Goal: Task Accomplishment & Management: Manage account settings

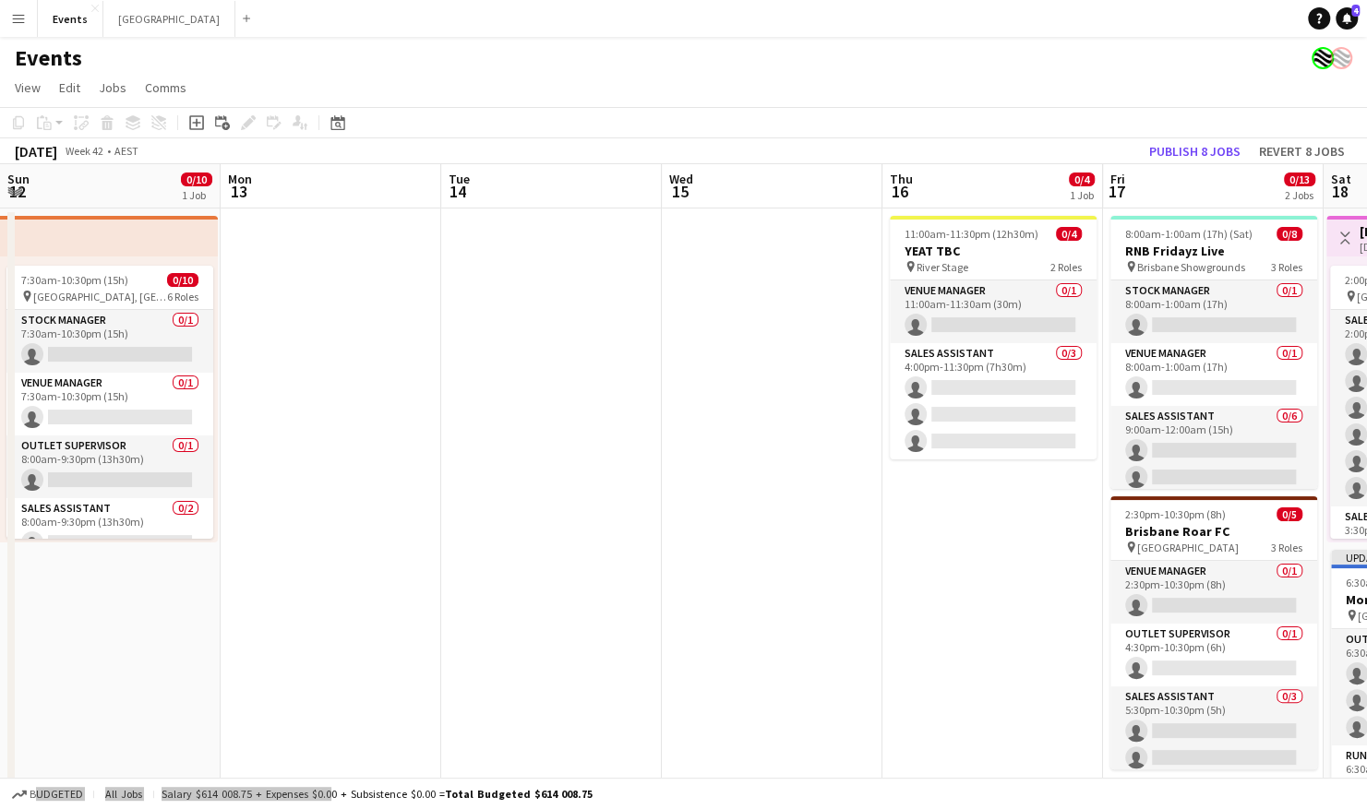
scroll to position [0, 529]
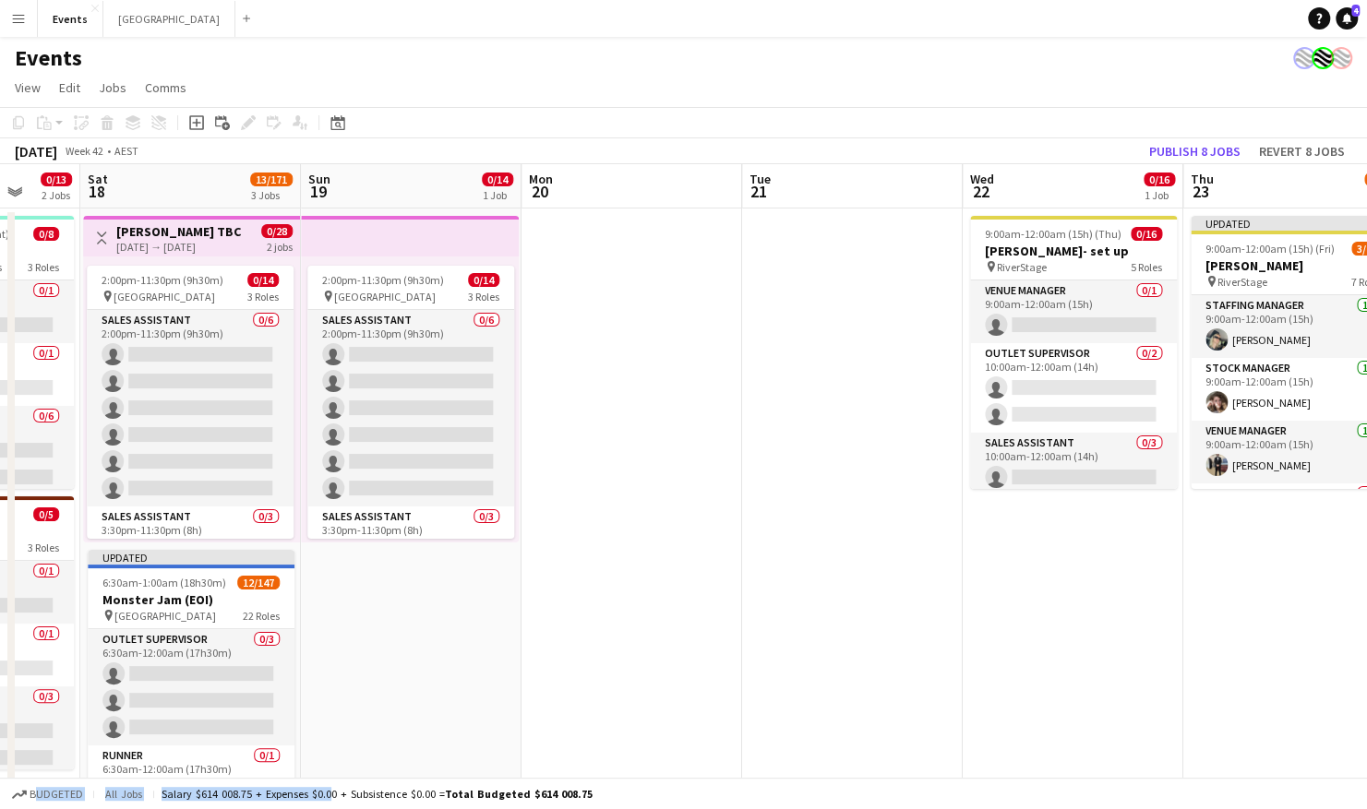
drag, startPoint x: 1283, startPoint y: 388, endPoint x: 657, endPoint y: 371, distance: 626.0
click at [572, 373] on app-calendar-viewport "Tue 14 Wed 15 Thu 16 0/4 1 Job Fri 17 0/13 2 Jobs Sat 18 13/171 3 Jobs Sun 19 0…" at bounding box center [683, 652] width 1367 height 977
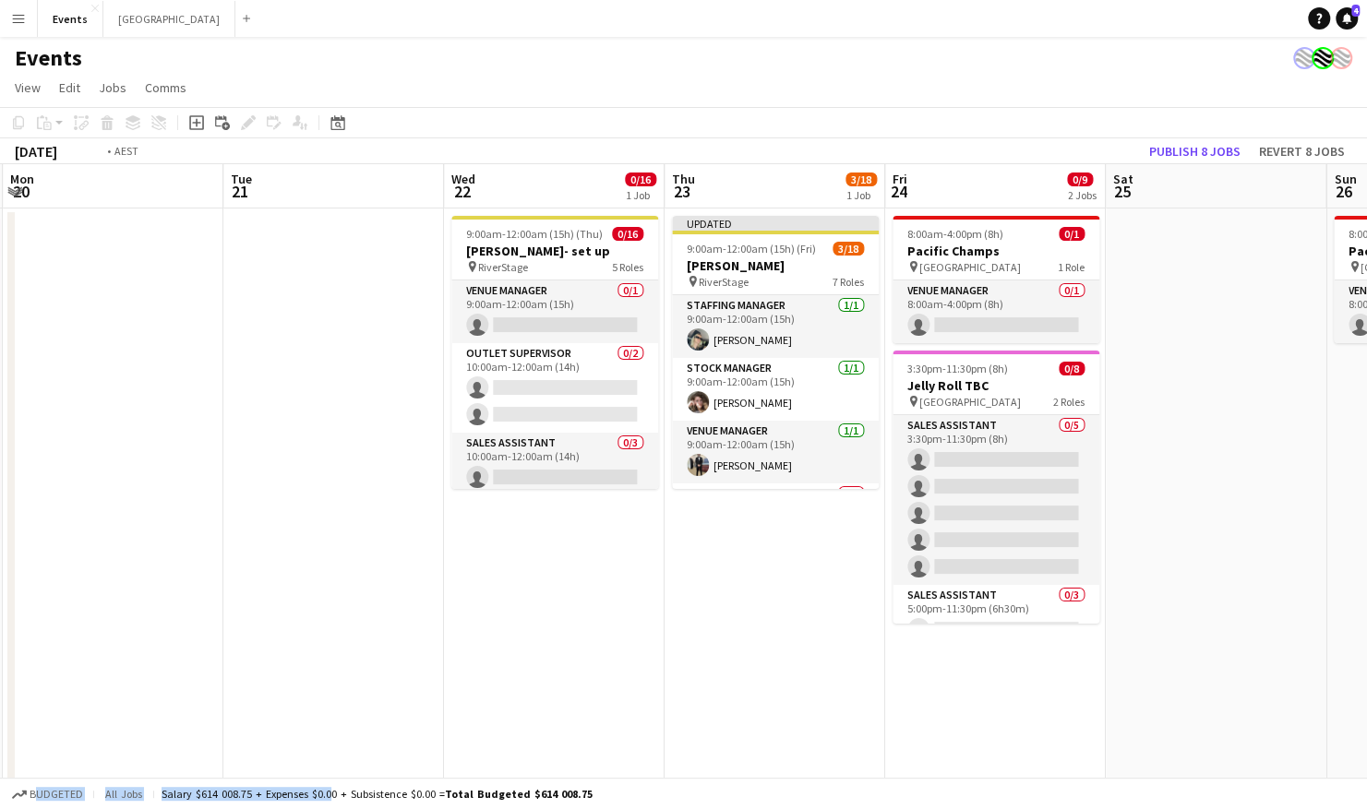
scroll to position [0, 885]
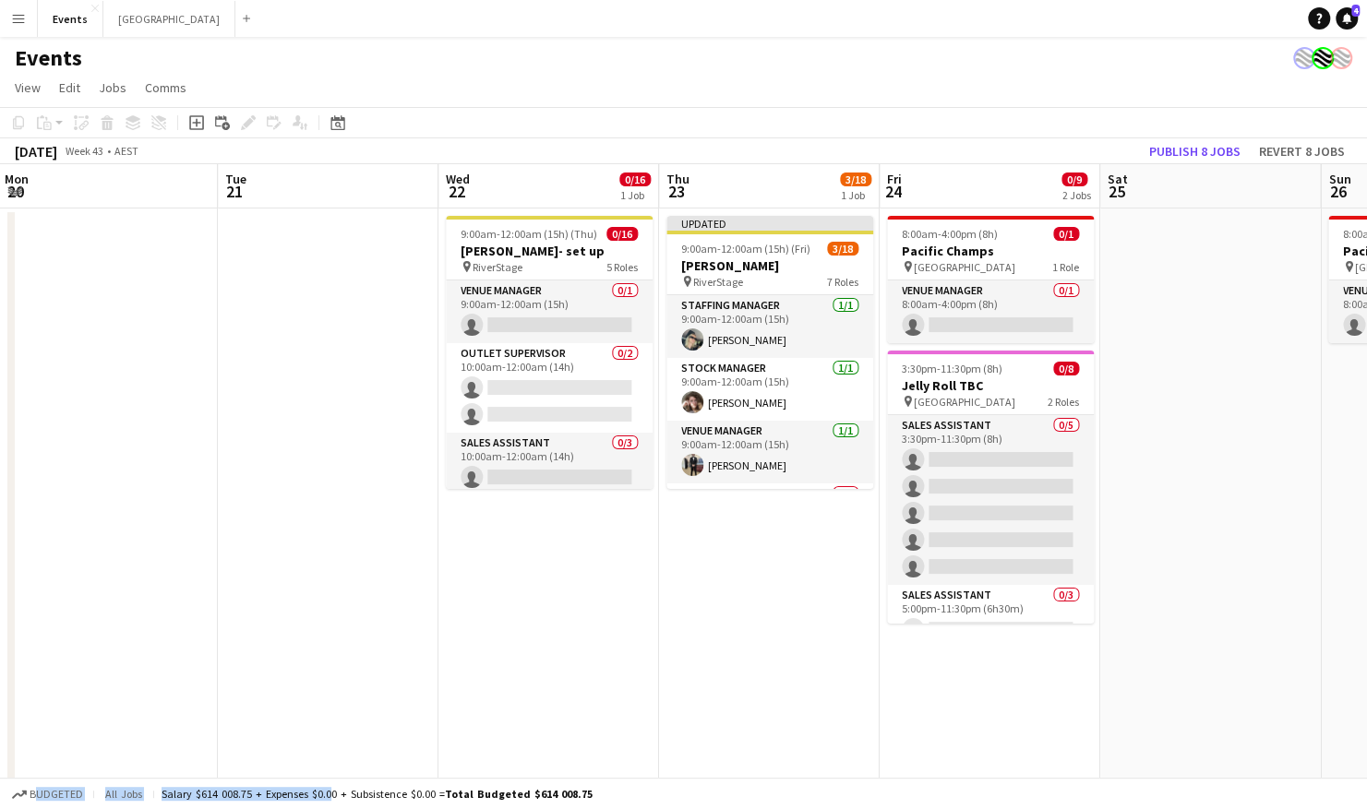
drag, startPoint x: 940, startPoint y: 383, endPoint x: 629, endPoint y: 383, distance: 310.1
click at [629, 383] on app-calendar-viewport "Thu 16 0/4 1 Job Fri 17 0/13 2 Jobs Sat 18 13/171 3 Jobs Sun 19 0/14 1 Job Mon …" at bounding box center [683, 652] width 1367 height 977
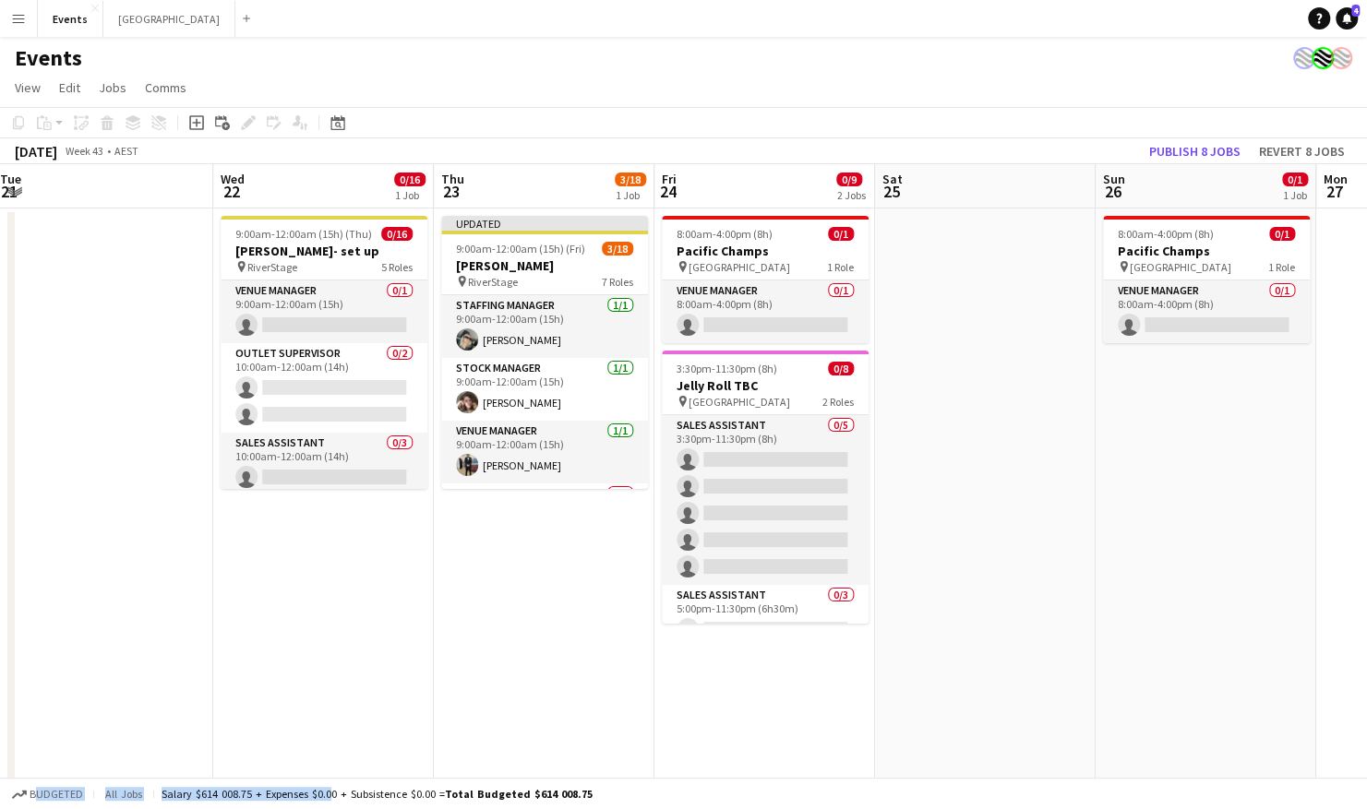
scroll to position [0, 671]
drag, startPoint x: 1204, startPoint y: 411, endPoint x: 977, endPoint y: 399, distance: 227.4
click at [977, 399] on app-calendar-viewport "Sat 18 13/171 3 Jobs Sun 19 0/14 1 Job Mon 20 Tue 21 Wed 22 0/16 1 Job Thu 23 3…" at bounding box center [683, 652] width 1367 height 977
click at [302, 595] on app-date-cell "9:00am-12:00am (15h) (Thu) 0/16 Megan Moroney- set up pin RiverStage 5 Roles Ve…" at bounding box center [321, 675] width 221 height 932
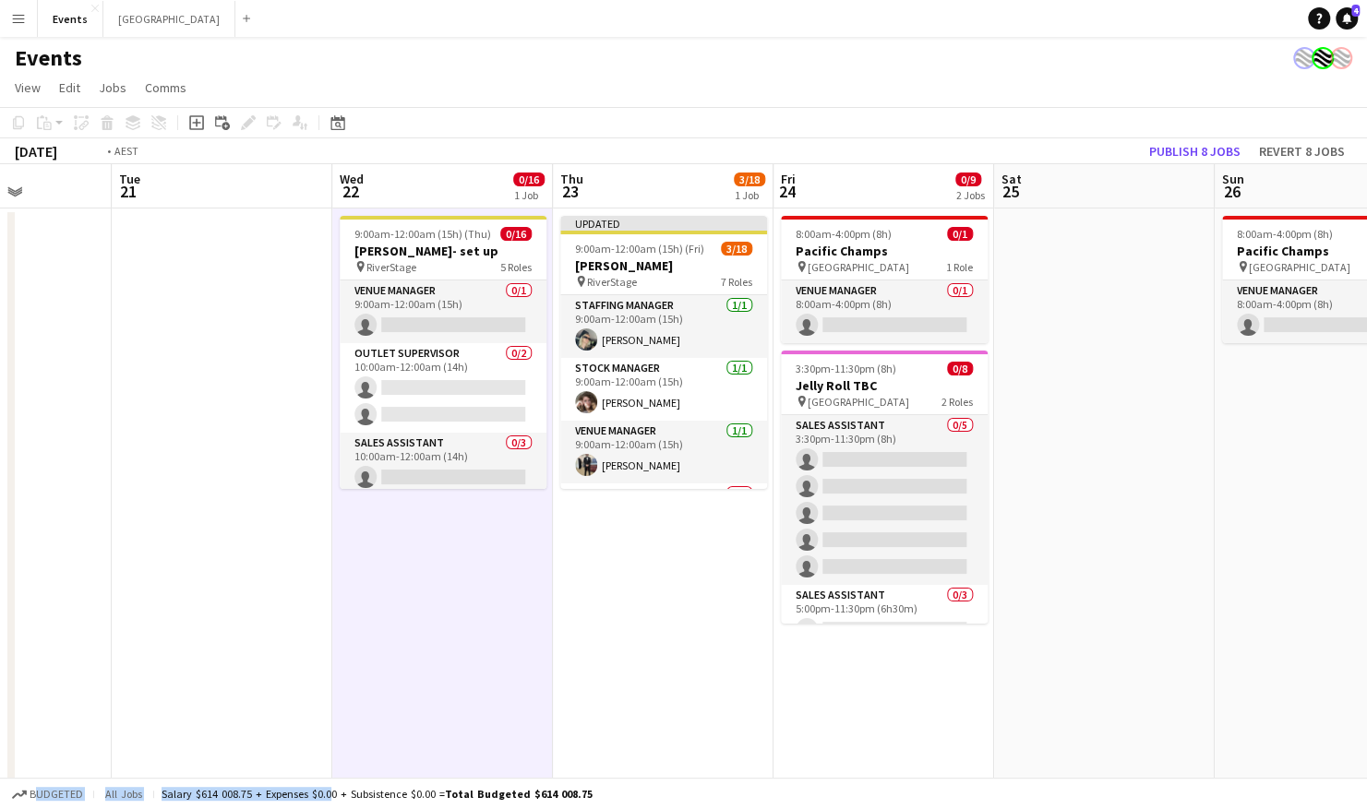
drag, startPoint x: 128, startPoint y: 595, endPoint x: 672, endPoint y: 572, distance: 544.1
click at [702, 569] on app-calendar-viewport "Sat 18 13/171 3 Jobs Sun 19 0/14 1 Job Mon 20 Tue 21 Wed 22 0/16 1 Job Thu 23 3…" at bounding box center [683, 652] width 1367 height 977
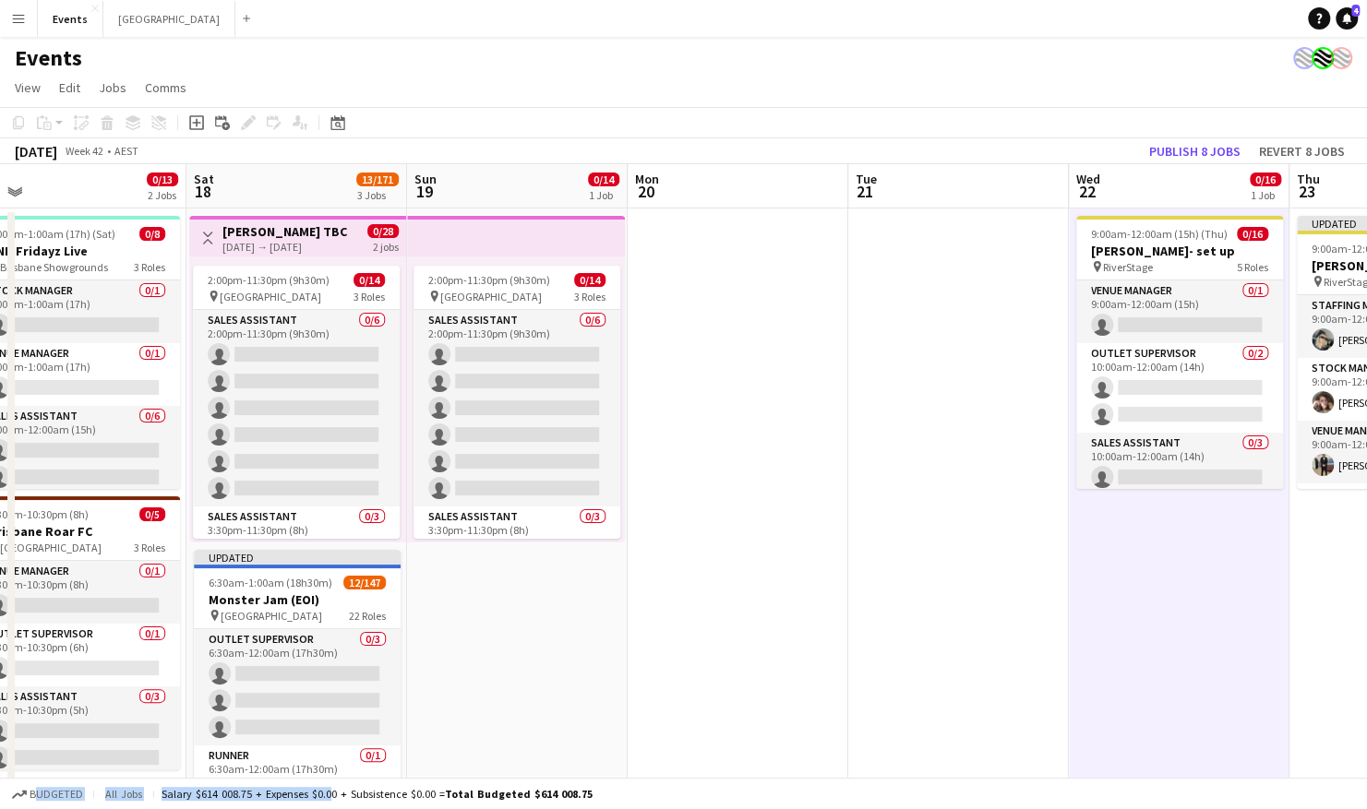
scroll to position [0, 382]
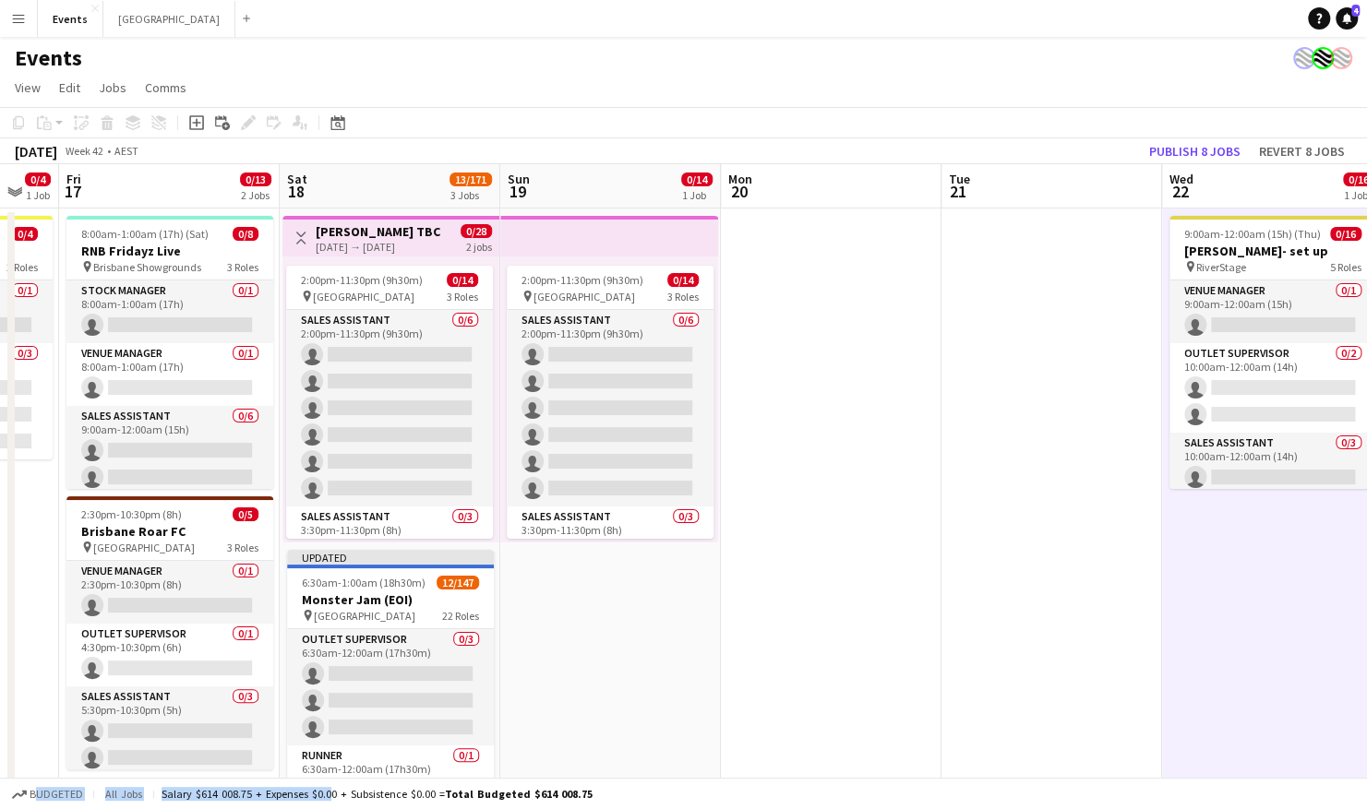
drag, startPoint x: 420, startPoint y: 598, endPoint x: 1017, endPoint y: 561, distance: 598.3
click at [1017, 561] on app-calendar-viewport "Wed 15 Thu 16 0/4 1 Job Fri 17 0/13 2 Jobs Sat 18 13/171 3 Jobs Sun 19 0/14 1 J…" at bounding box center [683, 652] width 1367 height 977
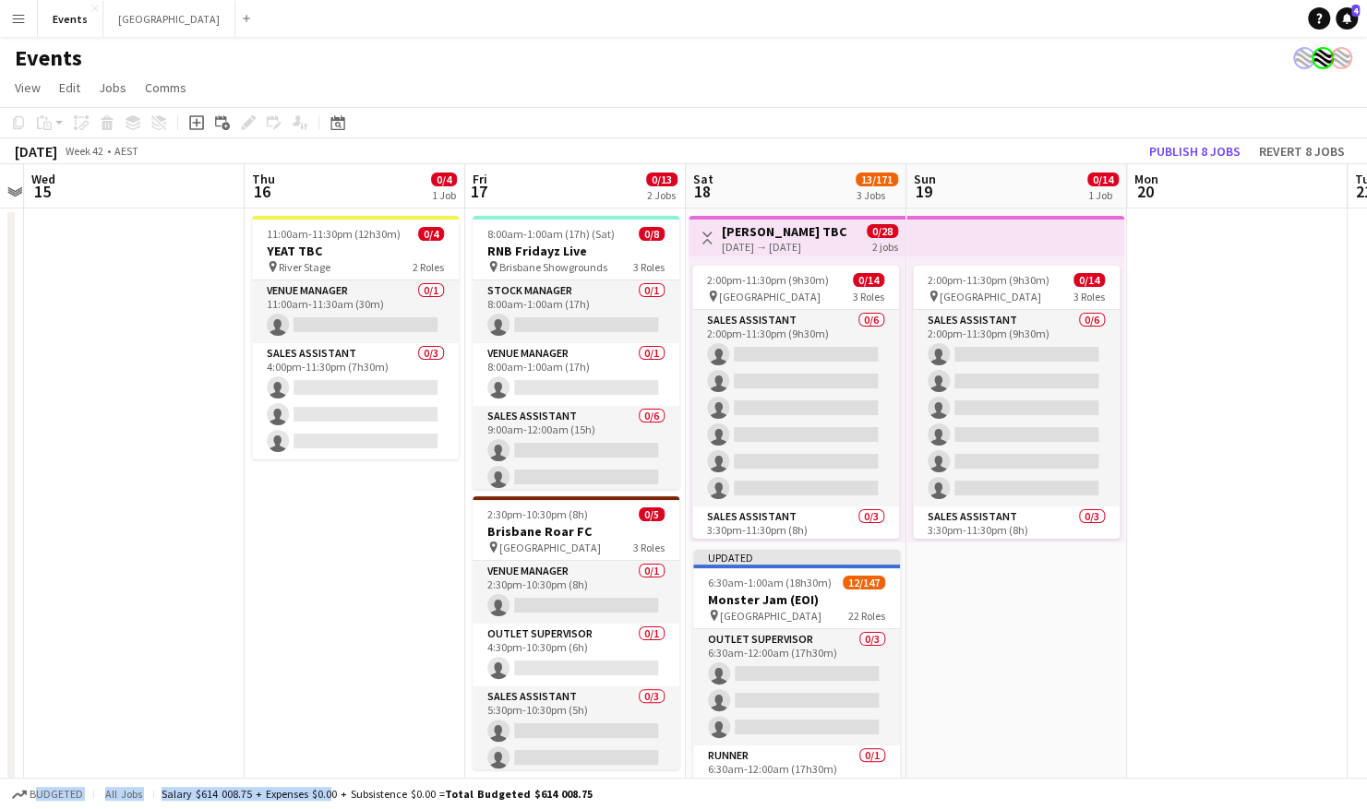
scroll to position [0, 414]
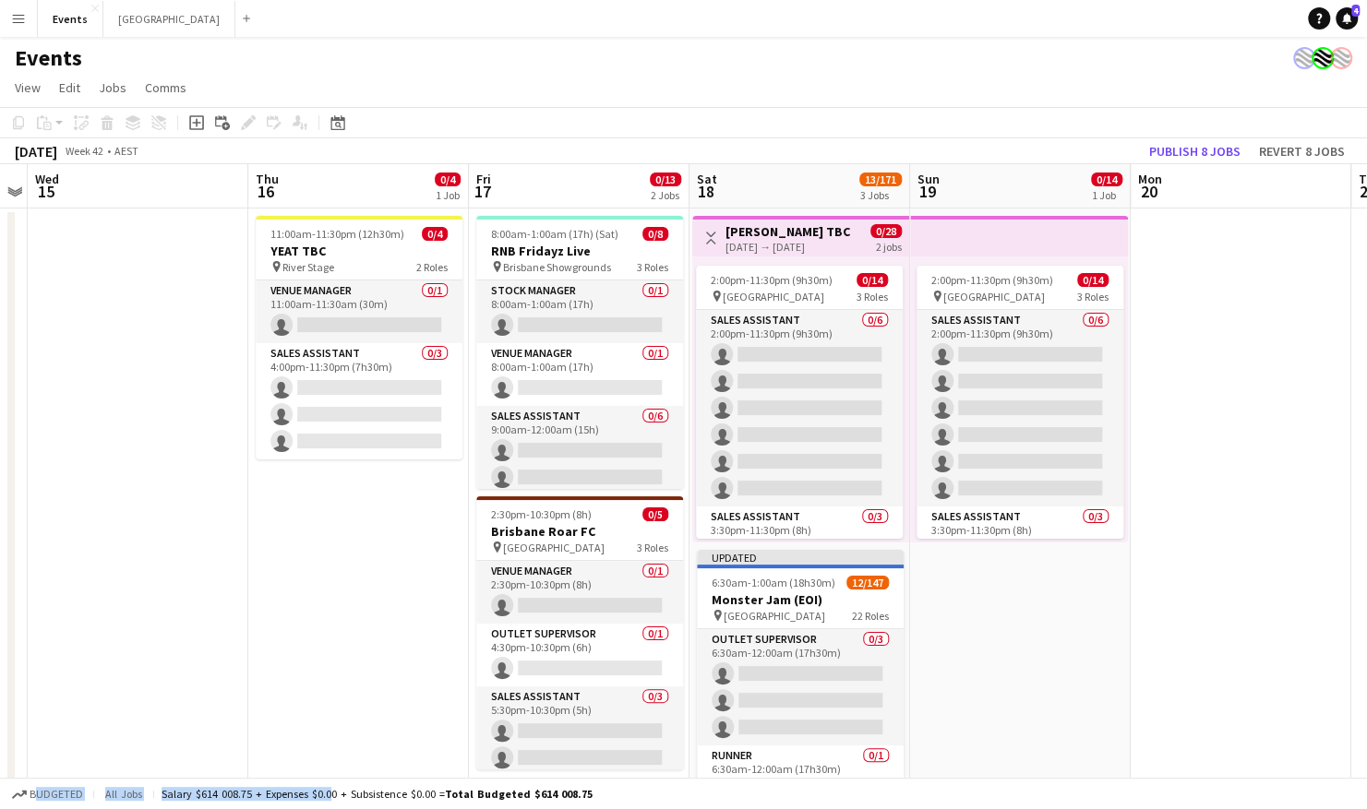
drag, startPoint x: 770, startPoint y: 625, endPoint x: 955, endPoint y: 597, distance: 187.6
click at [955, 597] on app-calendar-viewport "Mon 13 Tue 14 Wed 15 Thu 16 0/4 1 Job Fri 17 0/13 2 Jobs Sat 18 13/171 3 Jobs S…" at bounding box center [683, 652] width 1367 height 977
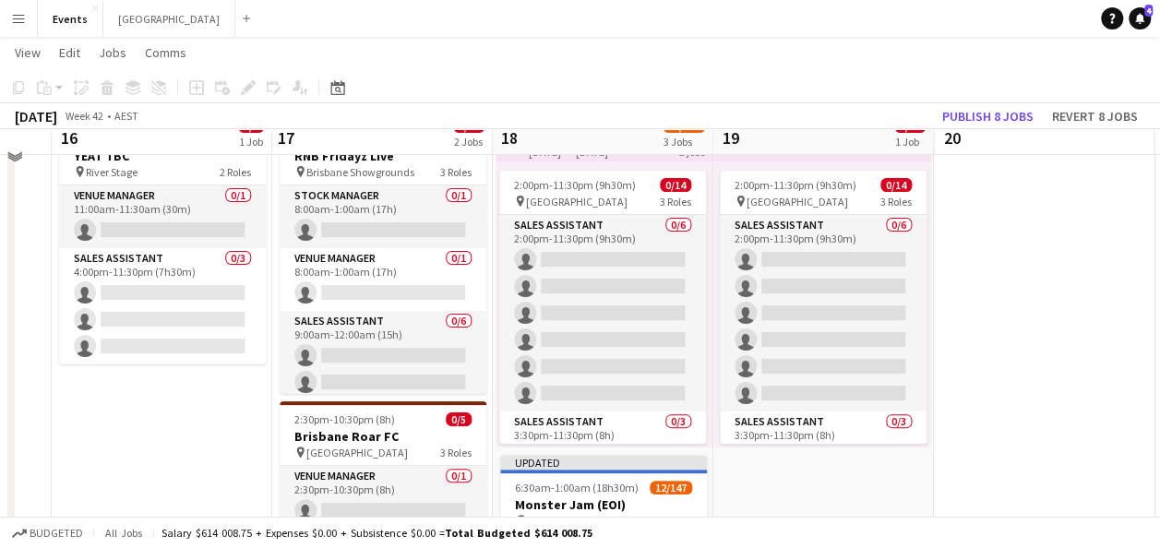
scroll to position [68, 0]
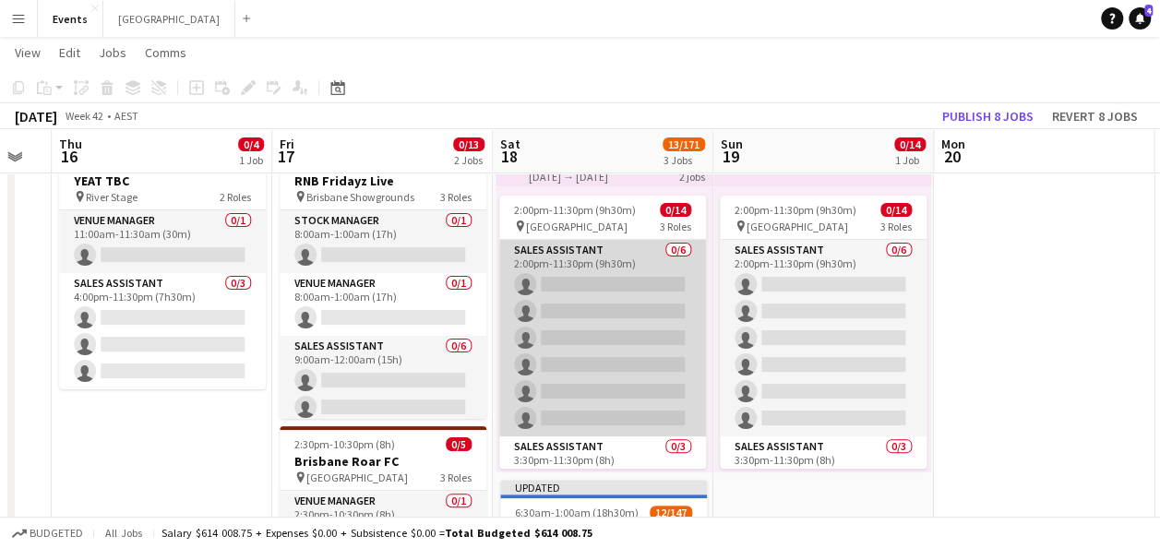
click at [600, 321] on app-card-role "Sales Assistant 0/6 2:00pm-11:30pm (9h30m) single-neutral-actions single-neutra…" at bounding box center [602, 338] width 207 height 197
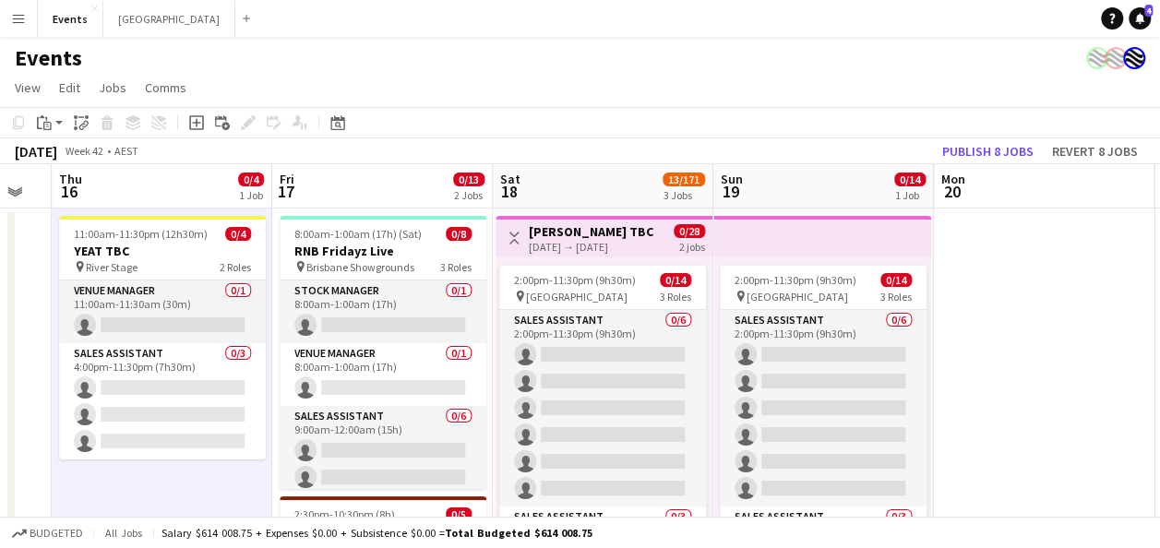
scroll to position [0, 465]
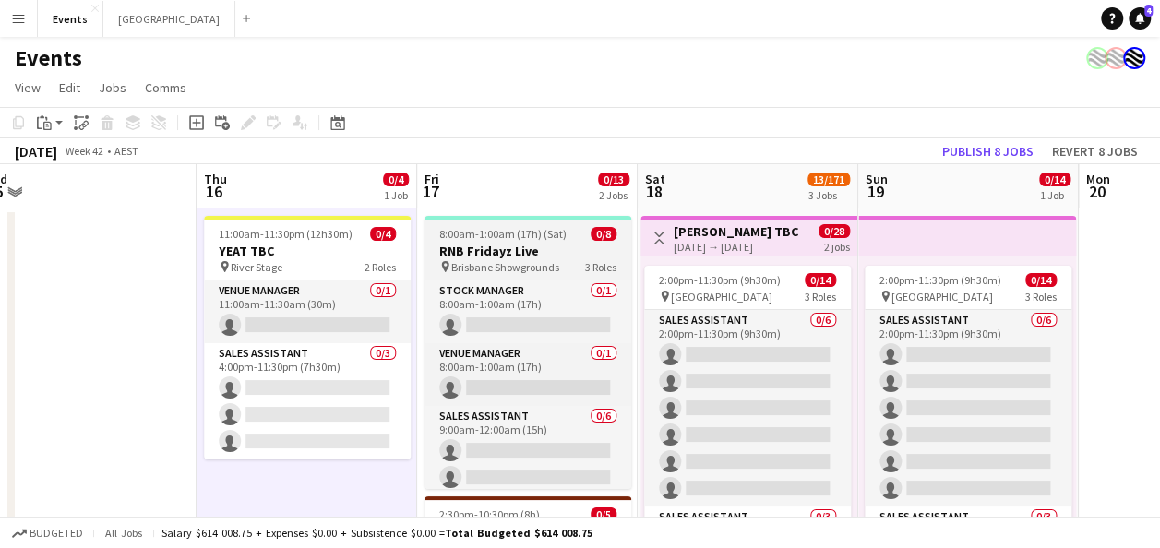
drag, startPoint x: 996, startPoint y: 244, endPoint x: 624, endPoint y: 281, distance: 373.8
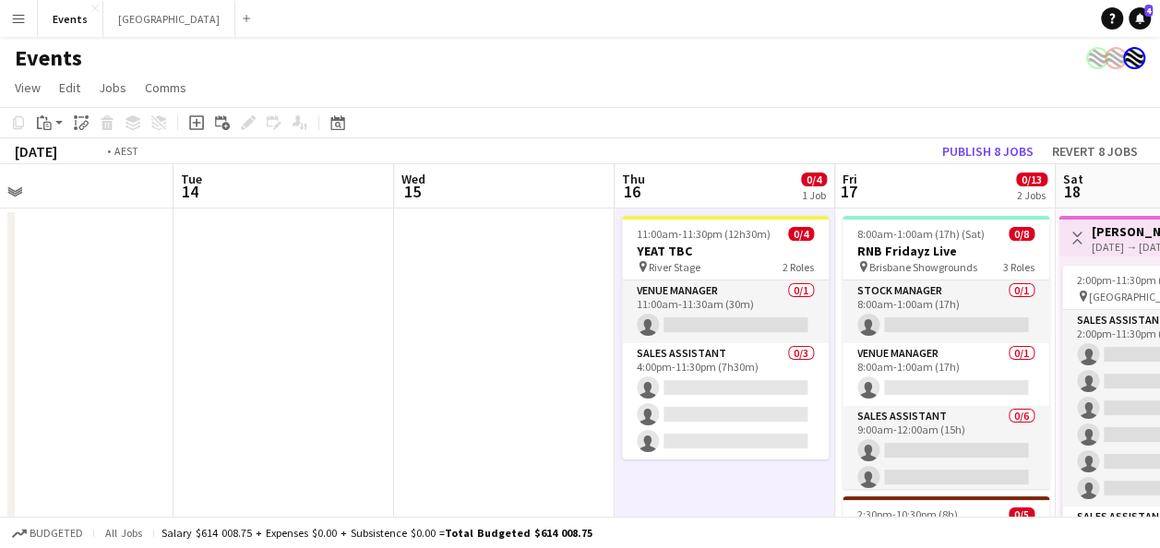
drag, startPoint x: 52, startPoint y: 321, endPoint x: 692, endPoint y: 334, distance: 640.7
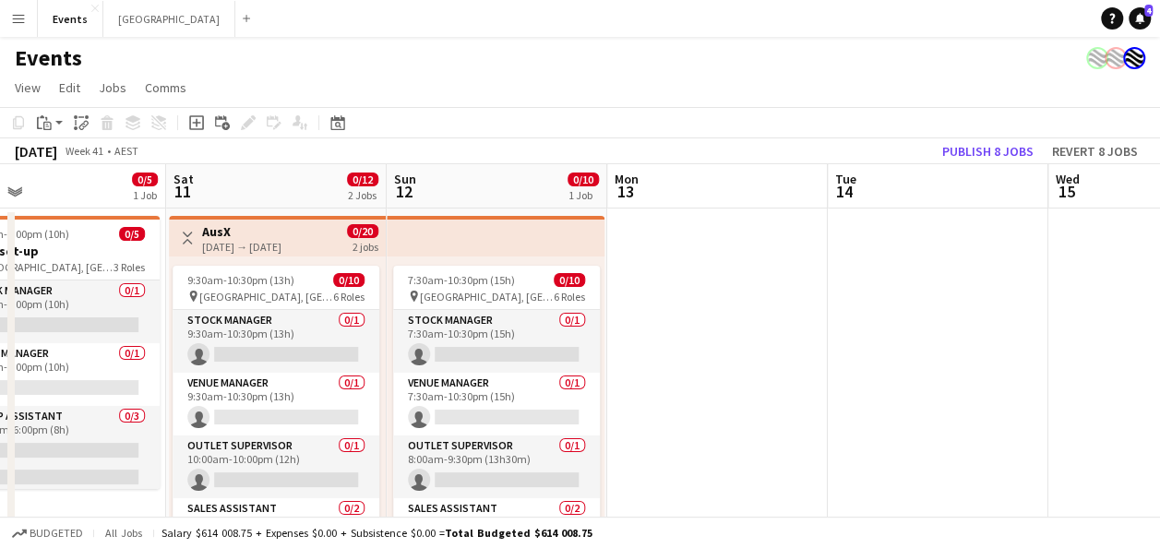
scroll to position [0, 393]
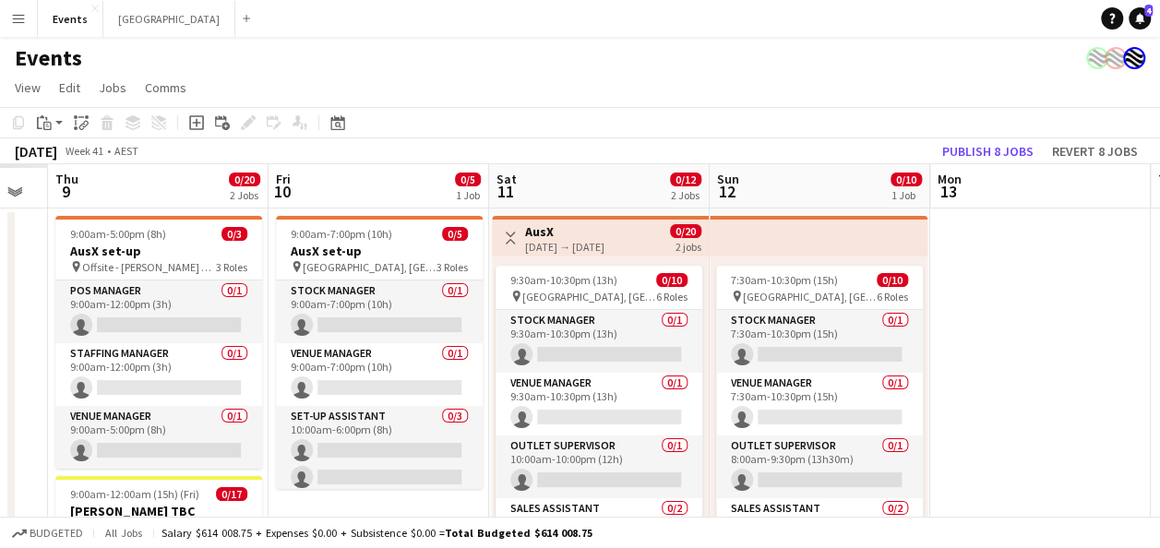
drag, startPoint x: 319, startPoint y: 334, endPoint x: 1074, endPoint y: 358, distance: 755.4
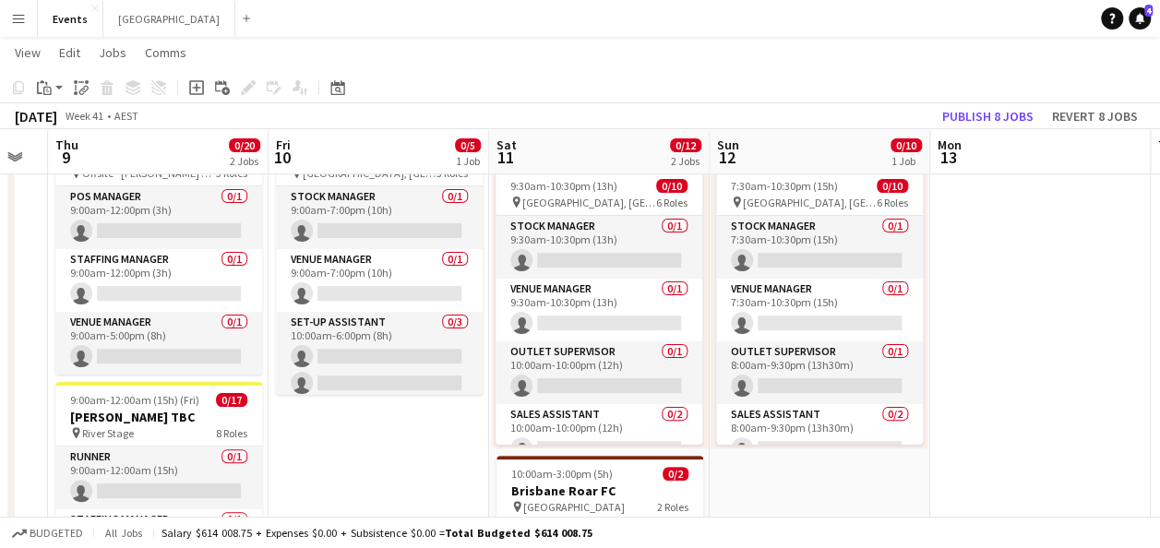
scroll to position [185, 0]
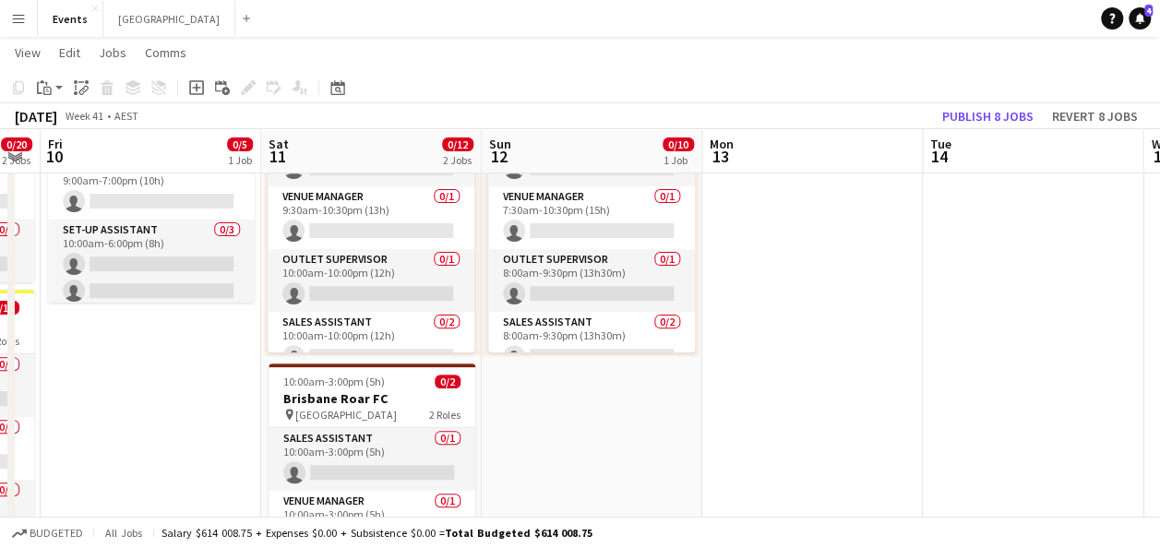
drag, startPoint x: 1019, startPoint y: 246, endPoint x: 493, endPoint y: 314, distance: 530.5
click at [469, 314] on app-calendar-viewport "Tue 7 Wed 8 Thu 9 0/20 2 Jobs Fri 10 0/5 1 Job Sat 11 0/12 2 Jobs Sun 12 0/10 1…" at bounding box center [580, 420] width 1160 height 1067
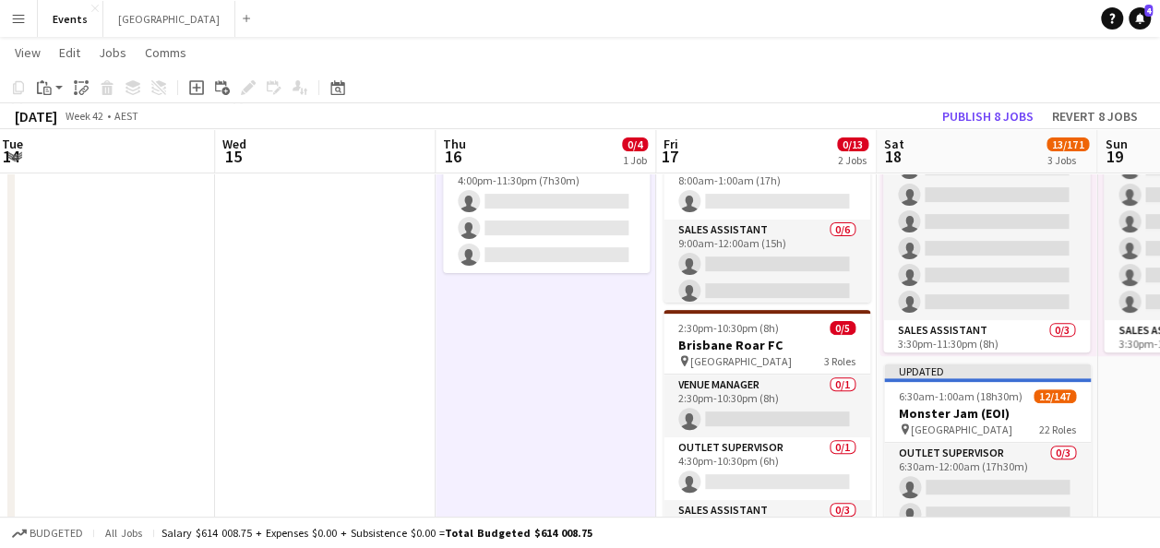
scroll to position [0, 878]
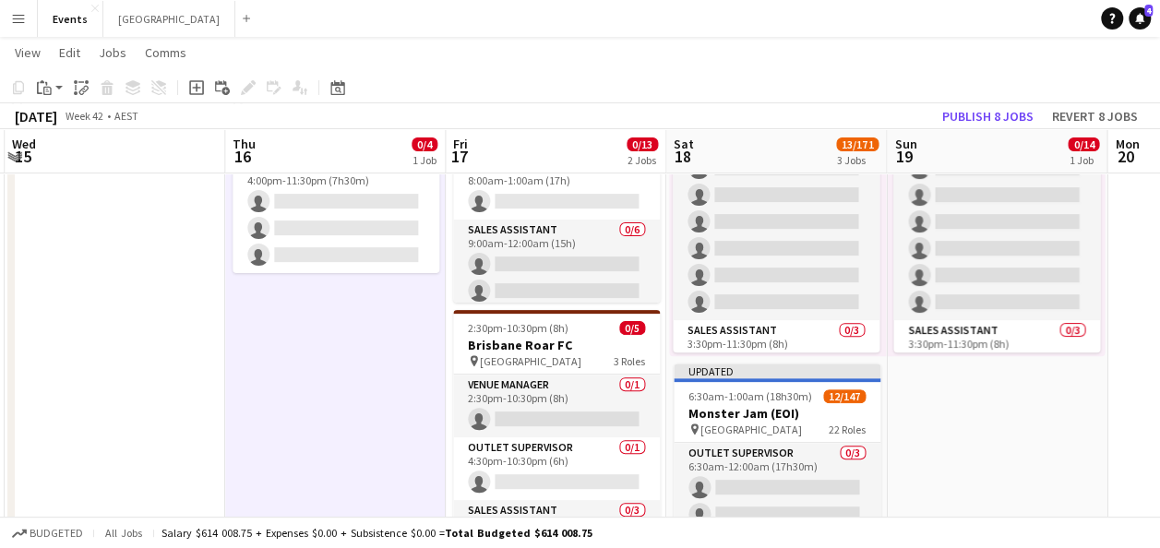
drag, startPoint x: 574, startPoint y: 326, endPoint x: -142, endPoint y: 323, distance: 716.3
click at [0, 323] on html "Menu Boards Boards Boards All jobs Status Workforce Workforce My Workforce Recr…" at bounding box center [580, 400] width 1160 height 1170
click at [775, 411] on h3 "Monster Jam (EOI)" at bounding box center [777, 413] width 207 height 17
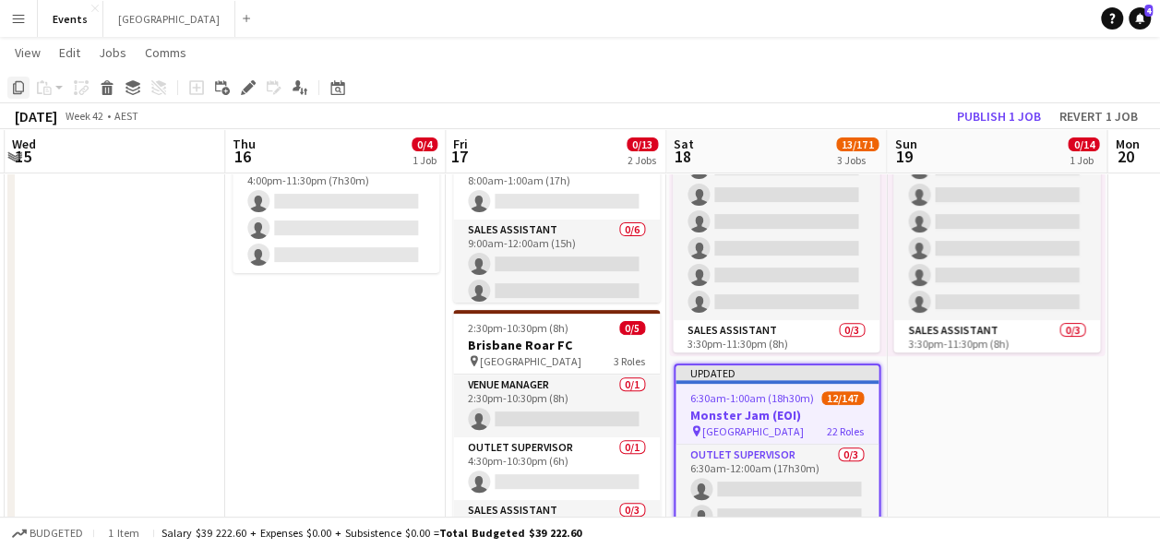
click at [20, 90] on icon at bounding box center [18, 87] width 11 height 13
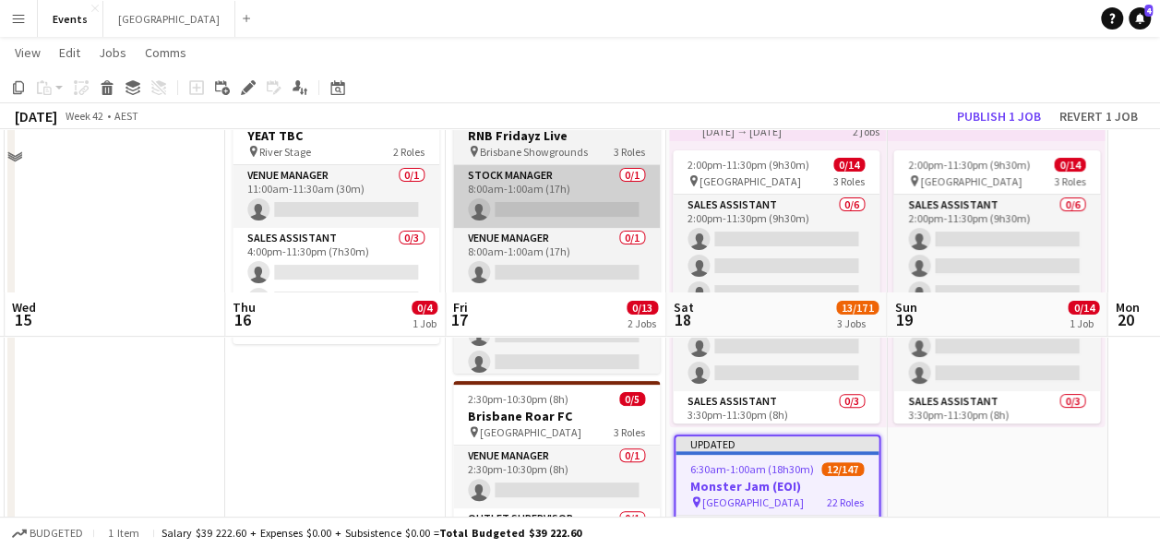
scroll to position [0, 0]
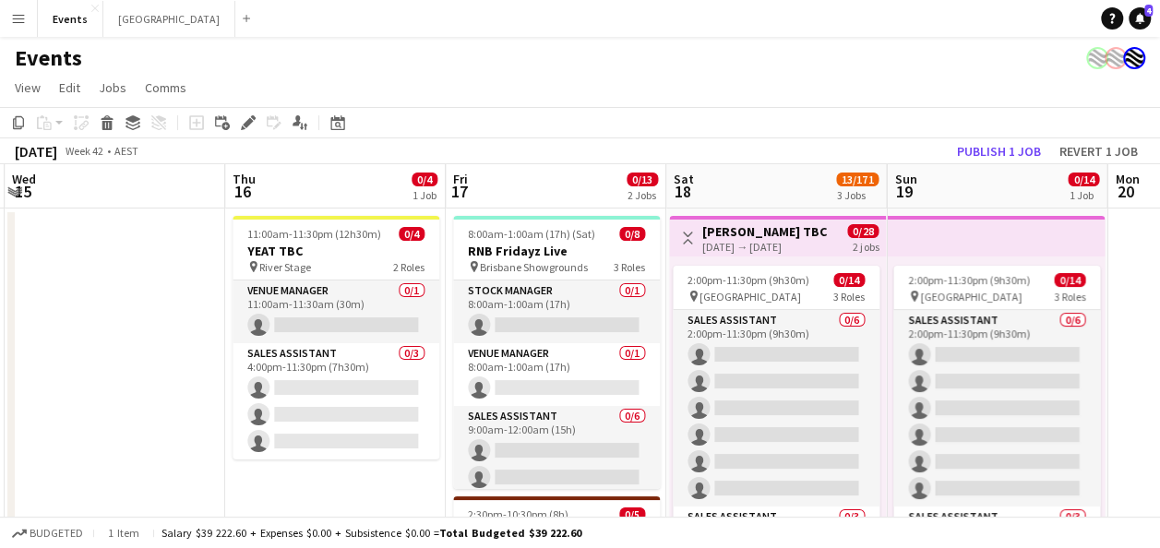
click at [523, 186] on app-board-header-date "Fri 17 0/13 2 Jobs" at bounding box center [556, 186] width 221 height 44
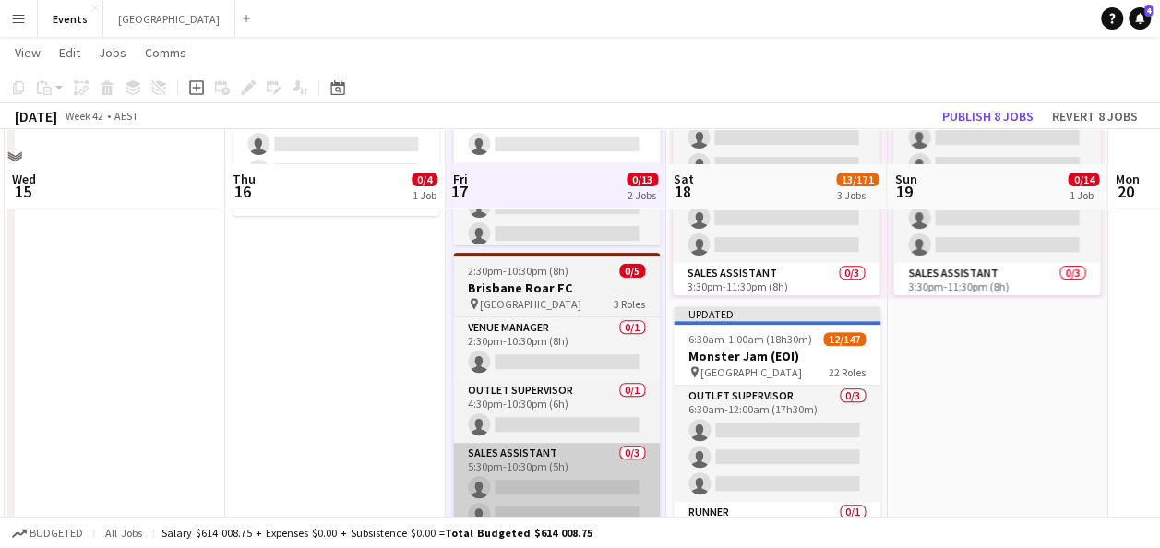
scroll to position [277, 0]
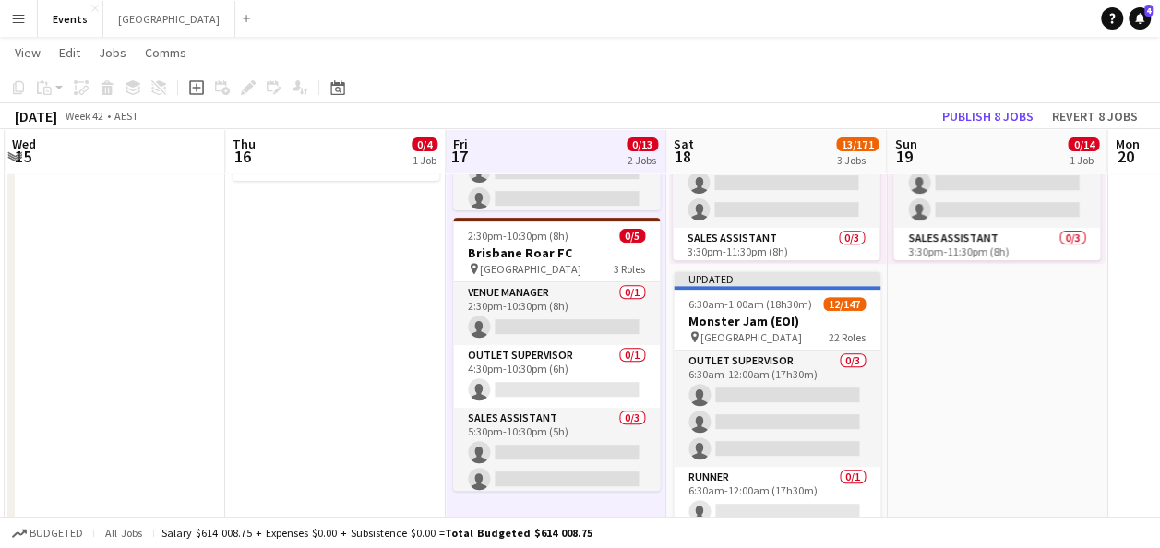
click at [515, 508] on app-date-cell "8:00am-1:00am (17h) (Sat) 0/8 RNB Fridayz Live pin Brisbane Showgrounds 3 Roles…" at bounding box center [556, 396] width 221 height 932
click at [52, 90] on div "Paste" at bounding box center [44, 88] width 22 height 22
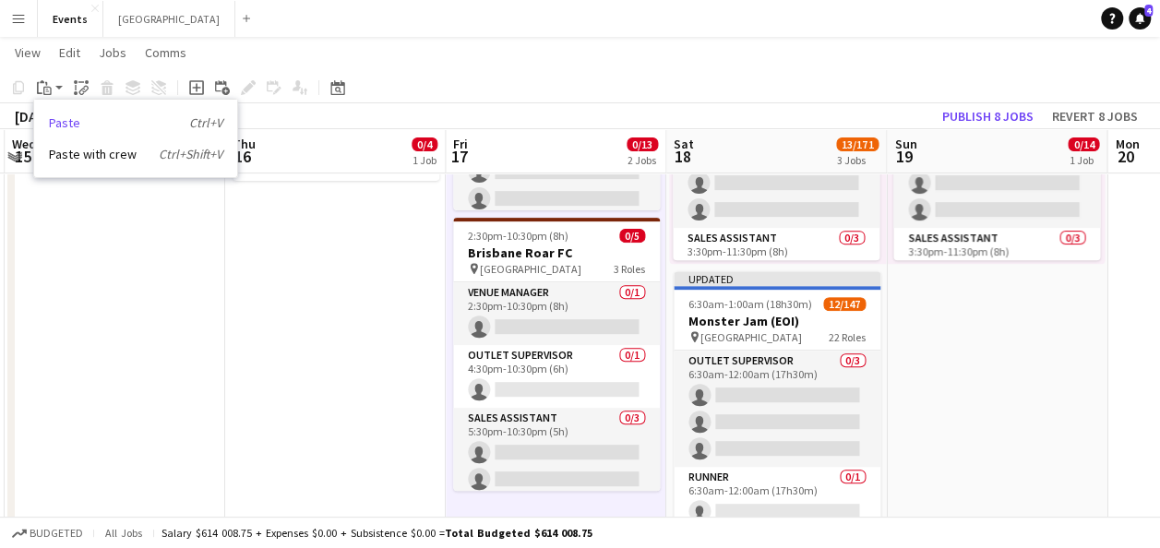
click at [85, 129] on link "Paste Ctrl+V" at bounding box center [136, 122] width 174 height 17
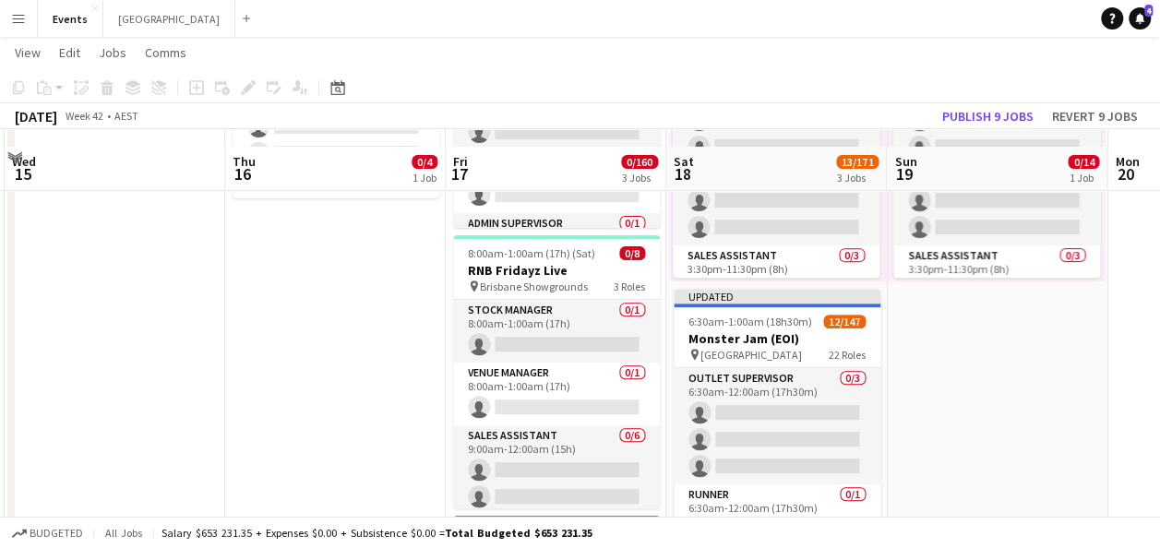
scroll to position [0, 0]
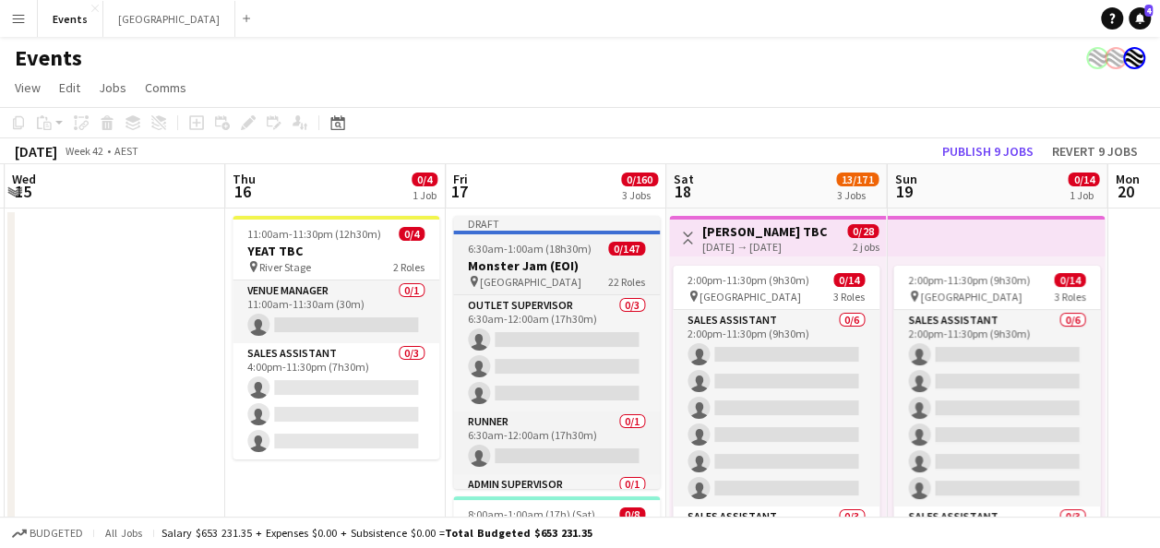
click at [543, 245] on span "6:30am-1:00am (18h30m) (Sat)" at bounding box center [538, 249] width 140 height 14
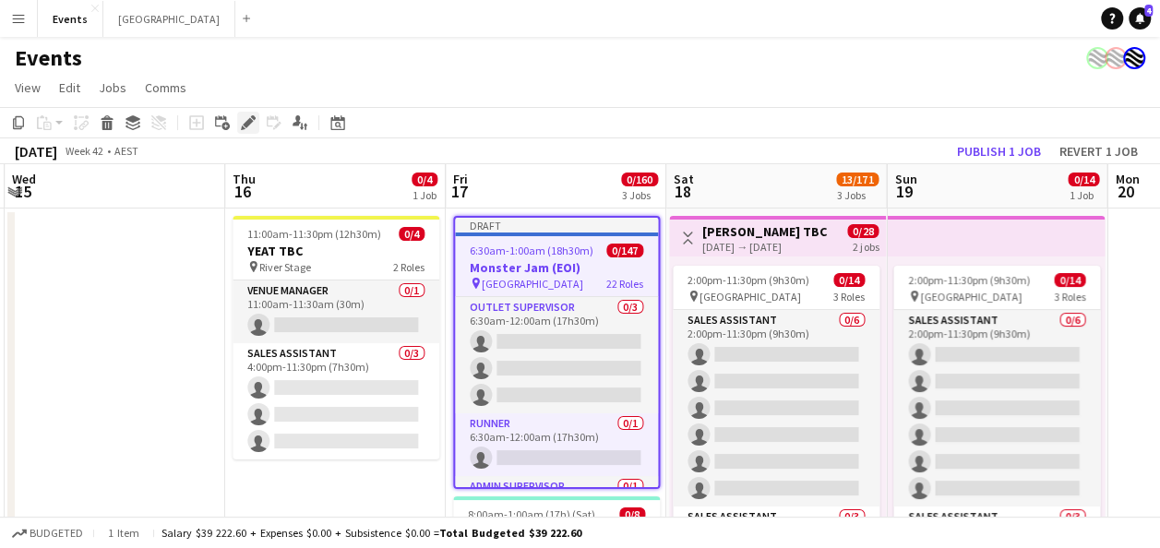
click at [247, 124] on icon at bounding box center [248, 123] width 10 height 10
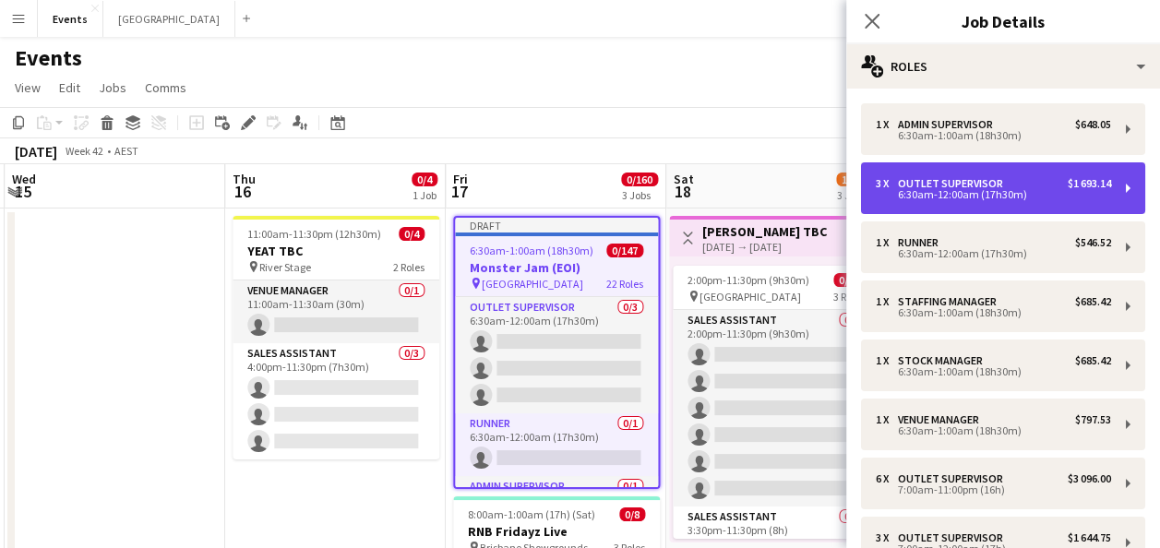
click at [972, 190] on div "6:30am-12:00am (17h30m)" at bounding box center [993, 194] width 235 height 9
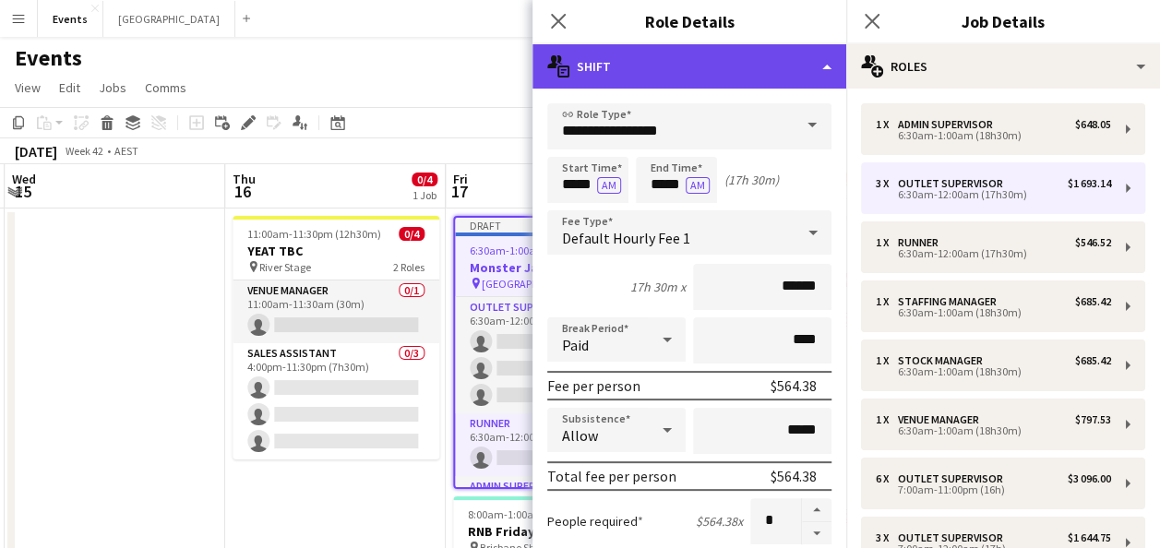
click at [792, 68] on div "multiple-actions-text Shift" at bounding box center [690, 66] width 314 height 44
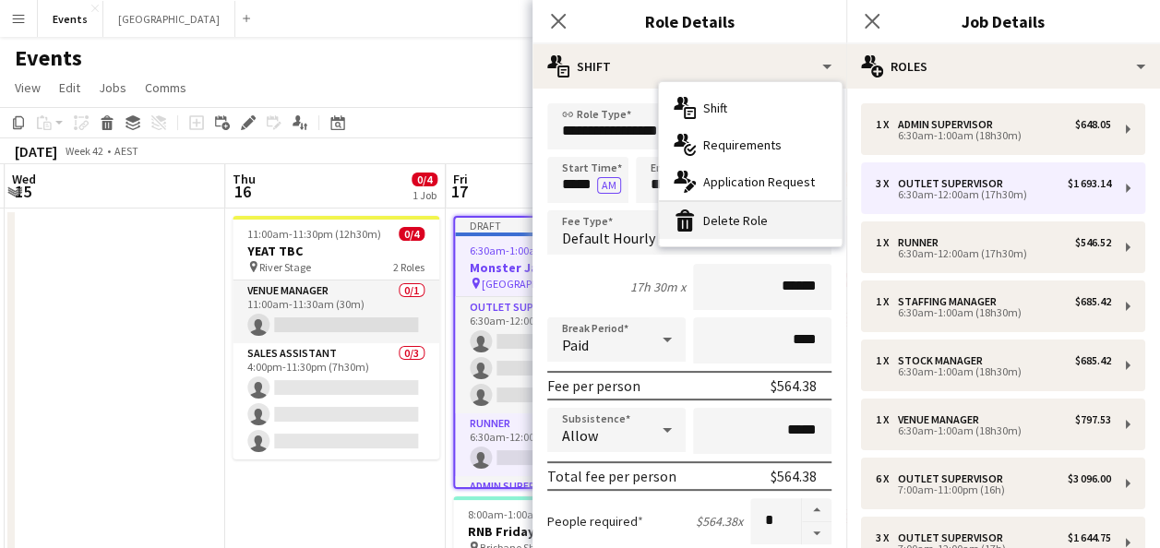
click at [738, 216] on div "bin-2 Delete Role" at bounding box center [750, 220] width 183 height 37
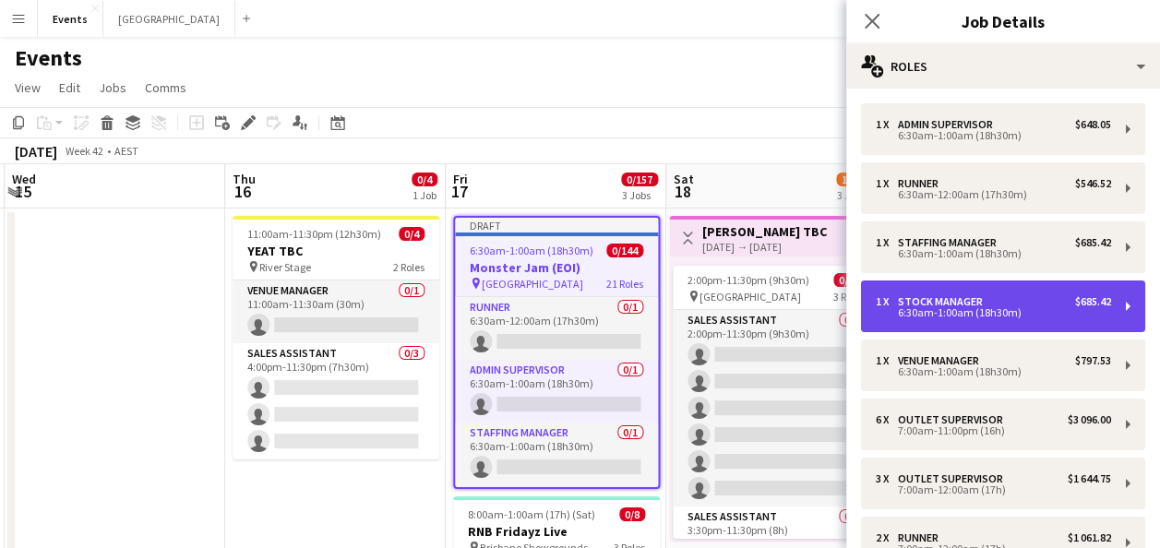
click at [948, 297] on div "Stock Manager" at bounding box center [944, 301] width 92 height 13
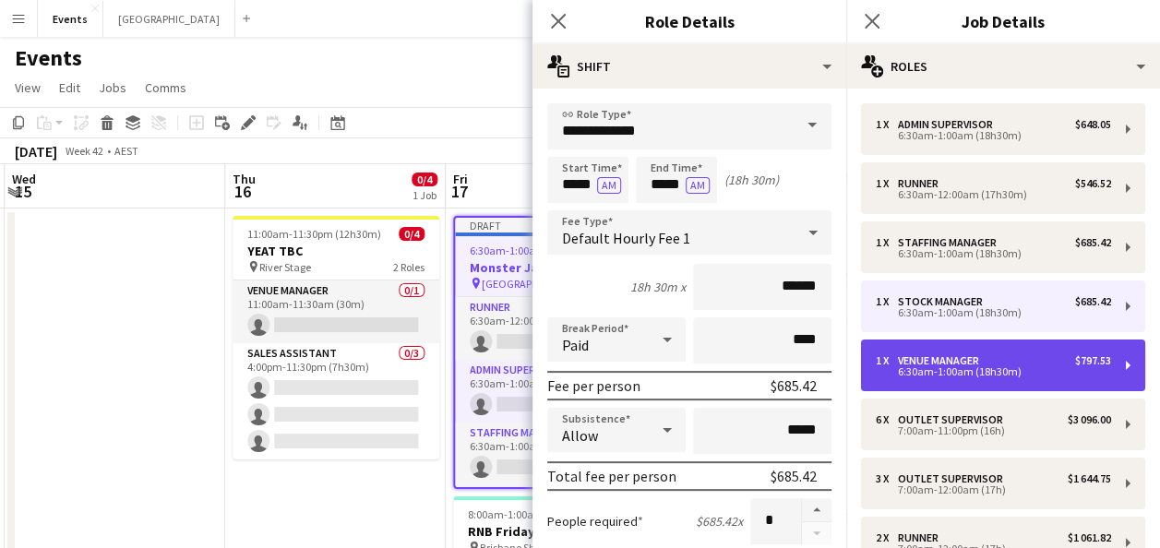
click at [938, 350] on div "1 x Venue Manager $797.53 6:30am-1:00am (18h30m)" at bounding box center [1003, 366] width 284 height 52
type input "**********"
type input "******"
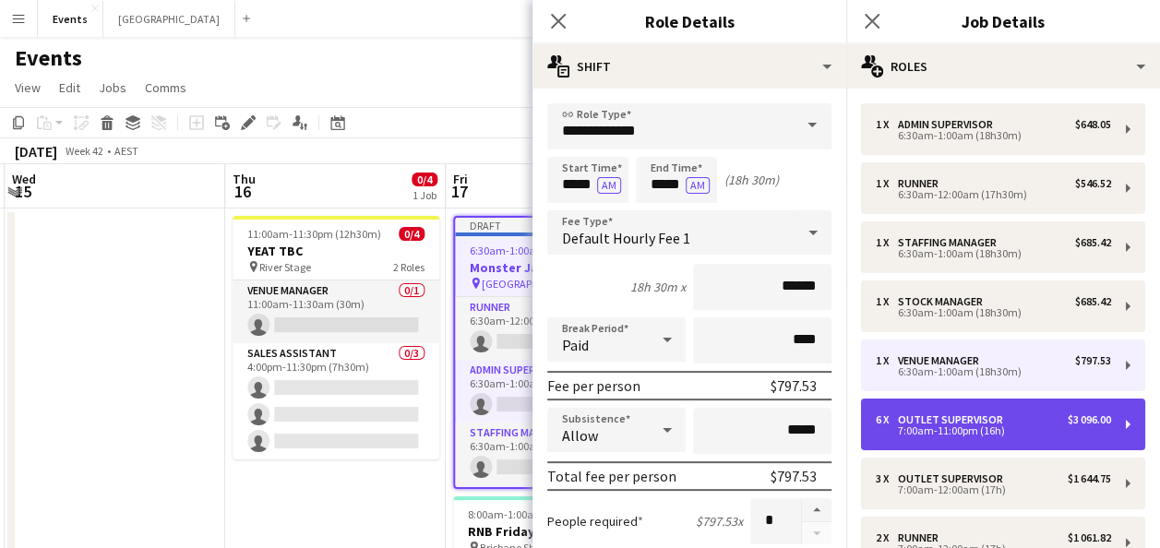
drag, startPoint x: 941, startPoint y: 425, endPoint x: 928, endPoint y: 416, distance: 16.1
click at [942, 426] on div "7:00am-11:00pm (16h)" at bounding box center [993, 430] width 235 height 9
type input "**********"
type input "*****"
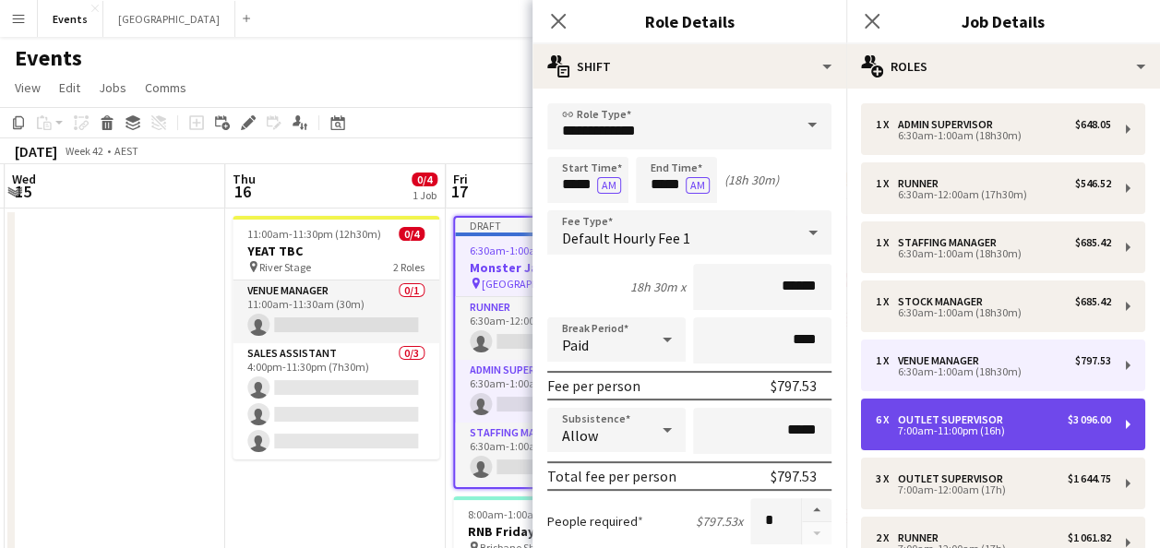
type input "******"
type input "*"
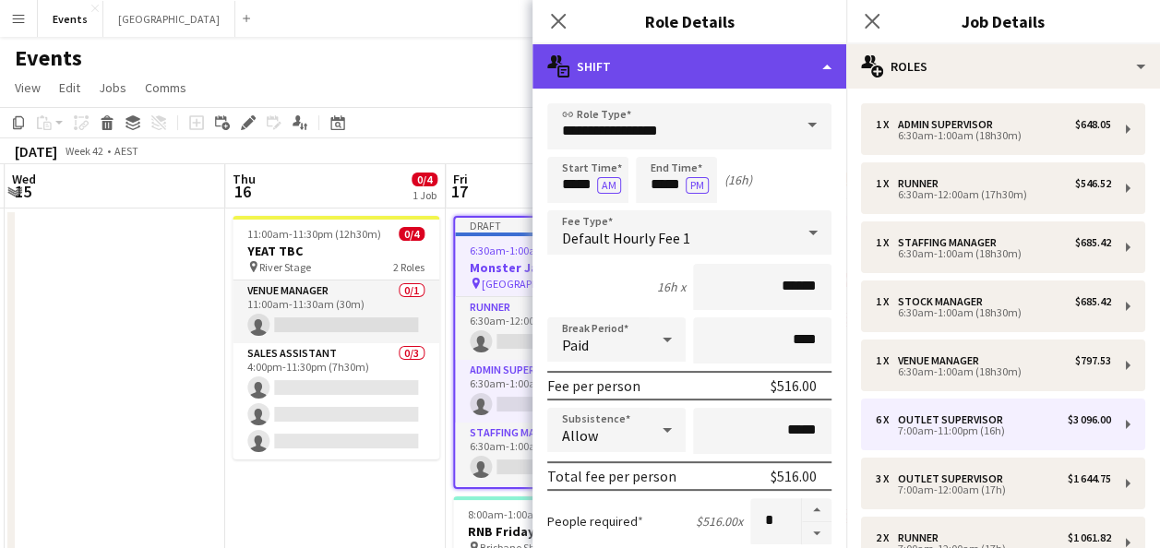
click at [699, 63] on div "multiple-actions-text Shift" at bounding box center [690, 66] width 314 height 44
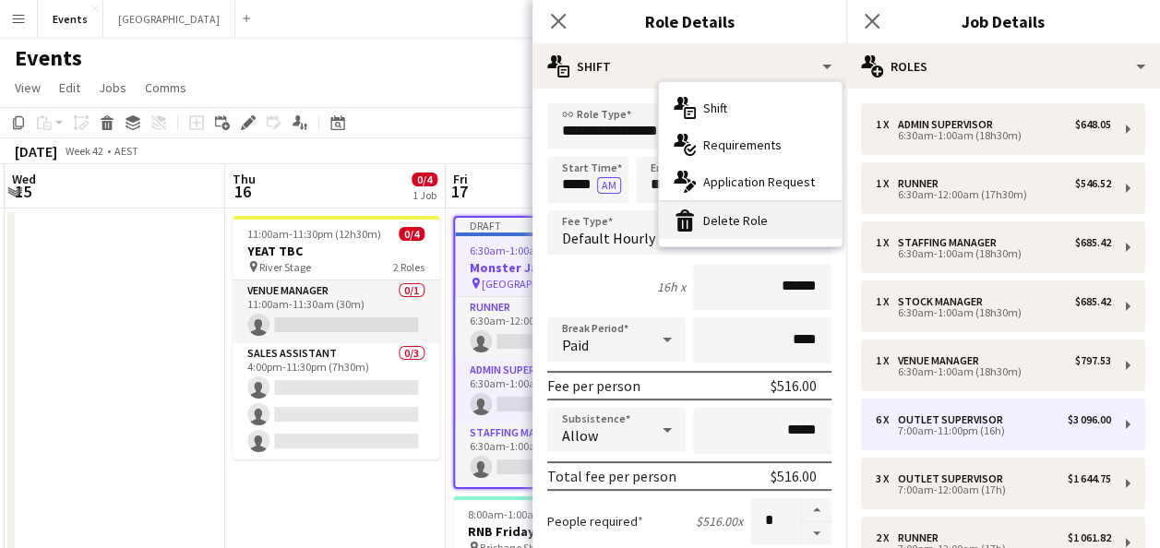
click at [733, 234] on div "bin-2 Delete Role" at bounding box center [750, 220] width 183 height 37
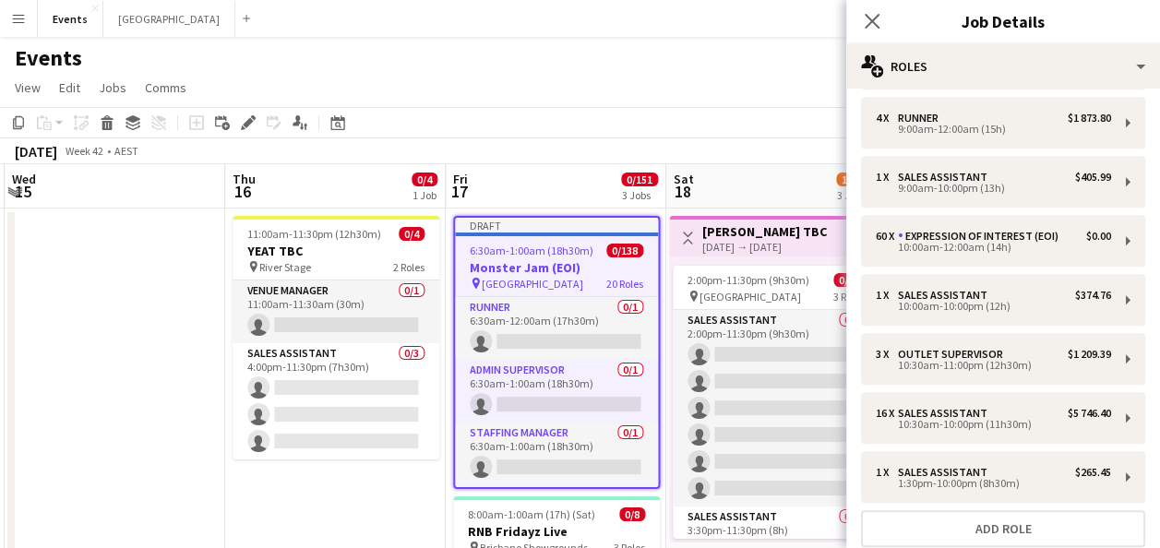
scroll to position [916, 0]
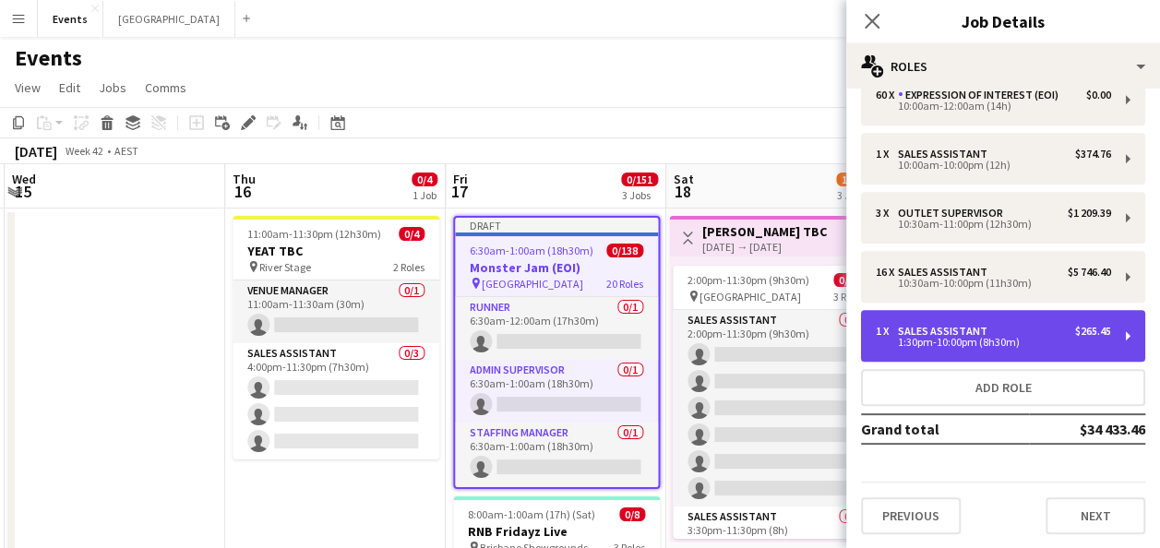
click at [954, 319] on div "1 x Sales Assistant $265.45 1:30pm-10:00pm (8h30m)" at bounding box center [1003, 336] width 284 height 52
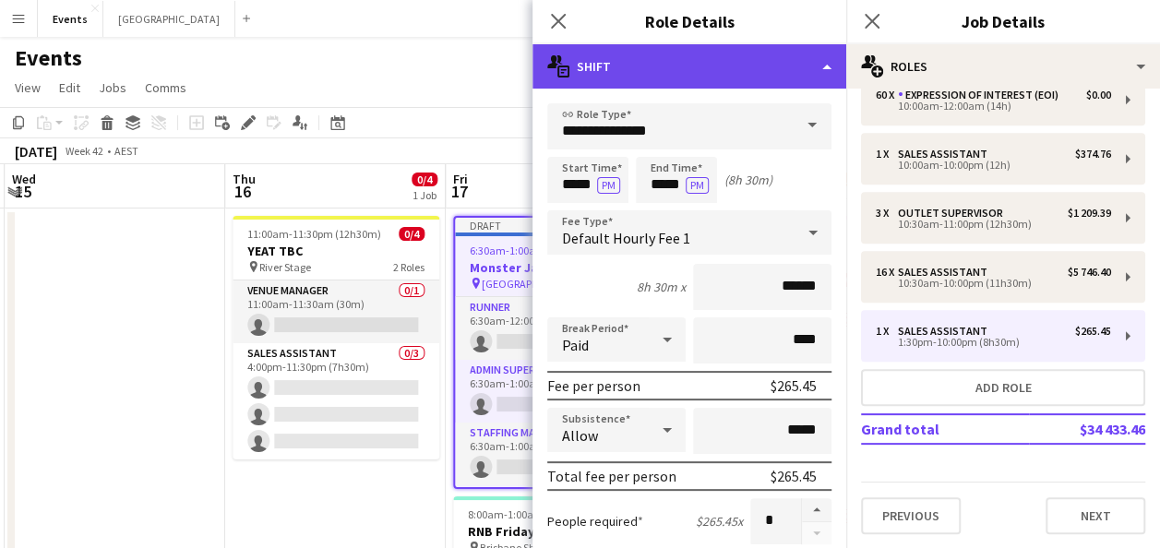
click at [775, 74] on div "multiple-actions-text Shift" at bounding box center [690, 66] width 314 height 44
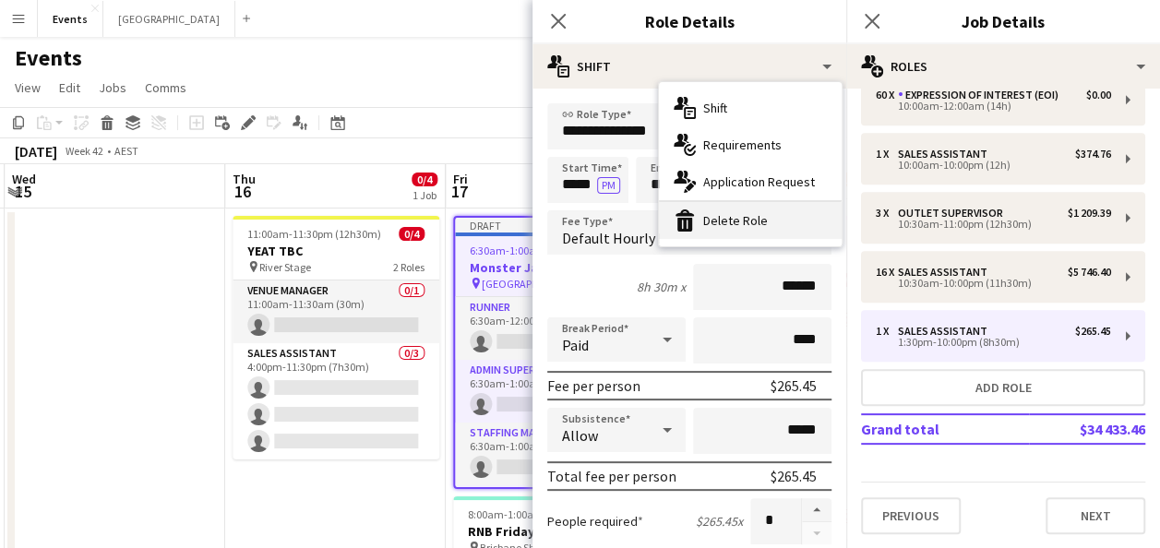
click at [720, 226] on div "bin-2 Delete Role" at bounding box center [750, 220] width 183 height 37
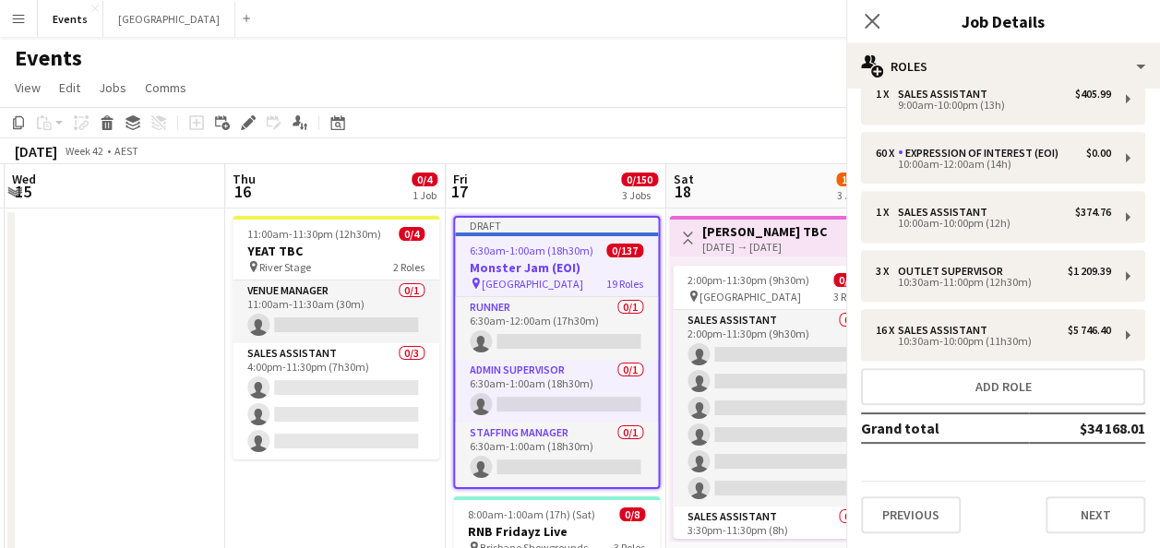
scroll to position [857, 0]
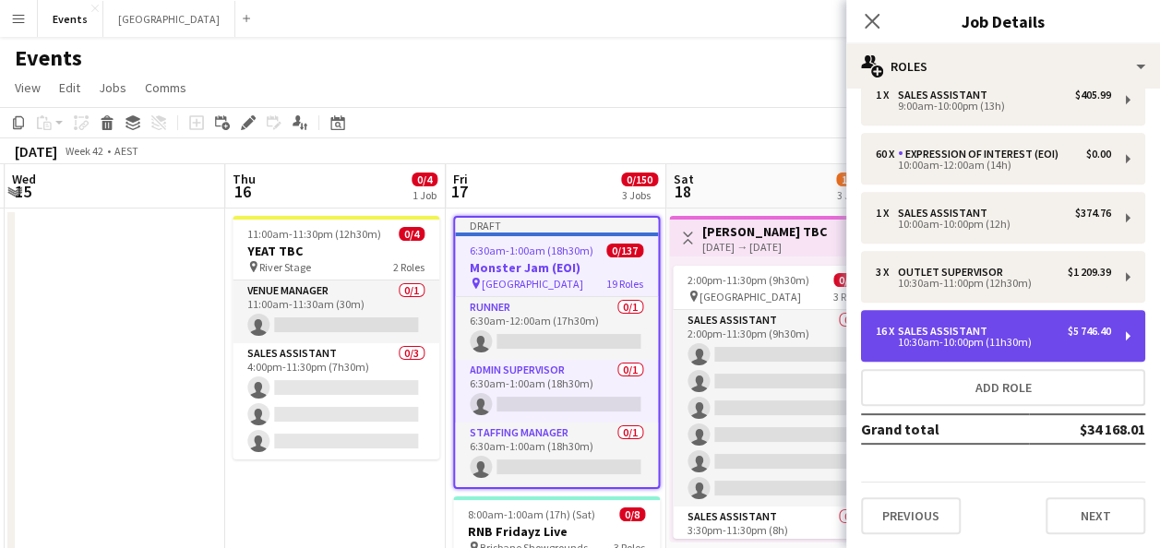
click at [901, 325] on div "Sales Assistant" at bounding box center [946, 331] width 97 height 13
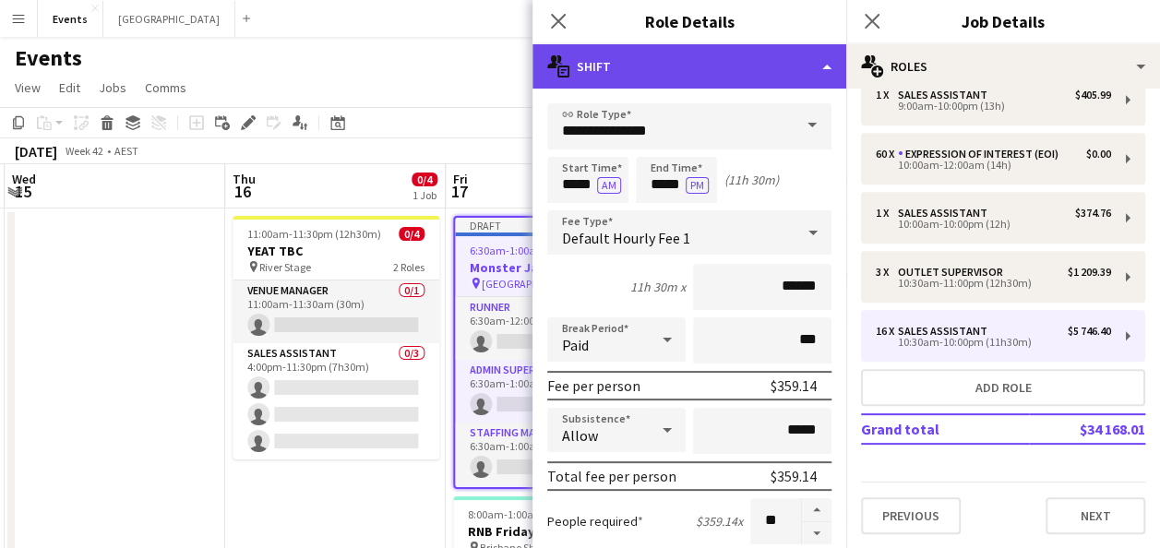
click at [750, 66] on div "multiple-actions-text Shift" at bounding box center [690, 66] width 314 height 44
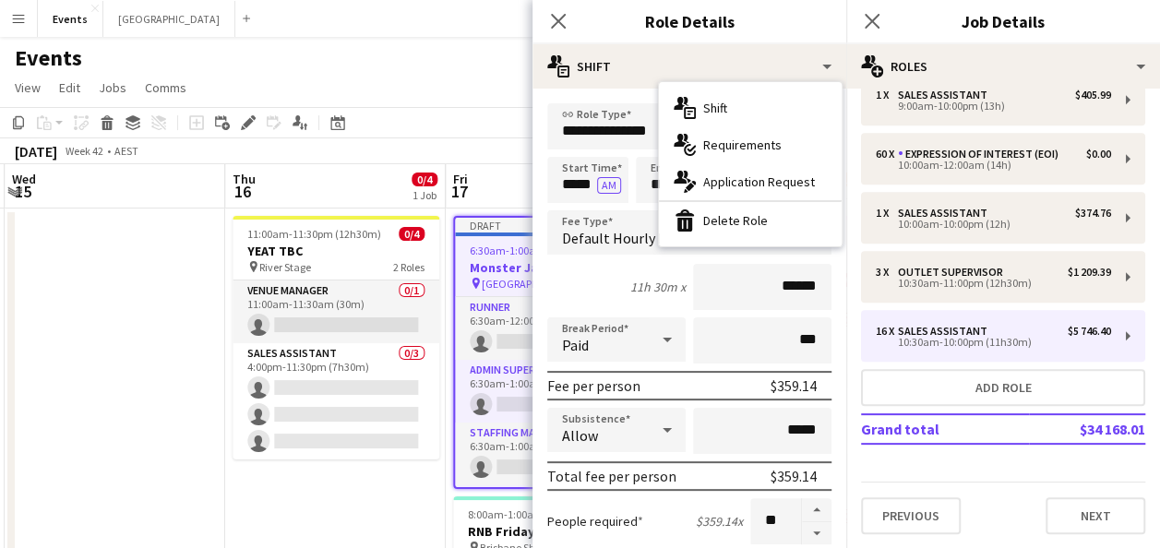
drag, startPoint x: 706, startPoint y: 215, endPoint x: 711, endPoint y: 201, distance: 14.6
click at [709, 209] on div "bin-2 Delete Role" at bounding box center [750, 220] width 183 height 37
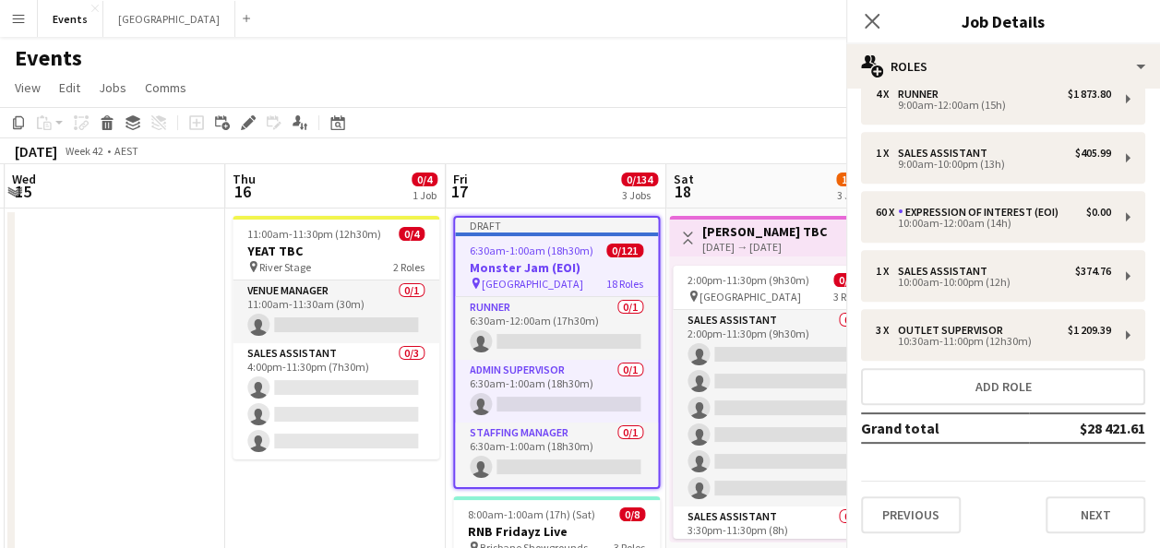
scroll to position [797, 0]
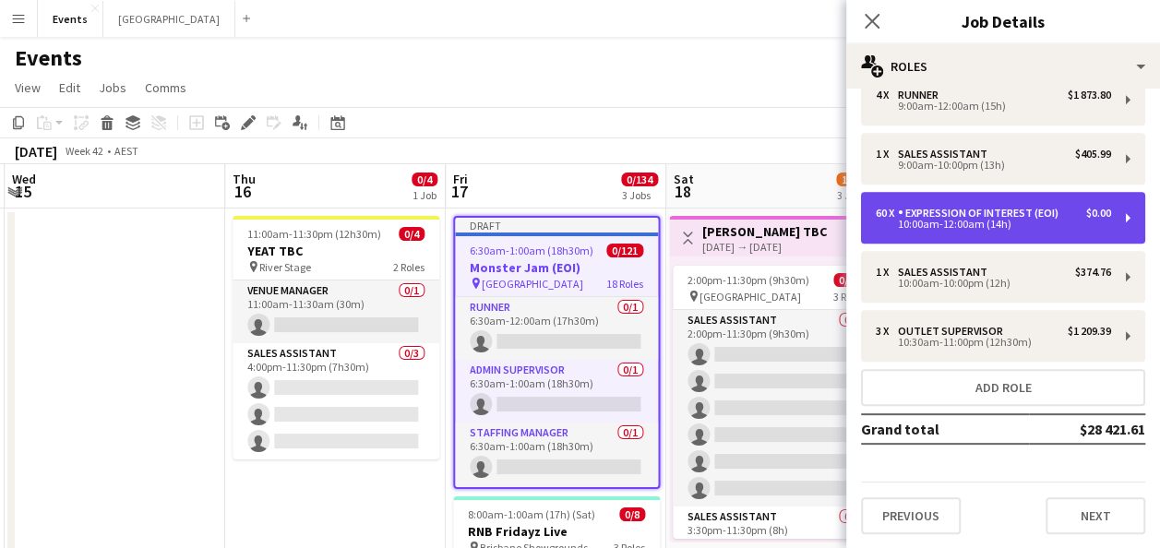
click at [986, 227] on div "10:00am-12:00am (14h)" at bounding box center [993, 224] width 235 height 9
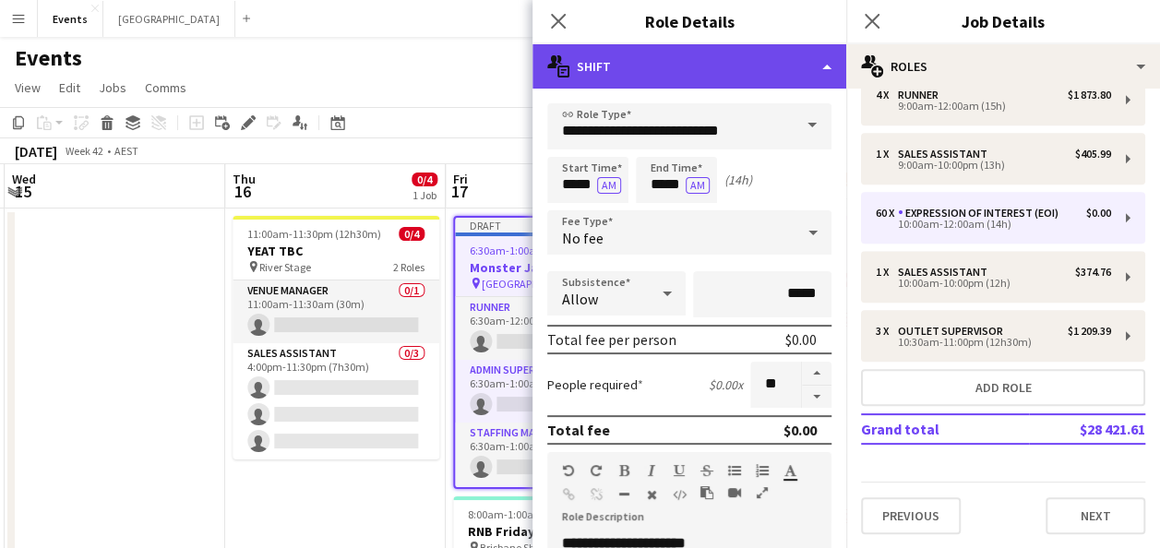
click at [746, 68] on div "multiple-actions-text Shift" at bounding box center [690, 66] width 314 height 44
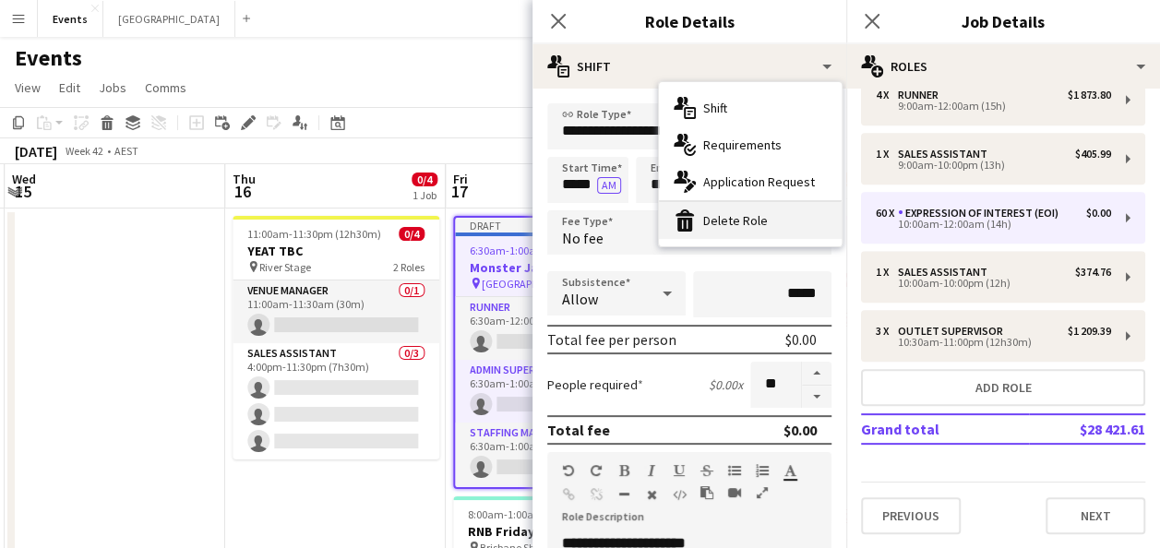
click at [762, 227] on div "bin-2 Delete Role" at bounding box center [750, 220] width 183 height 37
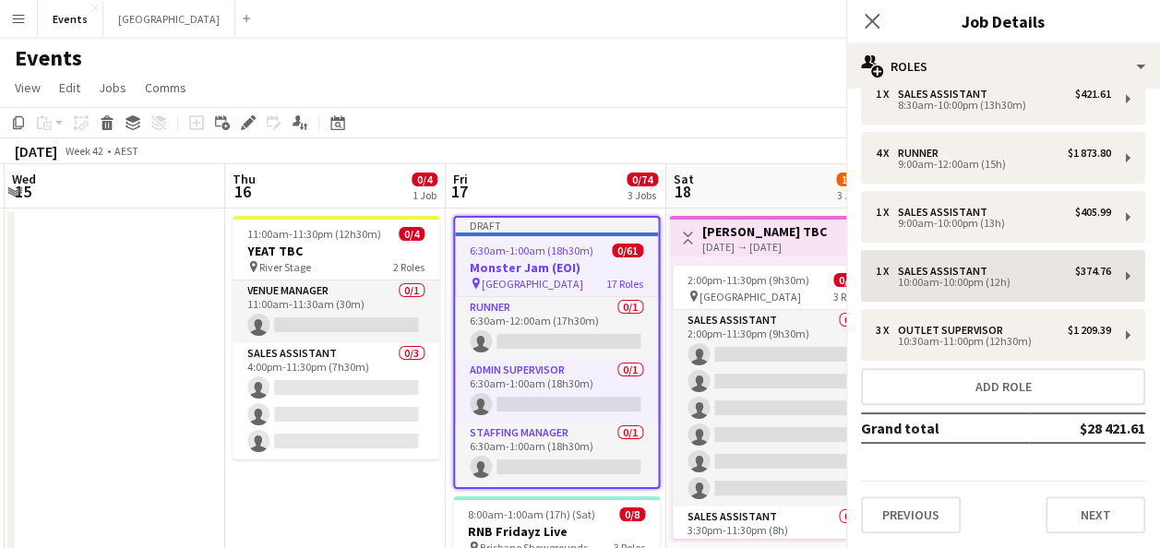
scroll to position [738, 0]
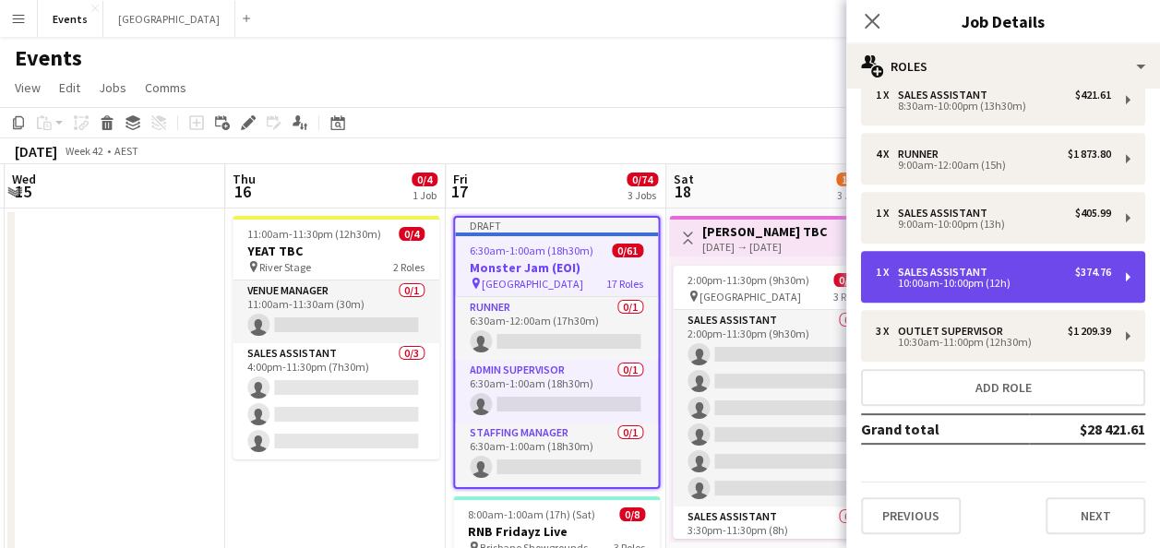
click at [975, 283] on div "10:00am-10:00pm (12h)" at bounding box center [993, 283] width 235 height 9
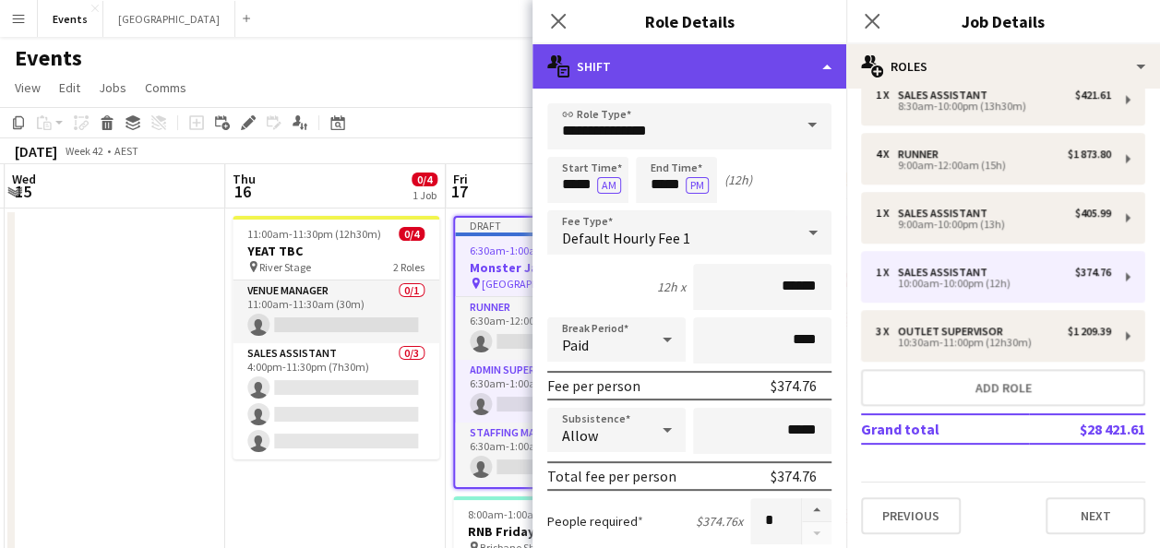
click at [762, 67] on div "multiple-actions-text Shift" at bounding box center [690, 66] width 314 height 44
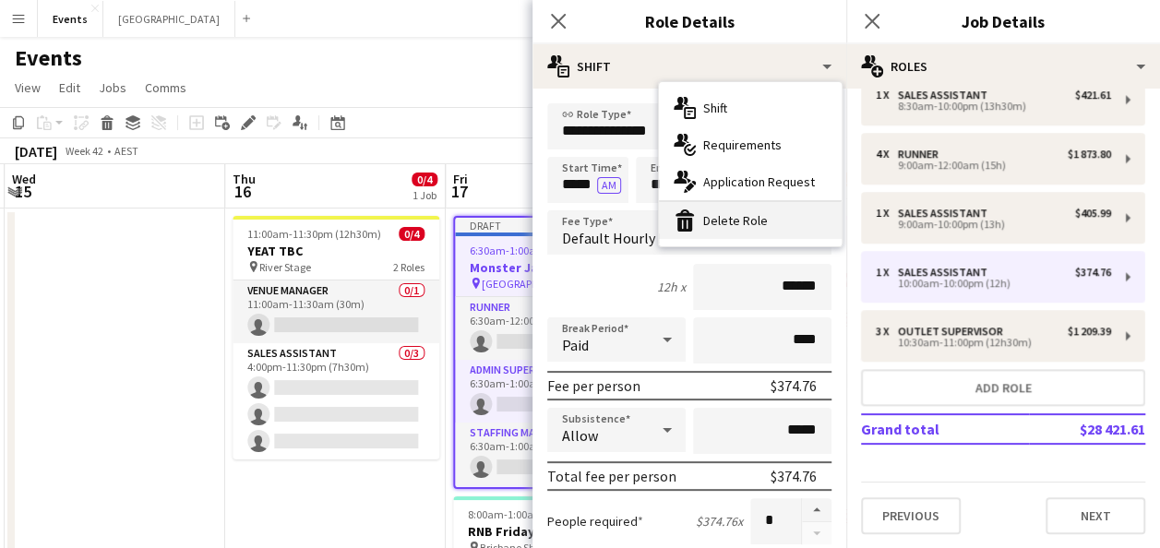
click at [779, 220] on div "bin-2 Delete Role" at bounding box center [750, 220] width 183 height 37
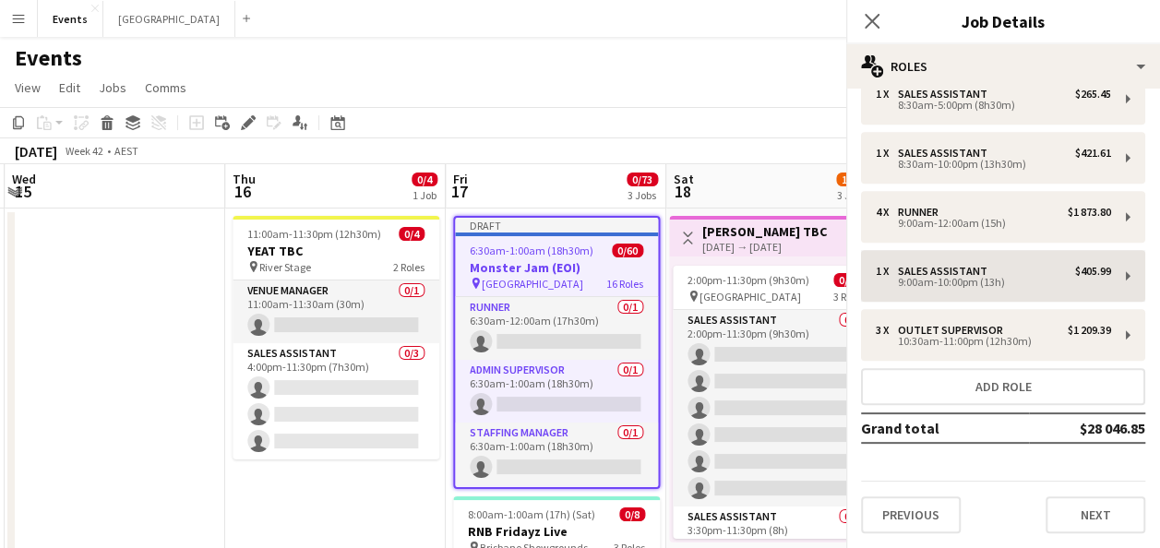
scroll to position [679, 0]
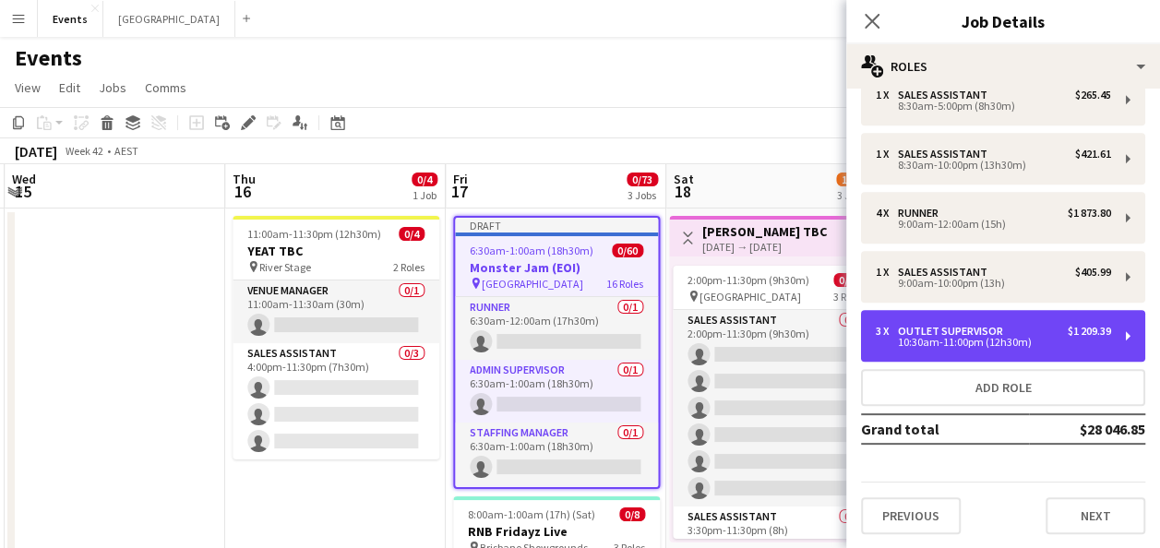
drag, startPoint x: 942, startPoint y: 348, endPoint x: 895, endPoint y: 307, distance: 62.2
click at [942, 347] on div "10:30am-11:00pm (12h30m)" at bounding box center [993, 342] width 235 height 9
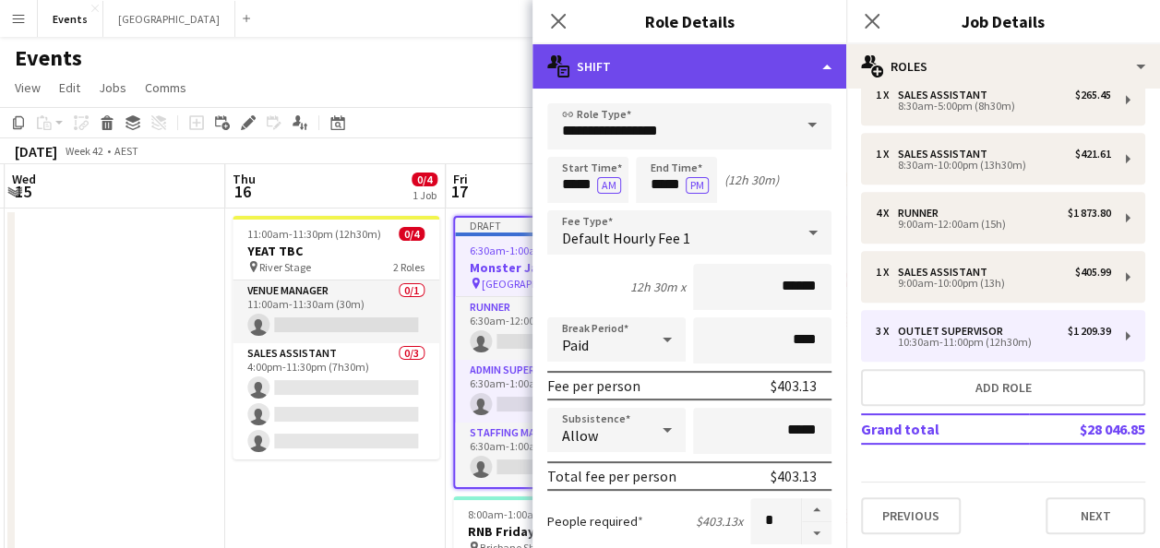
click at [770, 59] on div "multiple-actions-text Shift" at bounding box center [690, 66] width 314 height 44
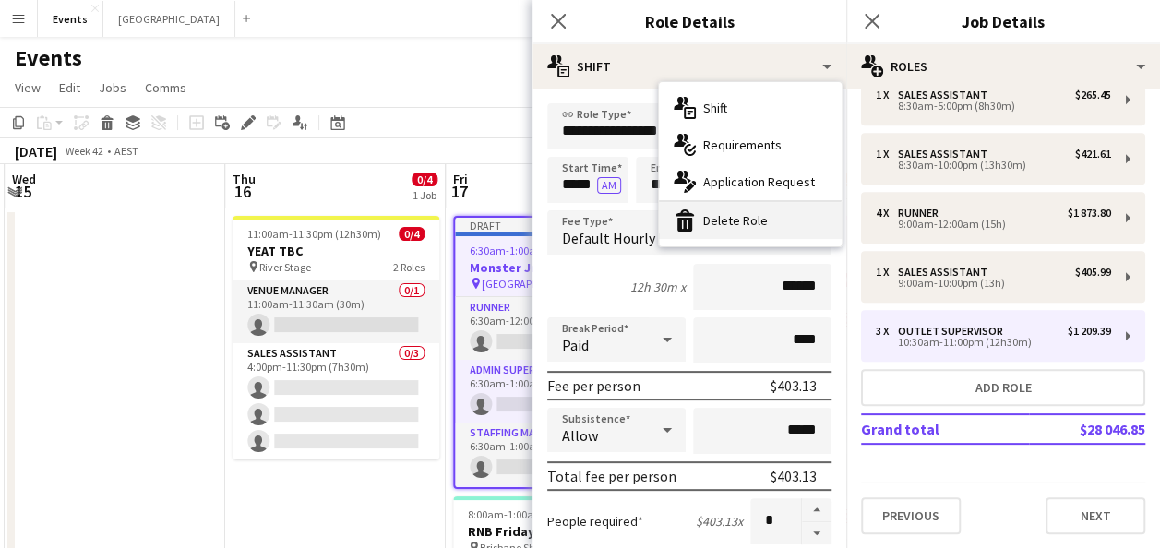
click at [765, 222] on div "bin-2 Delete Role" at bounding box center [750, 220] width 183 height 37
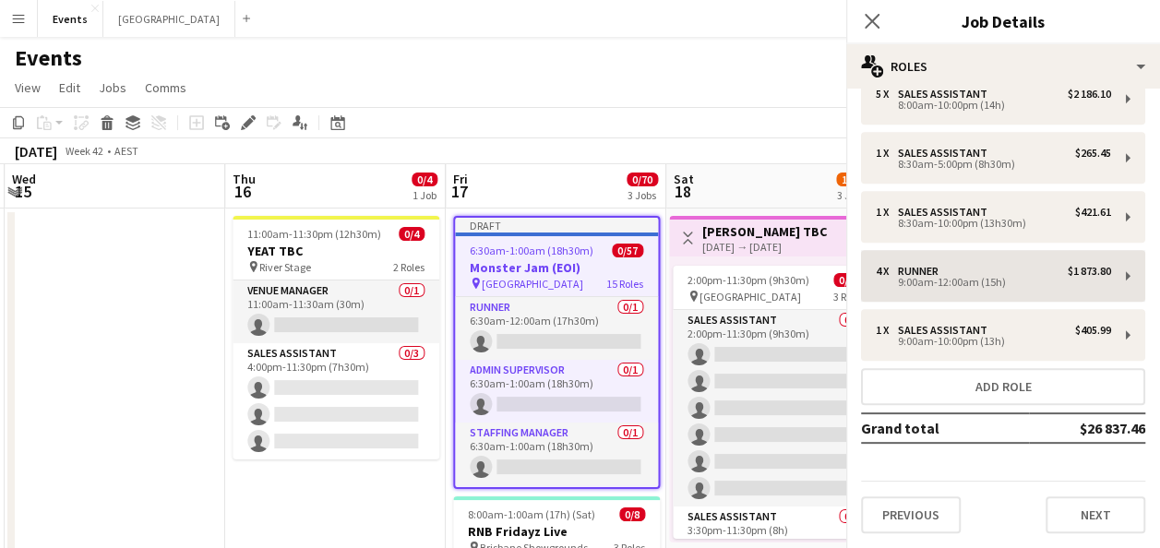
scroll to position [620, 0]
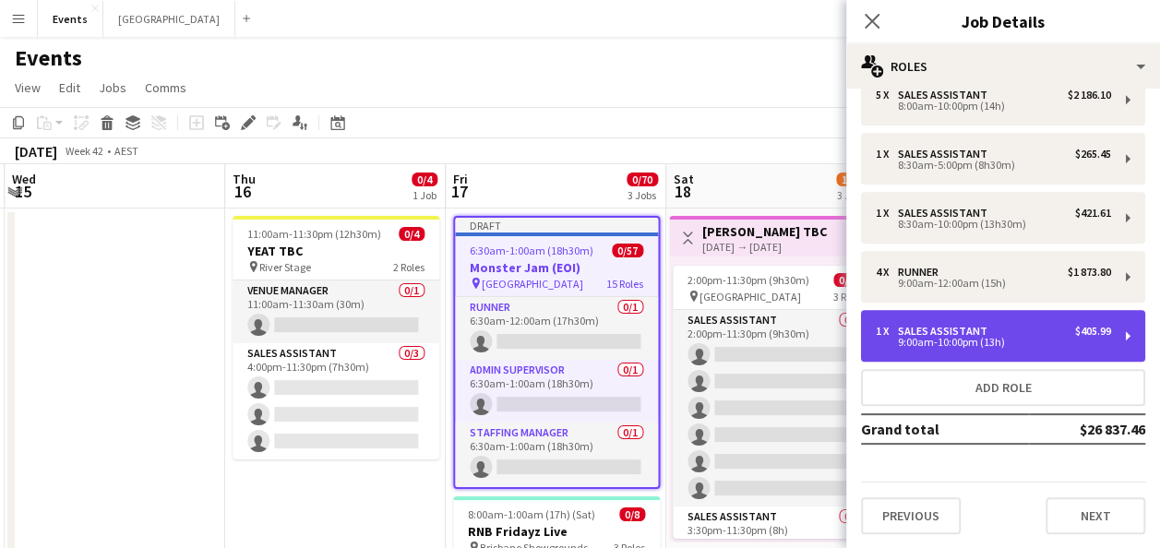
click at [943, 338] on div "9:00am-10:00pm (13h)" at bounding box center [993, 342] width 235 height 9
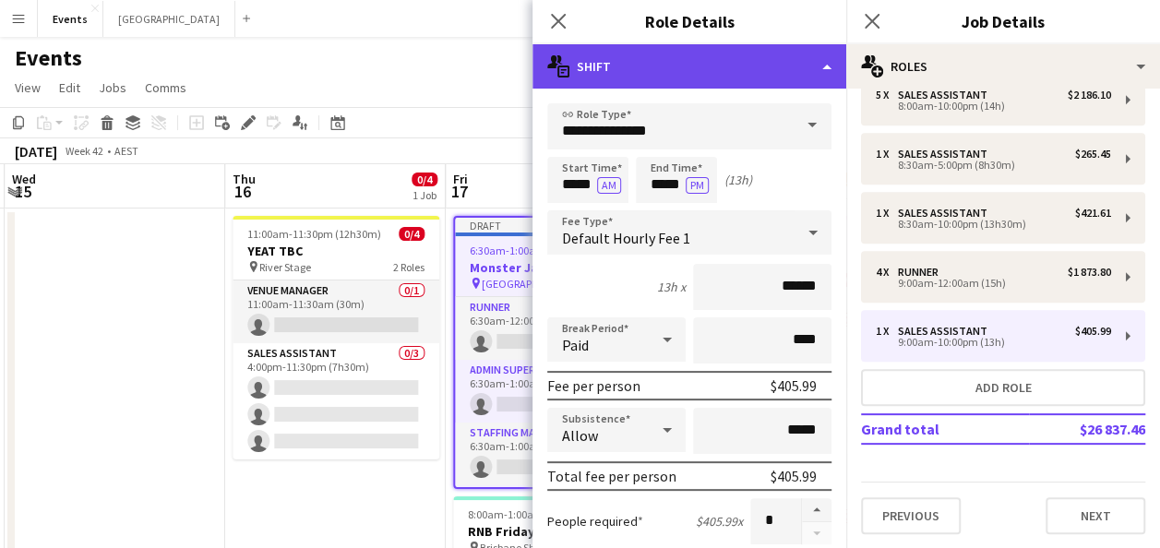
click at [751, 63] on div "multiple-actions-text Shift" at bounding box center [690, 66] width 314 height 44
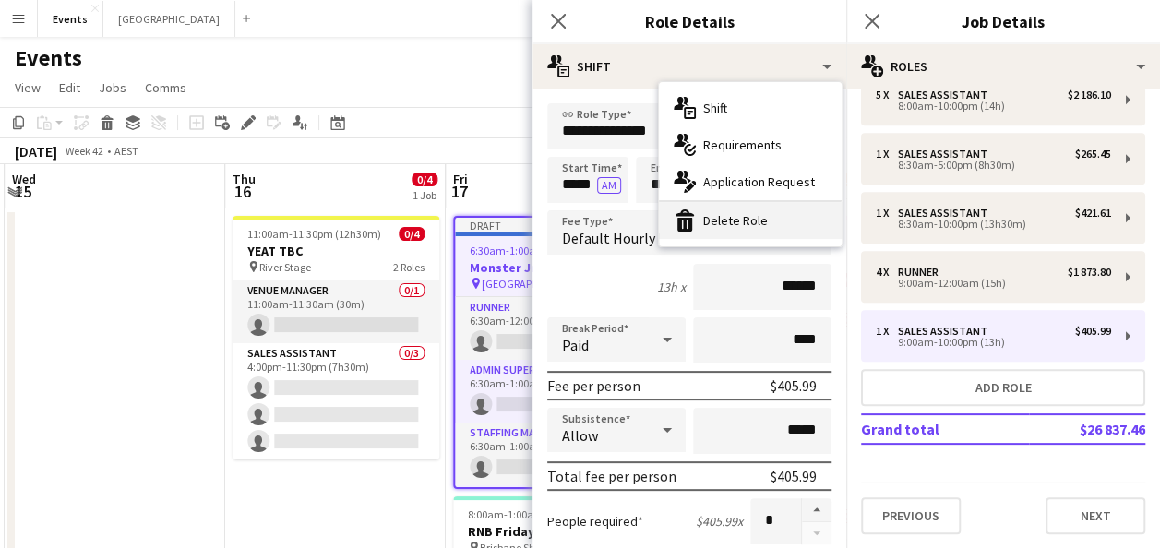
click at [738, 220] on div "bin-2 Delete Role" at bounding box center [750, 220] width 183 height 37
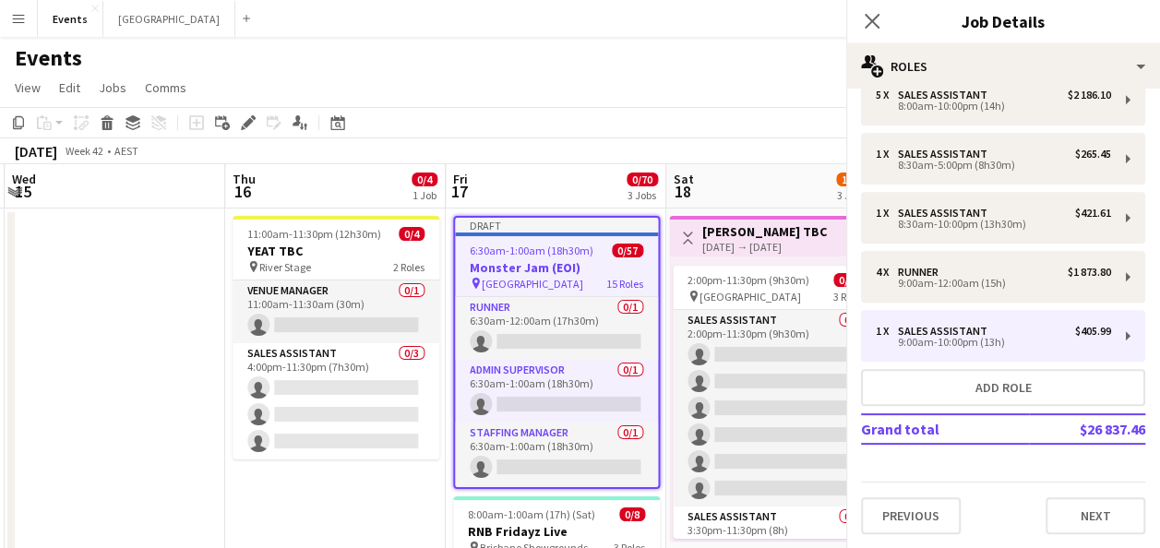
scroll to position [561, 0]
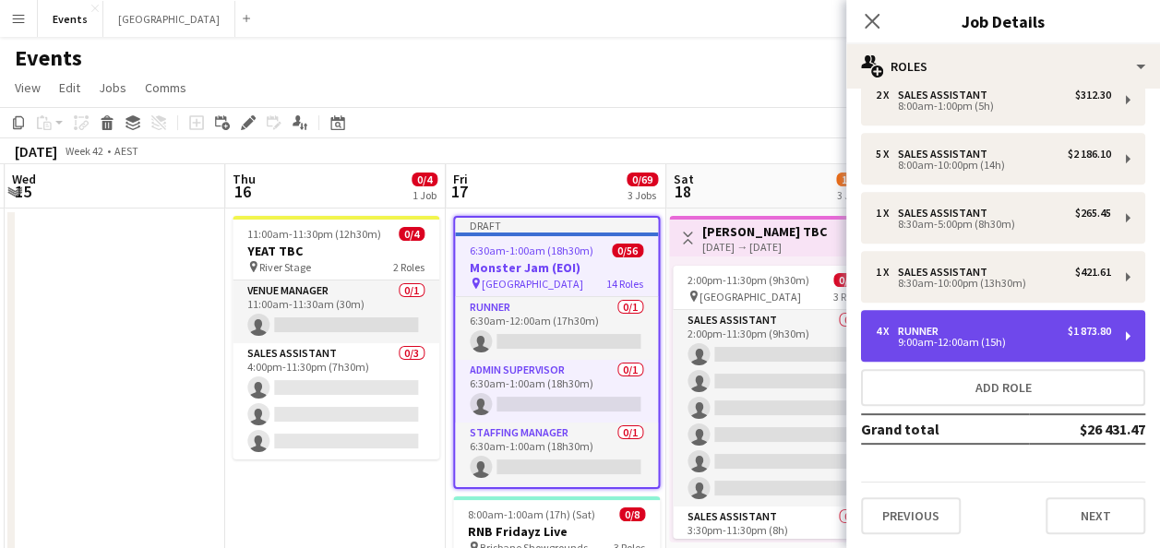
click at [951, 312] on div "4 x Runner $1 873.80 9:00am-12:00am (15h)" at bounding box center [1003, 336] width 284 height 52
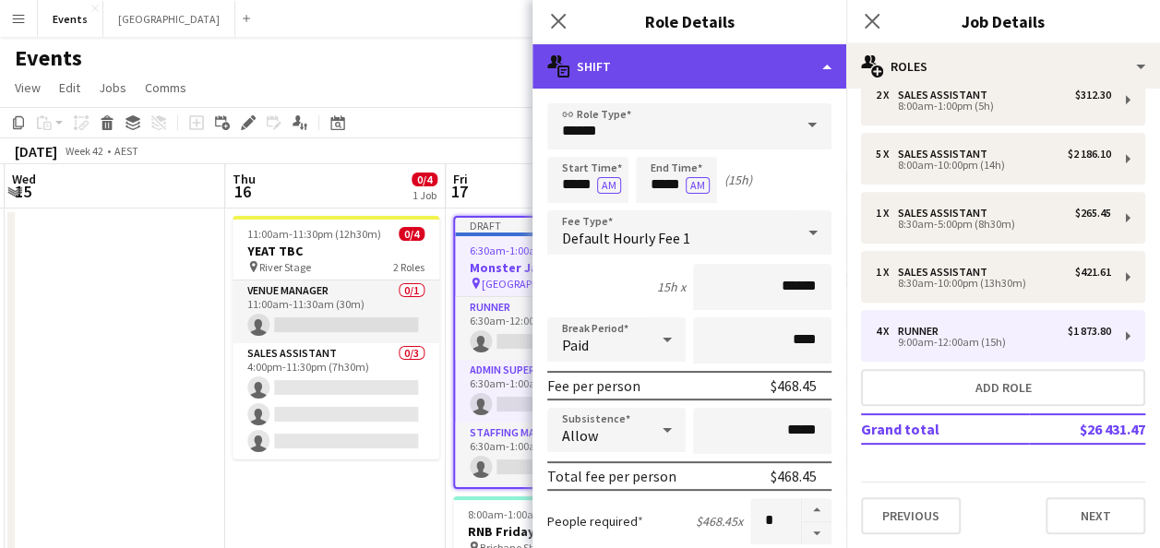
click at [746, 68] on div "multiple-actions-text Shift" at bounding box center [690, 66] width 314 height 44
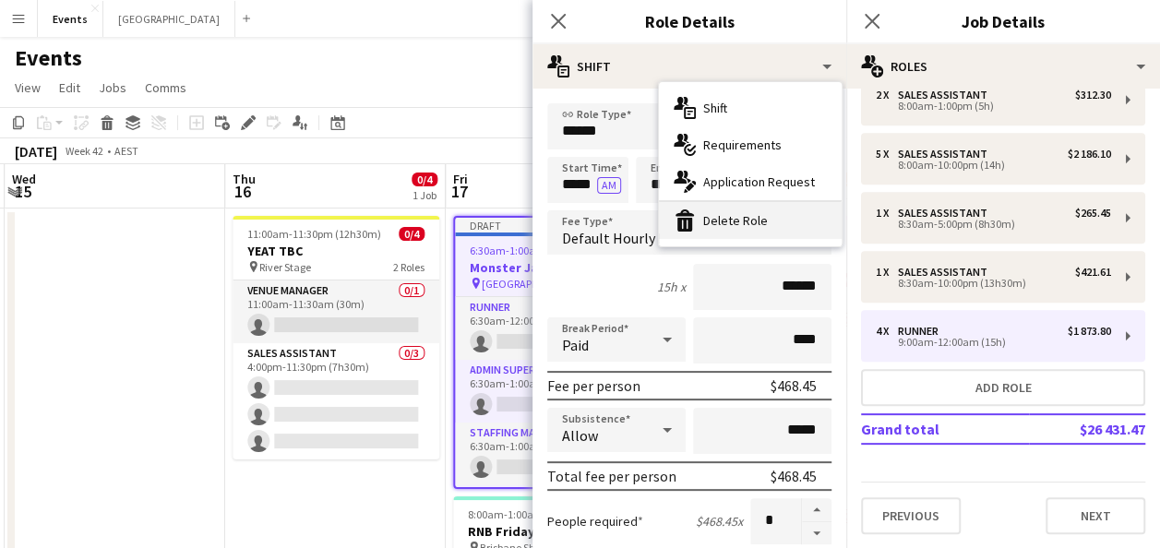
click at [723, 229] on div "bin-2 Delete Role" at bounding box center [750, 220] width 183 height 37
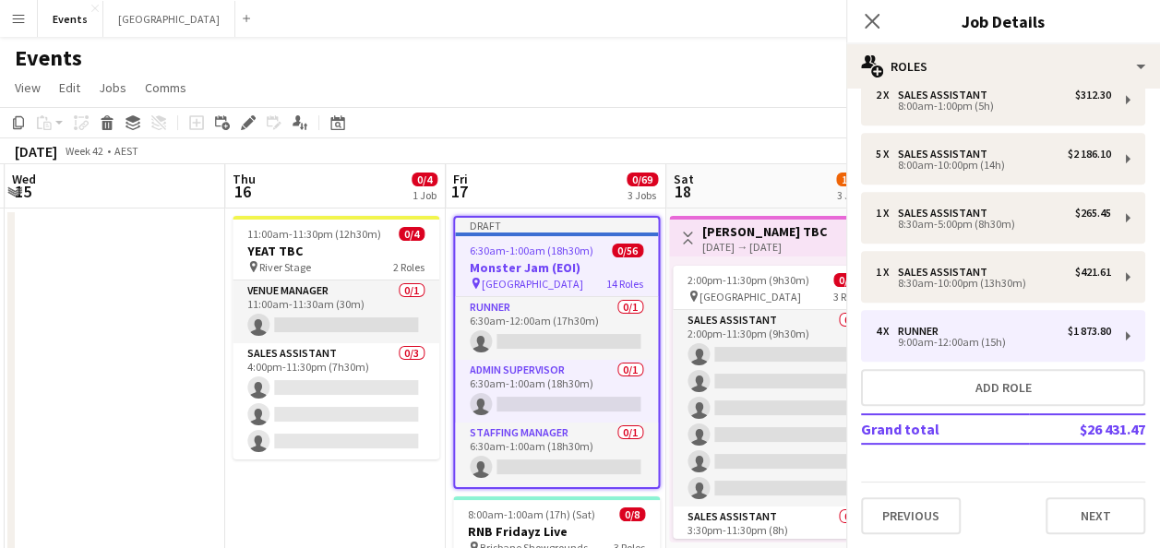
scroll to position [502, 0]
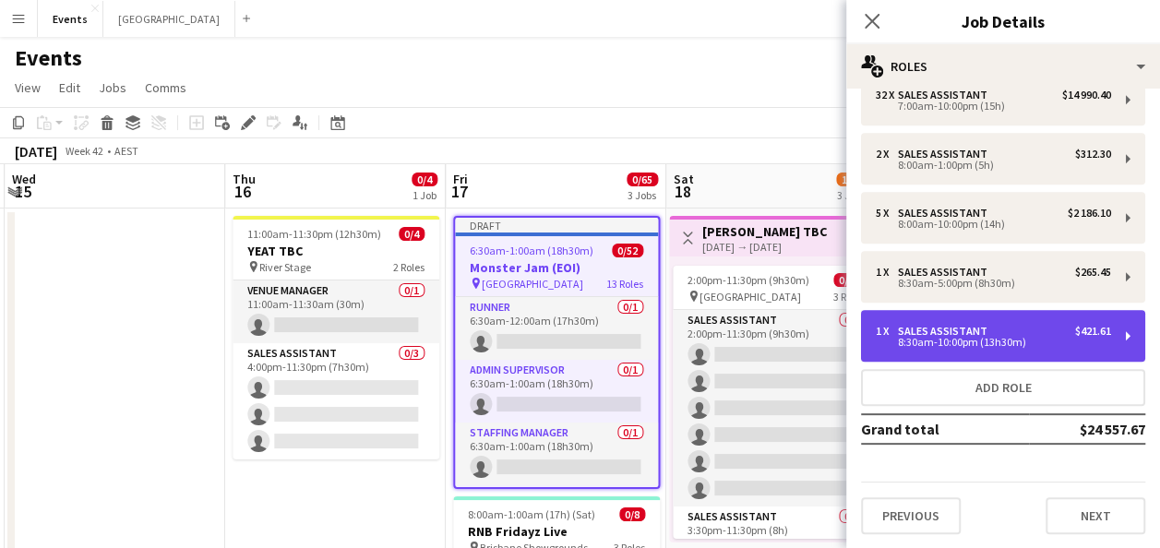
click at [945, 340] on div "8:30am-10:00pm (13h30m)" at bounding box center [993, 342] width 235 height 9
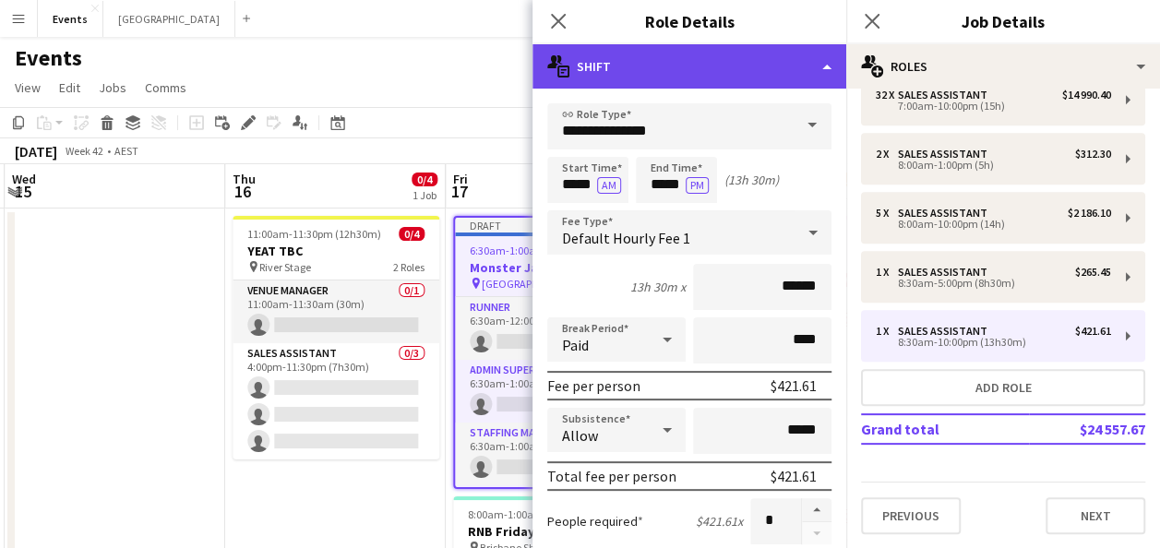
click at [725, 54] on div "multiple-actions-text Shift" at bounding box center [690, 66] width 314 height 44
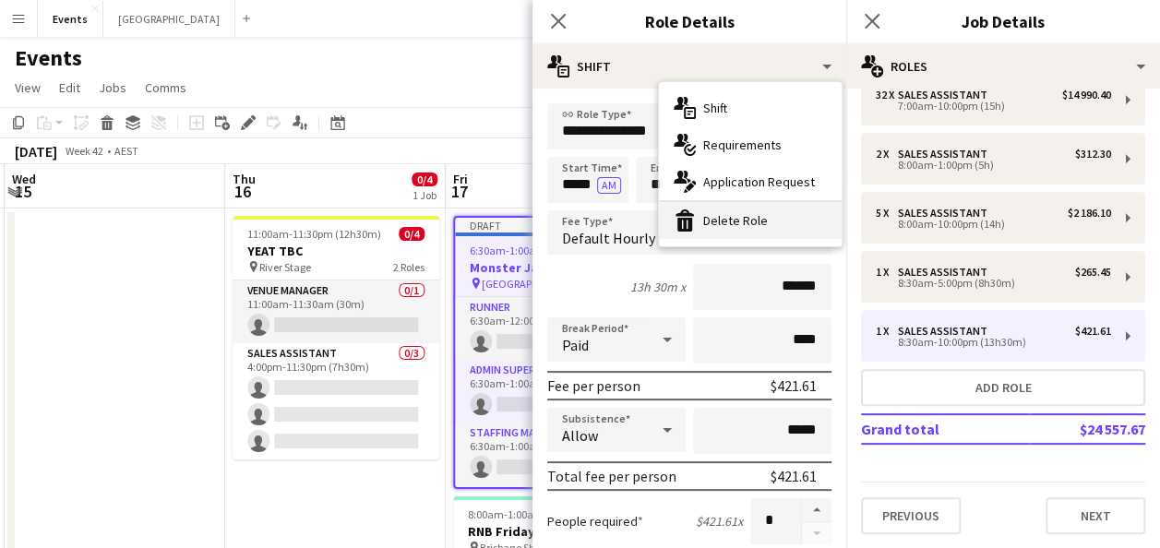
click at [749, 228] on div "bin-2 Delete Role" at bounding box center [750, 220] width 183 height 37
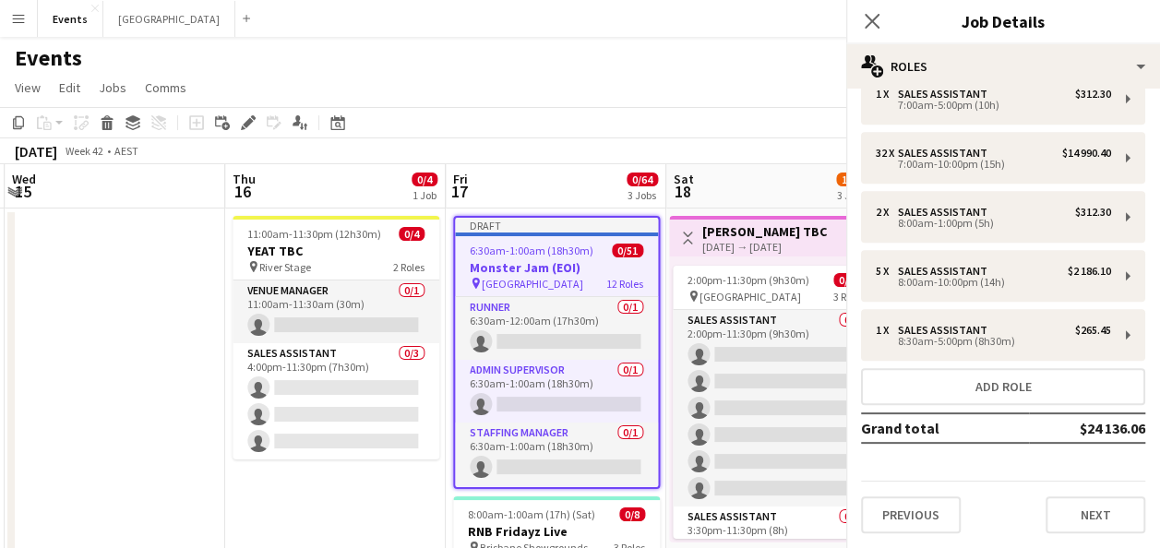
scroll to position [443, 0]
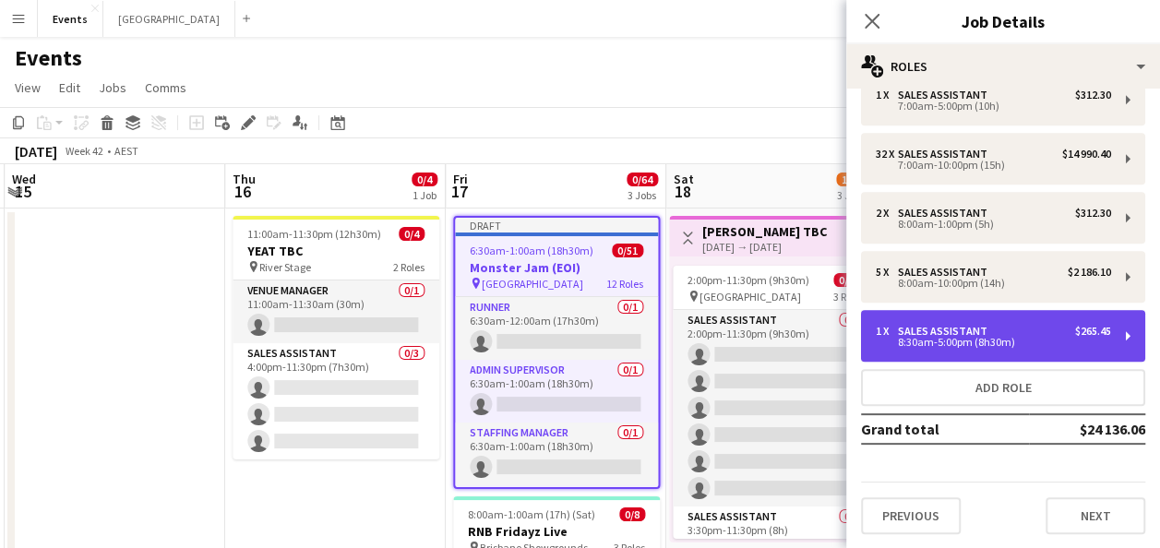
click at [937, 323] on div "1 x Sales Assistant $265.45 8:30am-5:00pm (8h30m)" at bounding box center [1003, 336] width 284 height 52
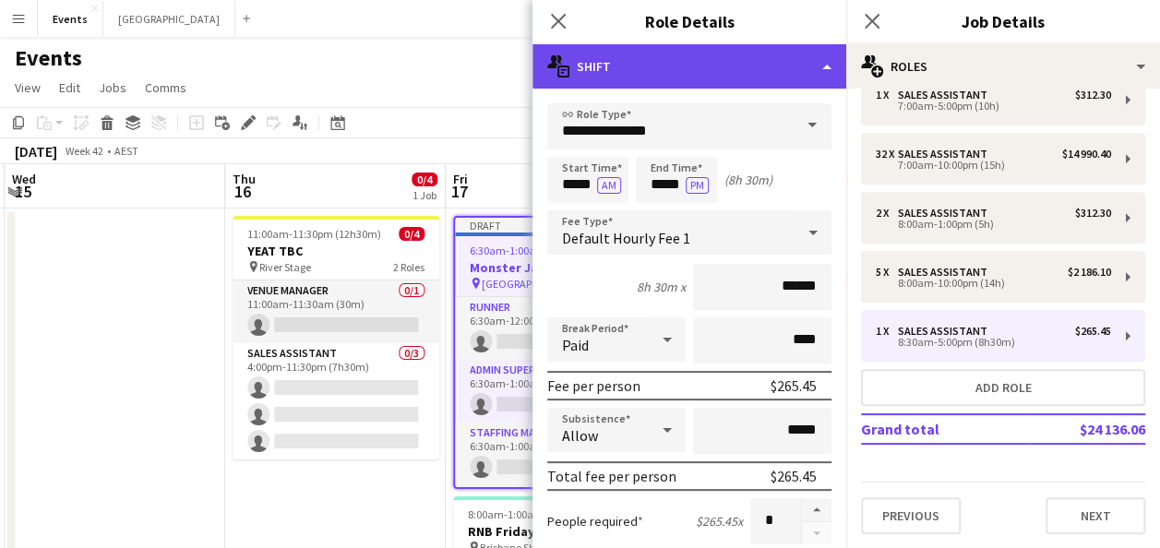
click at [759, 66] on div "multiple-actions-text Shift" at bounding box center [690, 66] width 314 height 44
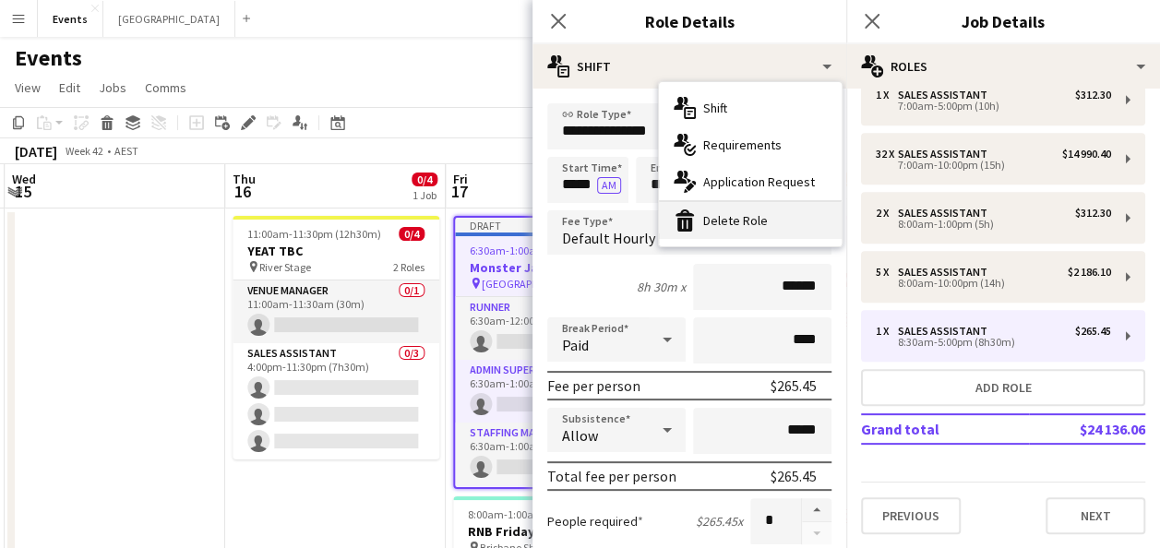
click at [786, 217] on div "bin-2 Delete Role" at bounding box center [750, 220] width 183 height 37
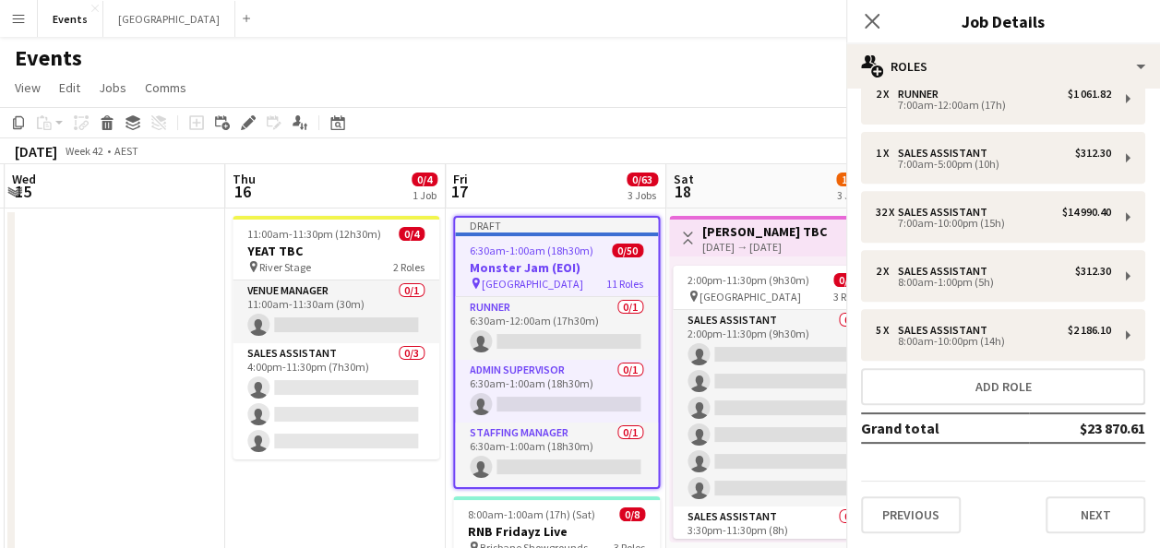
scroll to position [384, 0]
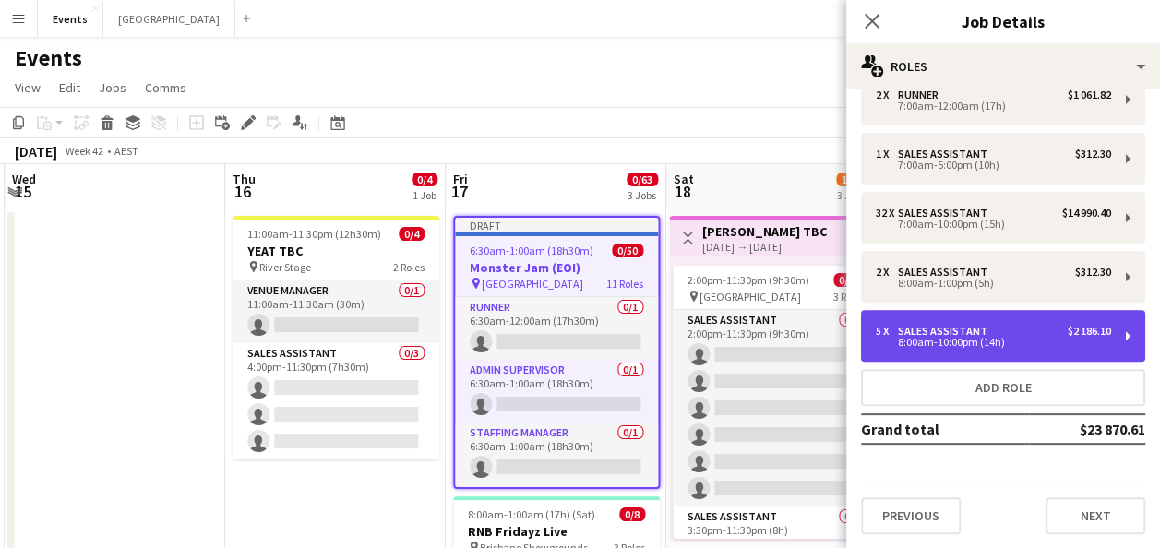
click at [916, 334] on div "Sales Assistant" at bounding box center [946, 331] width 97 height 13
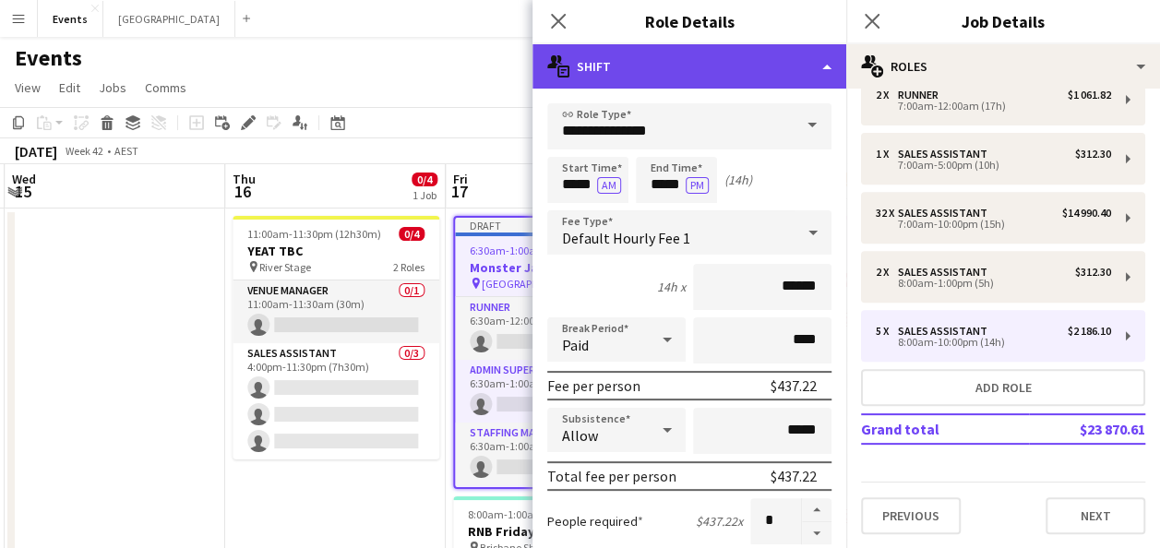
click at [779, 66] on div "multiple-actions-text Shift" at bounding box center [690, 66] width 314 height 44
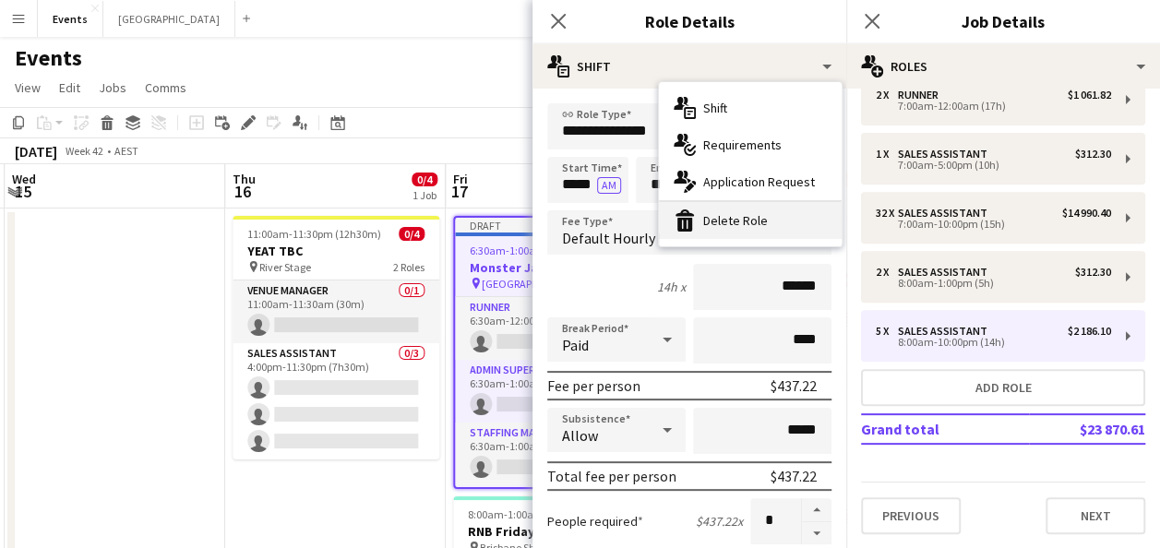
click at [778, 218] on div "bin-2 Delete Role" at bounding box center [750, 220] width 183 height 37
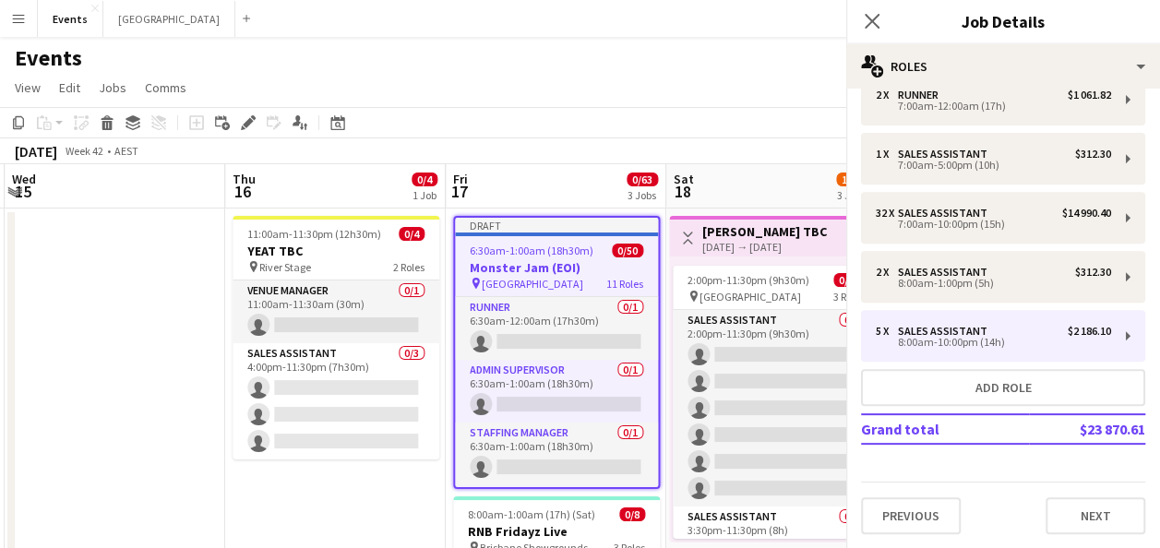
scroll to position [325, 0]
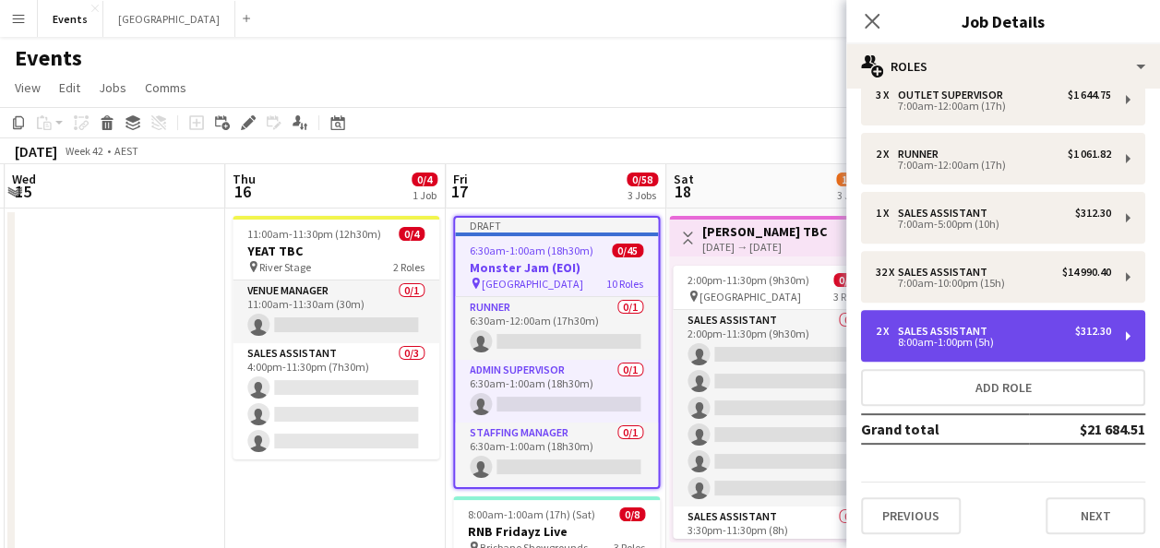
click at [965, 338] on div "8:00am-1:00pm (5h)" at bounding box center [993, 342] width 235 height 9
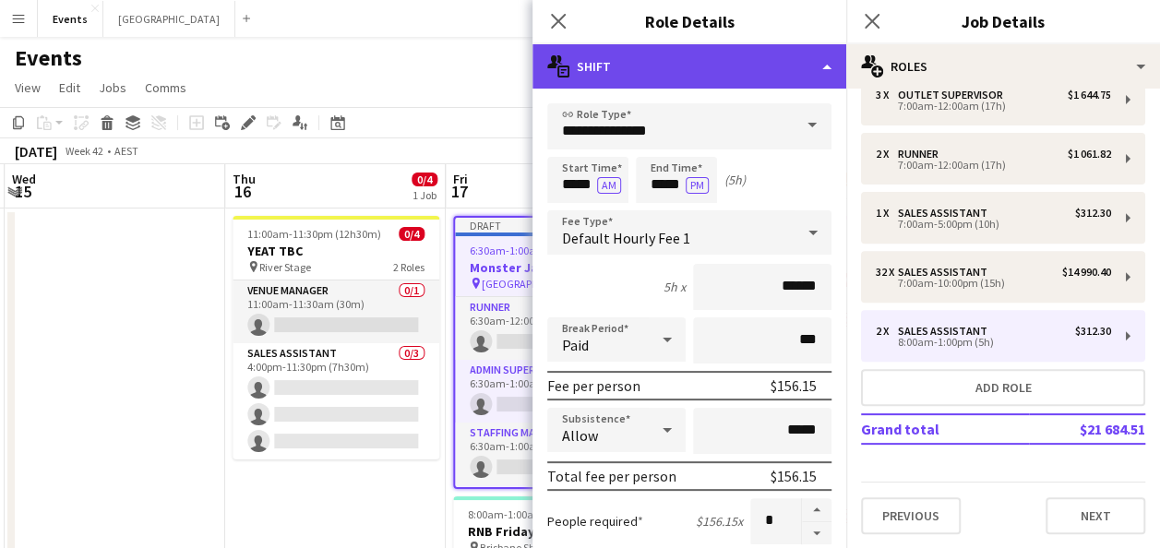
click at [759, 75] on div "multiple-actions-text Shift" at bounding box center [690, 66] width 314 height 44
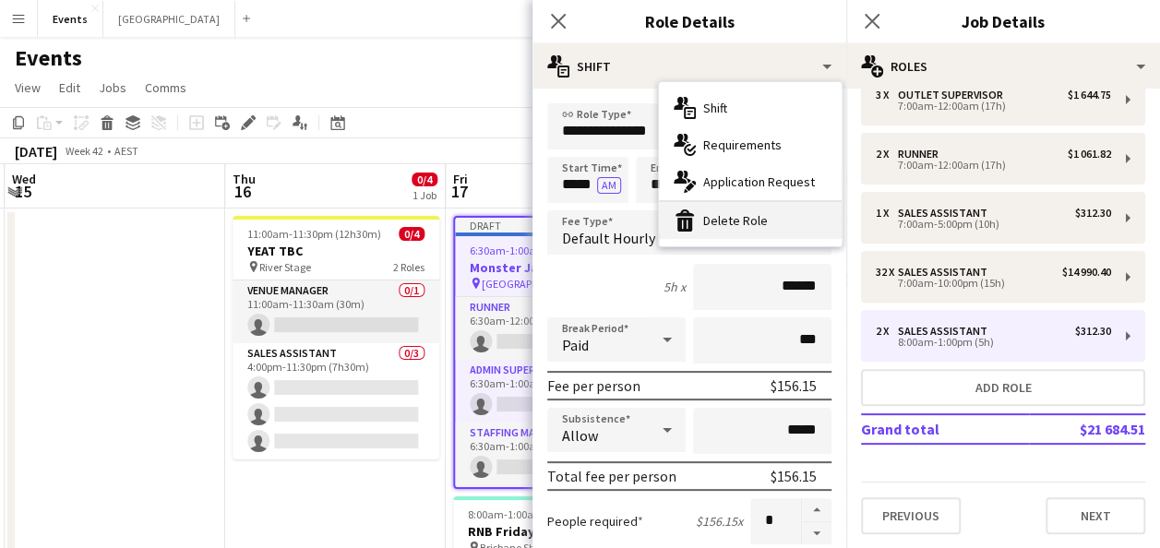
click at [774, 220] on div "bin-2 Delete Role" at bounding box center [750, 220] width 183 height 37
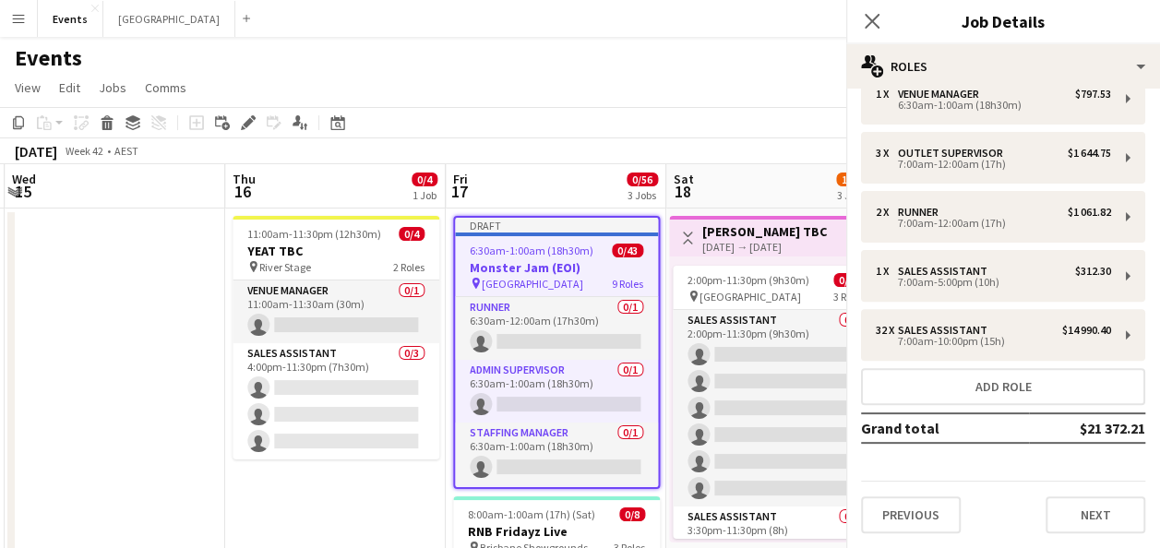
scroll to position [266, 0]
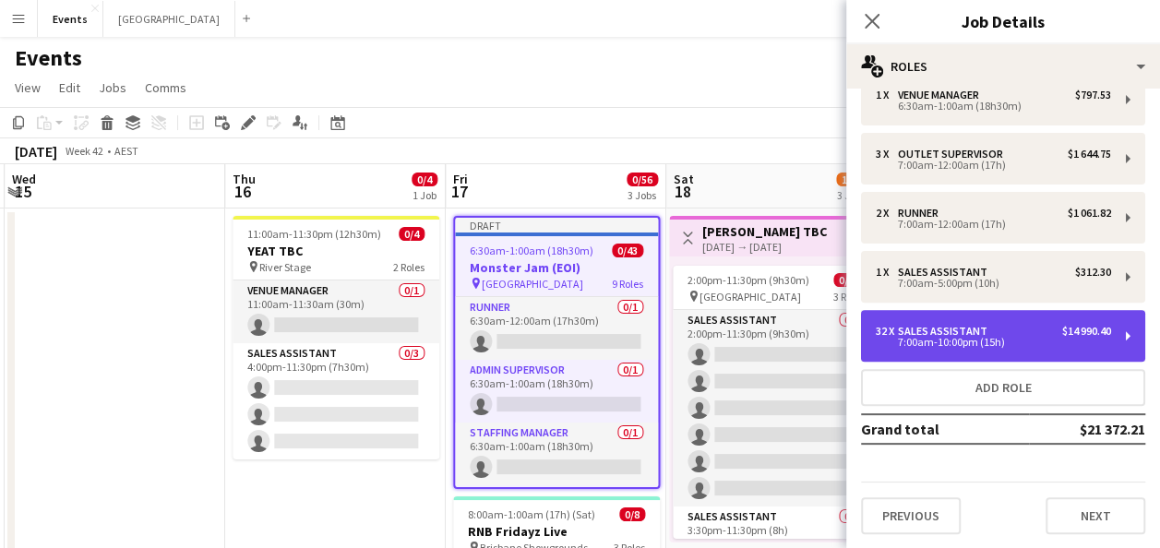
click at [953, 325] on div "Sales Assistant" at bounding box center [946, 331] width 97 height 13
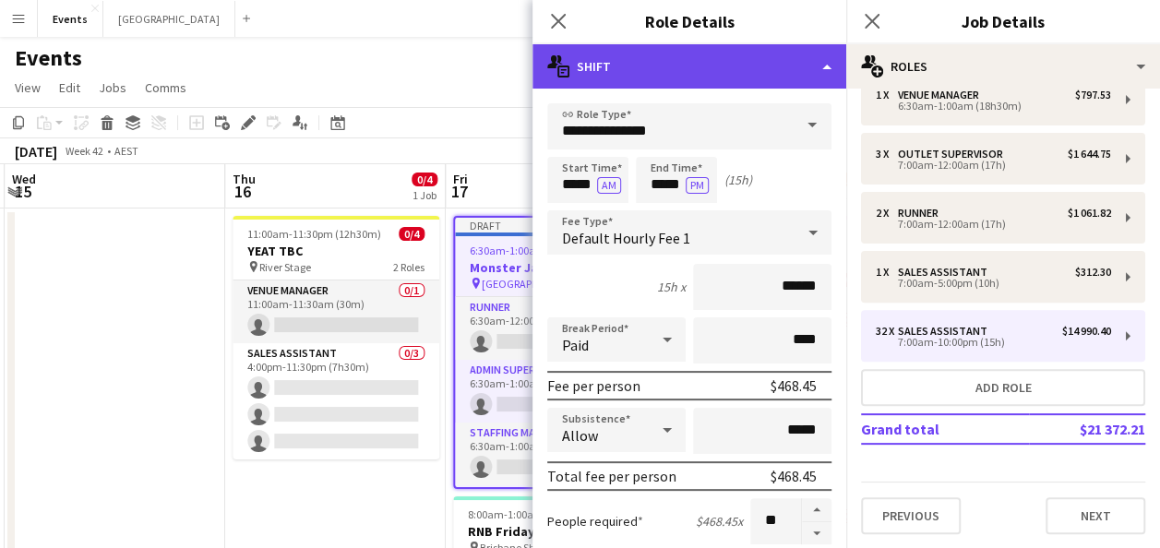
click at [679, 60] on div "multiple-actions-text Shift" at bounding box center [690, 66] width 314 height 44
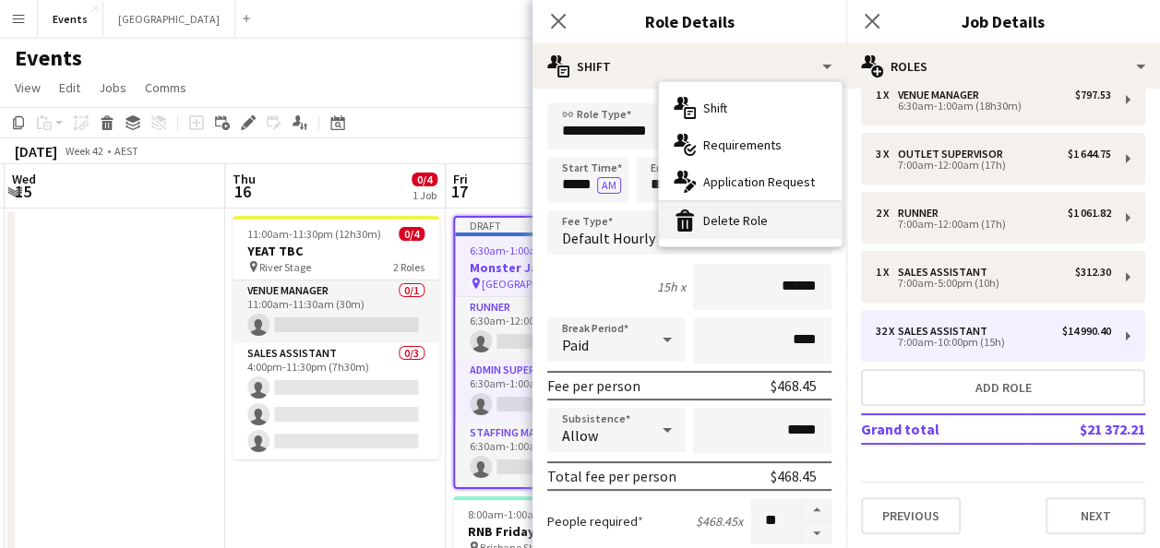
click at [764, 222] on div "bin-2 Delete Role" at bounding box center [750, 220] width 183 height 37
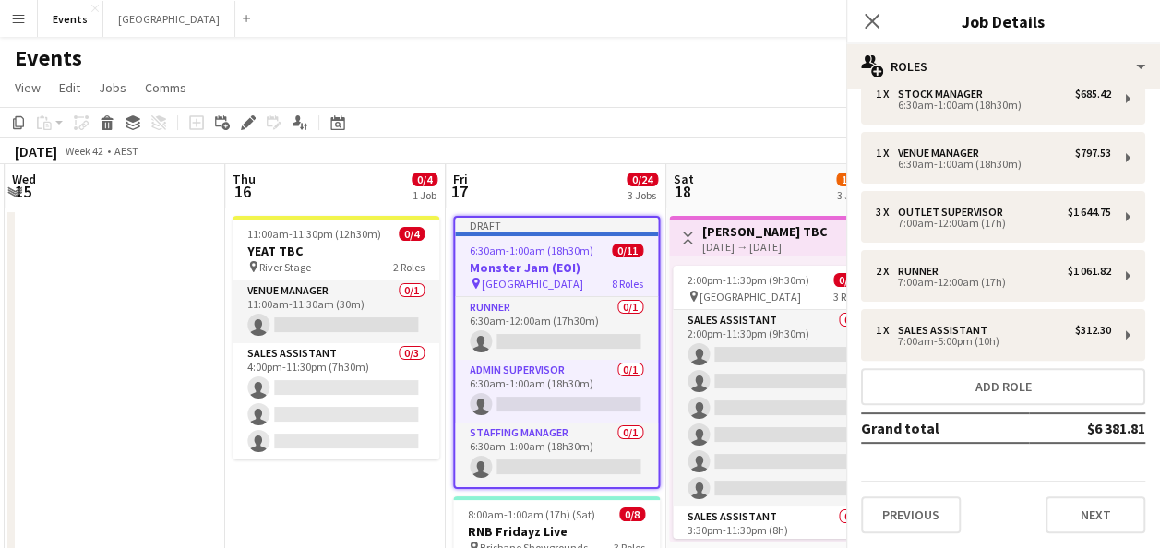
scroll to position [207, 0]
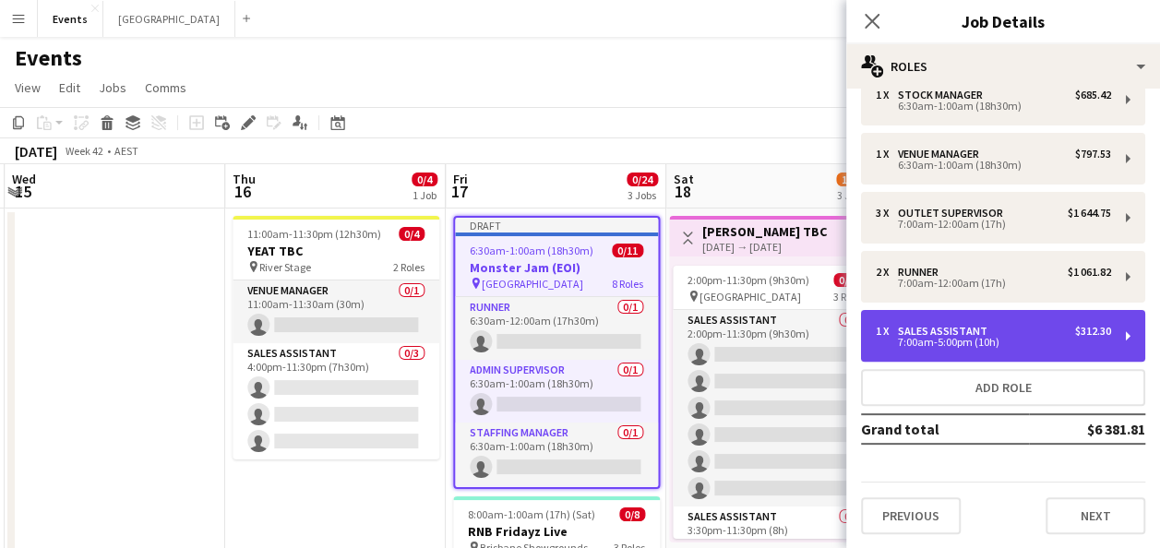
click at [942, 323] on div "1 x Sales Assistant $312.30 7:00am-5:00pm (10h)" at bounding box center [1003, 336] width 284 height 52
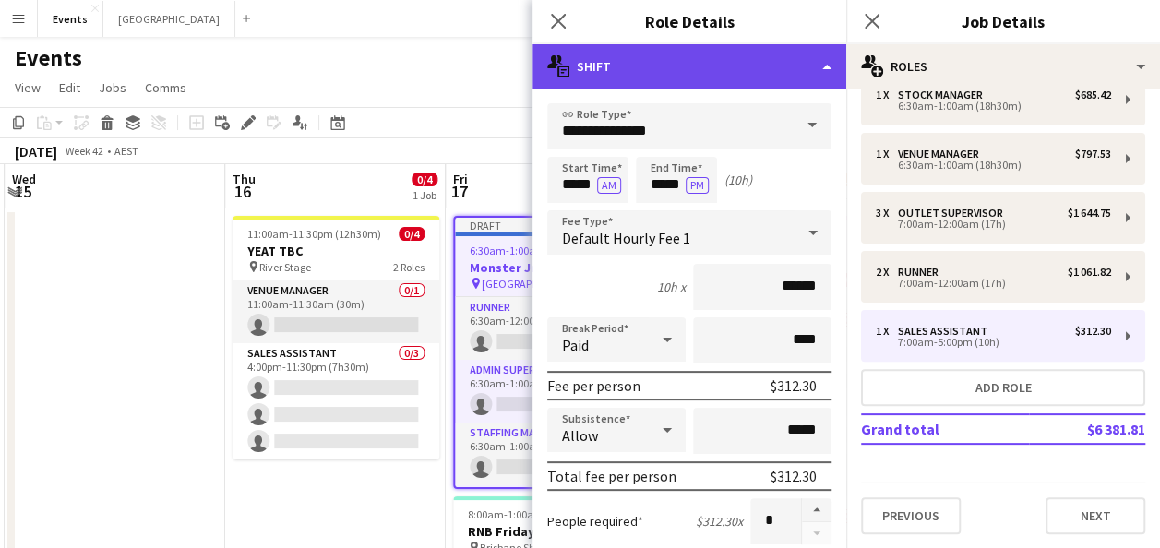
click at [776, 54] on div "multiple-actions-text Shift" at bounding box center [690, 66] width 314 height 44
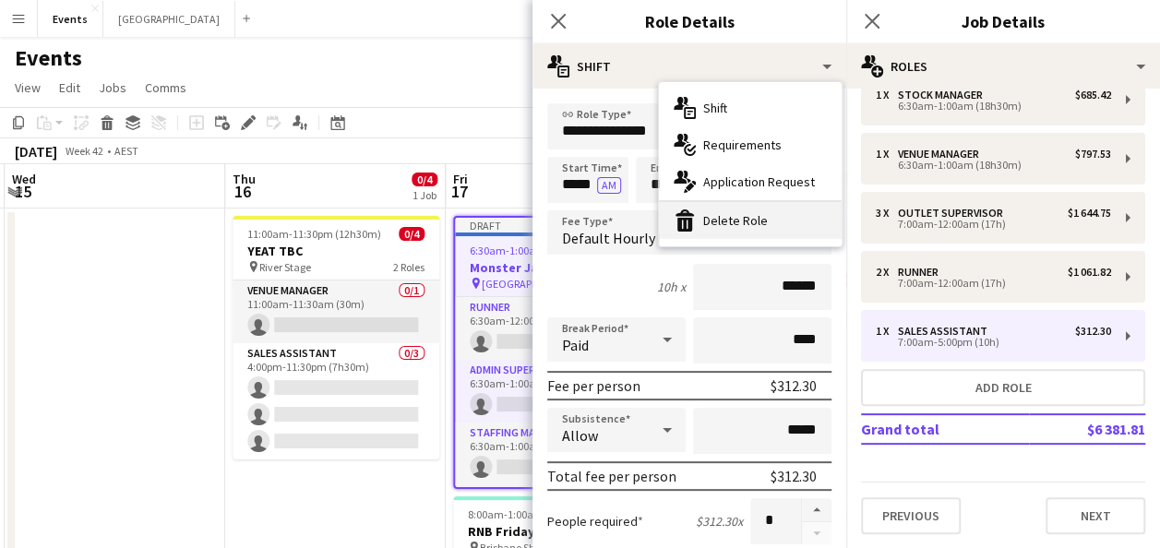
click at [758, 219] on div "bin-2 Delete Role" at bounding box center [750, 220] width 183 height 37
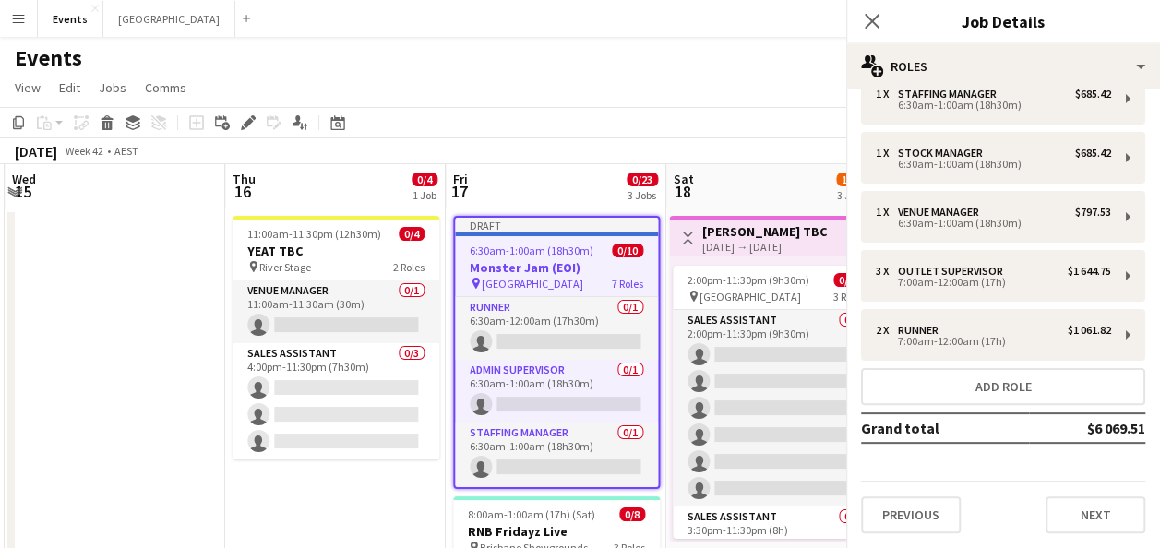
scroll to position [148, 0]
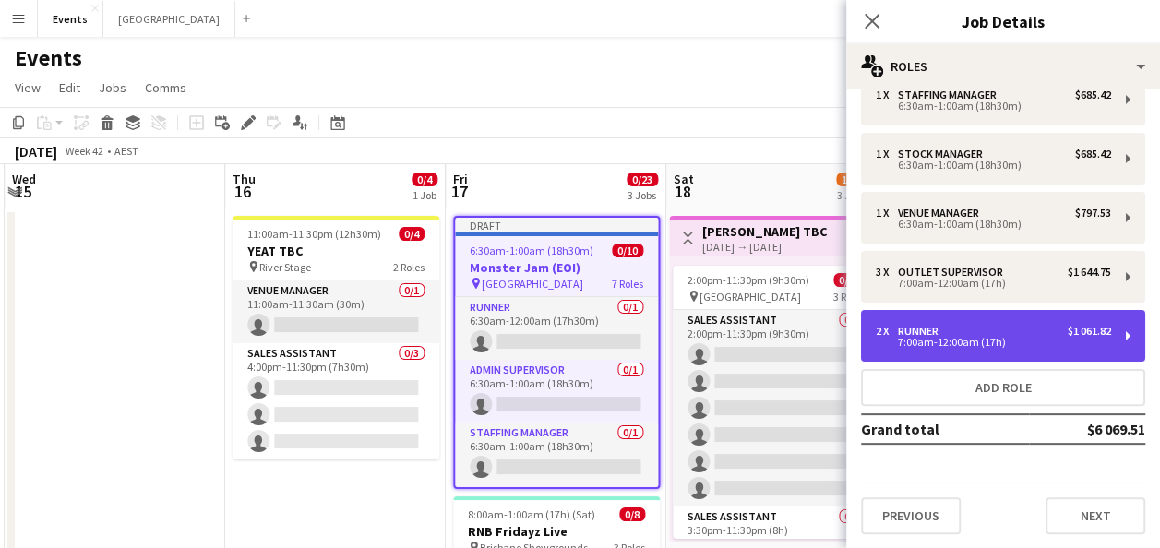
click at [936, 342] on div "7:00am-12:00am (17h)" at bounding box center [993, 342] width 235 height 9
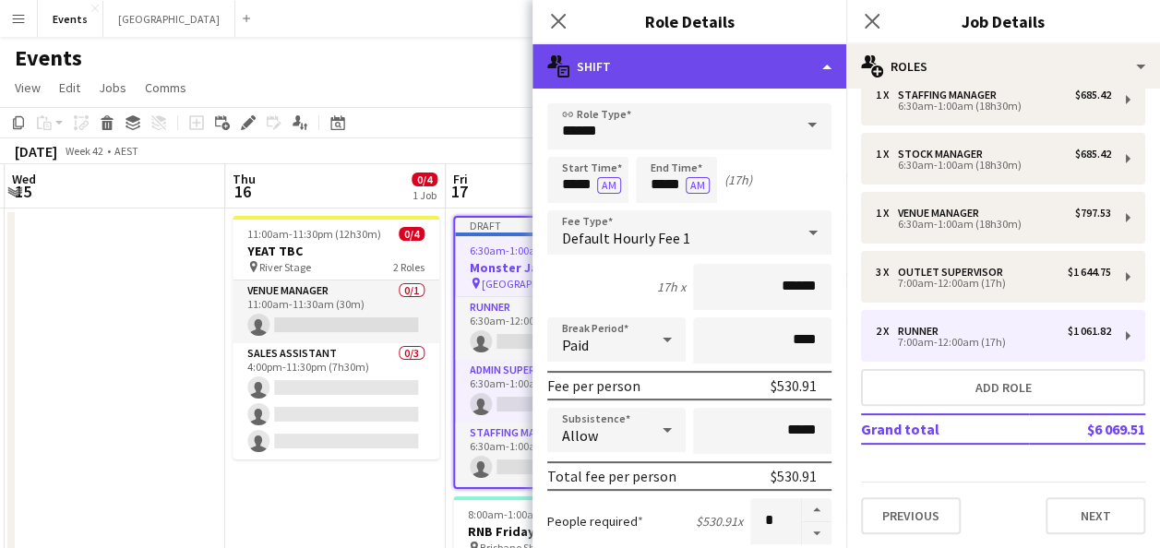
click at [772, 66] on div "multiple-actions-text Shift" at bounding box center [690, 66] width 314 height 44
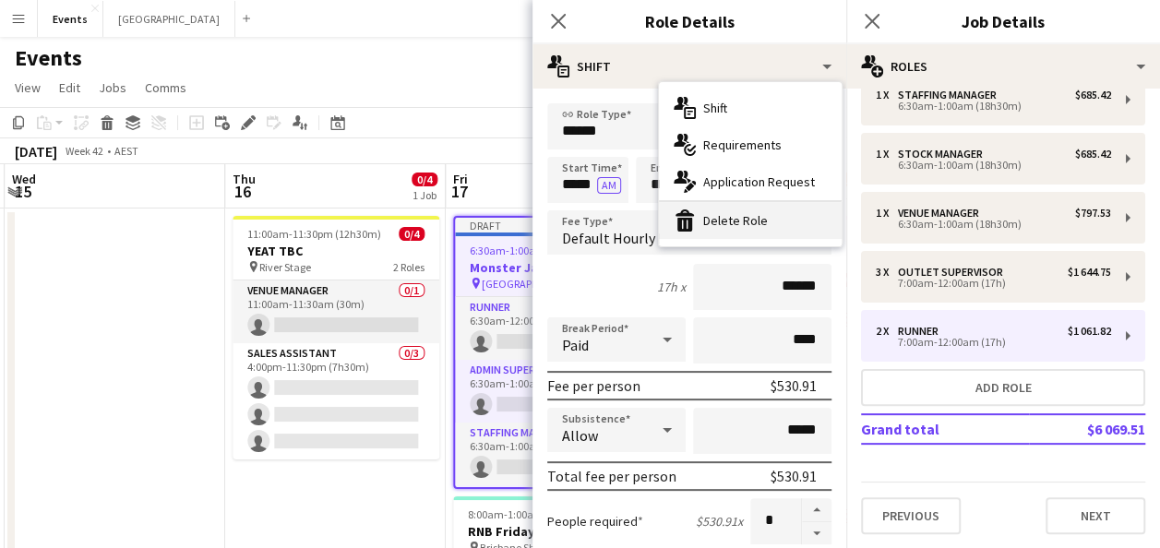
click at [751, 227] on div "bin-2 Delete Role" at bounding box center [750, 220] width 183 height 37
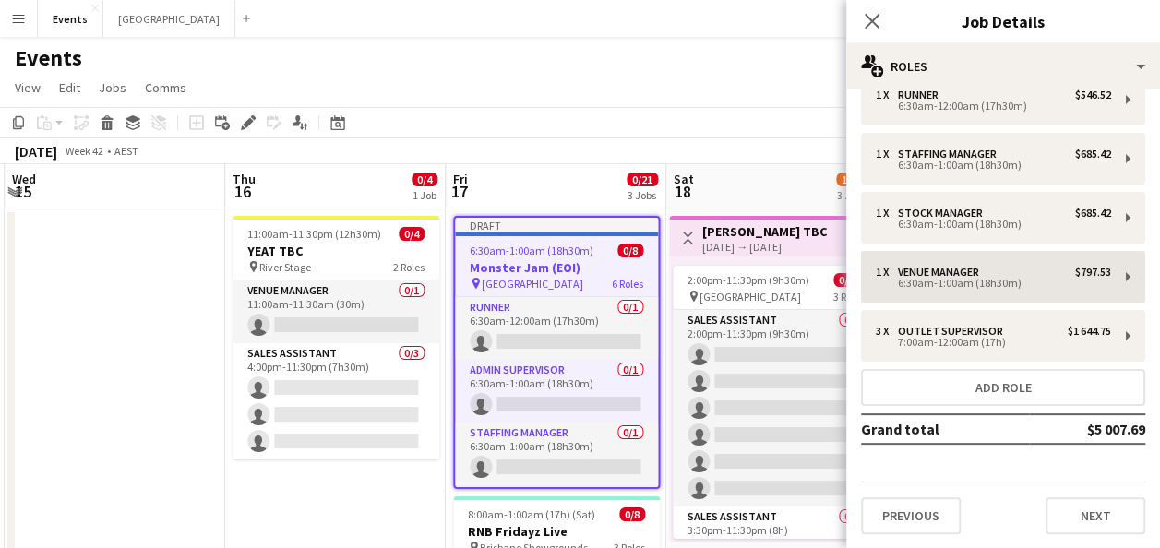
scroll to position [0, 0]
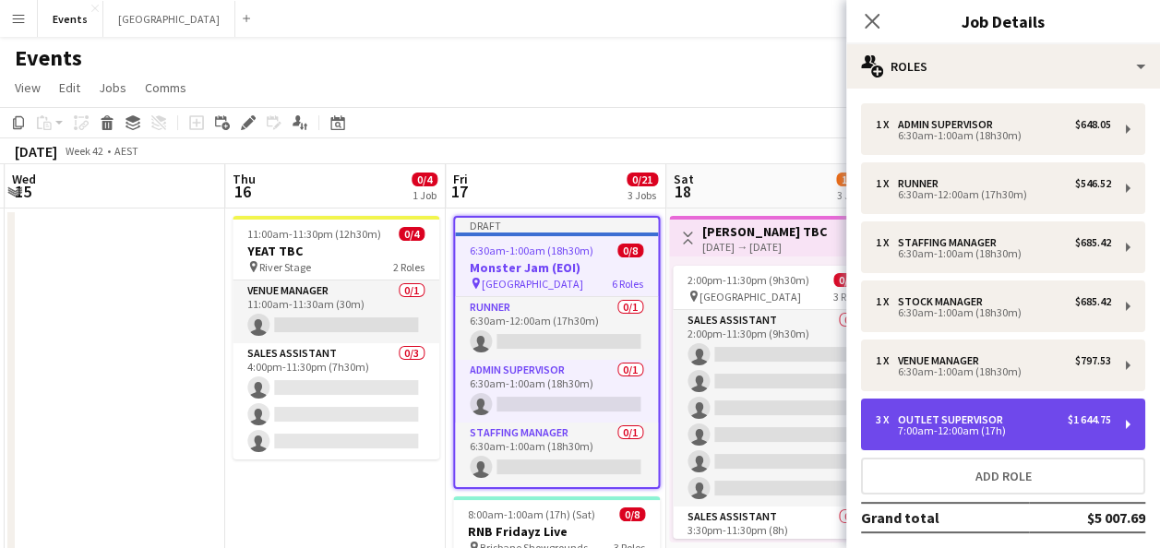
click at [992, 423] on div "Outlet Supervisor" at bounding box center [954, 420] width 113 height 13
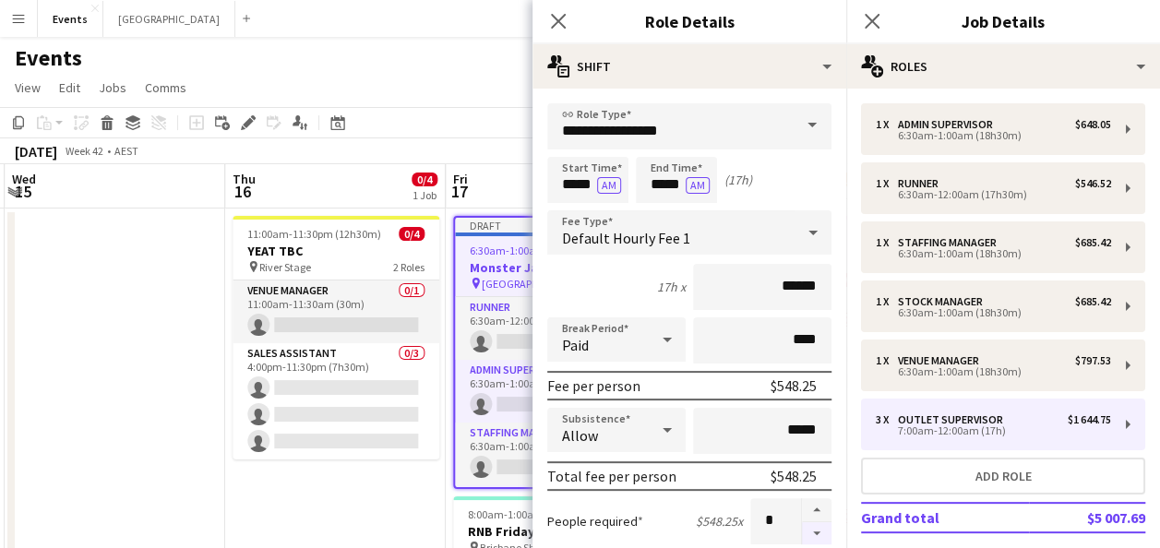
click at [814, 534] on button "button" at bounding box center [817, 533] width 30 height 23
type input "*"
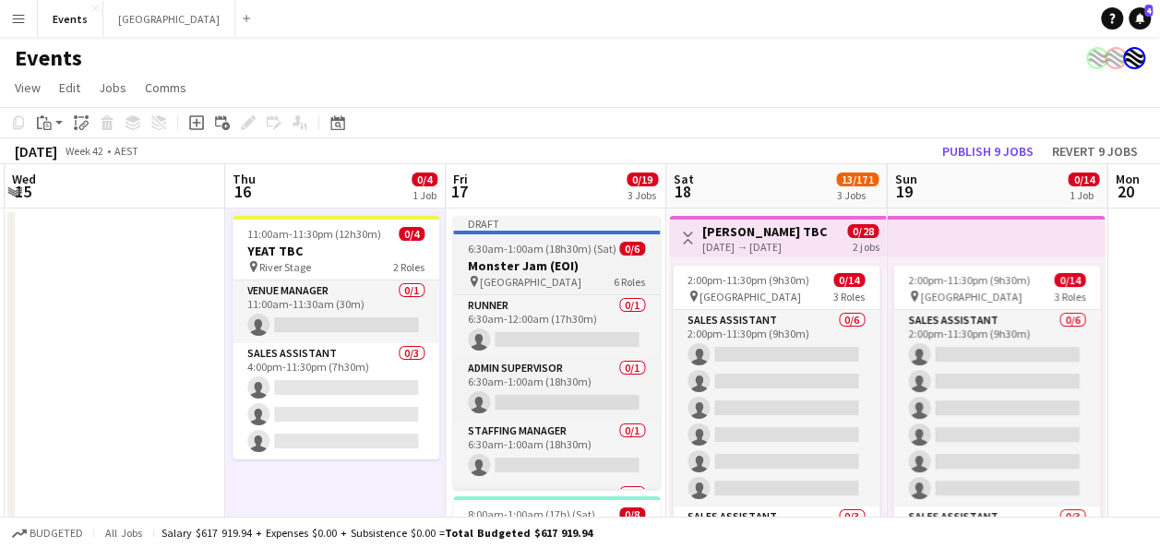
click at [574, 251] on span "6:30am-1:00am (18h30m) (Sat)" at bounding box center [542, 249] width 149 height 14
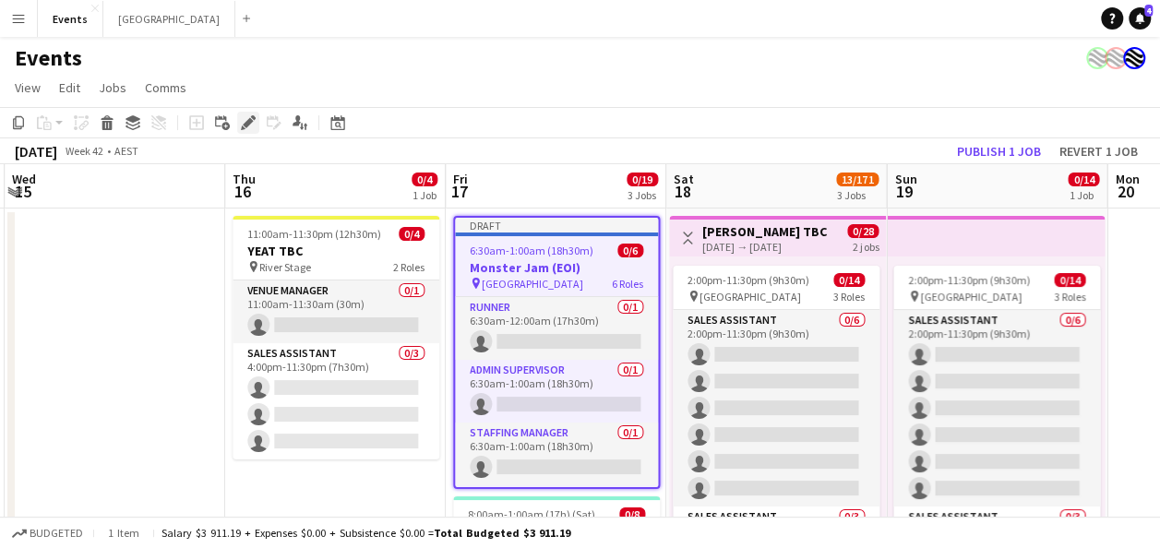
click at [251, 123] on icon at bounding box center [248, 123] width 10 height 10
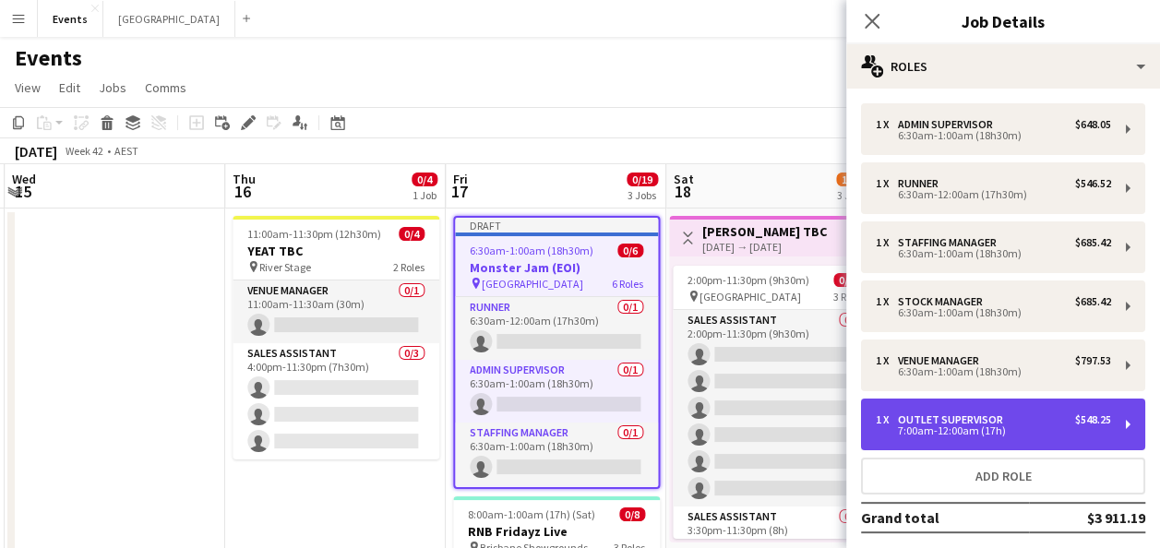
click at [984, 426] on div "7:00am-12:00am (17h)" at bounding box center [993, 430] width 235 height 9
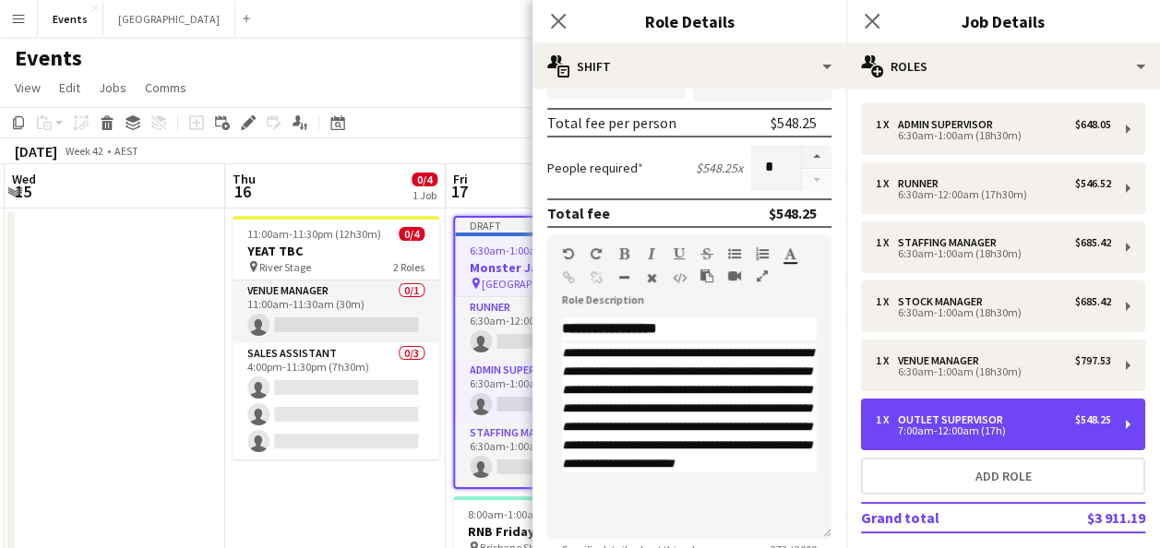
scroll to position [369, 0]
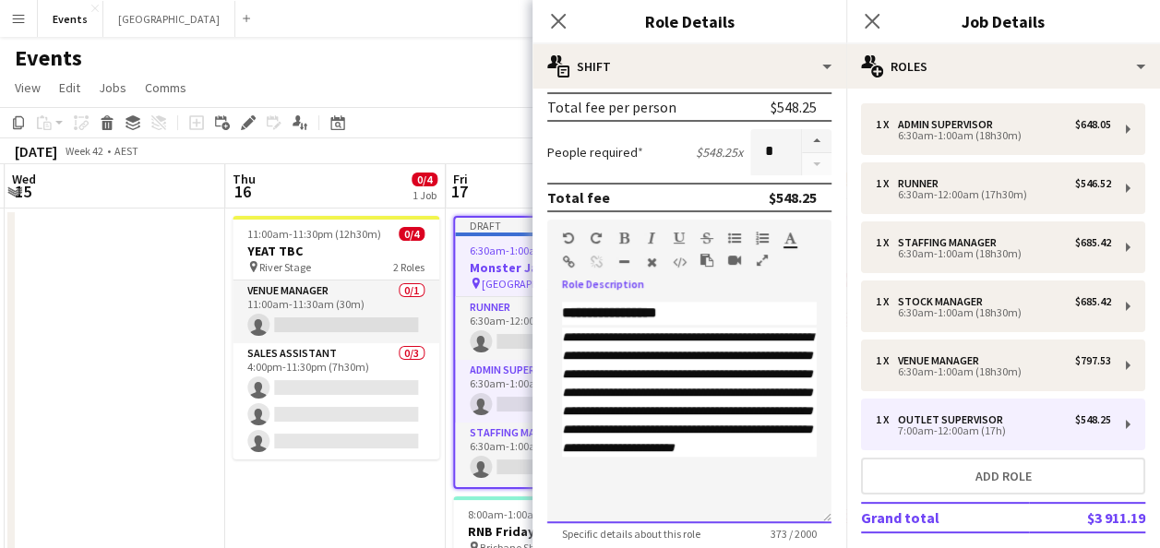
drag, startPoint x: 678, startPoint y: 314, endPoint x: 565, endPoint y: 314, distance: 113.5
click at [565, 314] on h3 "**********" at bounding box center [689, 313] width 255 height 23
click at [740, 502] on div "**********" at bounding box center [689, 413] width 284 height 222
drag, startPoint x: 740, startPoint y: 502, endPoint x: 549, endPoint y: 294, distance: 282.2
click at [549, 294] on div "**********" at bounding box center [689, 406] width 284 height 234
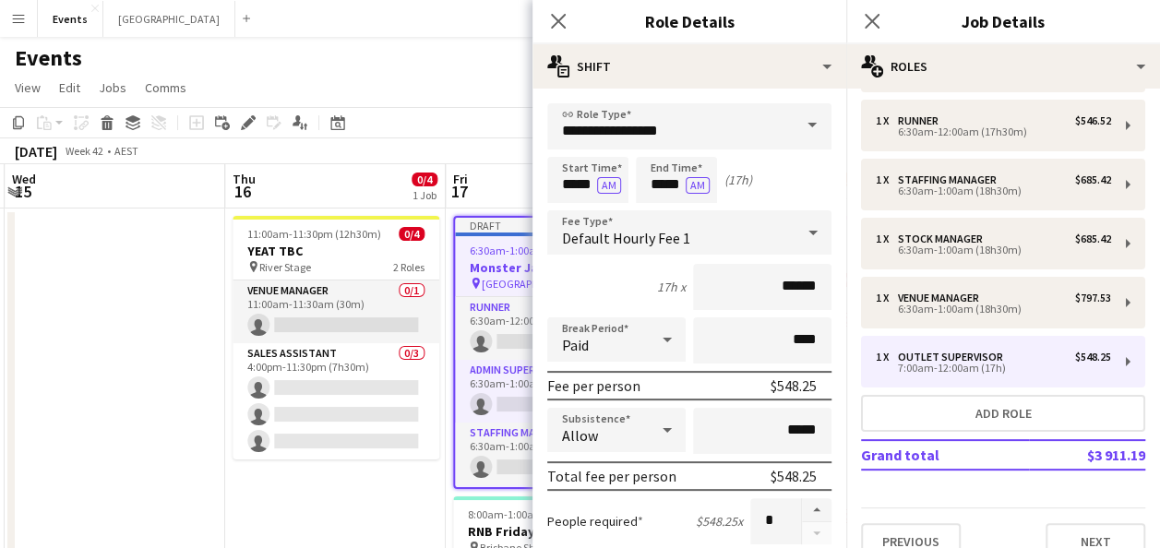
scroll to position [89, 0]
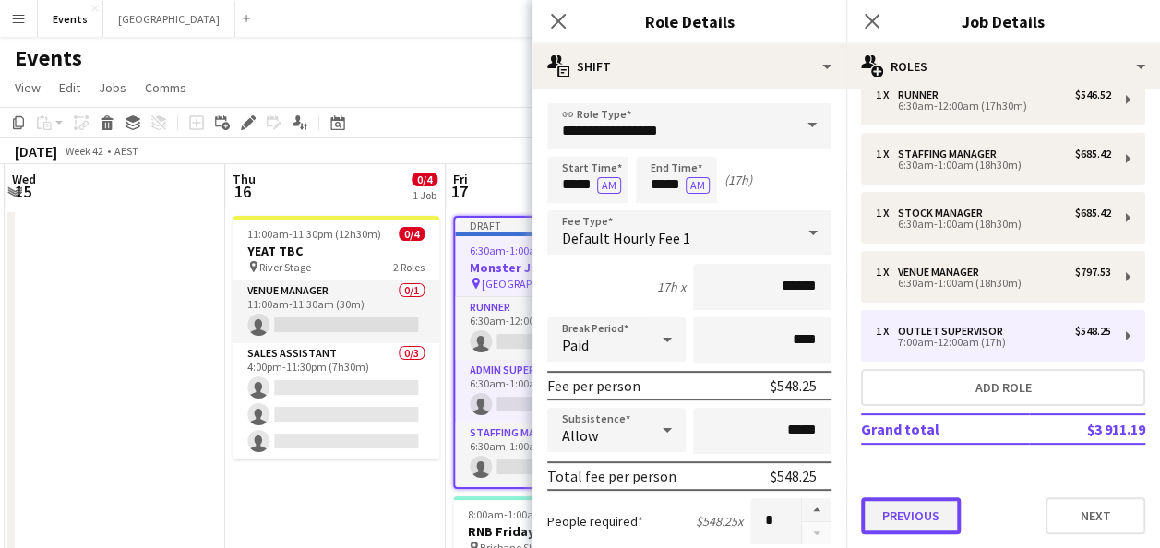
click at [917, 502] on button "Previous" at bounding box center [911, 515] width 100 height 37
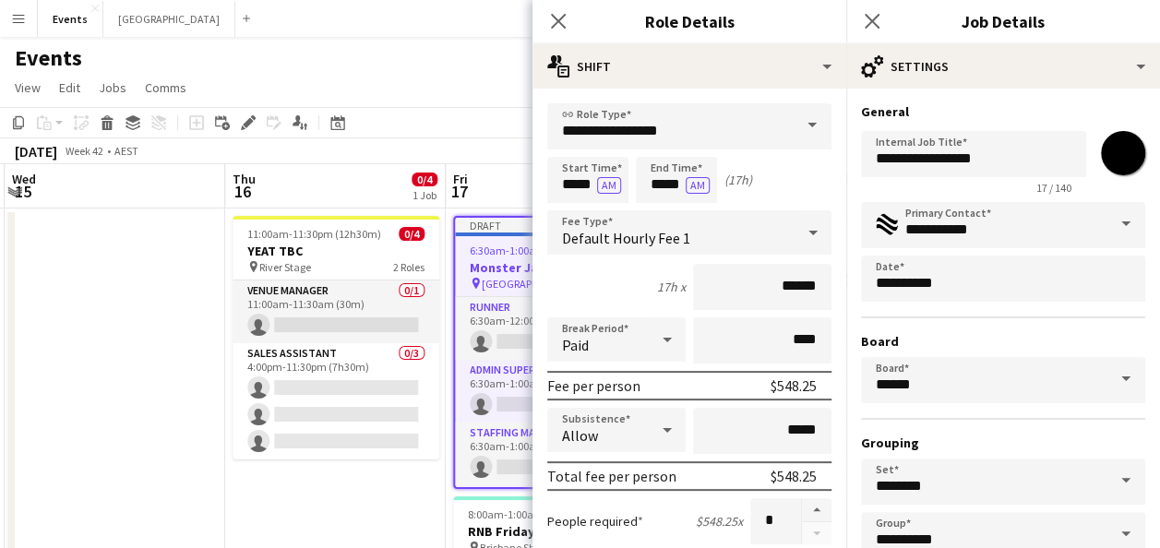
scroll to position [0, 0]
click at [1005, 157] on input "**********" at bounding box center [973, 154] width 225 height 46
type input "**********"
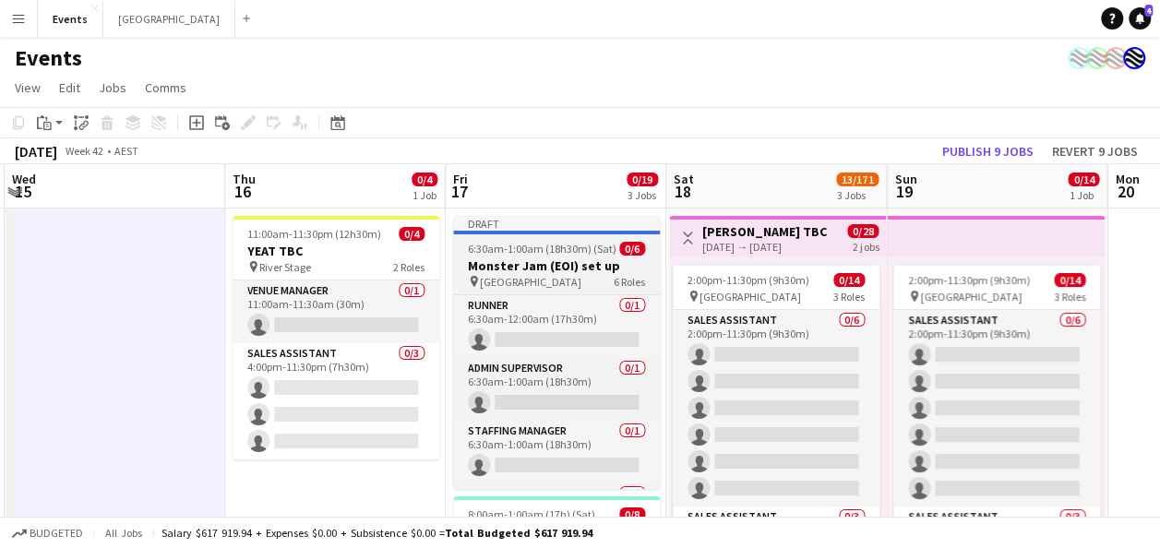
click at [568, 260] on h3 "Monster Jam (EOI) set up" at bounding box center [556, 266] width 207 height 17
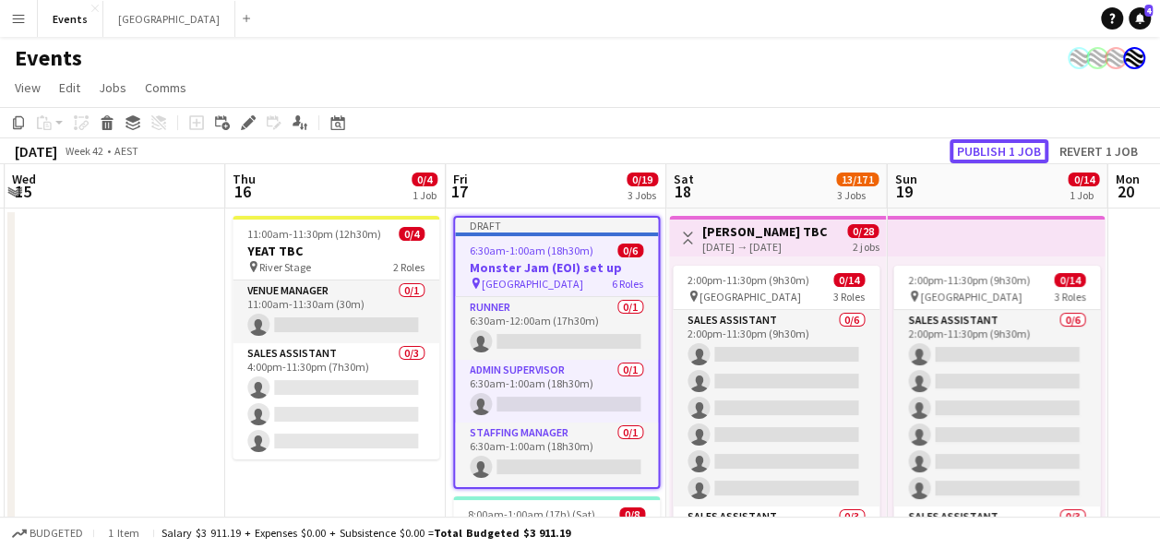
click at [999, 151] on button "Publish 1 job" at bounding box center [999, 151] width 99 height 24
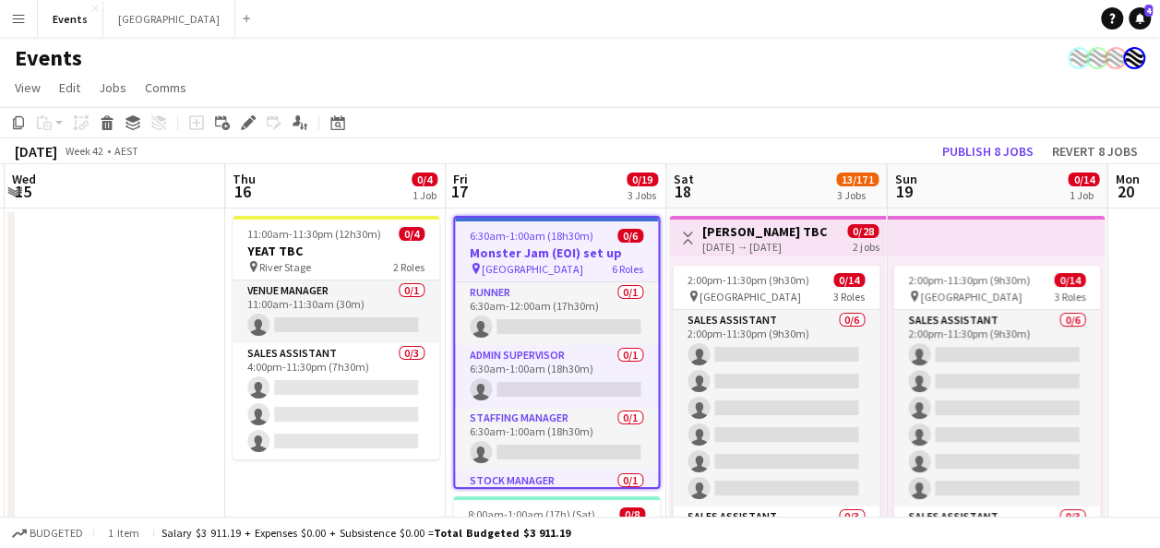
click at [535, 236] on span "6:30am-1:00am (18h30m) (Sat)" at bounding box center [544, 236] width 148 height 14
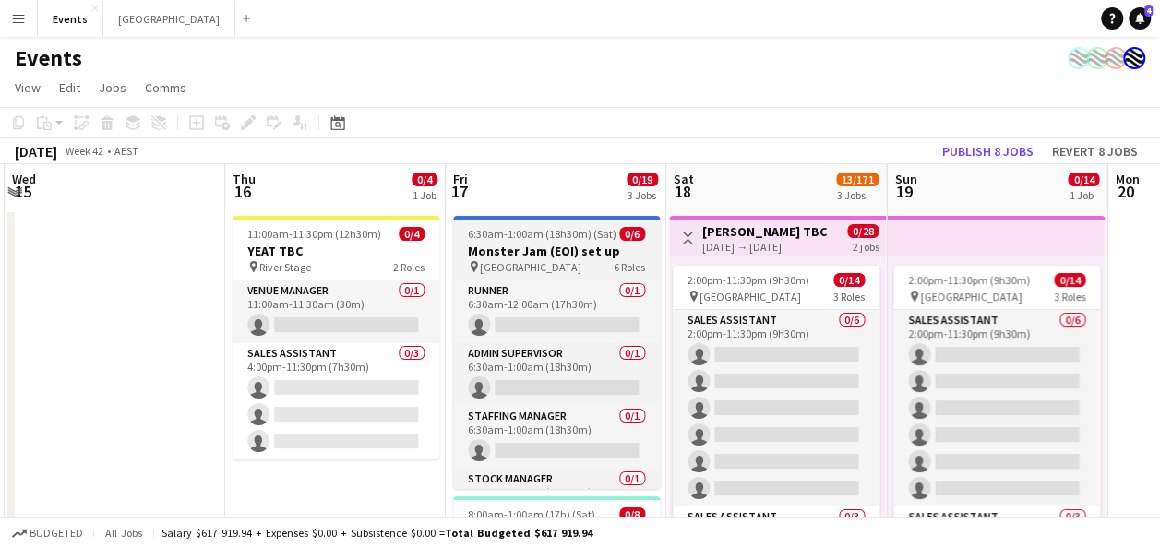
click at [490, 261] on span "[GEOGRAPHIC_DATA]" at bounding box center [531, 267] width 102 height 14
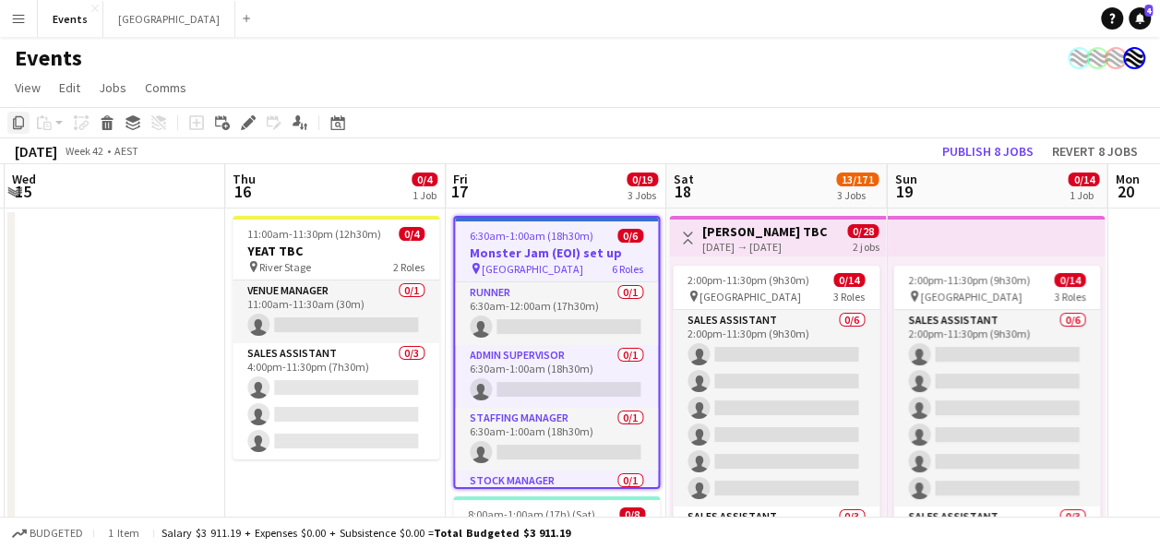
click at [15, 127] on icon "Copy" at bounding box center [18, 122] width 15 height 15
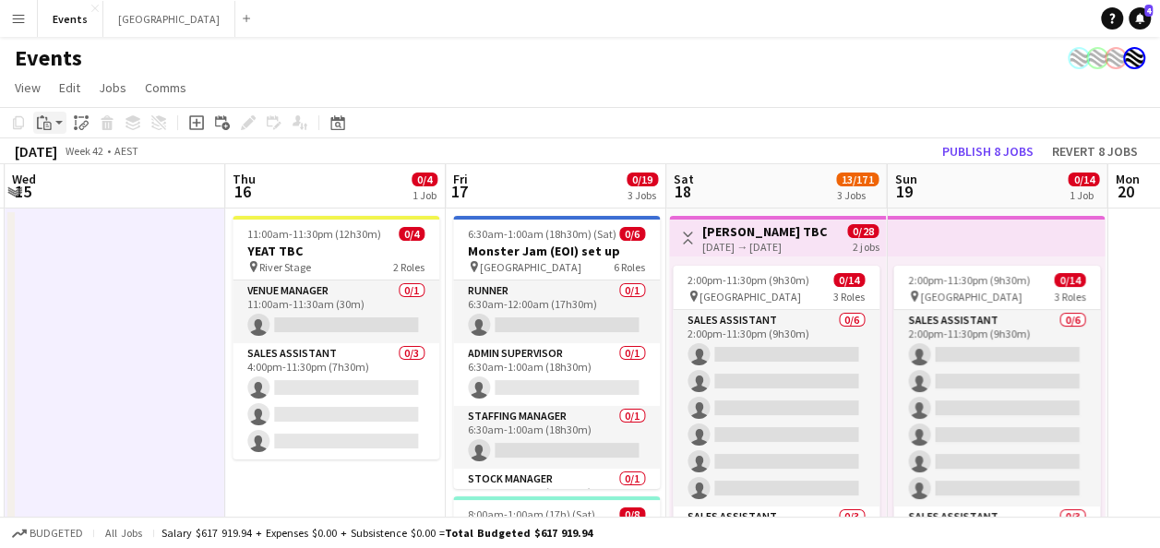
click at [58, 128] on app-action-btn "Paste" at bounding box center [49, 123] width 33 height 22
click at [99, 160] on link "Paste Ctrl+V" at bounding box center [136, 158] width 174 height 17
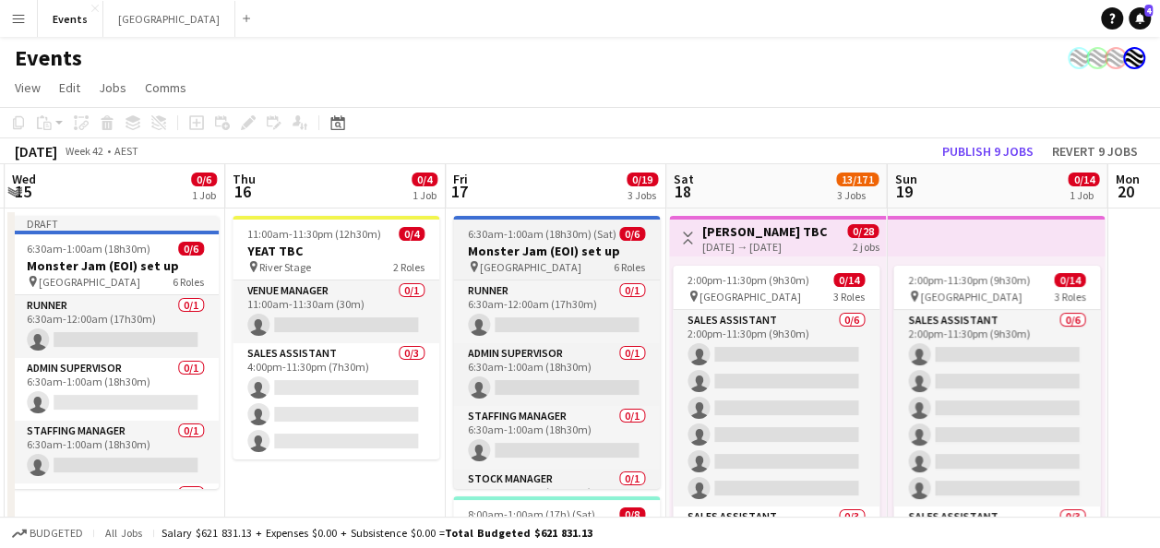
click at [580, 253] on h3 "Monster Jam (EOI) set up" at bounding box center [556, 251] width 207 height 17
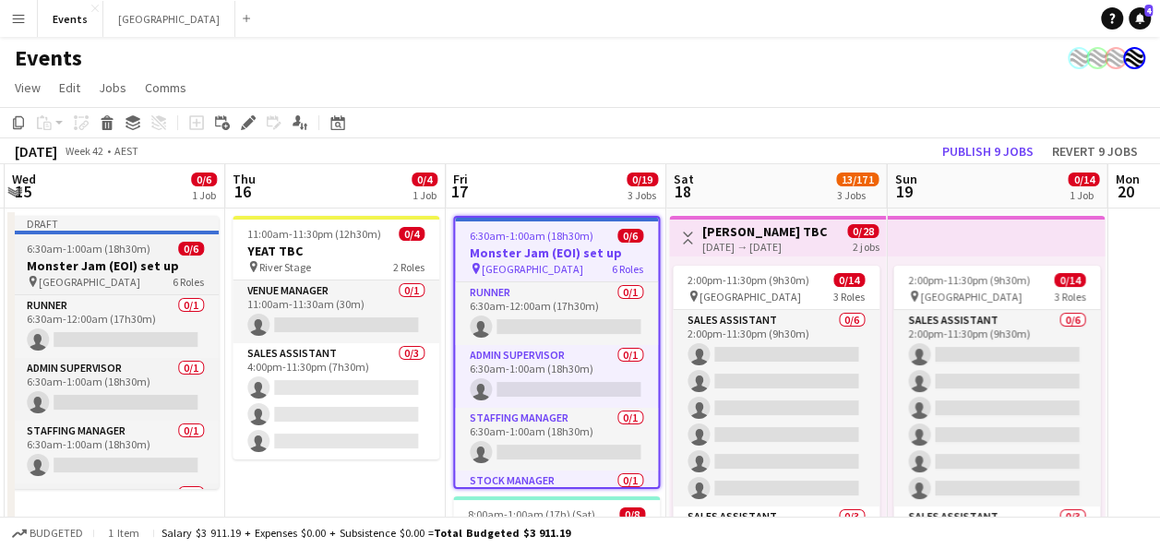
click at [157, 253] on span "6:30am-1:00am (18h30m) (Thu)" at bounding box center [102, 249] width 151 height 14
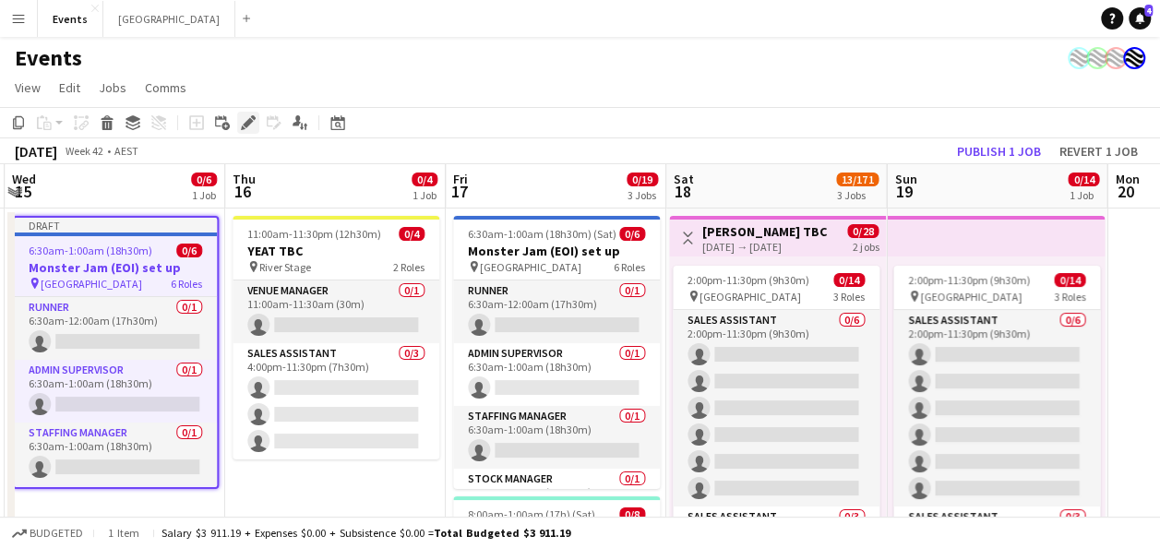
click at [253, 119] on icon at bounding box center [253, 117] width 5 height 5
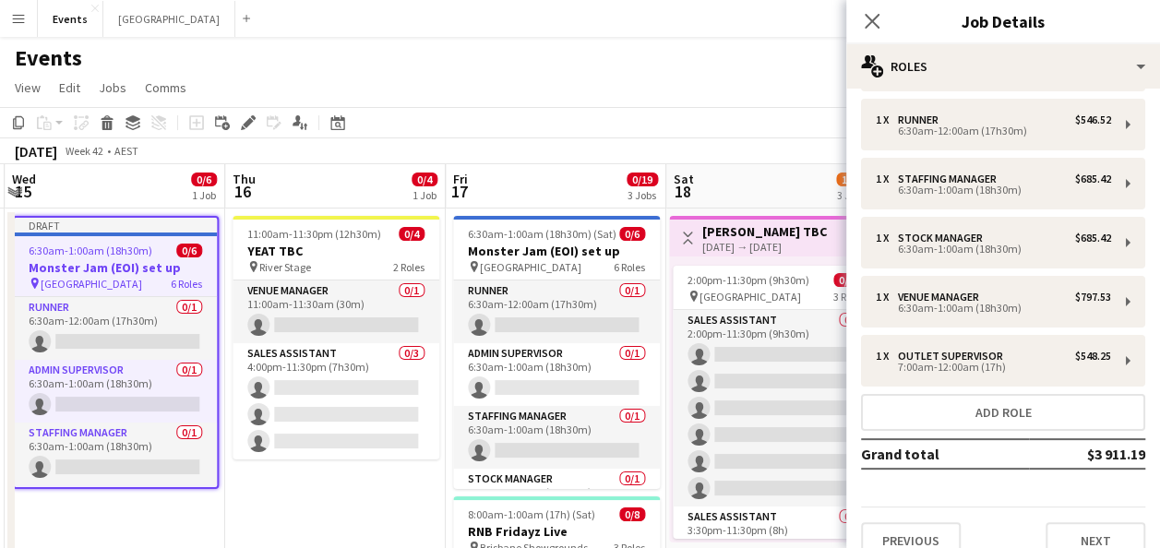
scroll to position [89, 0]
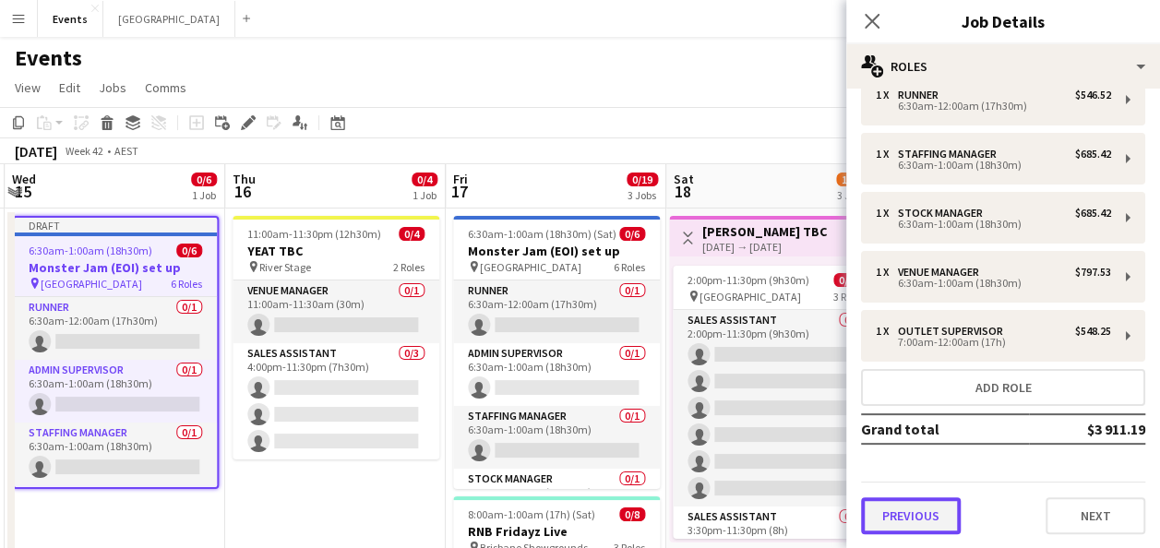
click at [929, 511] on button "Previous" at bounding box center [911, 515] width 100 height 37
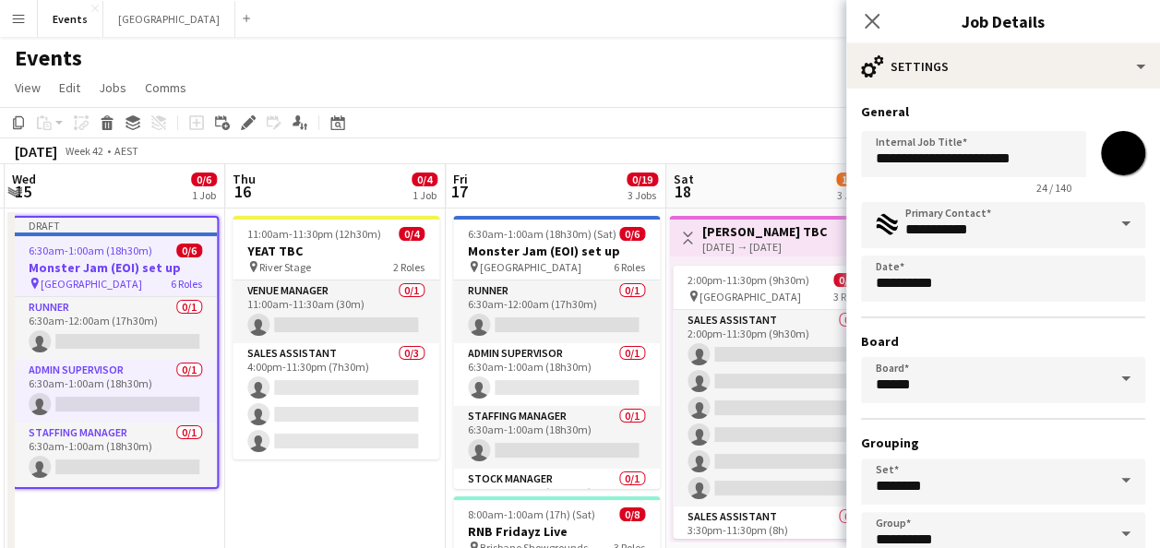
scroll to position [0, 0]
drag, startPoint x: 1030, startPoint y: 161, endPoint x: 993, endPoint y: 162, distance: 37.0
click at [993, 162] on input "**********" at bounding box center [973, 154] width 225 height 46
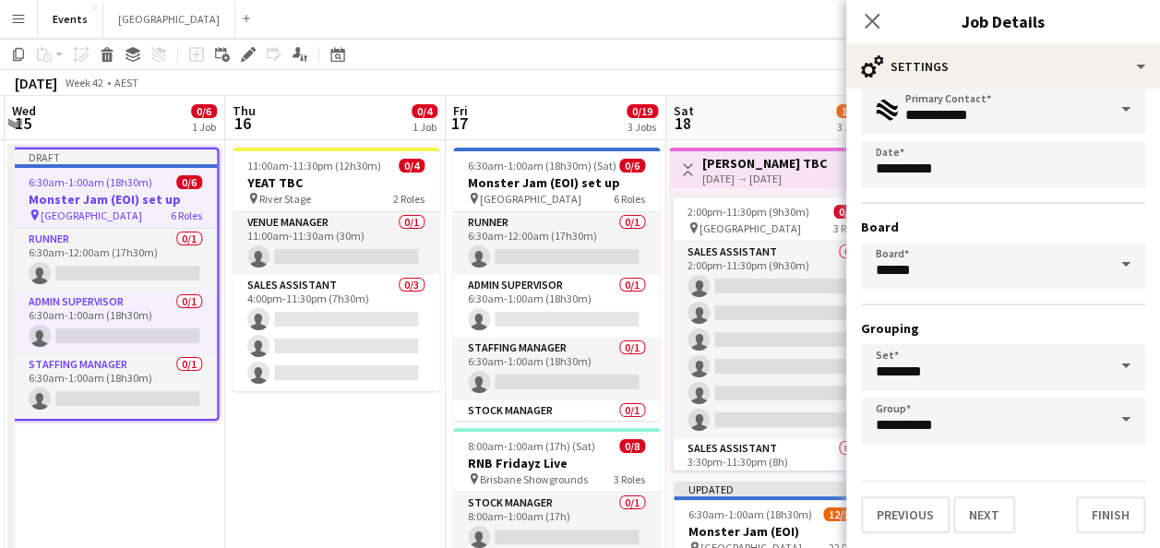
scroll to position [92, 0]
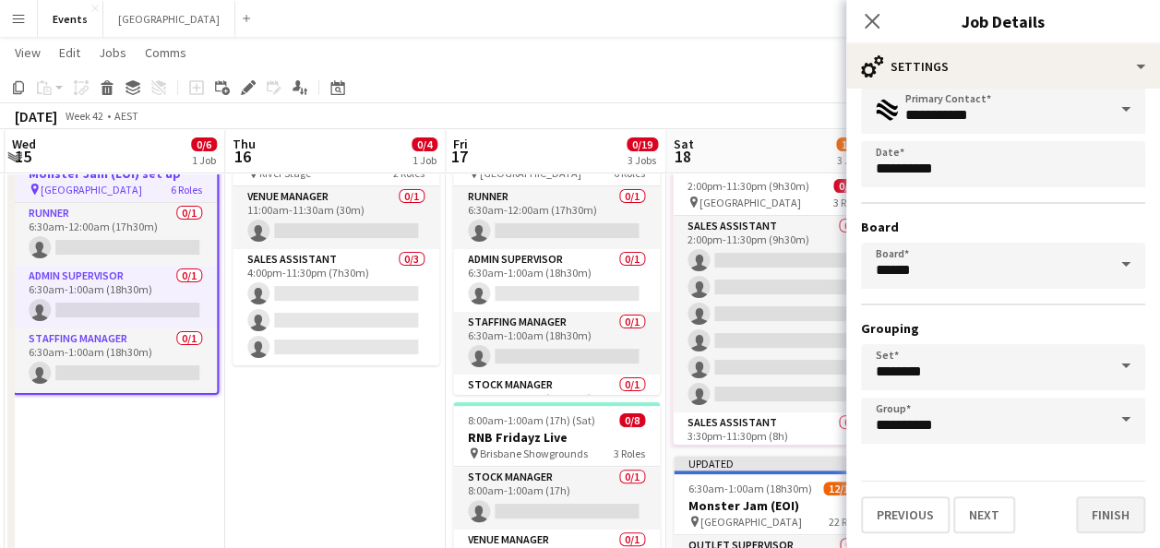
type input "**********"
click at [1089, 517] on button "Finish" at bounding box center [1110, 515] width 69 height 37
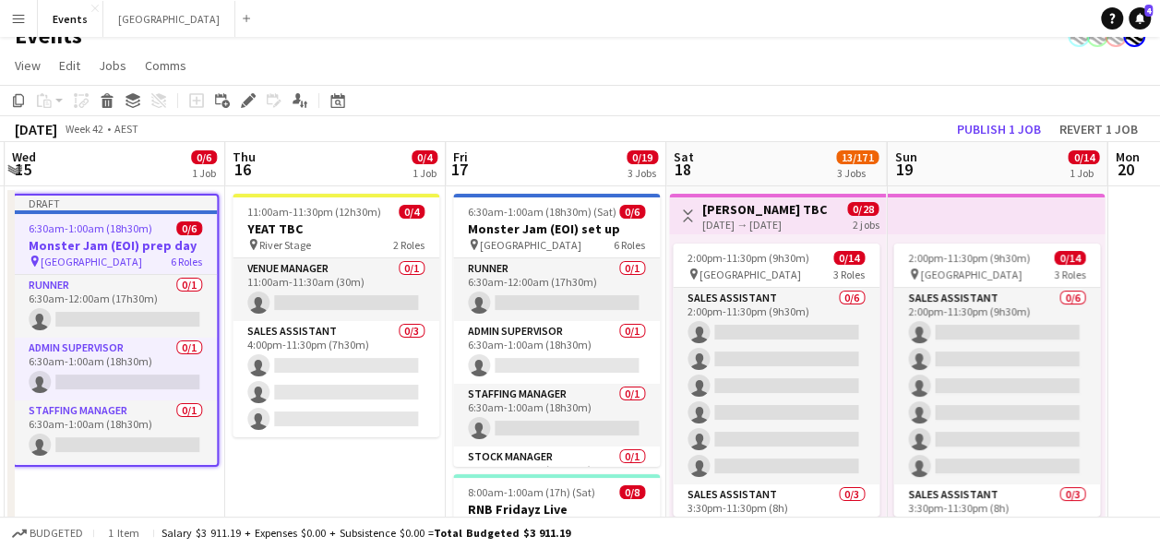
scroll to position [0, 0]
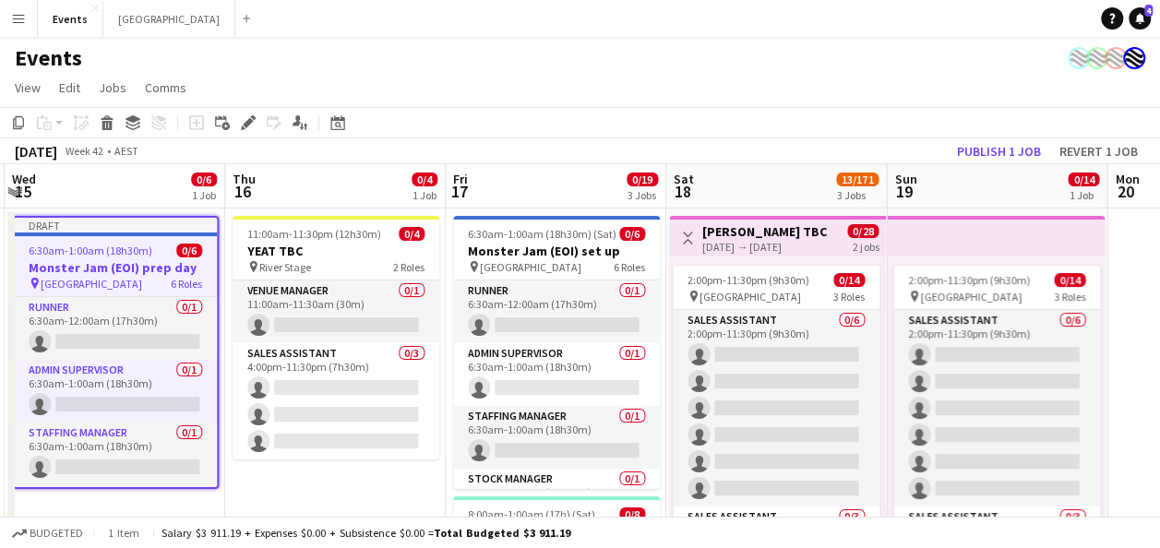
click at [150, 259] on h3 "Monster Jam (EOI) prep day" at bounding box center [115, 267] width 203 height 17
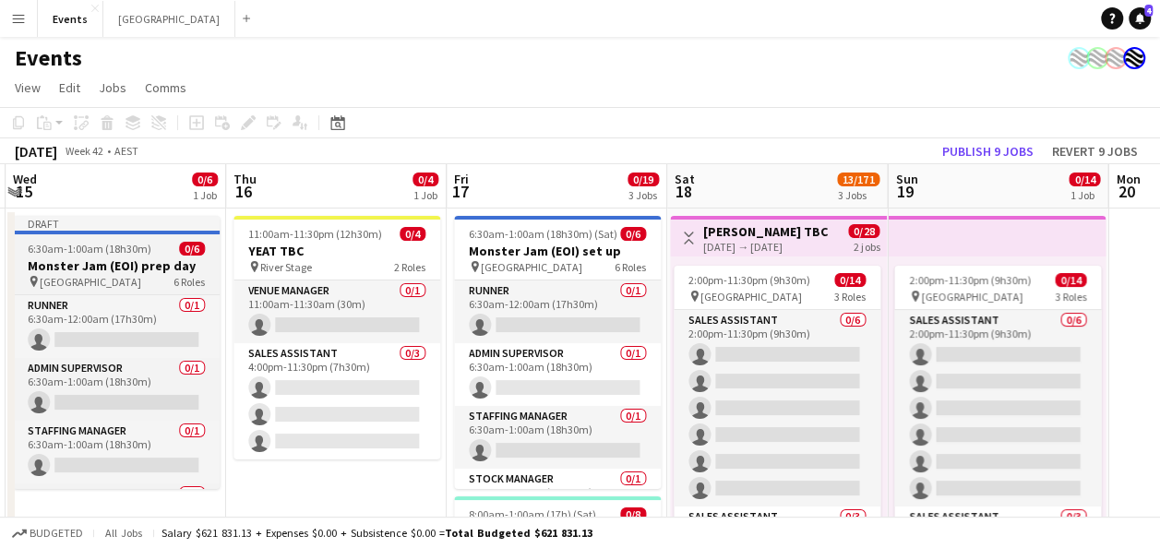
click at [150, 259] on h3 "Monster Jam (EOI) prep day" at bounding box center [116, 266] width 207 height 17
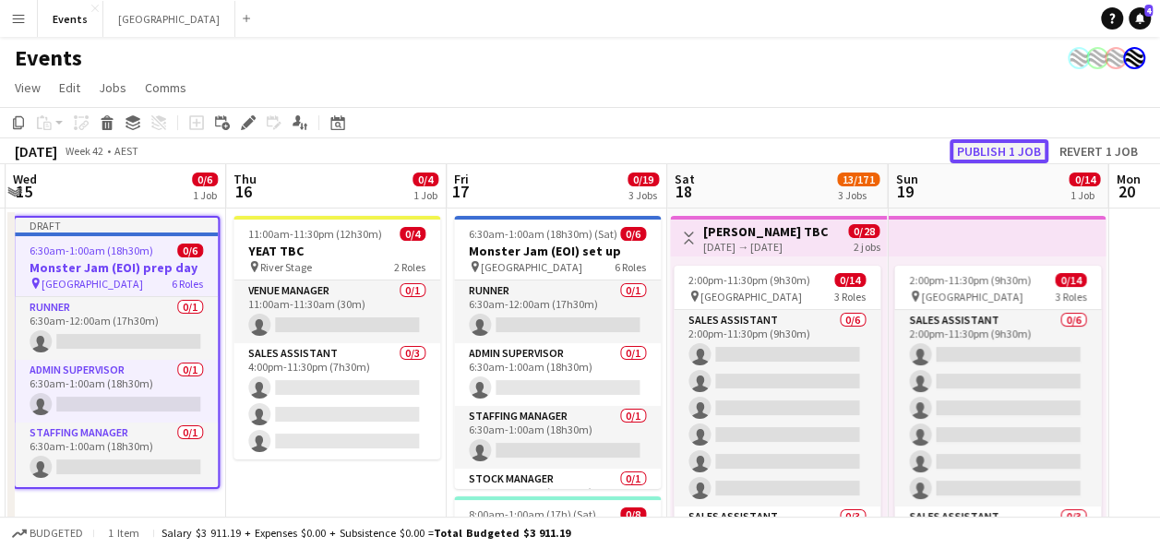
click at [993, 153] on button "Publish 1 job" at bounding box center [999, 151] width 99 height 24
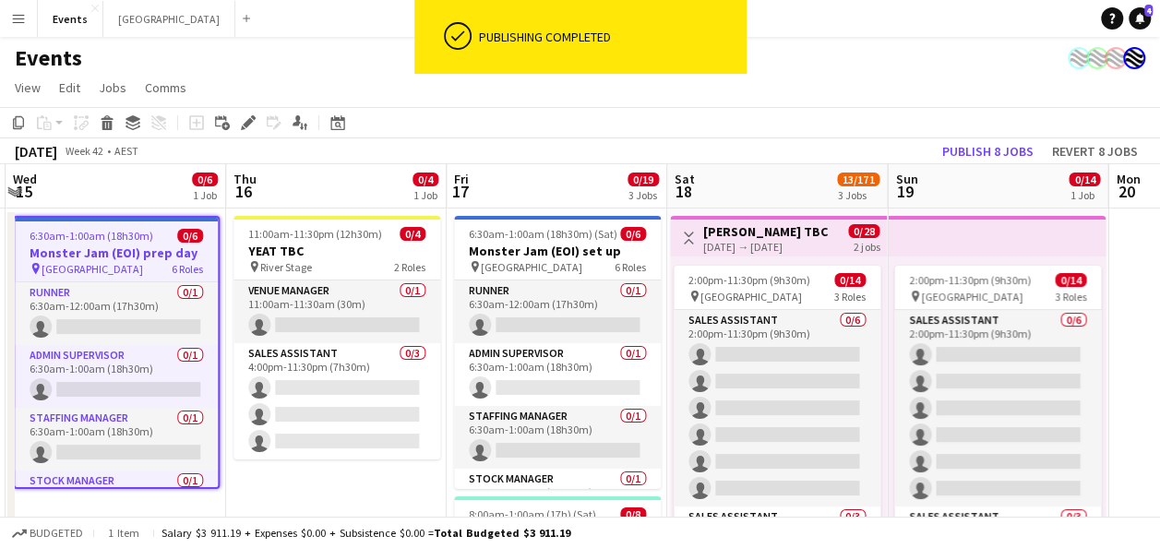
click at [135, 247] on h3 "Monster Jam (EOI) prep day" at bounding box center [116, 253] width 203 height 17
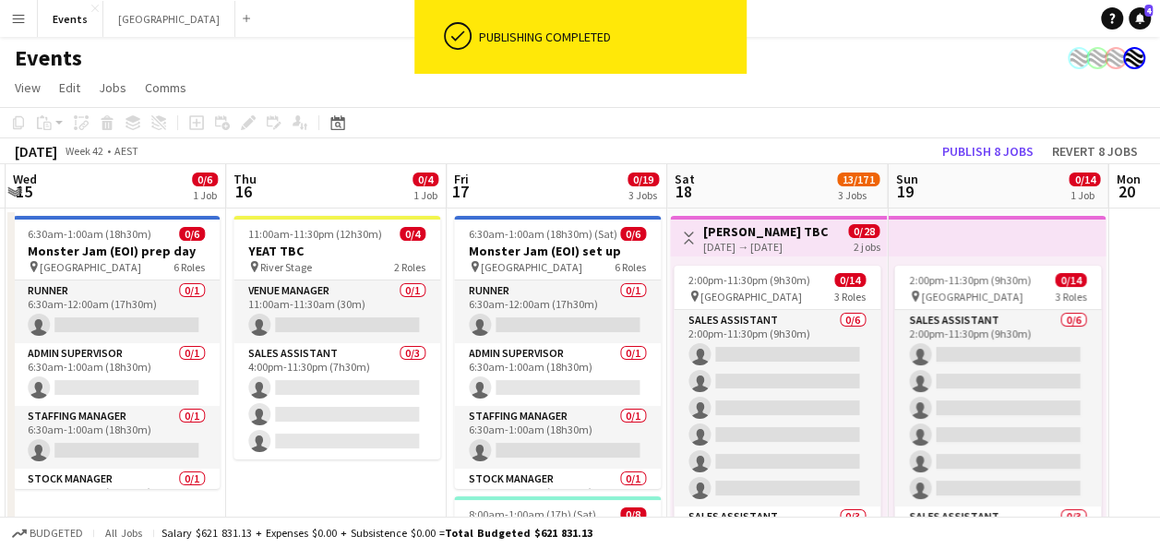
drag, startPoint x: 107, startPoint y: 246, endPoint x: 81, endPoint y: 213, distance: 41.4
click at [107, 244] on h3 "Monster Jam (EOI) prep day" at bounding box center [116, 251] width 207 height 17
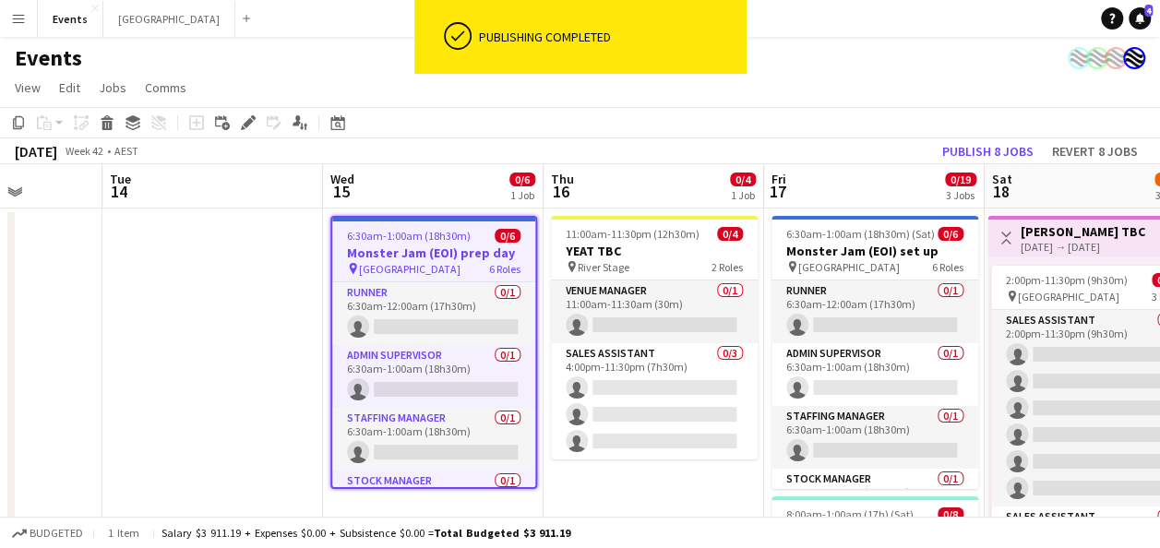
drag, startPoint x: 424, startPoint y: 465, endPoint x: 862, endPoint y: 432, distance: 439.7
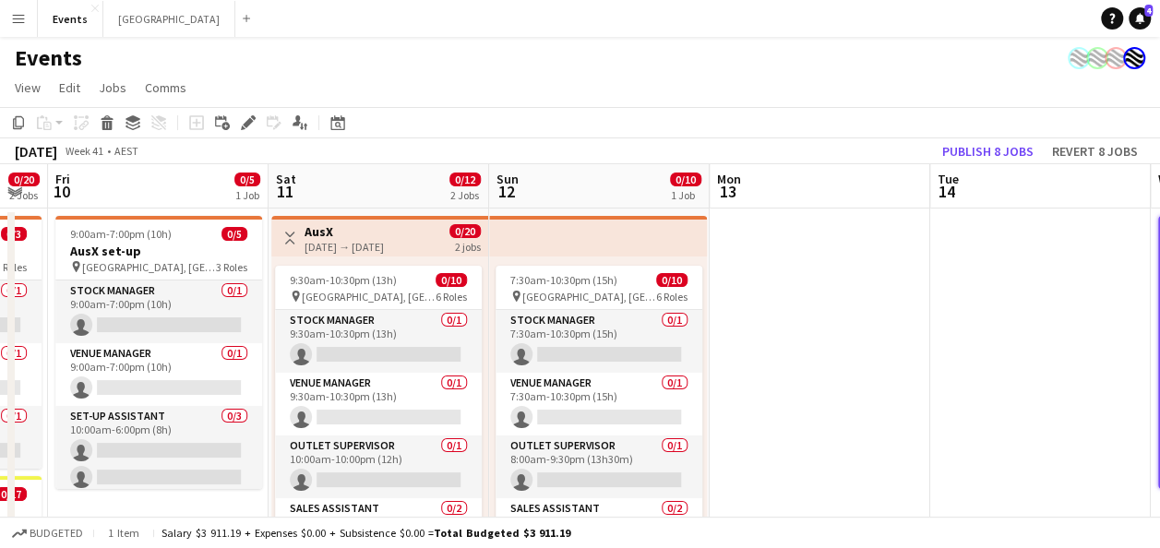
drag, startPoint x: 262, startPoint y: 398, endPoint x: 873, endPoint y: 390, distance: 611.1
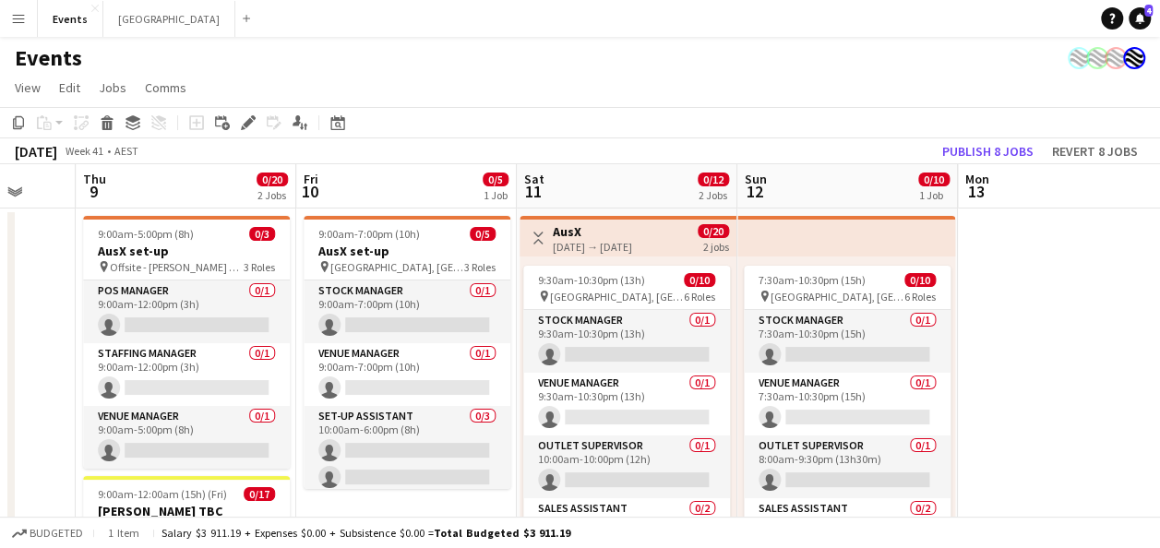
scroll to position [0, 580]
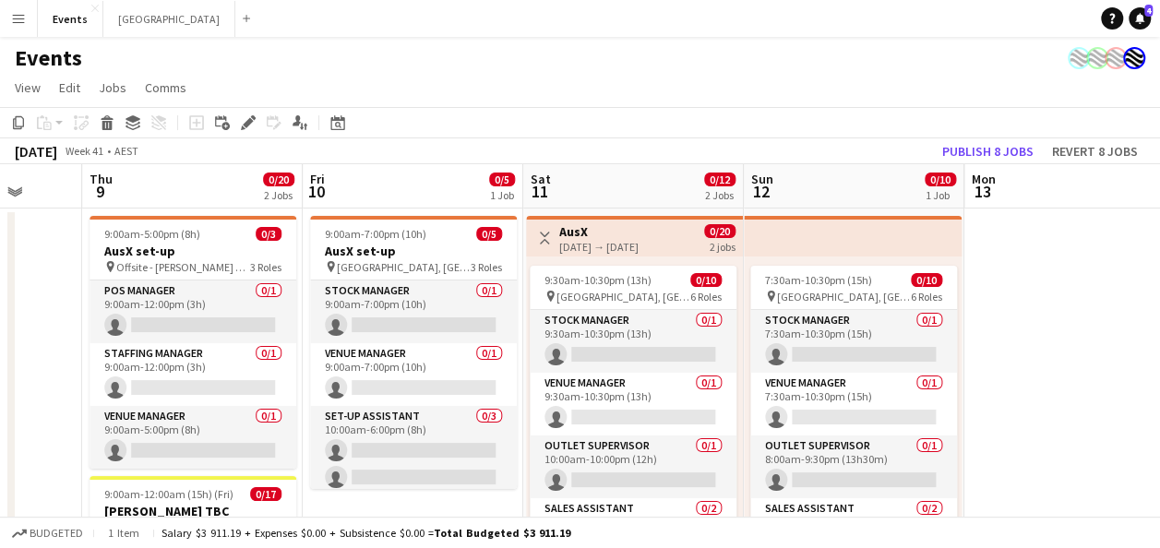
drag, startPoint x: 850, startPoint y: 365, endPoint x: 1017, endPoint y: 361, distance: 167.1
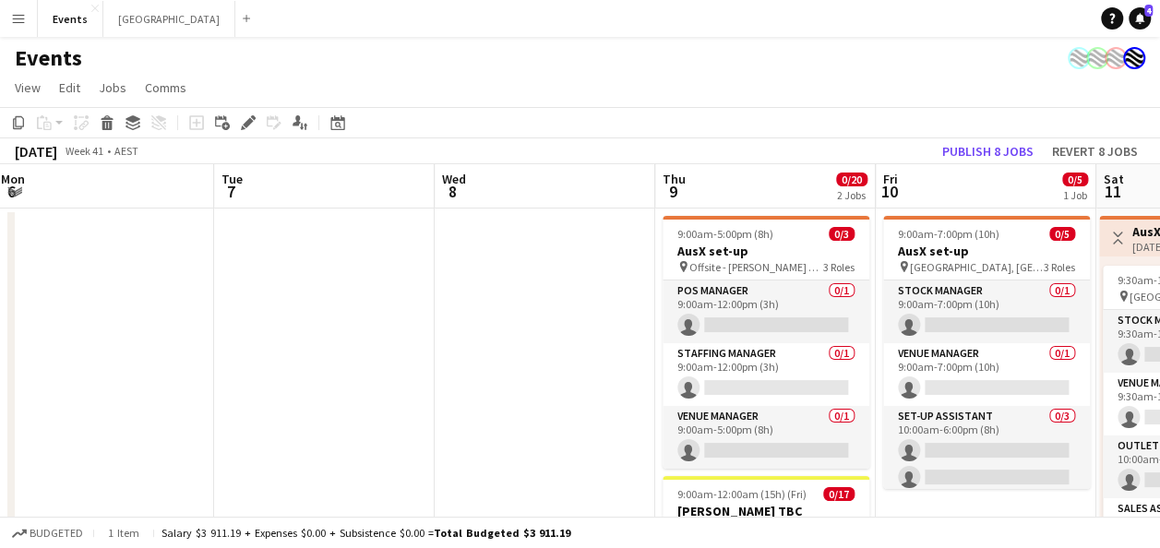
drag, startPoint x: 72, startPoint y: 351, endPoint x: 695, endPoint y: 337, distance: 623.2
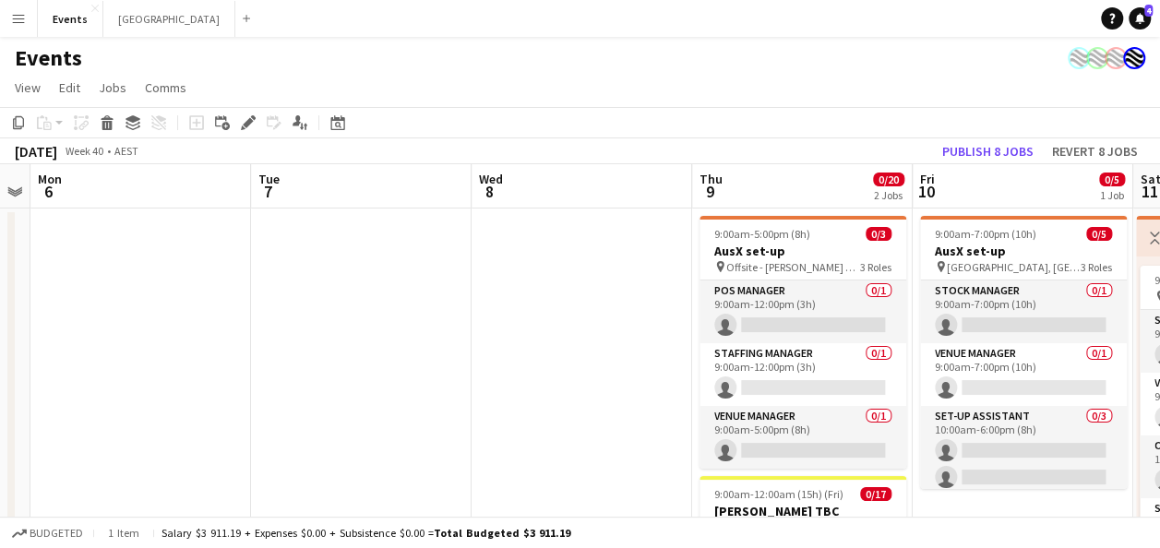
drag, startPoint x: 145, startPoint y: 338, endPoint x: 571, endPoint y: 338, distance: 426.4
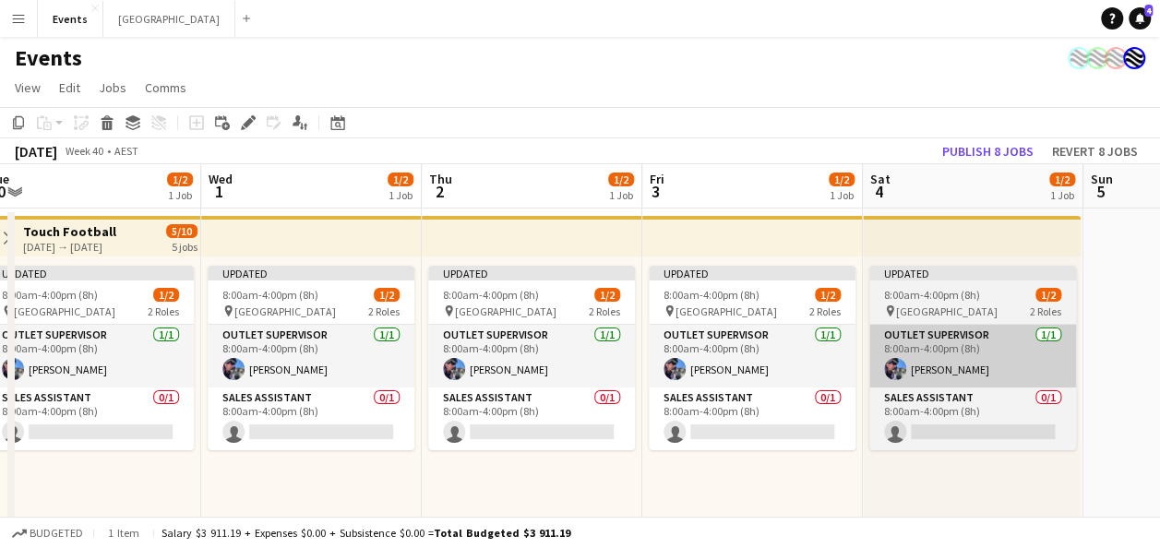
drag, startPoint x: 299, startPoint y: 338, endPoint x: 1058, endPoint y: 337, distance: 758.7
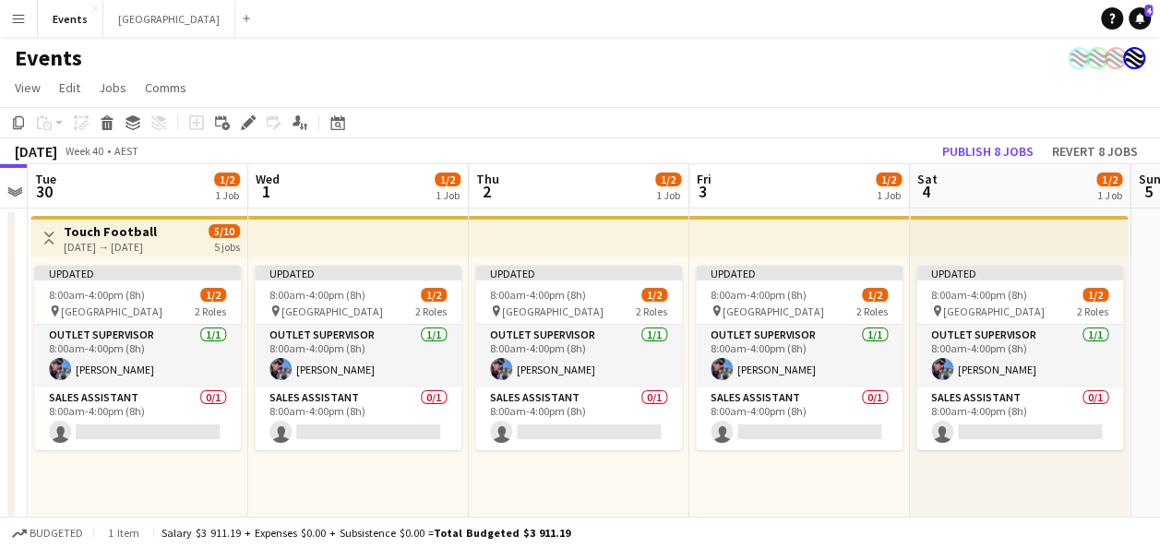
scroll to position [0, 627]
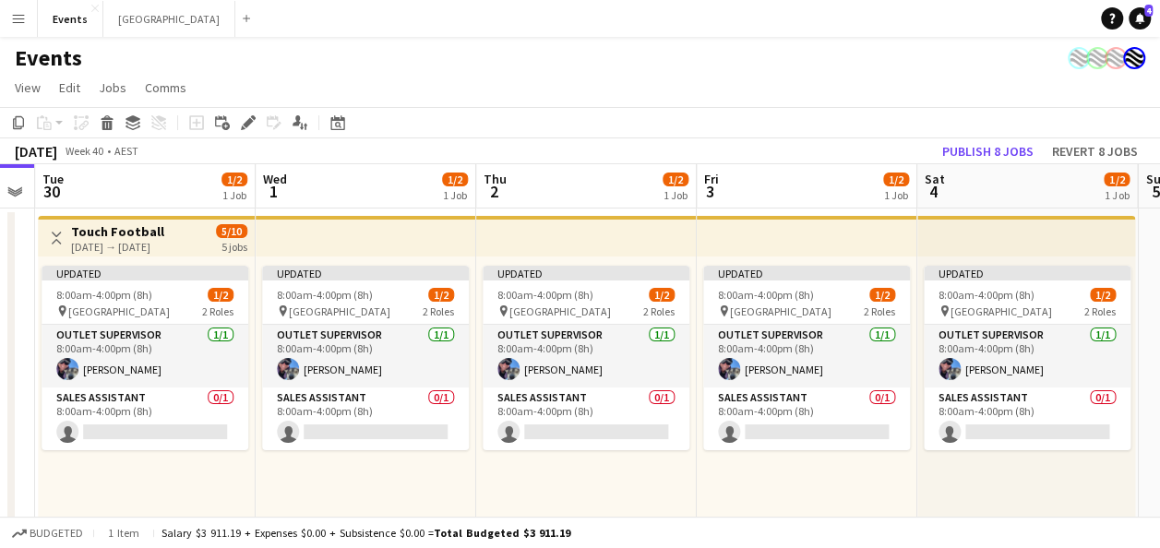
drag, startPoint x: 520, startPoint y: 493, endPoint x: 572, endPoint y: 481, distance: 54.0
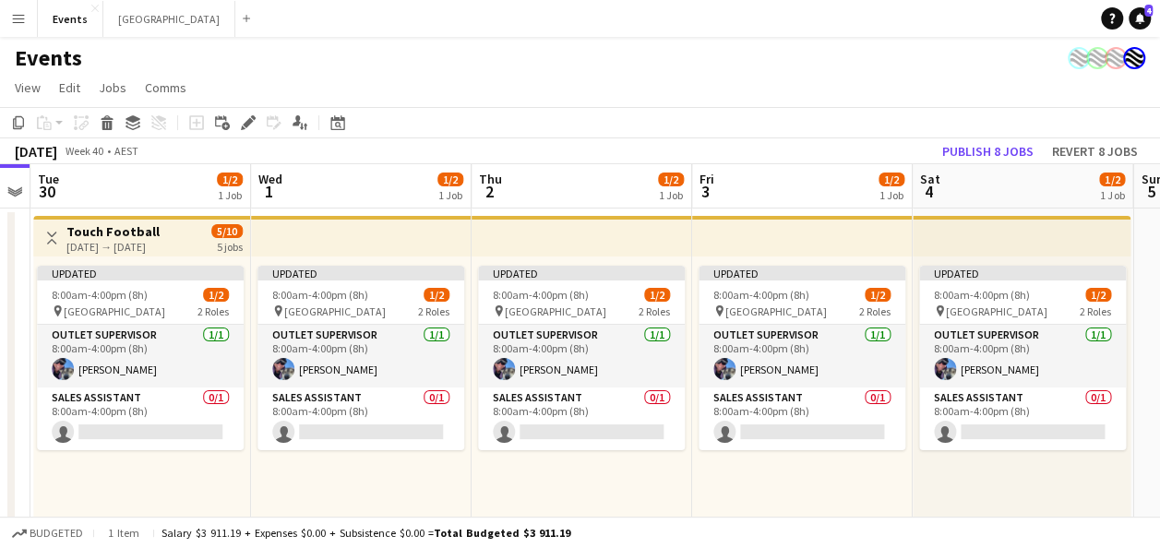
scroll to position [0, 632]
drag, startPoint x: 493, startPoint y: 471, endPoint x: 487, endPoint y: 479, distance: 10.0
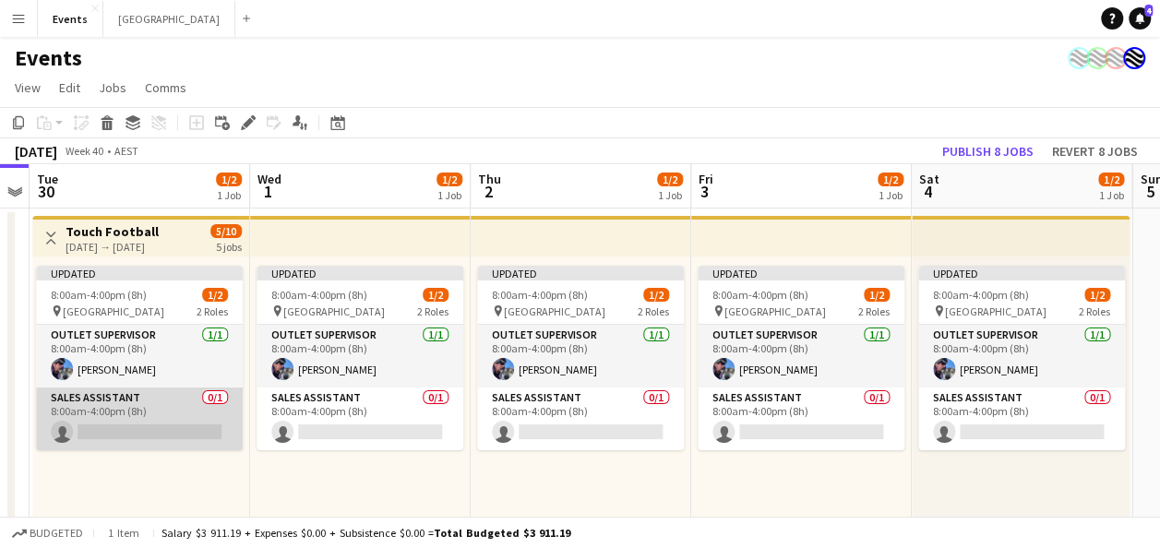
click at [118, 417] on app-card-role "Sales Assistant 0/1 8:00am-4:00pm (8h) single-neutral-actions" at bounding box center [139, 419] width 207 height 63
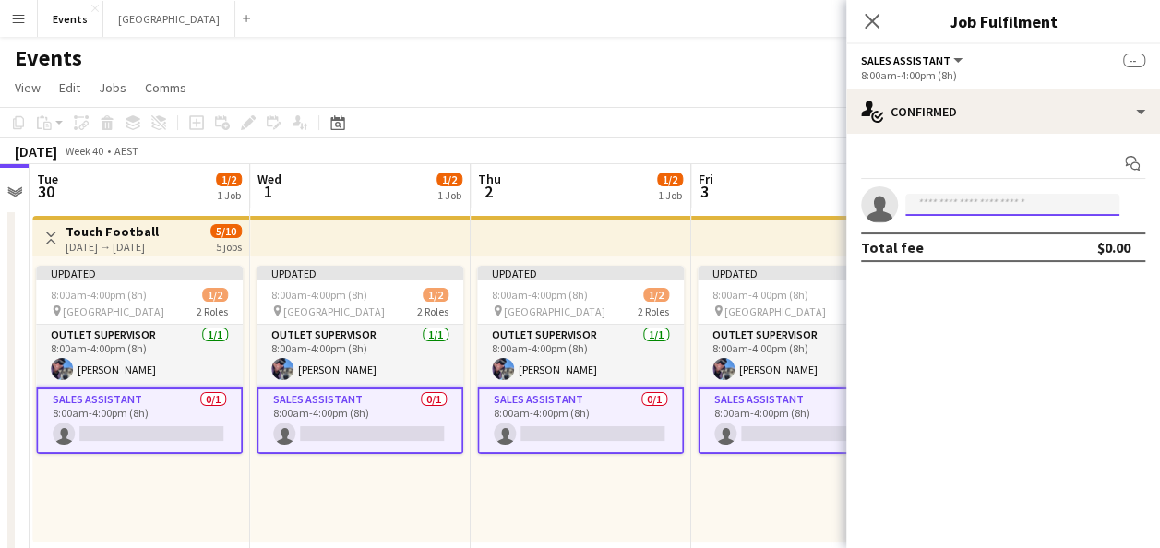
click at [1028, 210] on input at bounding box center [1012, 205] width 214 height 22
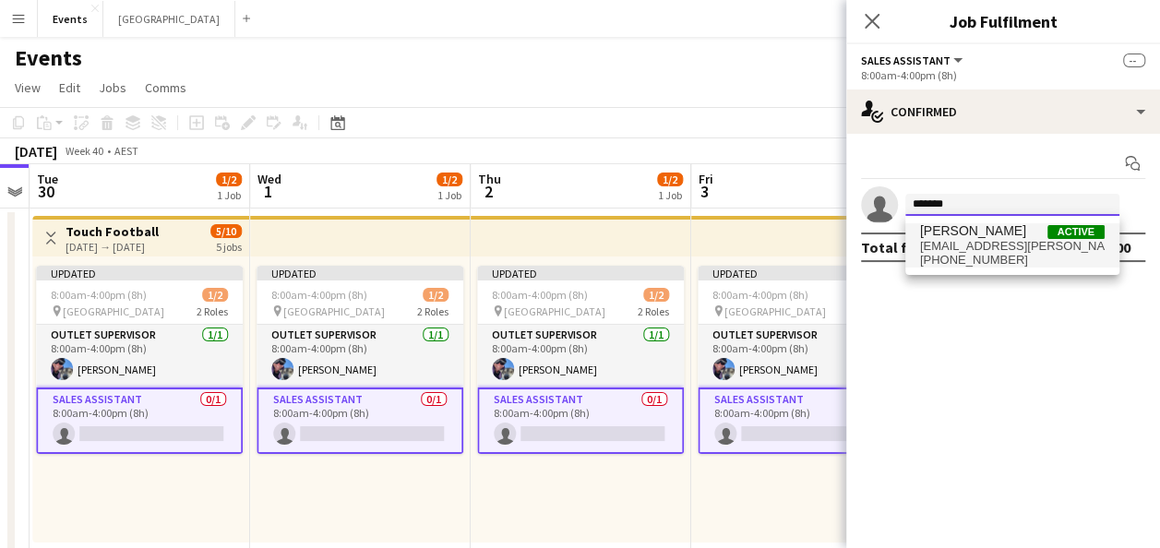
type input "*******"
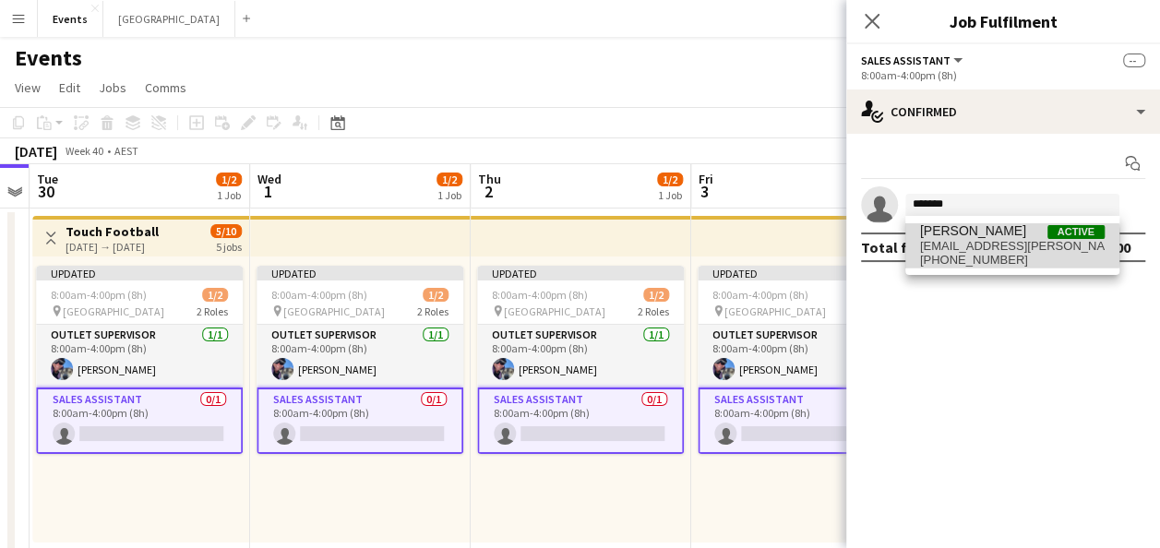
click at [999, 246] on span "[EMAIL_ADDRESS][PERSON_NAME][DOMAIN_NAME]" at bounding box center [1012, 246] width 185 height 15
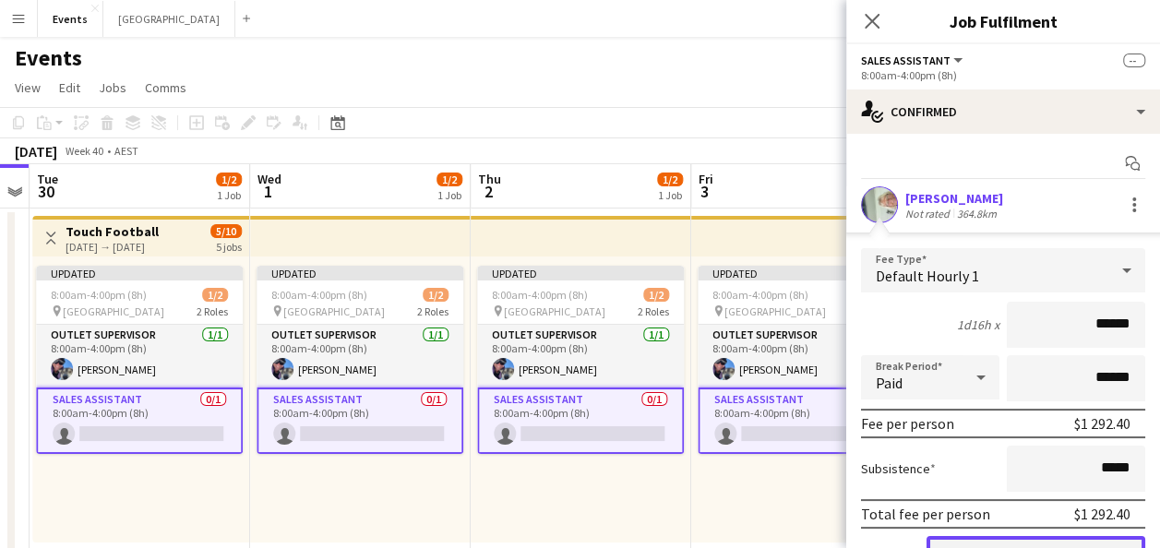
click at [983, 541] on button "Confirm" at bounding box center [1036, 554] width 219 height 37
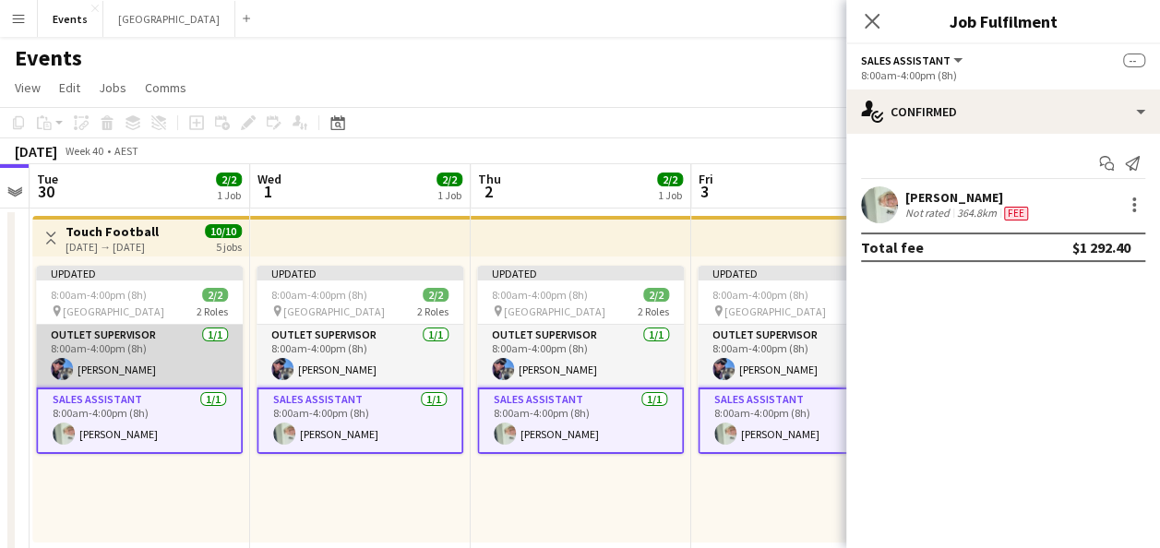
click at [137, 364] on app-card-role "Outlet Supervisor [DATE] 8:00am-4:00pm (8h) [PERSON_NAME]" at bounding box center [139, 356] width 207 height 63
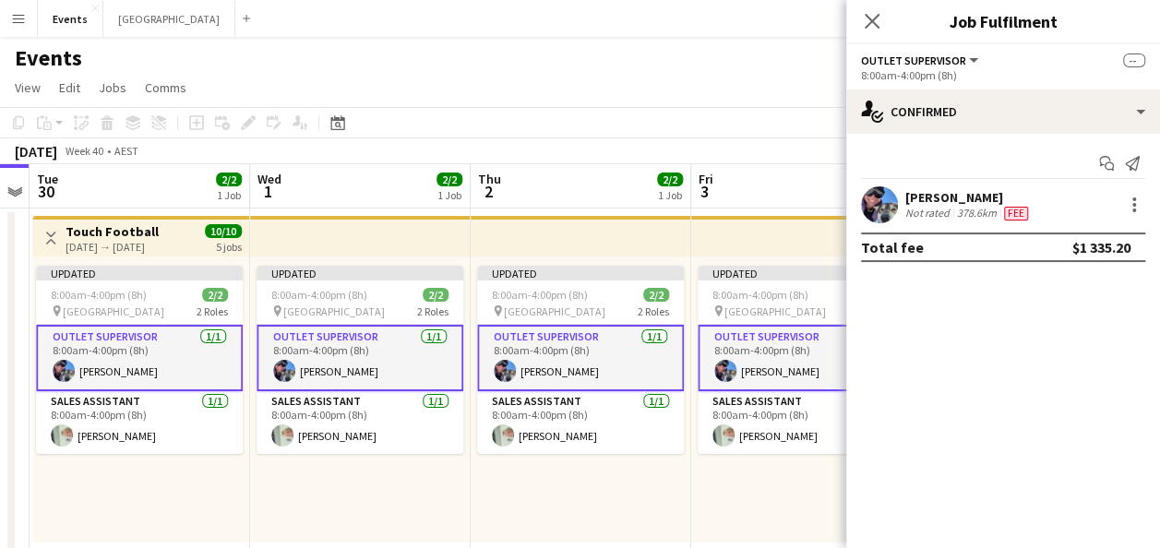
click at [123, 475] on div "Updated 8:00am-4:00pm (8h) 2/2 pin Coffs Harbour 2 Roles Outlet Supervisor [DAT…" at bounding box center [140, 400] width 217 height 286
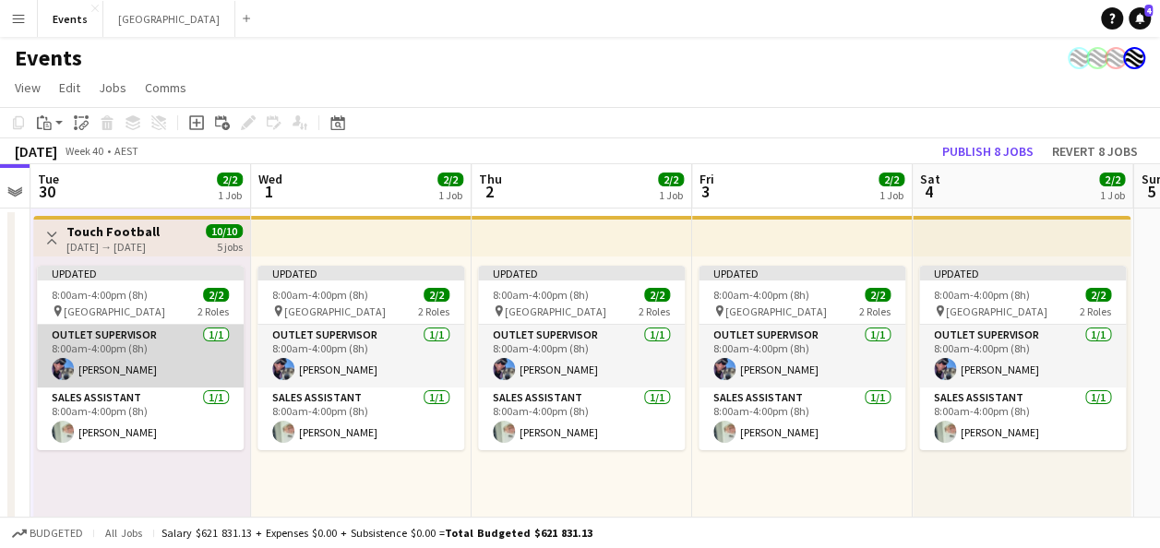
click at [119, 356] on app-card-role "Outlet Supervisor [DATE] 8:00am-4:00pm (8h) [PERSON_NAME]" at bounding box center [140, 356] width 207 height 63
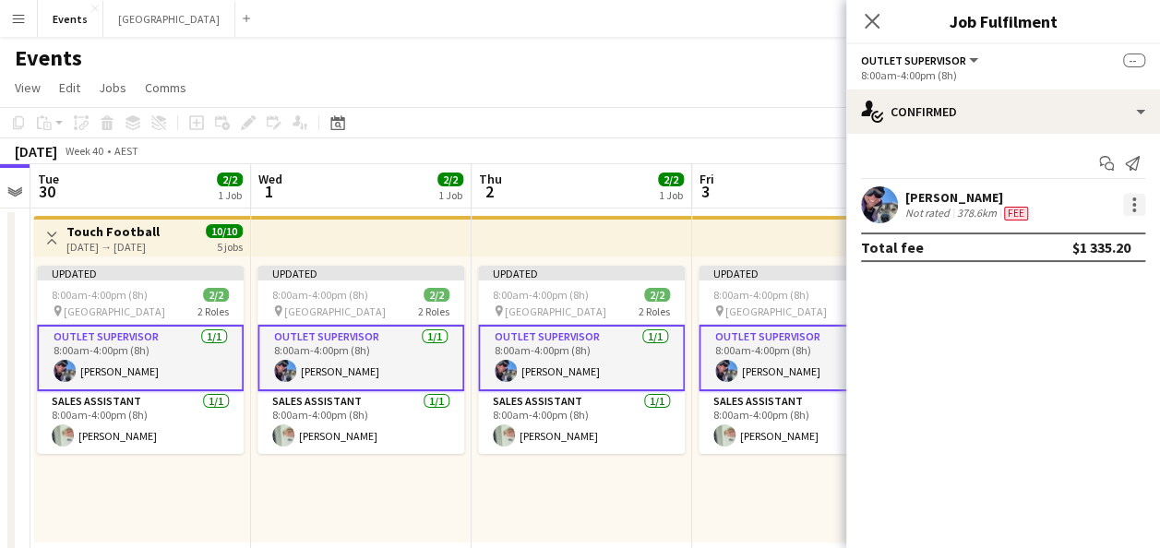
click at [1133, 205] on div at bounding box center [1135, 205] width 4 height 4
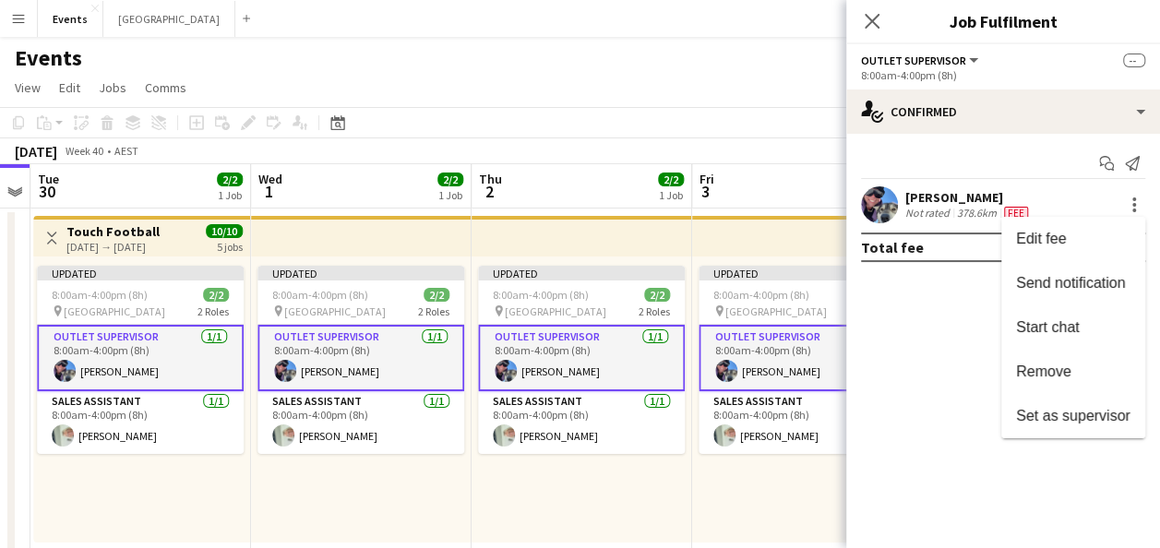
click at [937, 369] on div at bounding box center [580, 274] width 1160 height 548
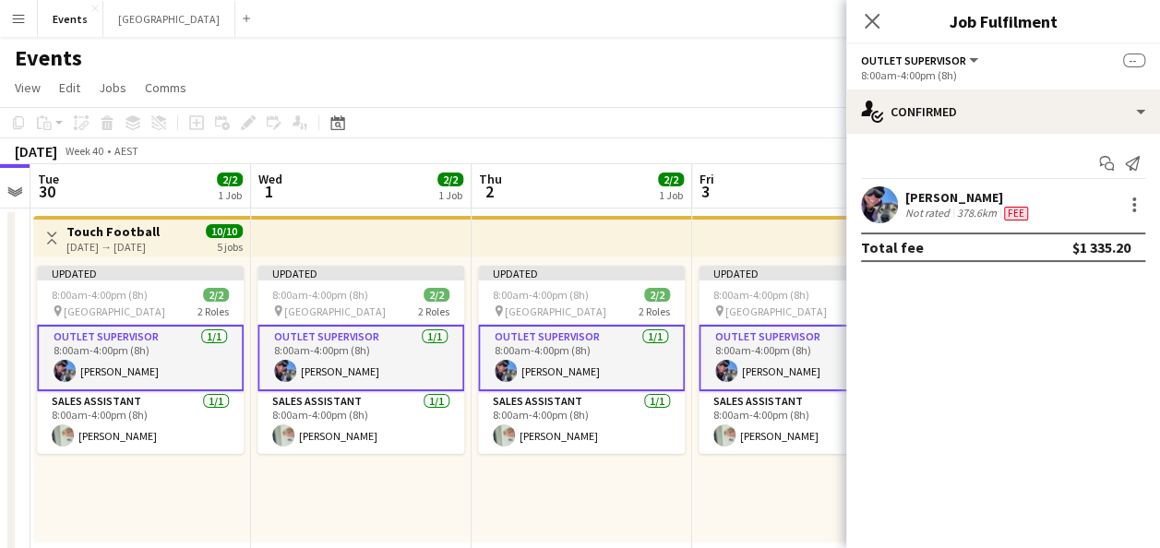
click at [153, 347] on app-card-role "Outlet Supervisor [DATE] 8:00am-4:00pm (8h) [PERSON_NAME]" at bounding box center [140, 358] width 207 height 66
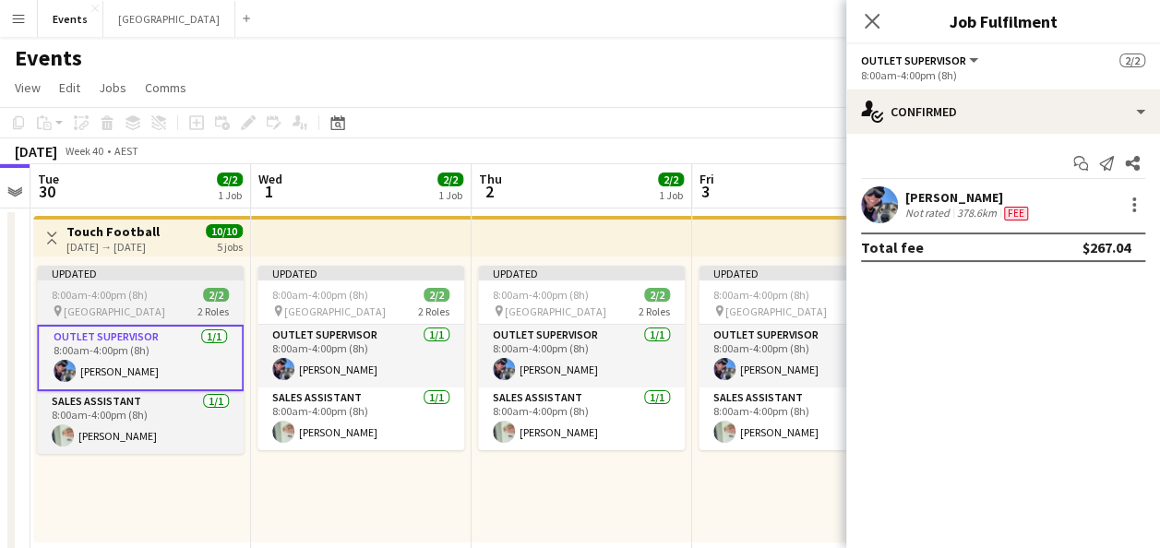
click at [138, 288] on span "8:00am-4:00pm (8h)" at bounding box center [100, 295] width 96 height 14
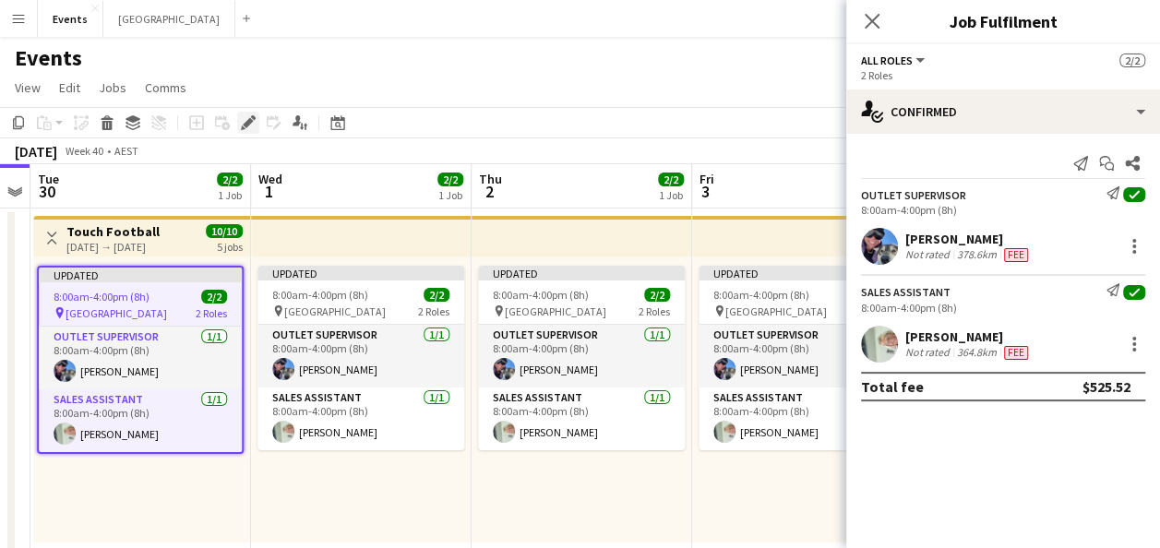
click at [245, 122] on icon "Edit" at bounding box center [248, 122] width 15 height 15
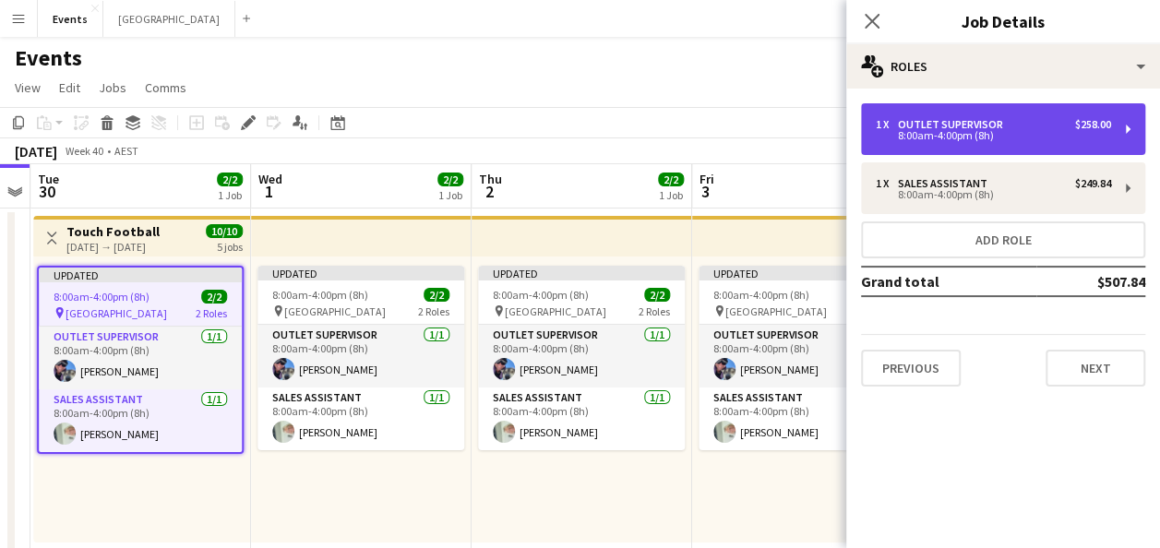
click at [1043, 138] on div "8:00am-4:00pm (8h)" at bounding box center [993, 135] width 235 height 9
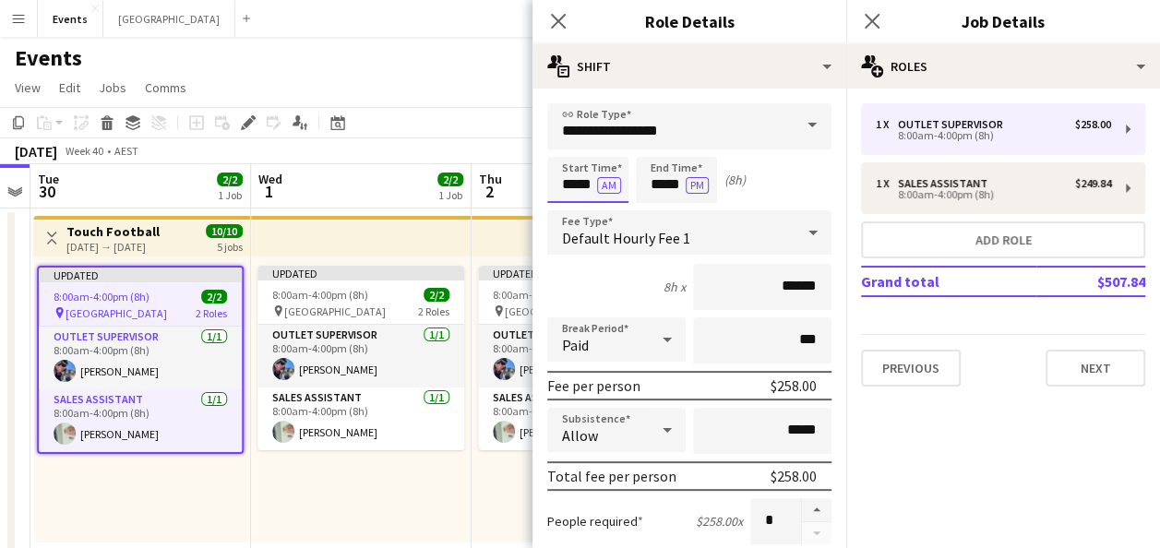
click at [572, 186] on input "*****" at bounding box center [587, 180] width 81 height 46
type input "*****"
click at [665, 186] on input "*****" at bounding box center [676, 180] width 81 height 46
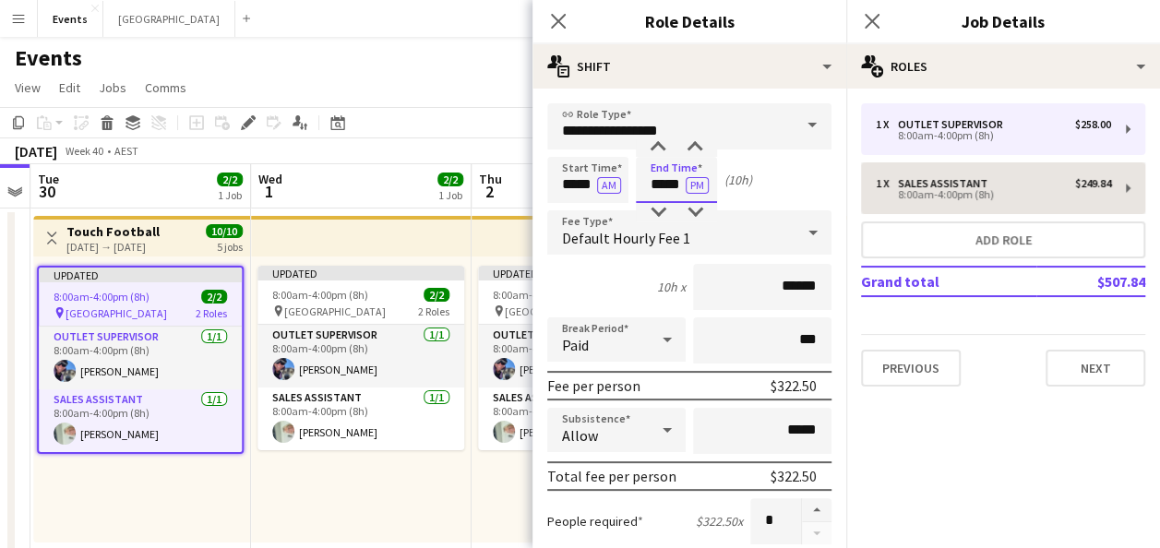
type input "*****"
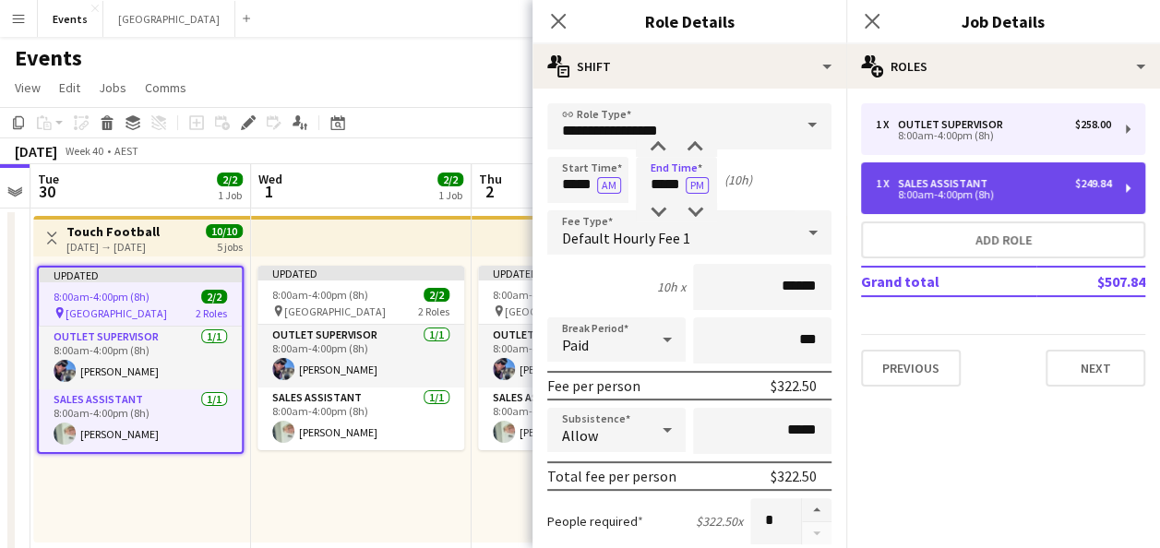
click at [949, 207] on div "1 x Sales Assistant $249.84 8:00am-4:00pm (8h)" at bounding box center [1003, 188] width 284 height 52
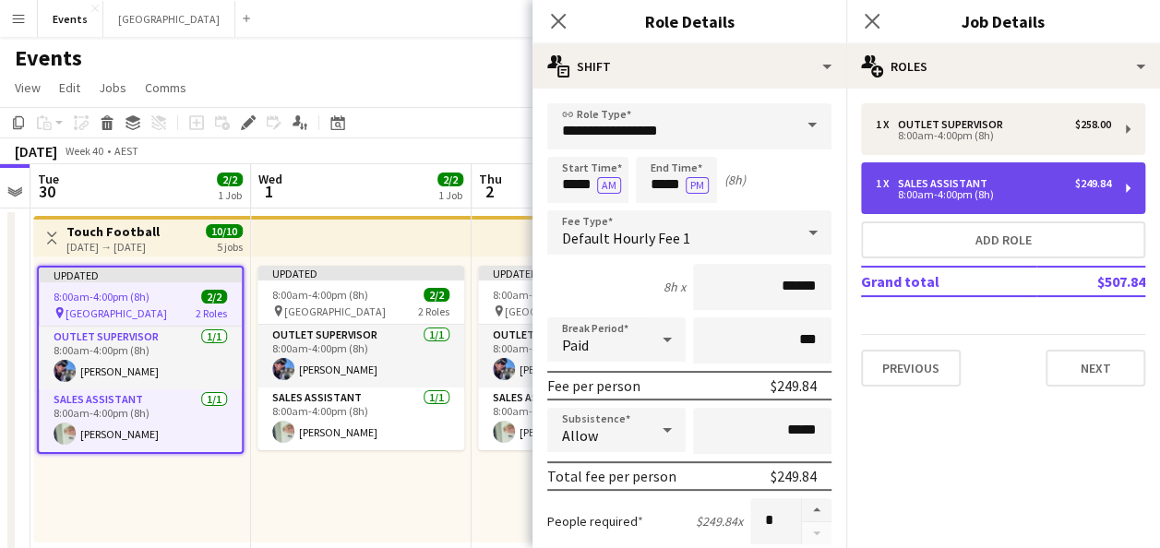
type input "**********"
type input "*****"
type input "******"
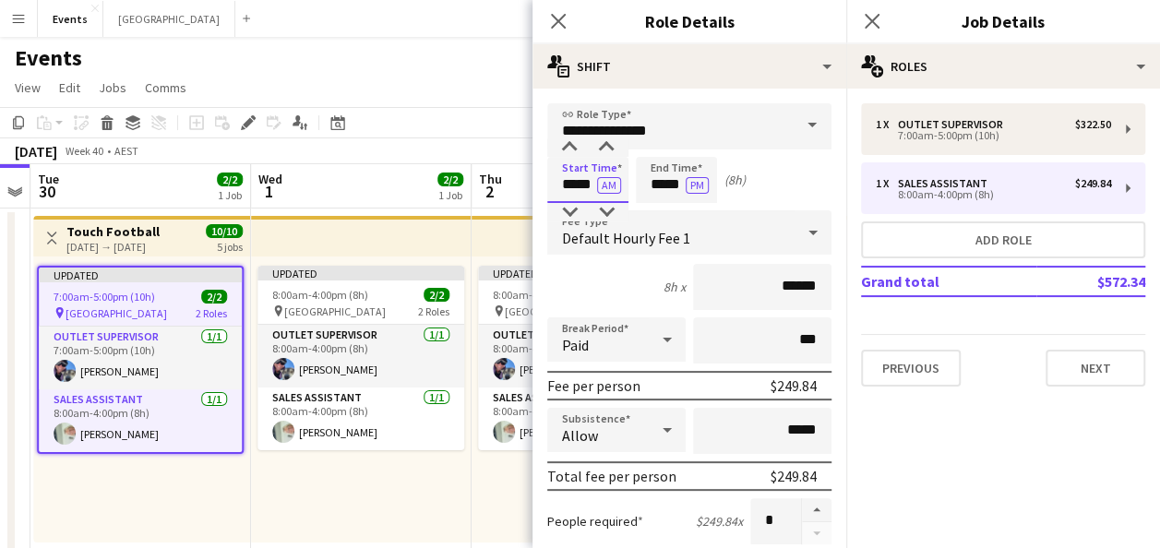
click at [574, 186] on input "*****" at bounding box center [587, 180] width 81 height 46
type input "*****"
click at [664, 186] on input "*****" at bounding box center [676, 180] width 81 height 46
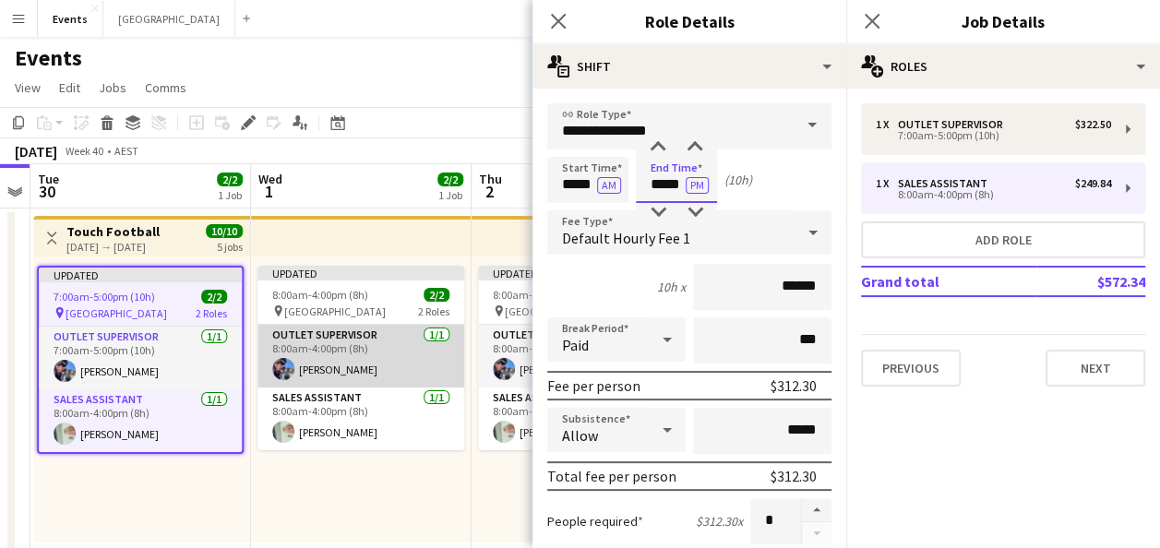
type input "*****"
click at [354, 359] on app-card-role "Outlet Supervisor [DATE] 8:00am-4:00pm (8h) [PERSON_NAME]" at bounding box center [361, 356] width 207 height 63
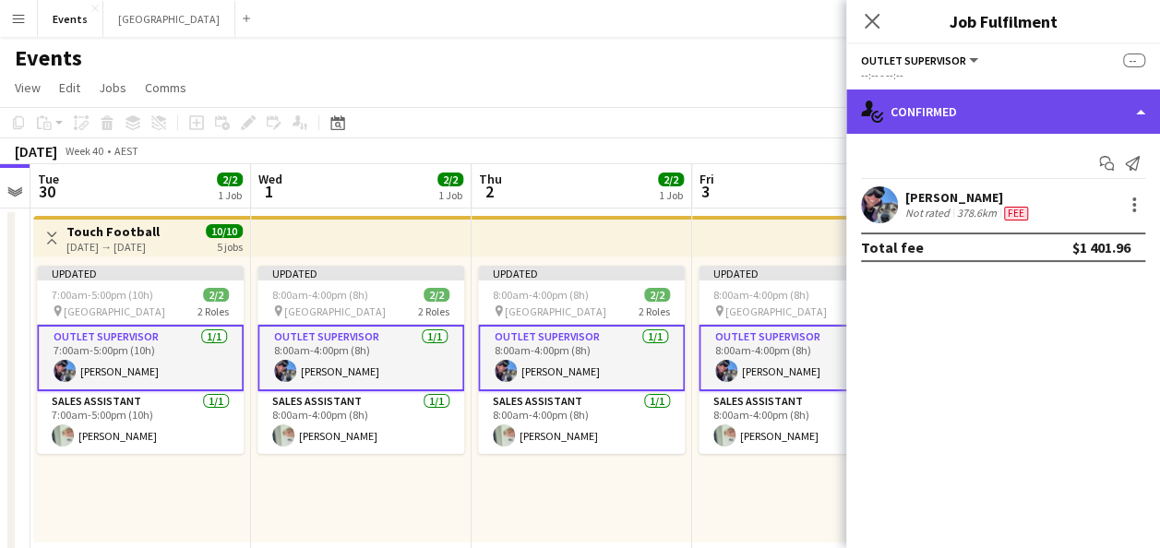
click at [1034, 111] on div "single-neutral-actions-check-2 Confirmed" at bounding box center [1003, 112] width 314 height 44
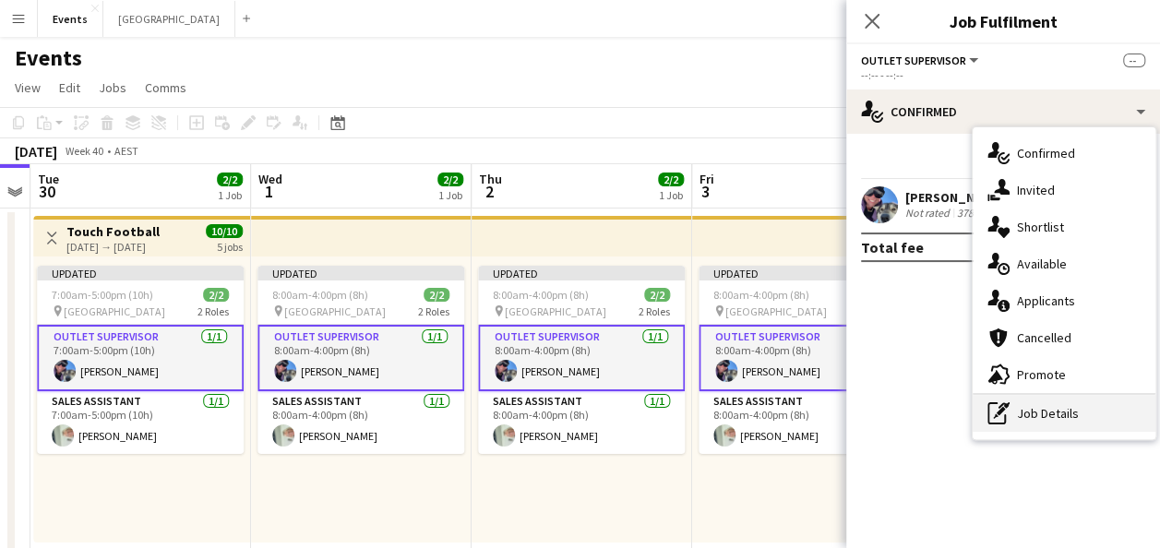
click at [1073, 406] on div "pen-write Job Details" at bounding box center [1064, 413] width 183 height 37
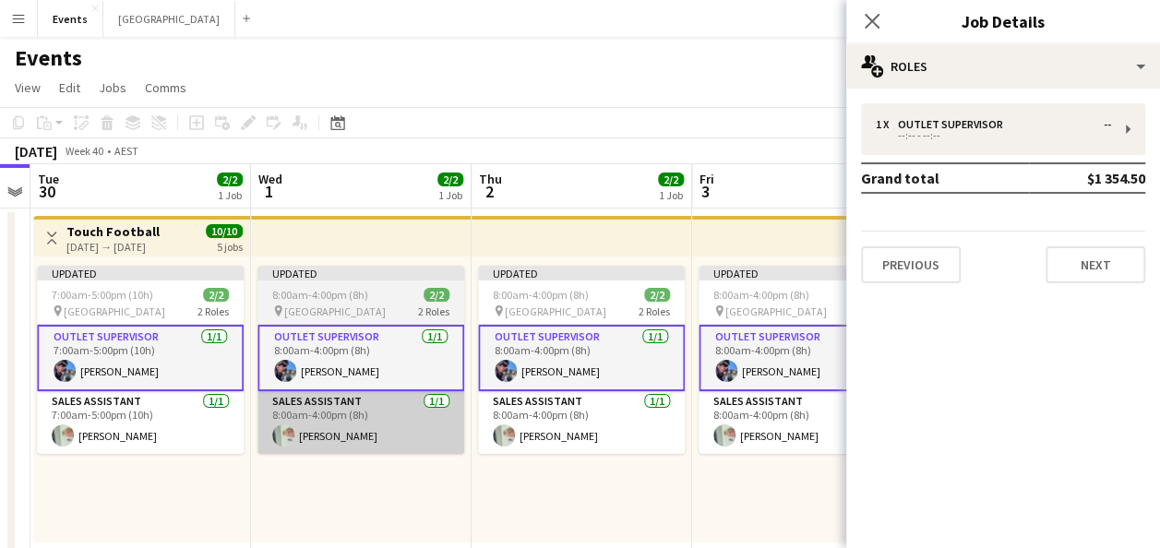
drag, startPoint x: 362, startPoint y: 474, endPoint x: 347, endPoint y: 450, distance: 29.0
click at [363, 474] on div "Updated 8:00am-4:00pm (8h) 2/2 pin Coffs Harbour 2 Roles Outlet Supervisor [DAT…" at bounding box center [361, 400] width 221 height 286
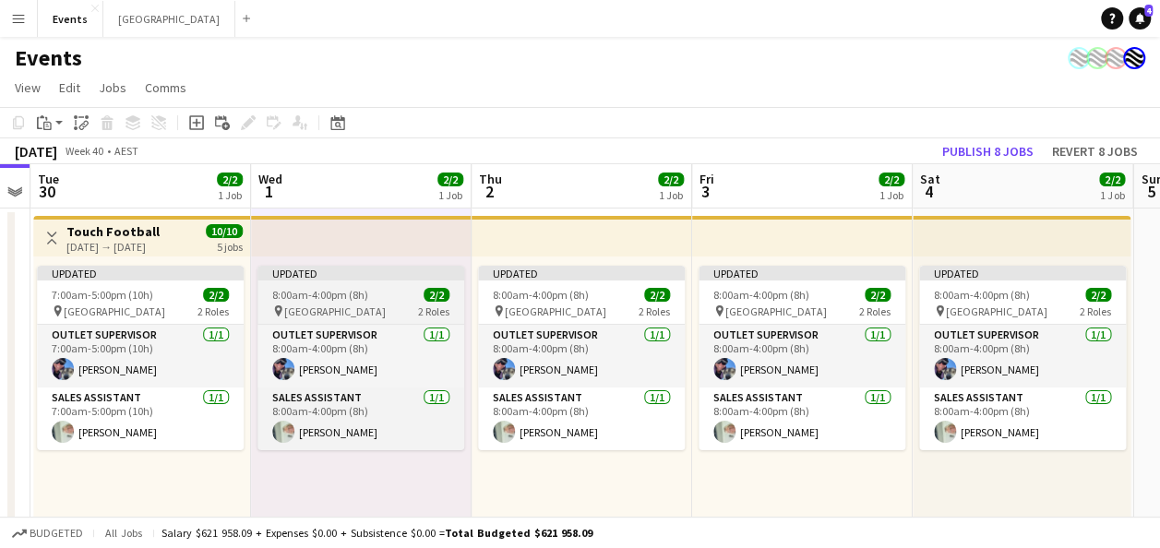
click at [340, 305] on span "[GEOGRAPHIC_DATA]" at bounding box center [335, 312] width 102 height 14
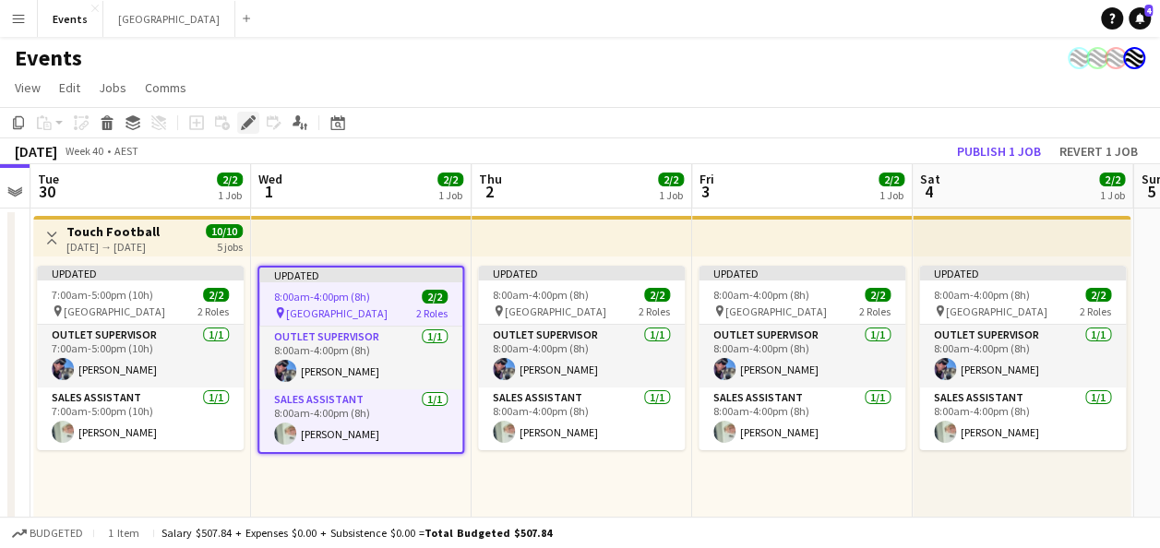
click at [253, 129] on icon "Edit" at bounding box center [248, 122] width 15 height 15
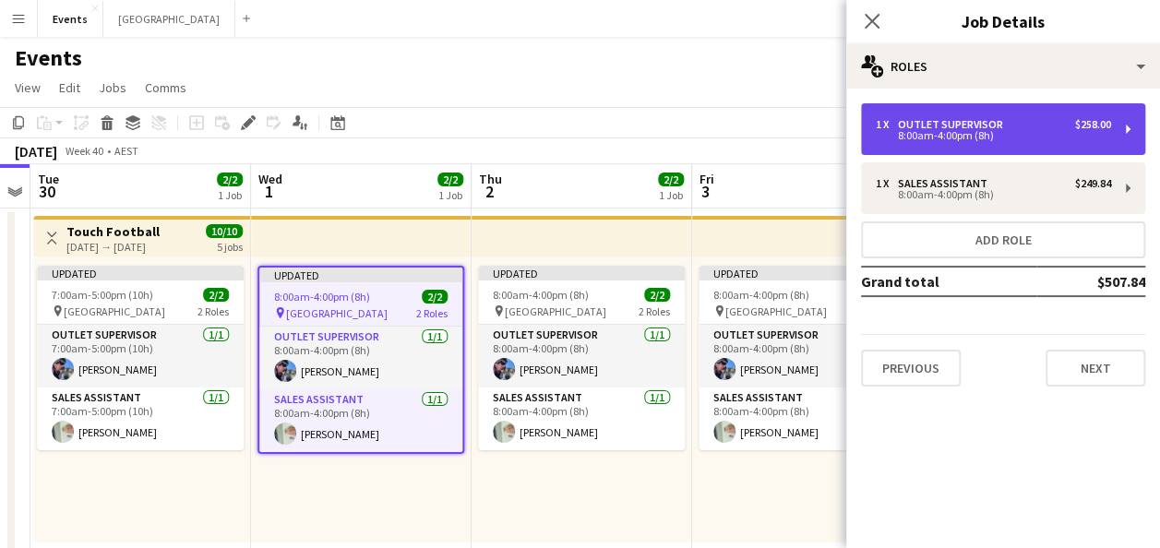
click at [1026, 130] on div "1 x Outlet Supervisor $258.00" at bounding box center [993, 124] width 235 height 13
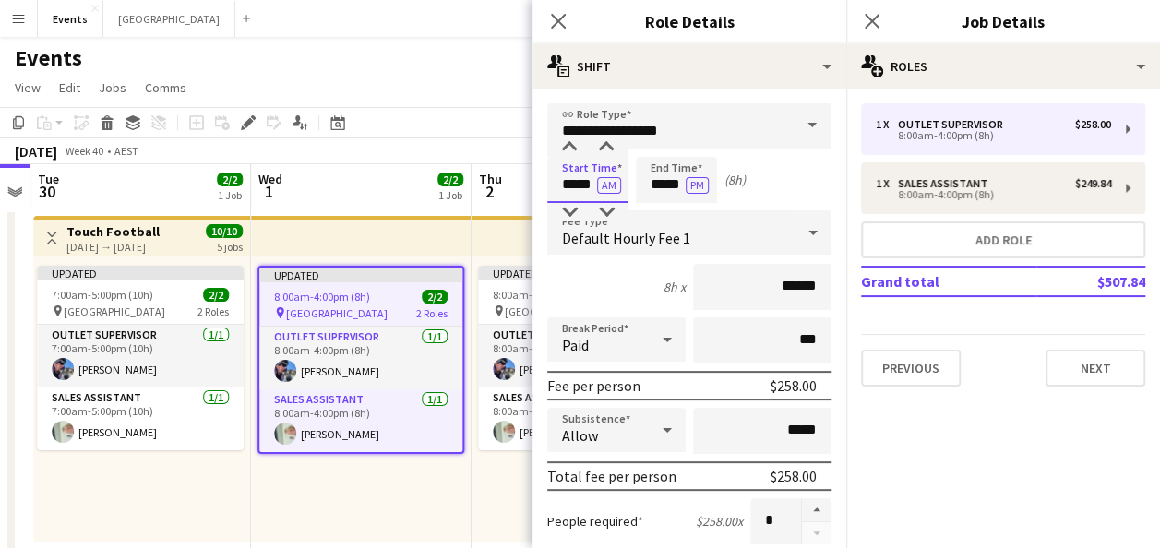
click at [575, 185] on input "*****" at bounding box center [587, 180] width 81 height 46
type input "*****"
click at [663, 186] on input "*****" at bounding box center [676, 180] width 81 height 46
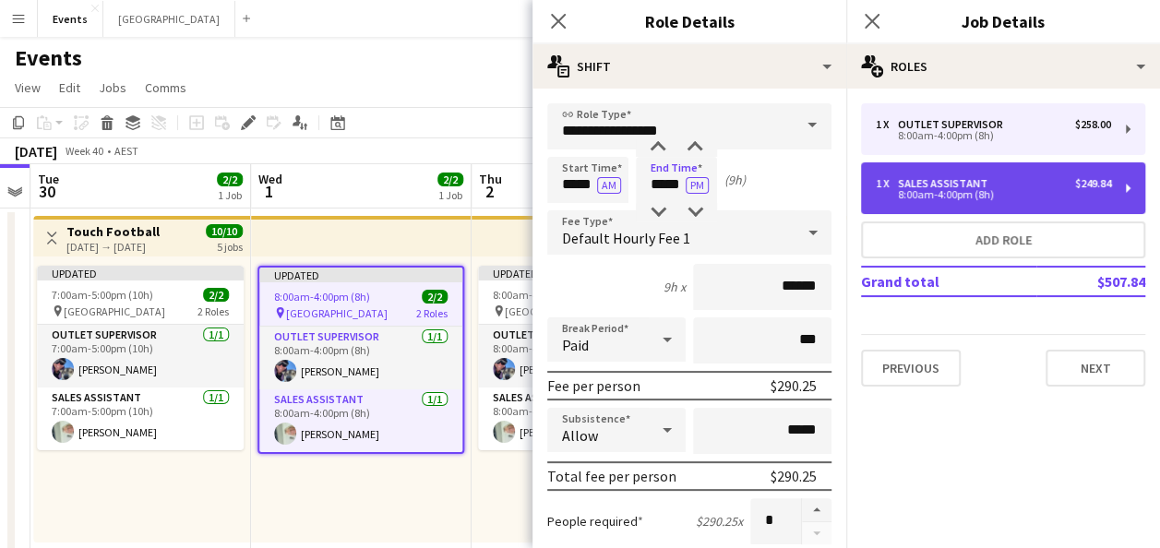
click at [1031, 186] on div "1 x Sales Assistant $249.84" at bounding box center [993, 183] width 235 height 13
type input "**********"
type input "*****"
type input "******"
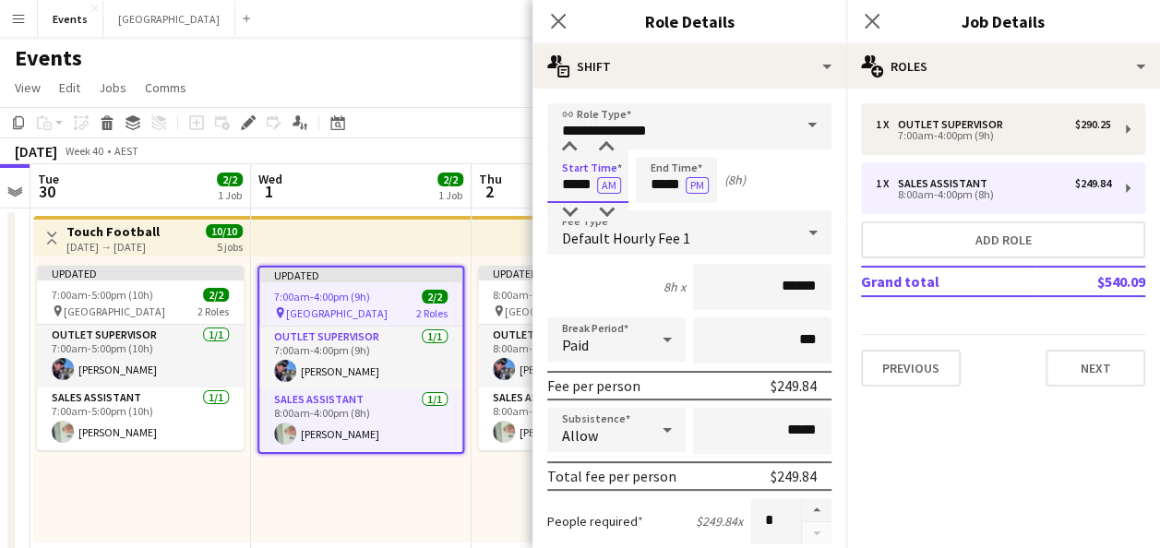
click at [574, 183] on input "*****" at bounding box center [587, 180] width 81 height 46
type input "*****"
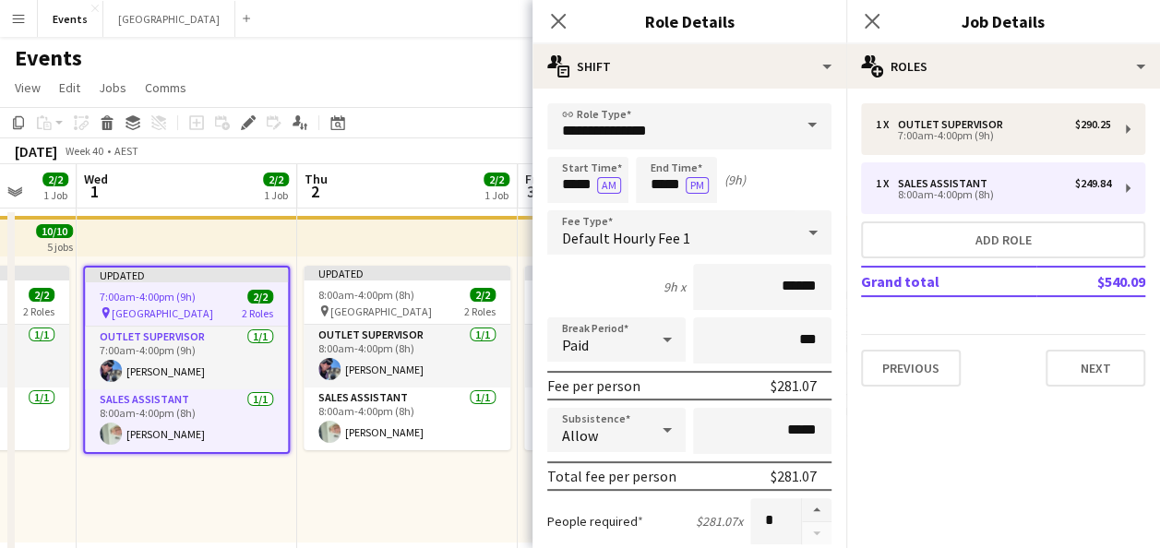
drag, startPoint x: 450, startPoint y: 521, endPoint x: 272, endPoint y: 504, distance: 178.9
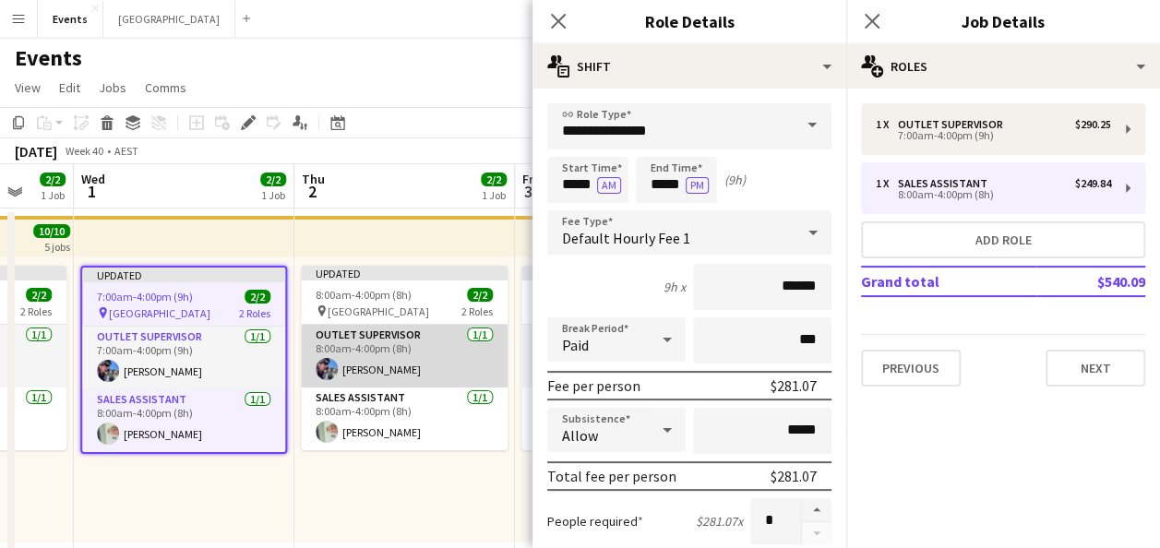
click at [363, 362] on app-card-role "Outlet Supervisor [DATE] 8:00am-4:00pm (8h) [PERSON_NAME]" at bounding box center [404, 356] width 207 height 63
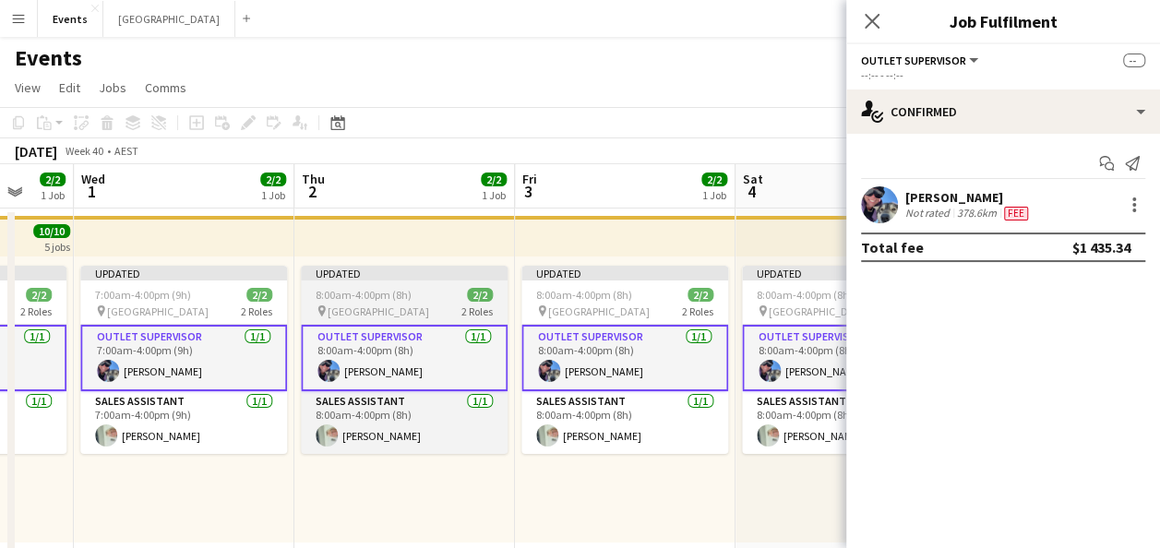
click at [398, 314] on div "pin Coffs Harbour 2 Roles" at bounding box center [404, 311] width 207 height 15
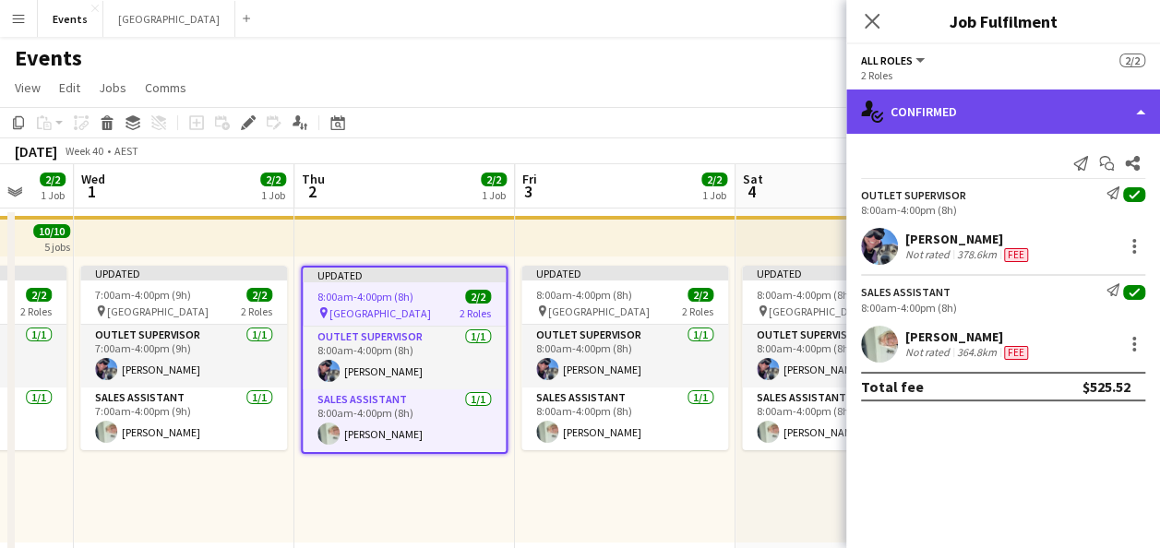
click at [987, 116] on div "single-neutral-actions-check-2 Confirmed" at bounding box center [1003, 112] width 314 height 44
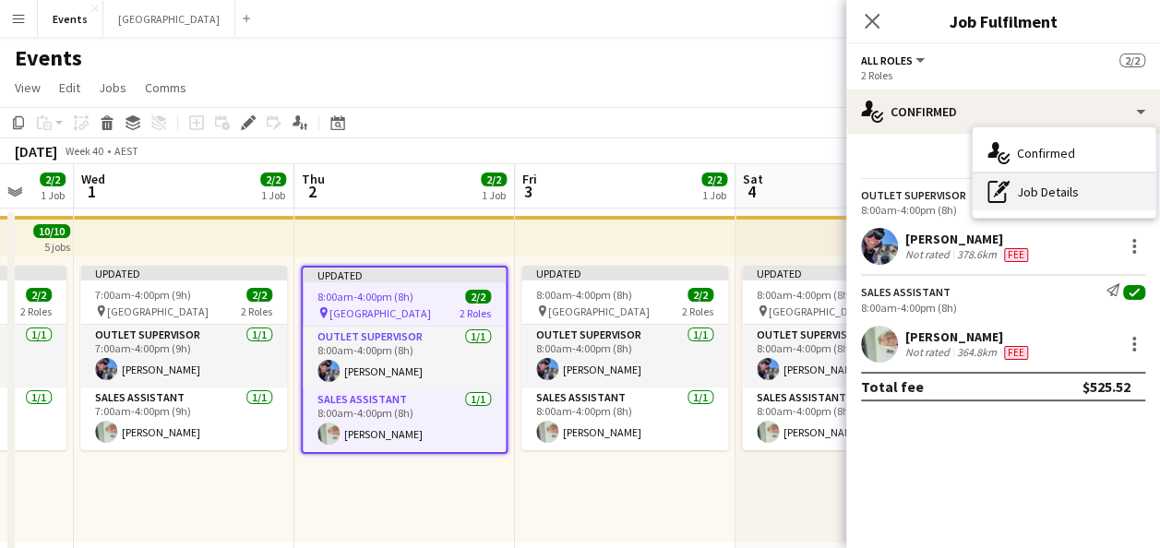
click at [1047, 204] on div "pen-write Job Details" at bounding box center [1064, 192] width 183 height 37
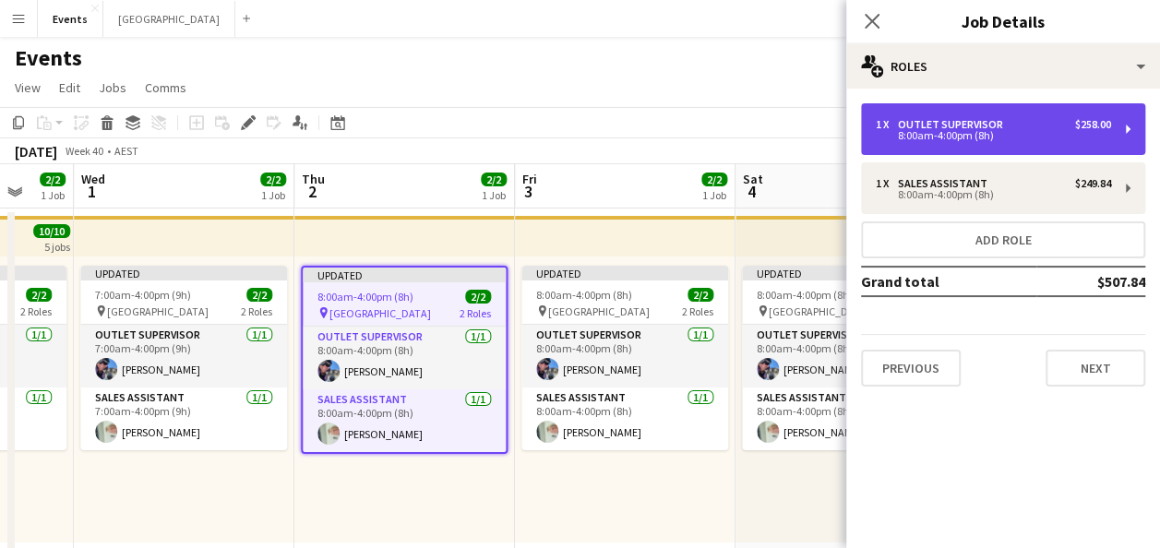
click at [982, 150] on div "1 x Outlet Supervisor $258.00 8:00am-4:00pm (8h)" at bounding box center [1003, 129] width 284 height 52
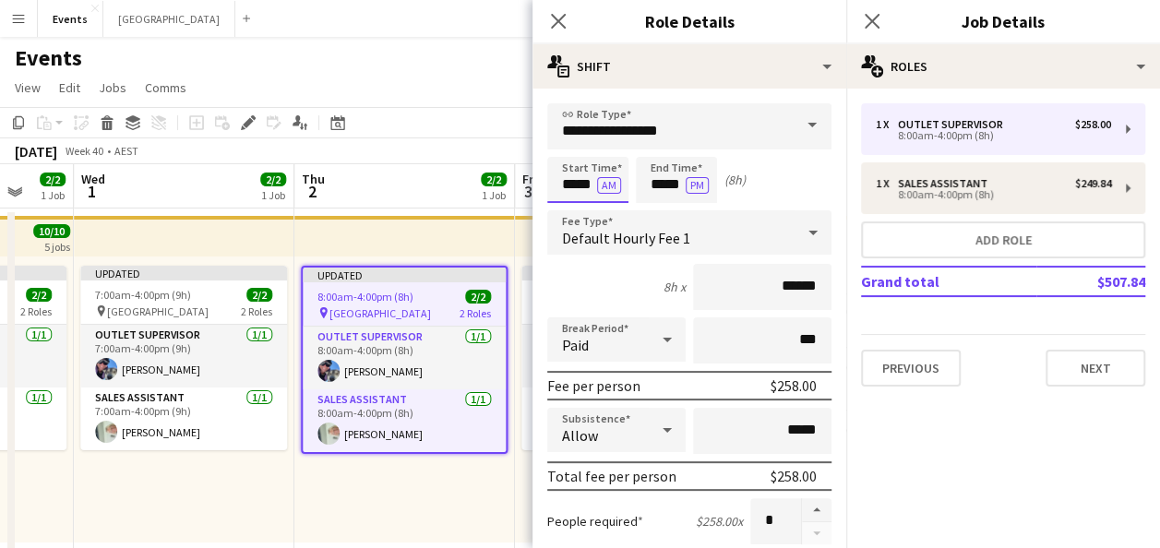
click at [574, 186] on input "*****" at bounding box center [587, 180] width 81 height 46
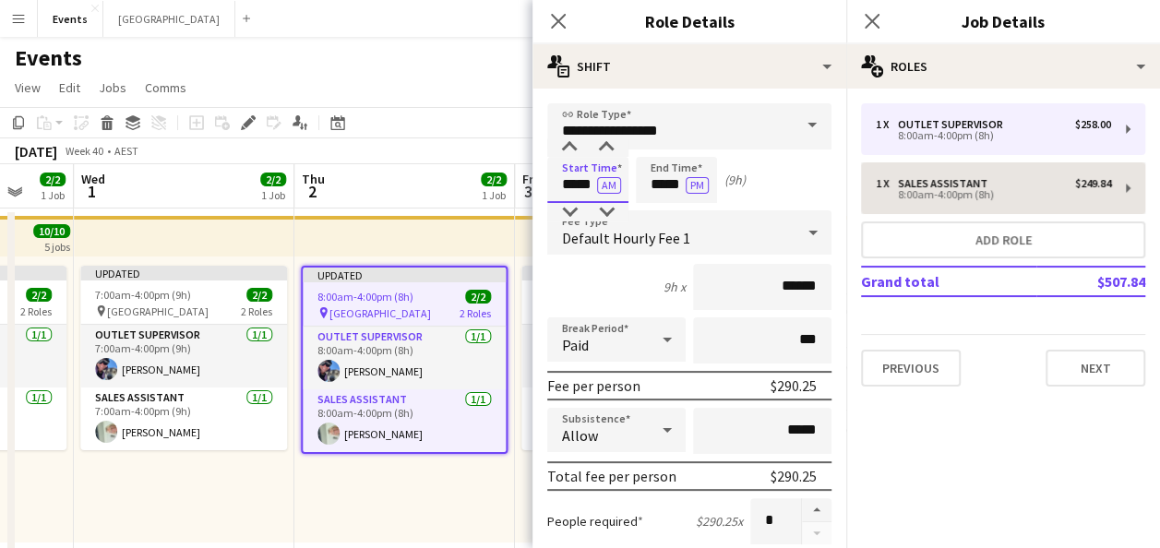
type input "*****"
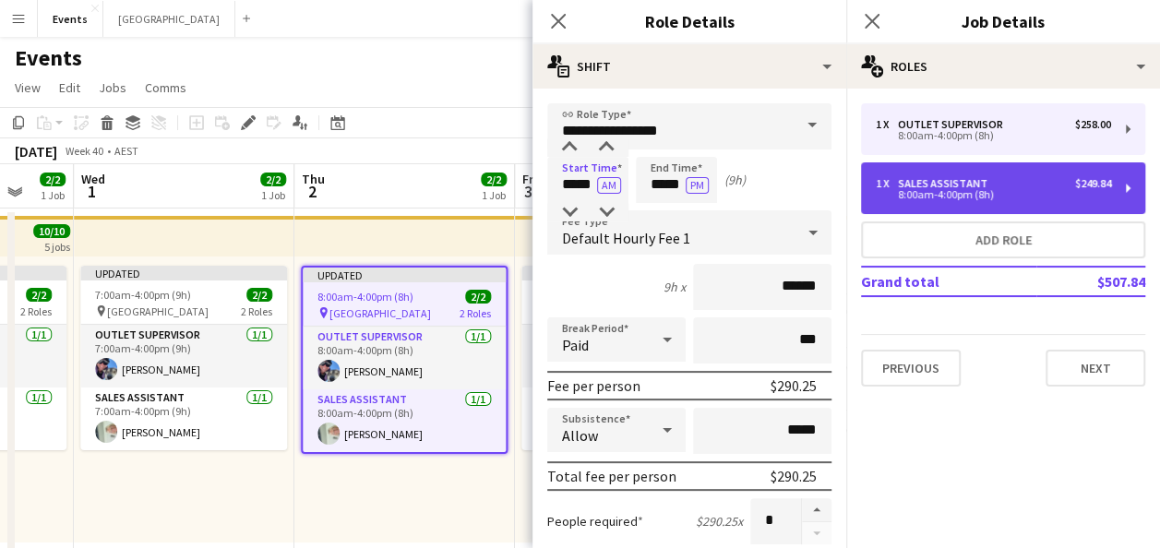
click at [934, 180] on div "Sales Assistant" at bounding box center [946, 183] width 97 height 13
type input "**********"
type input "*****"
type input "******"
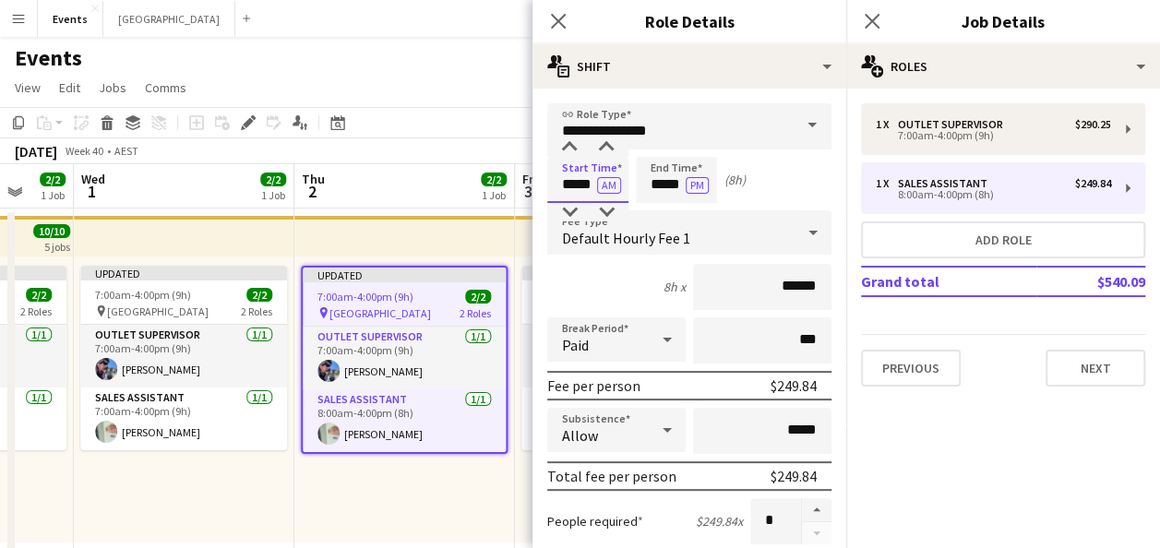
click at [572, 187] on input "*****" at bounding box center [587, 180] width 81 height 46
type input "*****"
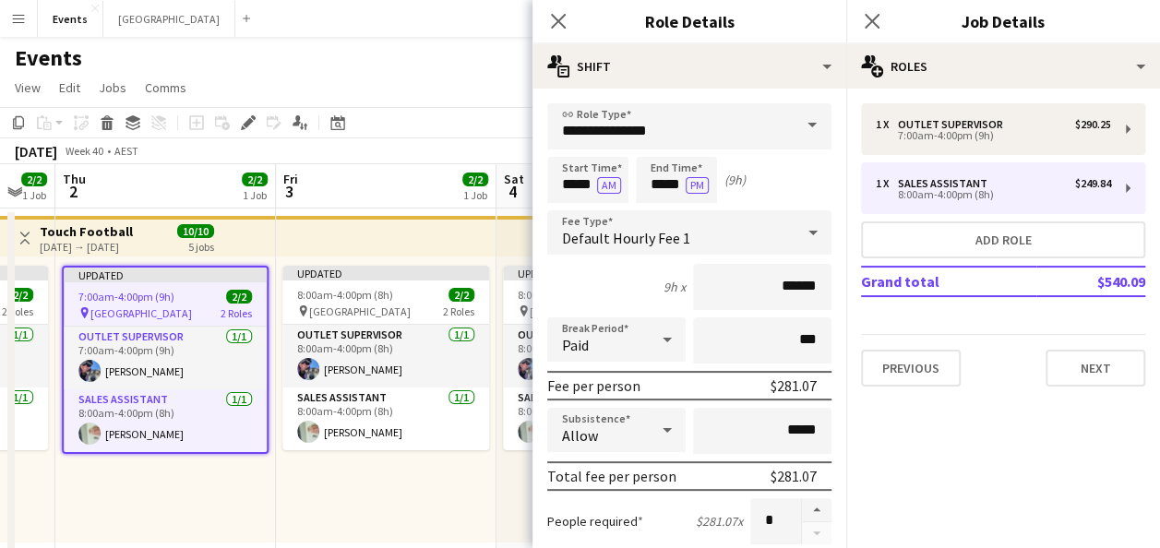
scroll to position [0, 626]
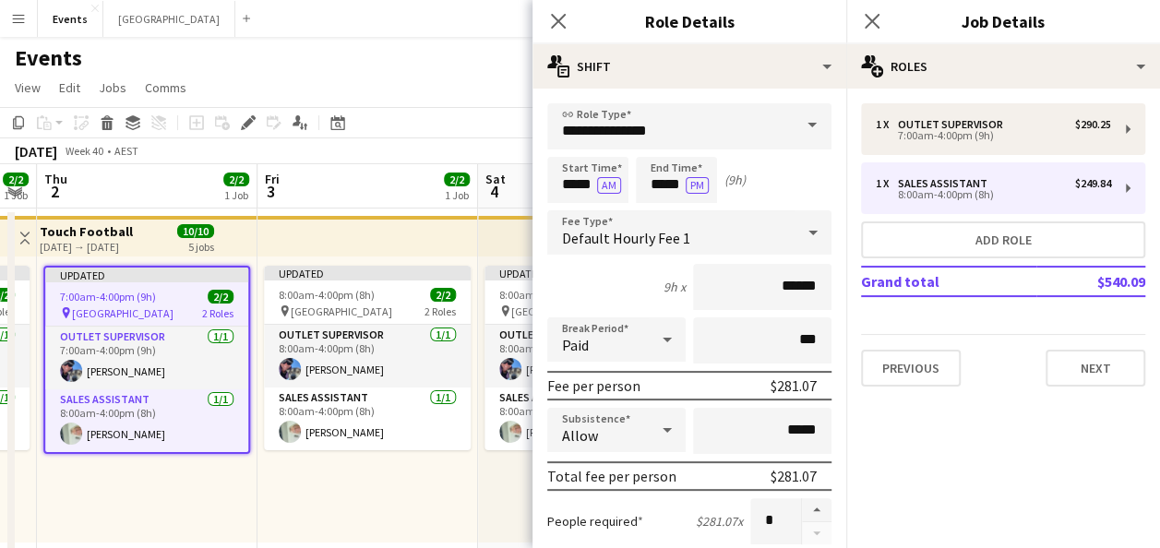
drag, startPoint x: 461, startPoint y: 495, endPoint x: 223, endPoint y: 465, distance: 239.0
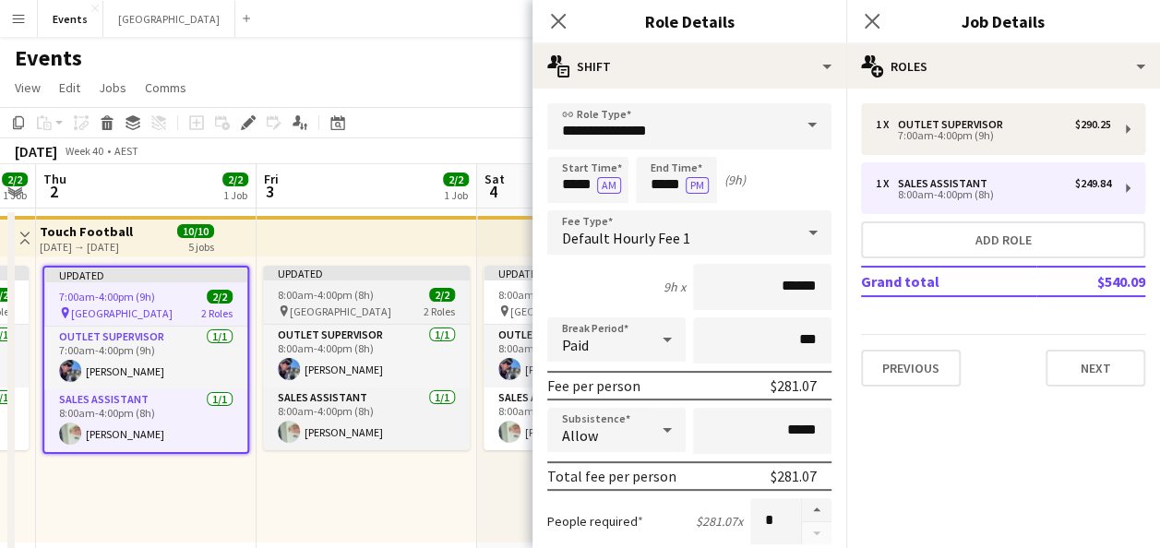
click at [343, 292] on span "8:00am-4:00pm (8h)" at bounding box center [326, 295] width 96 height 14
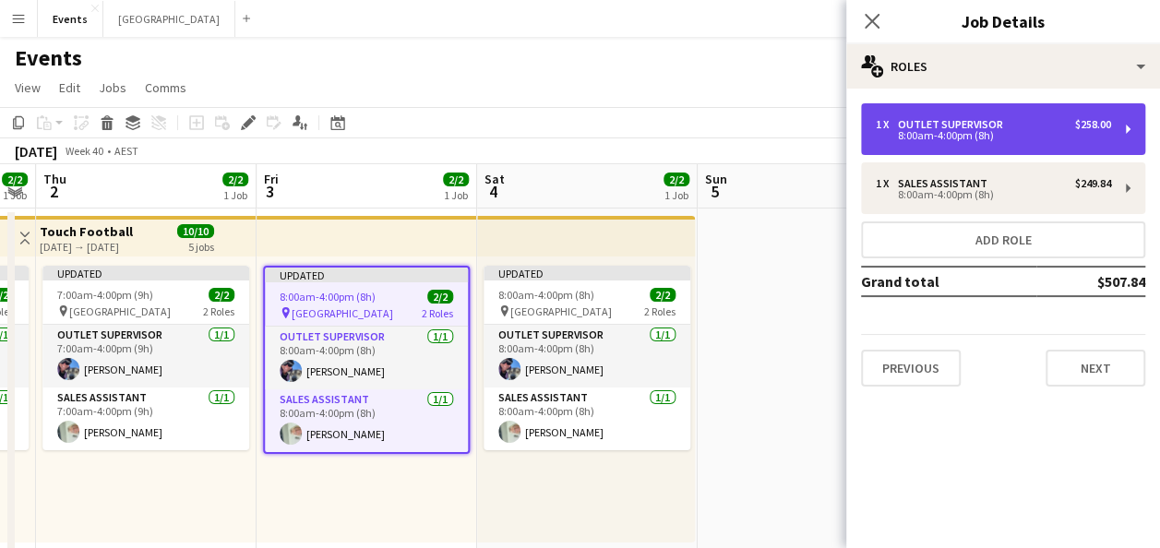
click at [1037, 126] on div "1 x Outlet Supervisor $258.00" at bounding box center [993, 124] width 235 height 13
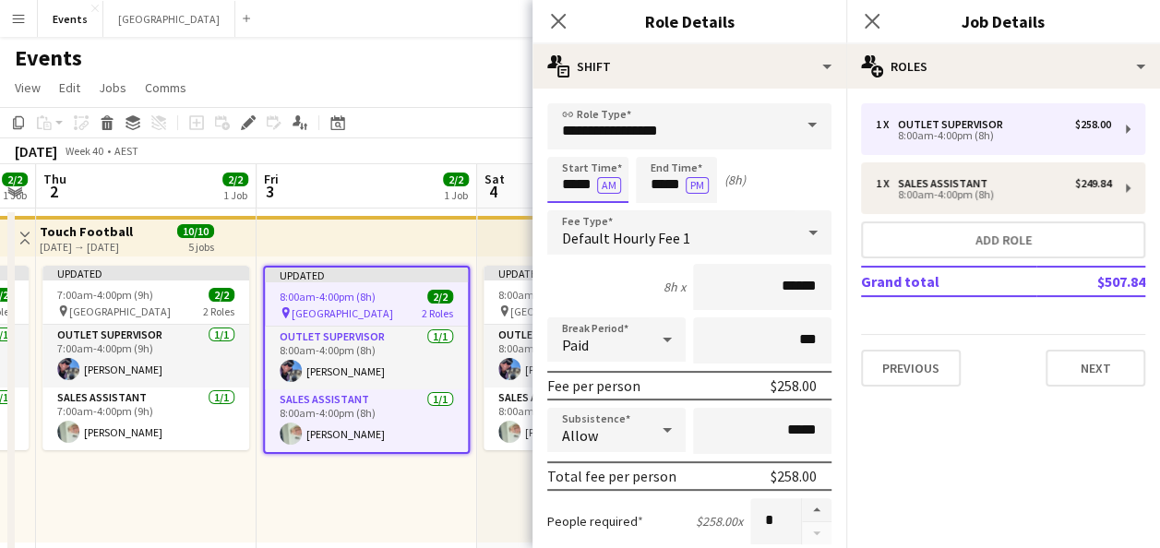
click at [575, 189] on input "*****" at bounding box center [587, 180] width 81 height 46
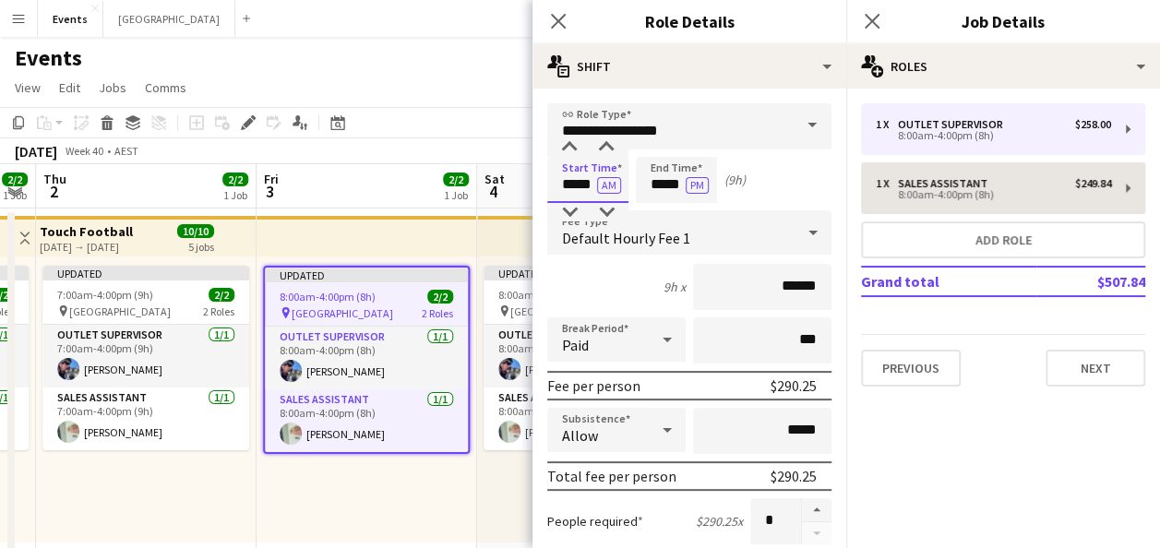
type input "*****"
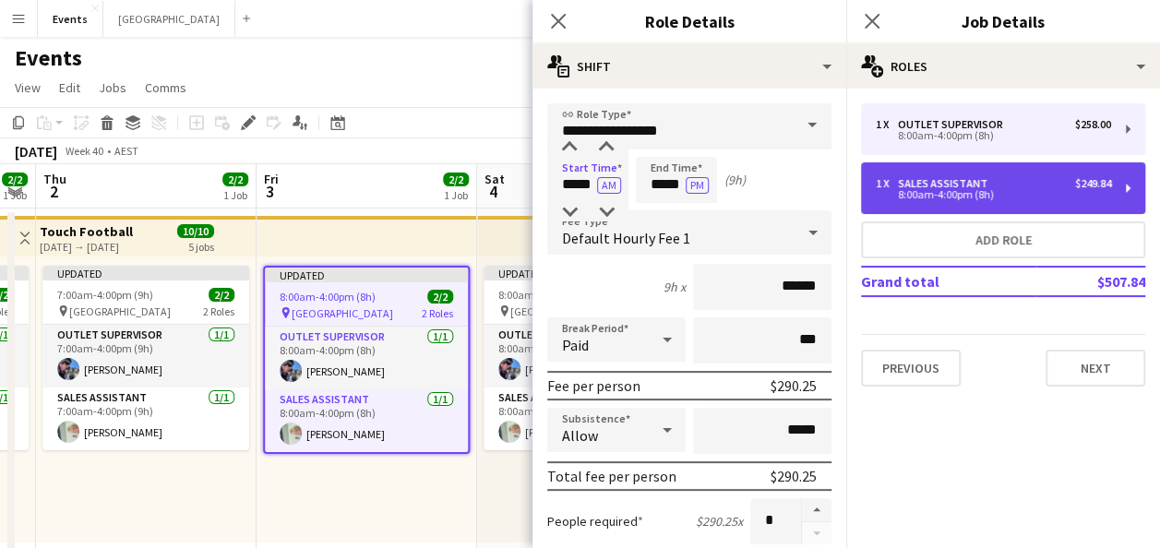
click at [1021, 188] on div "1 x Sales Assistant $249.84" at bounding box center [993, 183] width 235 height 13
type input "**********"
type input "*****"
type input "******"
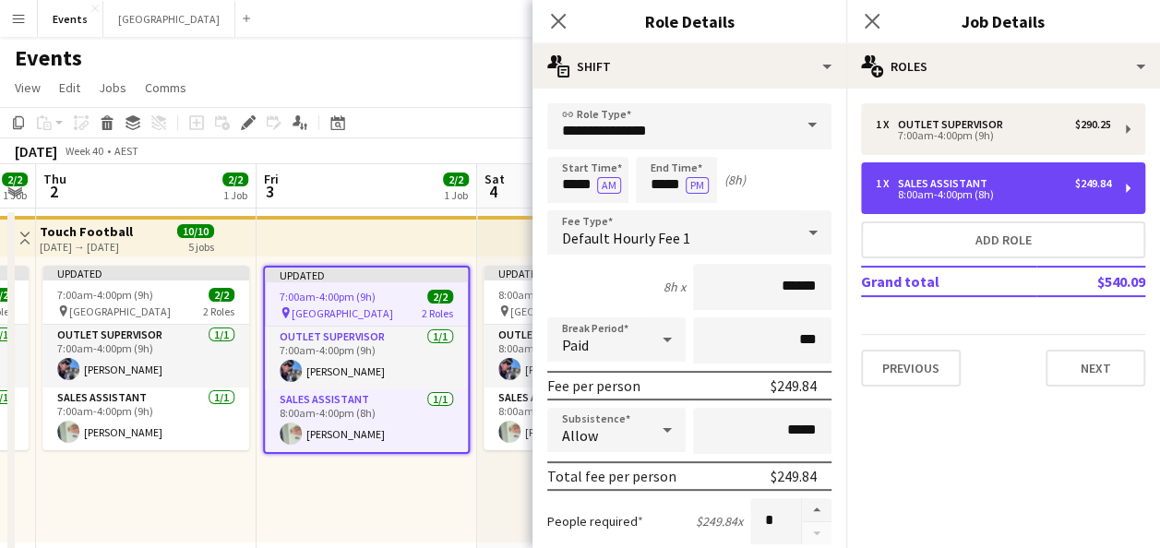
drag, startPoint x: 1021, startPoint y: 188, endPoint x: 651, endPoint y: 164, distance: 370.9
click at [993, 179] on div "1 x Sales Assistant $249.84" at bounding box center [993, 183] width 235 height 13
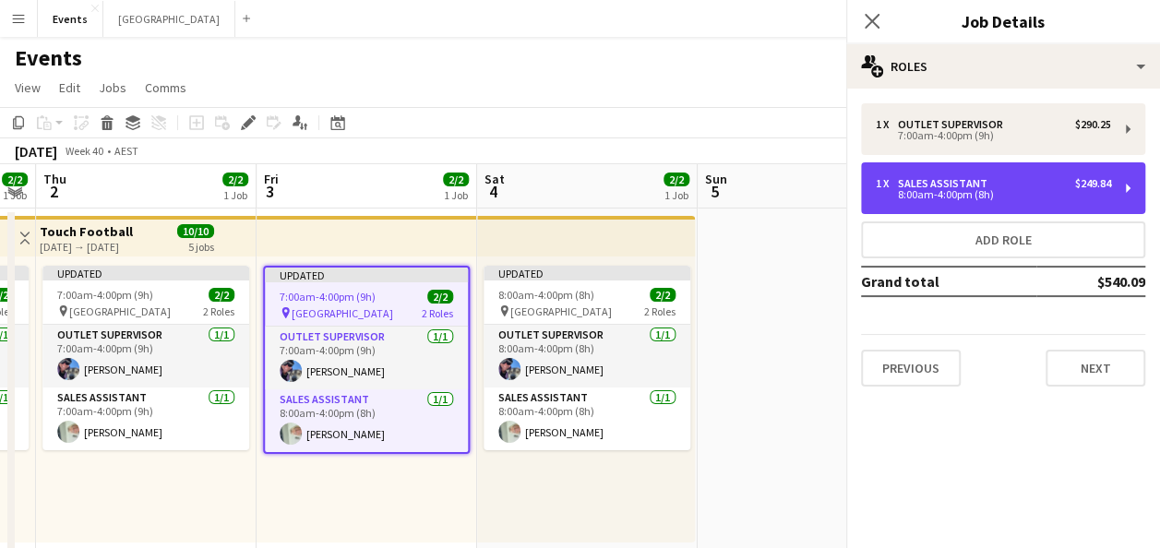
drag, startPoint x: 651, startPoint y: 164, endPoint x: 597, endPoint y: 171, distance: 53.9
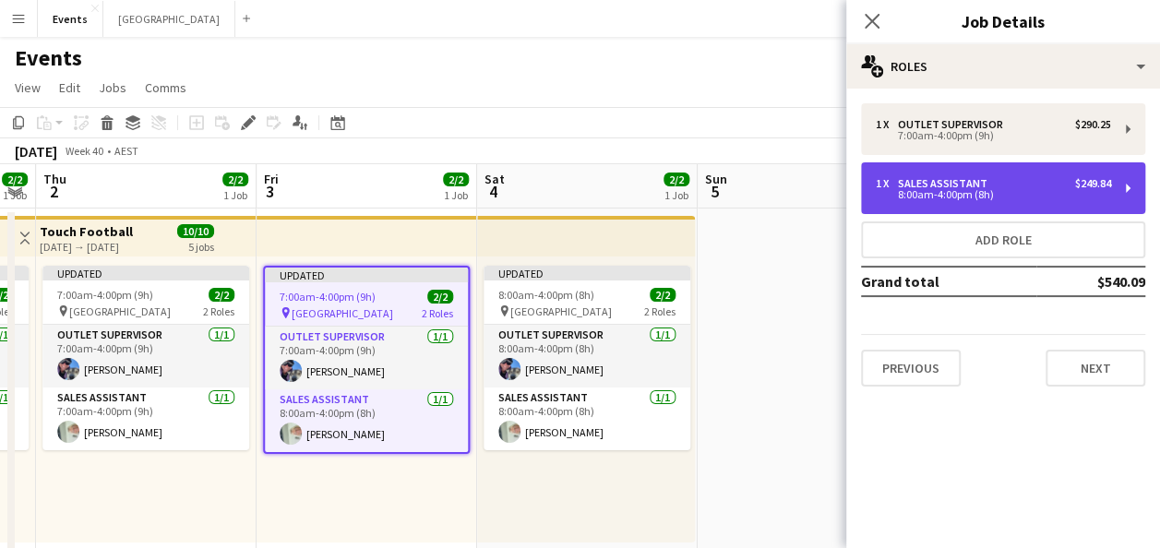
click at [907, 190] on div "8:00am-4:00pm (8h)" at bounding box center [993, 194] width 235 height 9
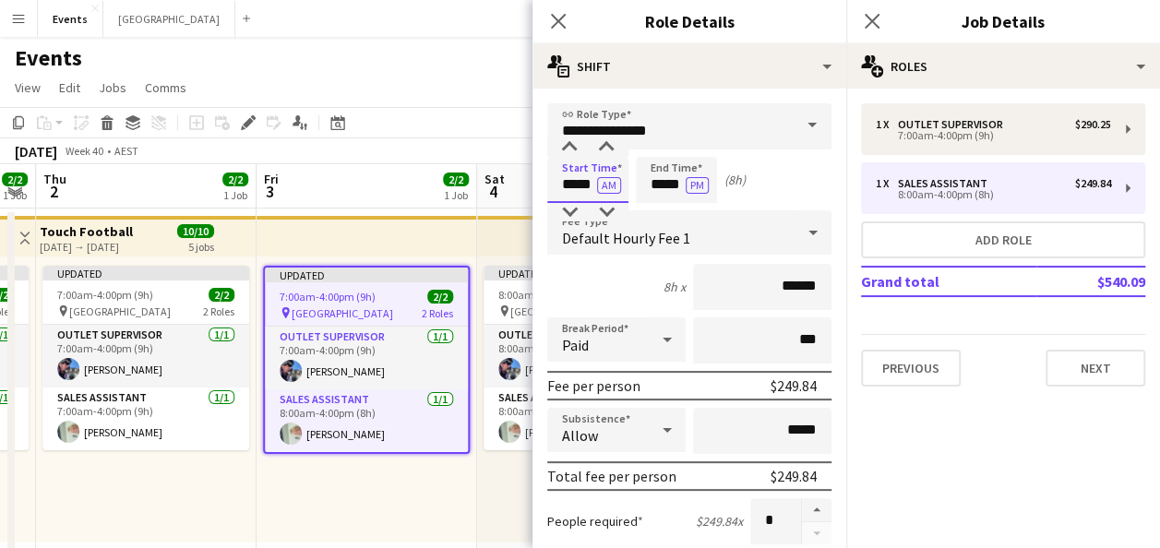
click at [576, 187] on input "*****" at bounding box center [587, 180] width 81 height 46
type input "*****"
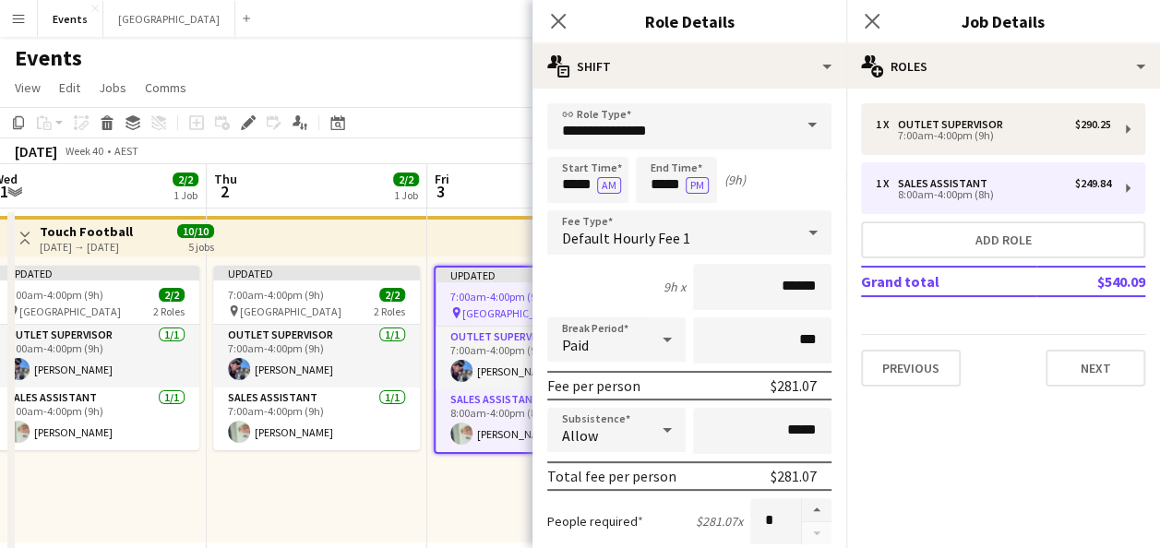
drag, startPoint x: 419, startPoint y: 503, endPoint x: 154, endPoint y: 478, distance: 266.1
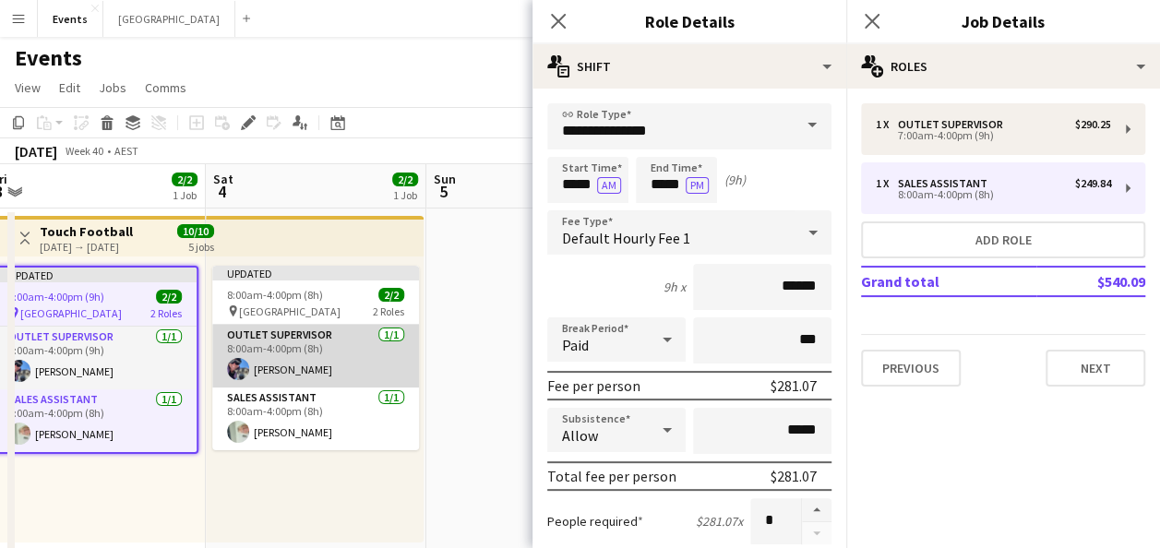
click at [338, 358] on app-card-role "Outlet Supervisor [DATE] 8:00am-4:00pm (8h) [PERSON_NAME]" at bounding box center [315, 356] width 207 height 63
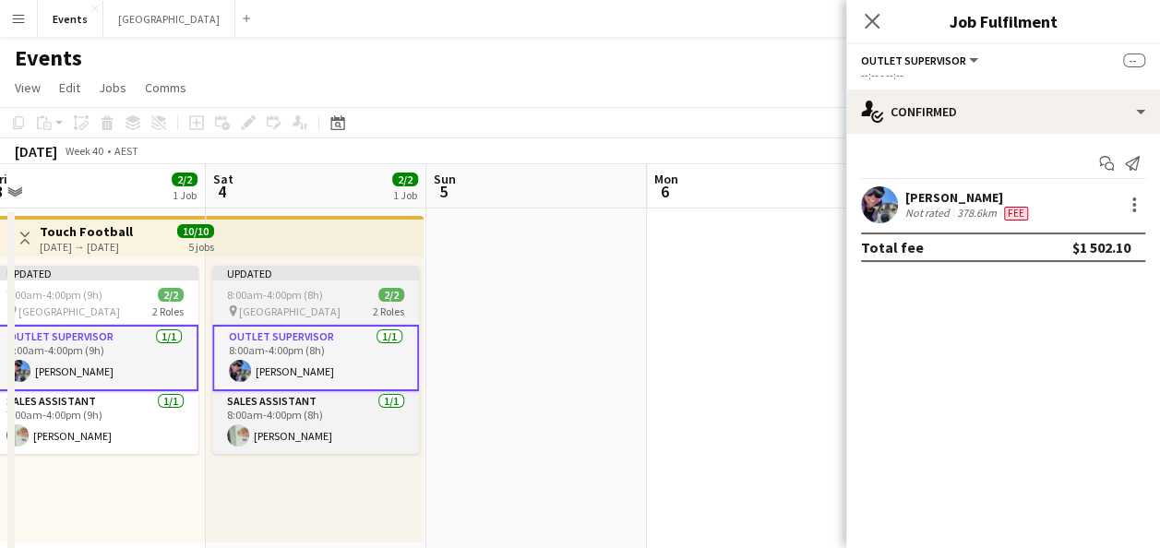
drag, startPoint x: 290, startPoint y: 287, endPoint x: 297, endPoint y: 280, distance: 10.4
click at [293, 287] on app-job-card "Updated 8:00am-4:00pm (8h) 2/2 pin Coffs Harbour 2 Roles Outlet Supervisor [DAT…" at bounding box center [315, 360] width 207 height 188
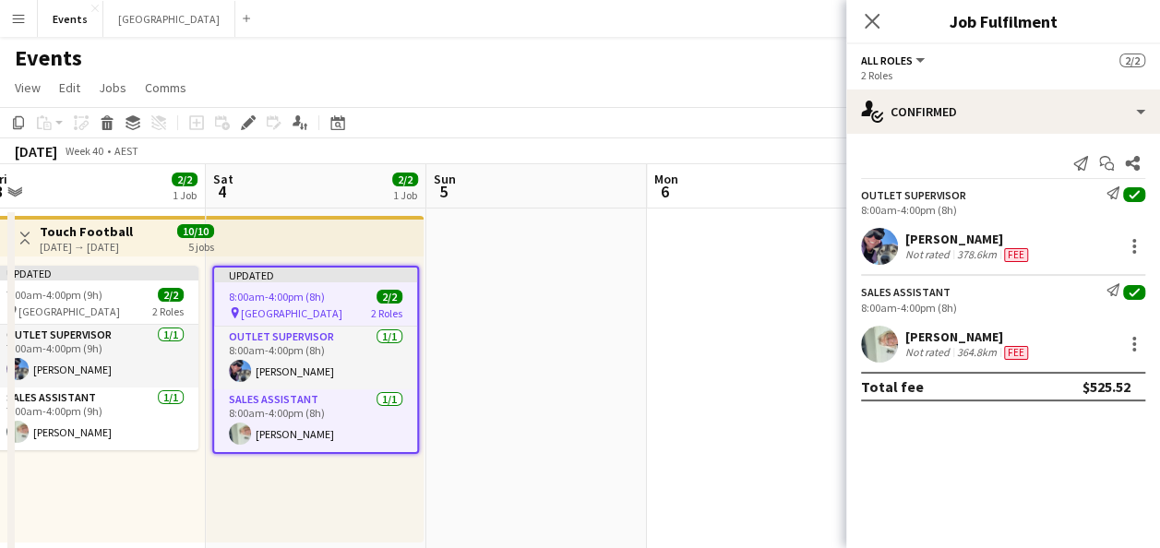
scroll to position [0, 453]
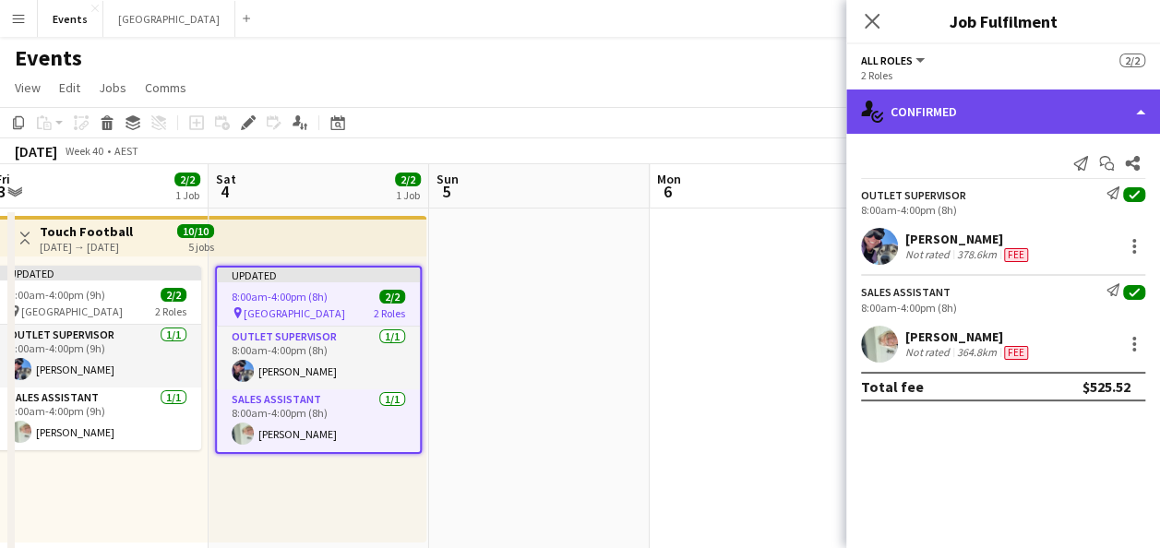
click at [1016, 114] on div "single-neutral-actions-check-2 Confirmed" at bounding box center [1003, 112] width 314 height 44
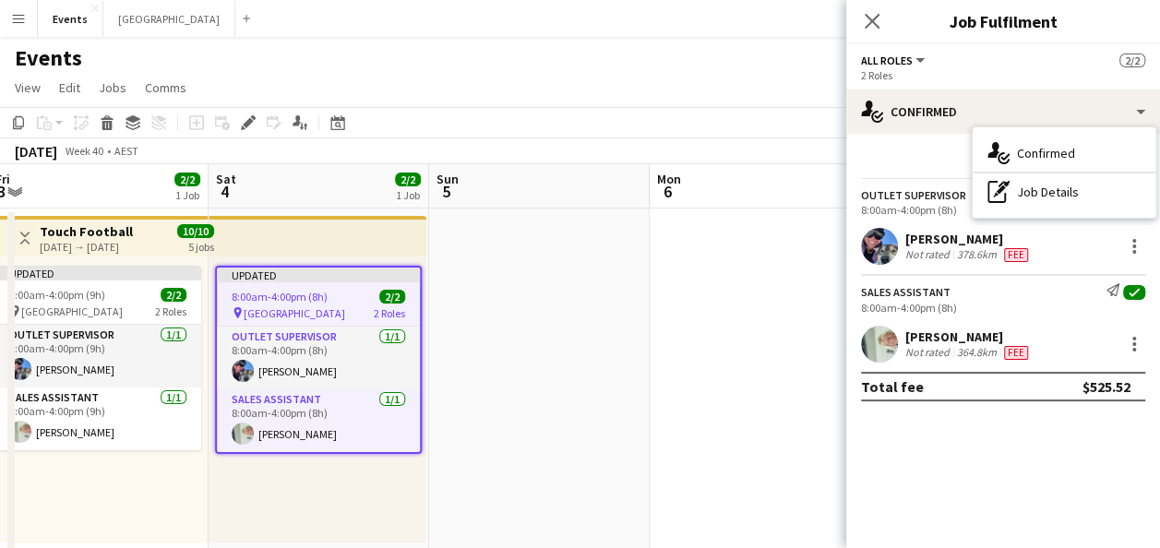
drag, startPoint x: 1069, startPoint y: 183, endPoint x: 1017, endPoint y: 194, distance: 52.9
click at [1069, 183] on div "pen-write Job Details" at bounding box center [1064, 192] width 183 height 37
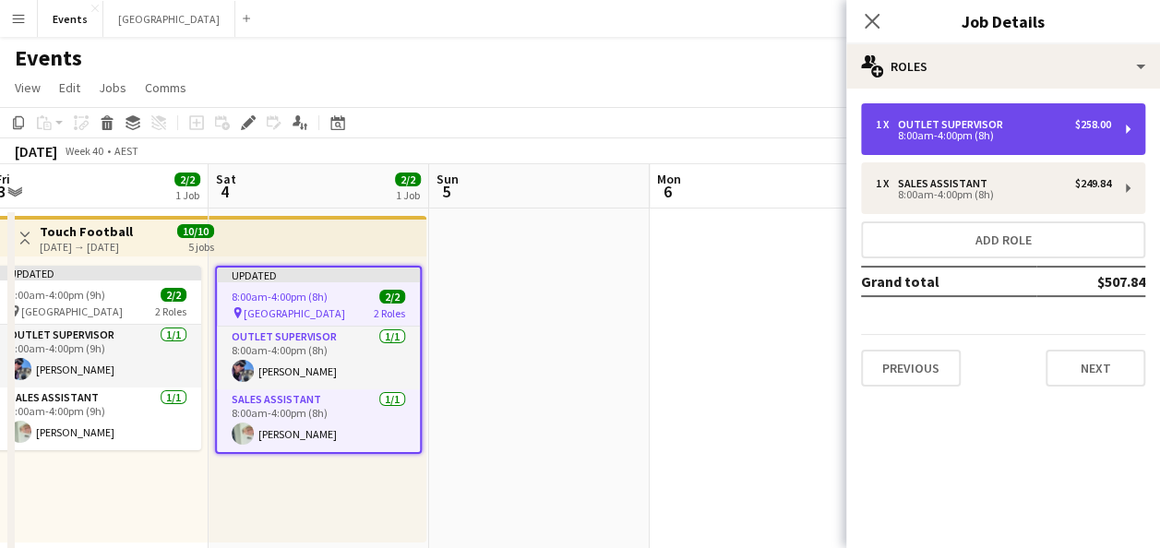
click at [908, 133] on div "8:00am-4:00pm (8h)" at bounding box center [993, 135] width 235 height 9
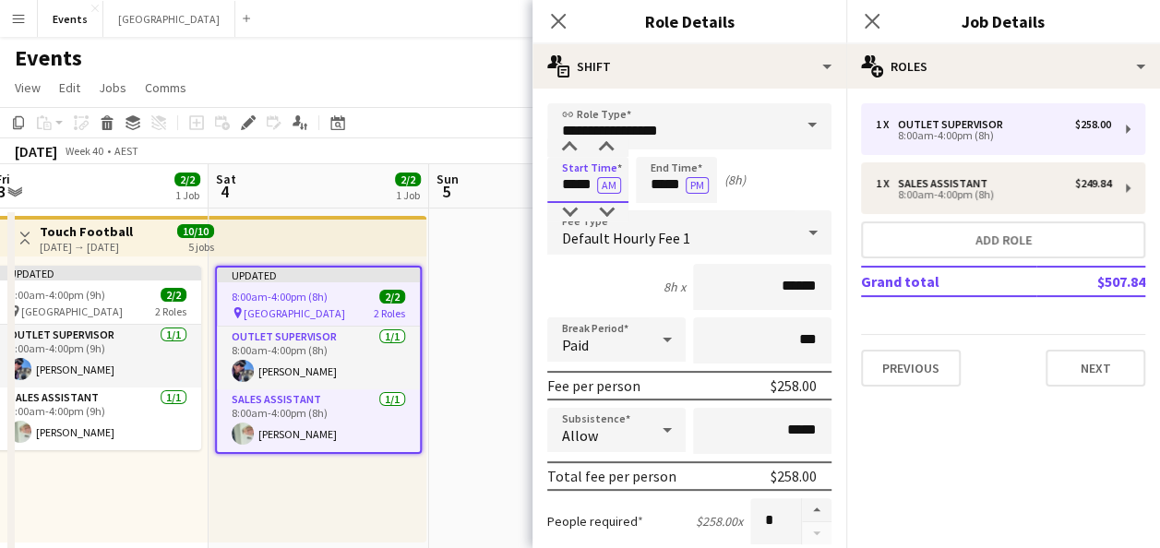
click at [577, 185] on input "*****" at bounding box center [587, 180] width 81 height 46
type input "*****"
click at [665, 186] on input "*****" at bounding box center [676, 180] width 81 height 46
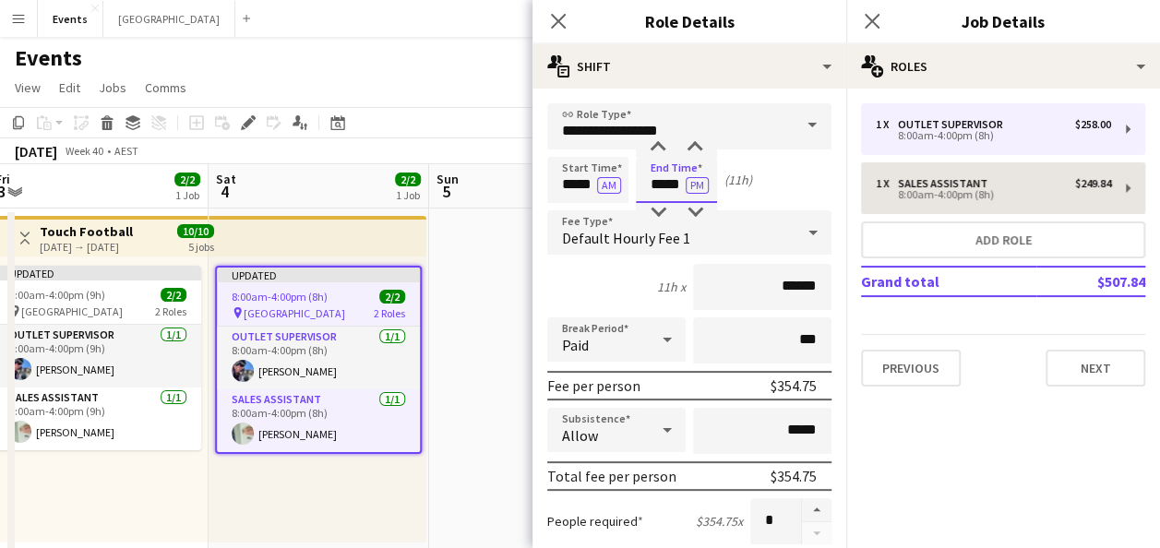
type input "*****"
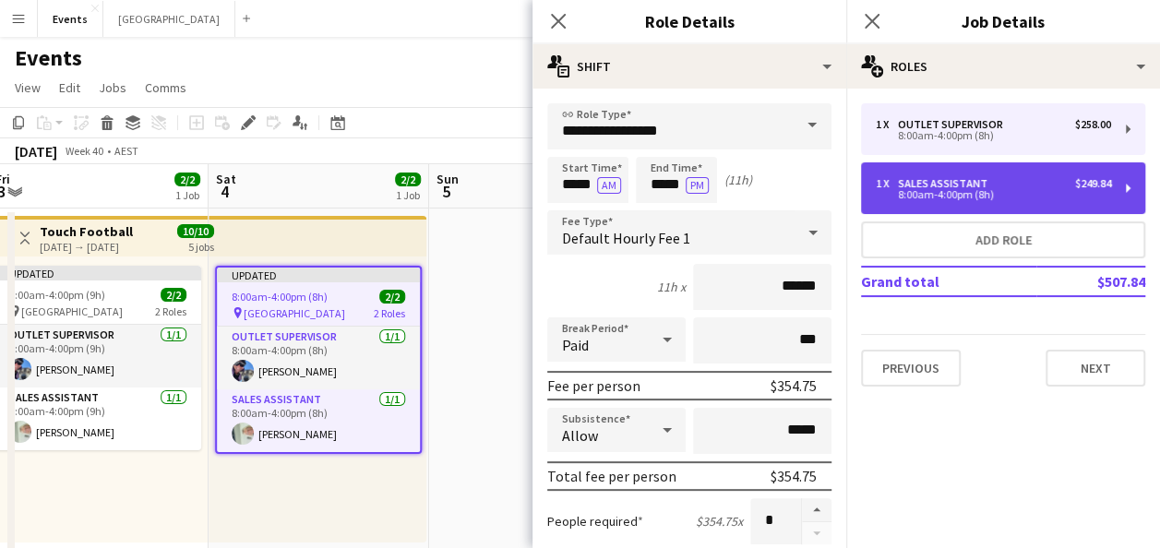
drag, startPoint x: 918, startPoint y: 179, endPoint x: 908, endPoint y: 179, distance: 10.2
click at [917, 179] on div "Sales Assistant" at bounding box center [946, 183] width 97 height 13
type input "**********"
type input "*****"
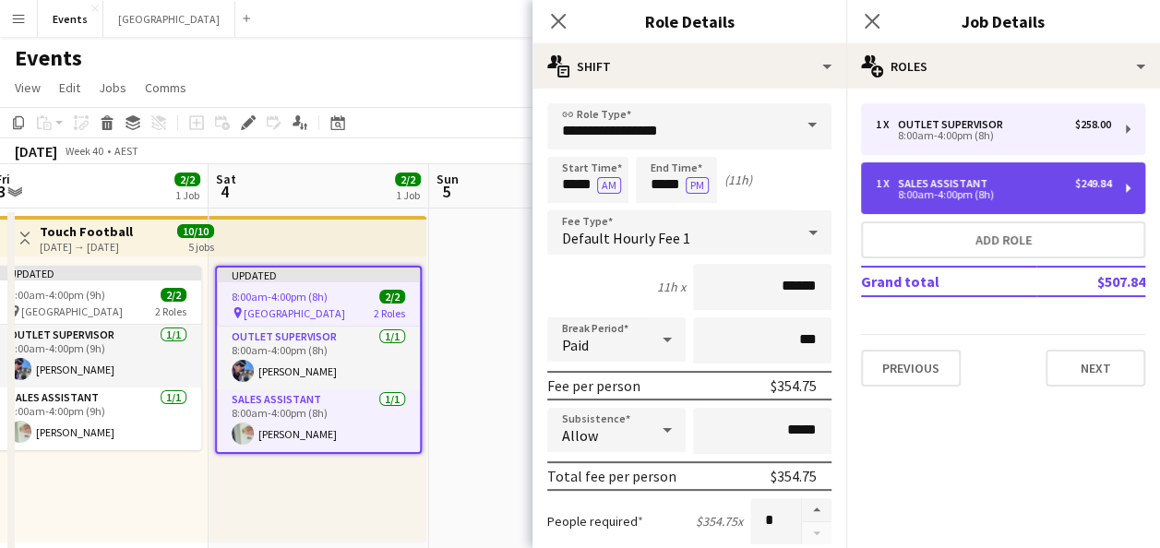
type input "******"
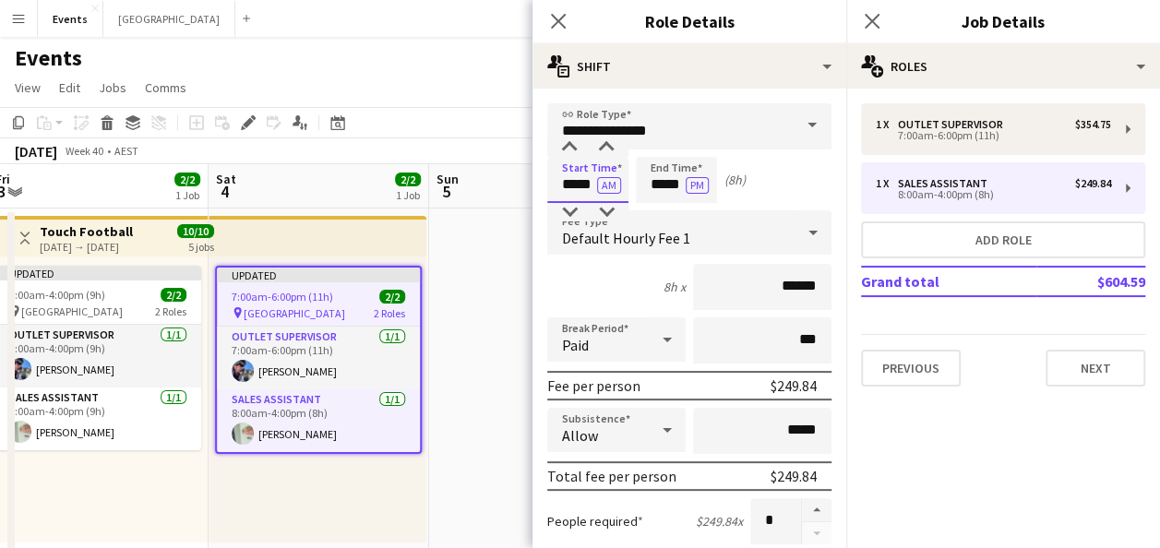
click at [575, 184] on input "*****" at bounding box center [587, 180] width 81 height 46
type input "*****"
click at [662, 181] on input "*****" at bounding box center [676, 180] width 81 height 46
type input "*****"
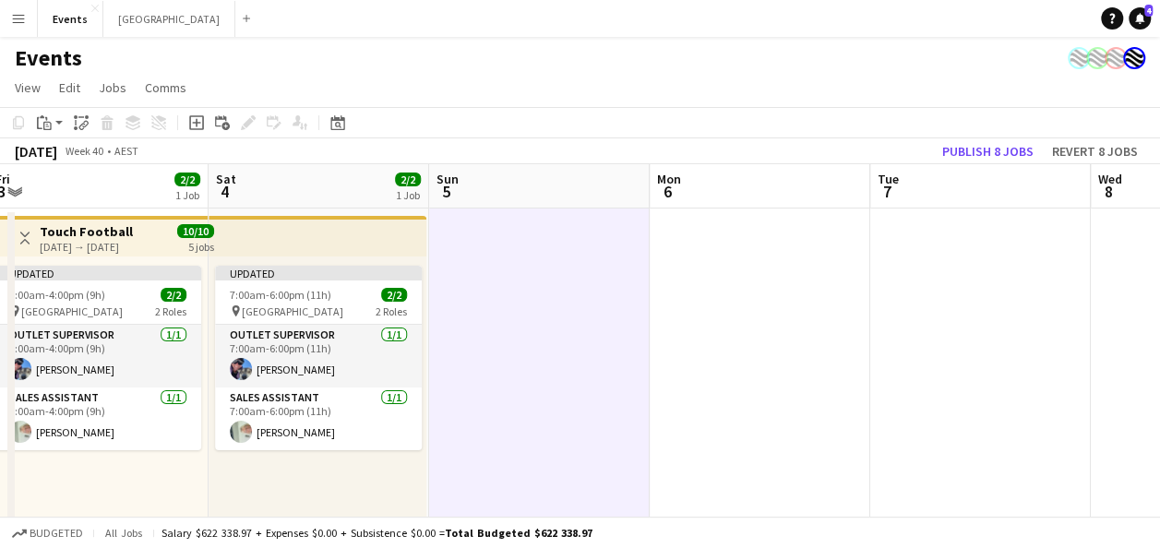
drag, startPoint x: 44, startPoint y: 279, endPoint x: 33, endPoint y: 258, distance: 23.1
click at [43, 277] on div "Updated" at bounding box center [97, 273] width 207 height 15
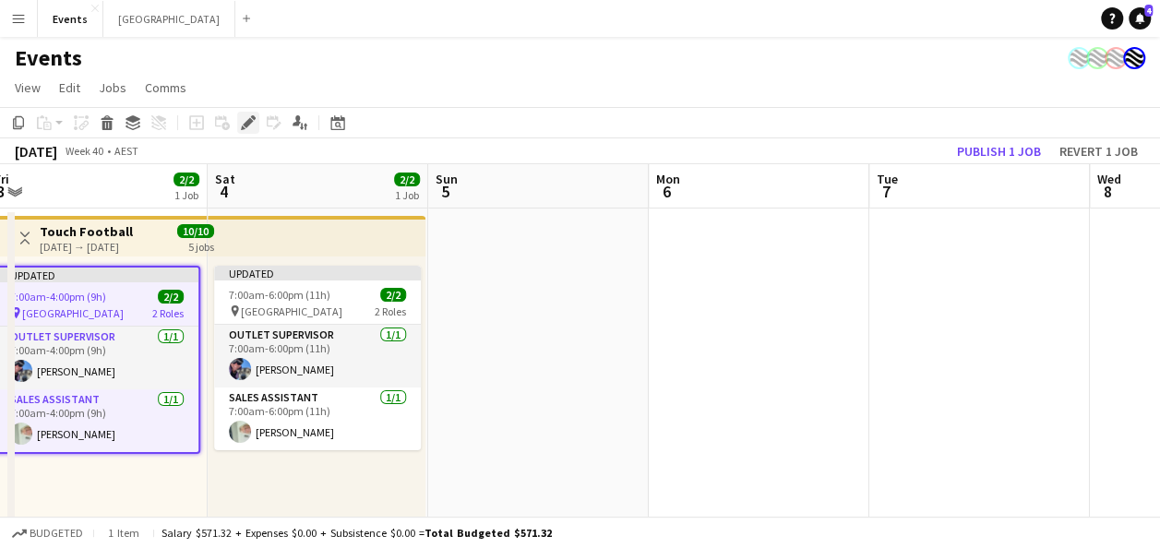
click at [247, 125] on icon at bounding box center [248, 123] width 10 height 10
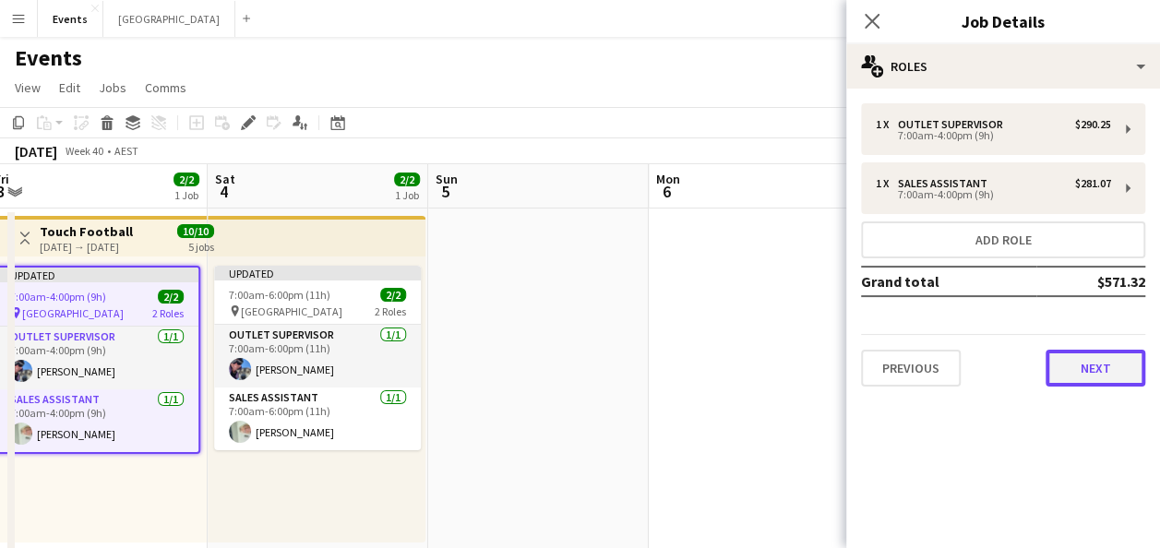
click at [1085, 356] on button "Next" at bounding box center [1096, 368] width 100 height 37
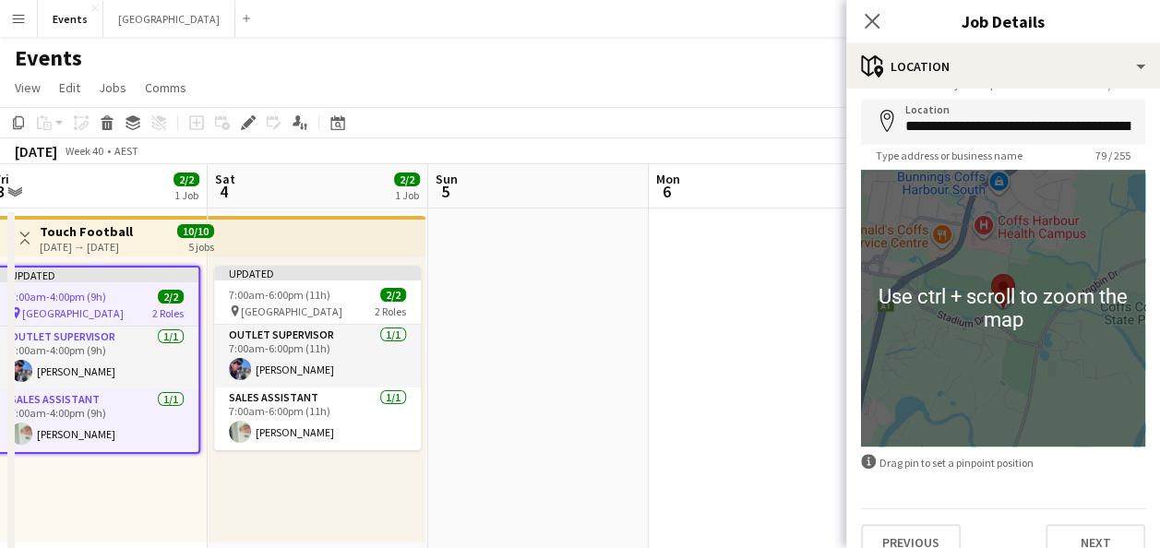
scroll to position [92, 0]
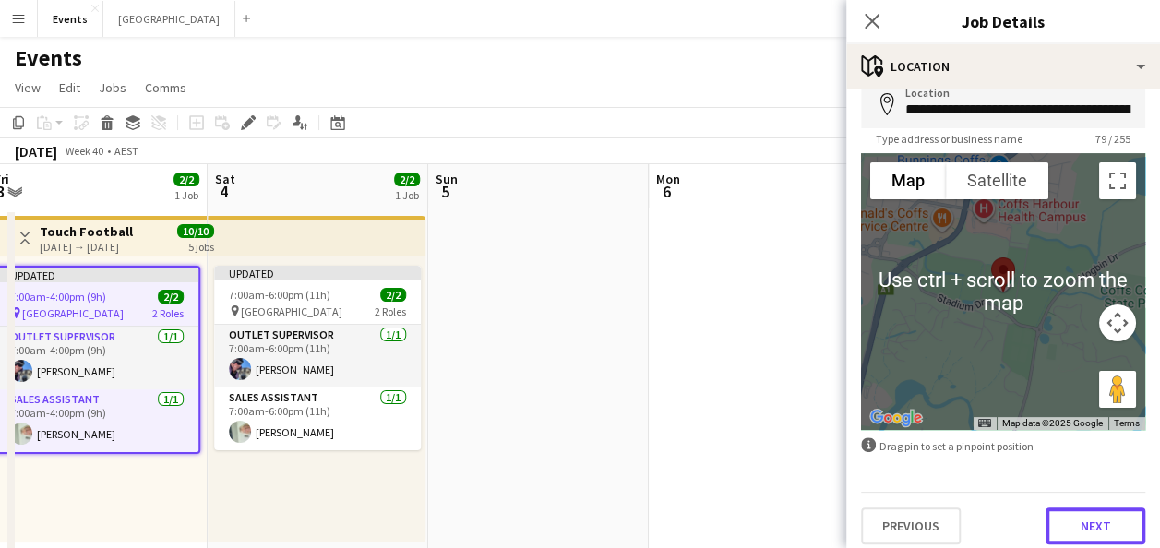
click at [1069, 519] on button "Next" at bounding box center [1096, 526] width 100 height 37
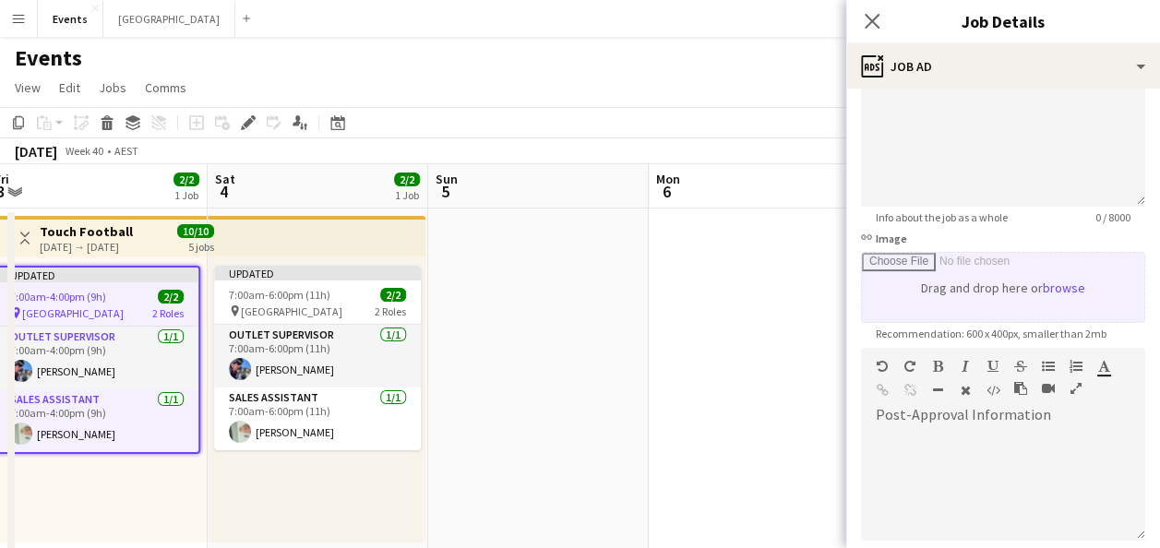
scroll to position [185, 0]
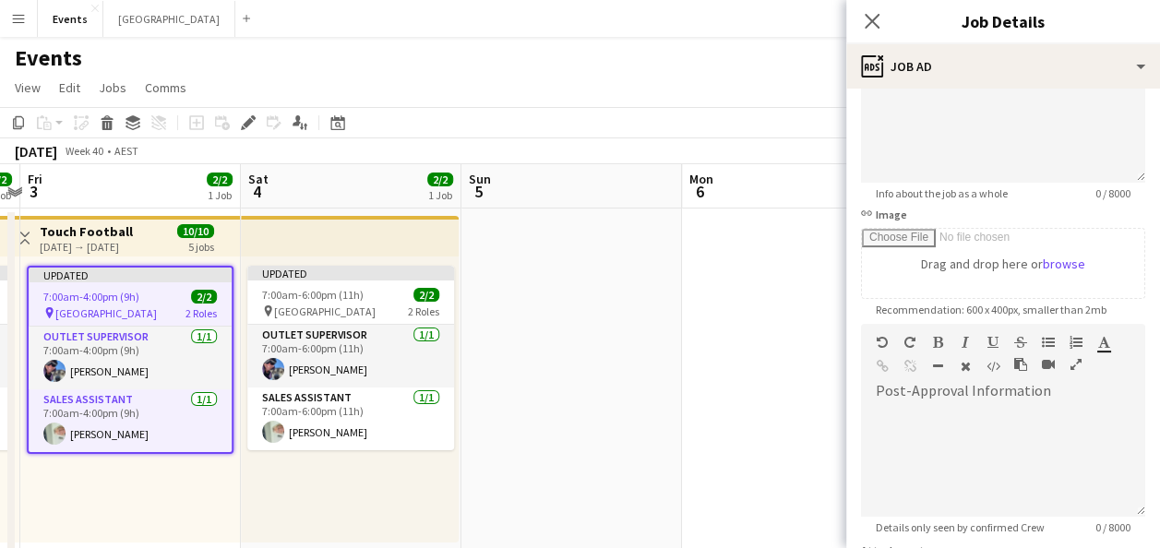
drag, startPoint x: 238, startPoint y: 471, endPoint x: 738, endPoint y: 460, distance: 500.4
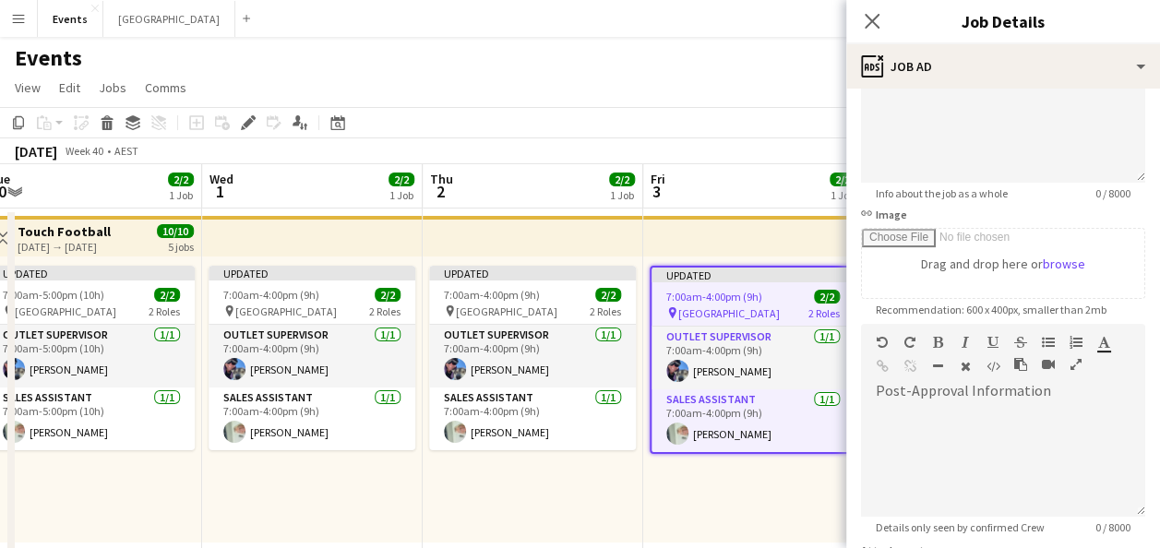
drag, startPoint x: 219, startPoint y: 478, endPoint x: 452, endPoint y: 469, distance: 233.7
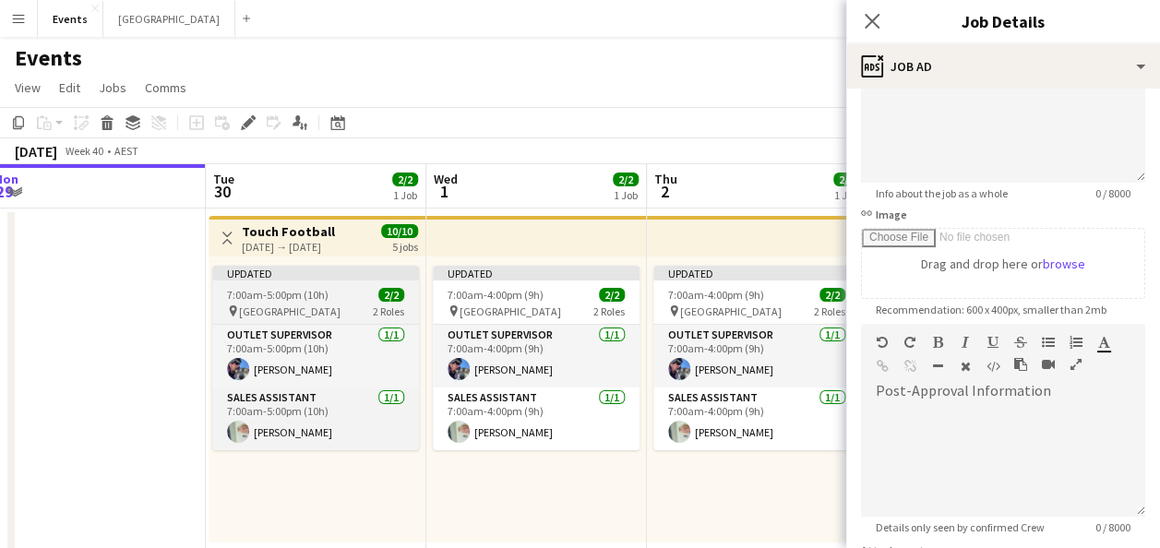
click at [337, 267] on div "Updated" at bounding box center [315, 273] width 207 height 15
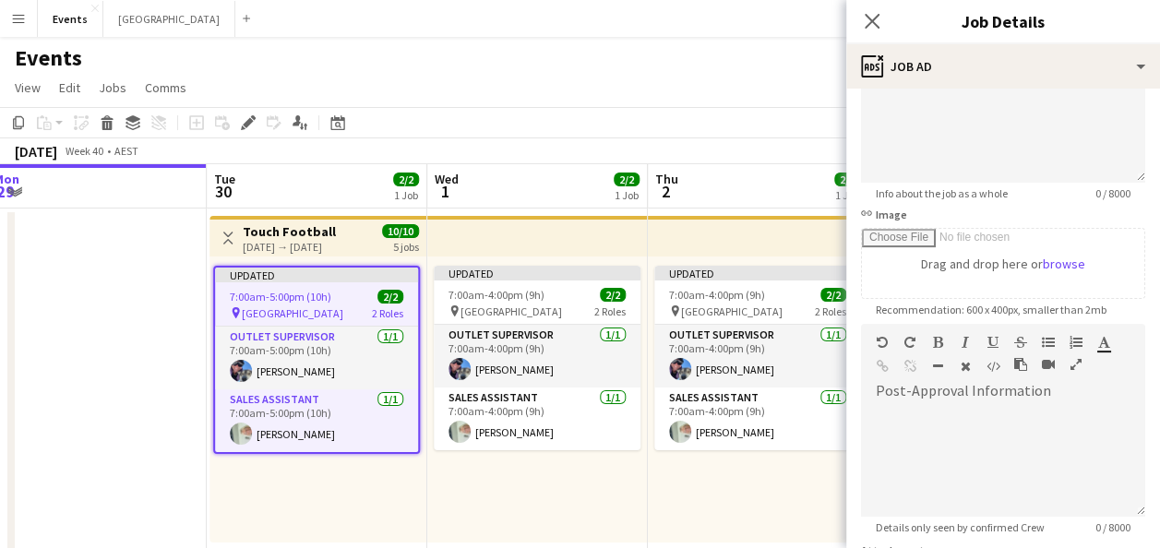
click at [471, 238] on app-top-bar at bounding box center [537, 236] width 221 height 41
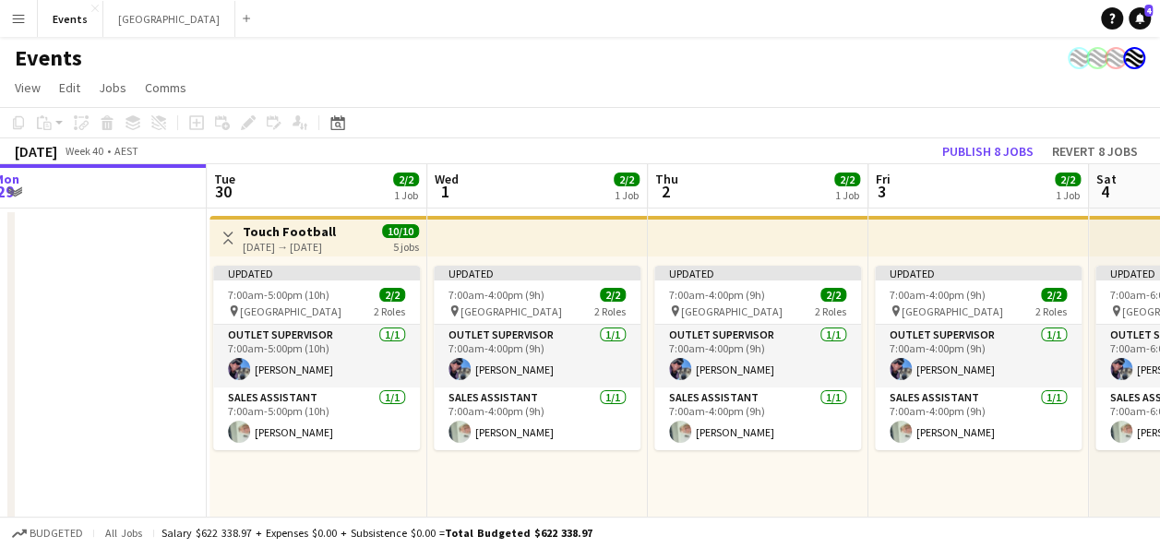
click at [471, 238] on app-top-bar at bounding box center [537, 236] width 221 height 41
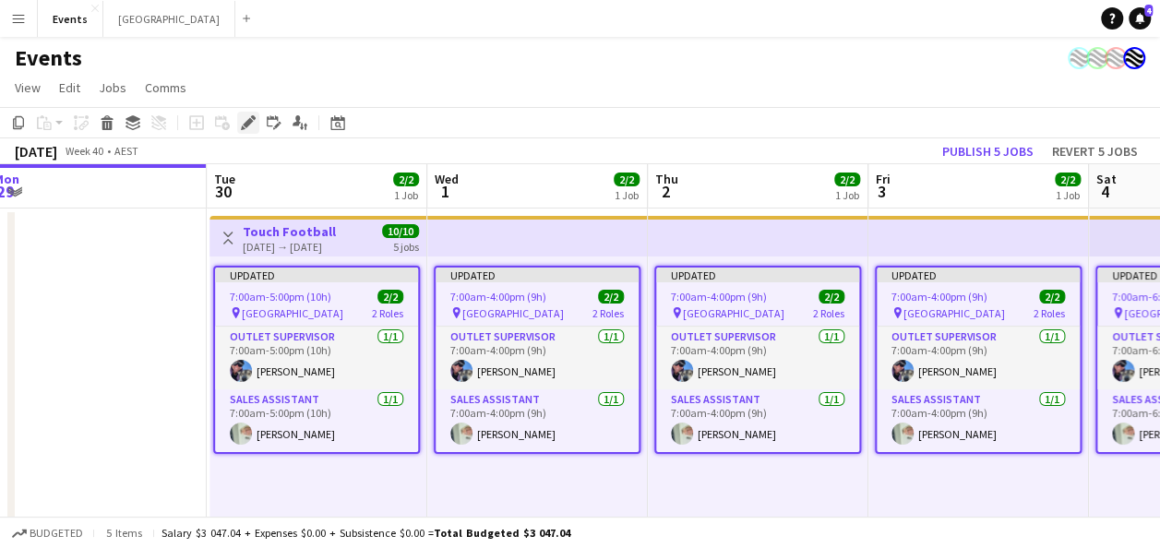
click at [242, 120] on icon "Edit" at bounding box center [248, 122] width 15 height 15
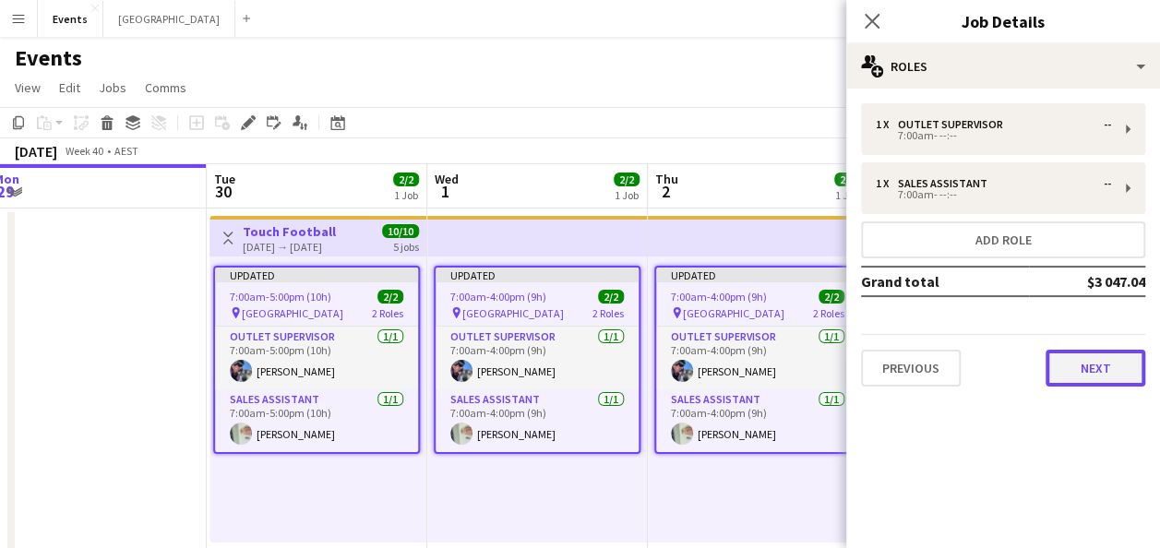
click at [1078, 367] on button "Next" at bounding box center [1096, 368] width 100 height 37
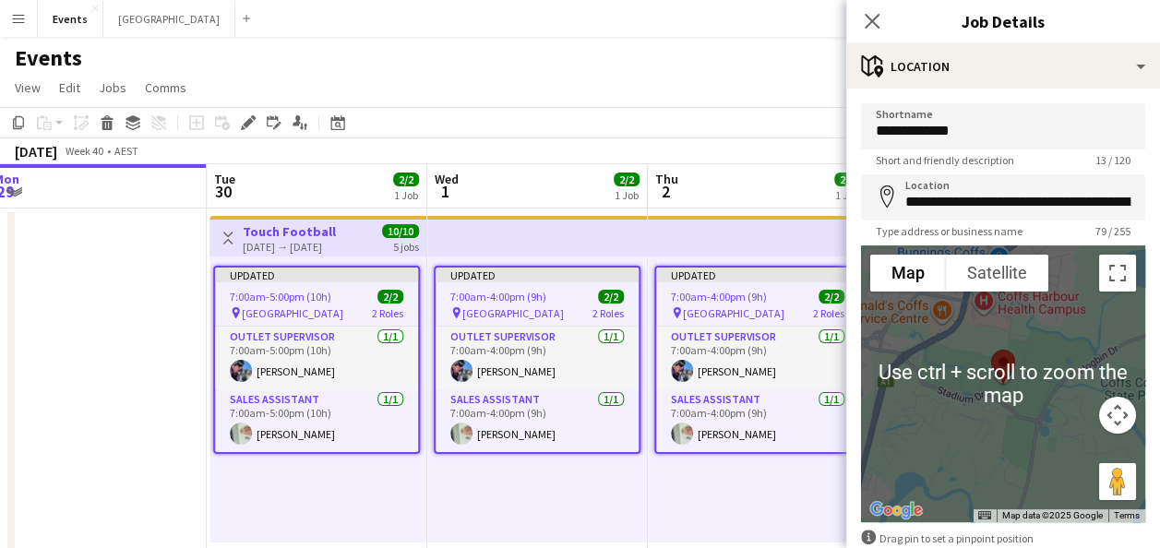
scroll to position [103, 0]
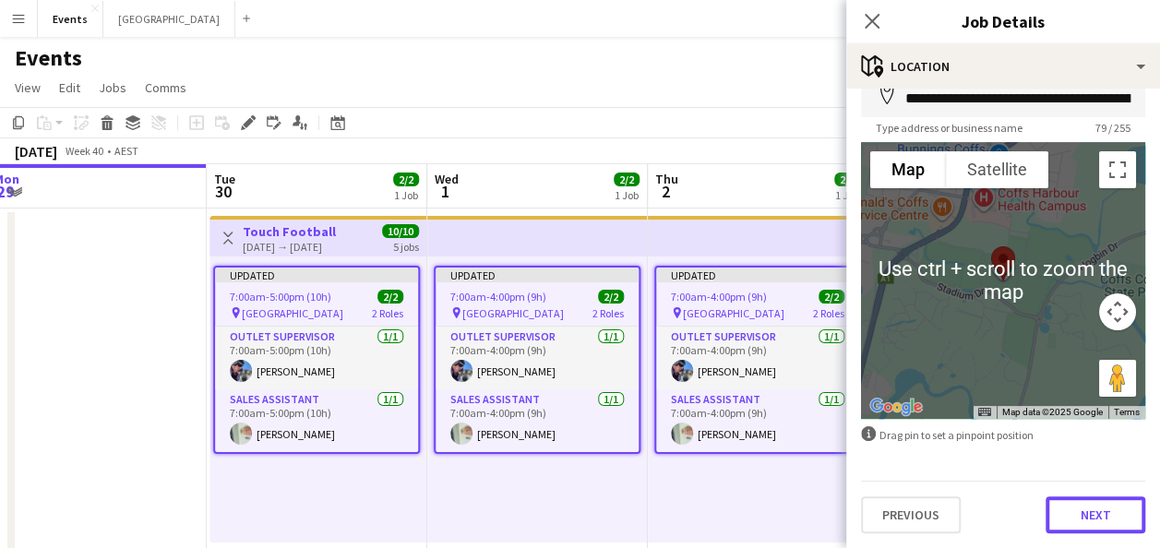
click at [1097, 508] on button "Next" at bounding box center [1096, 515] width 100 height 37
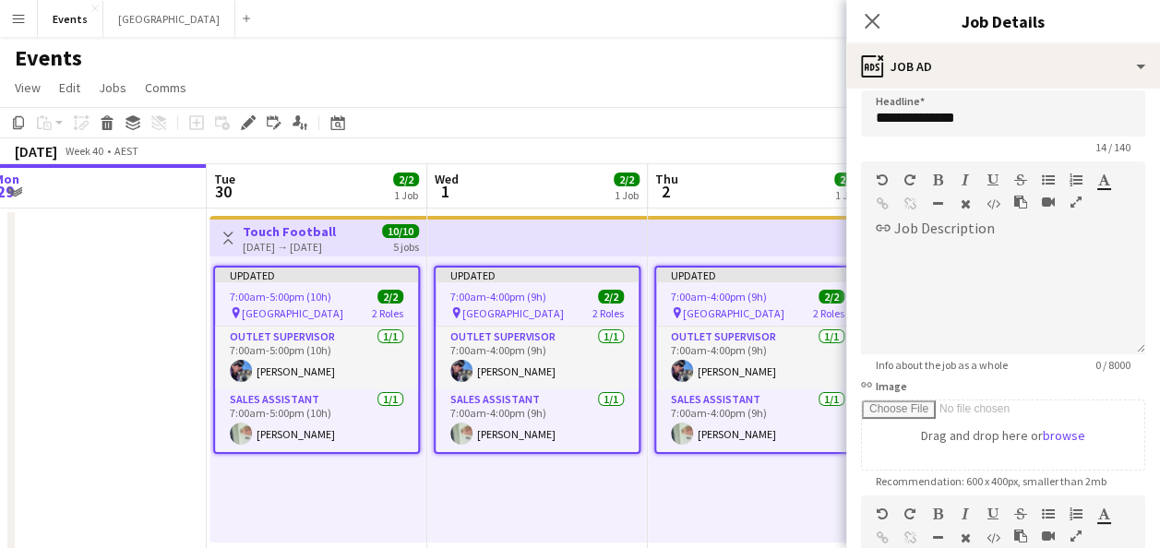
scroll to position [0, 0]
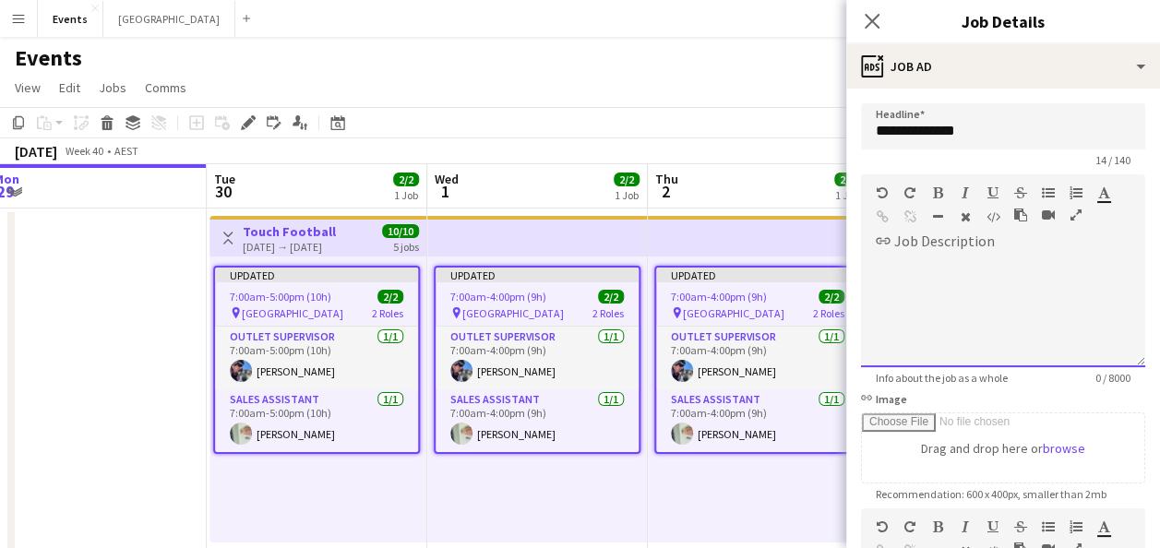
click at [913, 267] on div at bounding box center [1003, 312] width 284 height 111
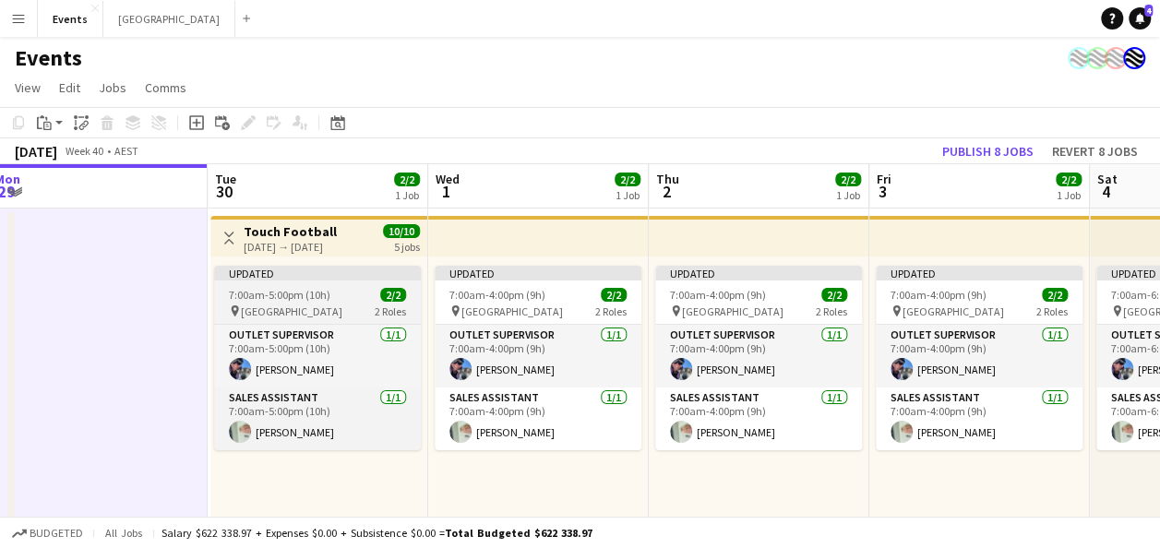
click at [319, 282] on app-job-card "Updated 7:00am-5:00pm (10h) 2/2 pin Coffs Harbour 2 Roles Outlet Supervisor [DA…" at bounding box center [317, 358] width 207 height 185
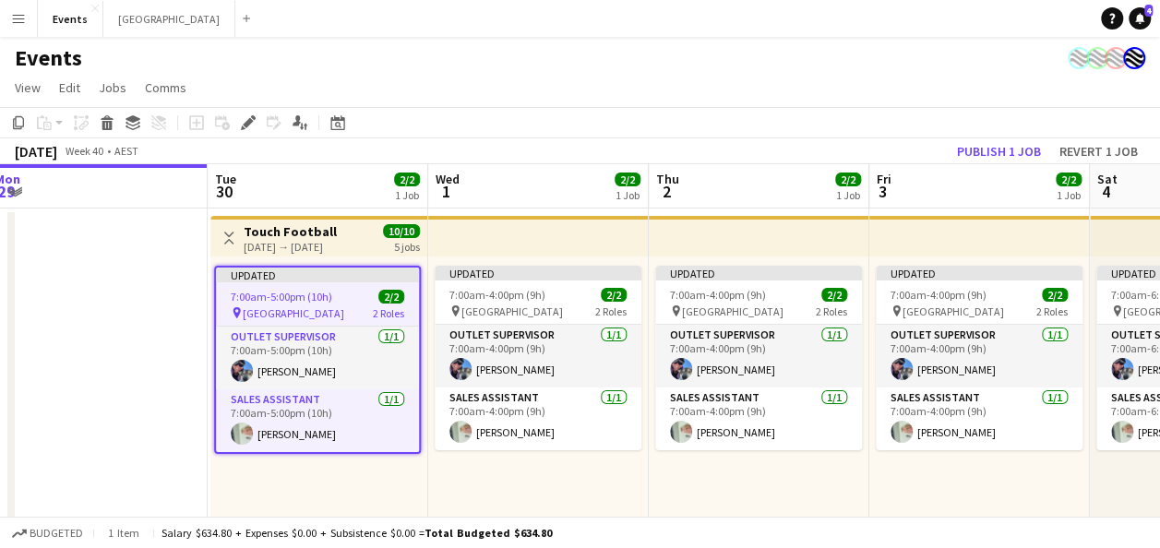
click at [535, 236] on app-top-bar at bounding box center [538, 236] width 221 height 41
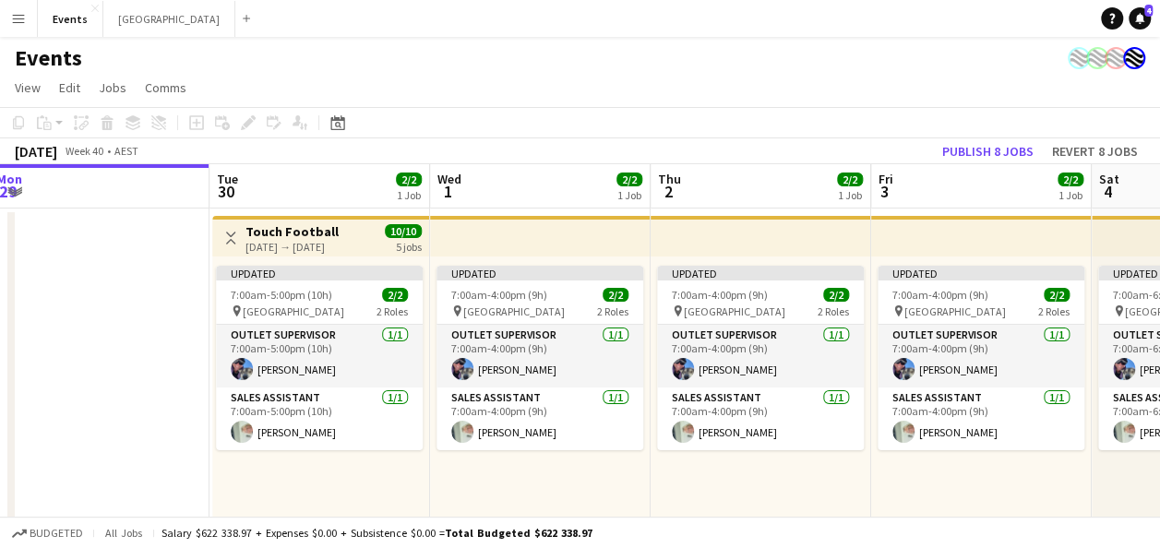
click at [530, 234] on app-top-bar at bounding box center [540, 236] width 221 height 41
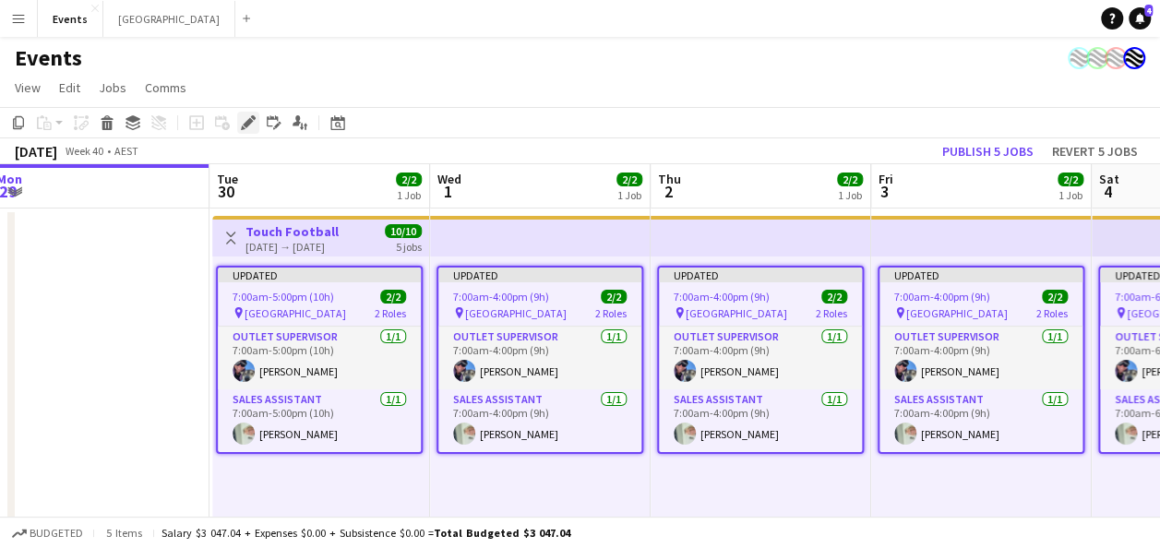
click at [246, 122] on icon at bounding box center [248, 123] width 10 height 10
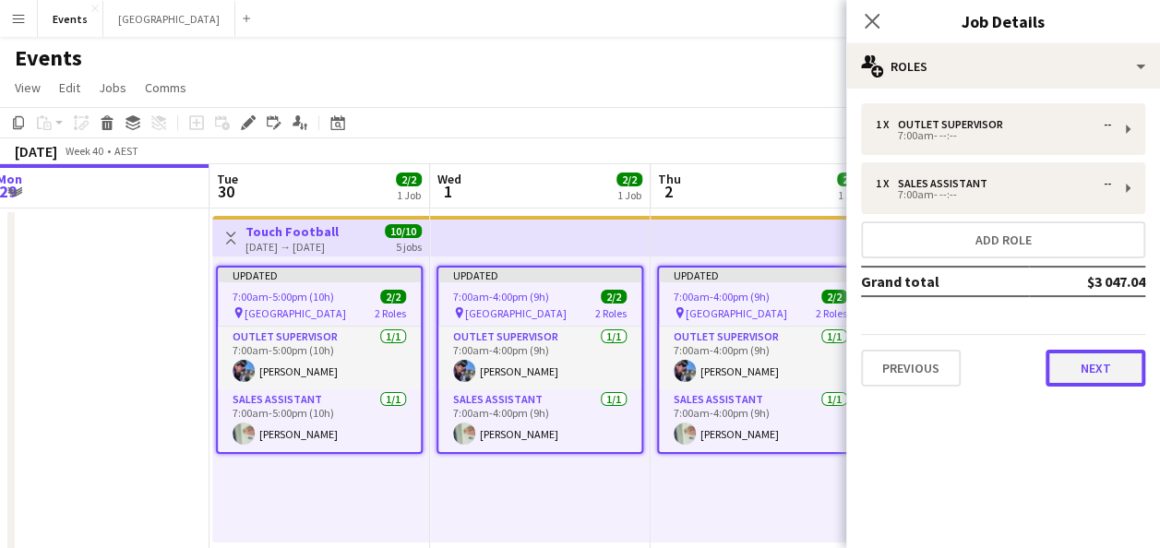
click at [1115, 363] on button "Next" at bounding box center [1096, 368] width 100 height 37
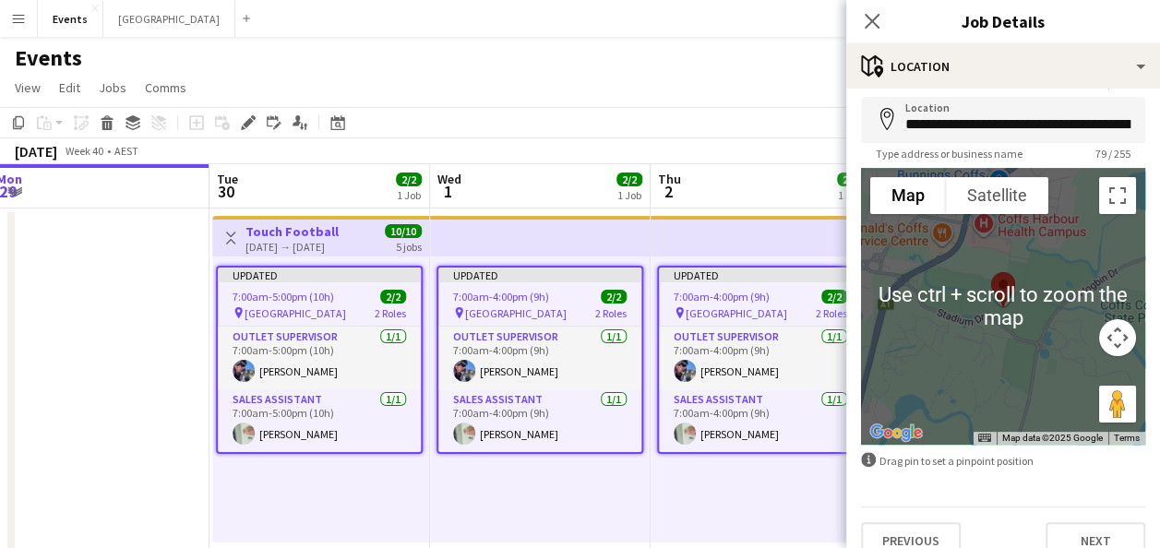
scroll to position [92, 0]
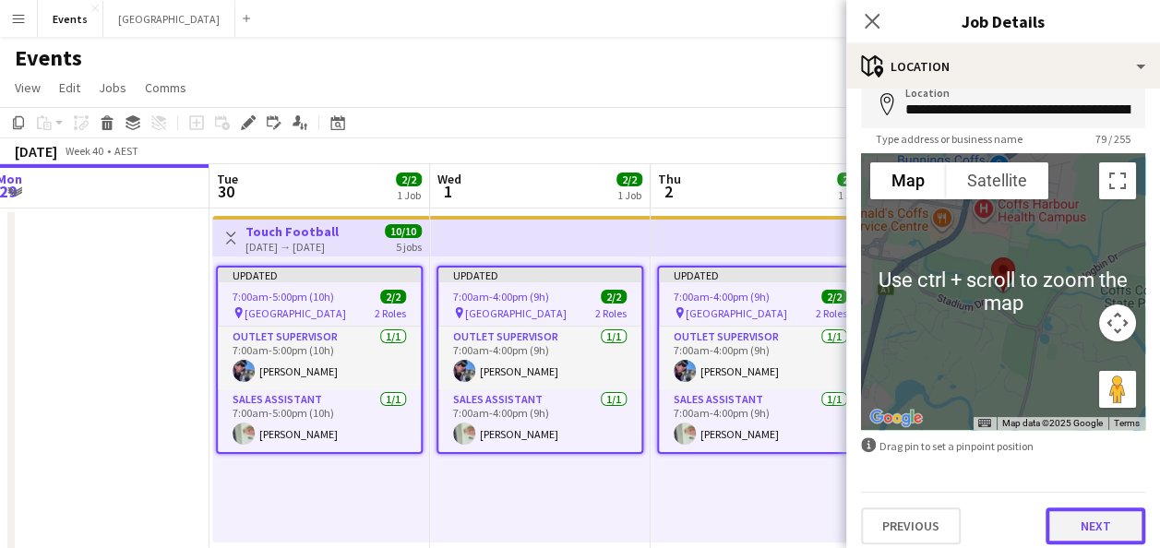
click at [1091, 525] on button "Next" at bounding box center [1096, 526] width 100 height 37
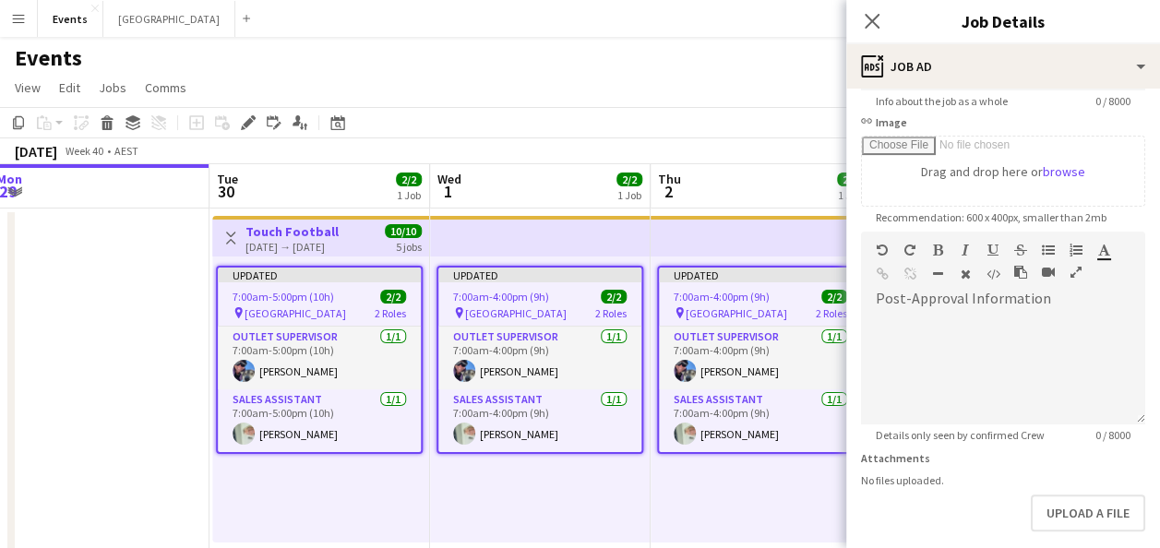
scroll to position [369, 0]
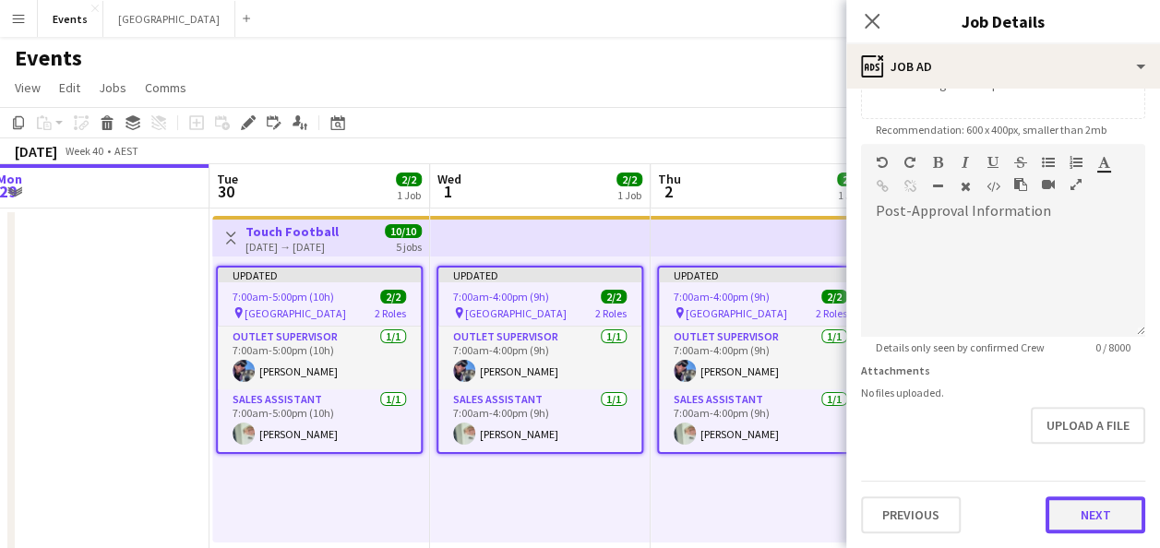
click at [1080, 509] on button "Next" at bounding box center [1096, 515] width 100 height 37
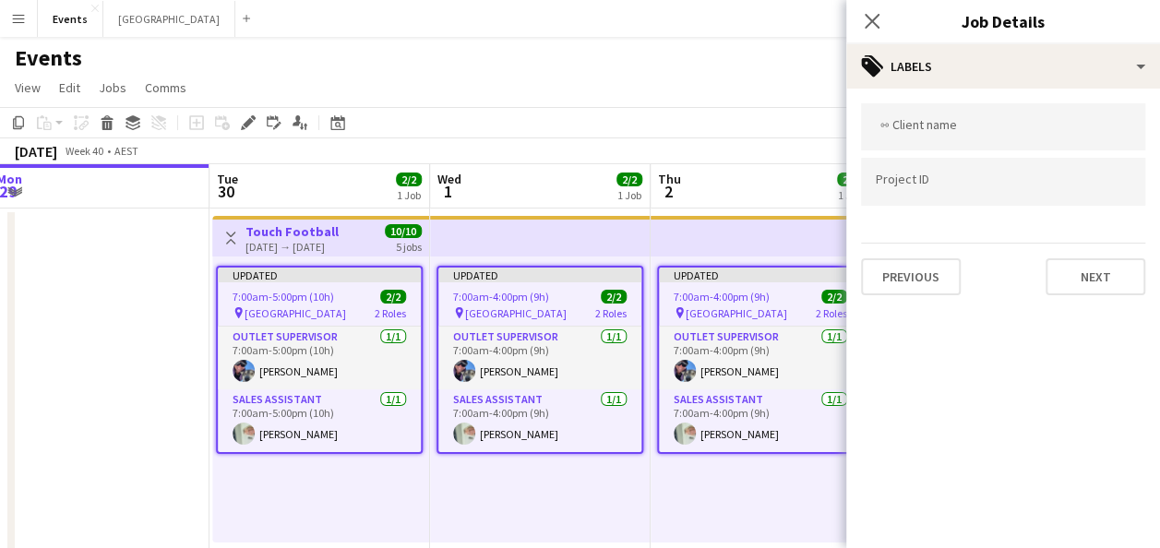
click at [965, 175] on form at bounding box center [1003, 180] width 255 height 19
click at [964, 120] on div at bounding box center [1003, 126] width 284 height 47
click at [950, 182] on input "Type to search project ID labels..." at bounding box center [1003, 187] width 255 height 17
type input "*"
click at [952, 118] on div at bounding box center [1003, 126] width 284 height 47
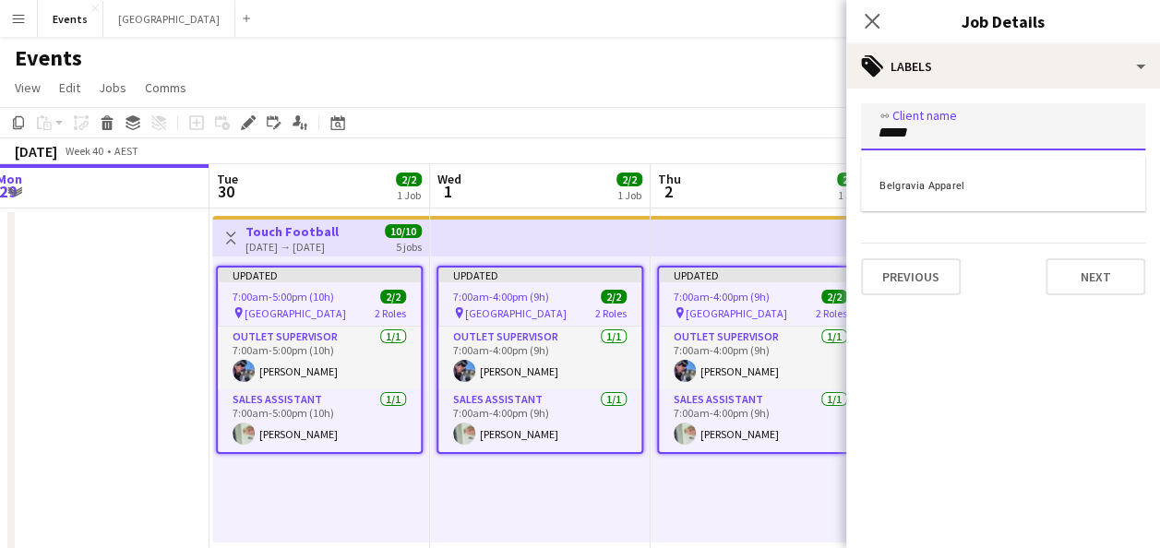
type input "*****"
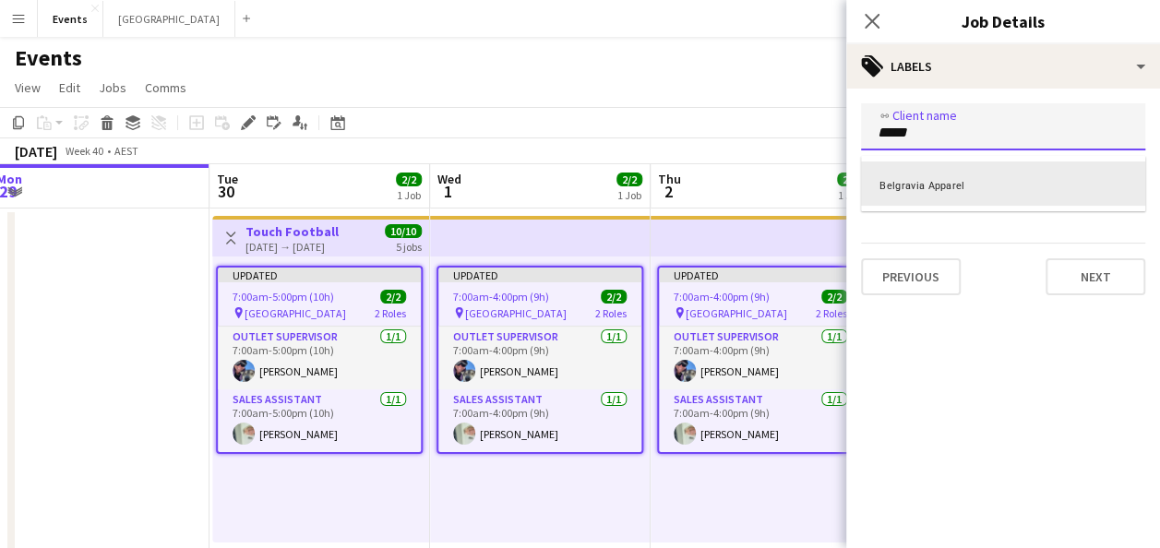
click at [954, 188] on div "Belgravia Apparel" at bounding box center [1003, 184] width 284 height 44
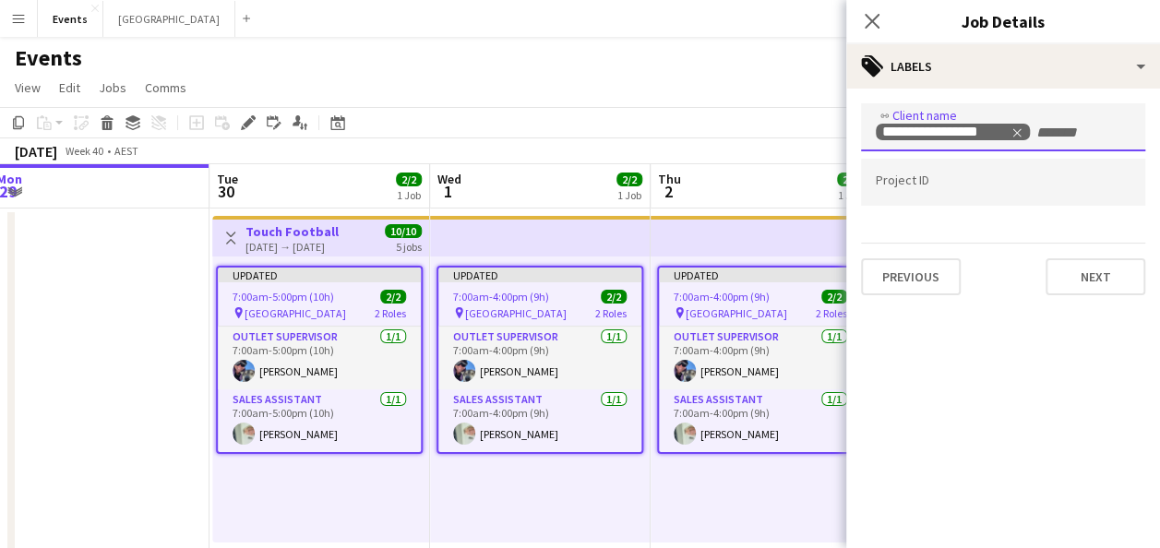
click at [924, 188] on input "Type to search project ID labels..." at bounding box center [1003, 182] width 255 height 17
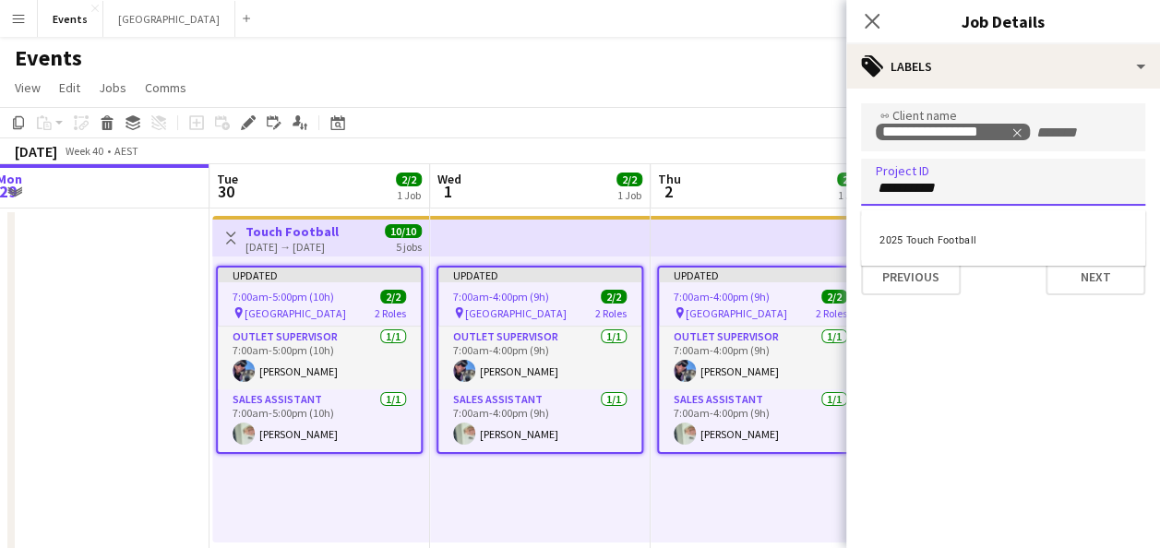
type input "**********"
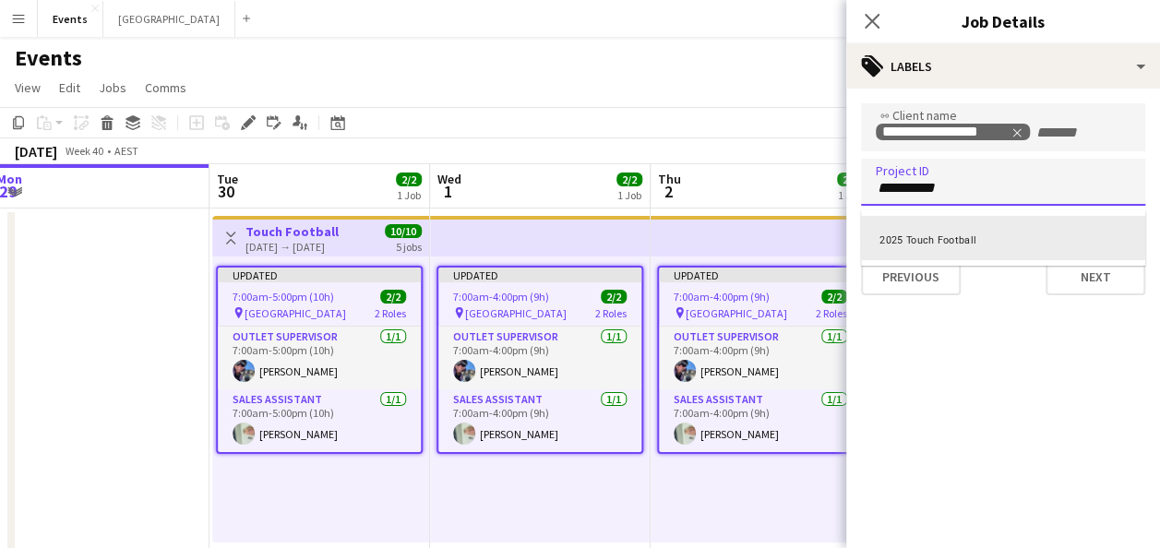
click at [949, 234] on div "2025 Touch Football" at bounding box center [1003, 238] width 284 height 44
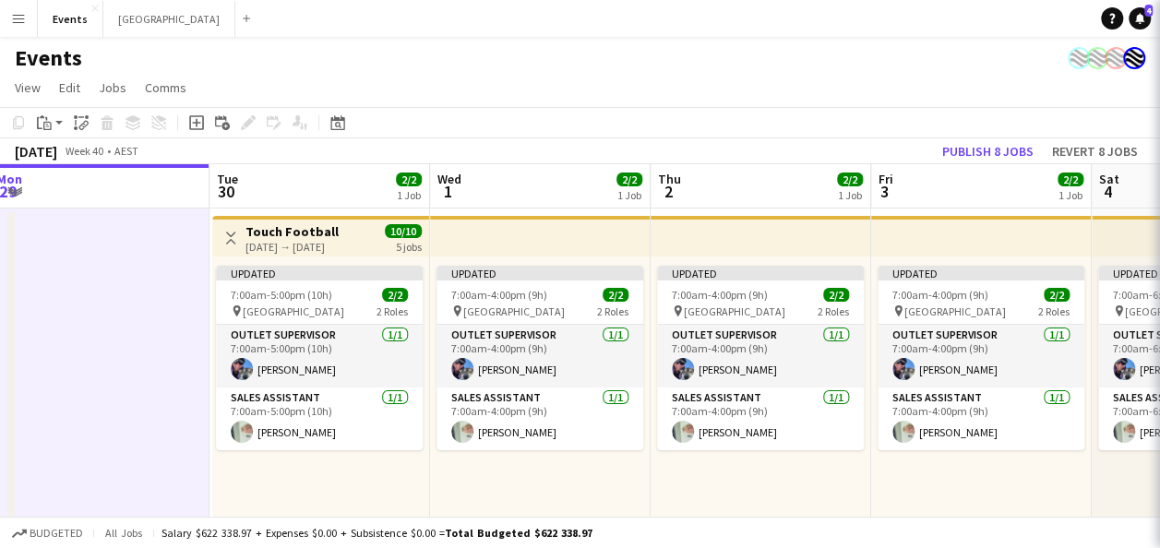
scroll to position [0, 452]
click at [773, 236] on app-top-bar at bounding box center [761, 236] width 221 height 41
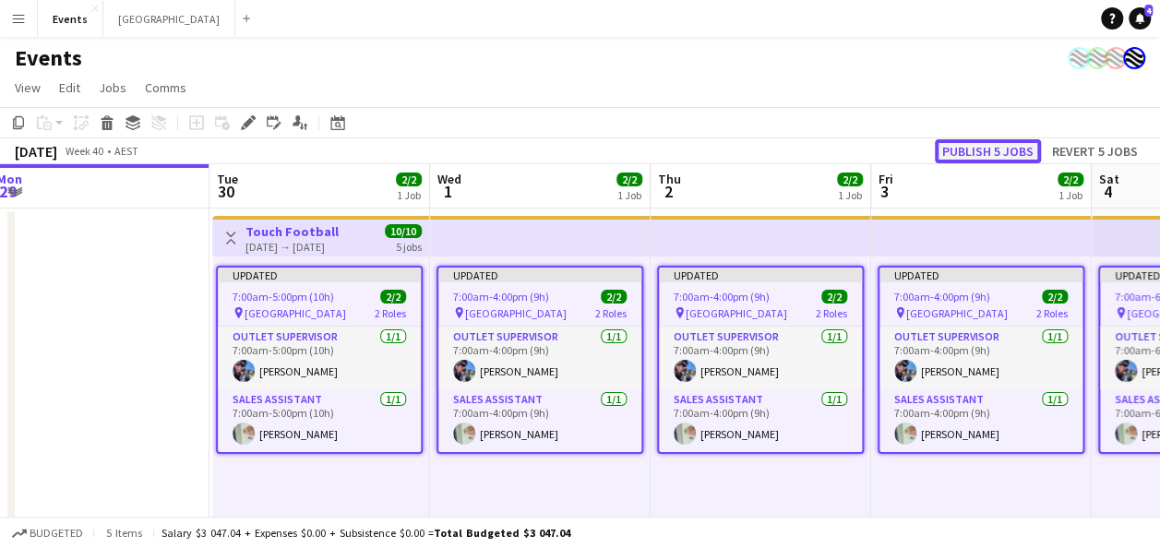
click at [1004, 151] on button "Publish 5 jobs" at bounding box center [988, 151] width 106 height 24
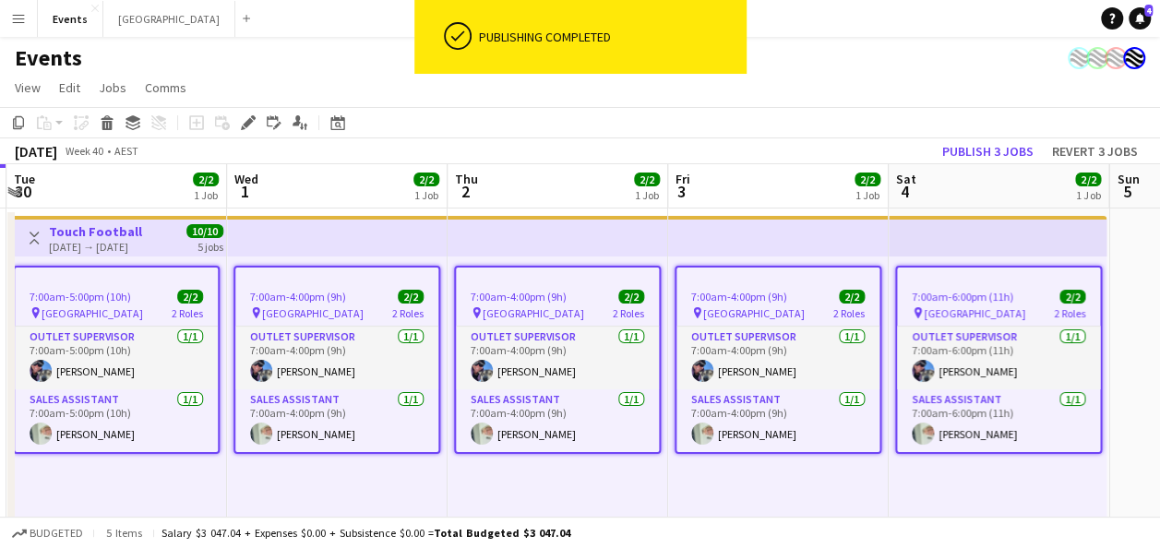
scroll to position [0, 703]
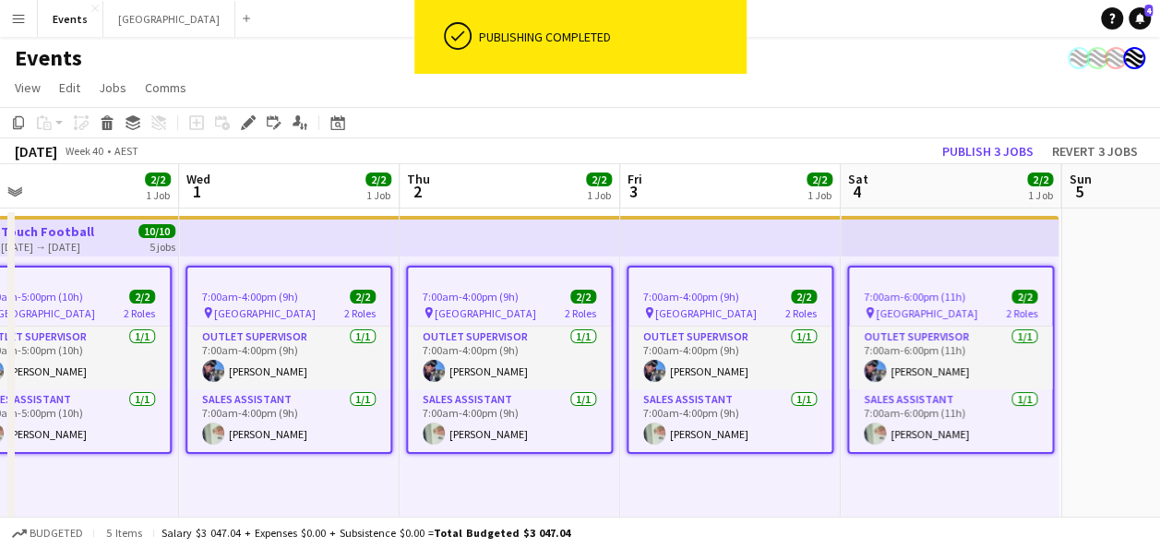
drag, startPoint x: 1036, startPoint y: 289, endPoint x: 343, endPoint y: 325, distance: 693.2
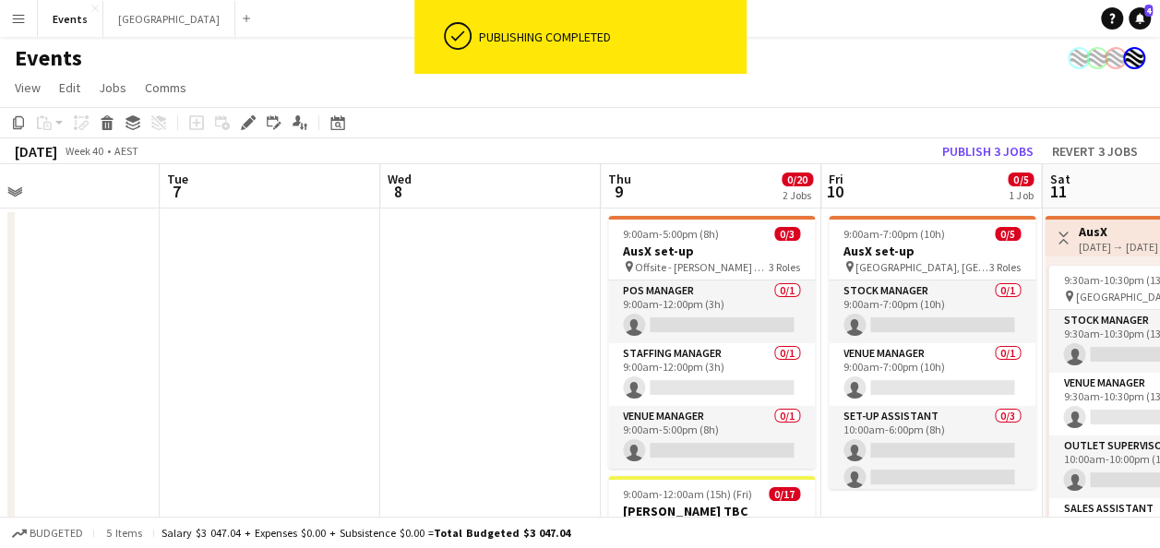
drag, startPoint x: 996, startPoint y: 318, endPoint x: 94, endPoint y: 299, distance: 902.0
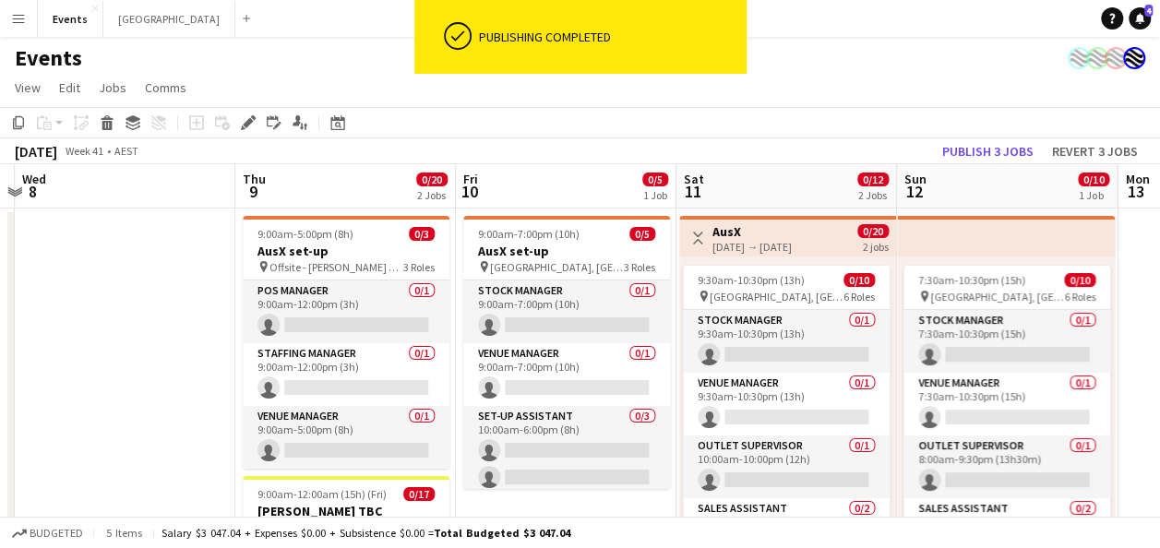
scroll to position [0, 664]
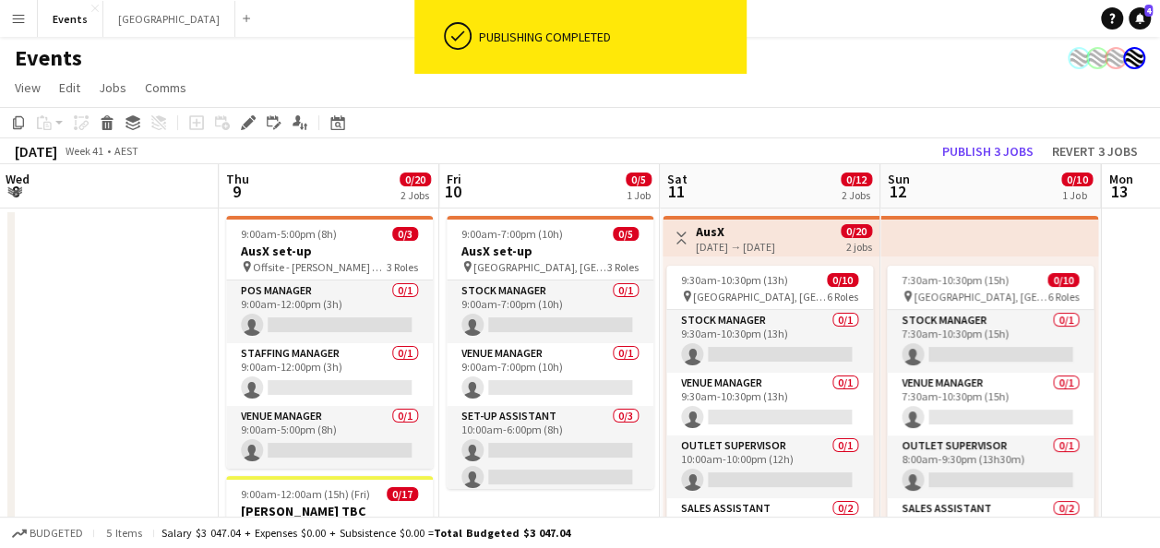
drag, startPoint x: 406, startPoint y: 302, endPoint x: 24, endPoint y: 340, distance: 384.0
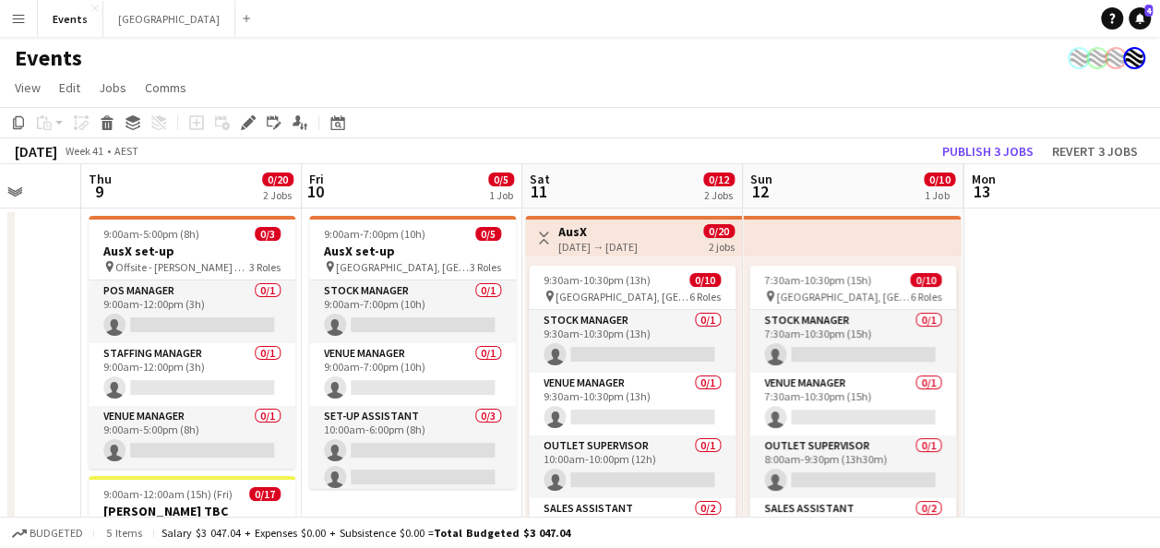
scroll to position [0, 825]
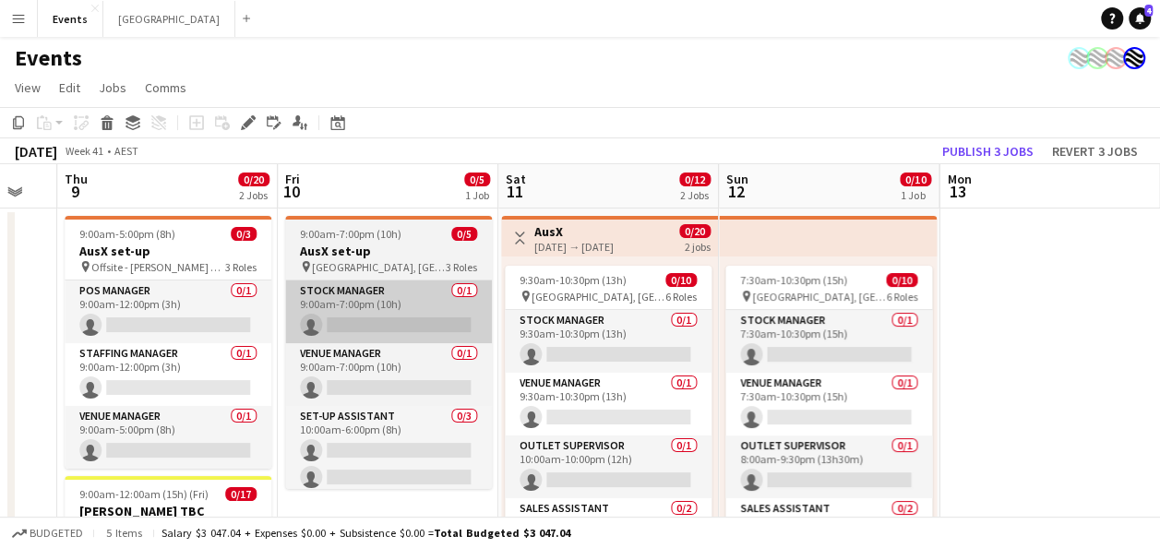
drag, startPoint x: 166, startPoint y: 294, endPoint x: 399, endPoint y: 306, distance: 232.9
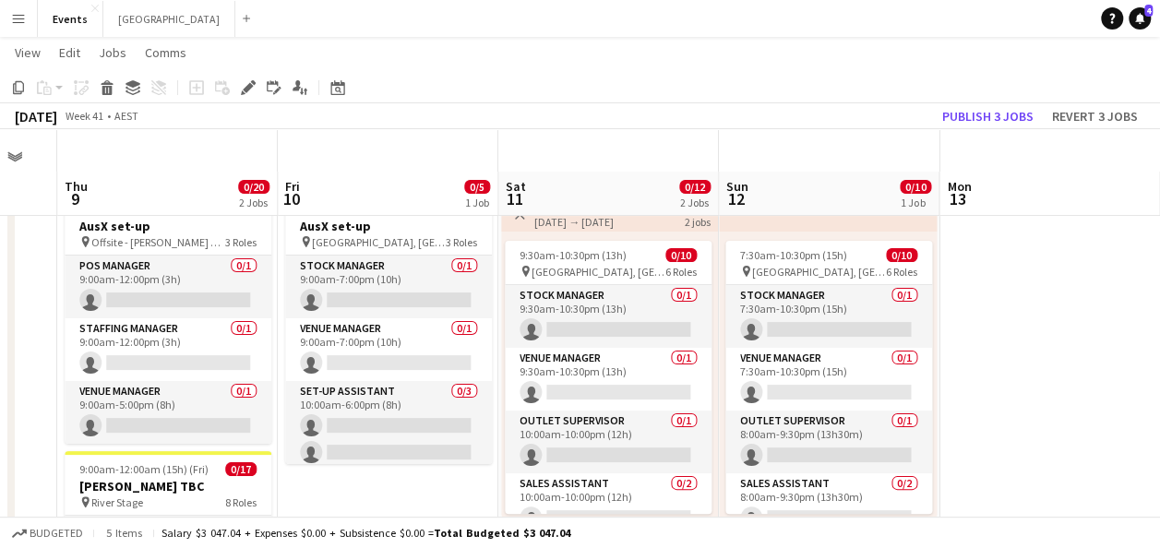
scroll to position [0, 0]
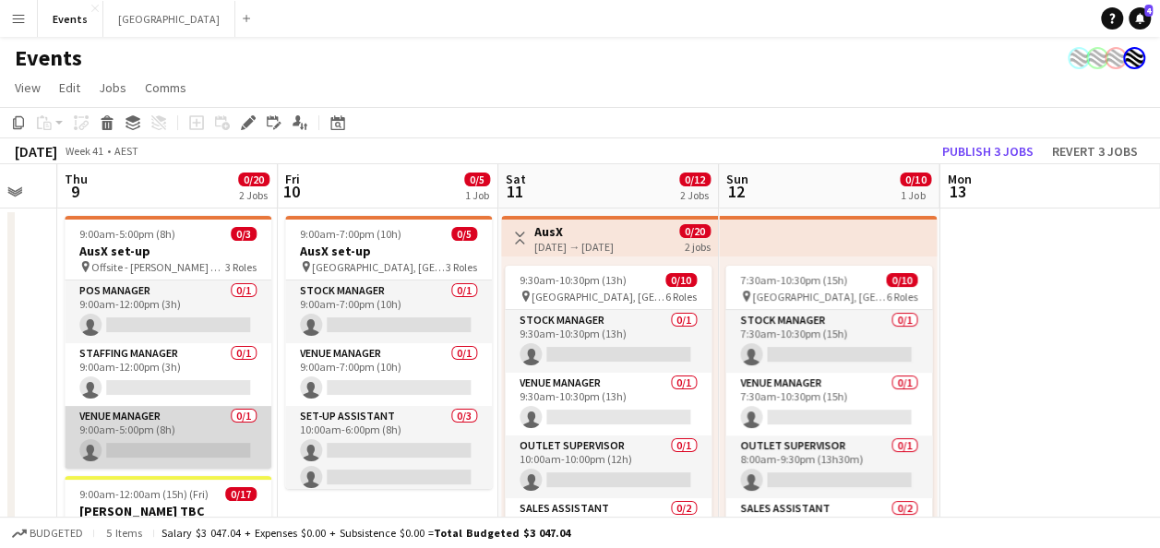
click at [162, 428] on app-card-role "Venue Manager 0/1 9:00am-5:00pm (8h) single-neutral-actions" at bounding box center [168, 437] width 207 height 63
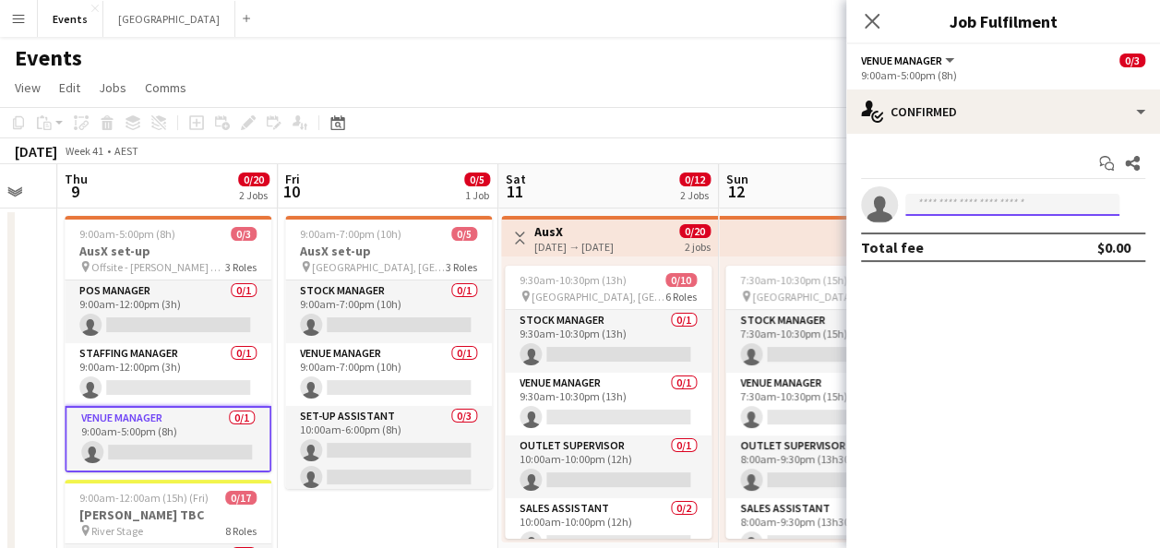
click at [969, 196] on input at bounding box center [1012, 205] width 214 height 22
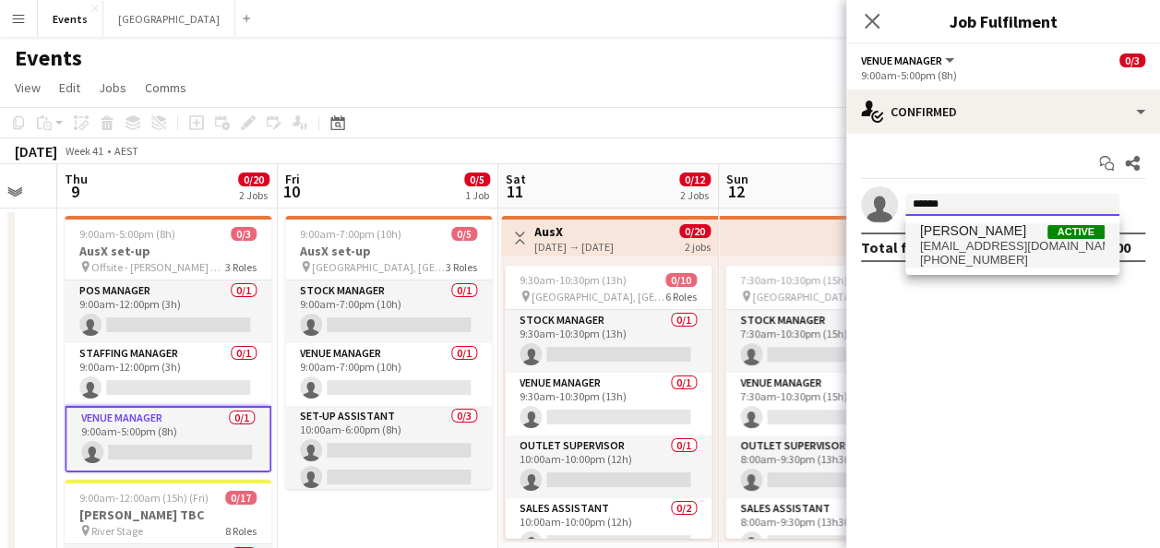
type input "******"
click at [996, 247] on span "[EMAIL_ADDRESS][DOMAIN_NAME]" at bounding box center [1012, 246] width 185 height 15
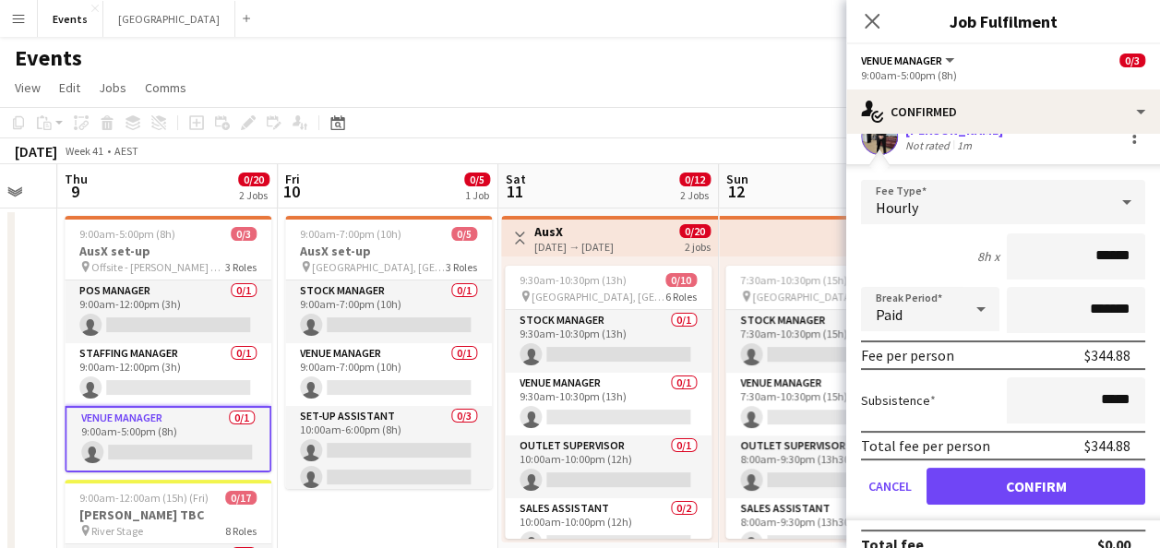
scroll to position [92, 0]
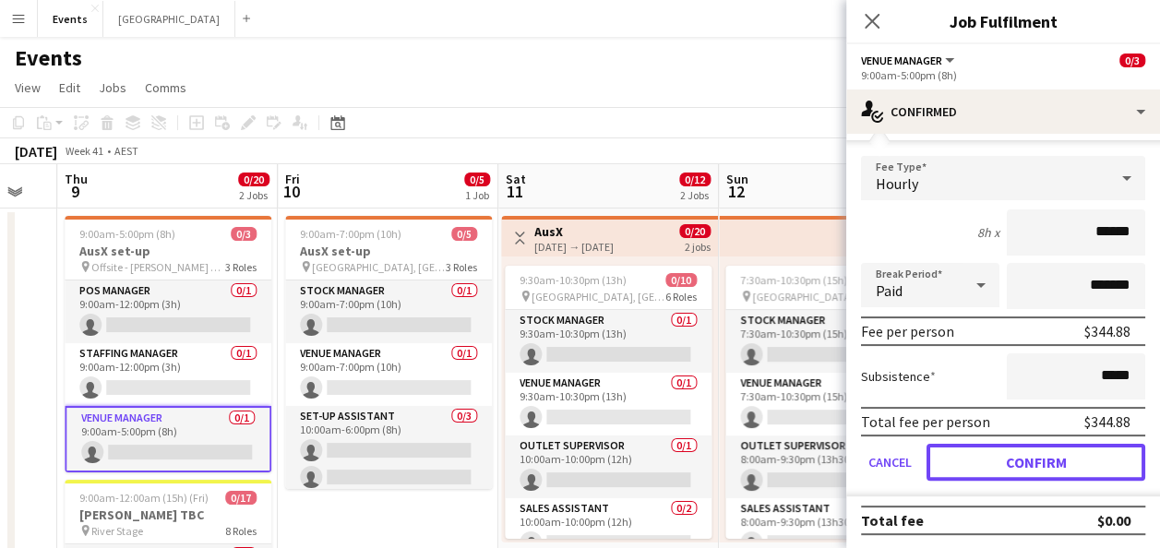
drag, startPoint x: 988, startPoint y: 465, endPoint x: 954, endPoint y: 465, distance: 33.2
click at [988, 465] on button "Confirm" at bounding box center [1036, 462] width 219 height 37
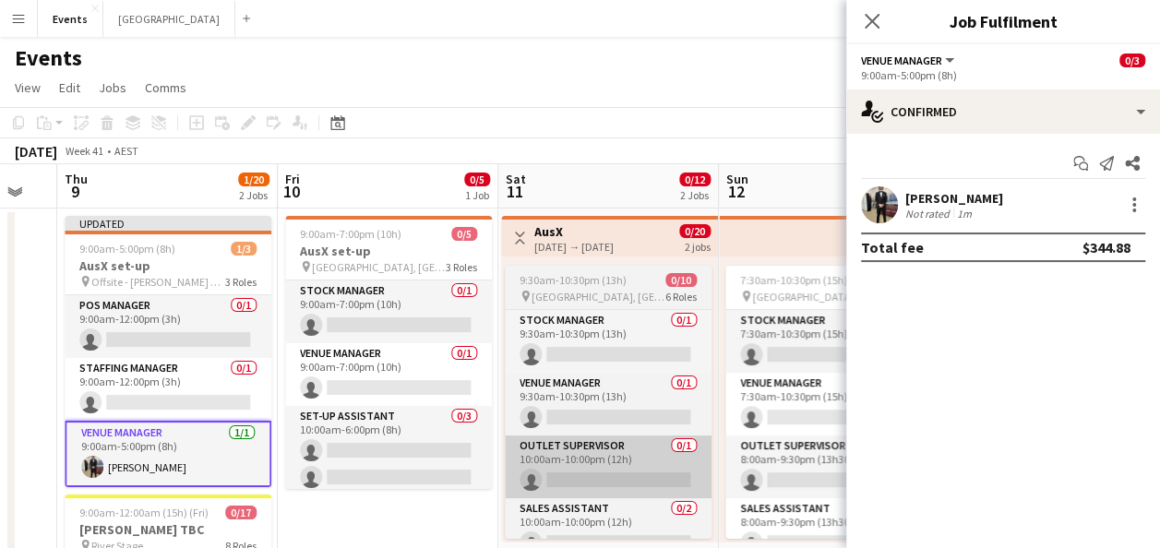
scroll to position [0, 0]
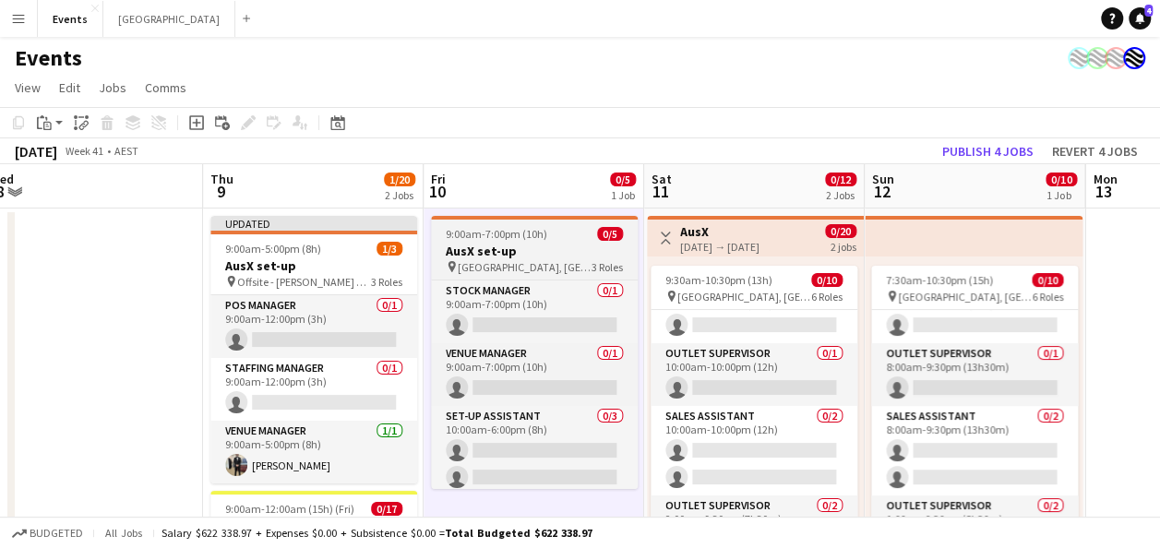
drag, startPoint x: 338, startPoint y: 497, endPoint x: 629, endPoint y: 373, distance: 316.0
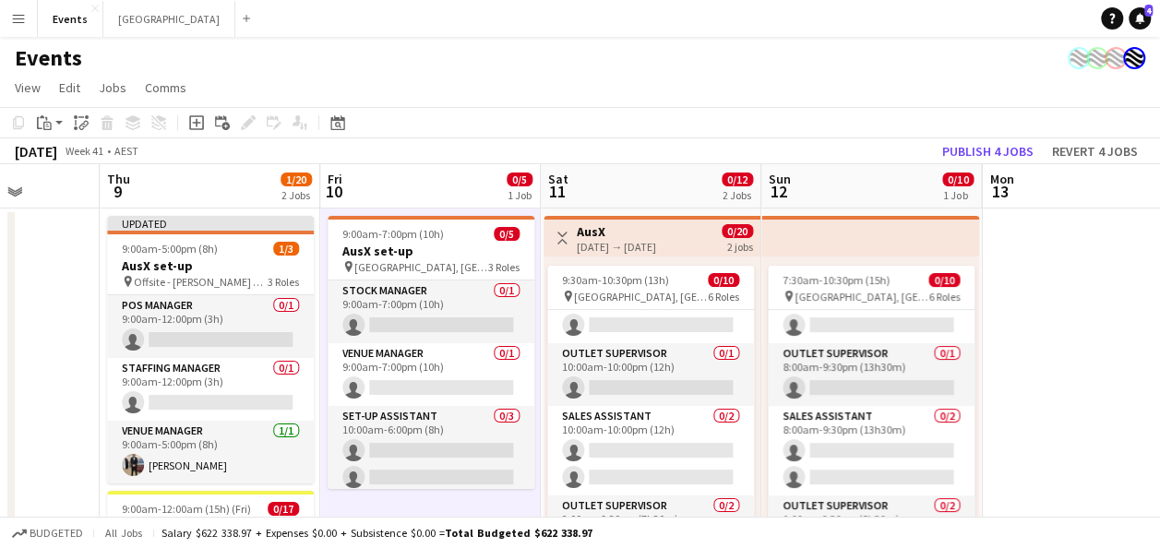
drag, startPoint x: 1135, startPoint y: 343, endPoint x: 1025, endPoint y: 349, distance: 110.9
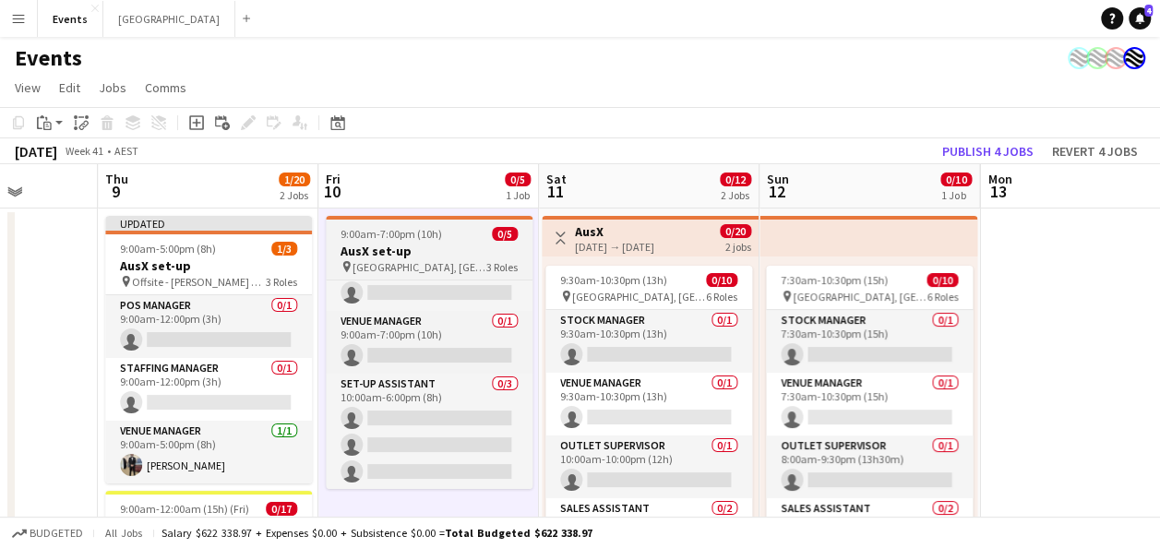
click at [441, 253] on h3 "AusX set-up" at bounding box center [429, 251] width 207 height 17
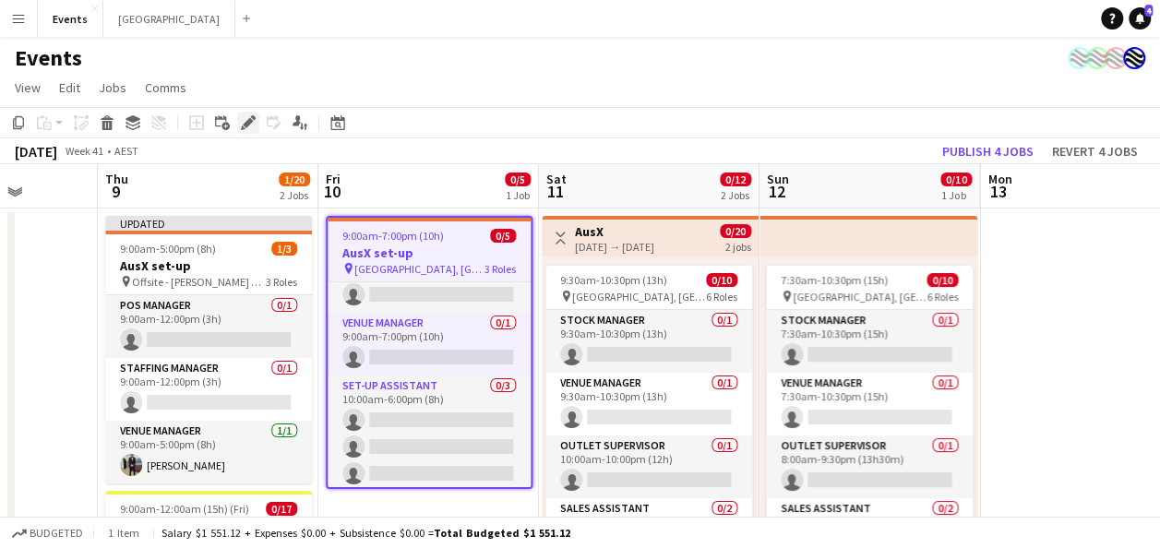
click at [257, 118] on div "Edit" at bounding box center [248, 123] width 22 height 22
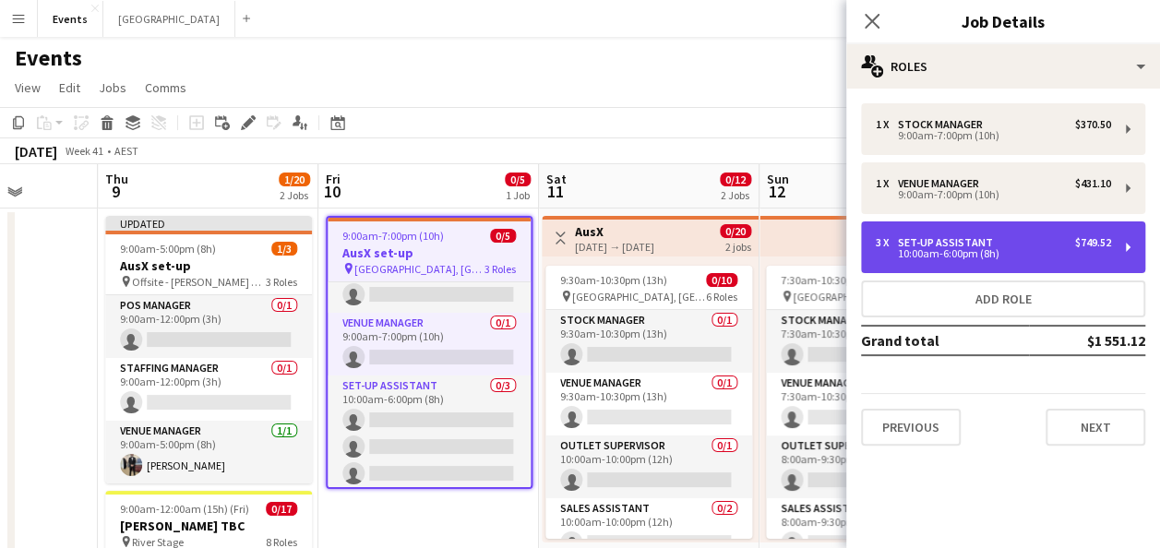
click at [975, 246] on div "Set-up Assistant" at bounding box center [949, 242] width 102 height 13
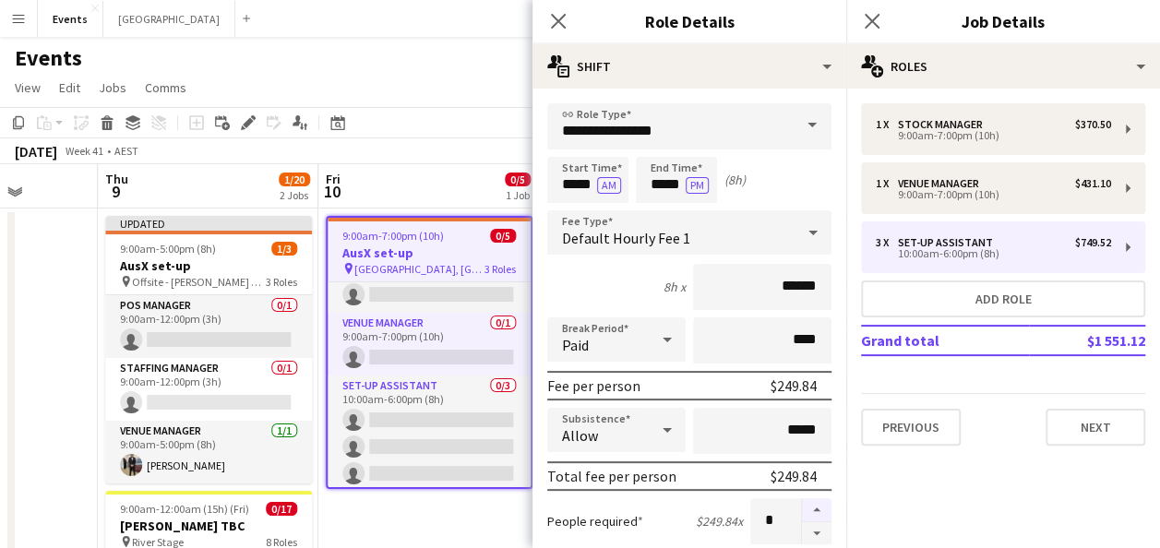
click at [807, 504] on button "button" at bounding box center [817, 510] width 30 height 24
type input "*"
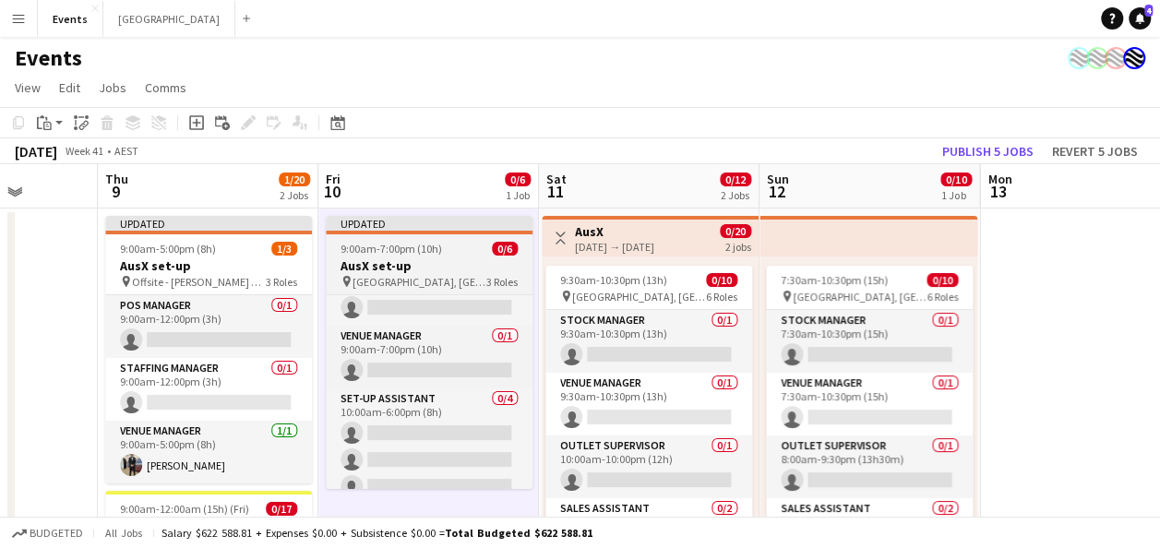
click at [414, 255] on span "9:00am-7:00pm (10h)" at bounding box center [392, 249] width 102 height 14
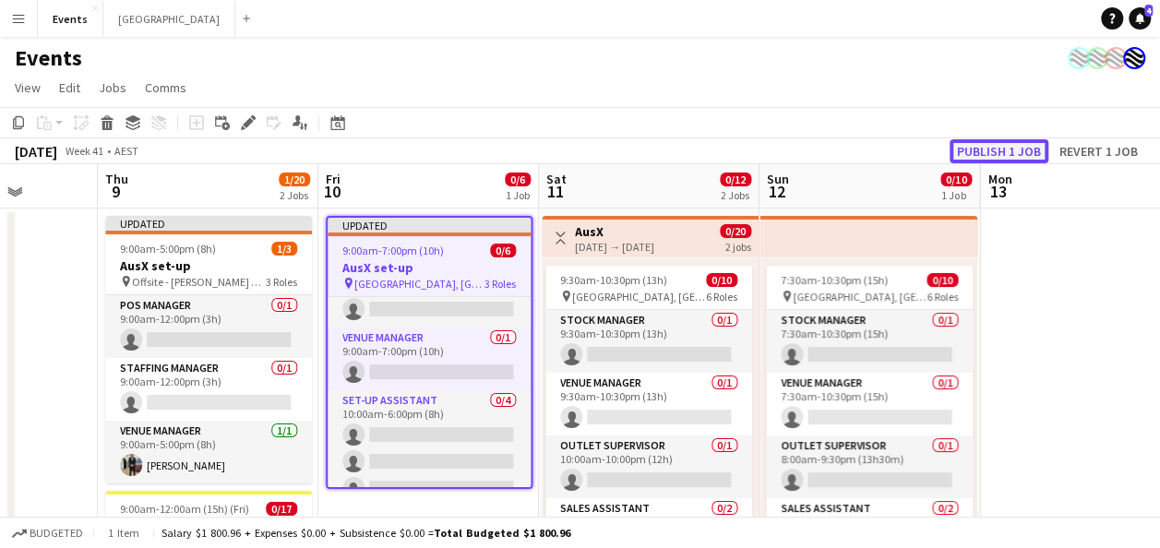
click at [1007, 150] on button "Publish 1 job" at bounding box center [999, 151] width 99 height 24
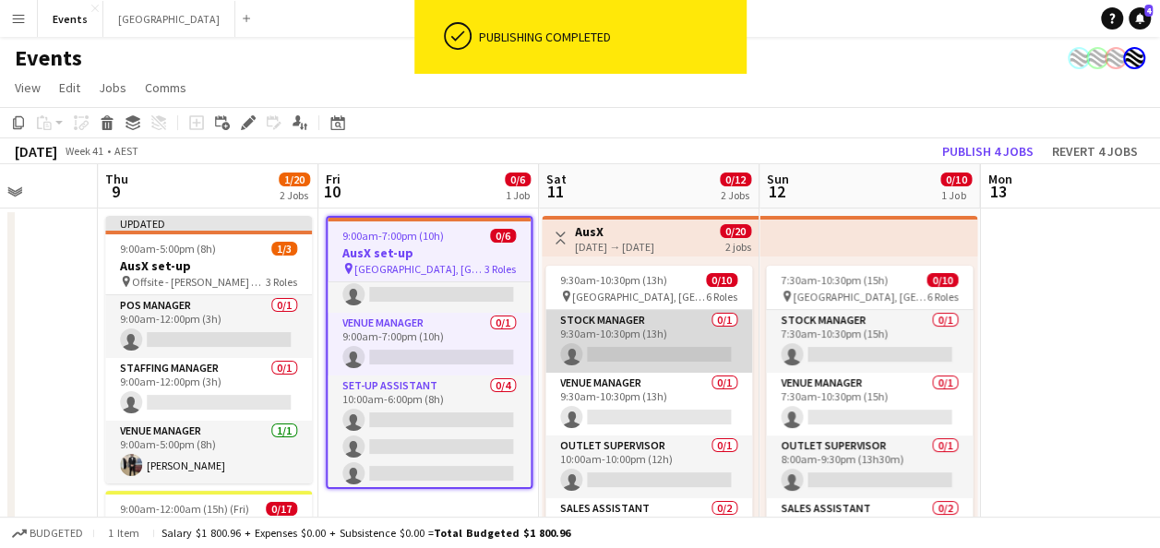
scroll to position [92, 0]
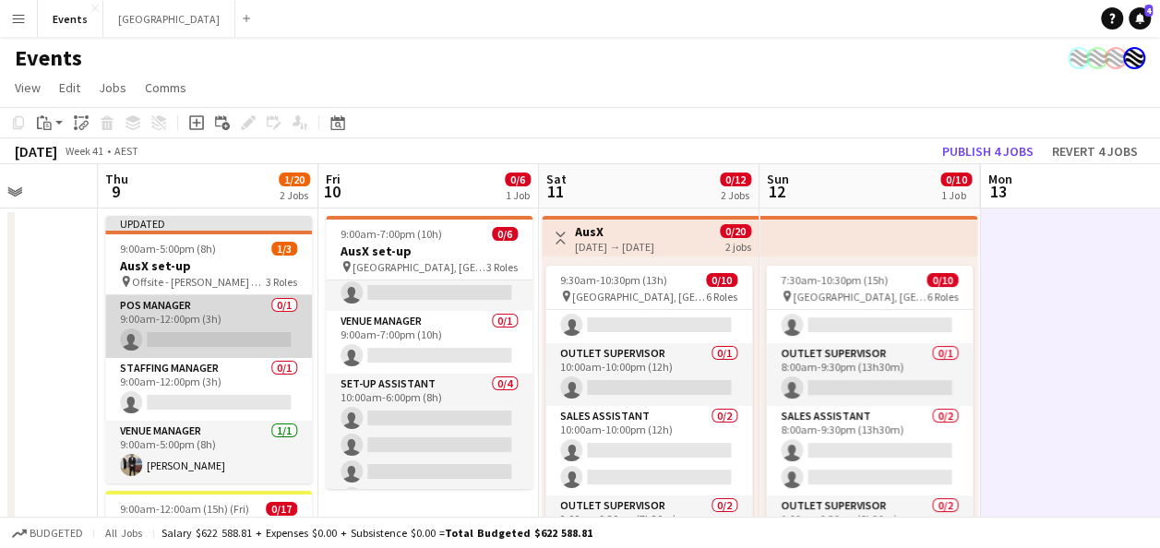
click at [198, 312] on app-card-role "POS Manager 0/1 9:00am-12:00pm (3h) single-neutral-actions" at bounding box center [208, 326] width 207 height 63
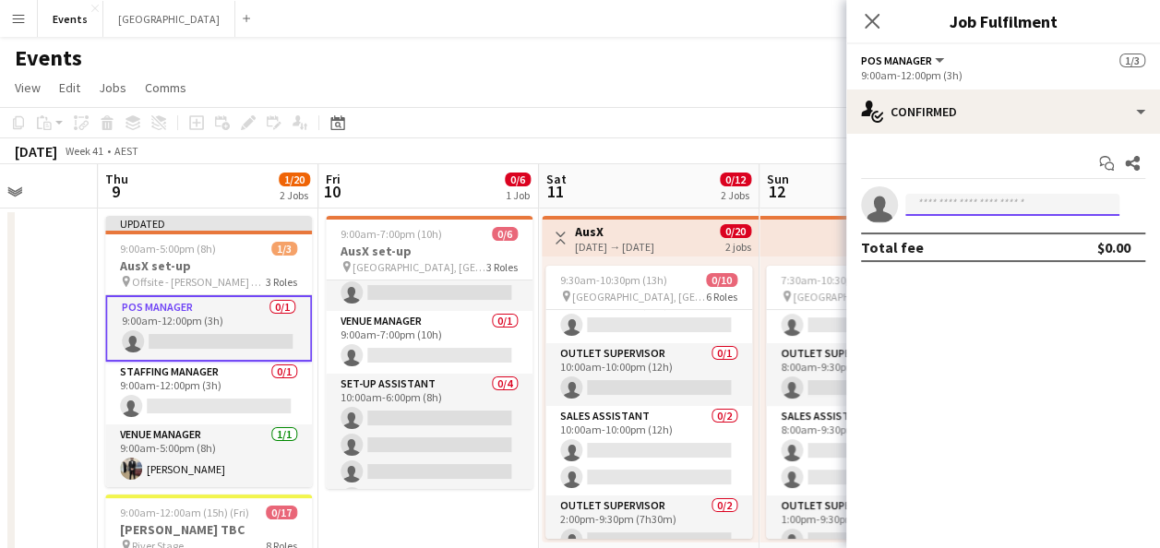
click at [935, 199] on input at bounding box center [1012, 205] width 214 height 22
type input "*"
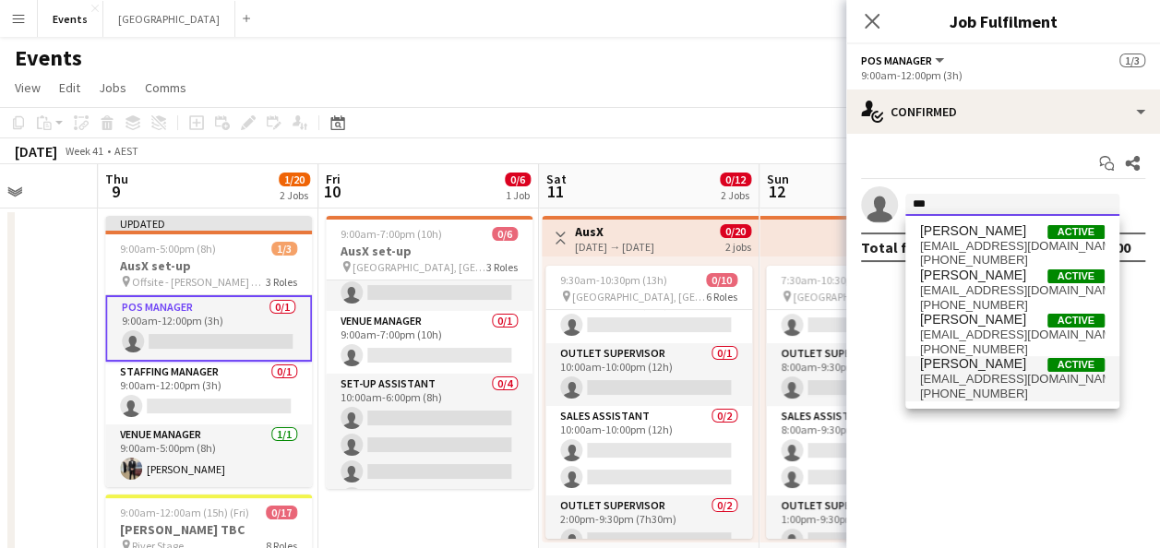
type input "***"
click at [988, 381] on span "[EMAIL_ADDRESS][DOMAIN_NAME]" at bounding box center [1012, 379] width 185 height 15
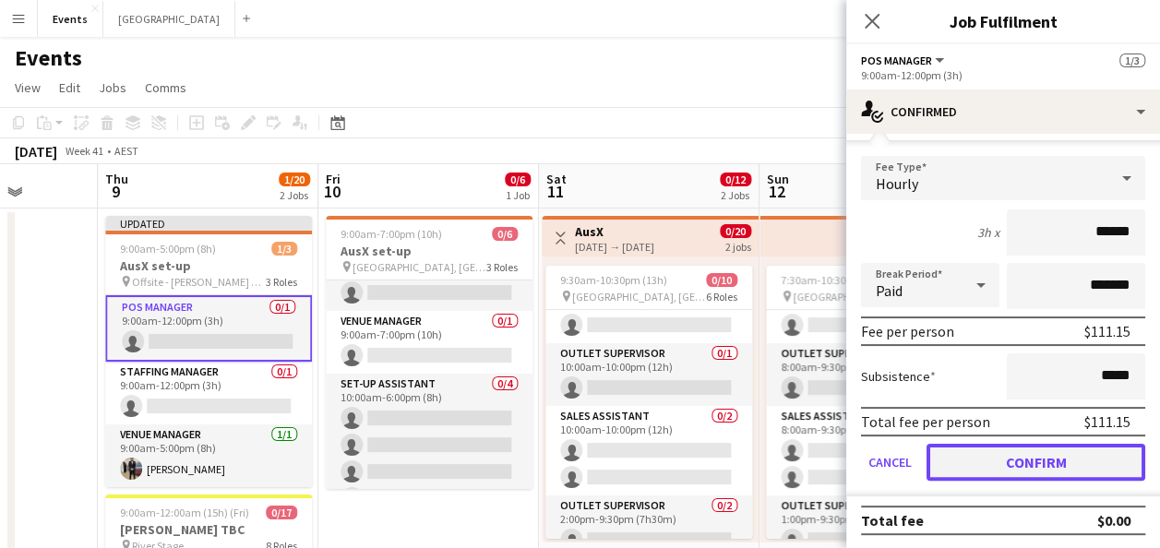
click at [1029, 461] on button "Confirm" at bounding box center [1036, 462] width 219 height 37
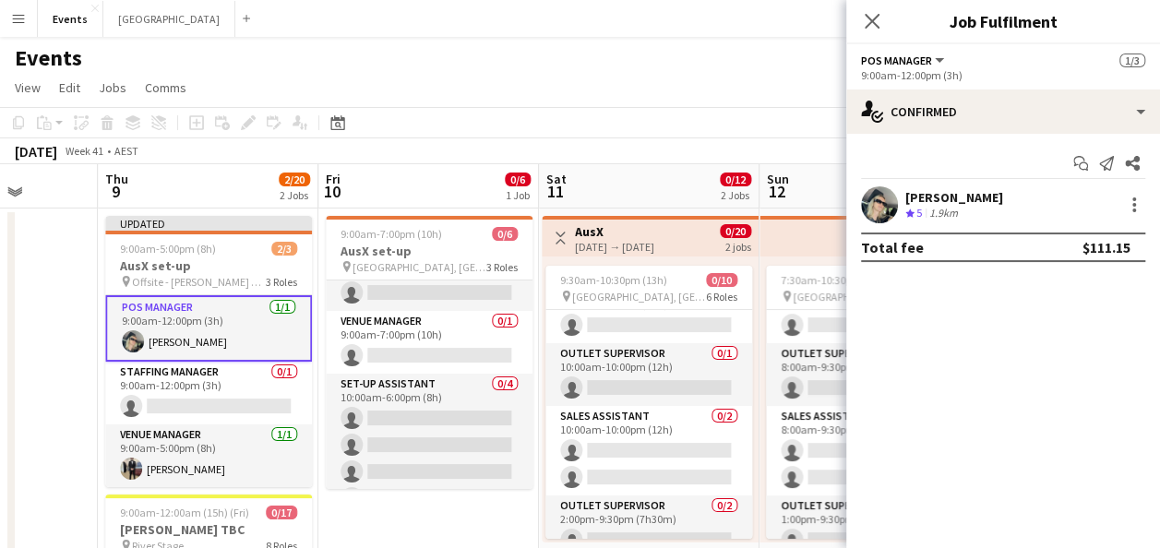
scroll to position [0, 0]
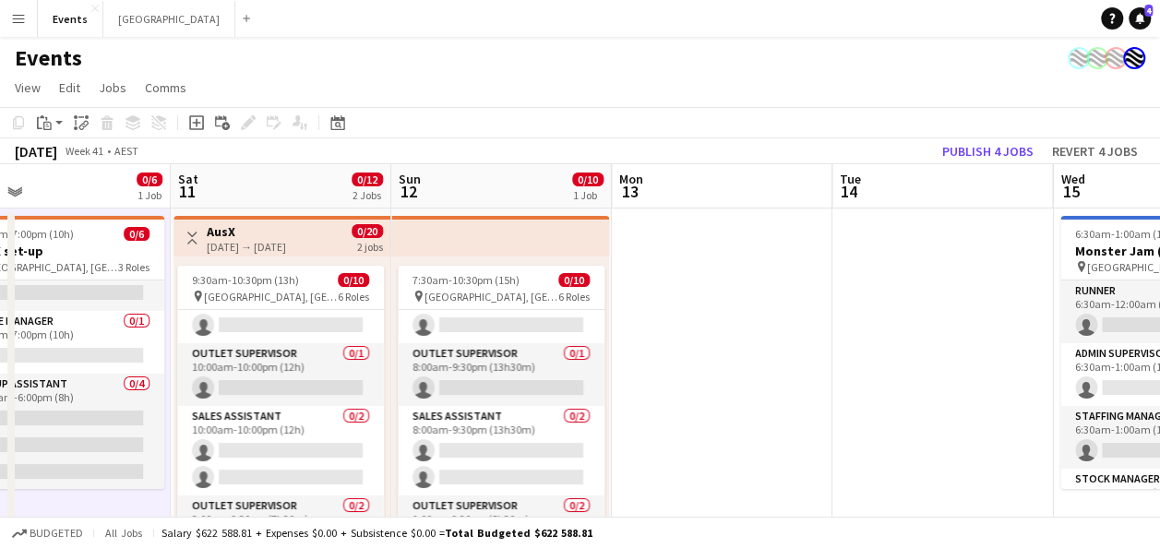
drag, startPoint x: 1061, startPoint y: 327, endPoint x: 705, endPoint y: 327, distance: 356.3
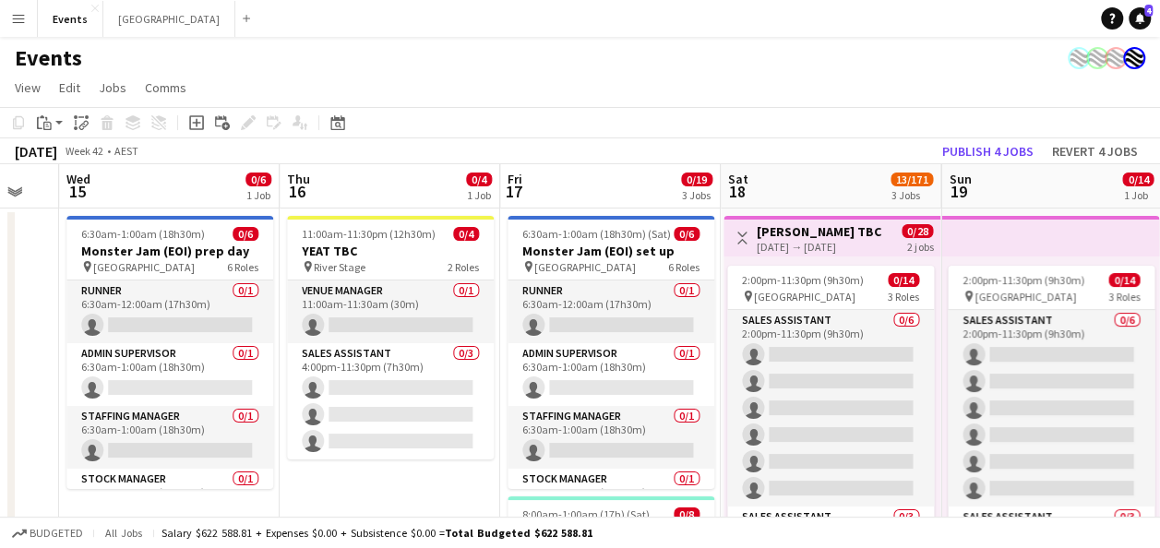
scroll to position [0, 825]
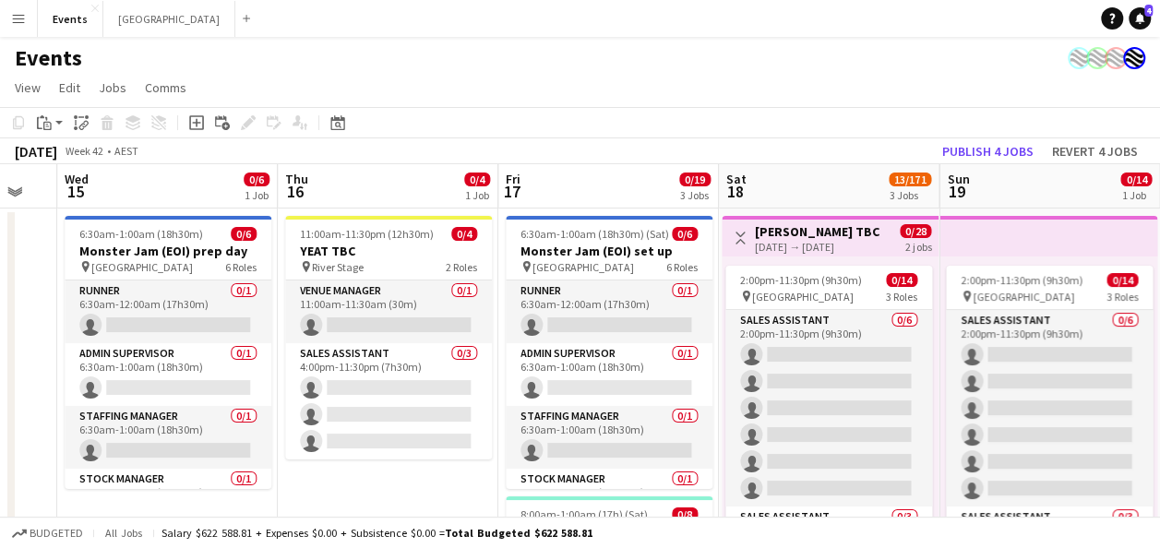
drag, startPoint x: 1004, startPoint y: 326, endPoint x: 17, endPoint y: 318, distance: 987.6
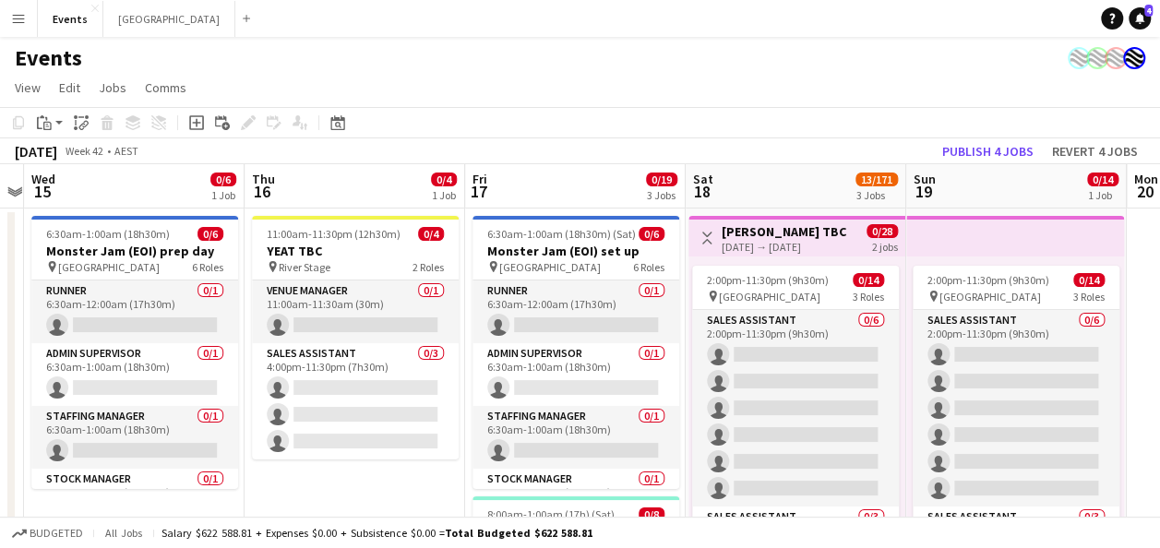
scroll to position [0, 414]
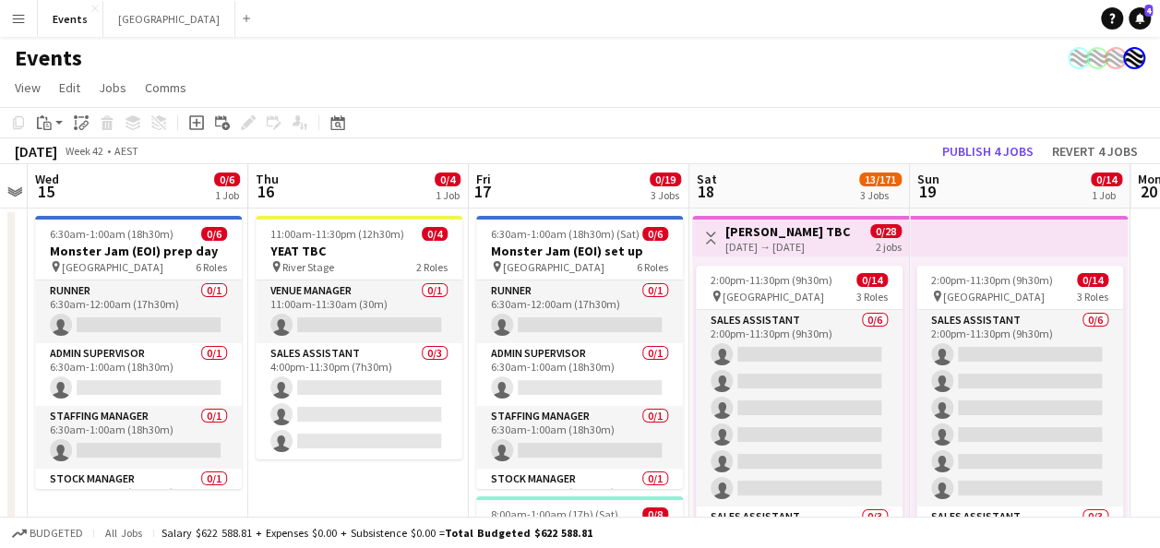
drag, startPoint x: 386, startPoint y: 485, endPoint x: 356, endPoint y: 463, distance: 36.9
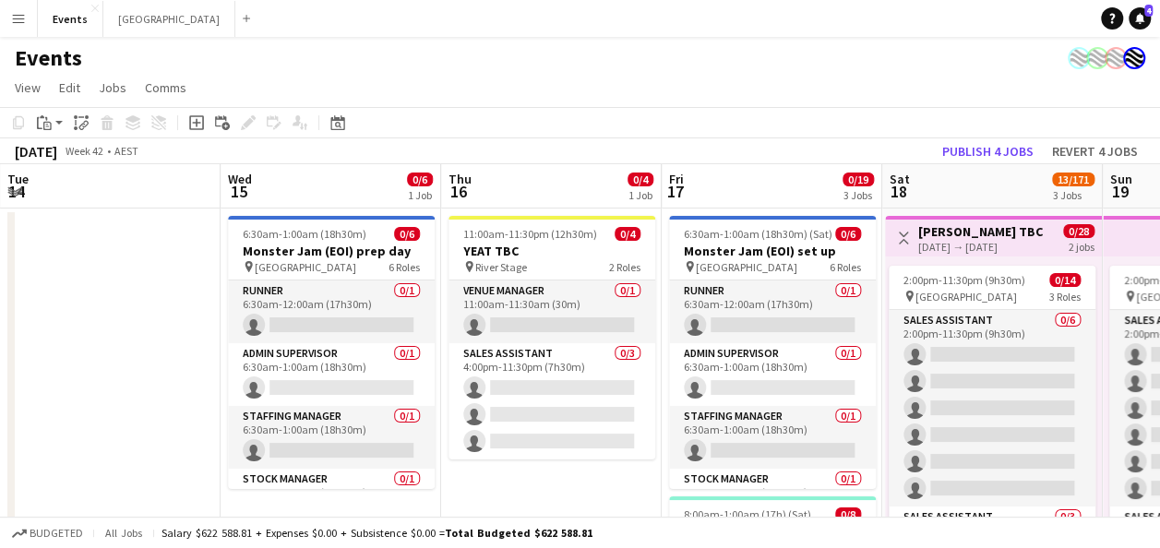
scroll to position [92, 0]
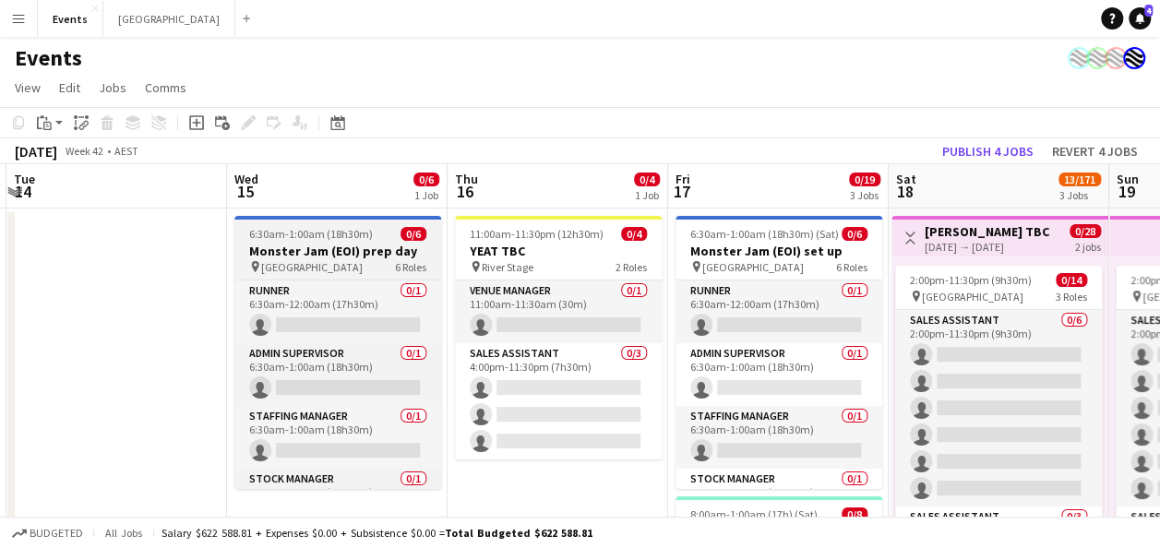
drag, startPoint x: 341, startPoint y: 478, endPoint x: 876, endPoint y: 464, distance: 535.5
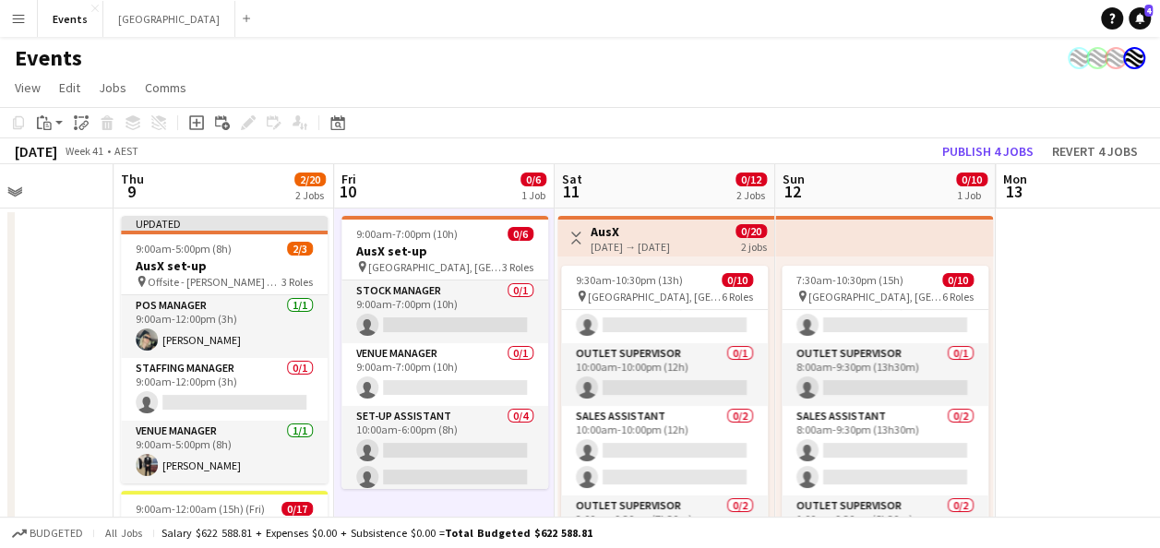
scroll to position [0, 551]
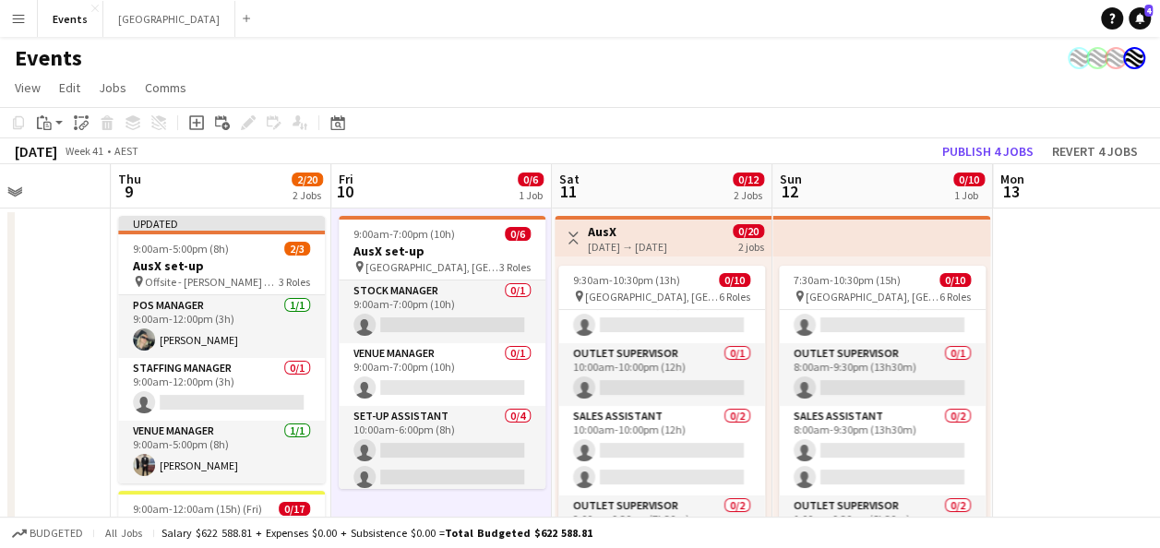
drag, startPoint x: 362, startPoint y: 380, endPoint x: 1129, endPoint y: 329, distance: 768.8
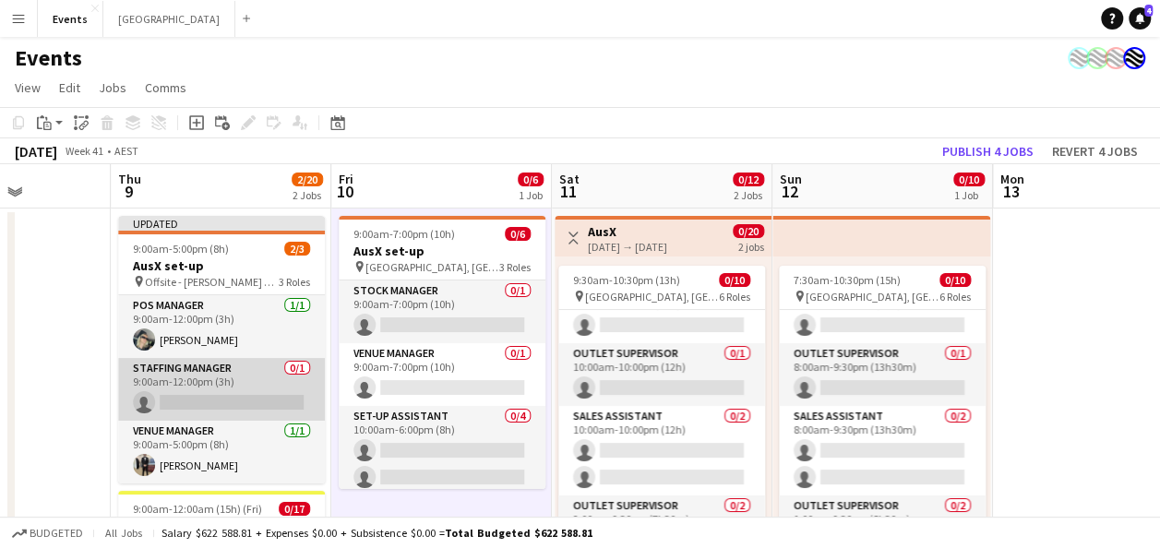
click at [249, 397] on app-card-role "Staffing Manager 0/1 9:00am-12:00pm (3h) single-neutral-actions" at bounding box center [221, 389] width 207 height 63
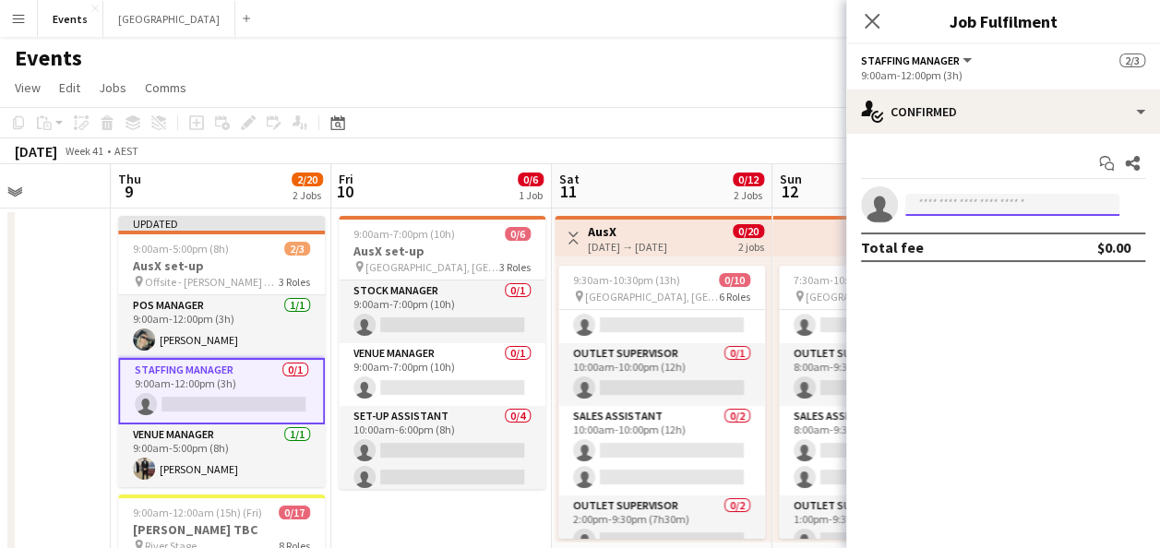
click at [975, 208] on input at bounding box center [1012, 205] width 214 height 22
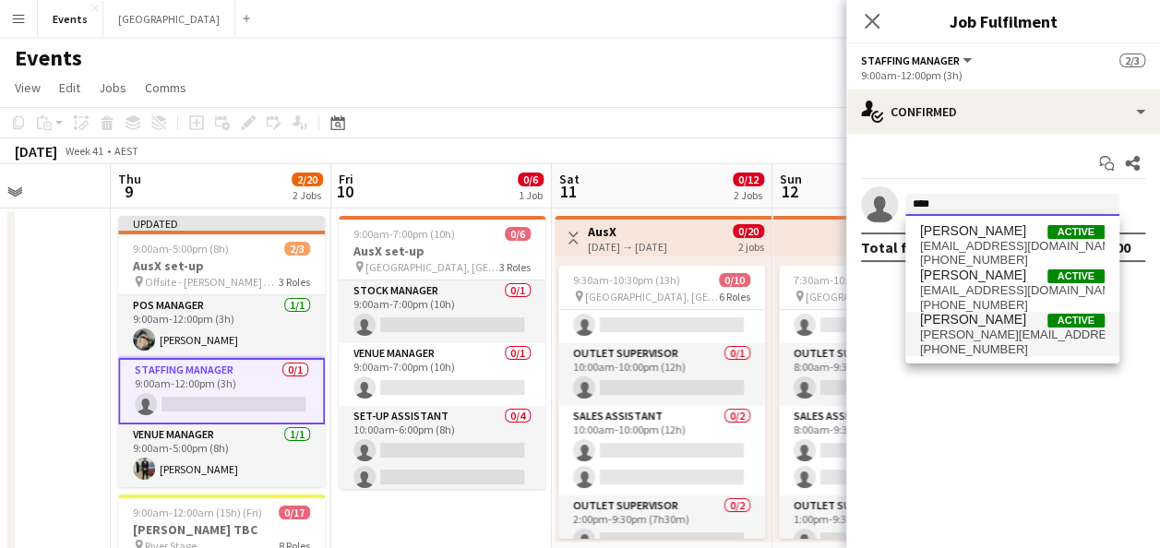
type input "****"
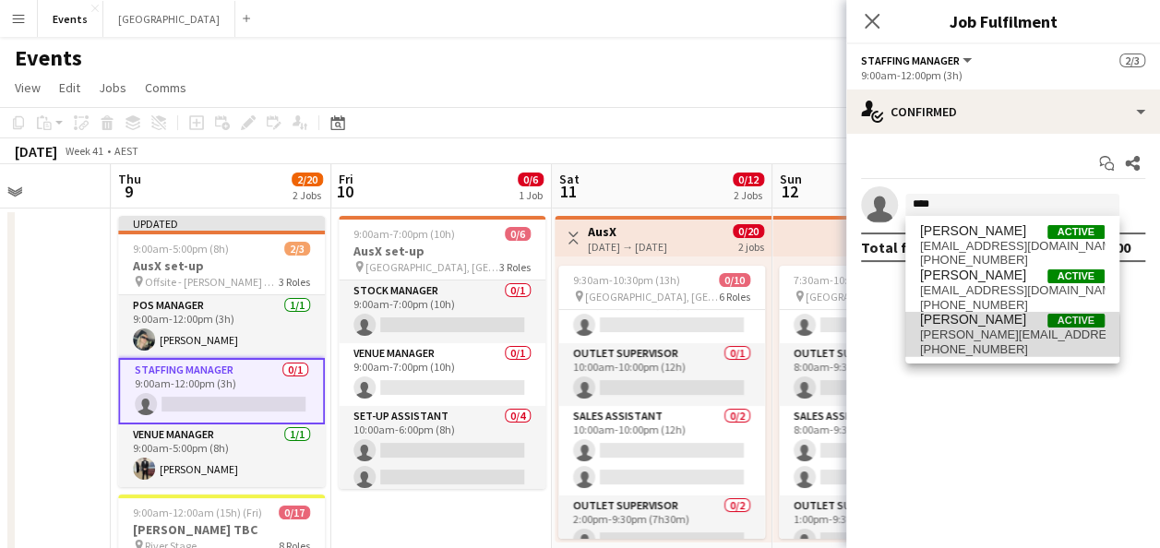
click at [986, 344] on span "[PHONE_NUMBER]" at bounding box center [1012, 349] width 185 height 15
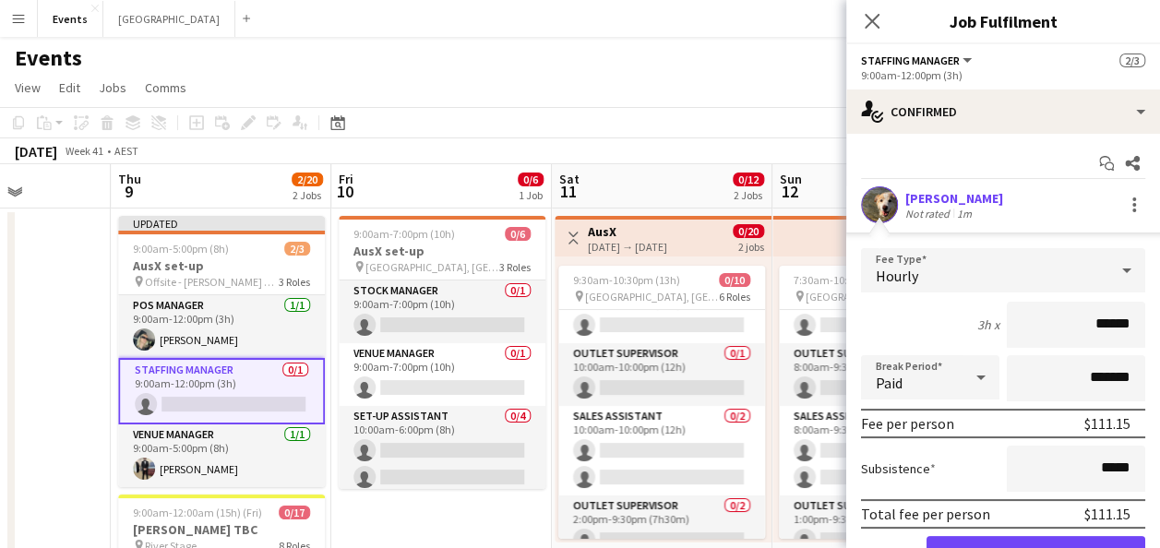
scroll to position [92, 0]
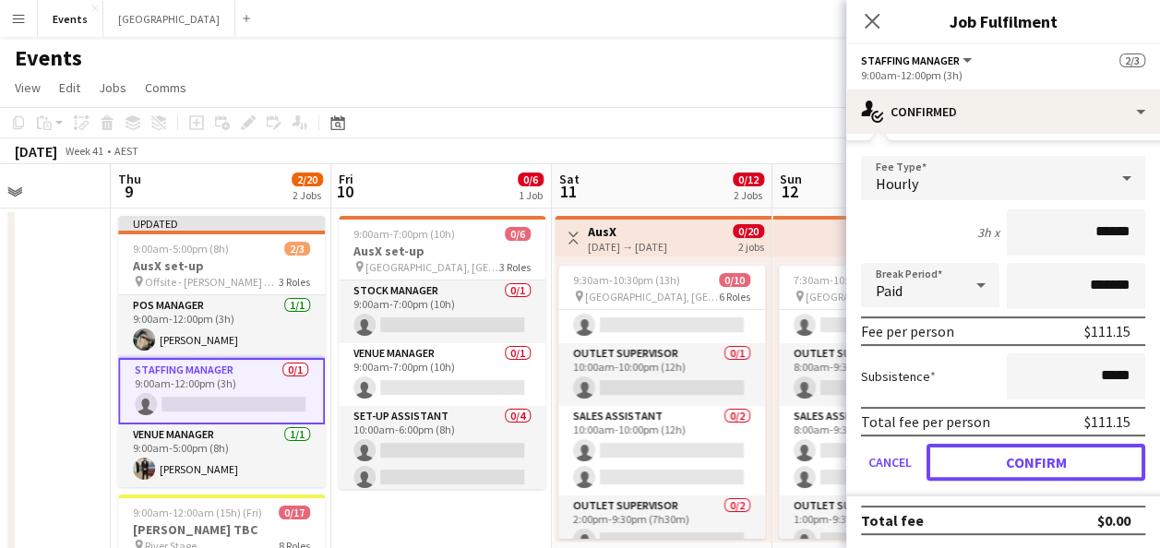
drag, startPoint x: 1025, startPoint y: 460, endPoint x: 1010, endPoint y: 461, distance: 14.8
click at [1025, 461] on button "Confirm" at bounding box center [1036, 462] width 219 height 37
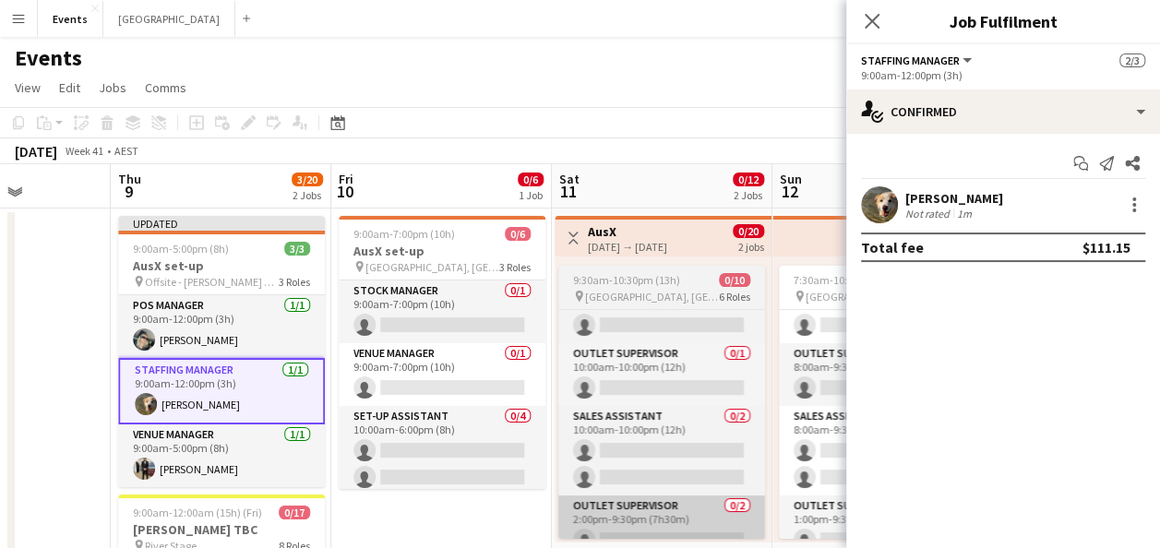
scroll to position [0, 0]
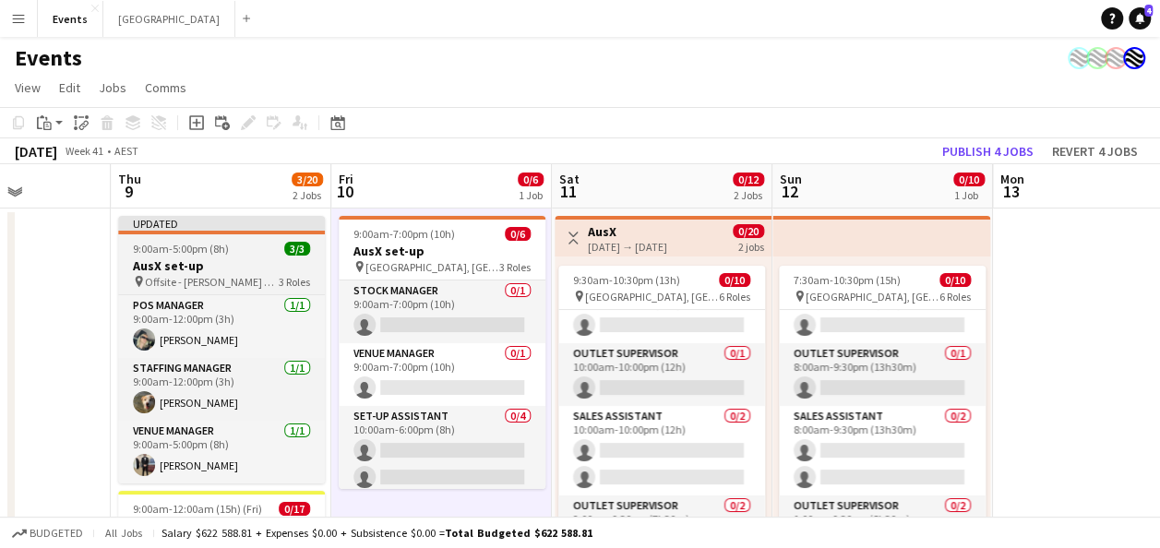
click at [216, 242] on span "9:00am-5:00pm (8h)" at bounding box center [181, 249] width 96 height 14
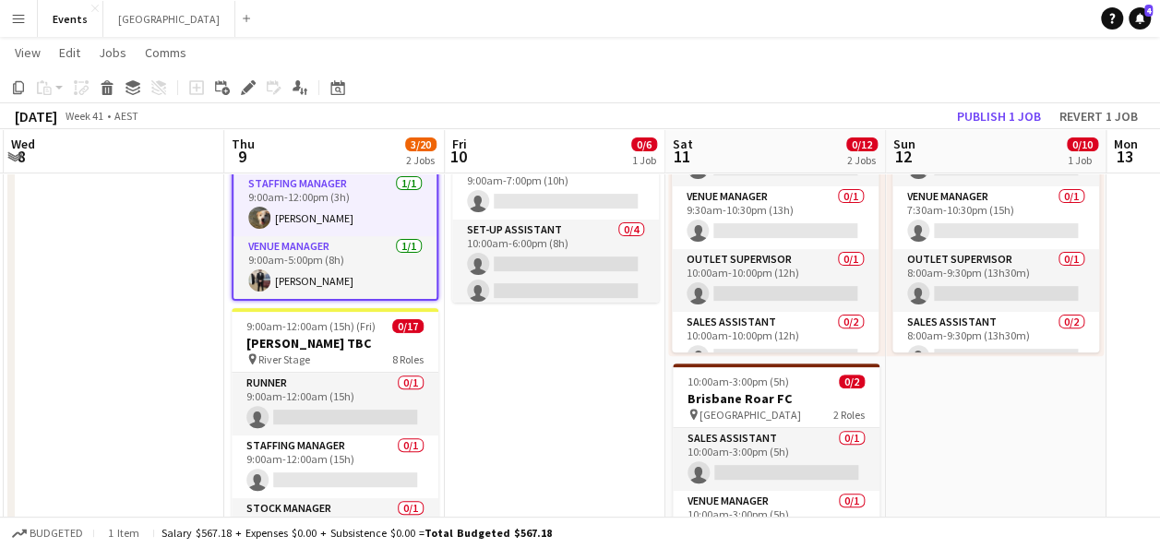
scroll to position [0, 551]
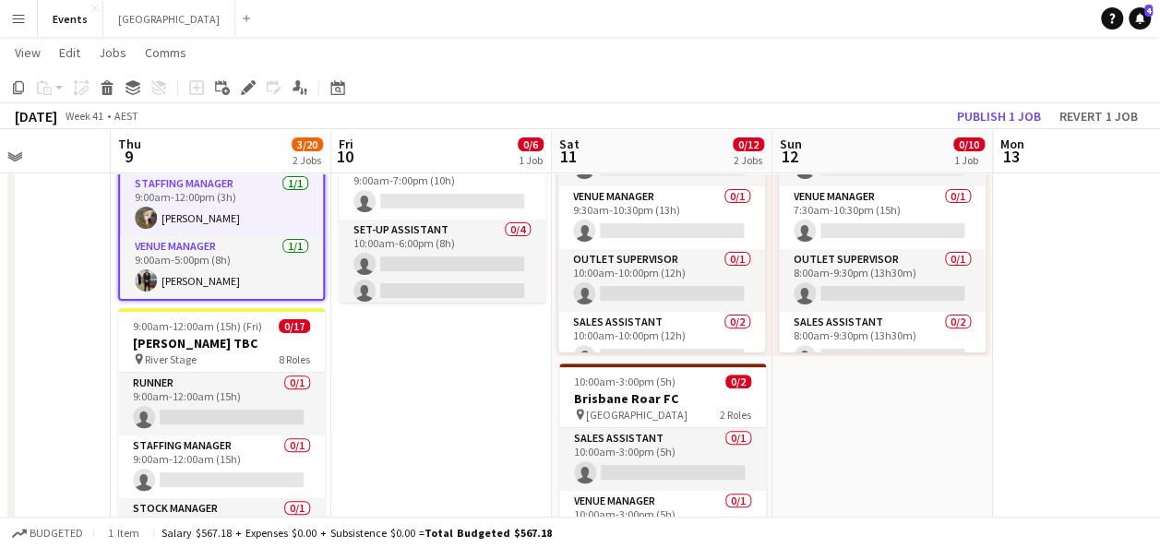
click at [1080, 375] on app-calendar-viewport "Mon 6 Tue 7 Wed 8 Thu 9 3/20 2 Jobs Fri 10 0/6 1 Job Sat 11 0/12 2 Jobs Sun 12 …" at bounding box center [580, 420] width 1160 height 1067
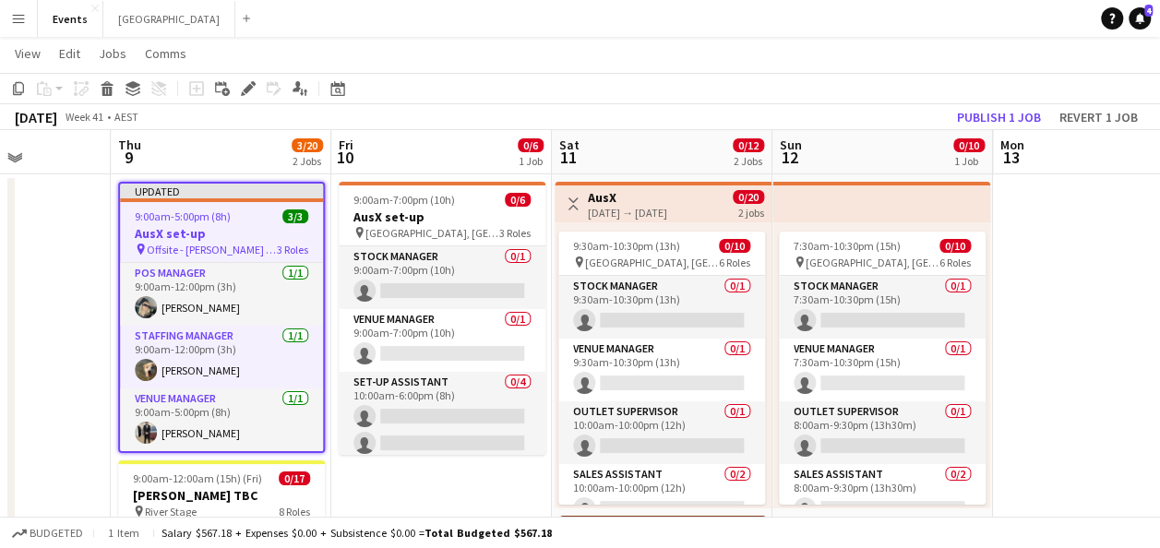
scroll to position [39, 0]
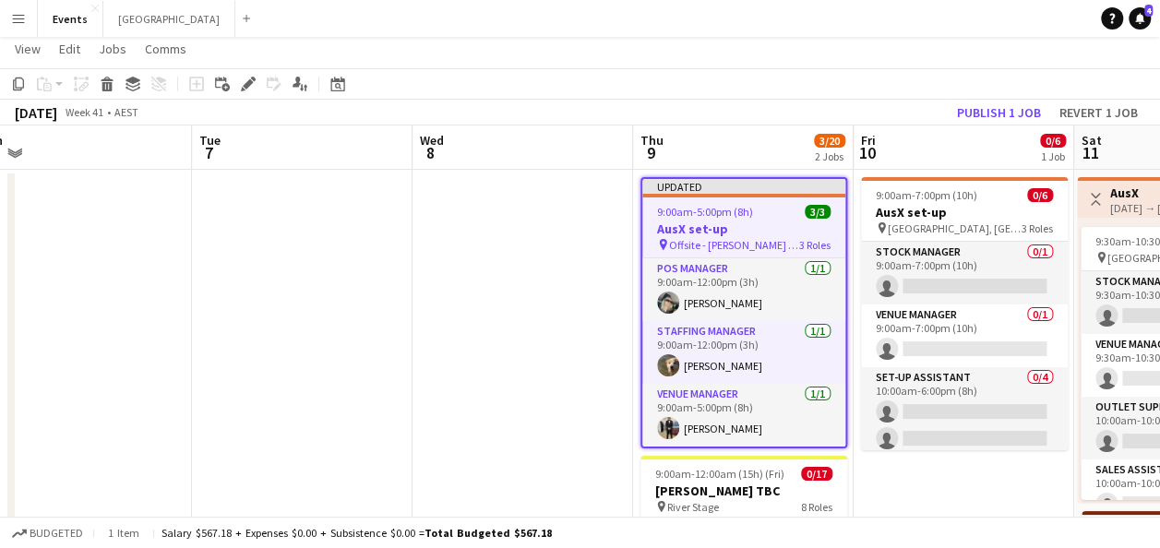
drag, startPoint x: 54, startPoint y: 288, endPoint x: 109, endPoint y: 231, distance: 79.6
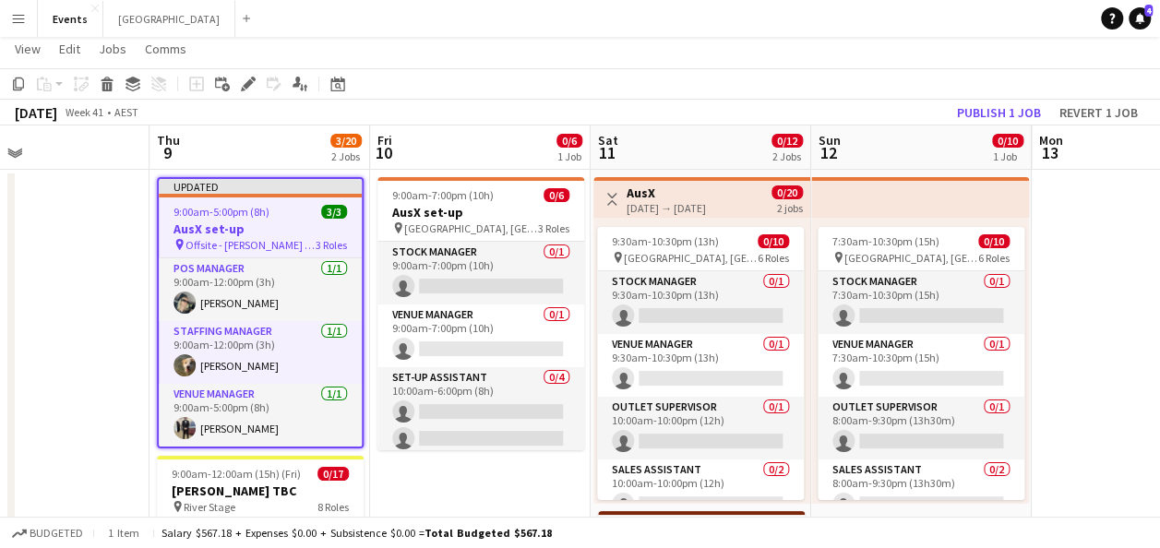
scroll to position [0, 584]
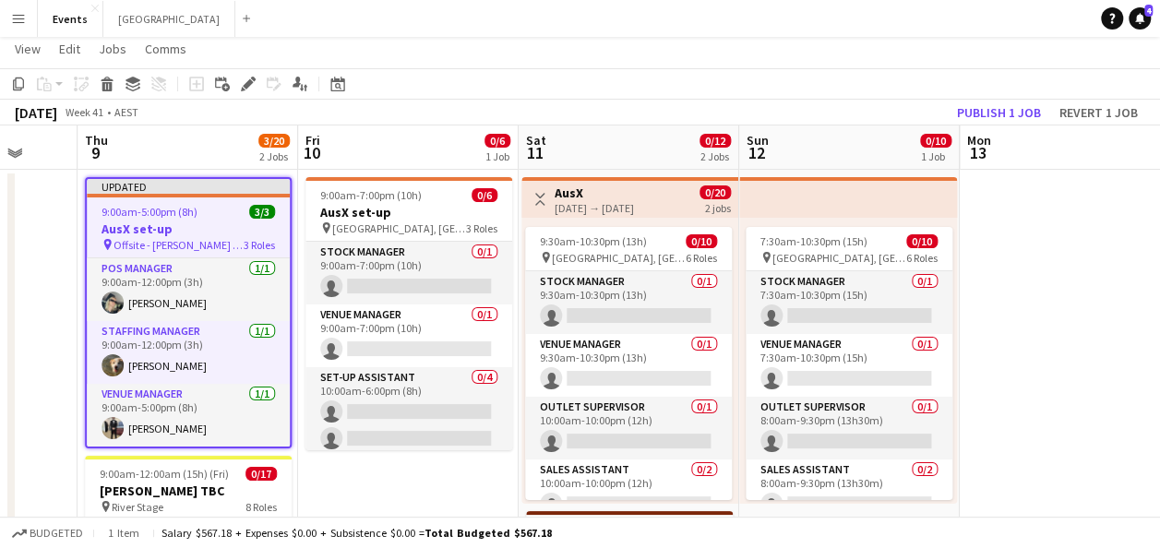
drag, startPoint x: 1120, startPoint y: 267, endPoint x: 1006, endPoint y: 264, distance: 113.6
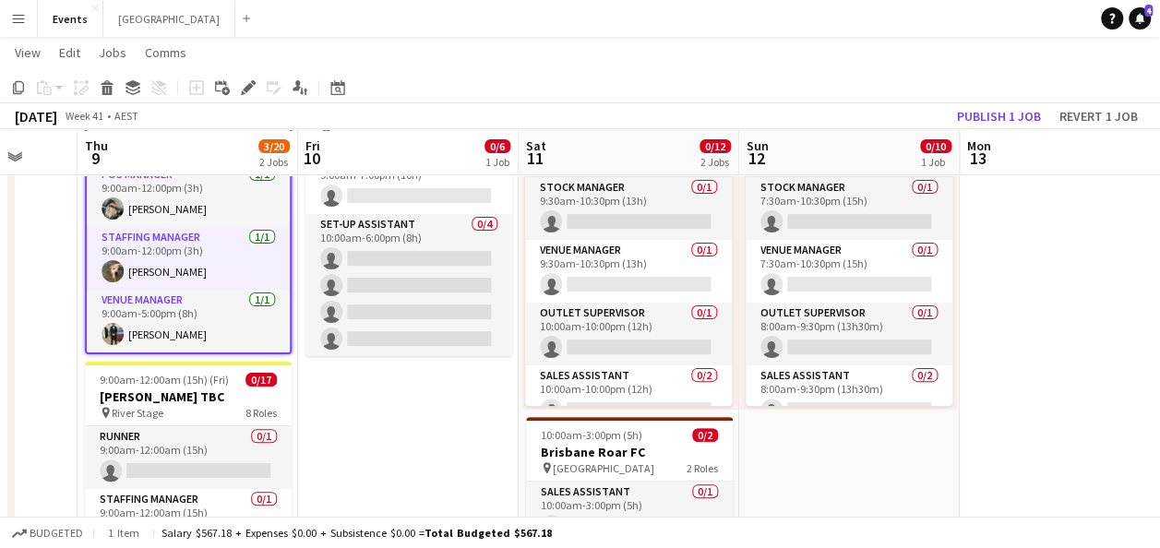
scroll to position [223, 0]
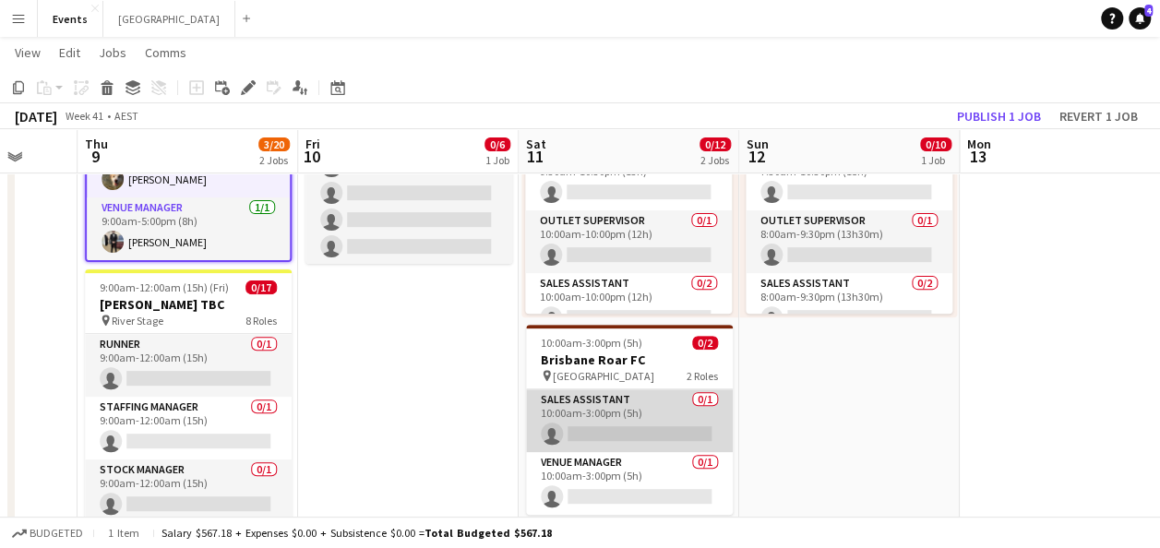
click at [582, 390] on app-card-role "Sales Assistant 0/1 10:00am-3:00pm (5h) single-neutral-actions" at bounding box center [629, 421] width 207 height 63
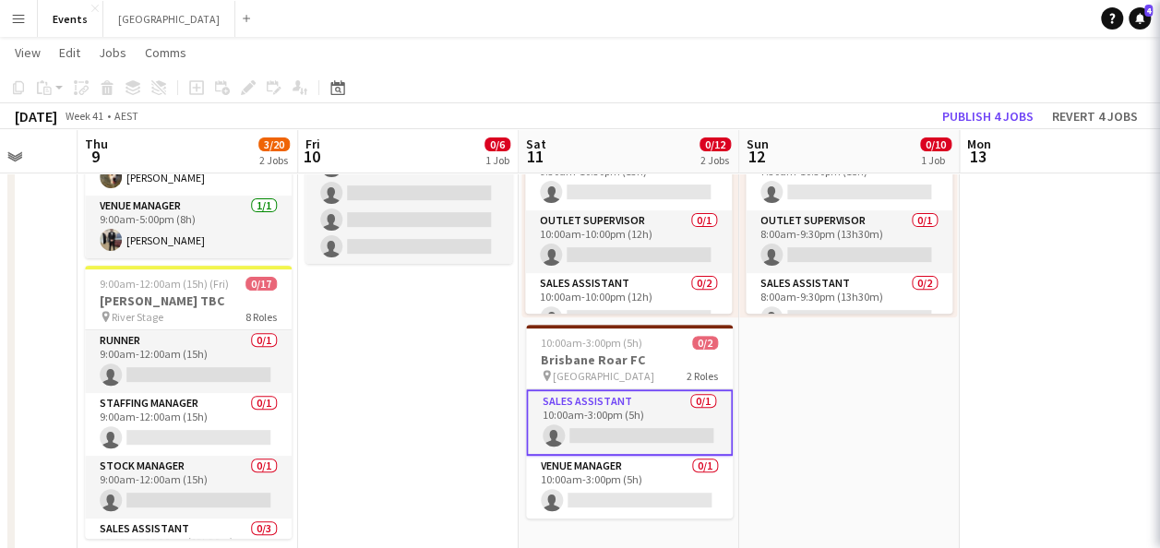
click at [586, 408] on app-card-role "Sales Assistant 0/1 10:00am-3:00pm (5h) single-neutral-actions" at bounding box center [629, 423] width 207 height 66
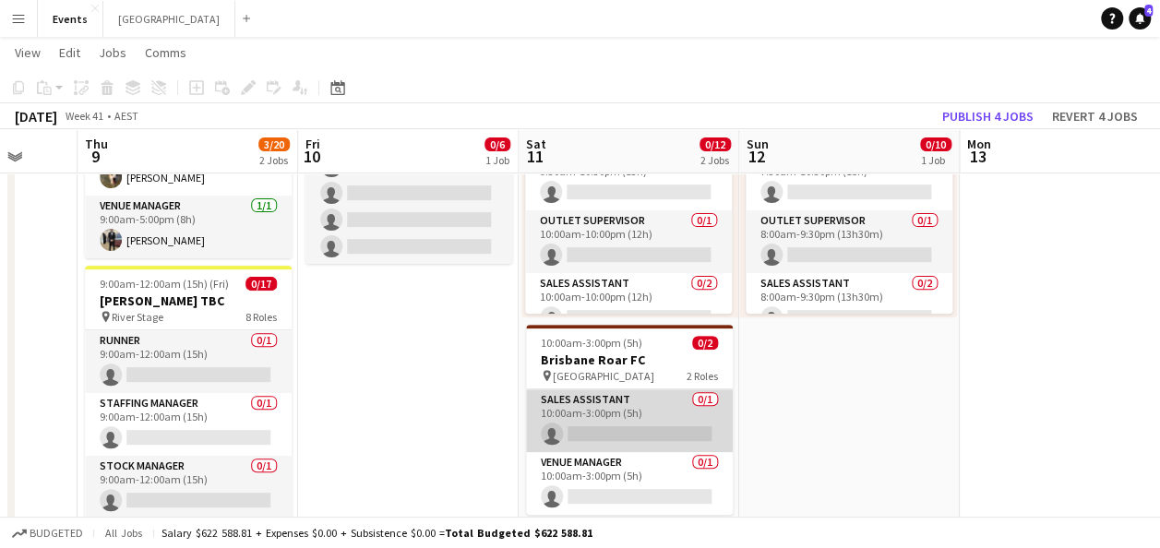
click at [652, 411] on app-card-role "Sales Assistant 0/1 10:00am-3:00pm (5h) single-neutral-actions" at bounding box center [629, 421] width 207 height 63
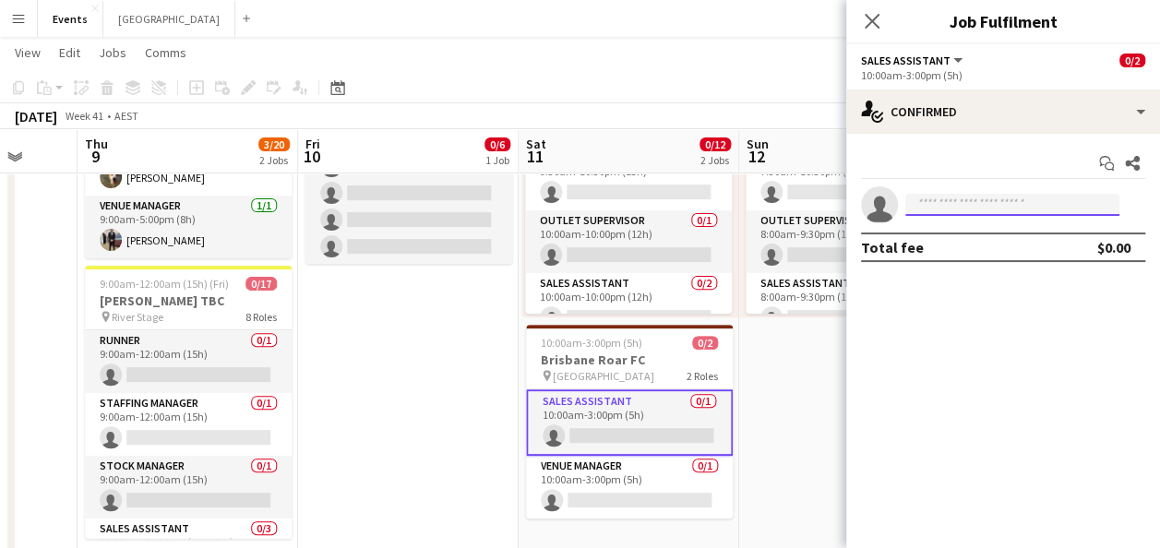
click at [944, 203] on input at bounding box center [1012, 205] width 214 height 22
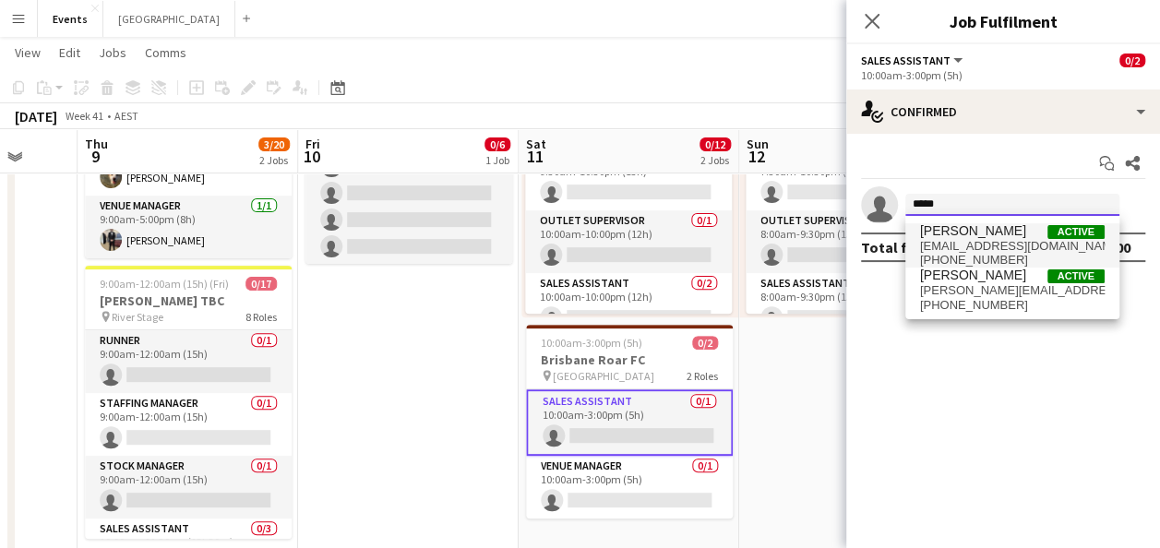
type input "*****"
click at [1003, 239] on span "[EMAIL_ADDRESS][DOMAIN_NAME]" at bounding box center [1012, 246] width 185 height 15
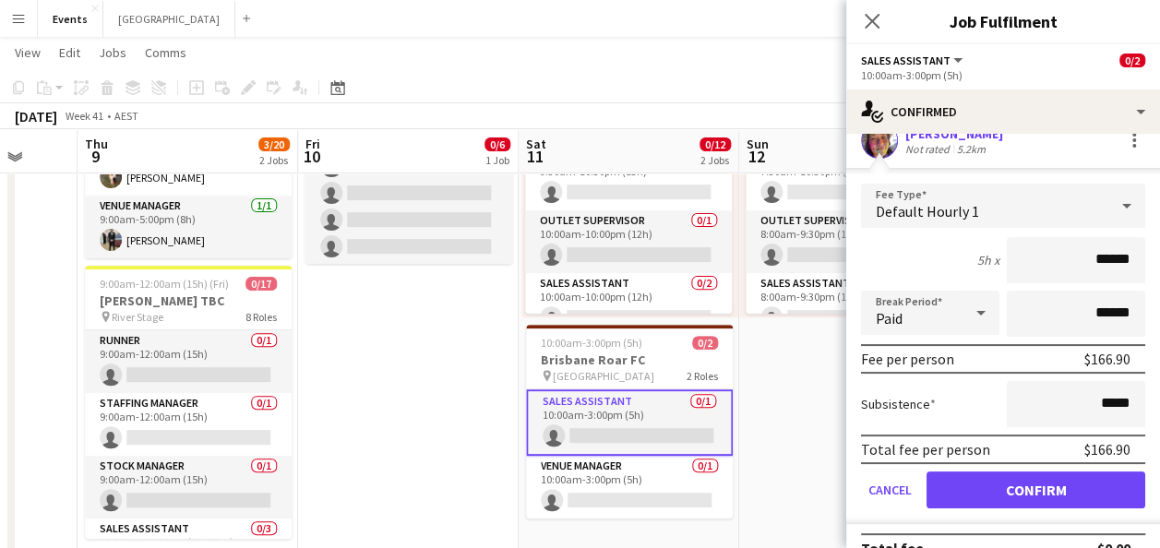
scroll to position [92, 0]
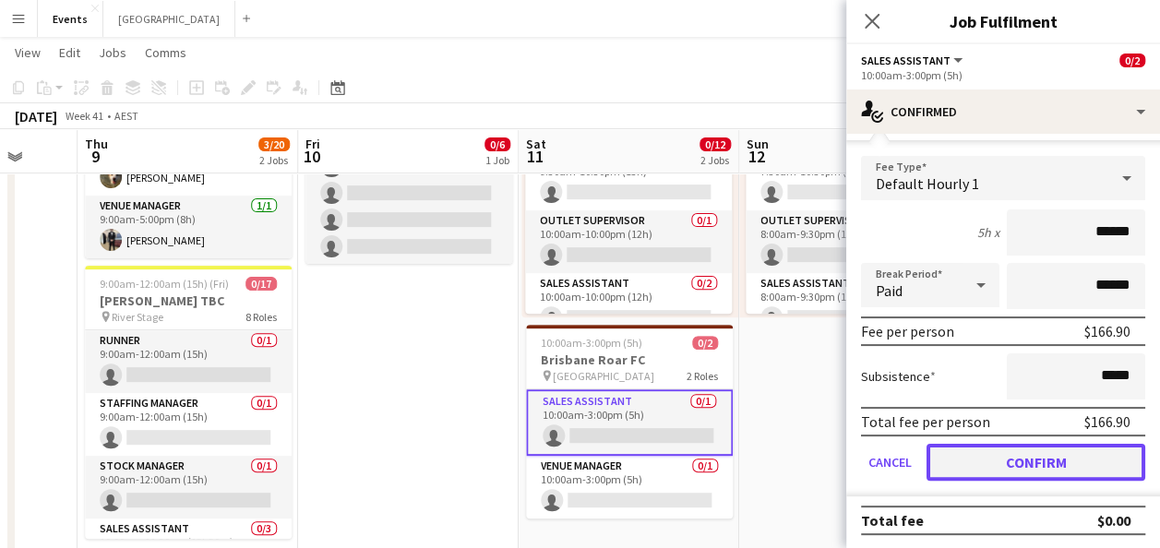
click at [1020, 462] on button "Confirm" at bounding box center [1036, 462] width 219 height 37
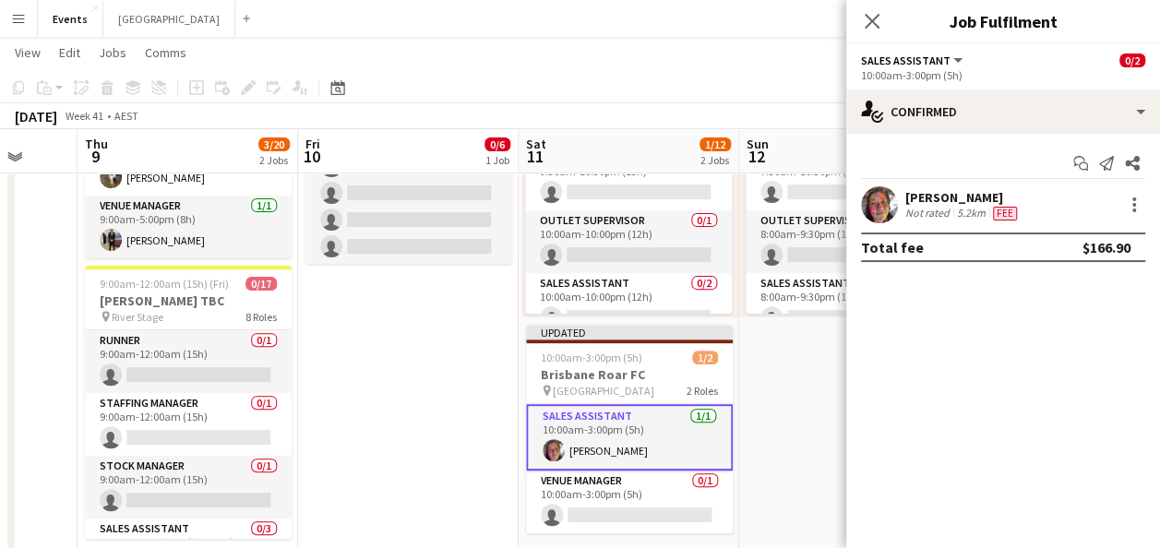
scroll to position [0, 0]
click at [807, 402] on app-date-cell "7:30am-10:30pm (15h) 0/10 pin [GEOGRAPHIC_DATA], Redcliffe 6 Roles Stock Manage…" at bounding box center [849, 449] width 221 height 932
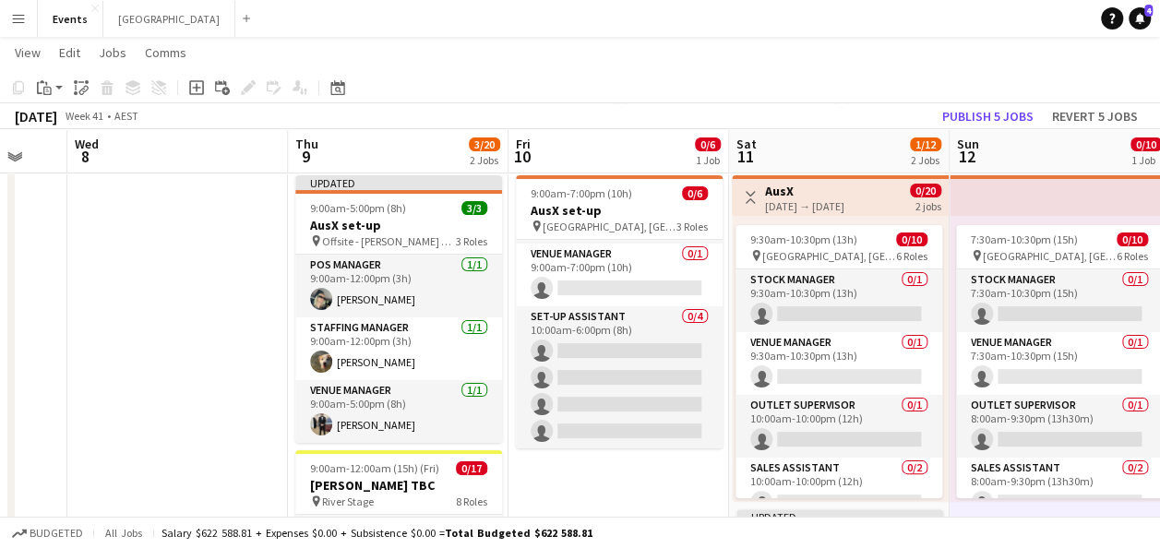
scroll to position [0, 372]
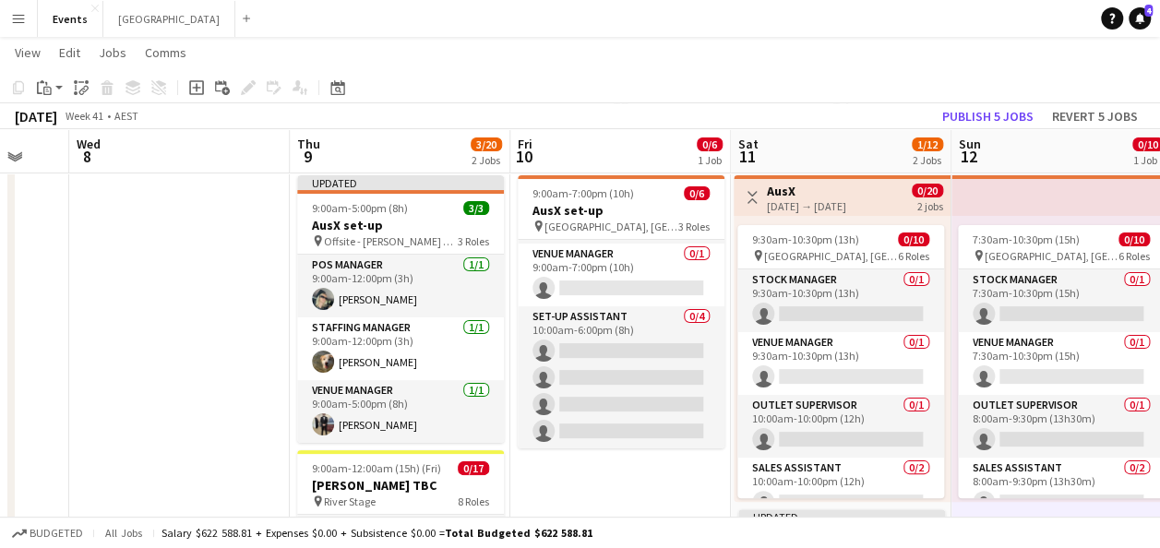
drag, startPoint x: 345, startPoint y: 468, endPoint x: 557, endPoint y: 450, distance: 213.1
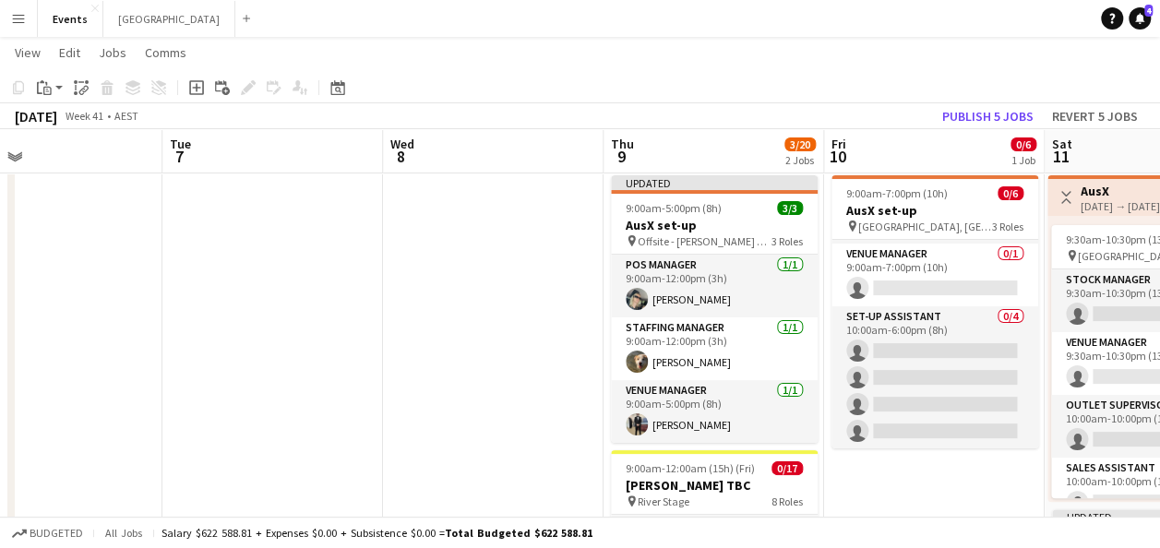
scroll to position [0, 491]
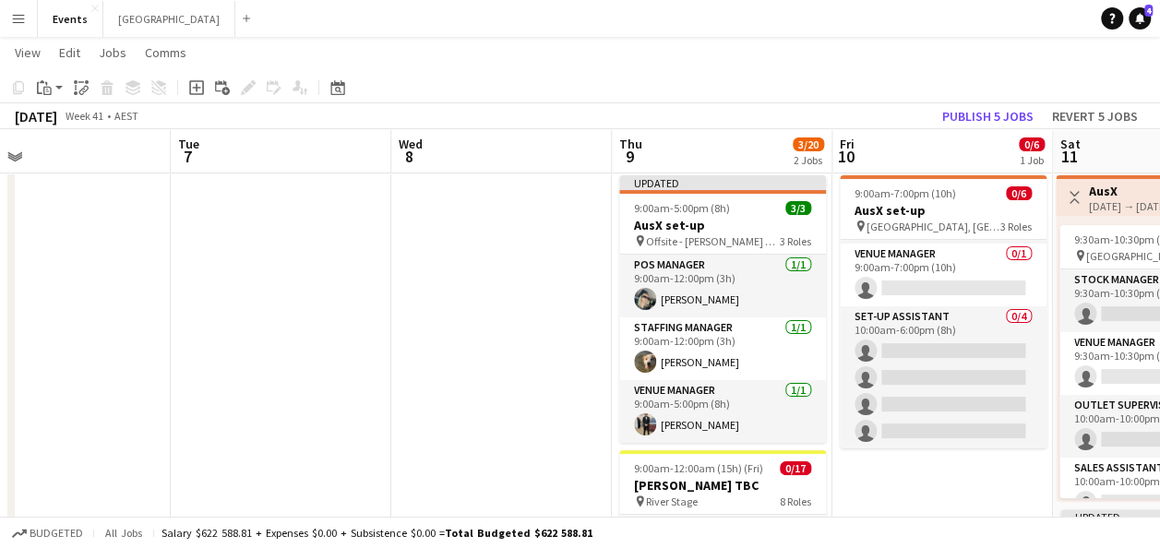
drag, startPoint x: 171, startPoint y: 340, endPoint x: 493, endPoint y: 291, distance: 325.8
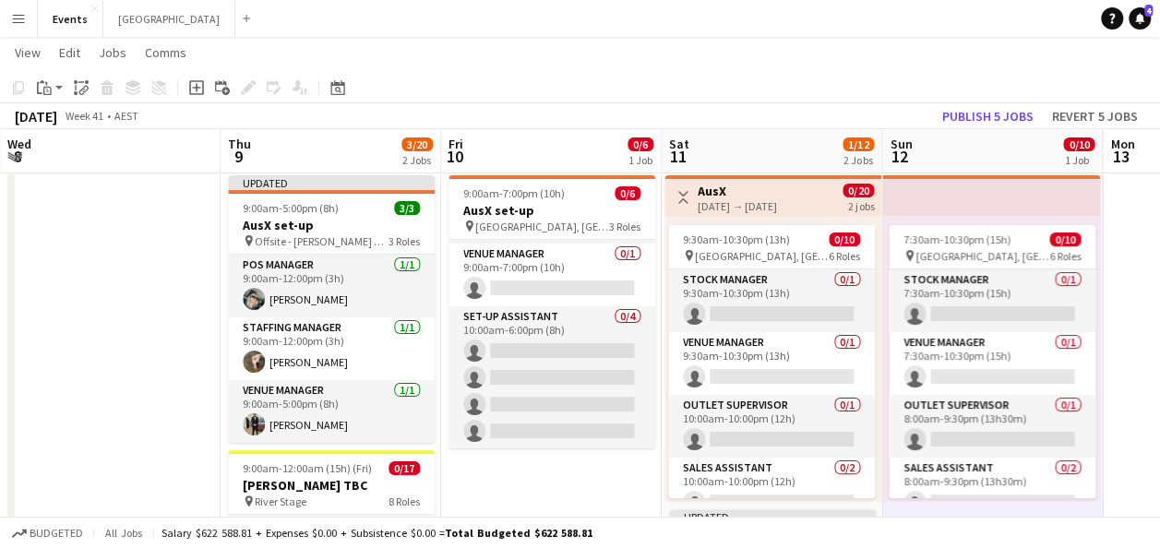
drag, startPoint x: 482, startPoint y: 286, endPoint x: 135, endPoint y: 284, distance: 347.1
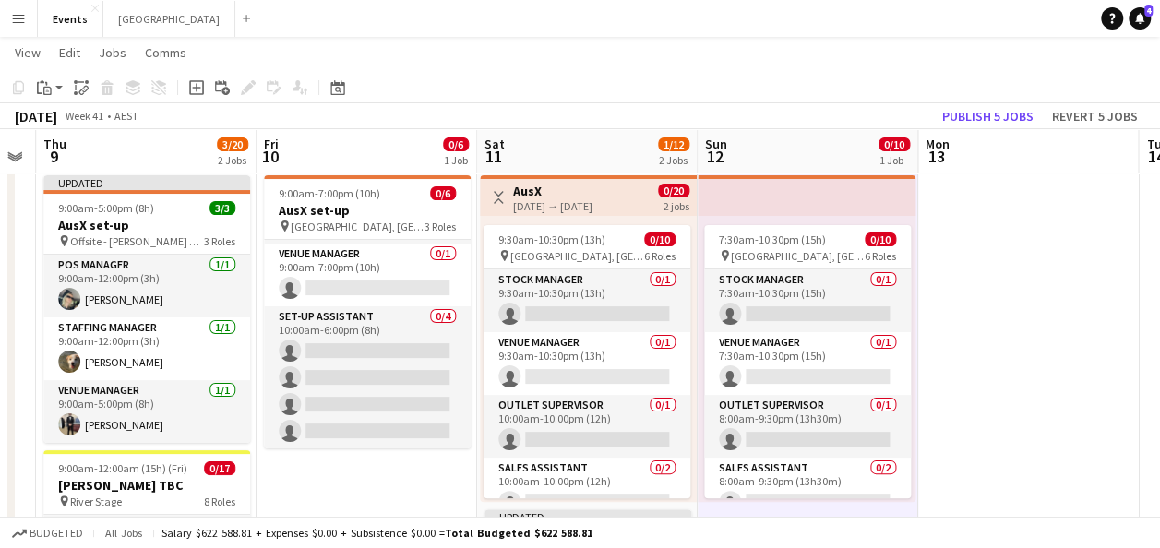
scroll to position [0, 628]
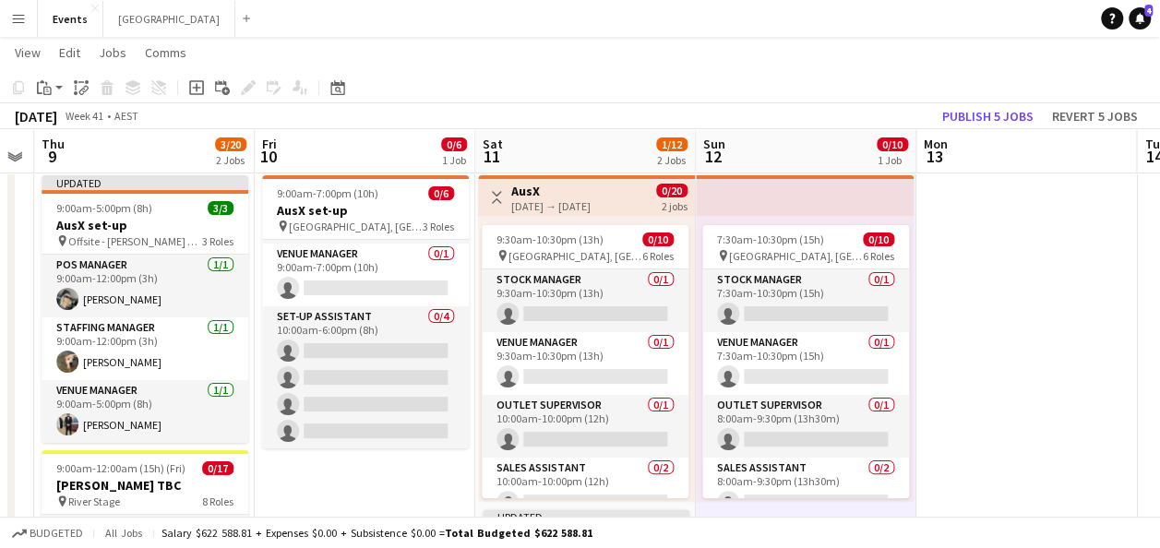
drag, startPoint x: 561, startPoint y: 489, endPoint x: 384, endPoint y: 462, distance: 179.4
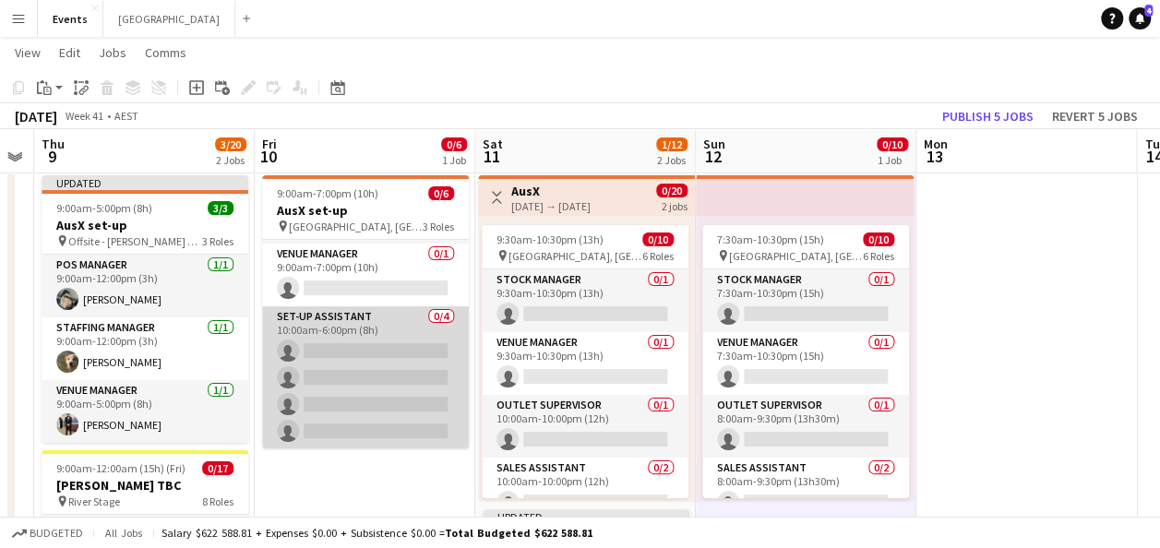
scroll to position [0, 0]
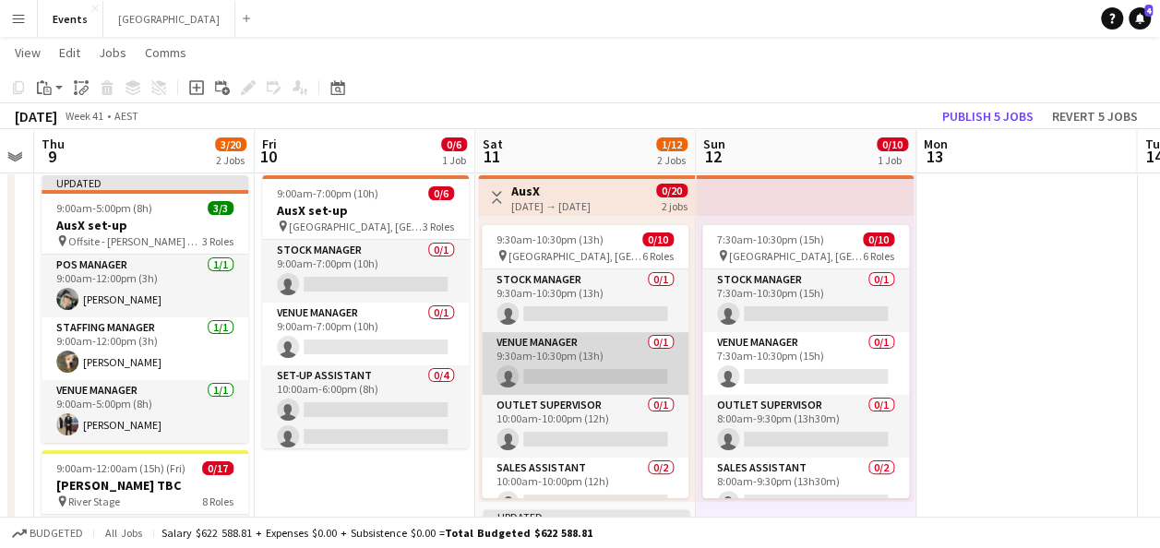
click at [588, 351] on app-card-role "Venue Manager 0/1 9:30am-10:30pm (13h) single-neutral-actions" at bounding box center [585, 363] width 207 height 63
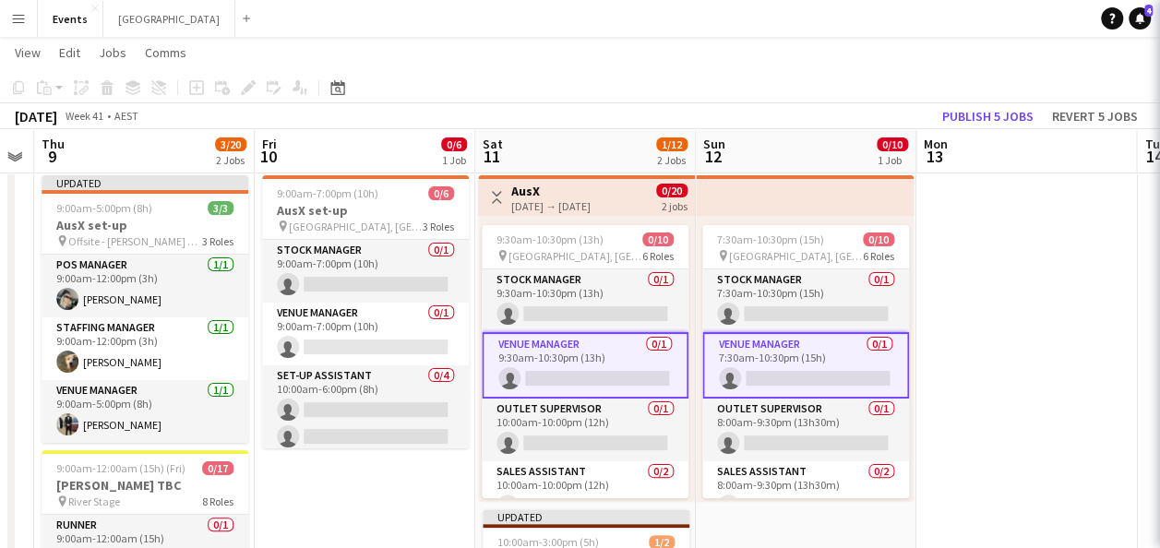
scroll to position [0, 627]
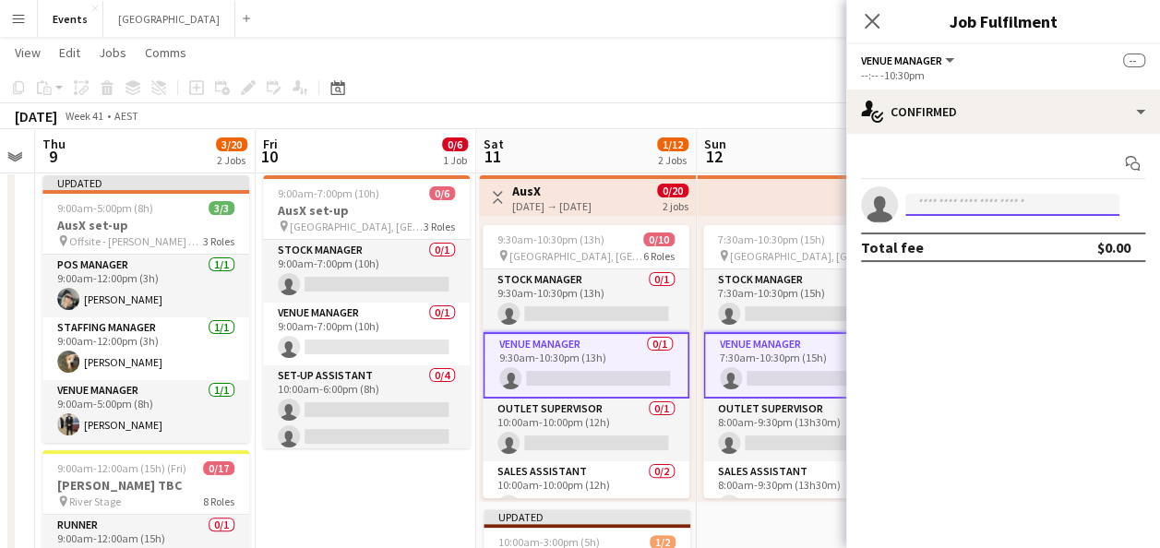
click at [946, 195] on input at bounding box center [1012, 205] width 214 height 22
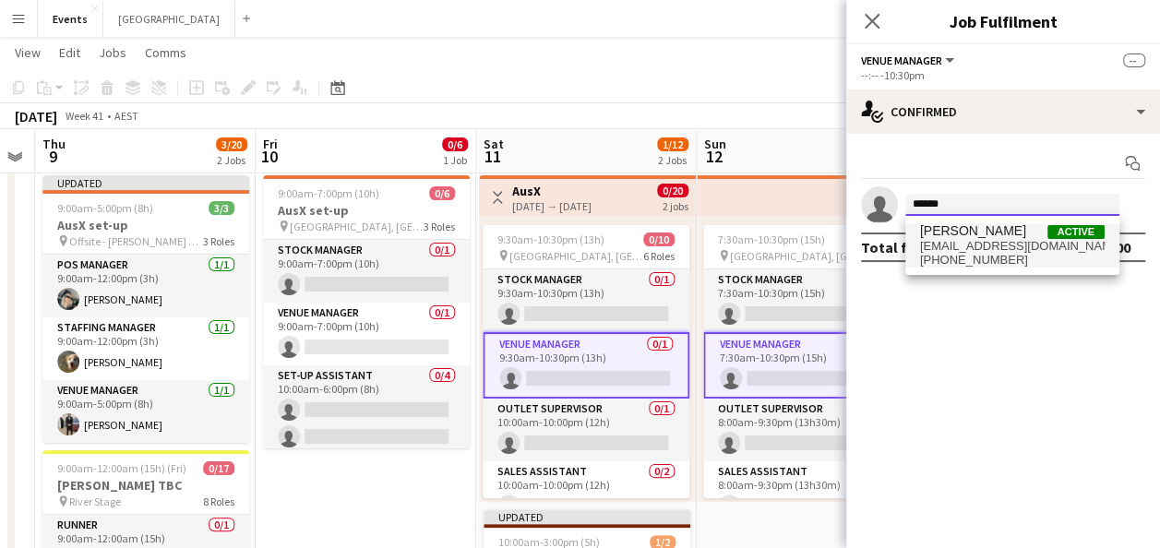
type input "******"
click at [1000, 243] on span "[EMAIL_ADDRESS][DOMAIN_NAME]" at bounding box center [1012, 246] width 185 height 15
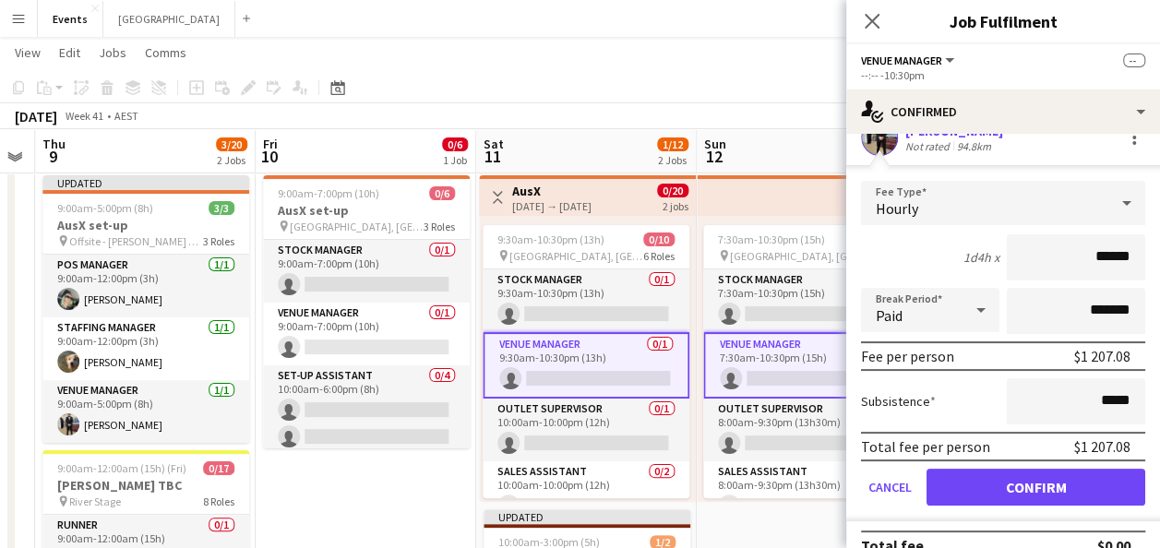
scroll to position [92, 0]
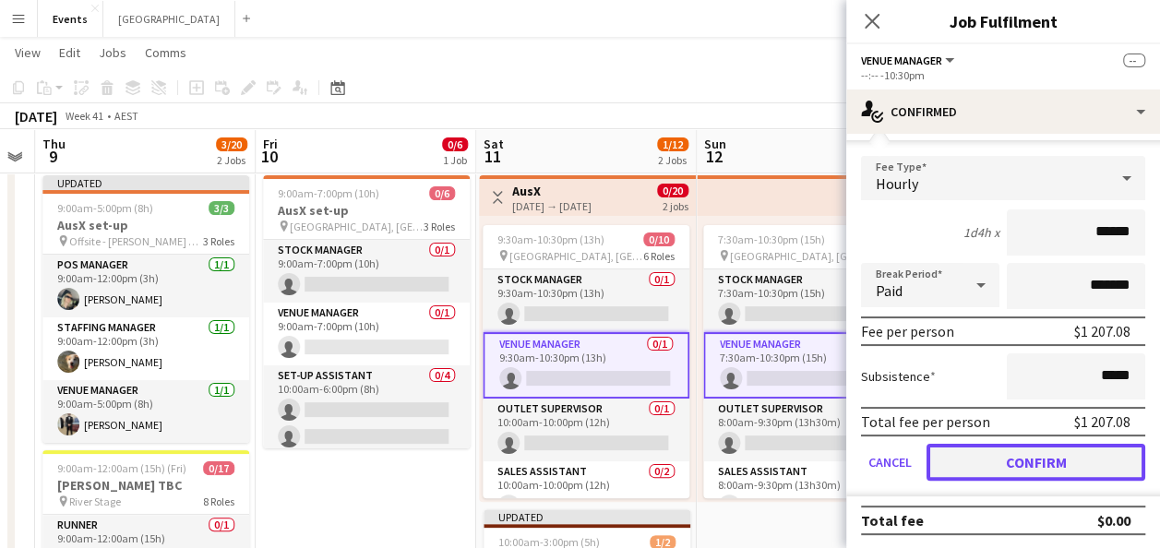
click at [1001, 462] on button "Confirm" at bounding box center [1036, 462] width 219 height 37
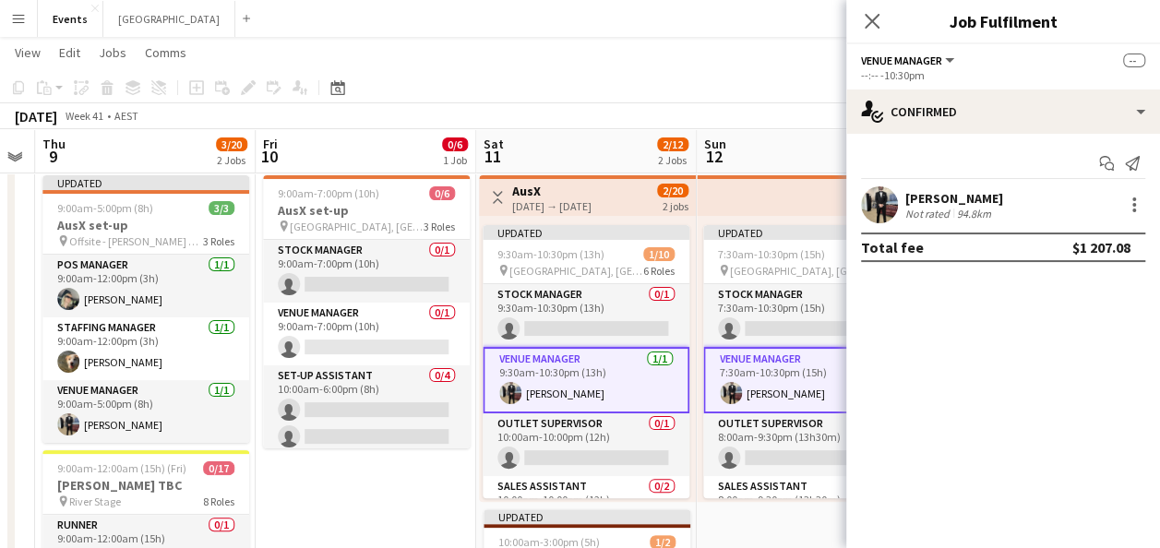
scroll to position [0, 0]
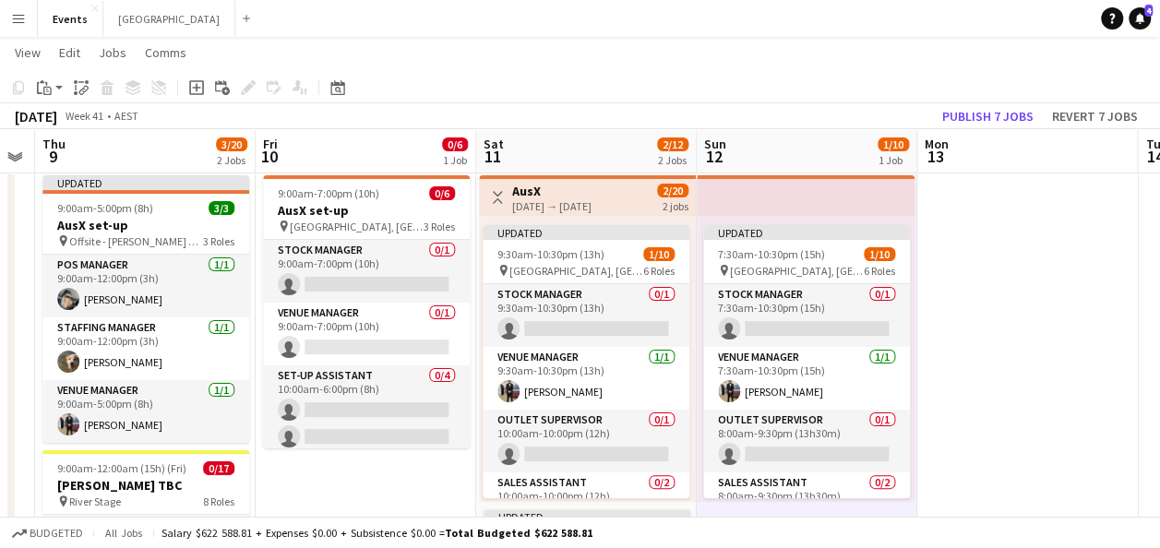
scroll to position [0, 625]
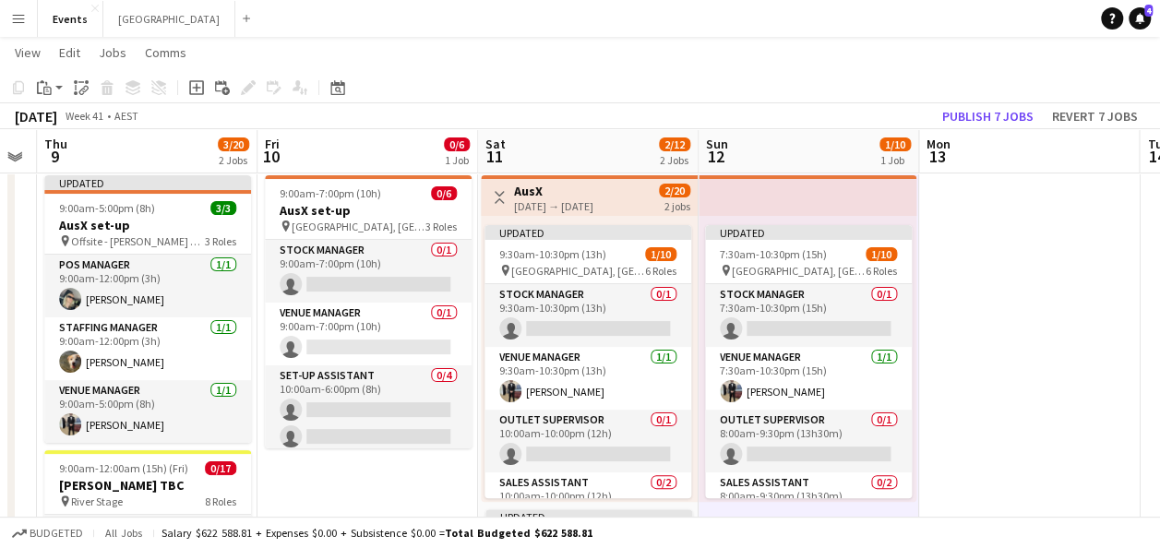
drag, startPoint x: 779, startPoint y: 521, endPoint x: 399, endPoint y: 500, distance: 380.8
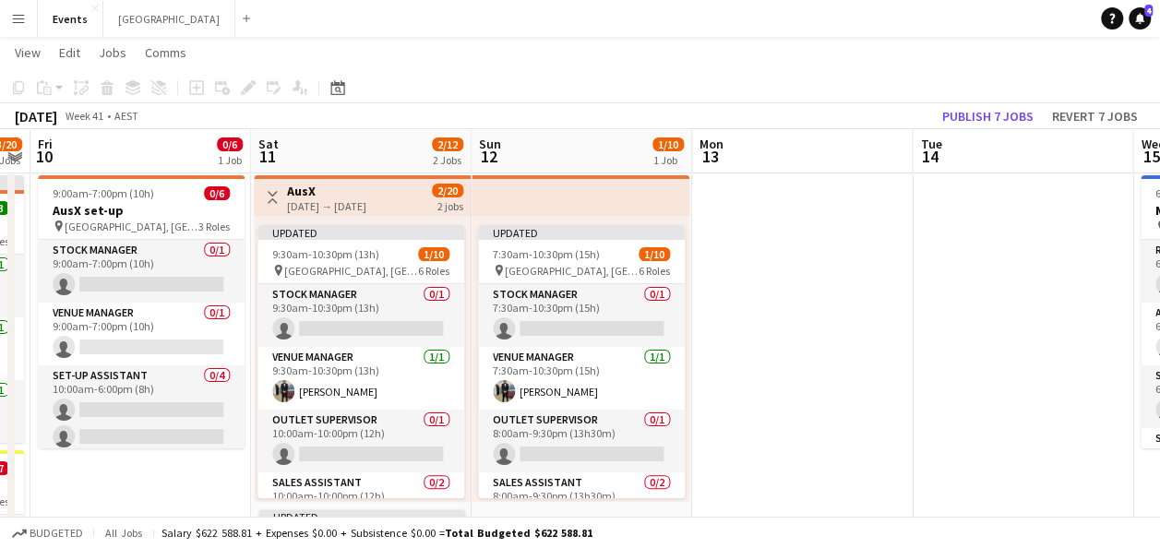
drag, startPoint x: 1083, startPoint y: 349, endPoint x: 739, endPoint y: 343, distance: 343.4
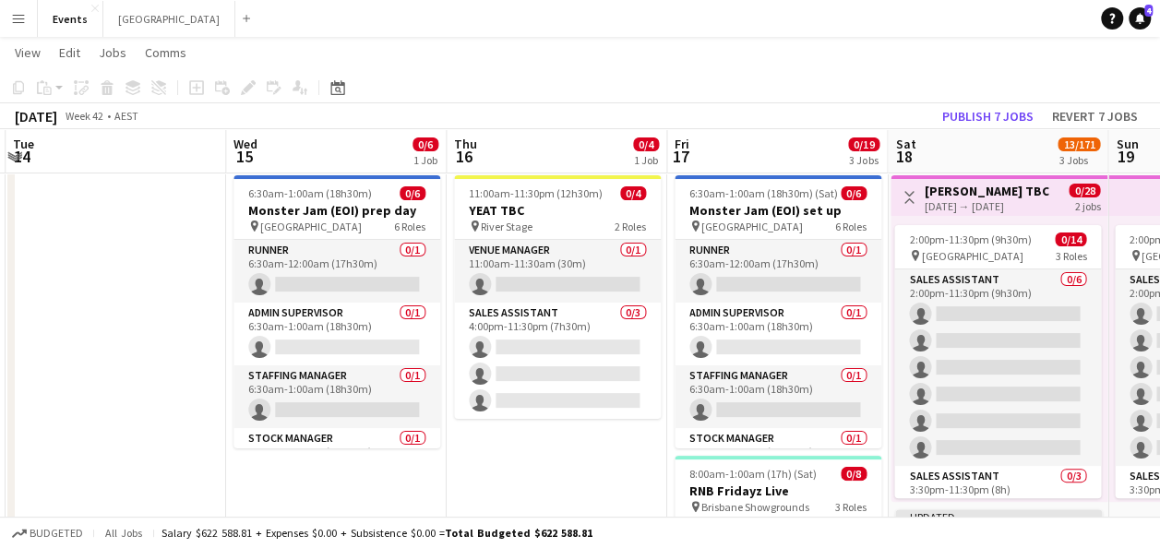
drag, startPoint x: 953, startPoint y: 334, endPoint x: 208, endPoint y: 345, distance: 744.9
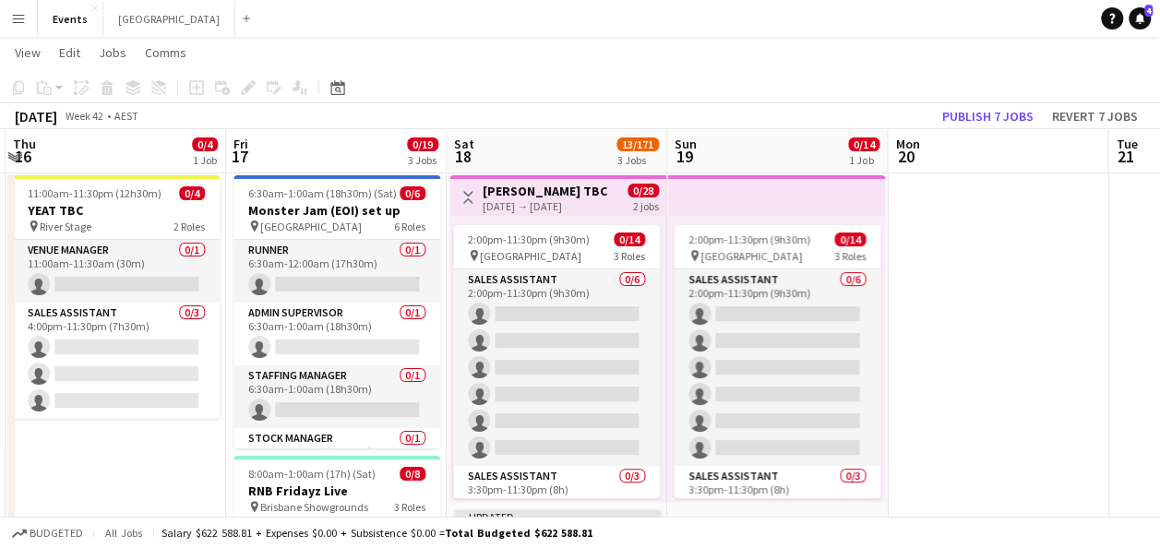
scroll to position [0, 450]
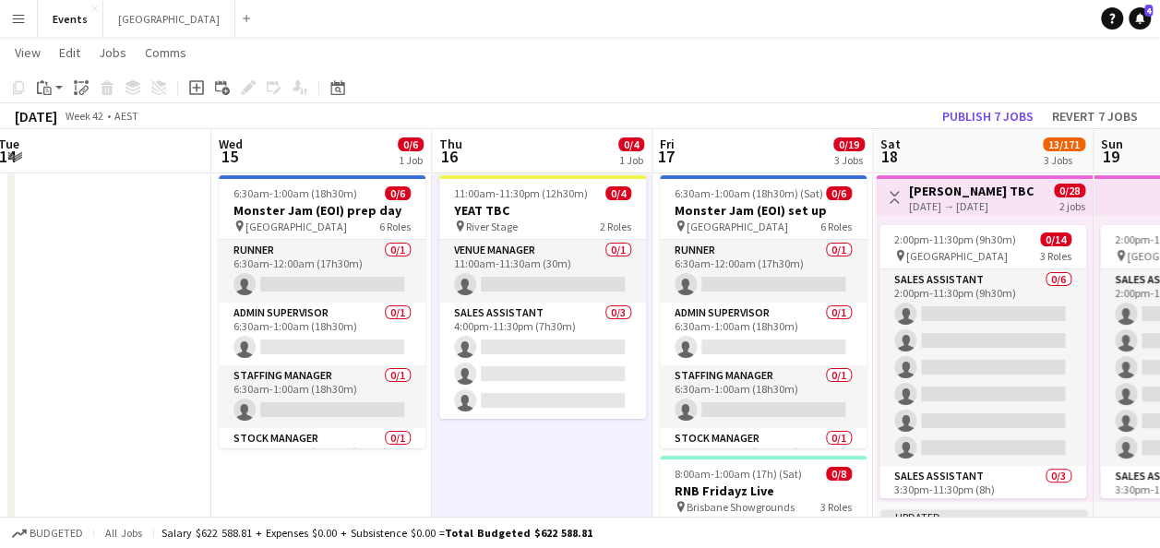
click at [574, 71] on app-page-menu "View Day view expanded Day view collapsed Month view Date picker Jump to [DATE]…" at bounding box center [580, 54] width 1160 height 35
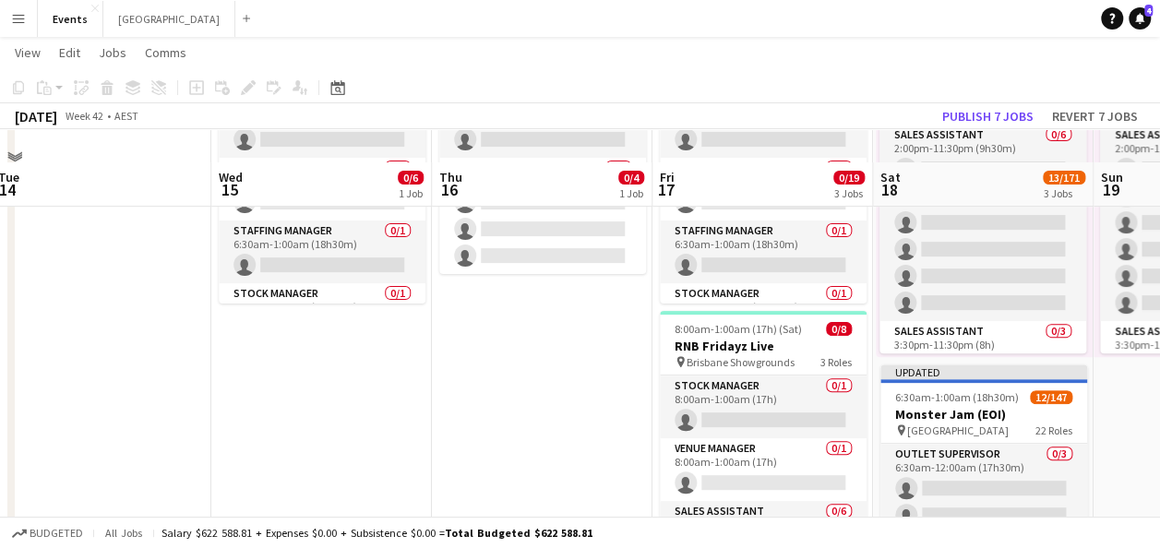
scroll to position [223, 0]
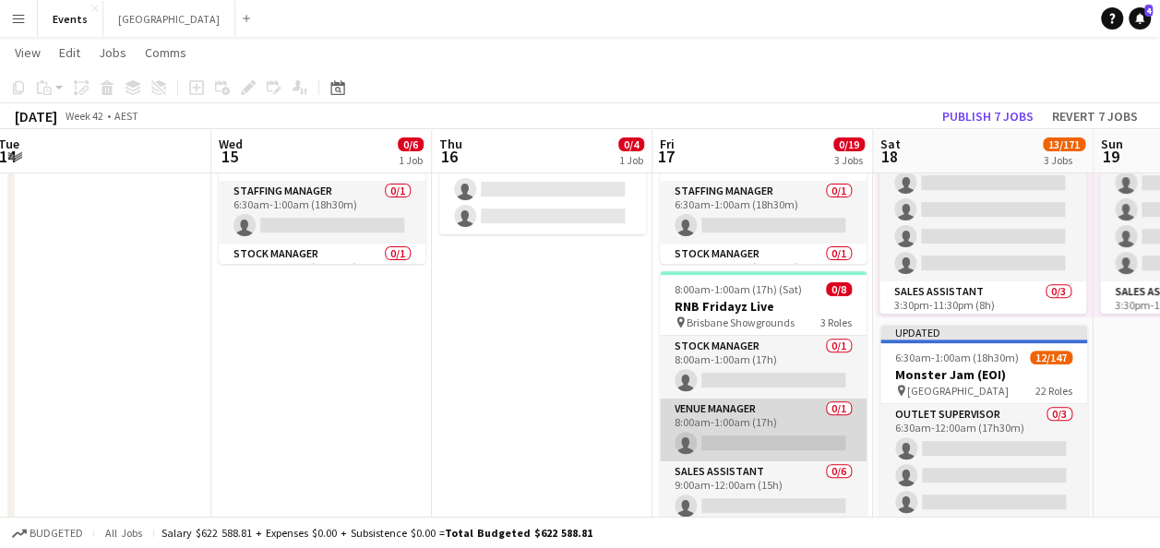
click at [759, 419] on app-card-role "Venue Manager 0/1 8:00am-1:00am (17h) single-neutral-actions" at bounding box center [763, 430] width 207 height 63
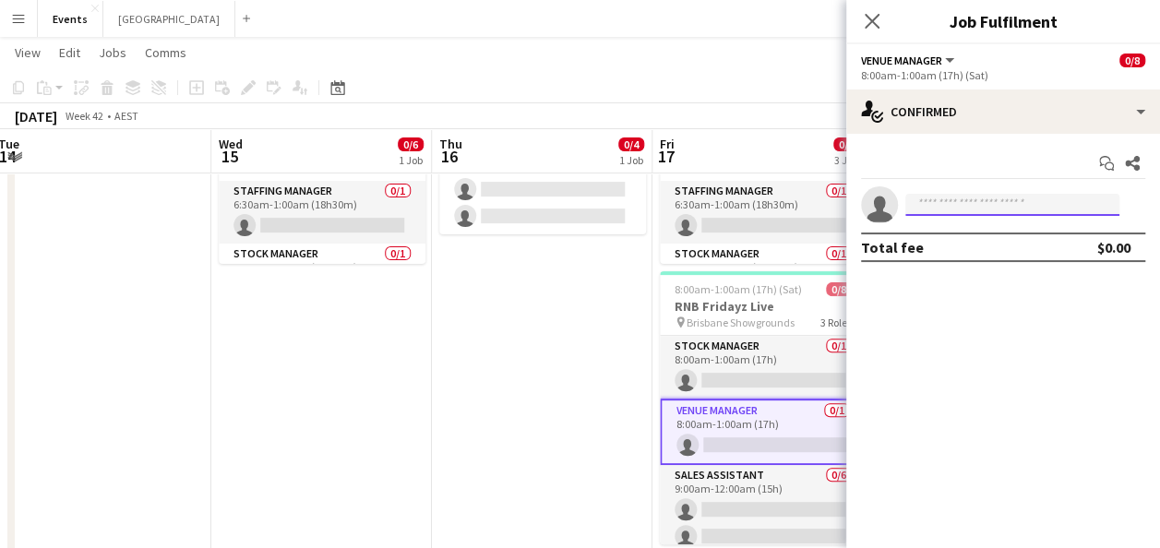
click at [925, 200] on input at bounding box center [1012, 205] width 214 height 22
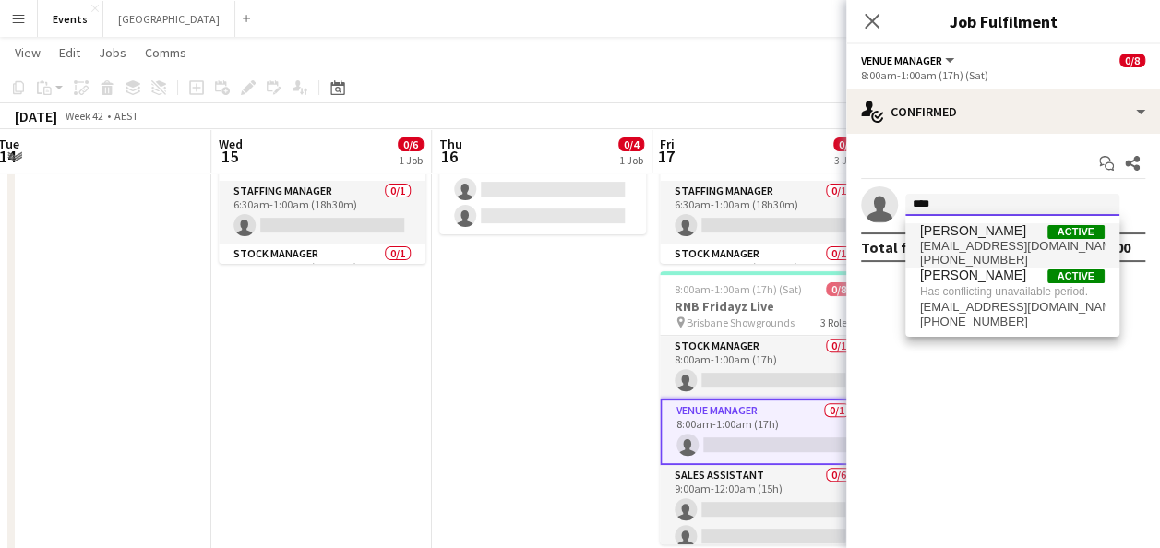
type input "****"
click at [1022, 241] on span "[EMAIL_ADDRESS][DOMAIN_NAME]" at bounding box center [1012, 246] width 185 height 15
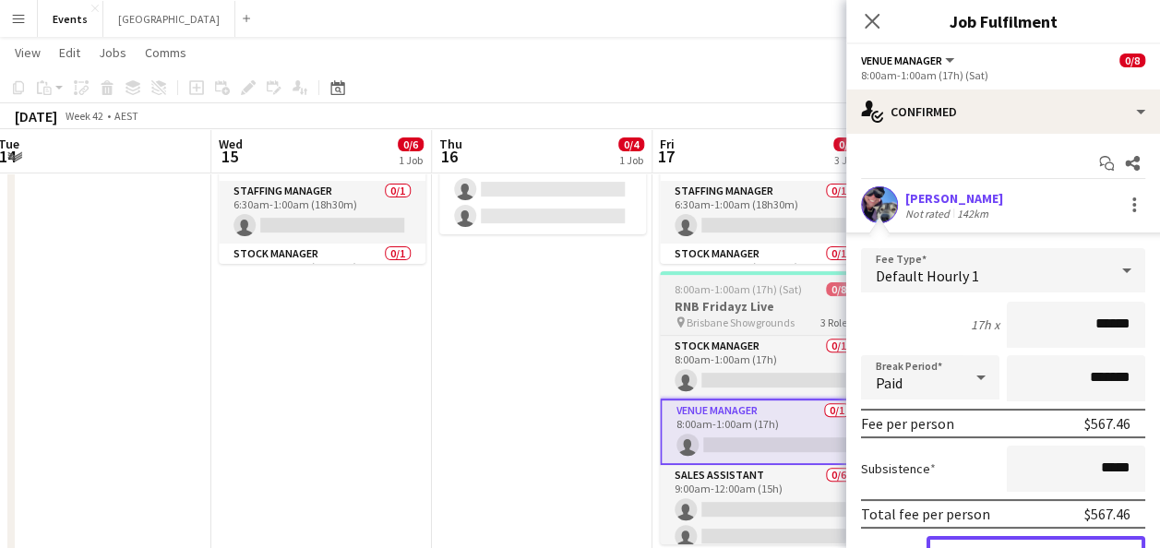
drag, startPoint x: 1034, startPoint y: 537, endPoint x: 813, endPoint y: 475, distance: 229.1
click at [1034, 537] on button "Confirm" at bounding box center [1036, 554] width 219 height 37
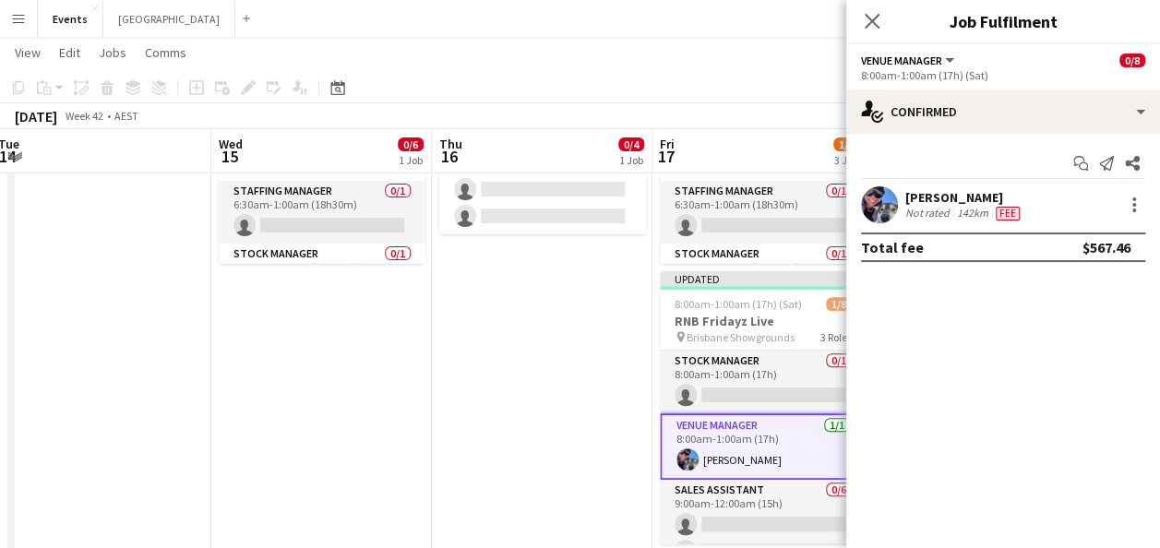
click at [545, 354] on app-date-cell "11:00am-11:30pm (12h30m) 0/4 YEAT TBC pin River Stage 2 Roles Venue Manager 0/1…" at bounding box center [542, 449] width 221 height 932
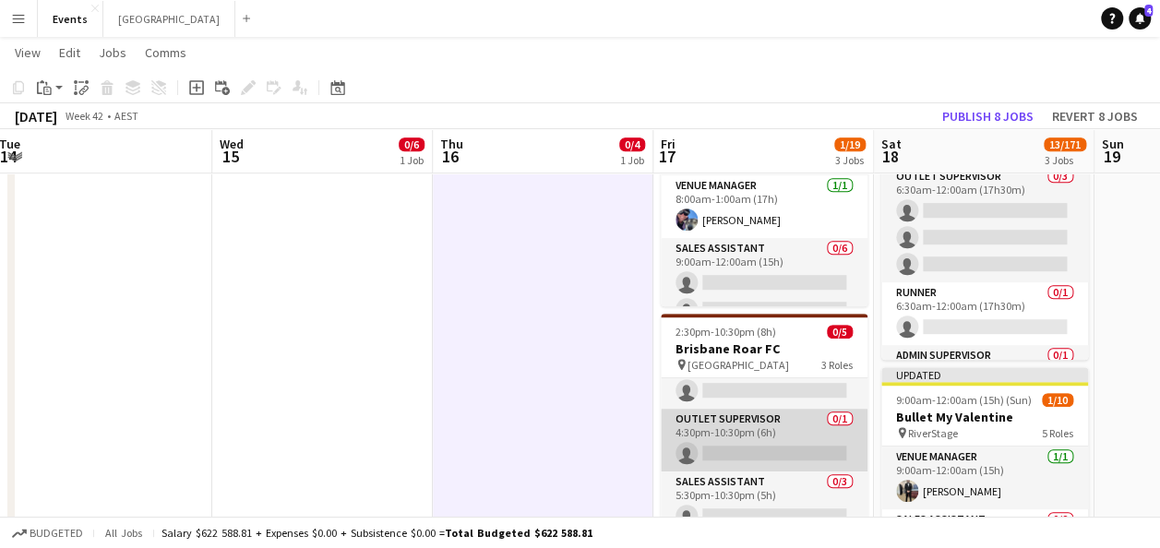
scroll to position [0, 0]
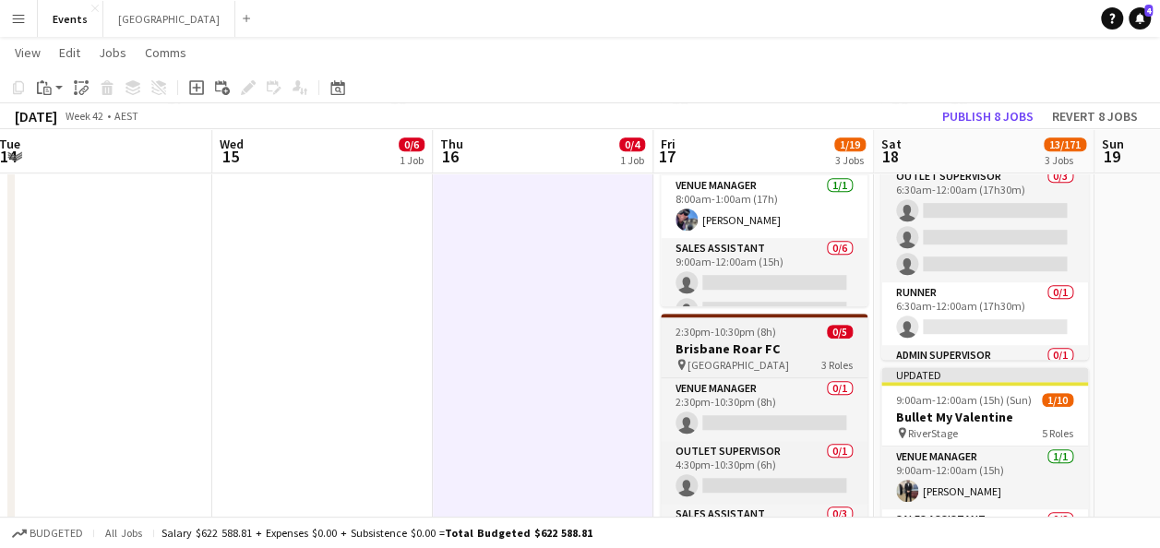
click at [778, 345] on h3 "Brisbane Roar FC" at bounding box center [764, 349] width 207 height 17
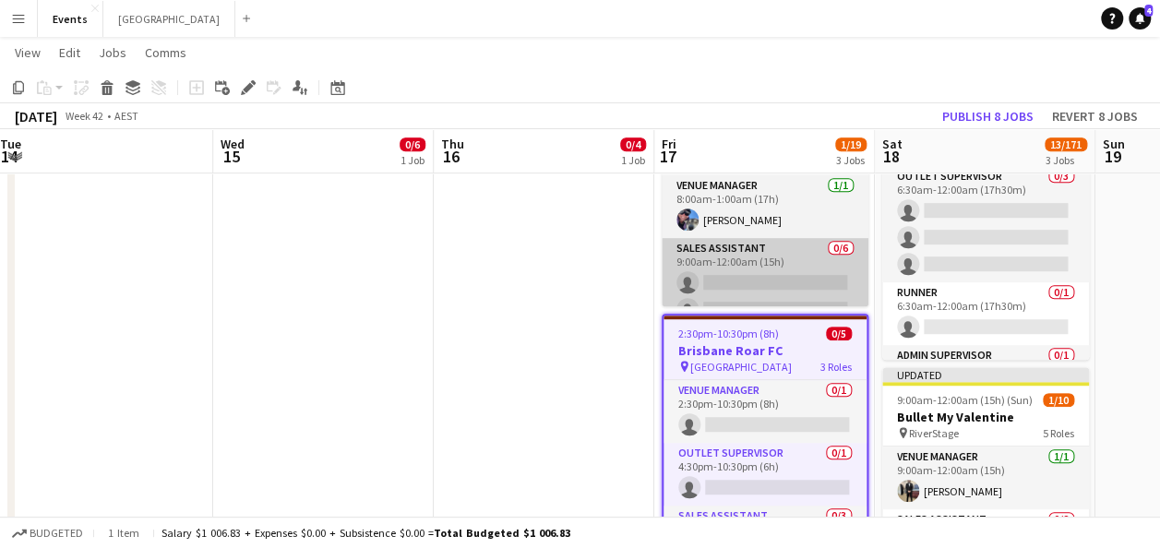
click at [244, 89] on icon at bounding box center [248, 88] width 10 height 10
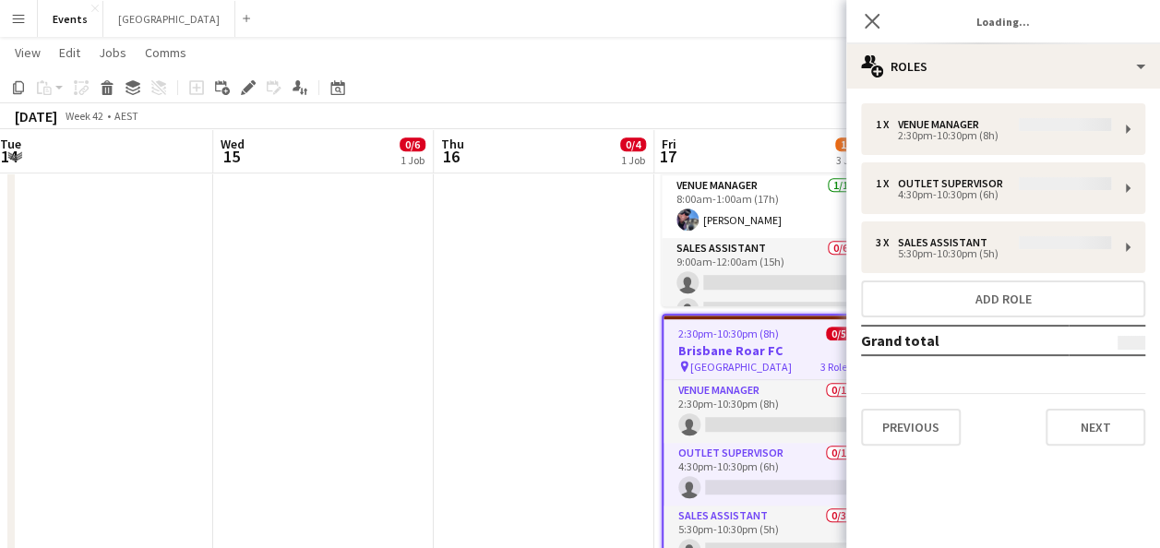
type input "**********"
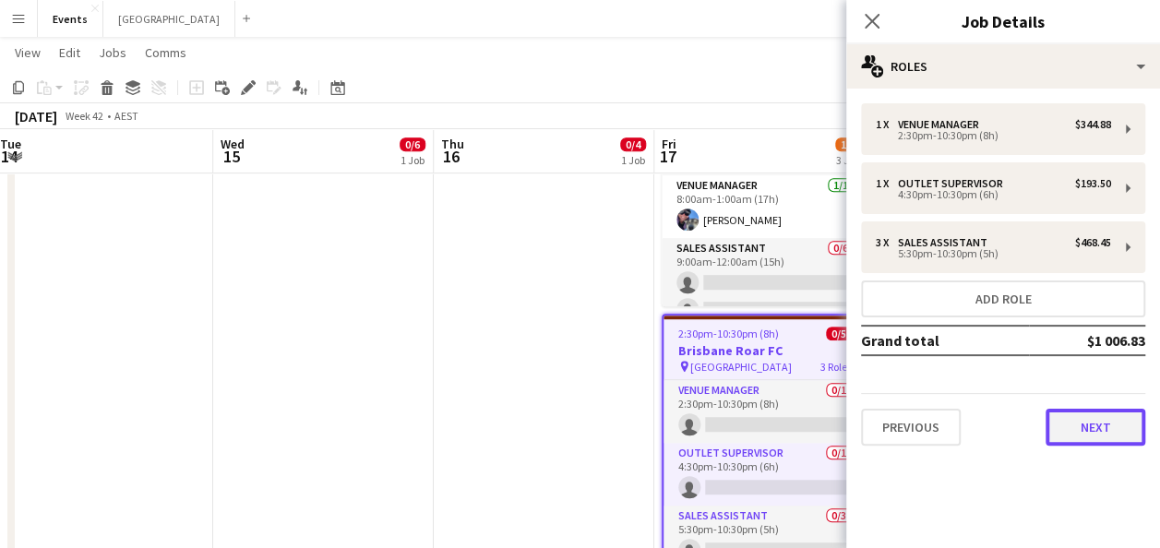
click at [1055, 419] on button "Next" at bounding box center [1096, 427] width 100 height 37
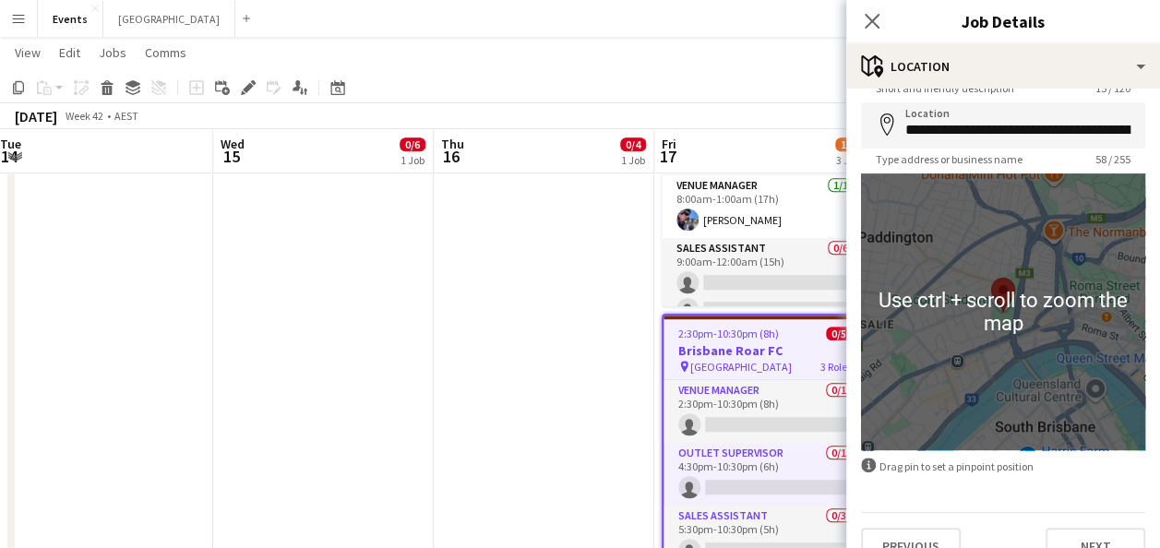
scroll to position [103, 0]
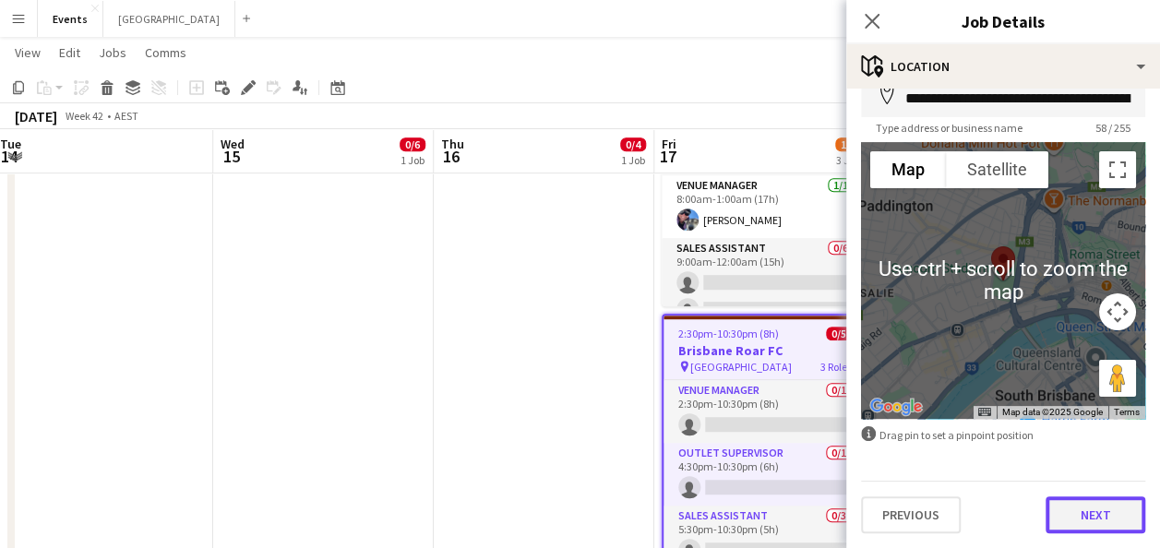
click at [1076, 518] on button "Next" at bounding box center [1096, 515] width 100 height 37
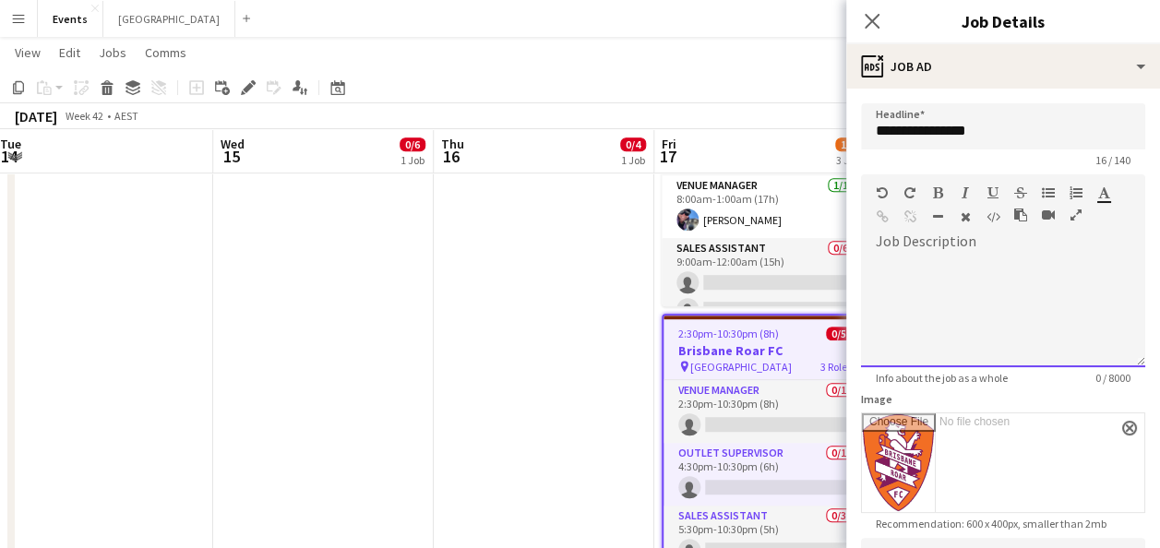
click at [978, 272] on div at bounding box center [1003, 312] width 284 height 111
click at [513, 333] on app-date-cell "11:00am-11:30pm (12h30m) 0/4 YEAT TBC pin River Stage 2 Roles Venue Manager 0/1…" at bounding box center [544, 211] width 221 height 932
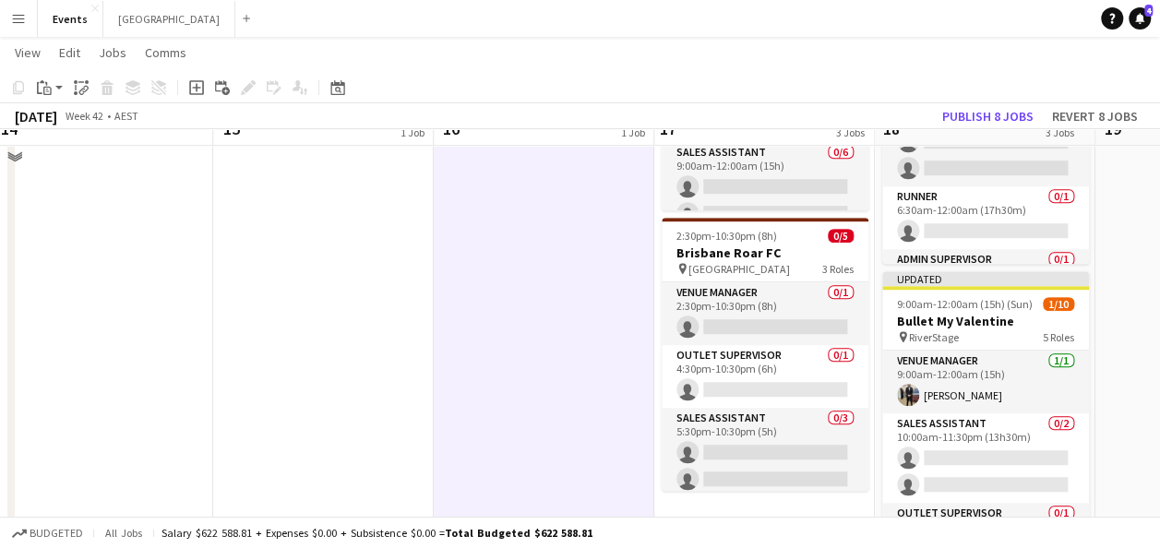
scroll to position [530, 0]
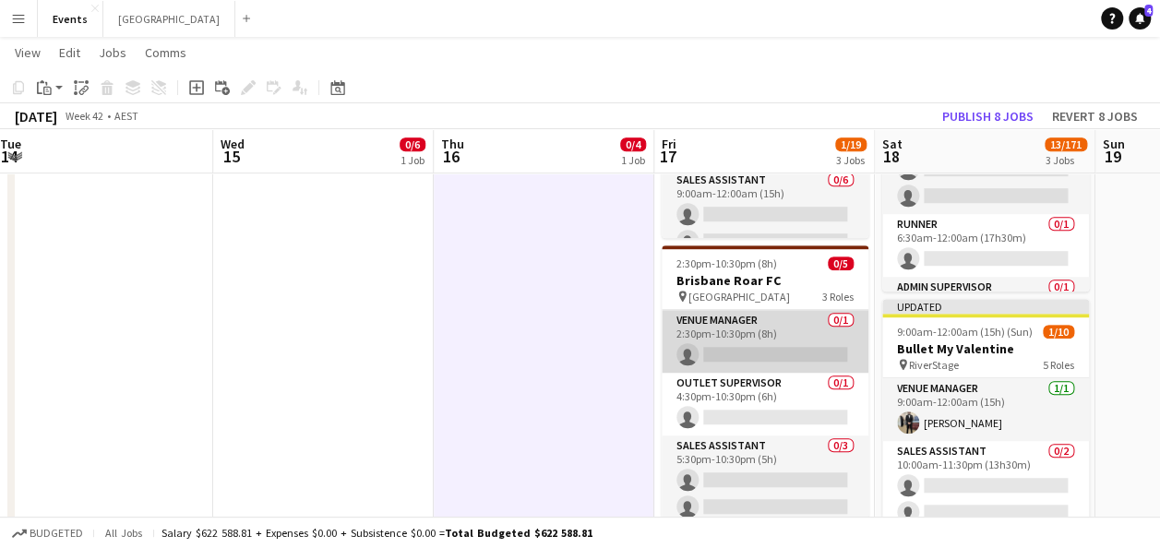
click at [746, 329] on app-card-role "Venue Manager 0/1 2:30pm-10:30pm (8h) single-neutral-actions" at bounding box center [765, 341] width 207 height 63
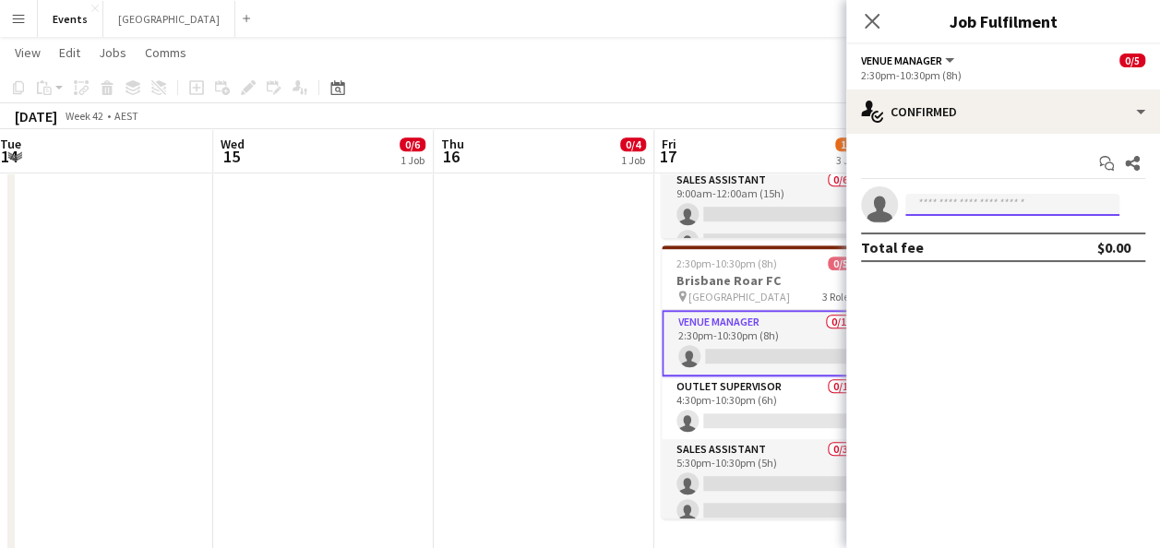
click at [956, 198] on input at bounding box center [1012, 205] width 214 height 22
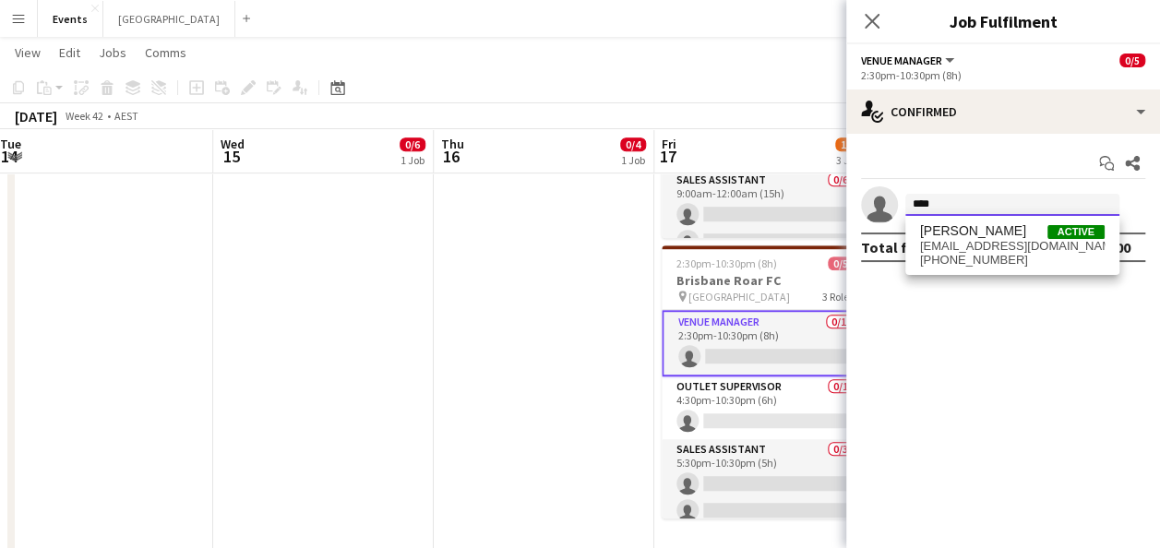
type input "****"
drag, startPoint x: 977, startPoint y: 243, endPoint x: 964, endPoint y: 246, distance: 13.2
click at [977, 243] on span "[EMAIL_ADDRESS][DOMAIN_NAME]" at bounding box center [1012, 246] width 185 height 15
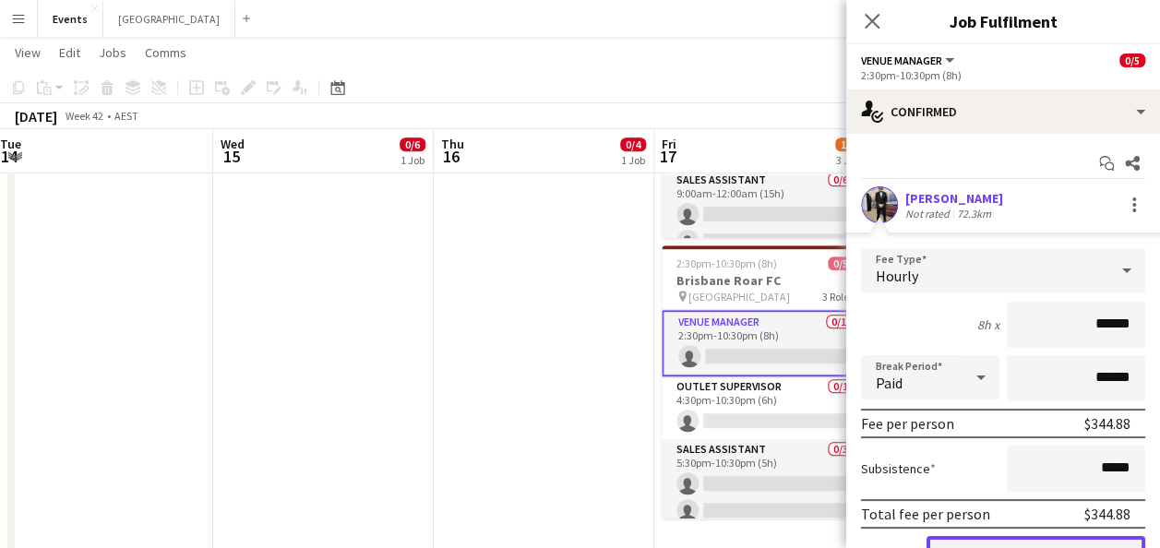
click at [1001, 539] on button "Confirm" at bounding box center [1036, 554] width 219 height 37
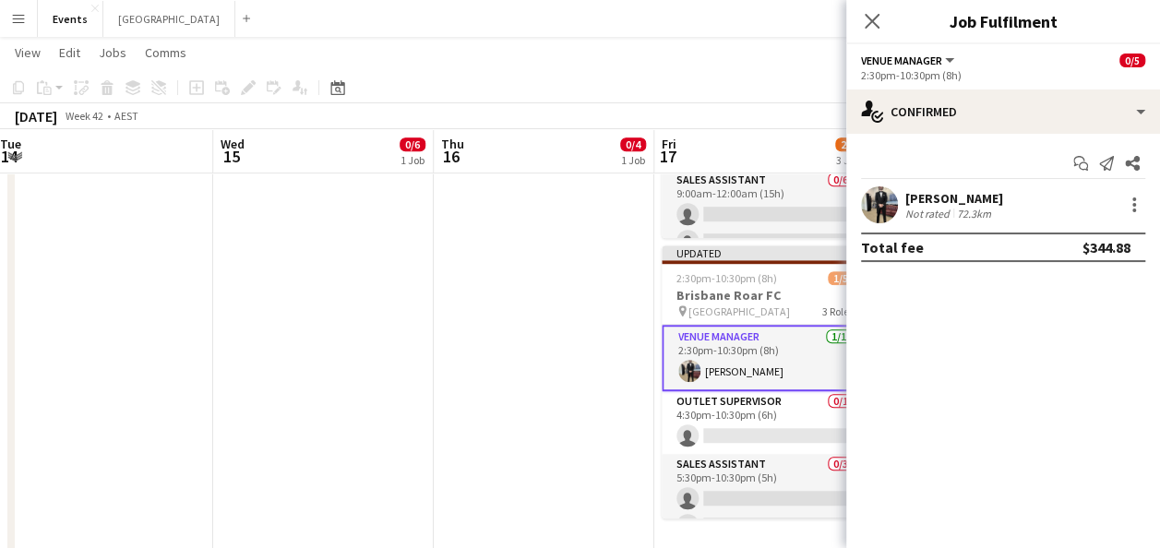
click at [573, 380] on app-date-cell "11:00am-11:30pm (12h30m) 0/4 YEAT TBC pin River Stage 2 Roles Venue Manager 0/1…" at bounding box center [544, 143] width 221 height 932
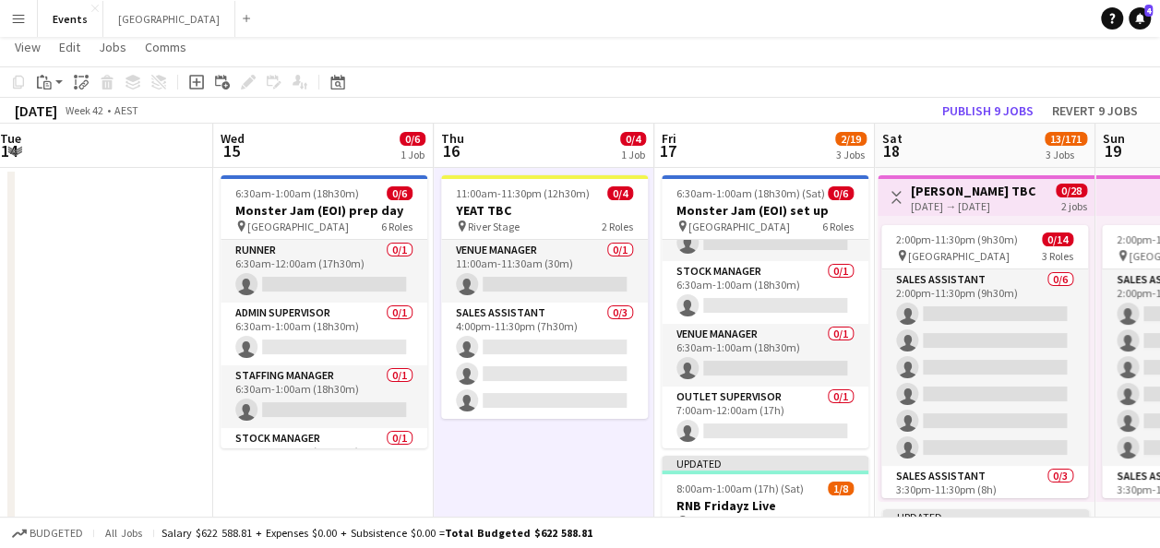
scroll to position [0, 0]
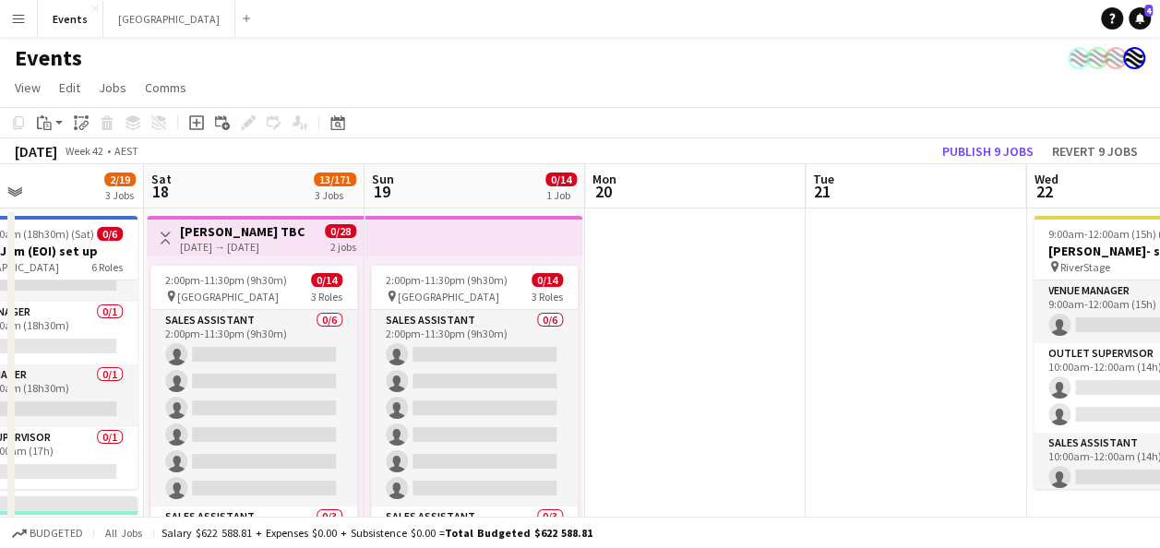
drag, startPoint x: 997, startPoint y: 369, endPoint x: 535, endPoint y: 367, distance: 461.5
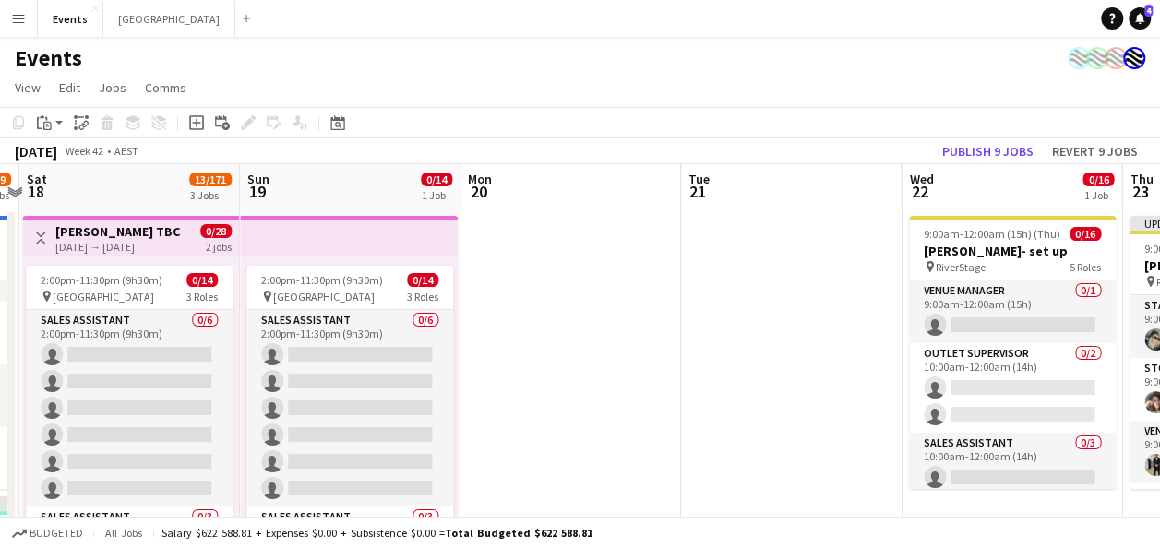
drag, startPoint x: 753, startPoint y: 340, endPoint x: 560, endPoint y: 340, distance: 192.9
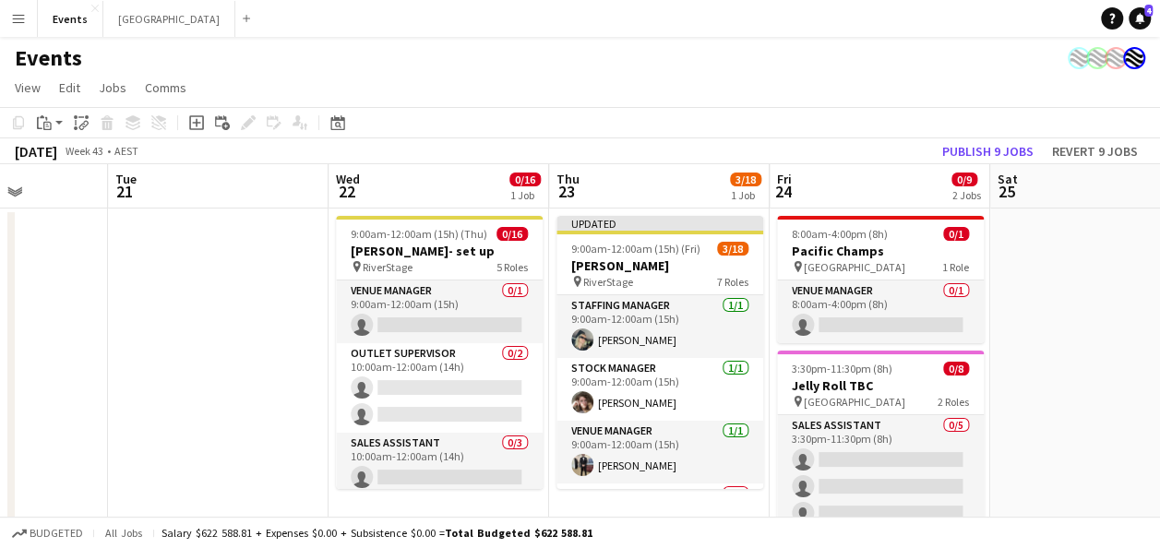
scroll to position [0, 561]
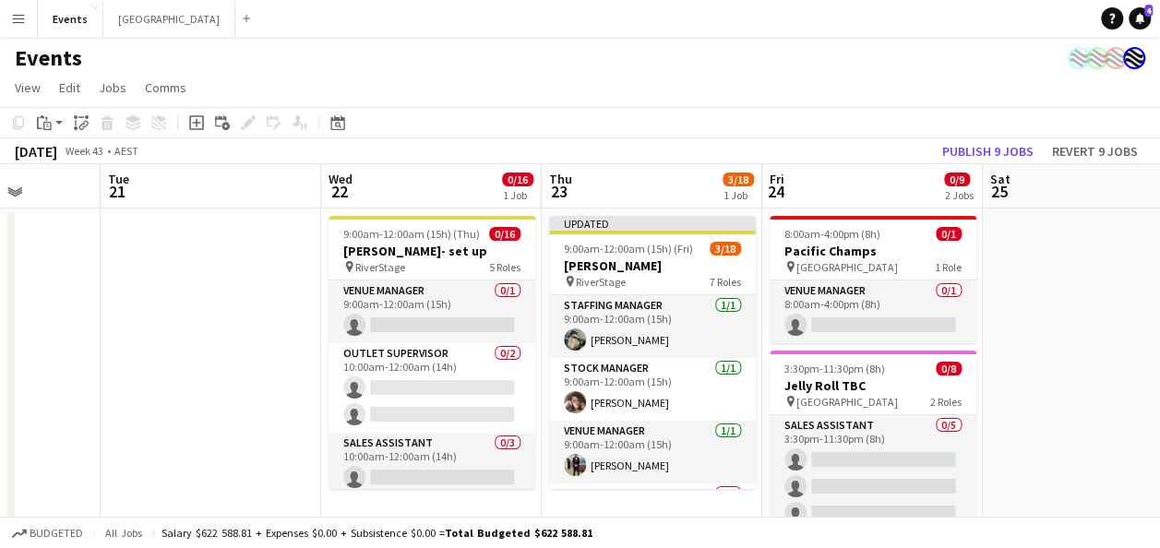
drag, startPoint x: 711, startPoint y: 333, endPoint x: 275, endPoint y: 328, distance: 435.7
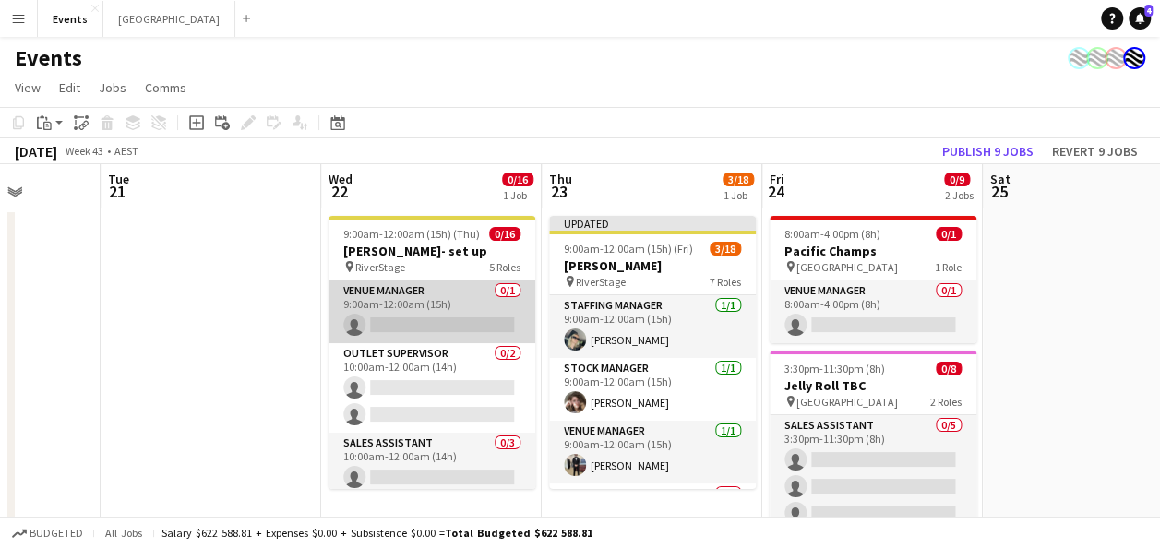
click at [413, 313] on app-card-role "Venue Manager 0/1 9:00am-12:00am (15h) single-neutral-actions" at bounding box center [432, 312] width 207 height 63
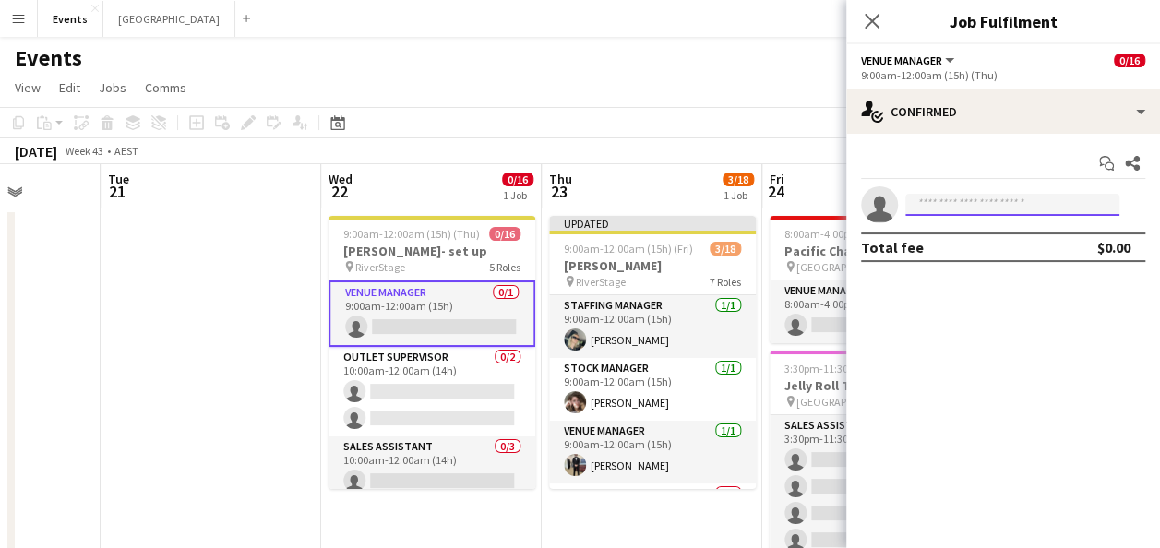
click at [919, 210] on input at bounding box center [1012, 205] width 214 height 22
click at [921, 210] on input at bounding box center [1012, 205] width 214 height 22
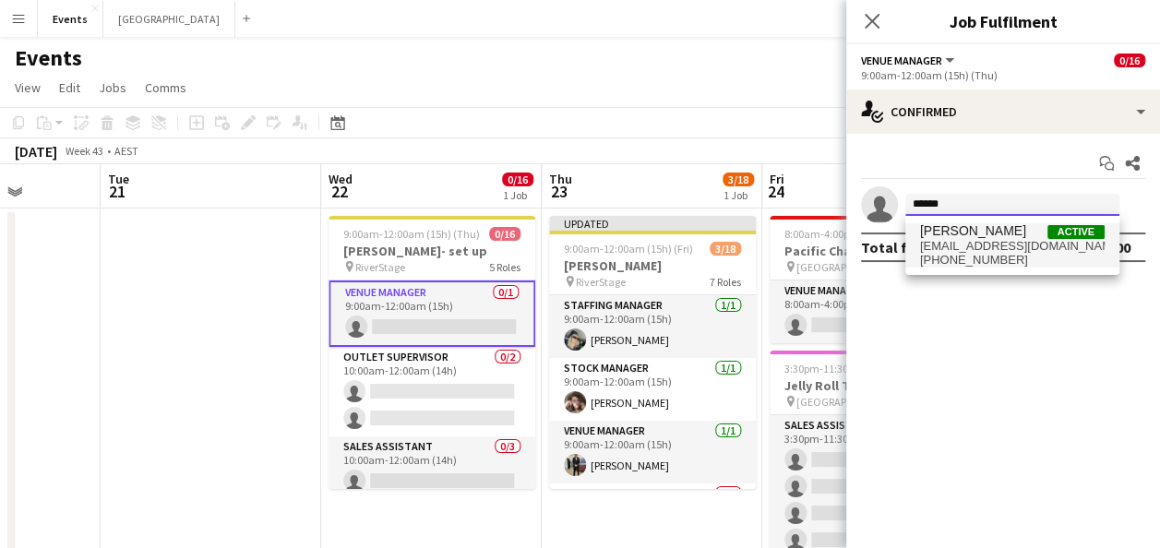
type input "******"
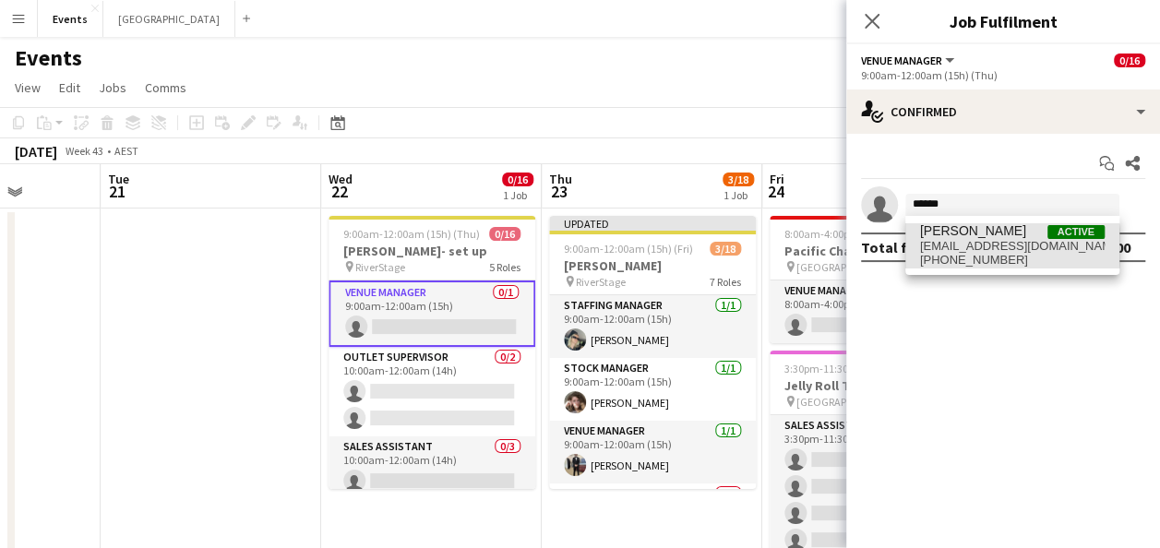
click at [953, 246] on span "[EMAIL_ADDRESS][DOMAIN_NAME]" at bounding box center [1012, 246] width 185 height 15
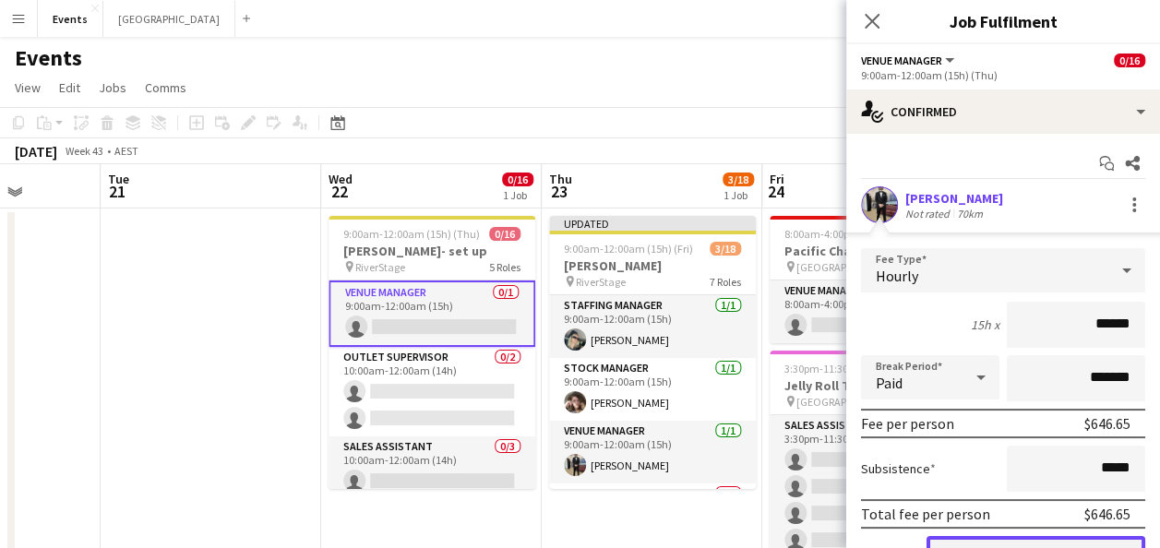
click at [975, 545] on button "Confirm" at bounding box center [1036, 554] width 219 height 37
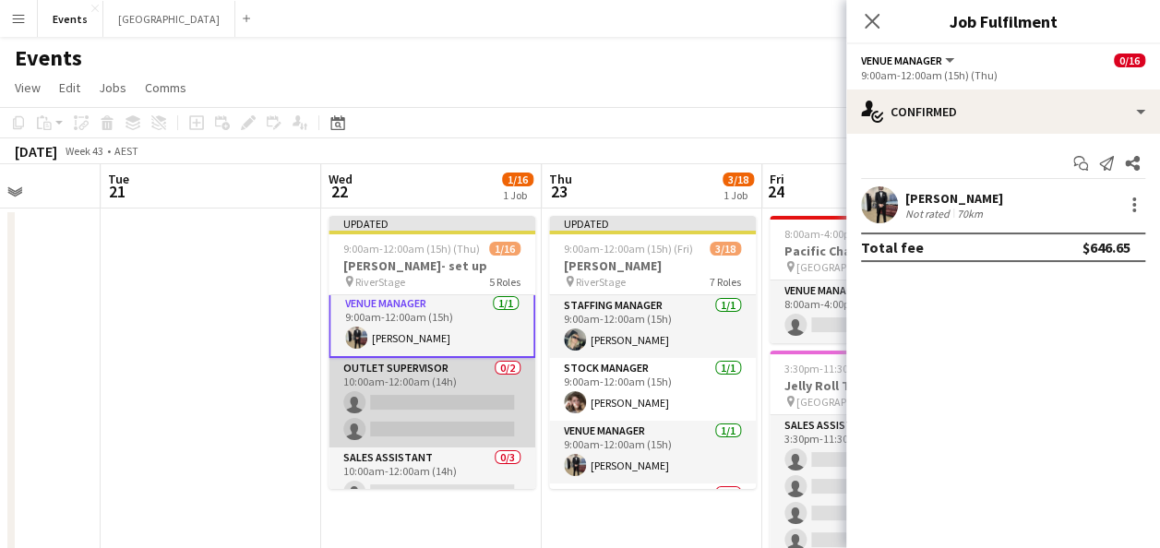
scroll to position [0, 0]
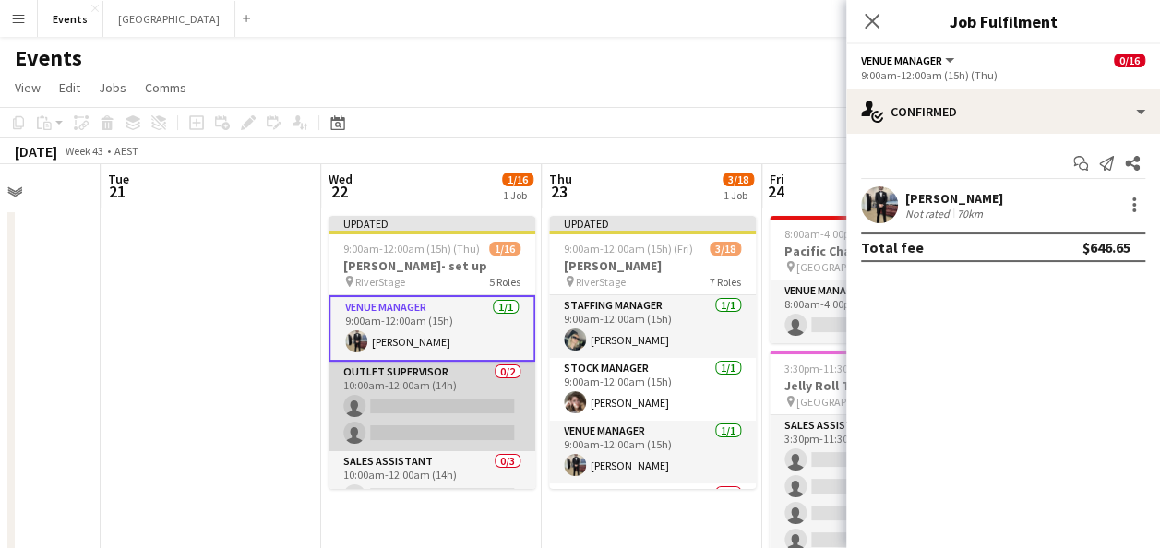
click at [403, 402] on app-card-role "Outlet Supervisor 0/2 10:00am-12:00am (14h) single-neutral-actions single-neutr…" at bounding box center [432, 407] width 207 height 90
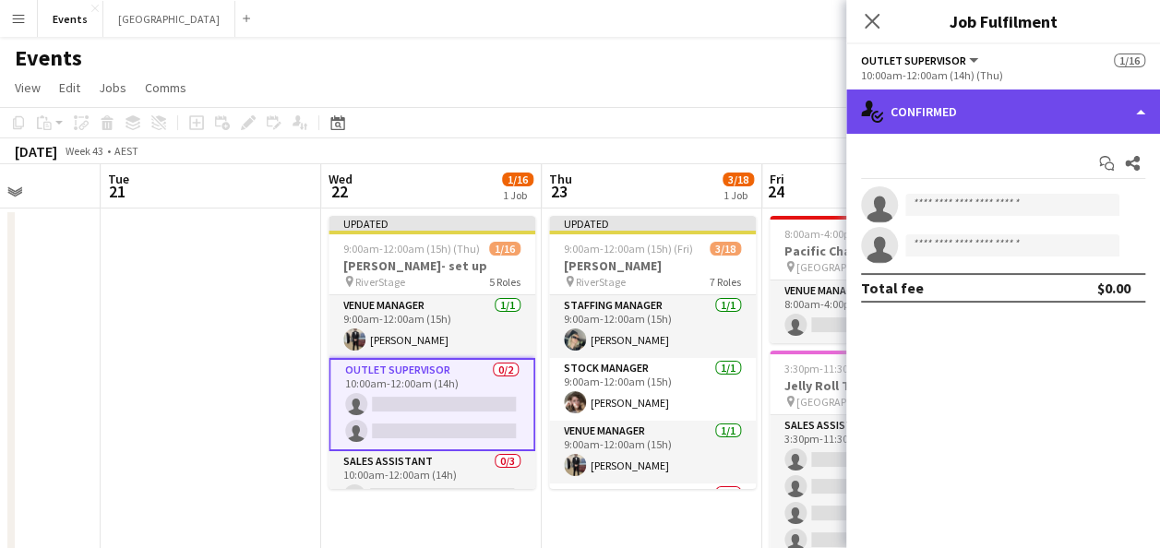
click at [943, 116] on div "single-neutral-actions-check-2 Confirmed" at bounding box center [1003, 112] width 314 height 44
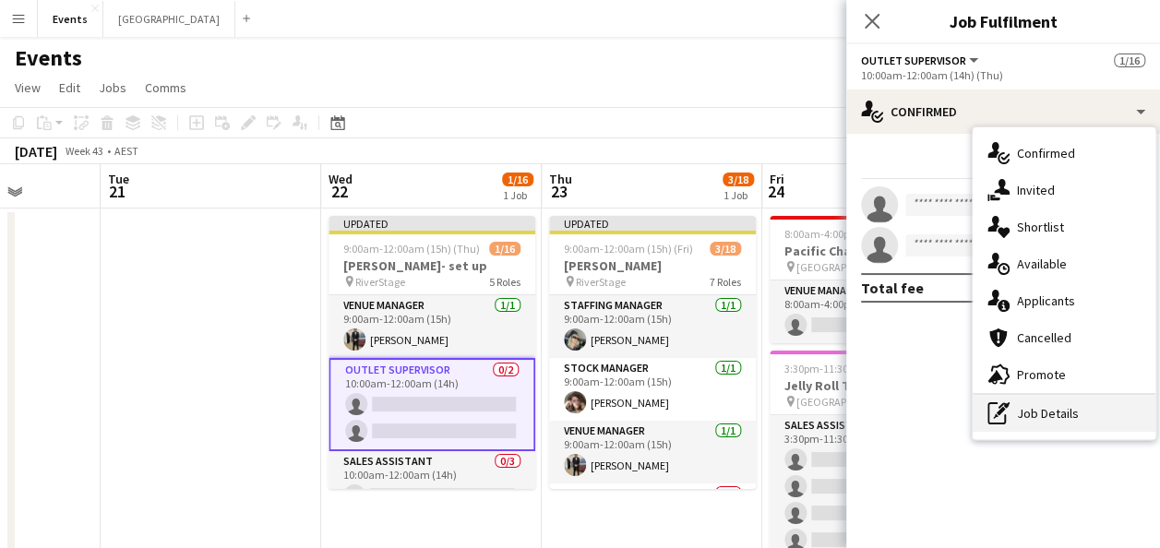
click at [1054, 422] on div "pen-write Job Details" at bounding box center [1064, 413] width 183 height 37
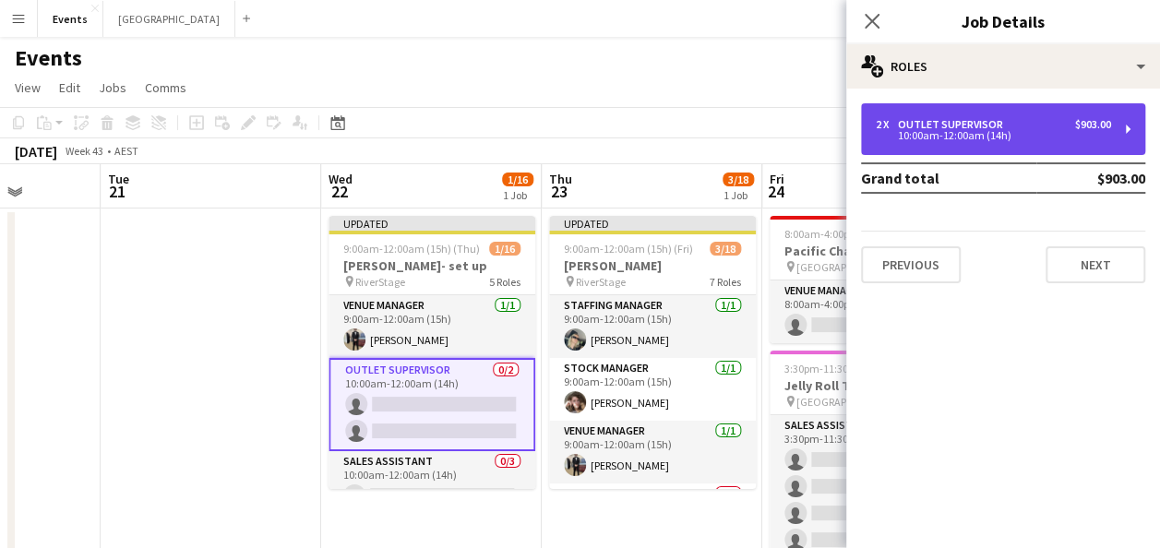
click at [1009, 120] on div "2 x Outlet Supervisor $903.00" at bounding box center [993, 124] width 235 height 13
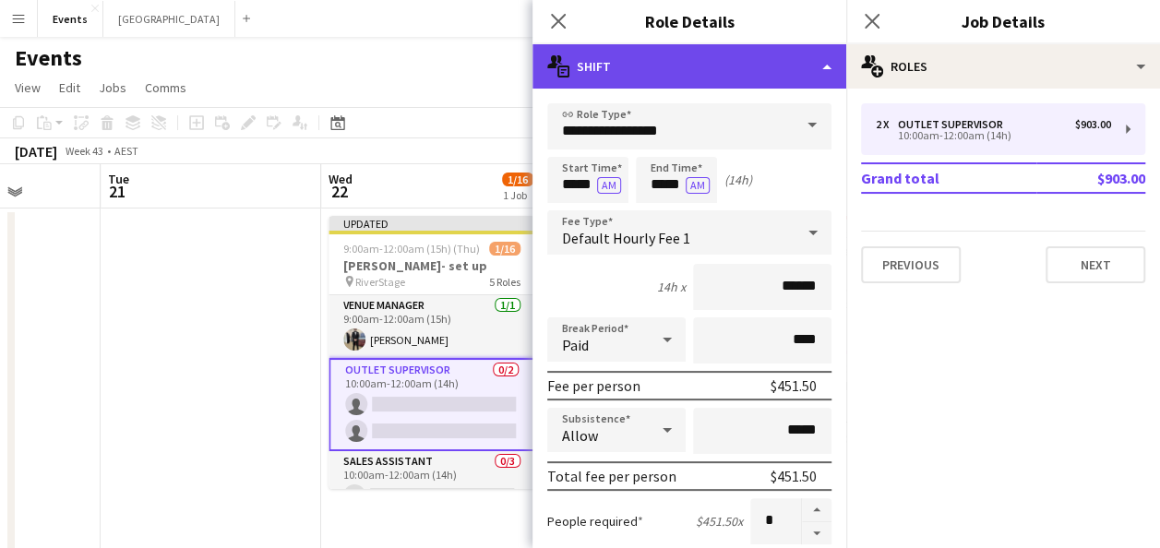
click at [797, 66] on div "multiple-actions-text Shift" at bounding box center [690, 66] width 314 height 44
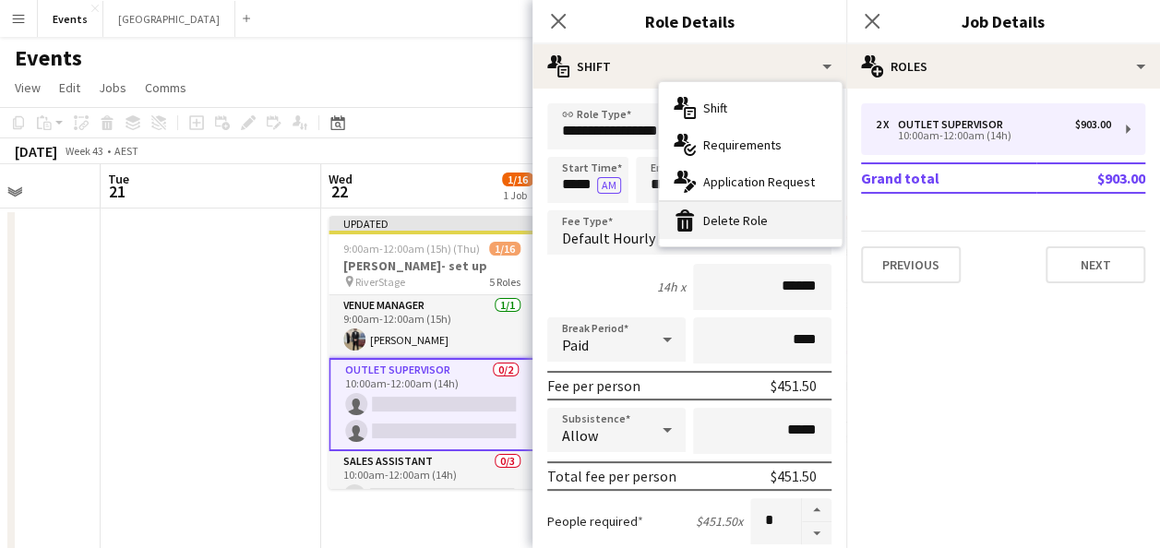
click at [746, 223] on div "bin-2 Delete Role" at bounding box center [750, 220] width 183 height 37
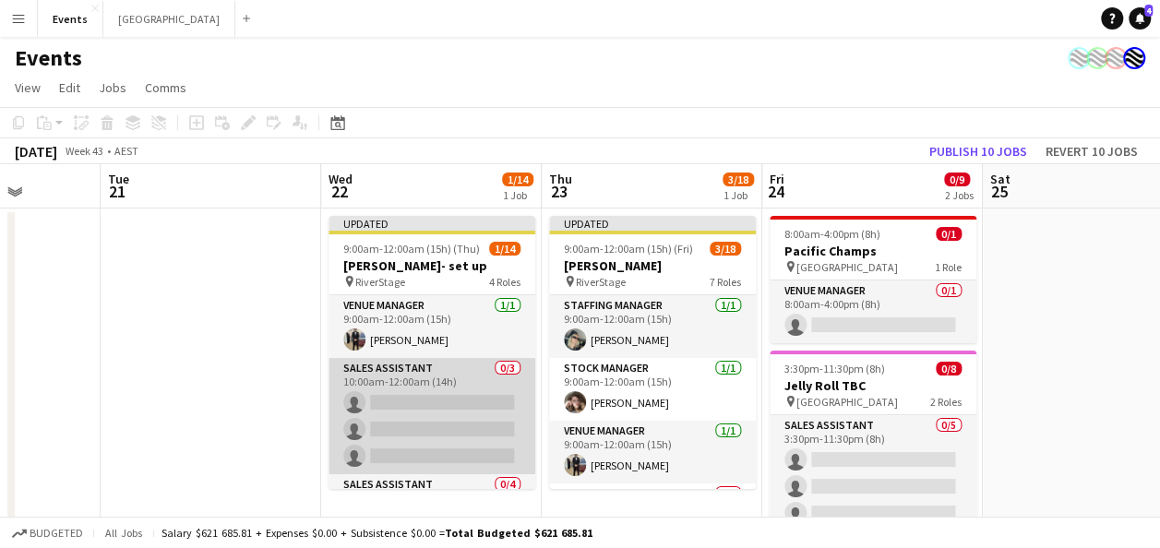
click at [447, 395] on app-card-role "Sales Assistant 0/3 10:00am-12:00am (14h) single-neutral-actions single-neutral…" at bounding box center [432, 416] width 207 height 116
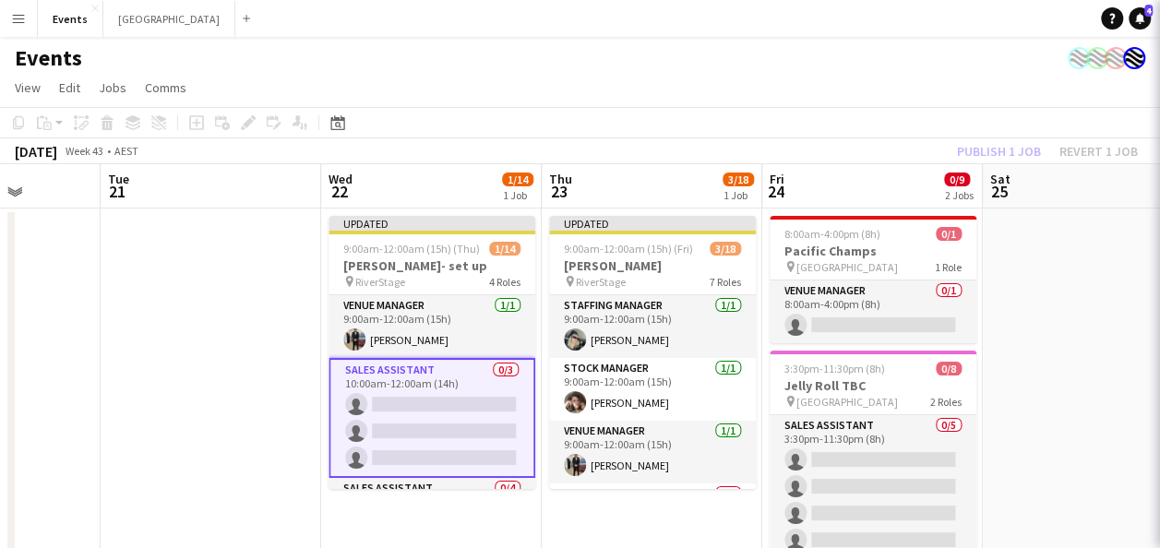
scroll to position [0, 557]
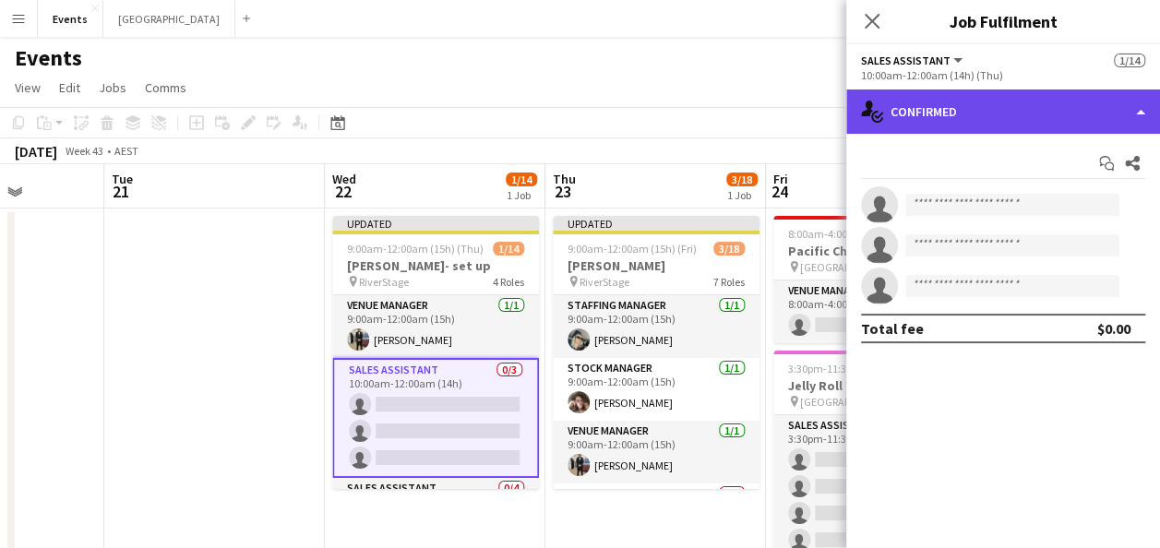
click at [991, 96] on div "single-neutral-actions-check-2 Confirmed" at bounding box center [1003, 112] width 314 height 44
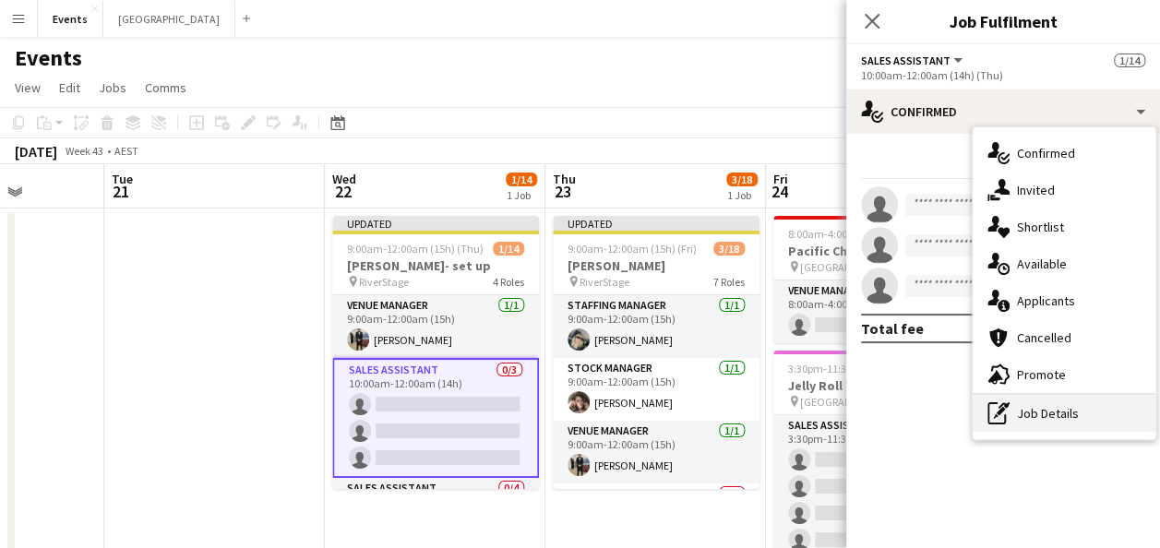
click at [1018, 407] on div "pen-write Job Details" at bounding box center [1064, 413] width 183 height 37
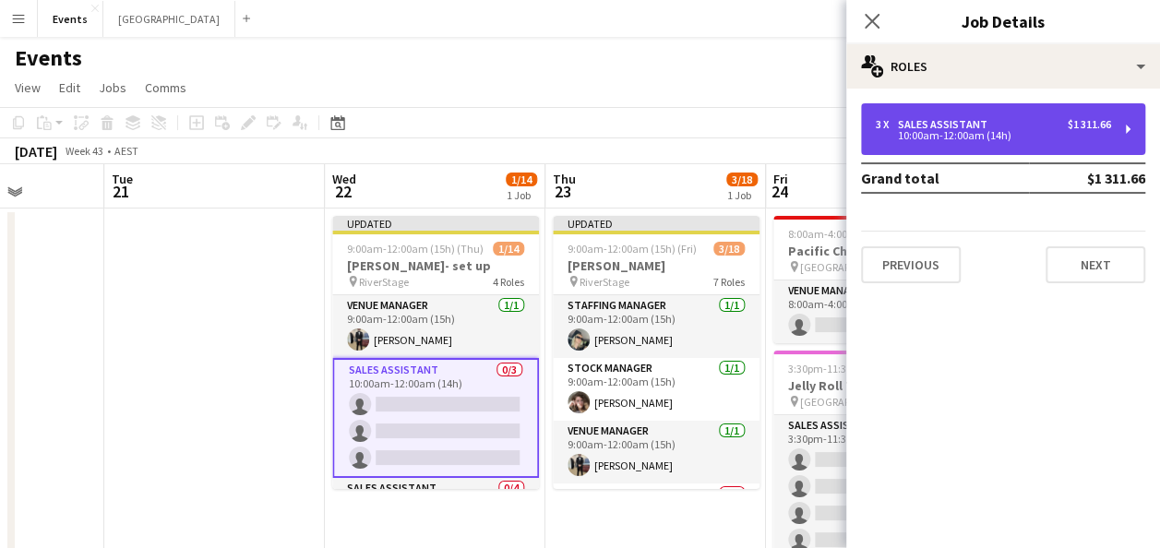
click at [967, 133] on div "10:00am-12:00am (14h)" at bounding box center [993, 135] width 235 height 9
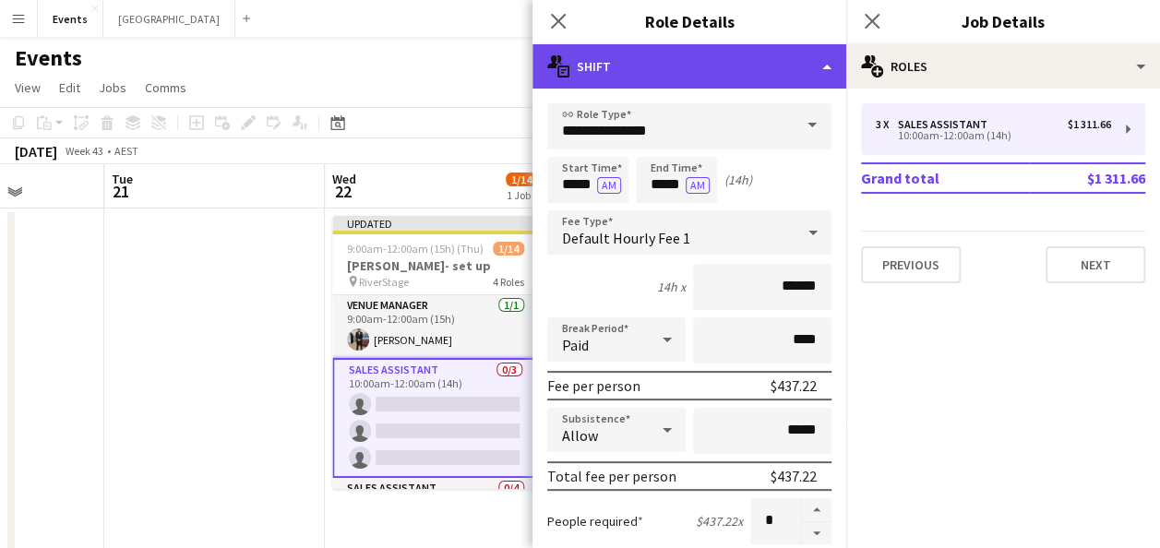
click at [803, 65] on div "multiple-actions-text Shift" at bounding box center [690, 66] width 314 height 44
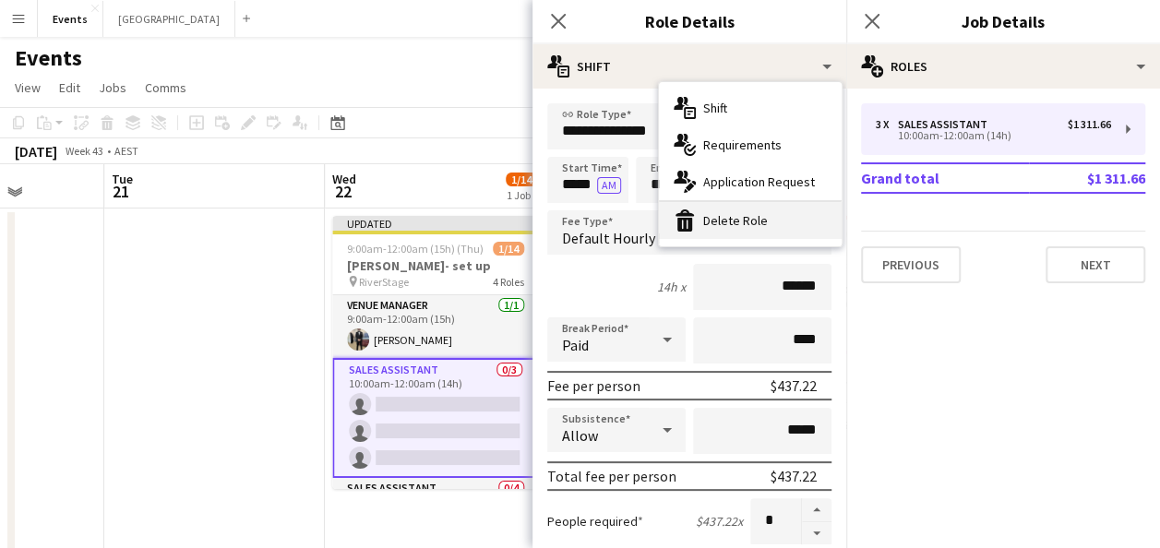
click at [757, 211] on div "bin-2 Delete Role" at bounding box center [750, 220] width 183 height 37
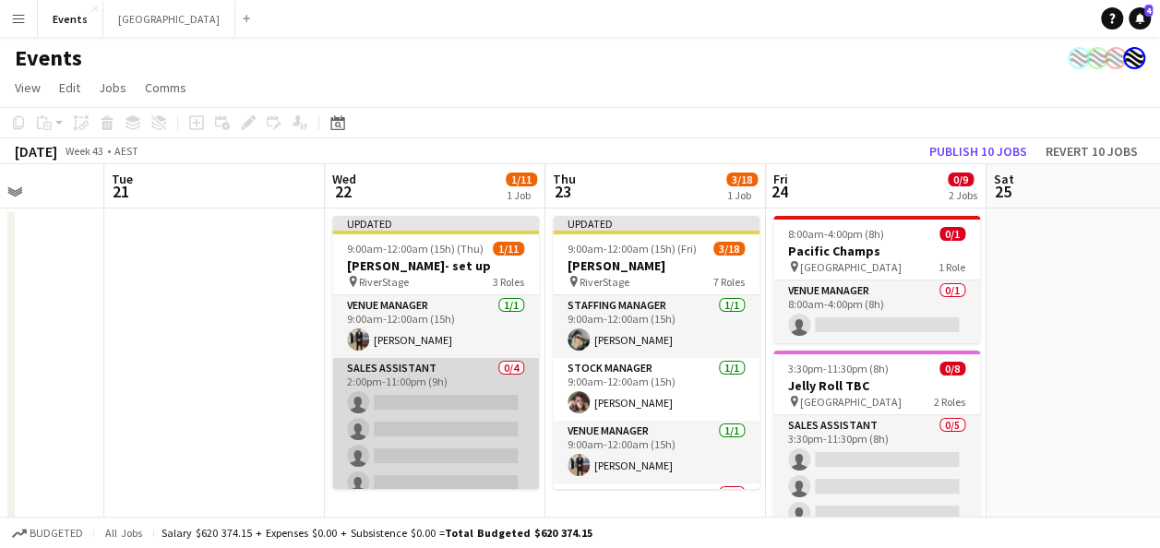
click at [462, 388] on app-card-role "Sales Assistant 0/4 2:00pm-11:00pm (9h) single-neutral-actions single-neutral-a…" at bounding box center [435, 429] width 207 height 143
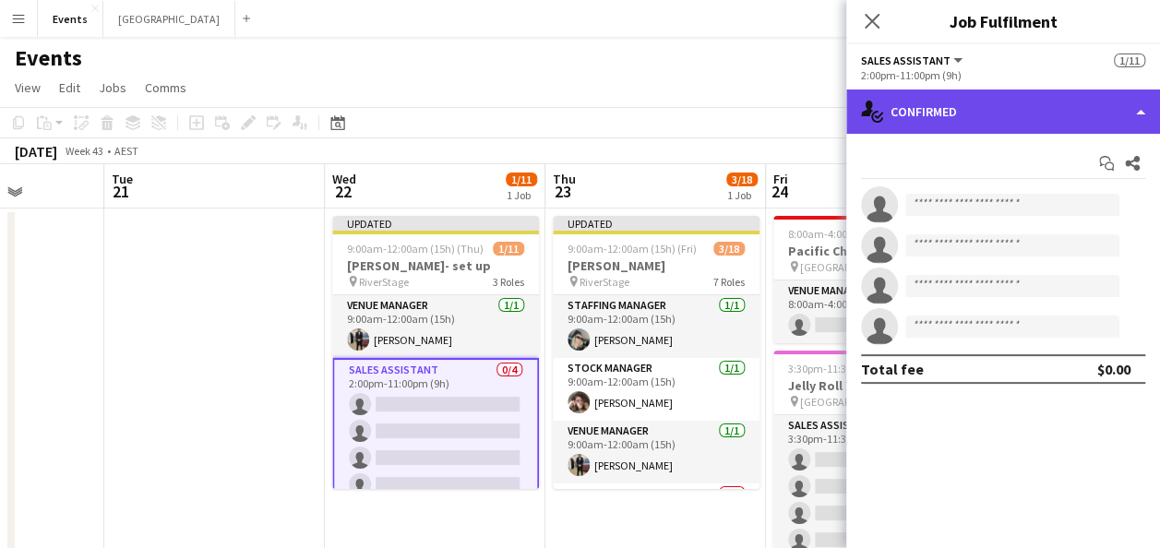
click at [1008, 103] on div "single-neutral-actions-check-2 Confirmed" at bounding box center [1003, 112] width 314 height 44
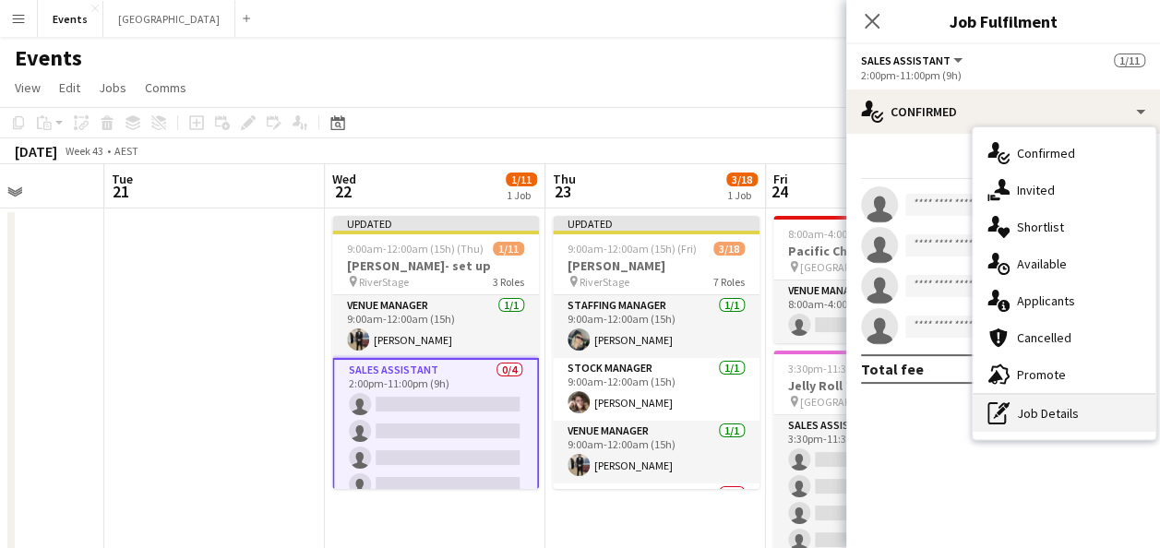
click at [1021, 419] on div "pen-write Job Details" at bounding box center [1064, 413] width 183 height 37
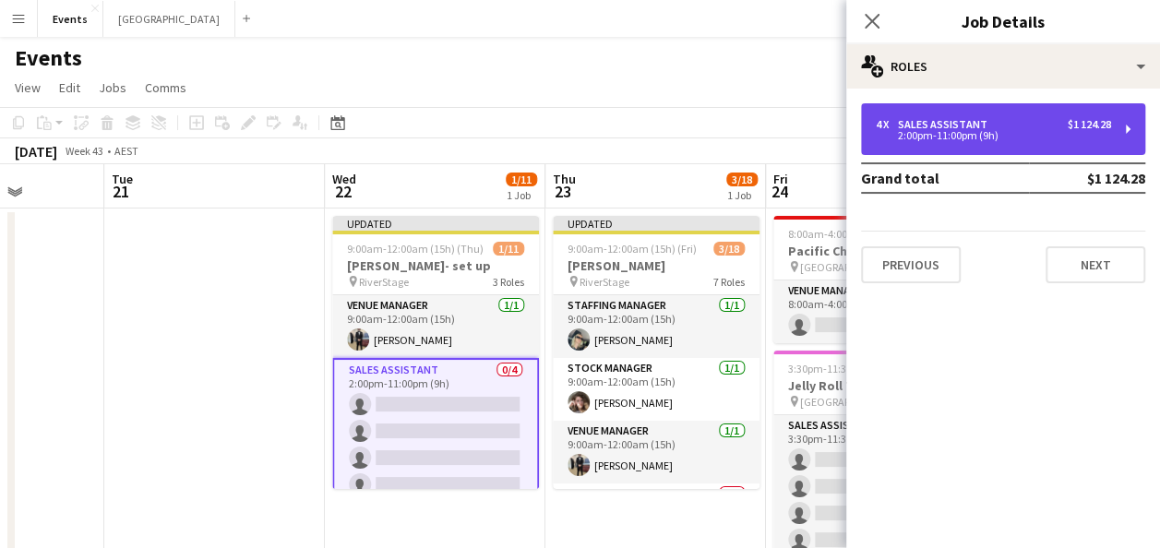
click at [958, 111] on div "4 x Sales Assistant $1 124.28 2:00pm-11:00pm (9h)" at bounding box center [1003, 129] width 284 height 52
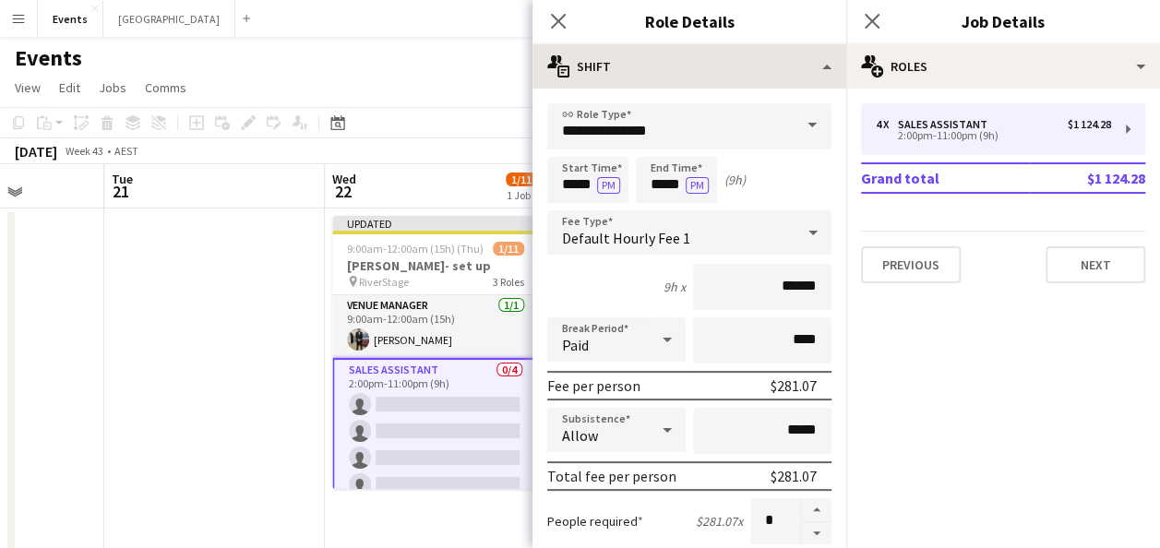
click at [804, 42] on div "Close pop-in Role Details" at bounding box center [690, 22] width 314 height 44
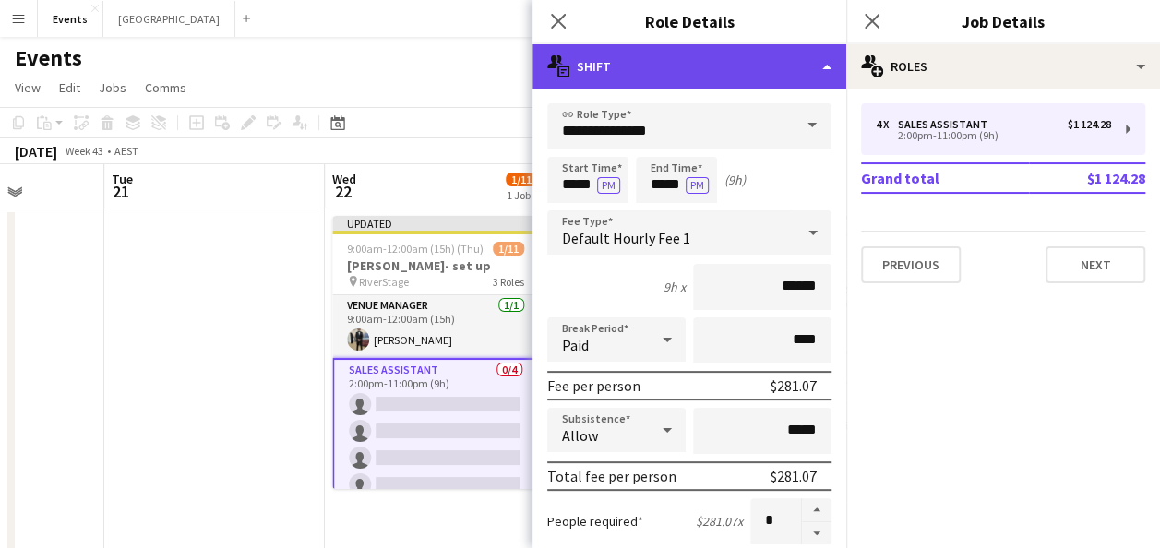
click at [828, 69] on div "multiple-actions-text Shift" at bounding box center [690, 66] width 314 height 44
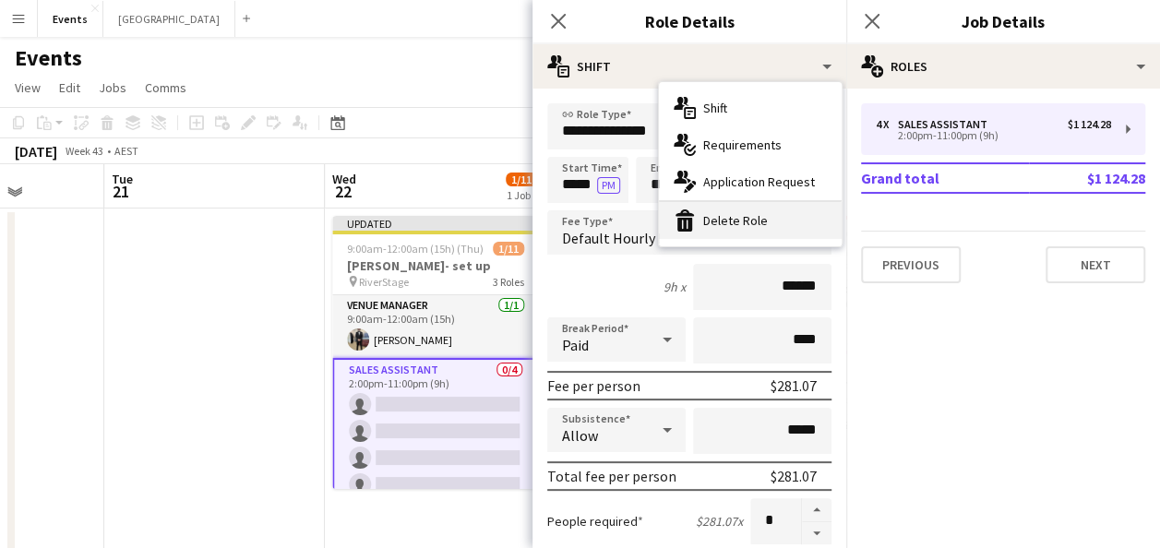
click at [738, 226] on div "bin-2 Delete Role" at bounding box center [750, 220] width 183 height 37
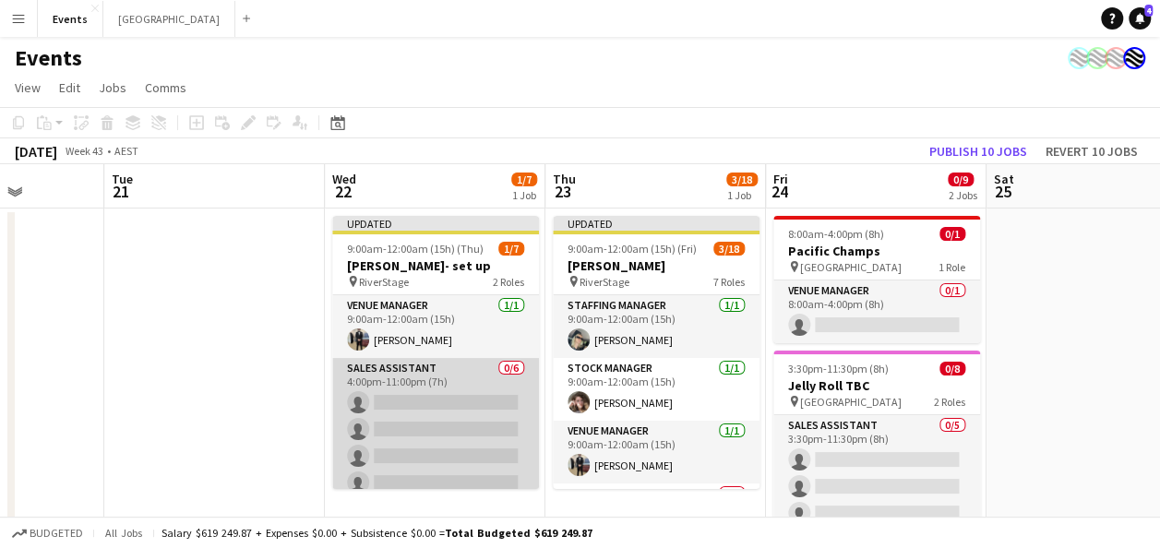
click at [436, 373] on app-card-role "Sales Assistant 0/6 4:00pm-11:00pm (7h) single-neutral-actions single-neutral-a…" at bounding box center [435, 456] width 207 height 197
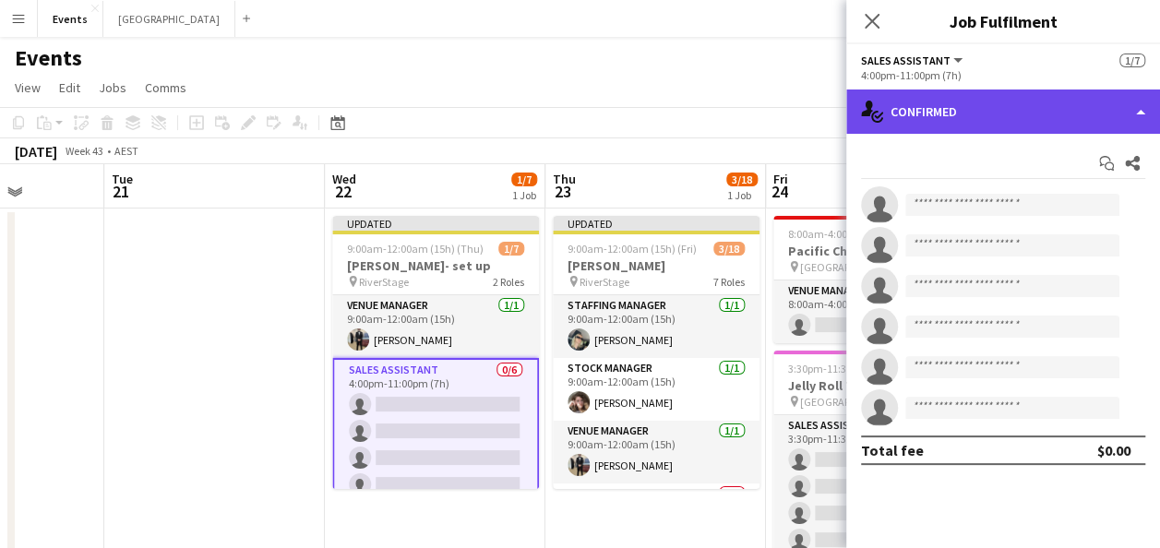
click at [1060, 103] on div "single-neutral-actions-check-2 Confirmed" at bounding box center [1003, 112] width 314 height 44
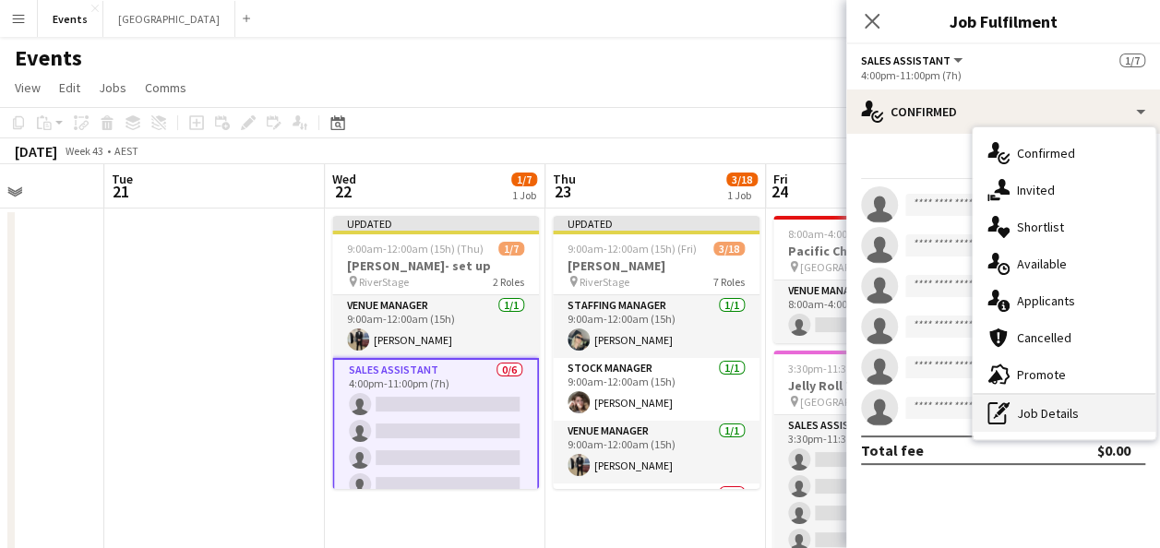
click at [1033, 410] on div "pen-write Job Details" at bounding box center [1064, 413] width 183 height 37
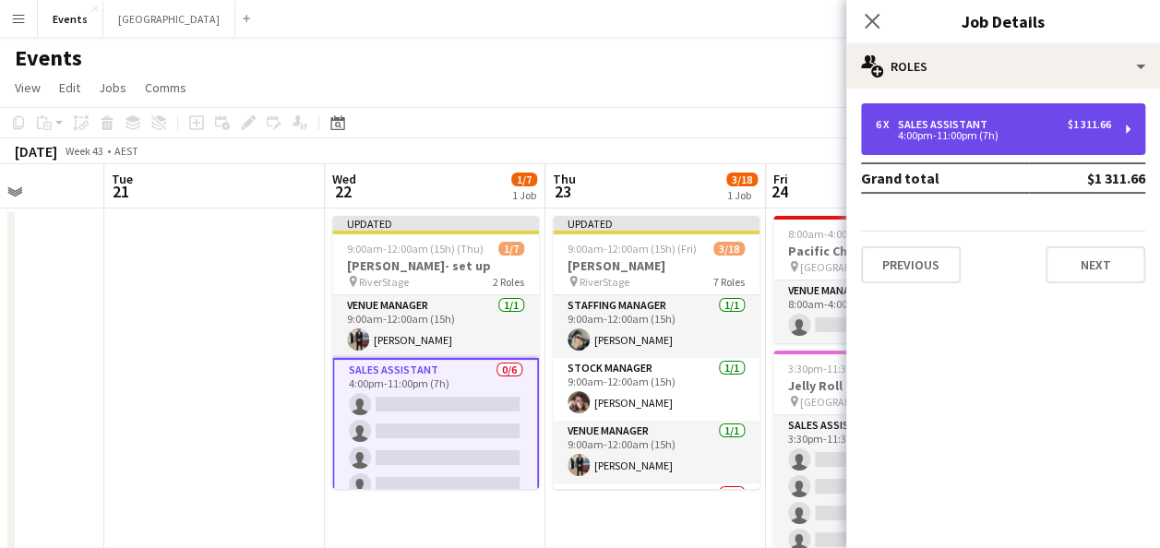
click at [940, 124] on div "Sales Assistant" at bounding box center [946, 124] width 97 height 13
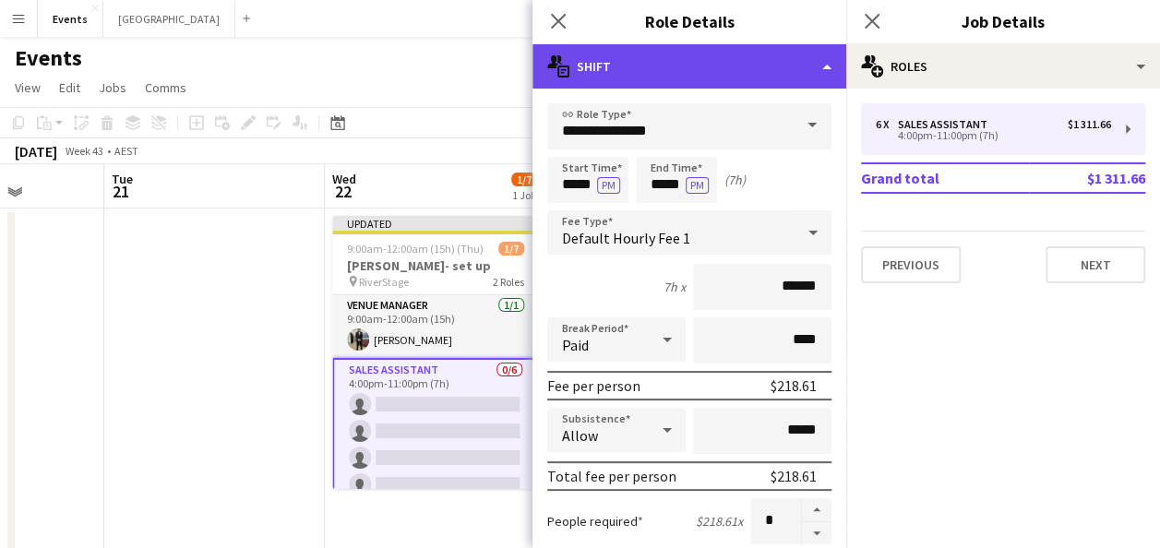
click at [783, 70] on div "multiple-actions-text Shift" at bounding box center [690, 66] width 314 height 44
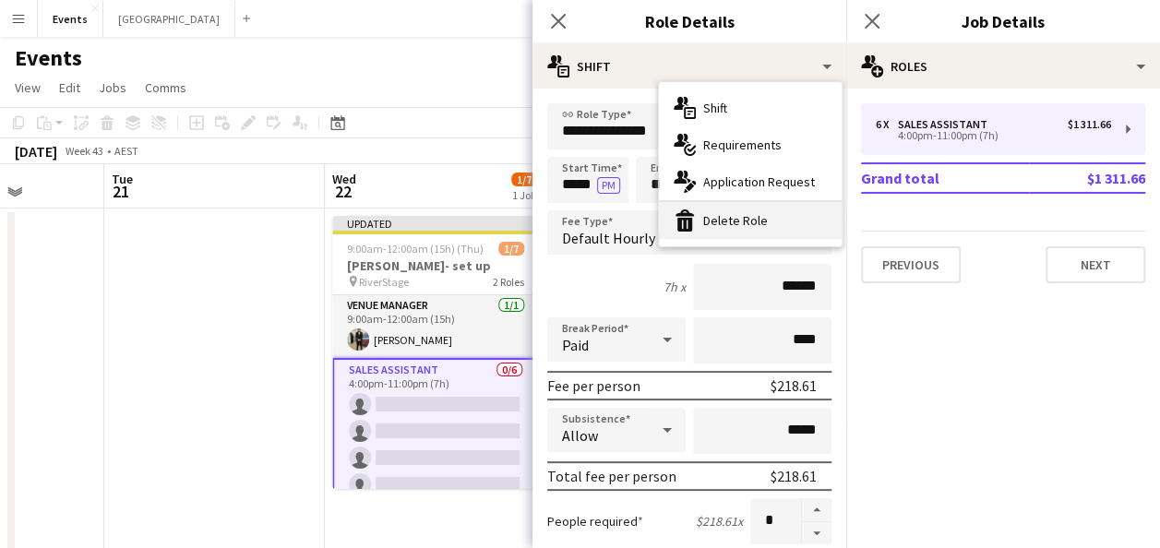
click at [754, 222] on div "bin-2 Delete Role" at bounding box center [750, 220] width 183 height 37
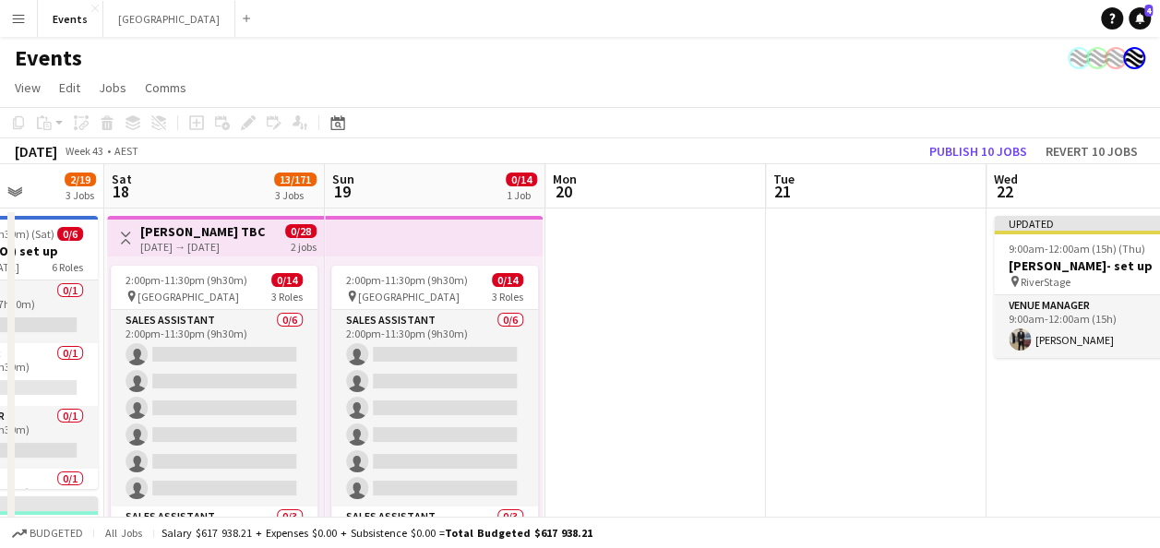
drag, startPoint x: 159, startPoint y: 383, endPoint x: 940, endPoint y: 347, distance: 781.7
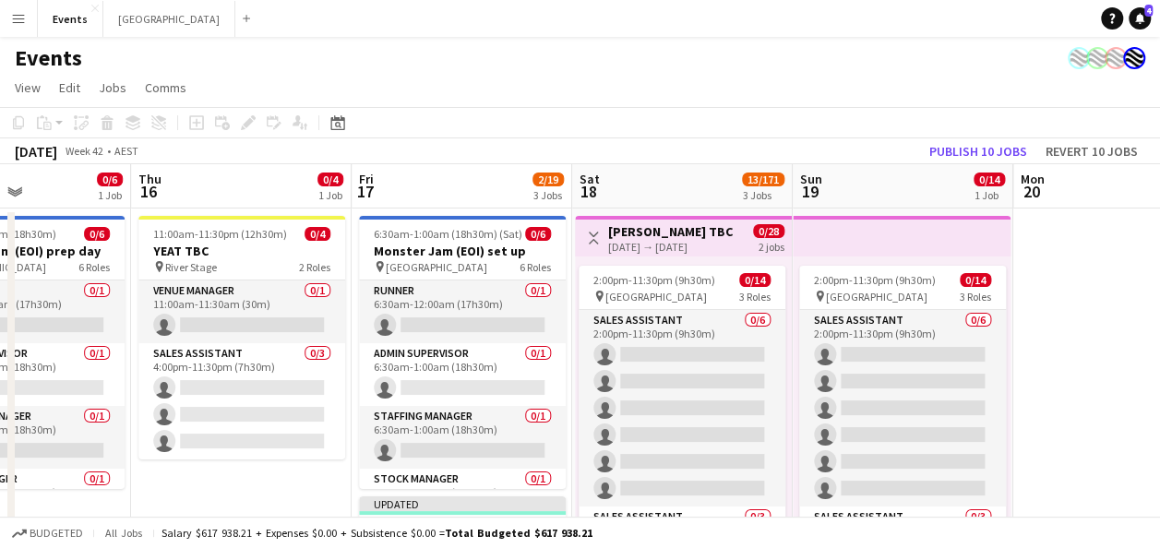
scroll to position [0, 520]
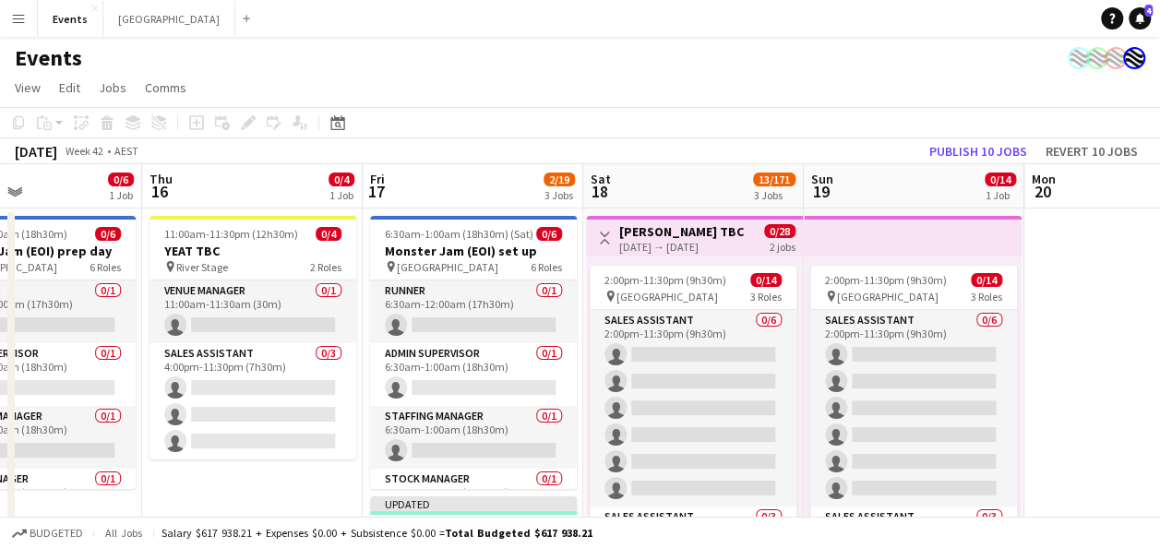
drag, startPoint x: 696, startPoint y: 344, endPoint x: 1057, endPoint y: 328, distance: 361.3
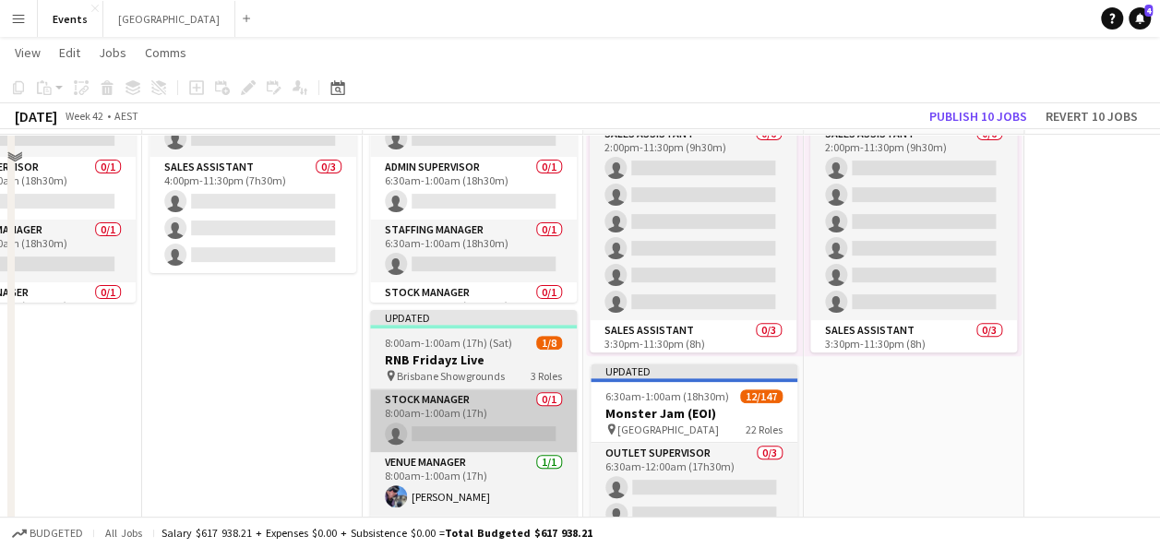
scroll to position [92, 0]
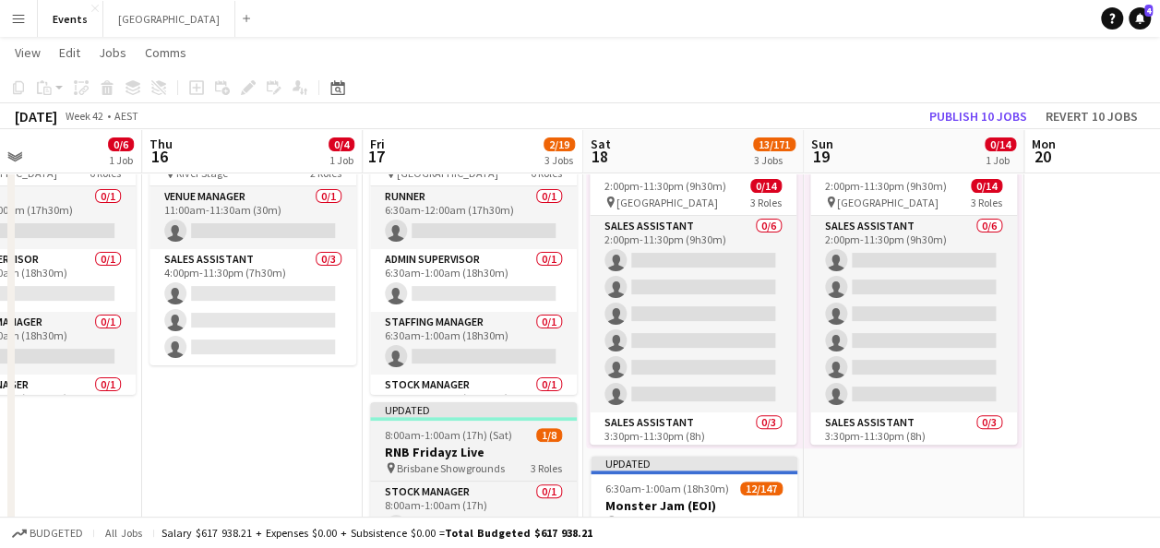
click at [484, 449] on h3 "RNB Fridayz Live" at bounding box center [473, 452] width 207 height 17
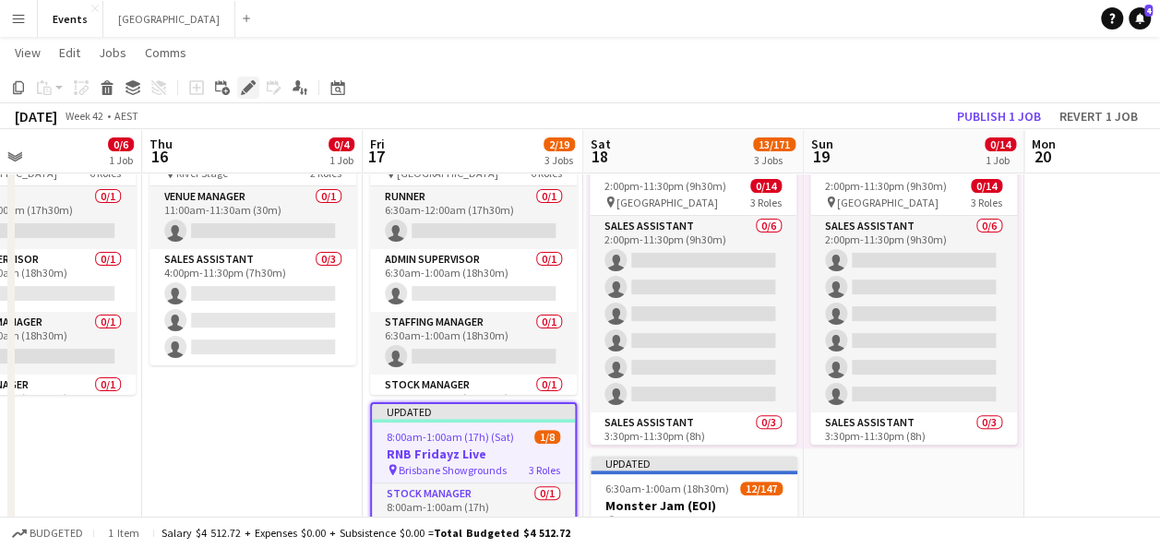
click at [248, 88] on icon at bounding box center [248, 88] width 10 height 10
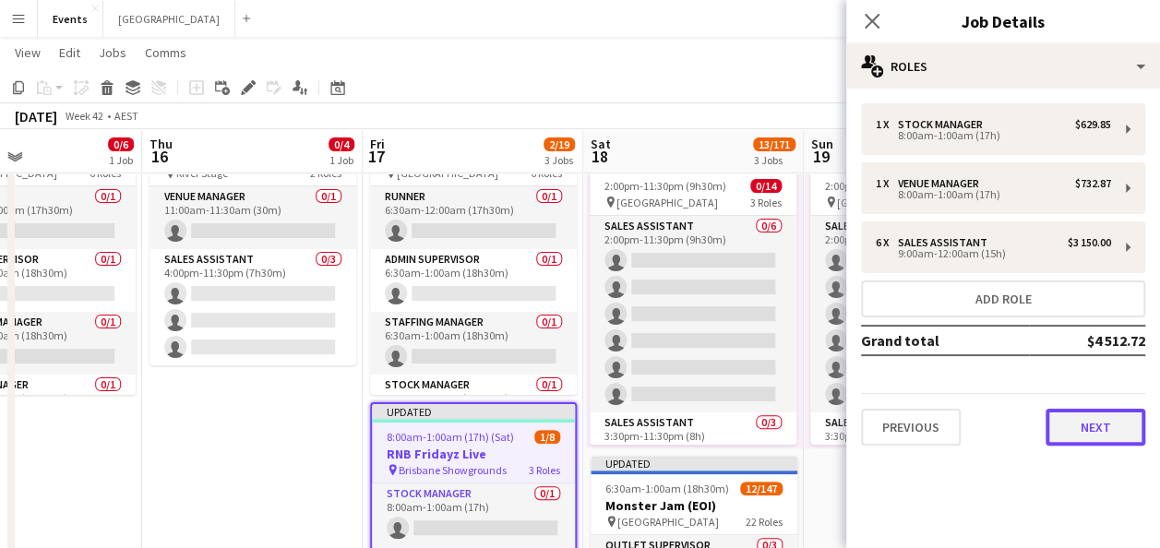
click at [1092, 426] on button "Next" at bounding box center [1096, 427] width 100 height 37
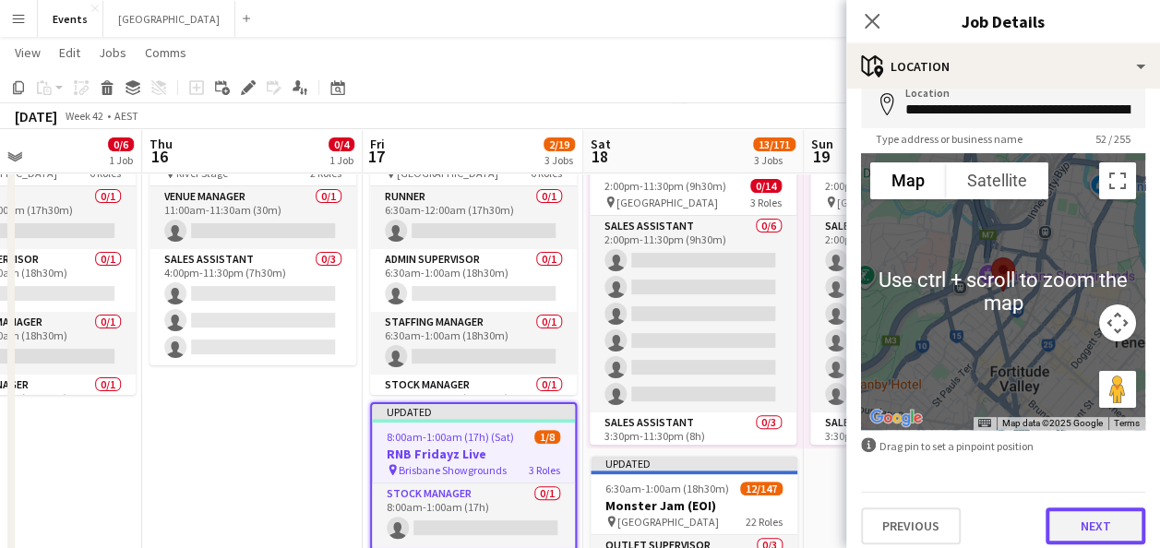
click at [1069, 522] on button "Next" at bounding box center [1096, 526] width 100 height 37
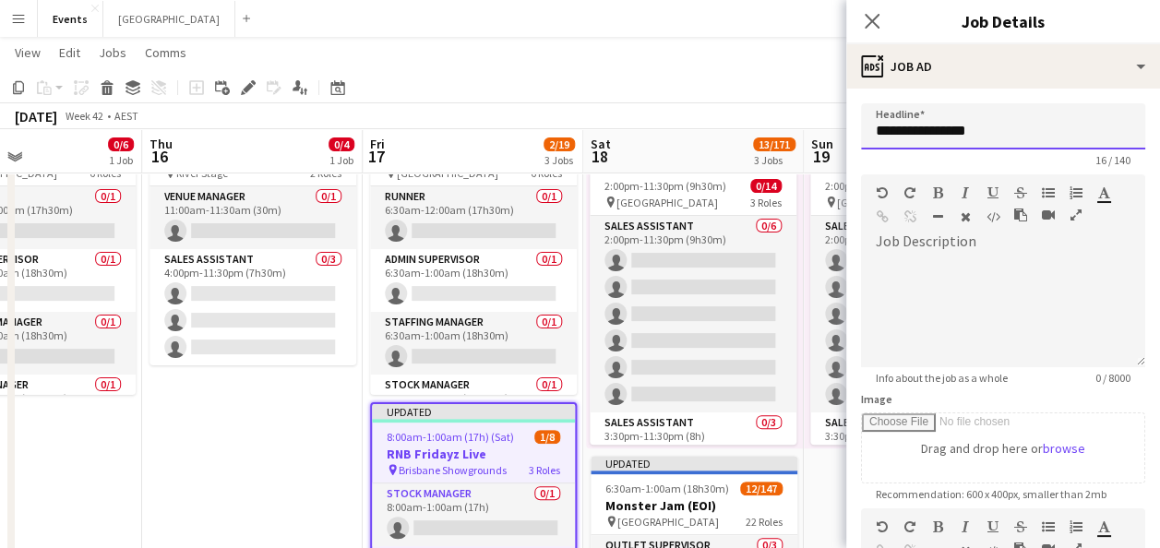
click at [1015, 129] on input "**********" at bounding box center [1003, 126] width 284 height 46
drag, startPoint x: 334, startPoint y: 442, endPoint x: 309, endPoint y: 438, distance: 25.3
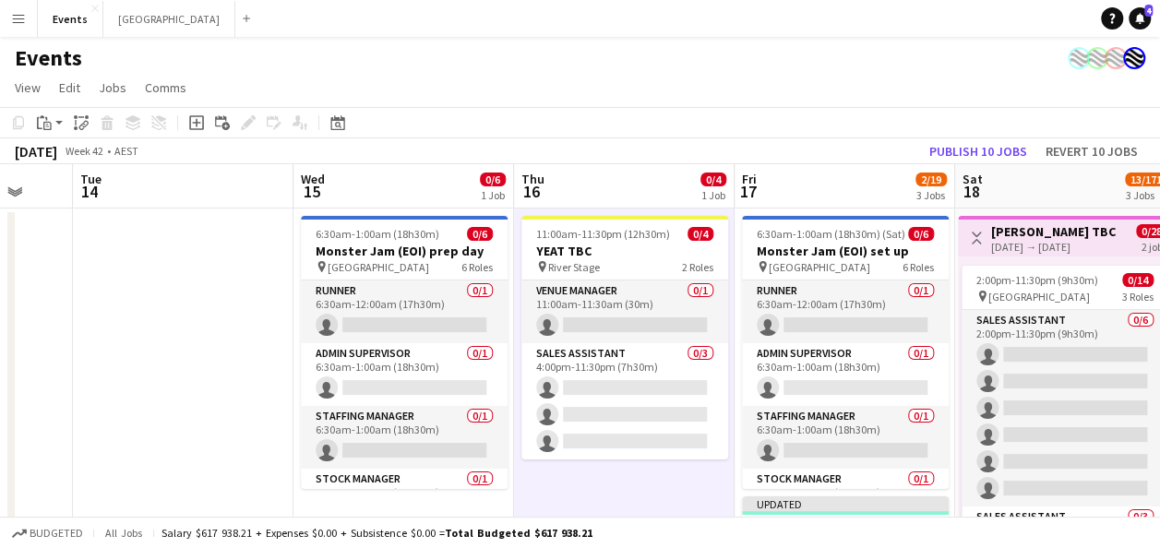
scroll to position [0, 586]
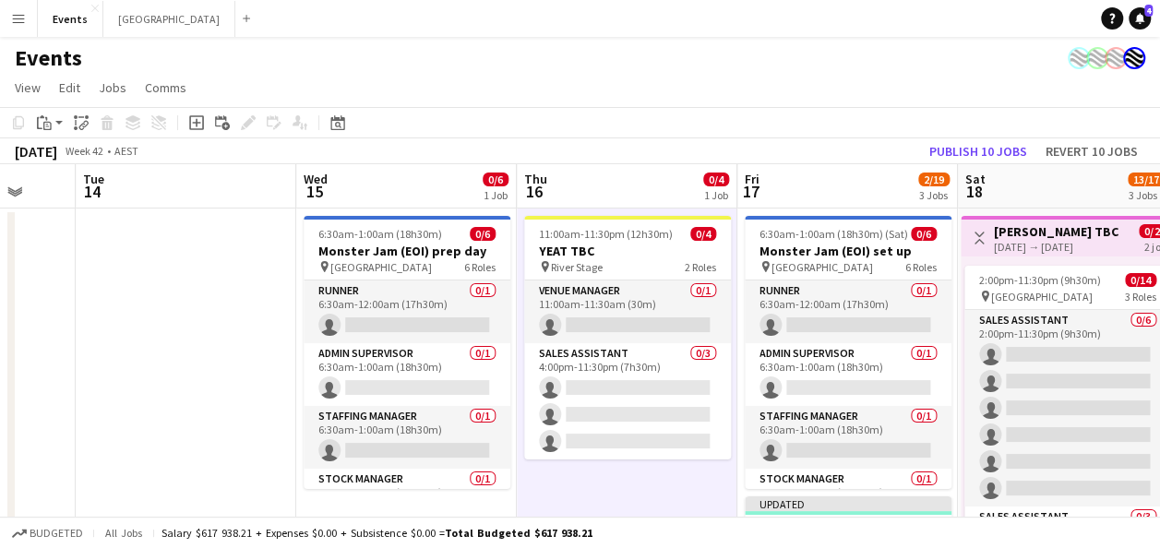
drag, startPoint x: 228, startPoint y: 476, endPoint x: 576, endPoint y: 457, distance: 348.5
click at [605, 308] on app-card-role "Venue Manager 0/1 11:00am-11:30am (30m) single-neutral-actions" at bounding box center [627, 312] width 207 height 63
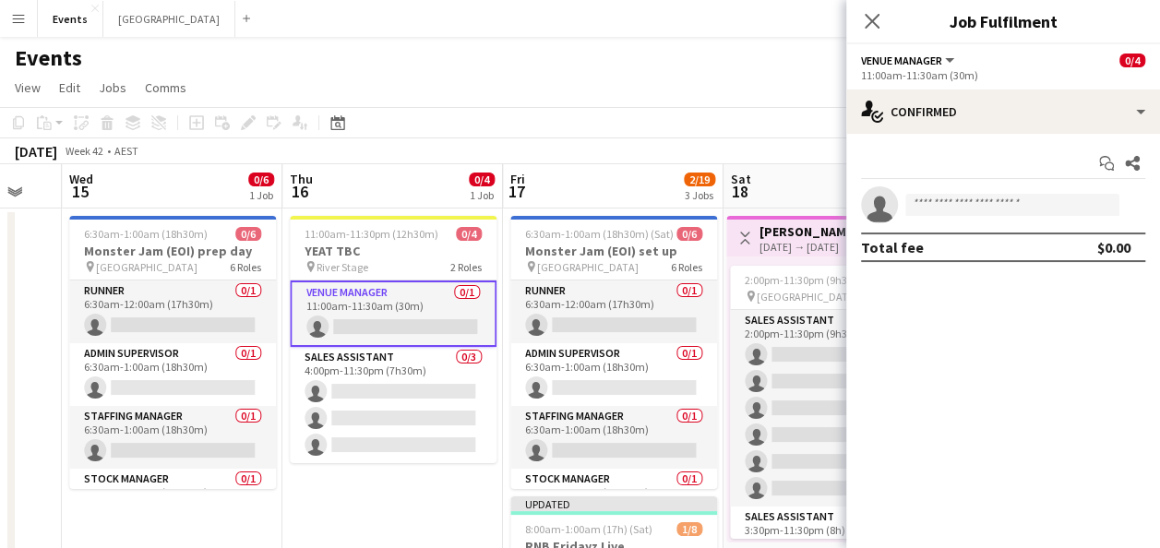
scroll to position [0, 833]
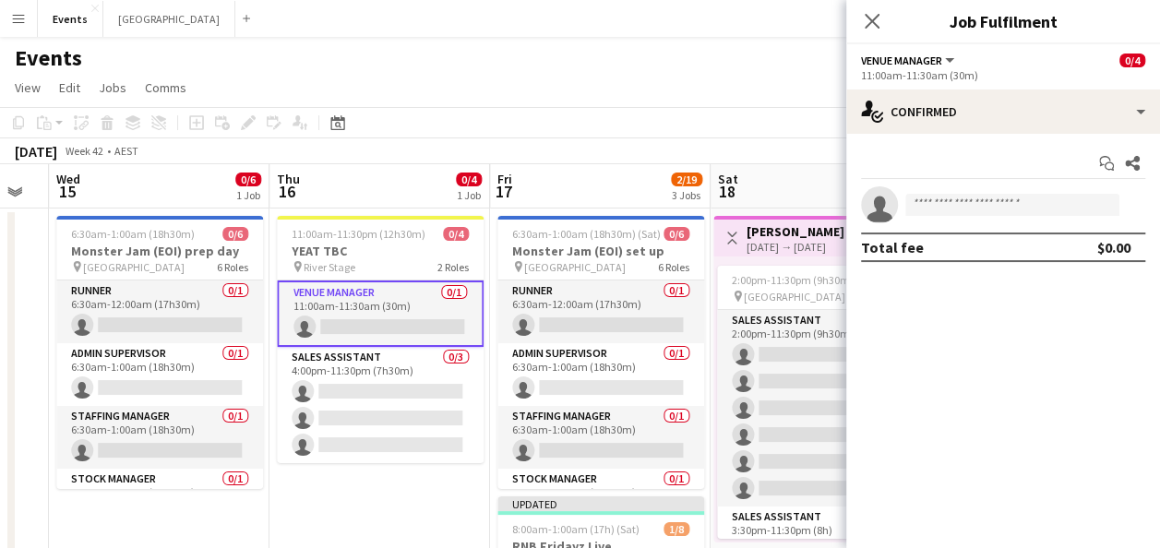
drag, startPoint x: 249, startPoint y: 238, endPoint x: -57, endPoint y: 262, distance: 307.4
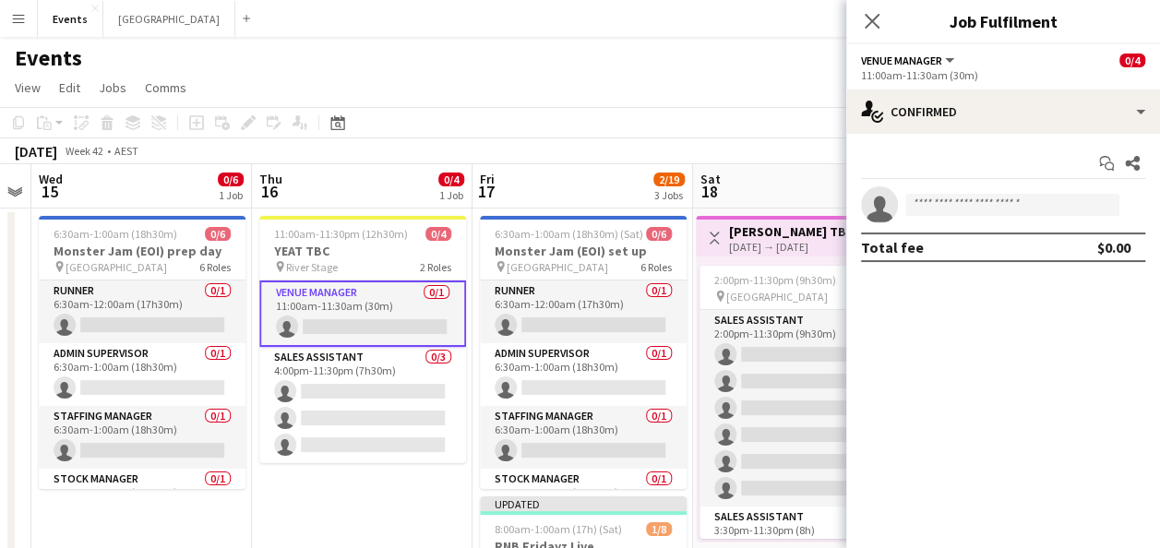
scroll to position [0, 408]
drag, startPoint x: 389, startPoint y: 513, endPoint x: 373, endPoint y: 509, distance: 16.1
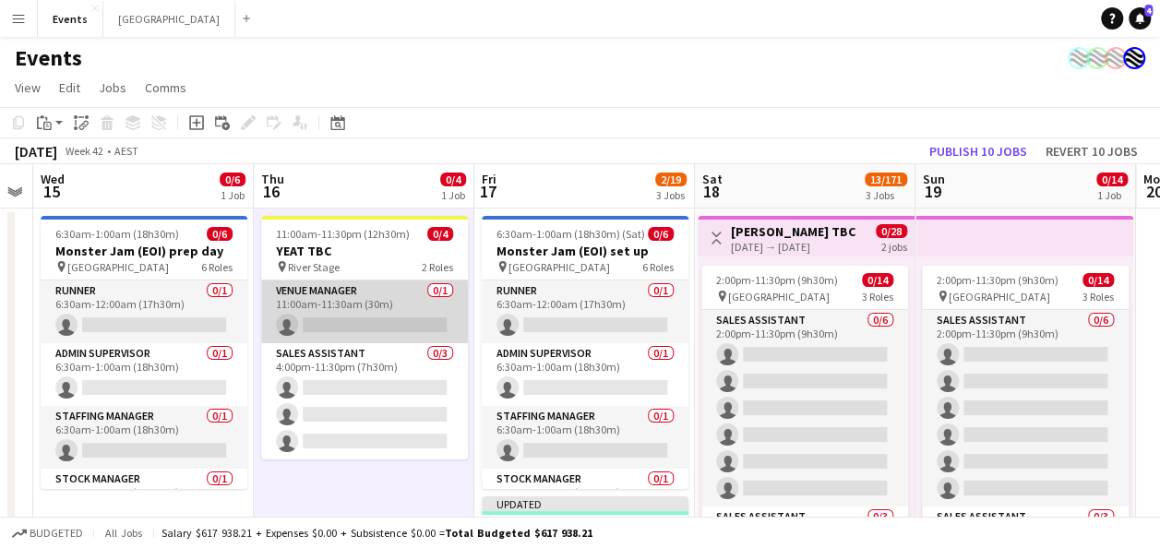
click at [369, 312] on app-card-role "Venue Manager 0/1 11:00am-11:30am (30m) single-neutral-actions" at bounding box center [364, 312] width 207 height 63
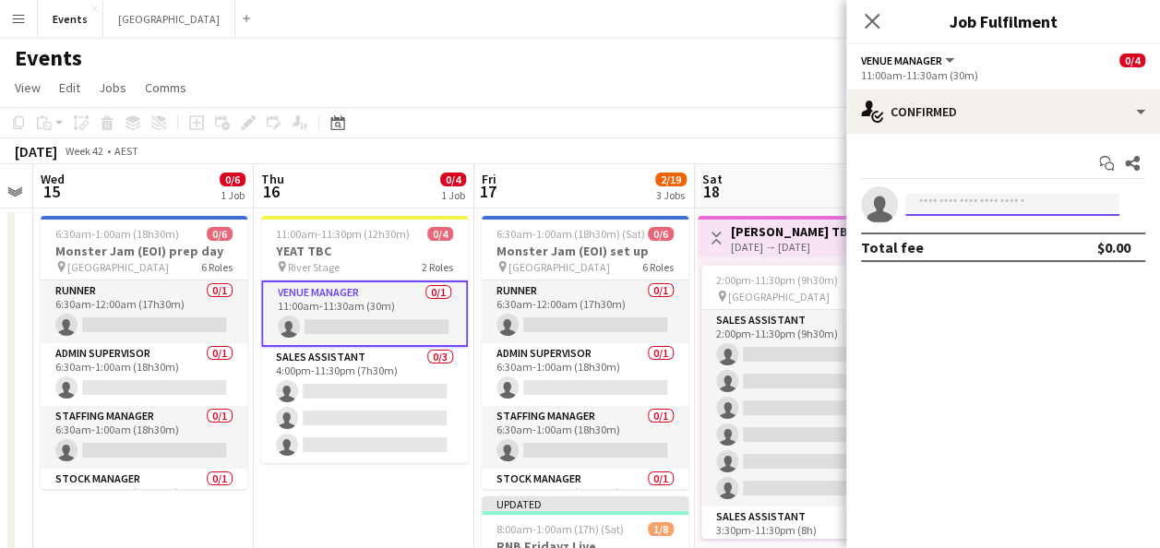
click at [953, 209] on input at bounding box center [1012, 205] width 214 height 22
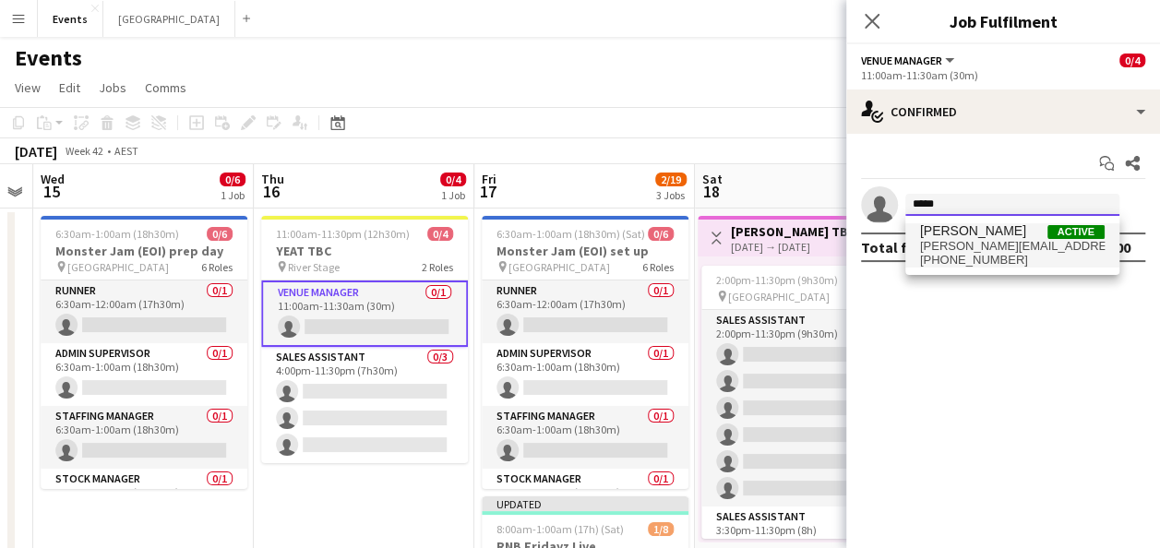
type input "*****"
click at [997, 244] on span "[PERSON_NAME][EMAIL_ADDRESS][PERSON_NAME][DOMAIN_NAME]" at bounding box center [1012, 246] width 185 height 15
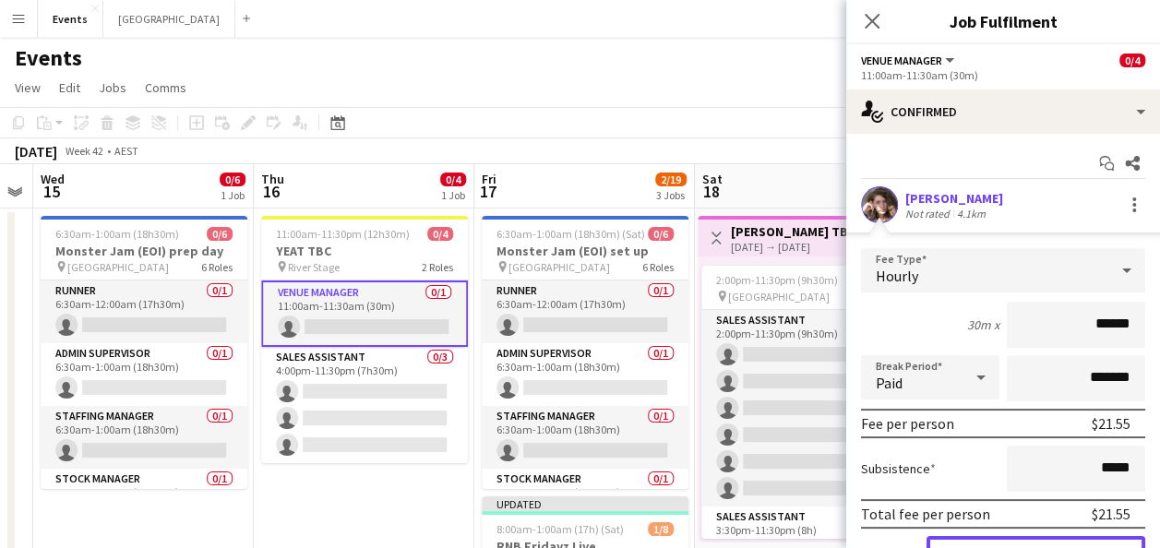
click at [1021, 539] on button "Confirm" at bounding box center [1036, 554] width 219 height 37
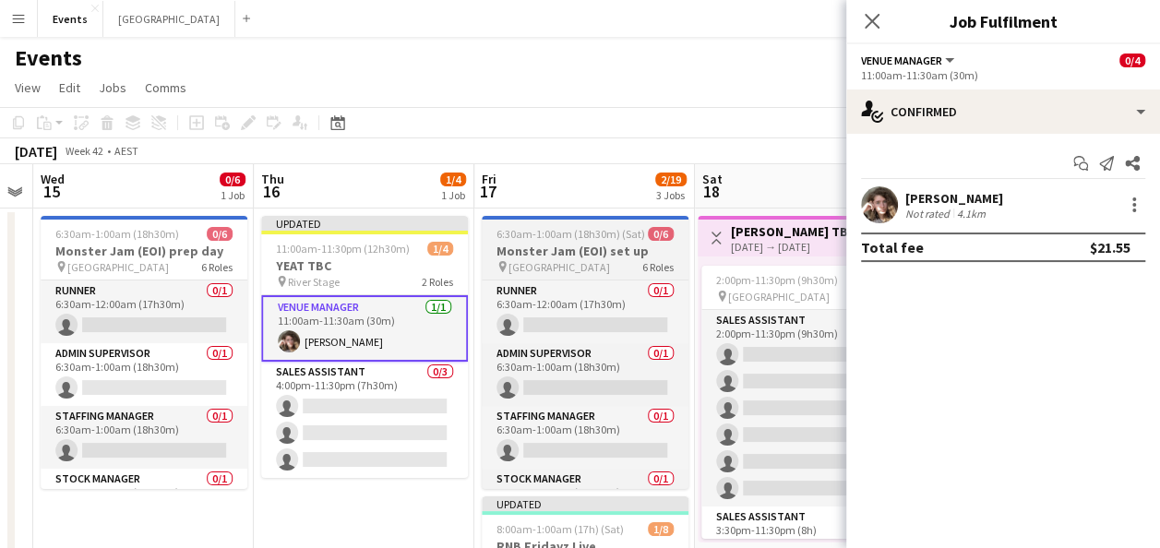
scroll to position [92, 0]
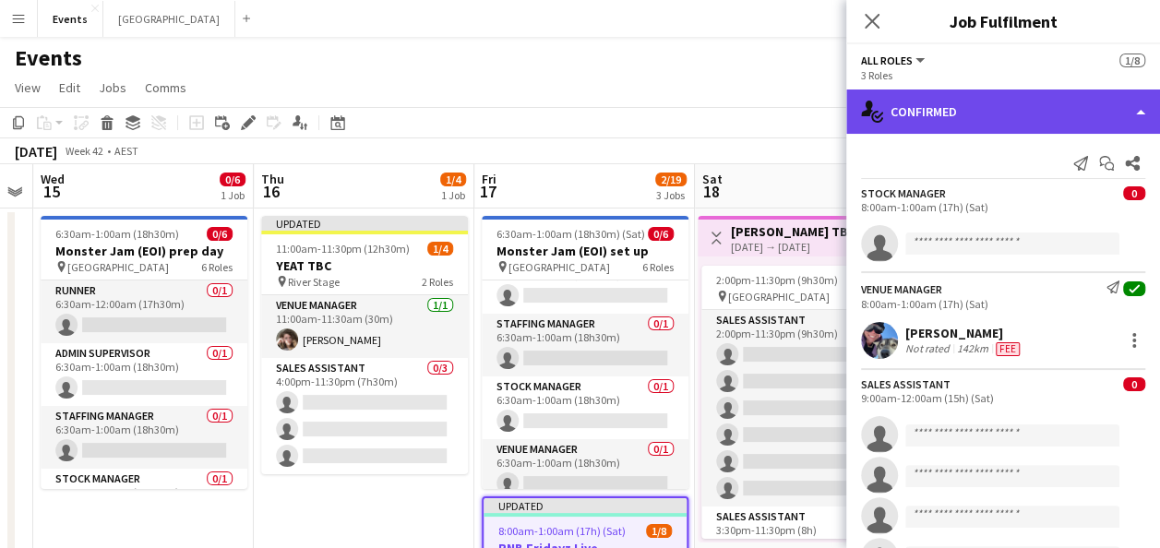
click at [995, 113] on div "single-neutral-actions-check-2 Confirmed" at bounding box center [1003, 112] width 314 height 44
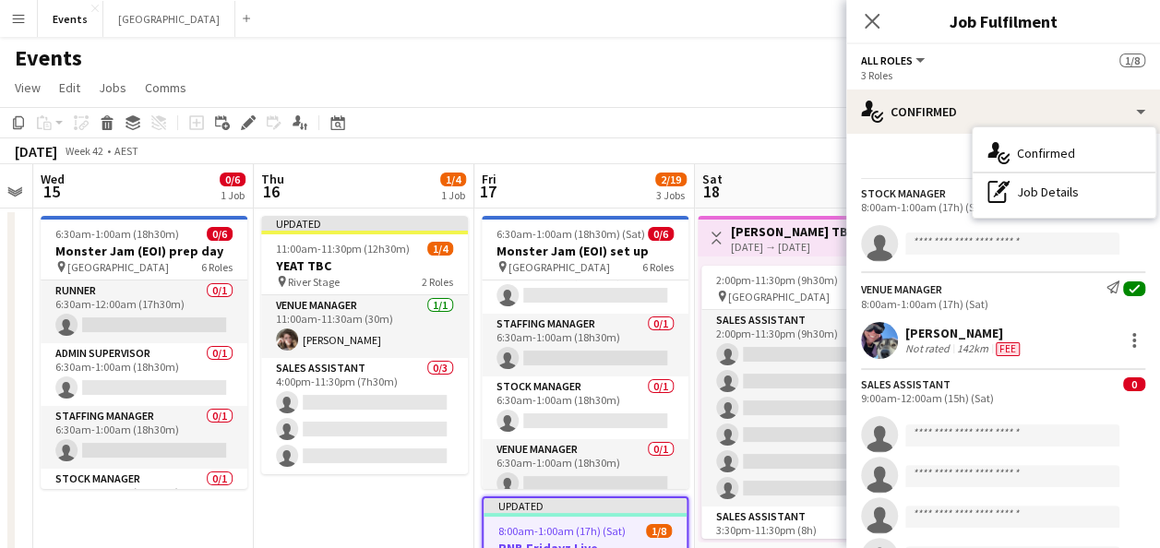
click at [1034, 197] on div "pen-write Job Details" at bounding box center [1064, 192] width 183 height 37
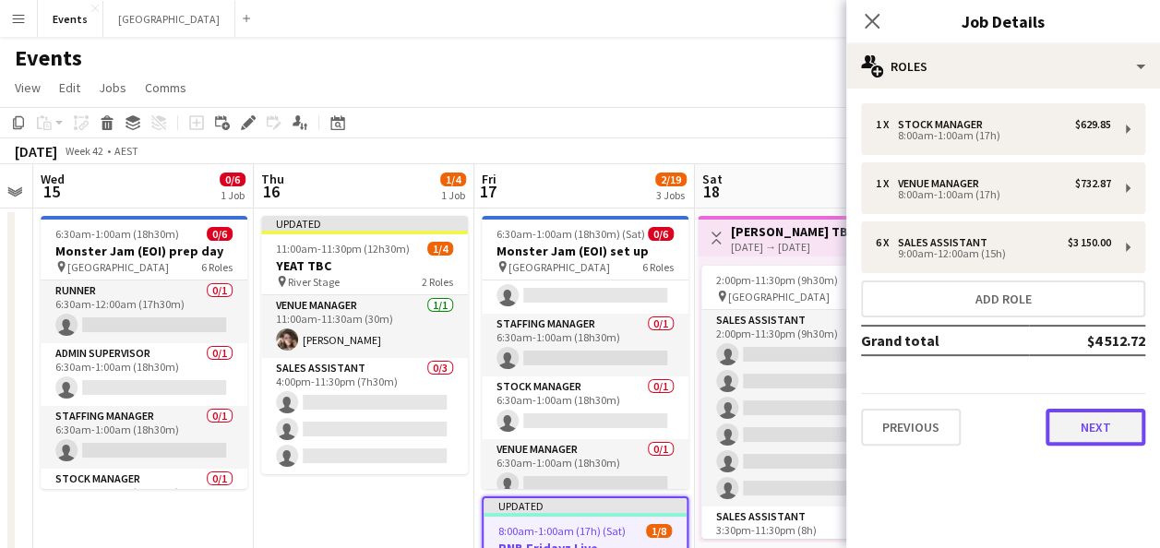
click at [1097, 430] on button "Next" at bounding box center [1096, 427] width 100 height 37
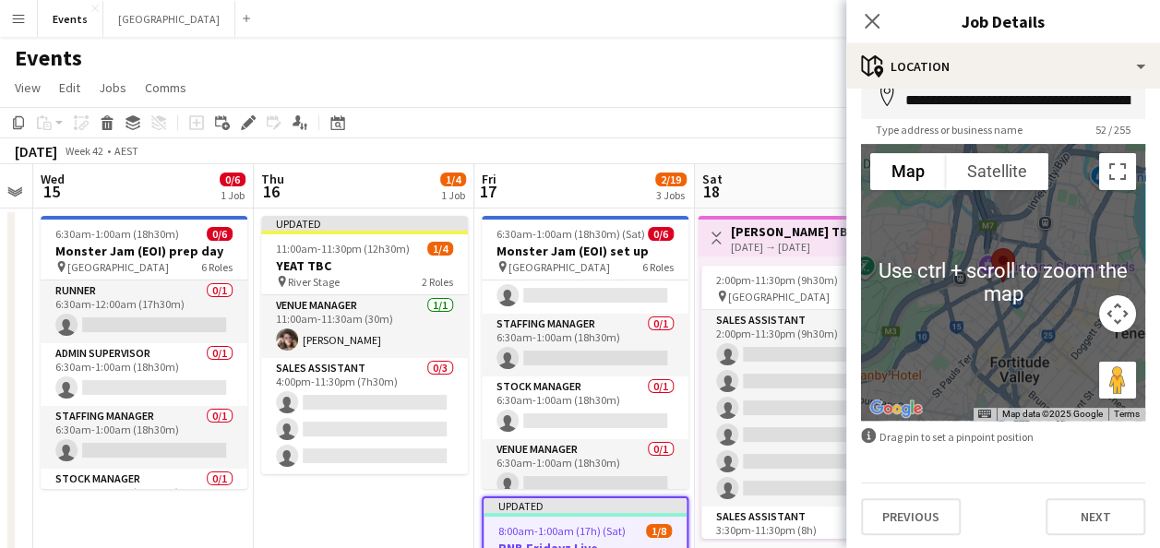
scroll to position [103, 0]
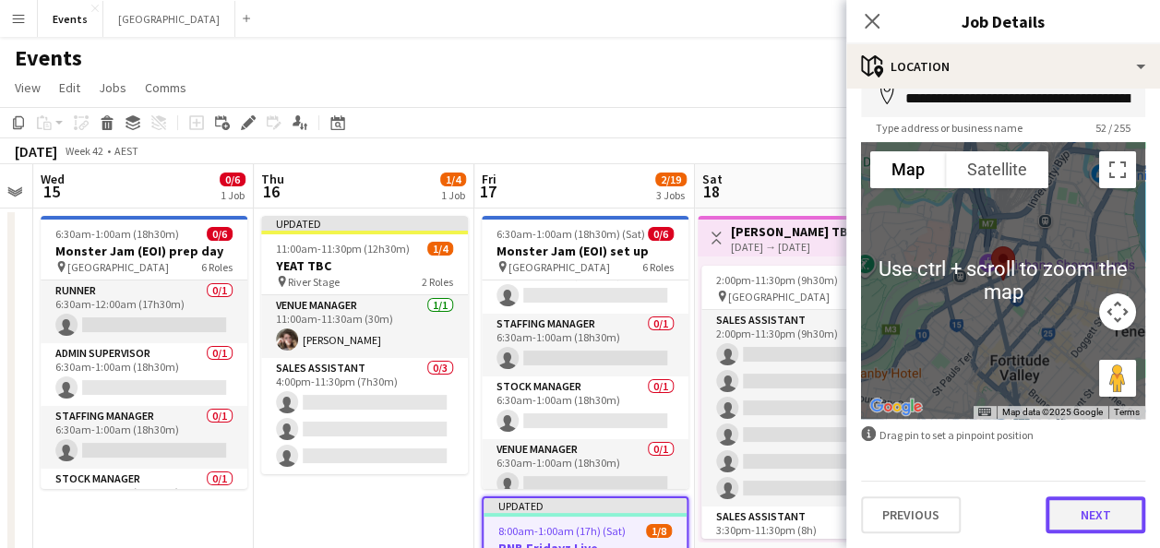
click at [1066, 525] on button "Next" at bounding box center [1096, 515] width 100 height 37
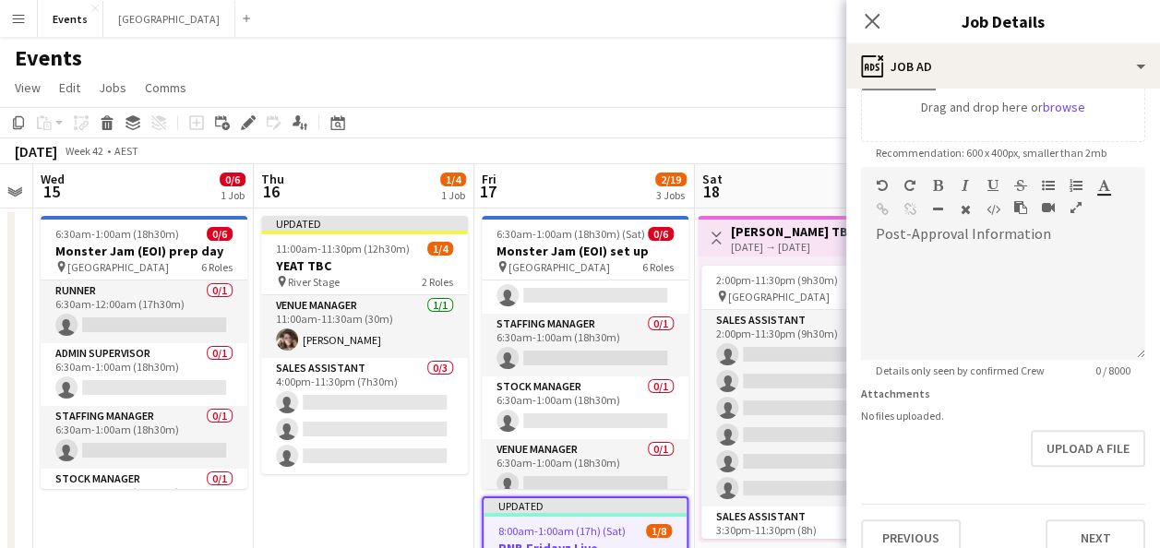
scroll to position [369, 0]
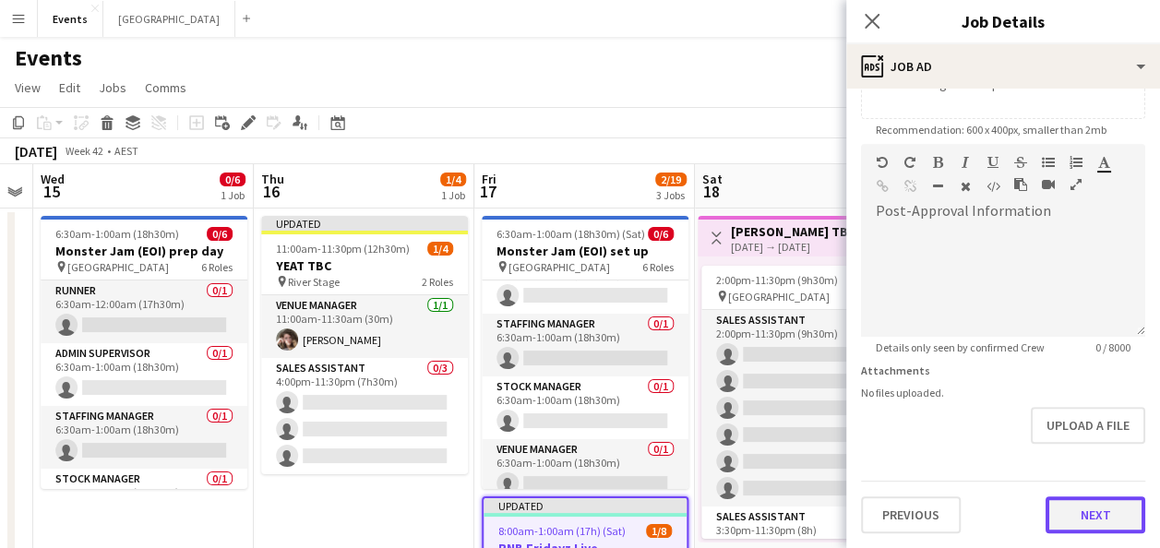
click at [1069, 509] on button "Next" at bounding box center [1096, 515] width 100 height 37
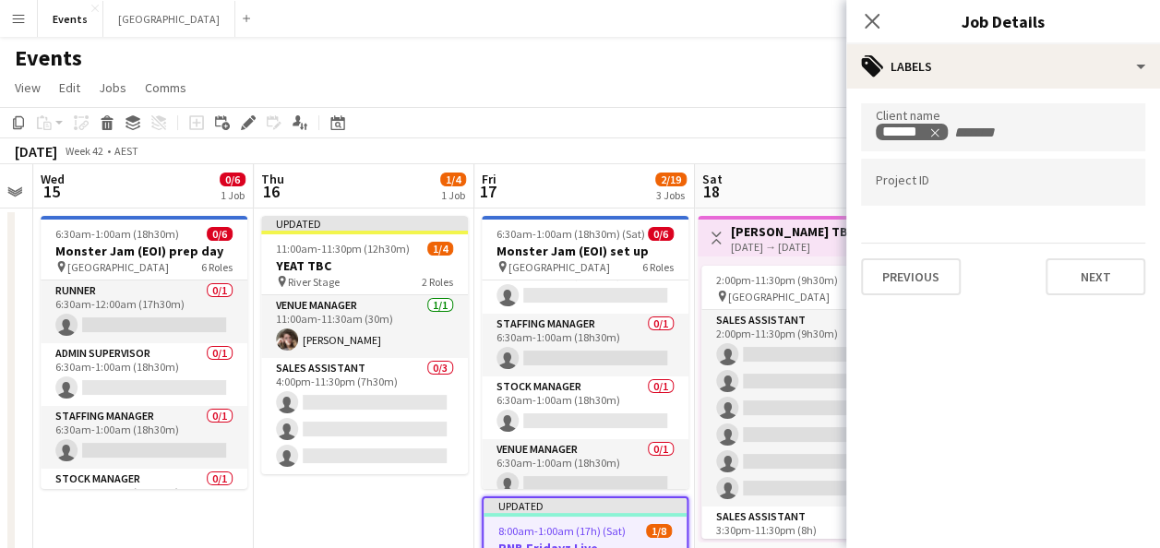
scroll to position [0, 0]
click at [914, 186] on input "Type to search project ID labels..." at bounding box center [1003, 182] width 255 height 17
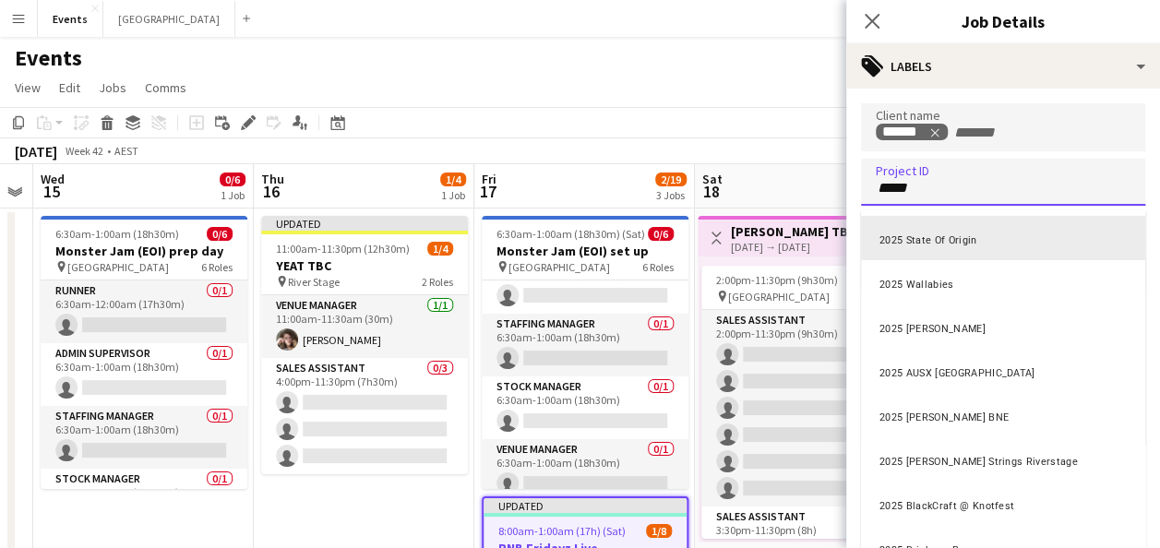
click at [1012, 131] on div at bounding box center [1003, 274] width 314 height 548
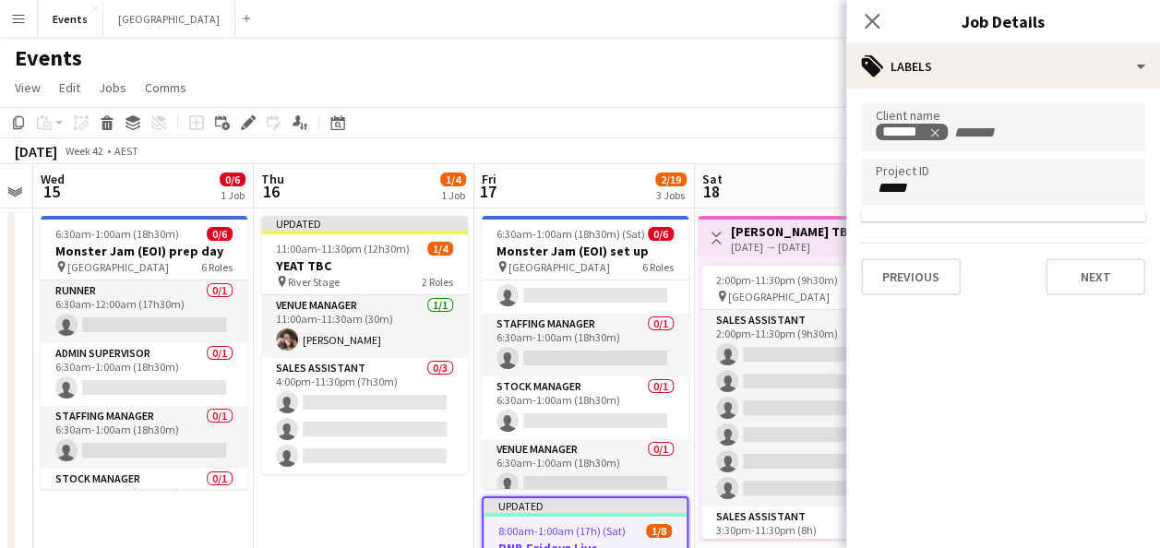
click at [1002, 132] on input "+ Label" at bounding box center [992, 133] width 78 height 17
click at [951, 192] on input "****" at bounding box center [1003, 188] width 255 height 17
type input "**********"
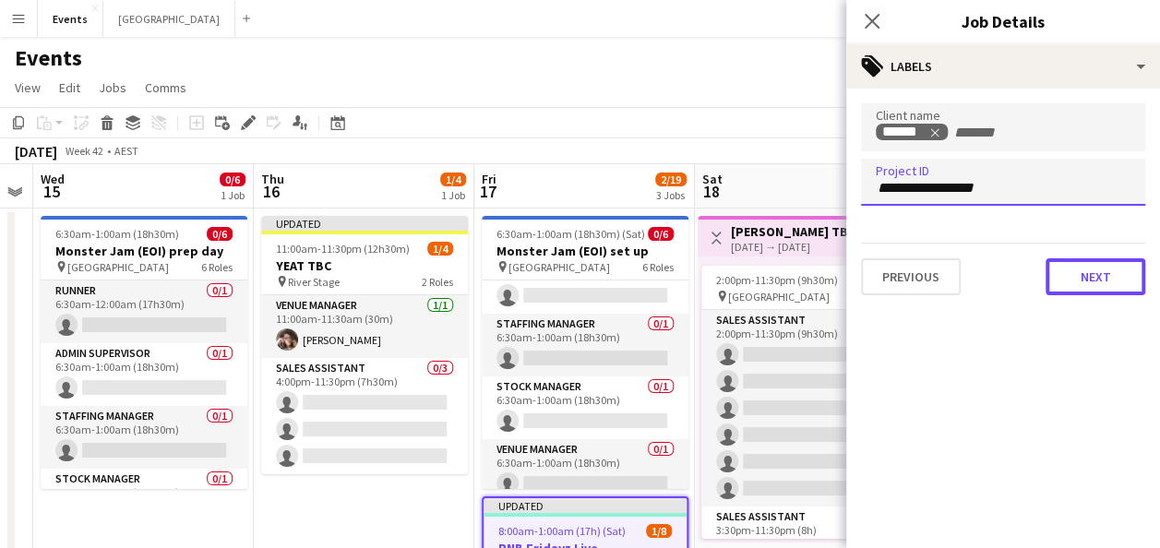
click at [1100, 272] on button "Next" at bounding box center [1096, 276] width 100 height 37
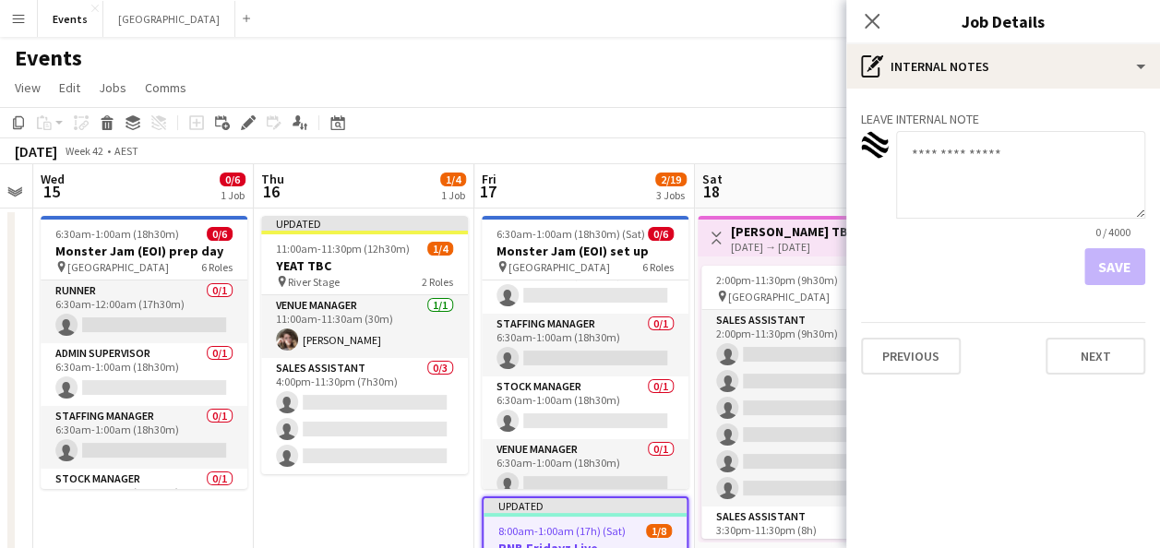
click at [991, 172] on textarea at bounding box center [1020, 175] width 249 height 88
type textarea "**********"
click at [1113, 251] on button "Save" at bounding box center [1115, 266] width 61 height 37
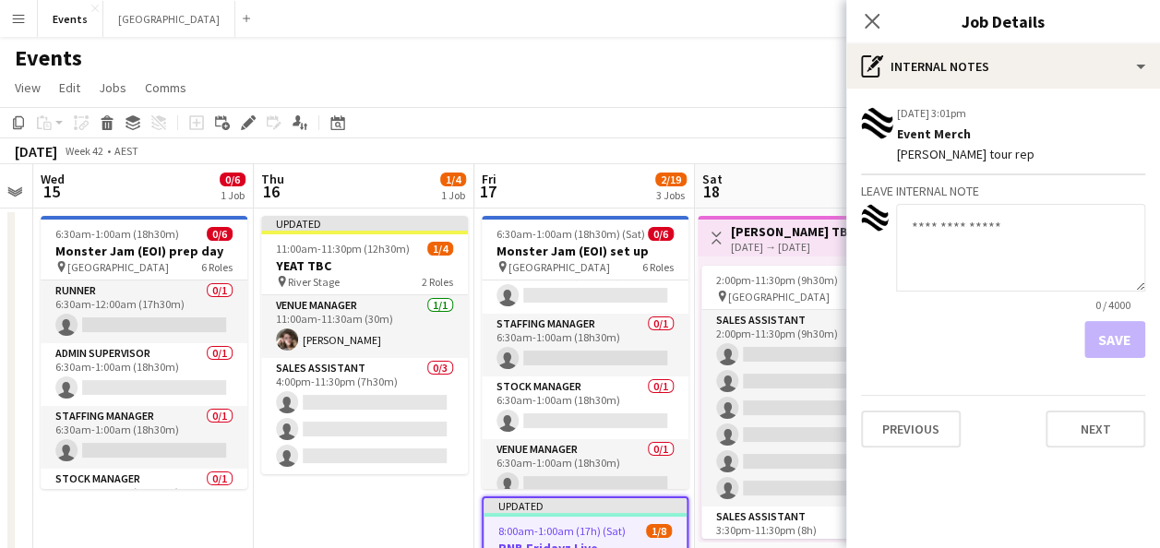
drag, startPoint x: 421, startPoint y: 513, endPoint x: 449, endPoint y: 487, distance: 37.9
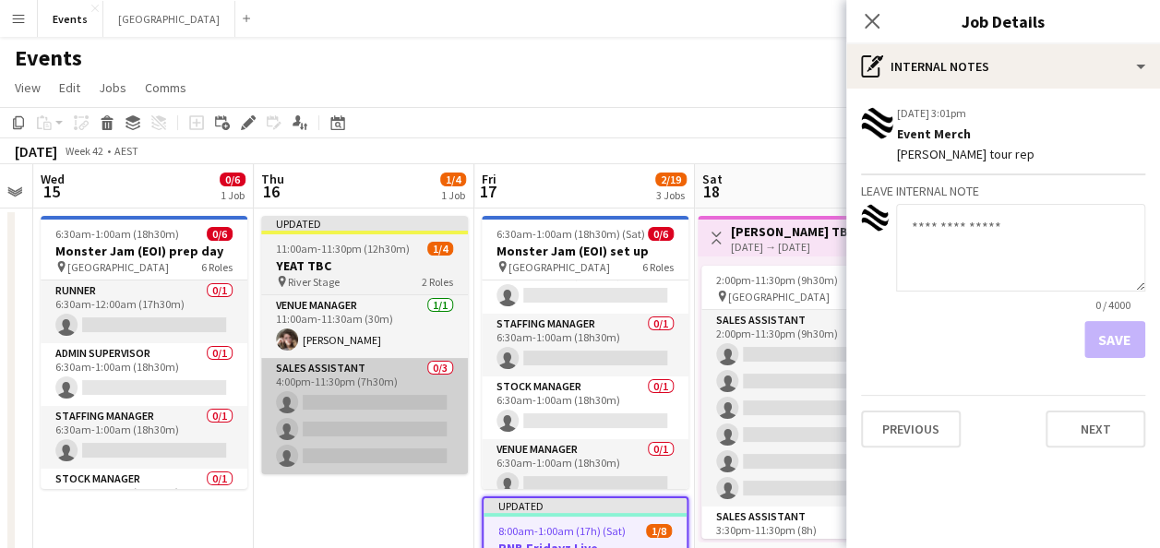
scroll to position [0, 402]
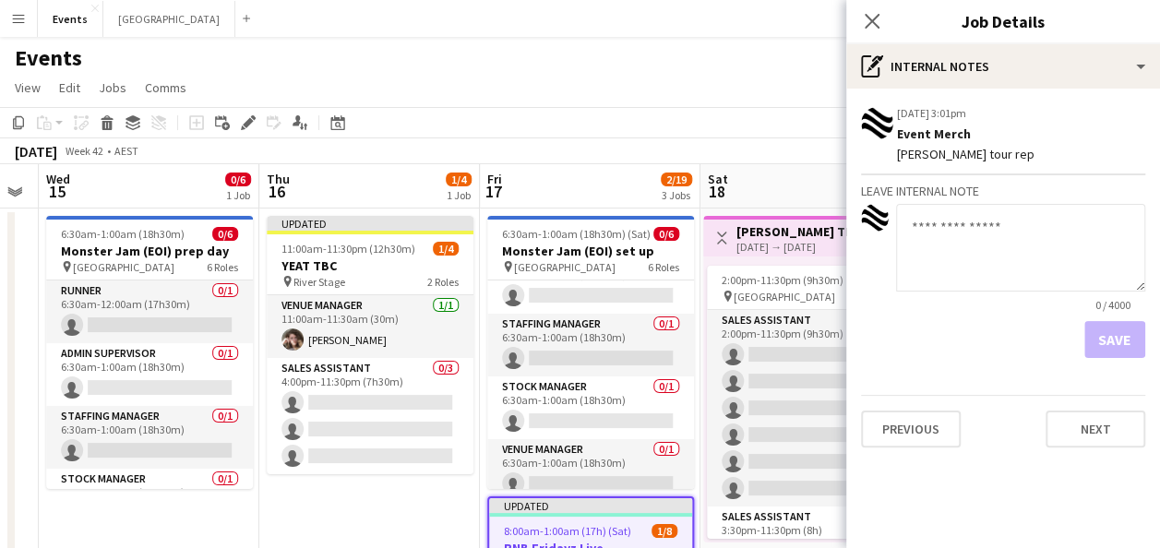
click at [580, 61] on div "Events" at bounding box center [580, 54] width 1160 height 35
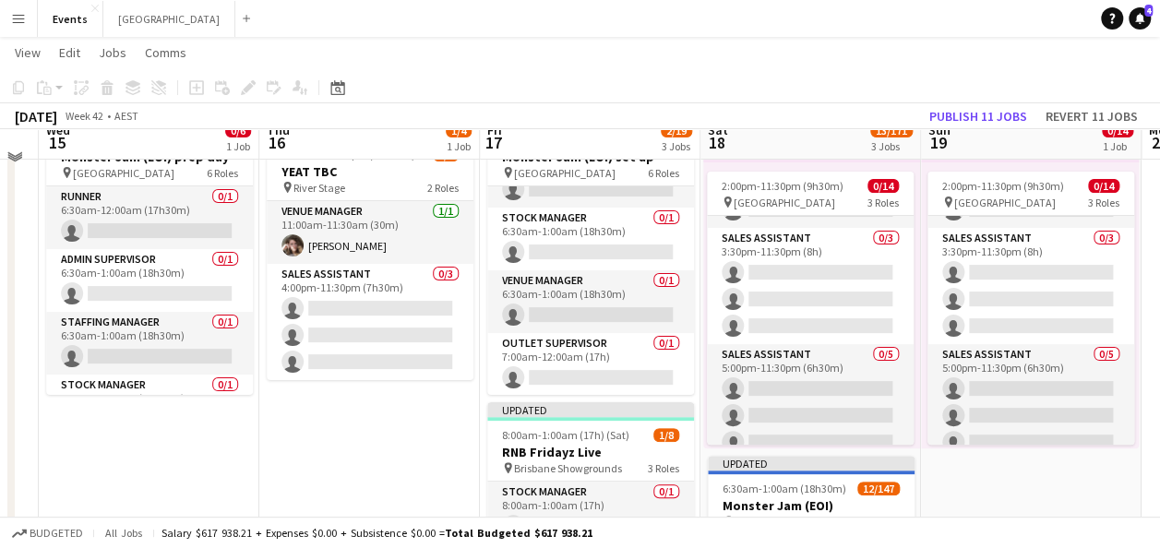
scroll to position [0, 0]
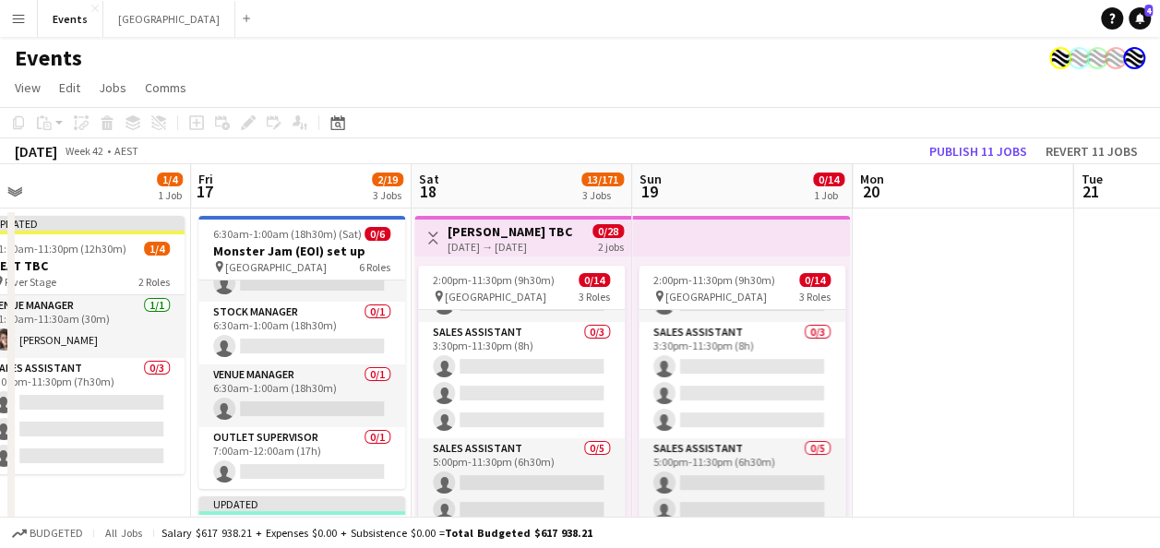
drag, startPoint x: 1154, startPoint y: 324, endPoint x: 850, endPoint y: 324, distance: 303.7
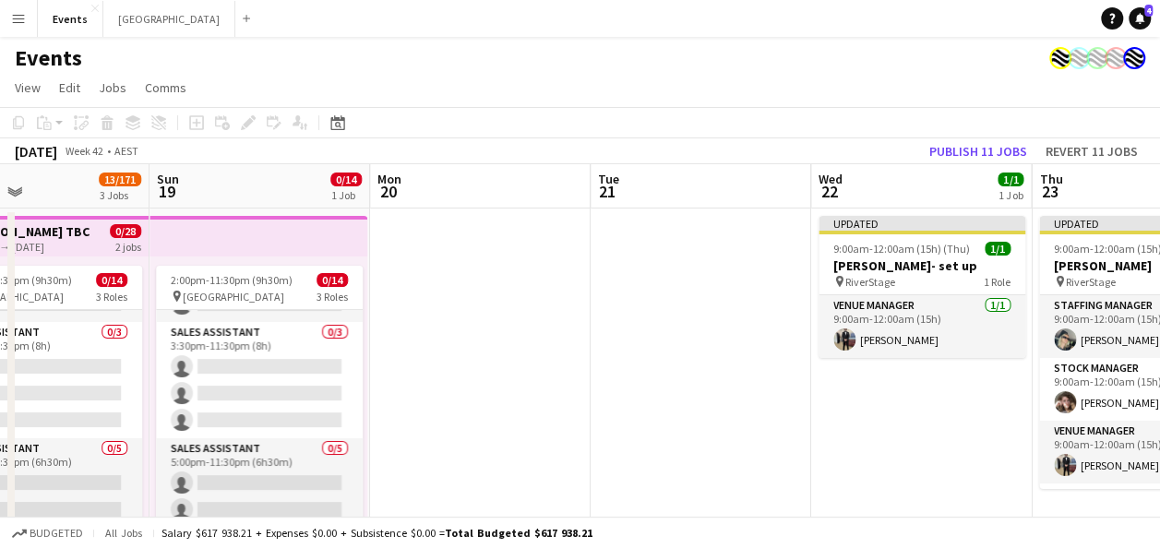
drag, startPoint x: 638, startPoint y: 321, endPoint x: 703, endPoint y: 324, distance: 65.6
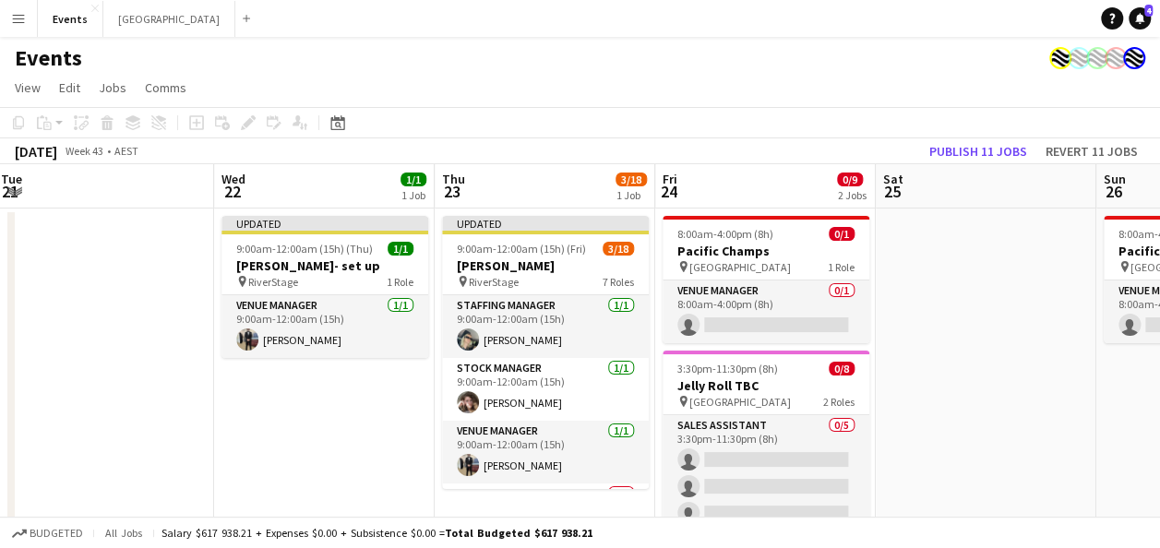
drag, startPoint x: 929, startPoint y: 405, endPoint x: 392, endPoint y: 413, distance: 536.3
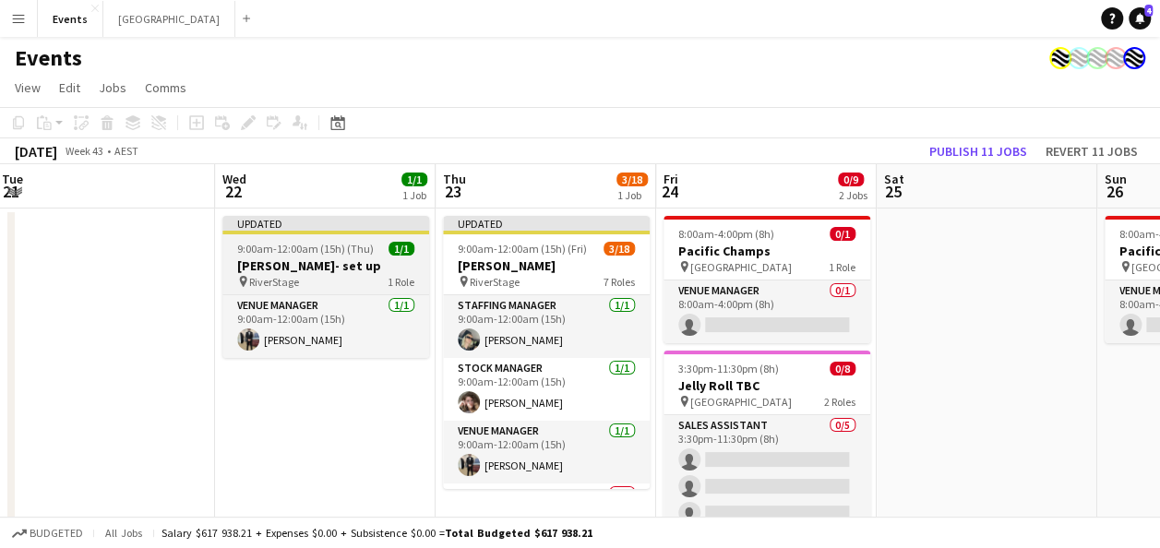
click at [294, 251] on span "9:00am-12:00am (15h) (Thu)" at bounding box center [305, 249] width 137 height 14
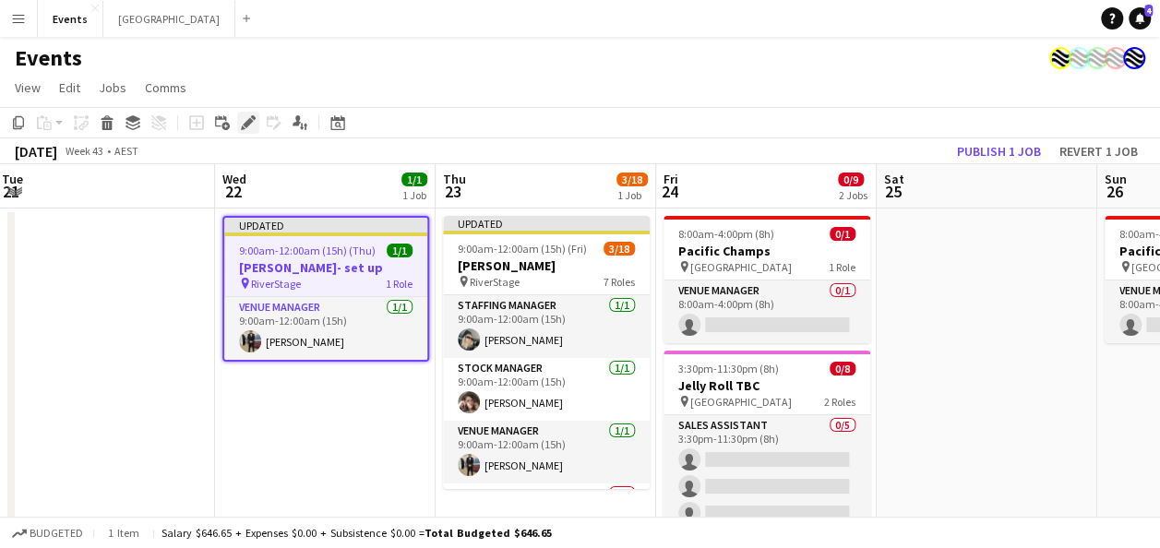
click at [249, 128] on icon "Edit" at bounding box center [248, 122] width 15 height 15
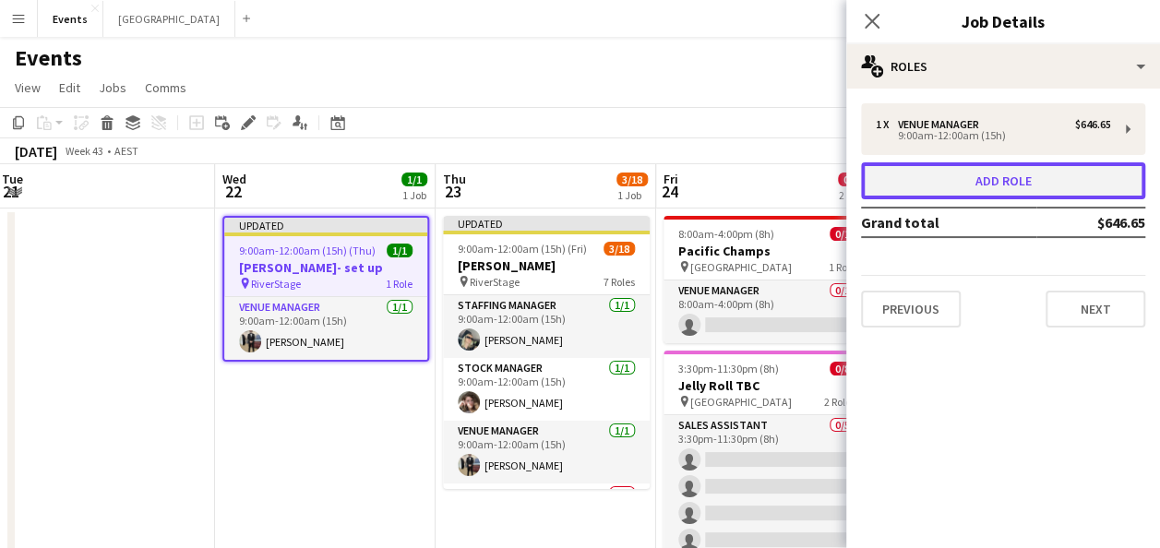
click at [1028, 177] on button "Add role" at bounding box center [1003, 180] width 284 height 37
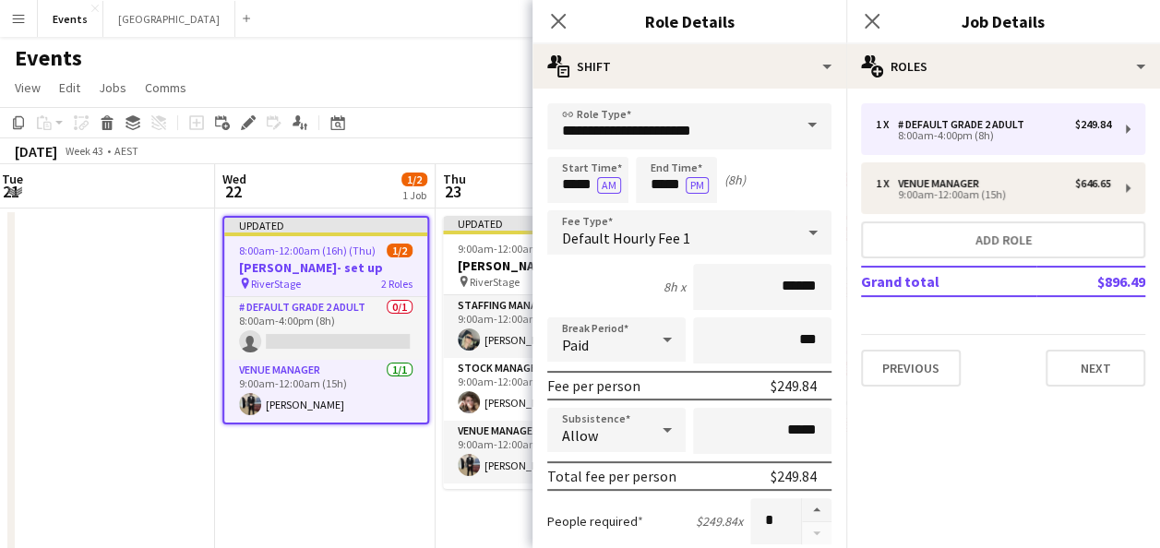
click at [799, 126] on span at bounding box center [812, 125] width 39 height 44
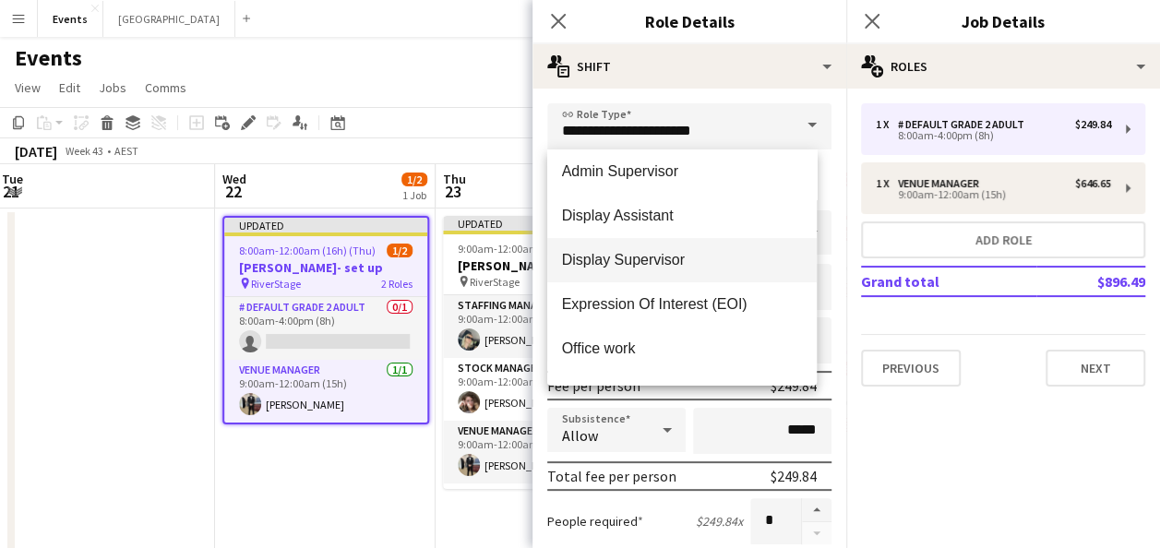
scroll to position [332, 0]
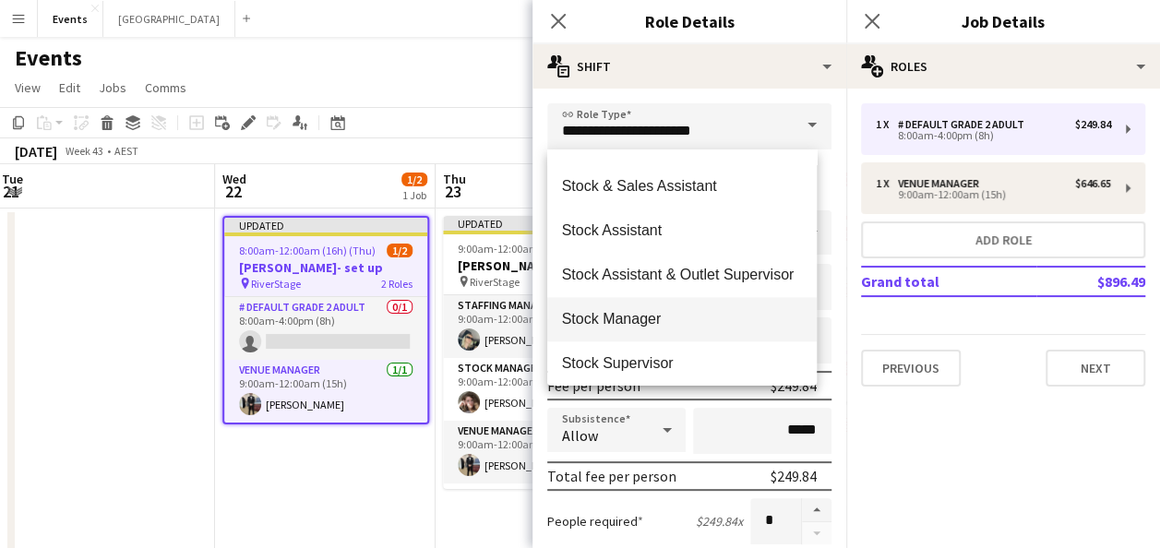
click at [633, 322] on span "Stock Manager" at bounding box center [682, 319] width 241 height 18
type input "**********"
type input "******"
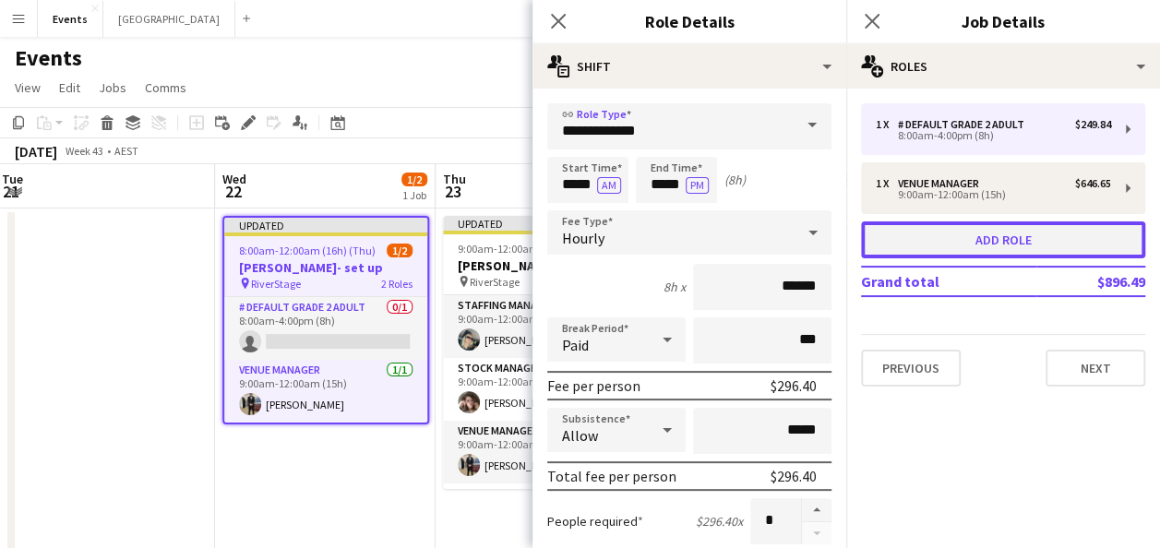
click at [958, 233] on button "Add role" at bounding box center [1003, 240] width 284 height 37
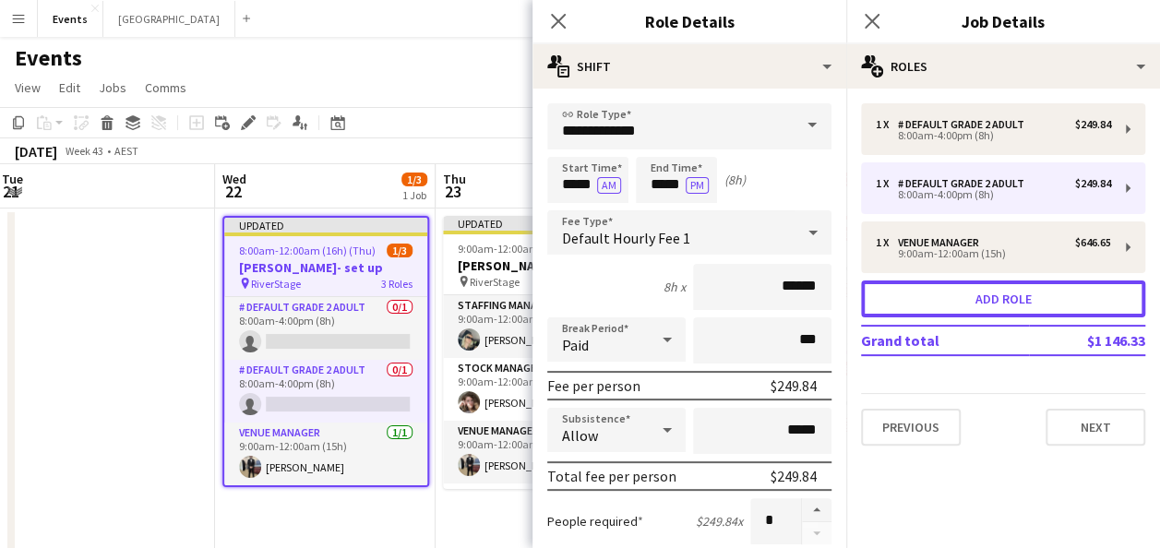
type input "**********"
type input "******"
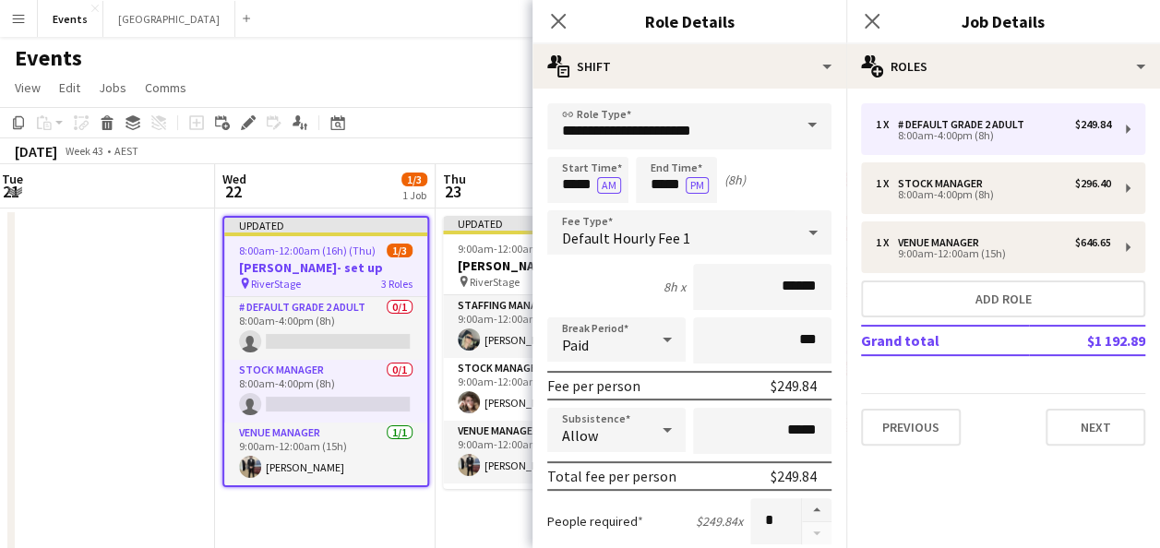
click at [797, 127] on span at bounding box center [812, 125] width 39 height 44
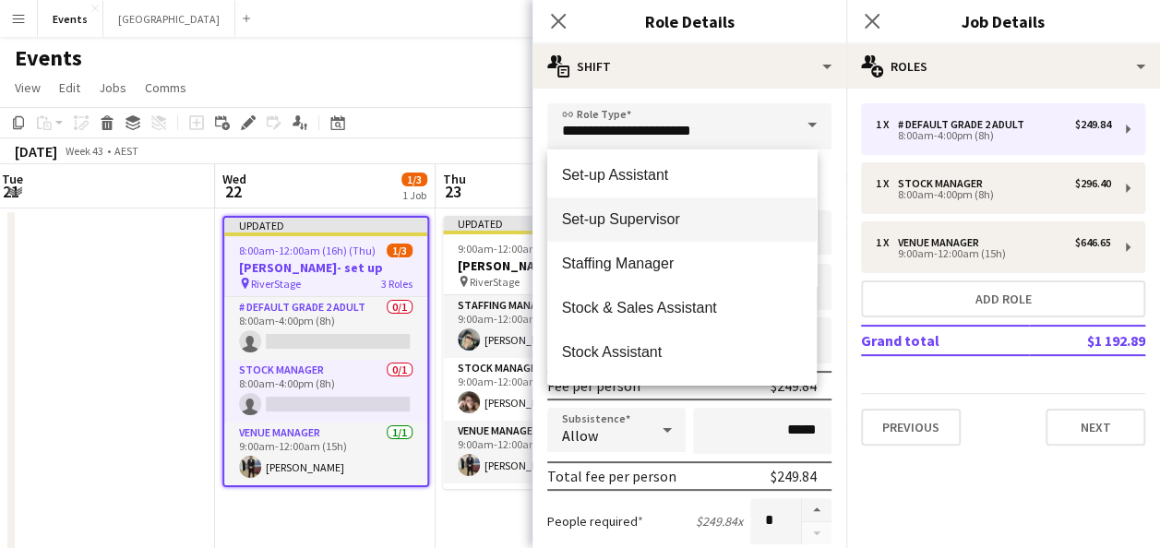
scroll to position [831, 0]
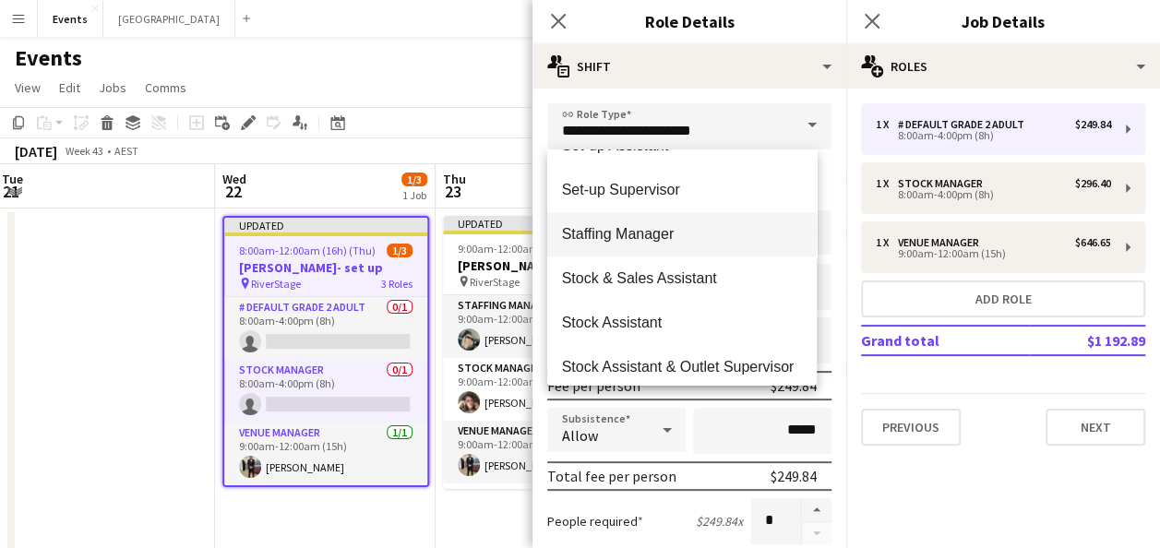
click at [680, 246] on mat-option "Staffing Manager" at bounding box center [682, 234] width 270 height 44
type input "**********"
type input "******"
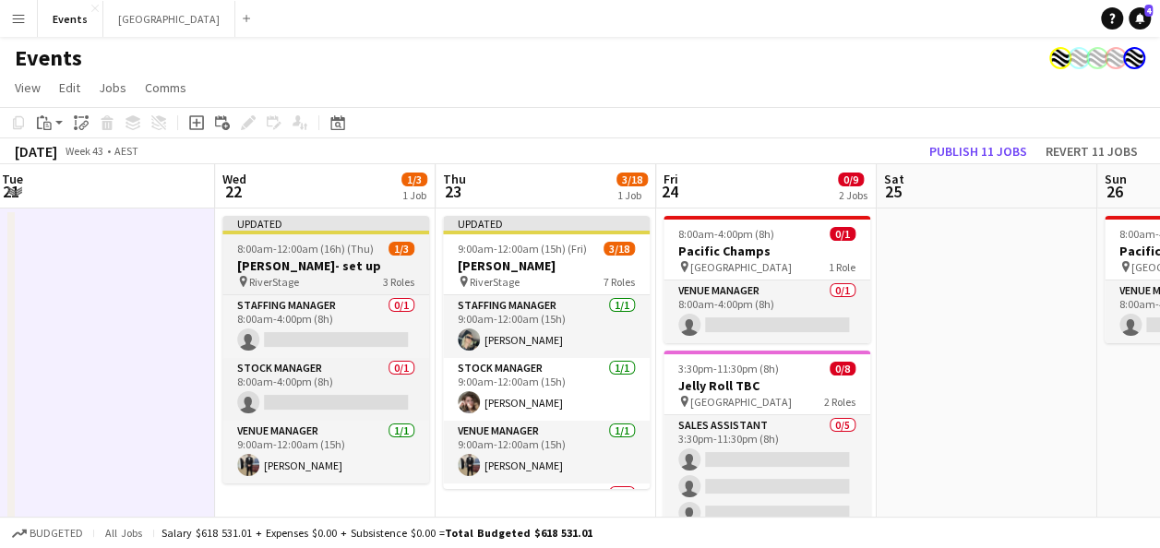
click at [310, 242] on span "8:00am-12:00am (16h) (Thu)" at bounding box center [305, 249] width 137 height 14
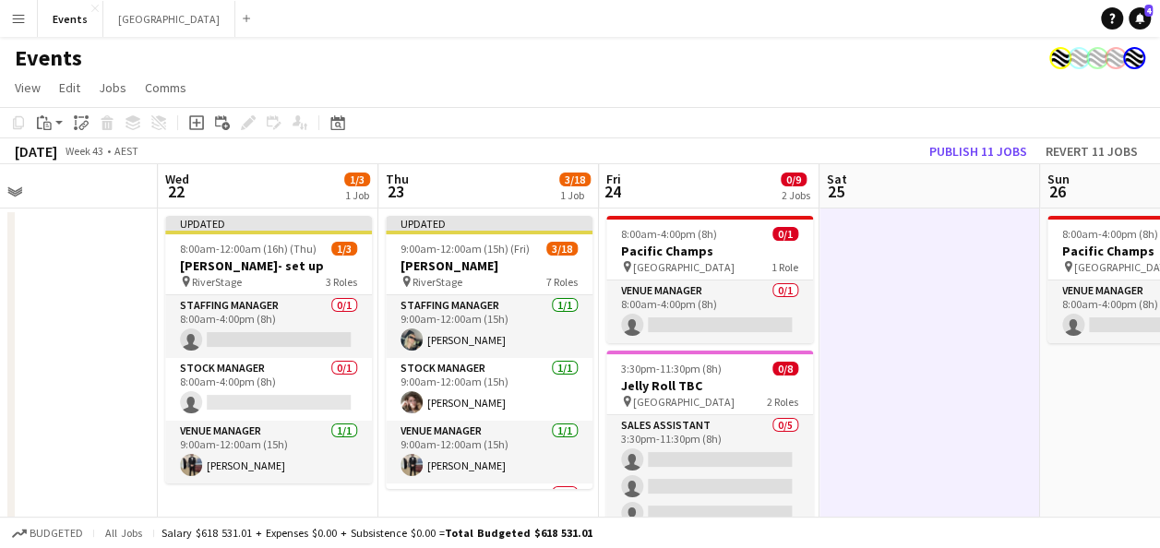
drag, startPoint x: 1002, startPoint y: 306, endPoint x: 823, endPoint y: 338, distance: 181.8
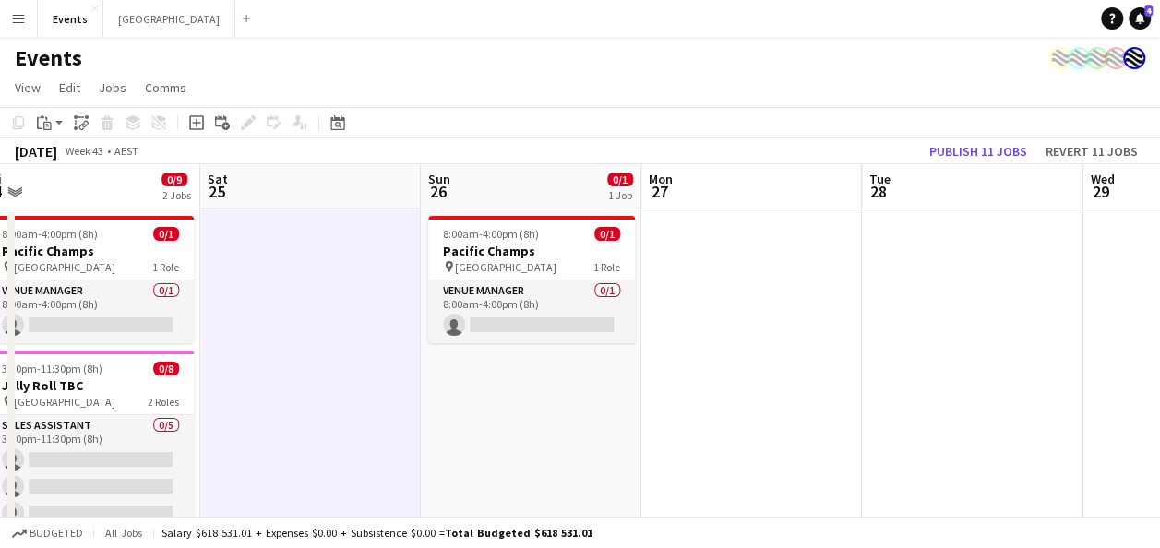
drag, startPoint x: 1097, startPoint y: 383, endPoint x: 578, endPoint y: 391, distance: 518.8
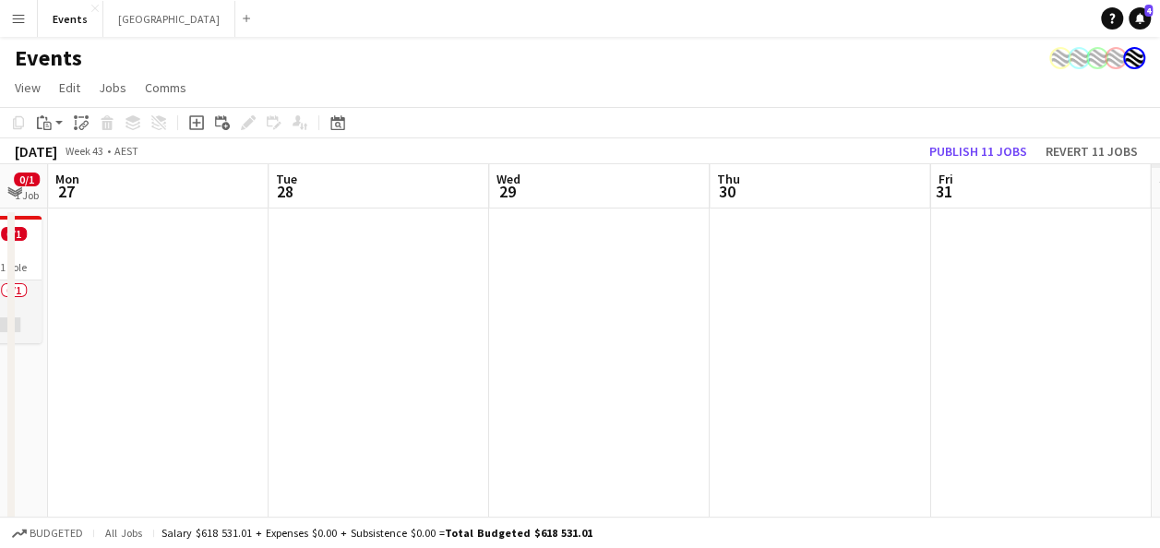
drag, startPoint x: 1010, startPoint y: 390, endPoint x: 696, endPoint y: 394, distance: 313.9
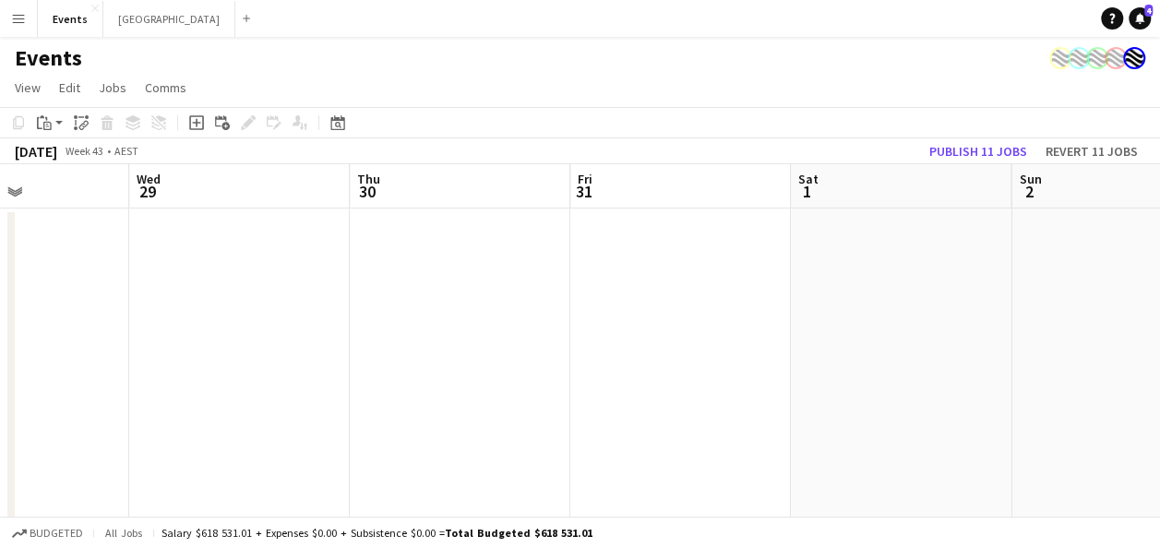
scroll to position [0, 497]
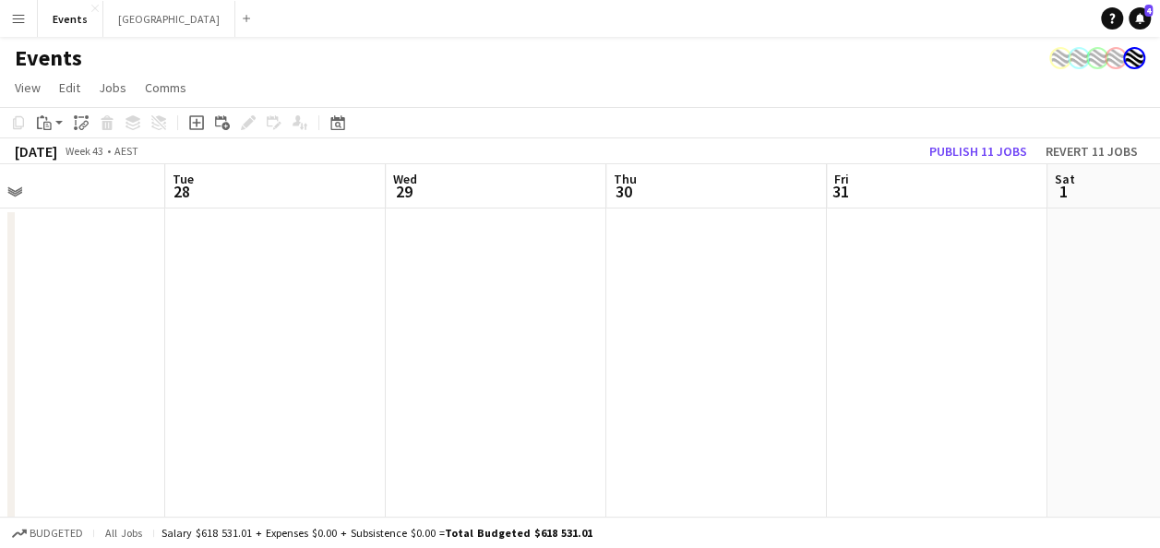
drag, startPoint x: 1080, startPoint y: 394, endPoint x: 598, endPoint y: 394, distance: 481.8
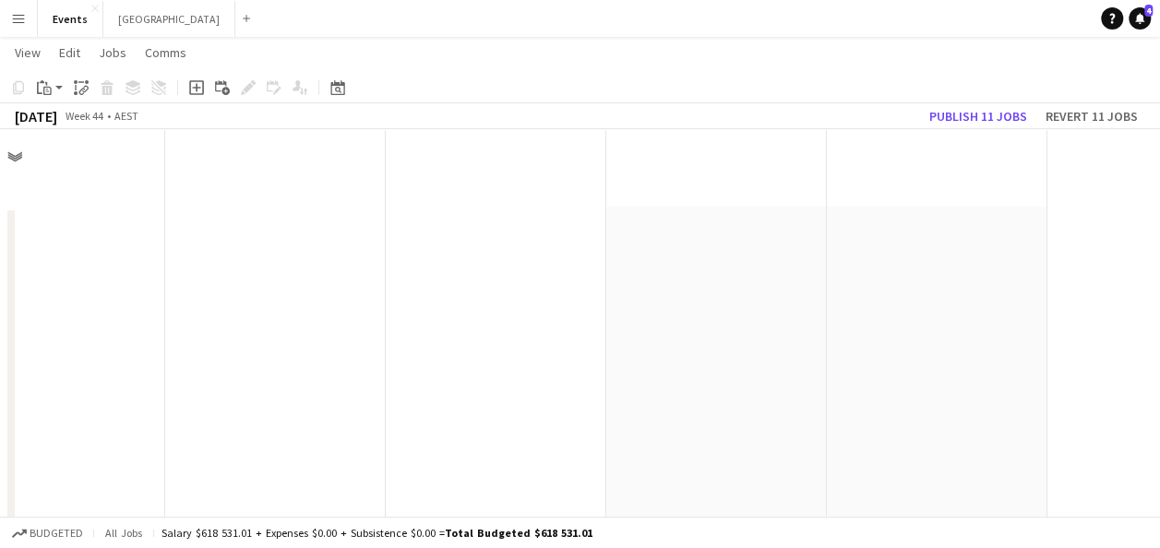
scroll to position [479, 0]
drag, startPoint x: 1089, startPoint y: 371, endPoint x: 537, endPoint y: 366, distance: 552.0
click at [537, 366] on app-calendar-viewport "Wed 29 Thu 30 Fri 31 Sat 1 Sun 2 Mon 3 Tue 4 Wed 5 Thu 6 Fri 7 Sat 8" at bounding box center [580, 126] width 1160 height 1067
drag, startPoint x: 971, startPoint y: 347, endPoint x: 453, endPoint y: 315, distance: 518.8
click at [453, 315] on app-calendar-viewport "Fri 31 Sat 1 Sun 2 Mon 3 Tue 4 Wed 5 Thu 6 Fri 7 Sat 8 Sun 9 Mon 10" at bounding box center [580, 126] width 1160 height 1067
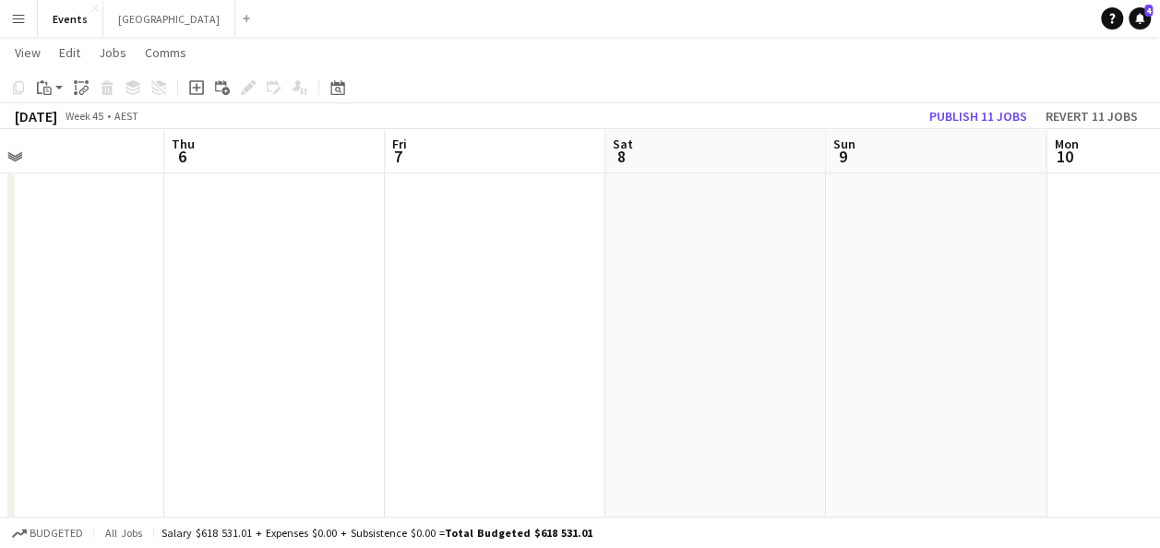
drag, startPoint x: 833, startPoint y: 314, endPoint x: 399, endPoint y: 317, distance: 433.8
click at [401, 317] on app-calendar-viewport "Sun 2 Mon 3 Tue 4 Wed 5 Thu 6 Fri 7 Sat 8 Sun 9 Mon 10 Tue 11 Wed 12" at bounding box center [580, 126] width 1160 height 1067
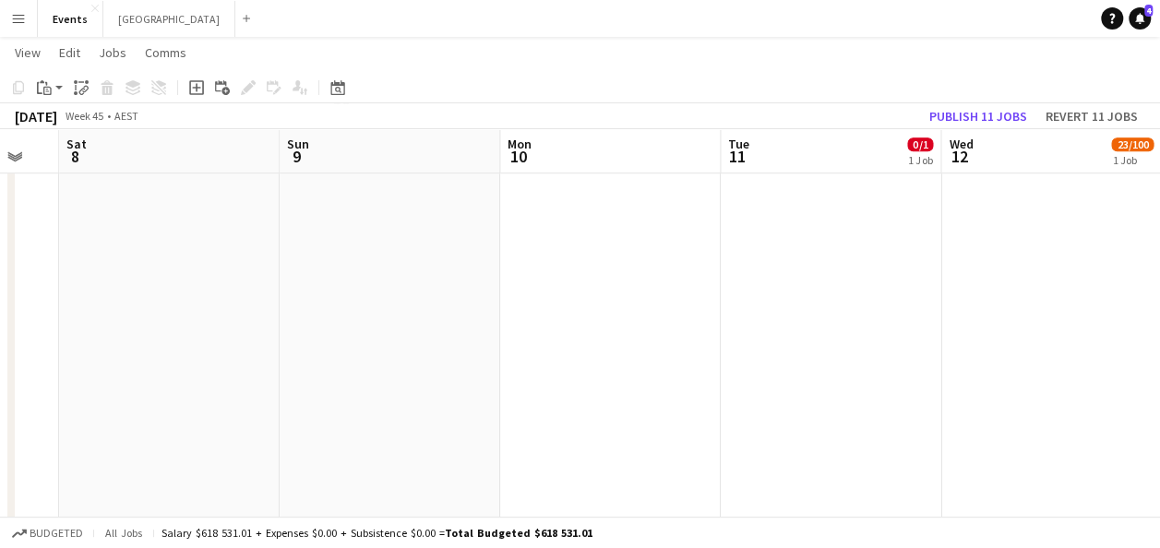
drag, startPoint x: 990, startPoint y: 316, endPoint x: 503, endPoint y: 337, distance: 487.8
click at [498, 337] on app-calendar-viewport "Tue 4 Wed 5 Thu 6 Fri 7 Sat 8 Sun 9 Mon 10 Tue 11 0/1 1 Job Wed 12 23/100 1 Job…" at bounding box center [580, 126] width 1160 height 1067
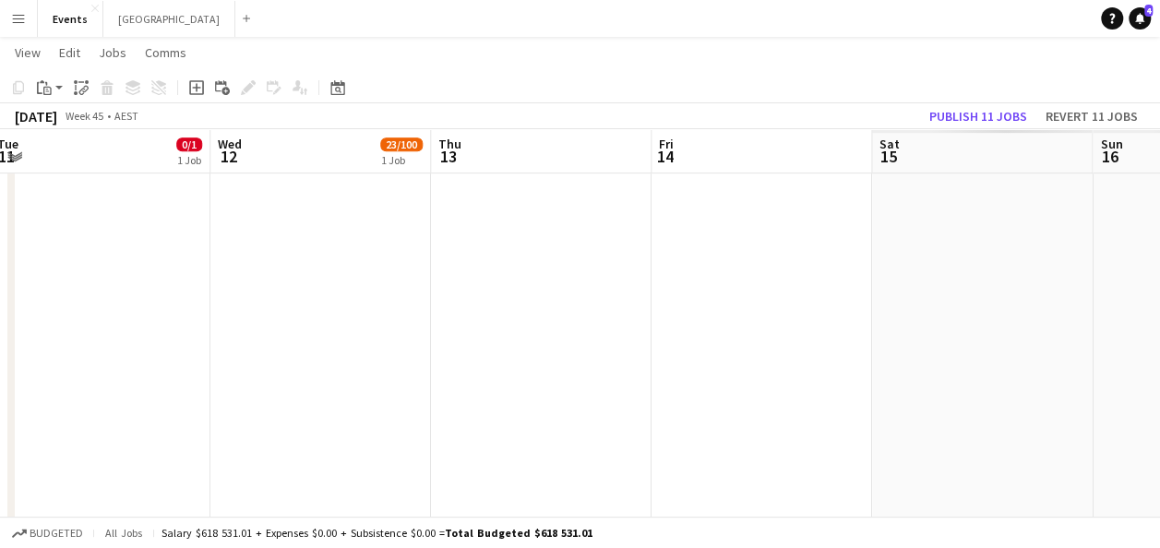
drag, startPoint x: 884, startPoint y: 336, endPoint x: 426, endPoint y: 336, distance: 458.7
click at [408, 336] on app-calendar-viewport "Sat 8 Sun 9 Mon 10 Tue 11 0/1 1 Job Wed 12 23/100 1 Job Thu 13 Fri 14 Sat 15 Su…" at bounding box center [580, 126] width 1160 height 1067
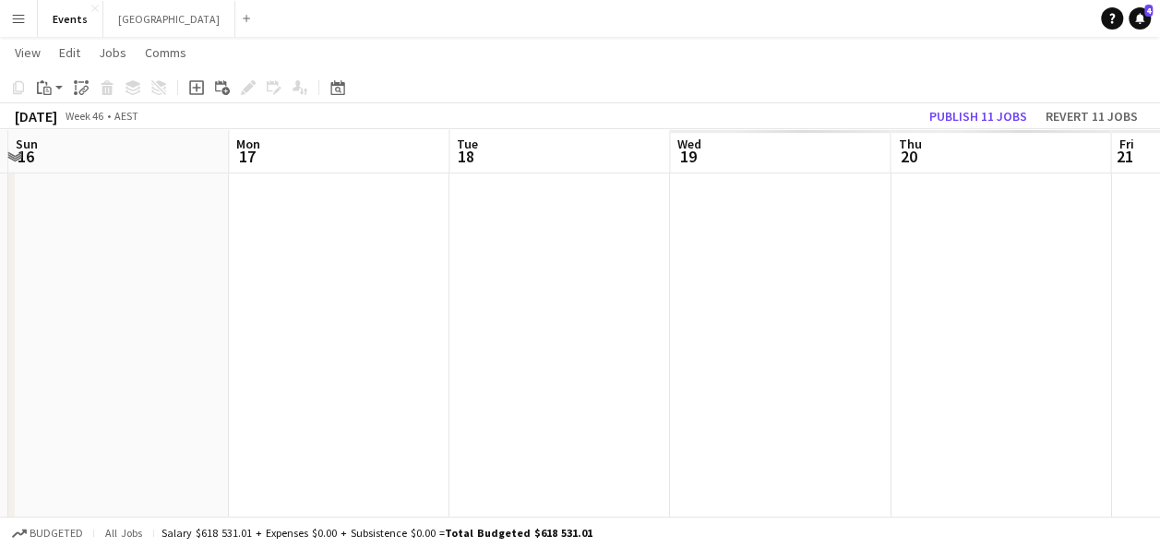
scroll to position [0, 462]
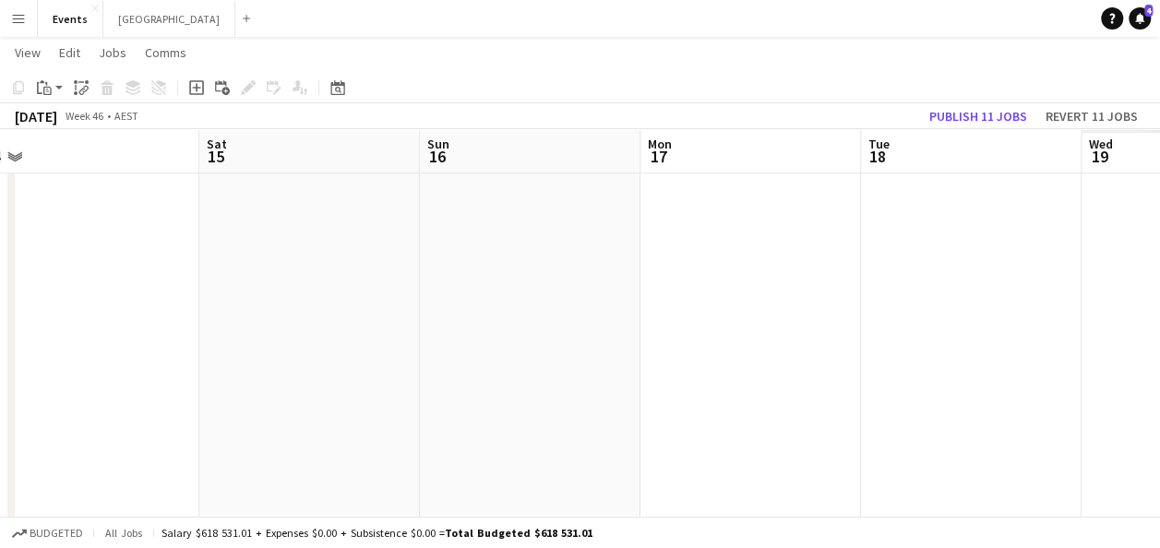
drag, startPoint x: 1030, startPoint y: 332, endPoint x: 357, endPoint y: 334, distance: 672.9
click at [357, 334] on app-calendar-viewport "Wed 12 23/100 1 Job Thu 13 Fri 14 Sat 15 Sun 16 Mon 17 Tue 18 Wed 19 Thu 20 Fri…" at bounding box center [580, 126] width 1160 height 1067
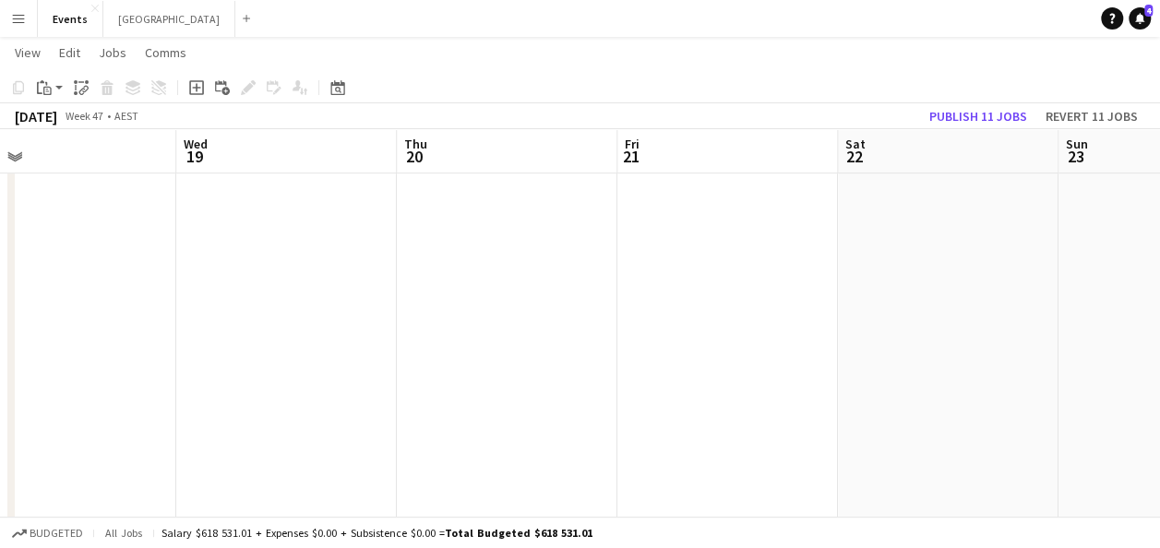
drag, startPoint x: 1077, startPoint y: 258, endPoint x: 125, endPoint y: 303, distance: 953.6
click at [125, 303] on app-calendar-viewport "Sun 16 Mon 17 Tue 18 Wed 19 Thu 20 Fri 21 Sat 22 Sun 23 Mon 24 Tue 25 Wed 26" at bounding box center [580, 126] width 1160 height 1067
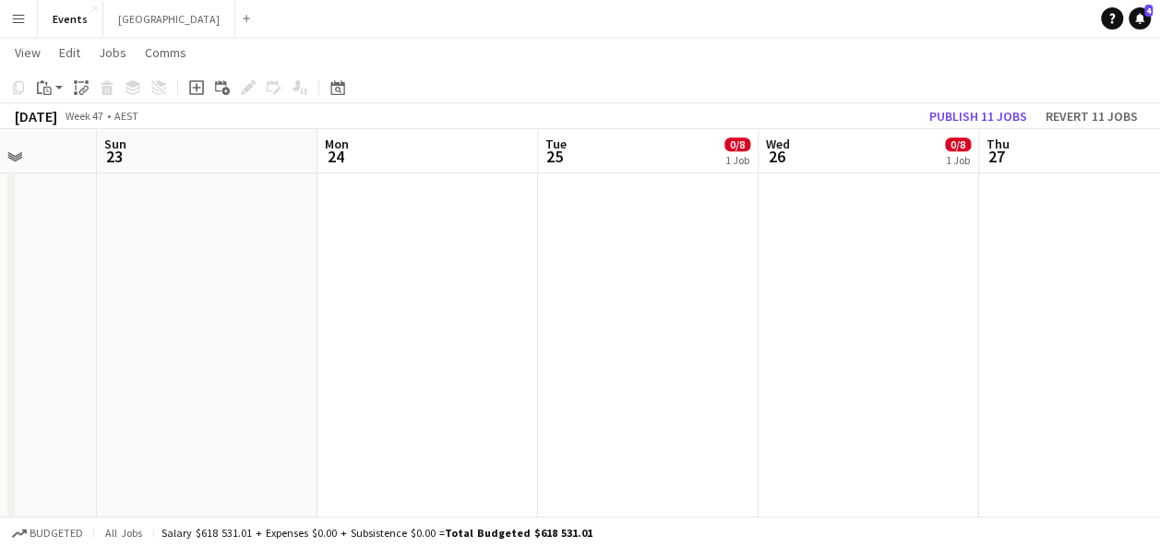
scroll to position [0, 569]
drag, startPoint x: 940, startPoint y: 270, endPoint x: 87, endPoint y: 319, distance: 854.3
click at [87, 319] on app-calendar-viewport "Thu 20 Fri 21 Sat 22 Sun 23 Mon 24 Tue 25 0/8 1 Job Wed 26 0/8 1 Job Thu 27 Fri…" at bounding box center [580, 126] width 1160 height 1067
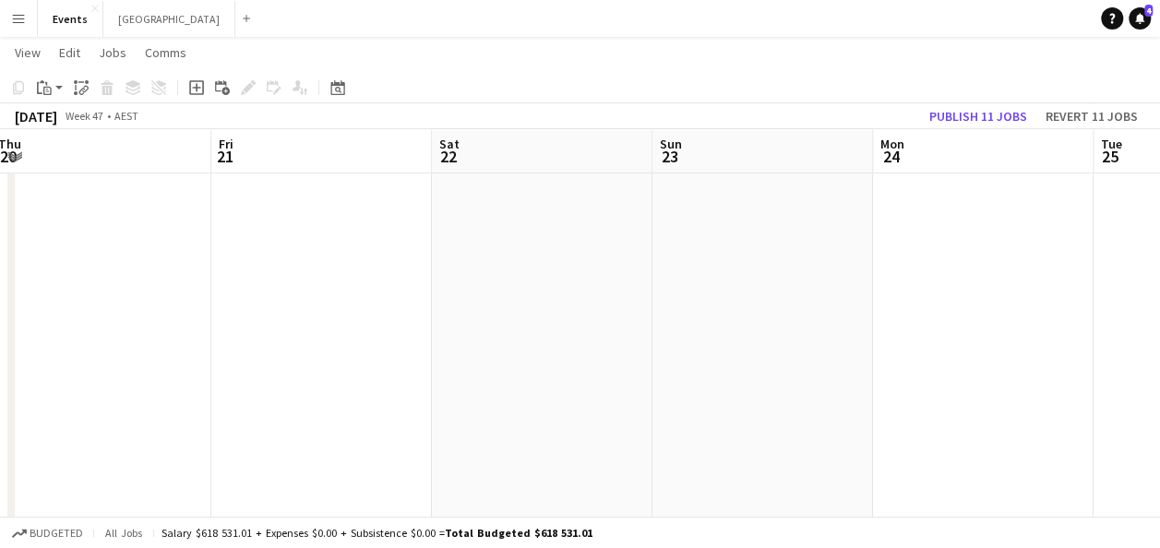
scroll to position [0, 393]
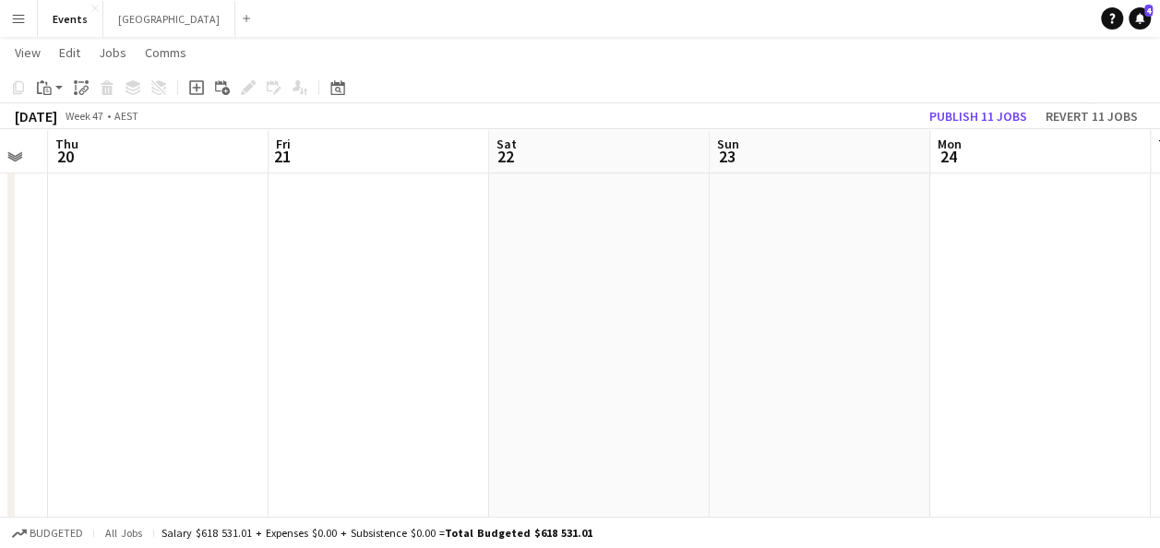
drag, startPoint x: 293, startPoint y: 327, endPoint x: 819, endPoint y: 318, distance: 526.2
click at [819, 318] on app-calendar-viewport "Tue 18 Wed 19 Thu 20 Fri 21 Sat 22 Sun 23 Mon 24 Tue 25 0/8 1 Job Wed 26 0/8 1 …" at bounding box center [580, 126] width 1160 height 1067
click at [127, 18] on button "Sydney Close" at bounding box center [169, 19] width 132 height 36
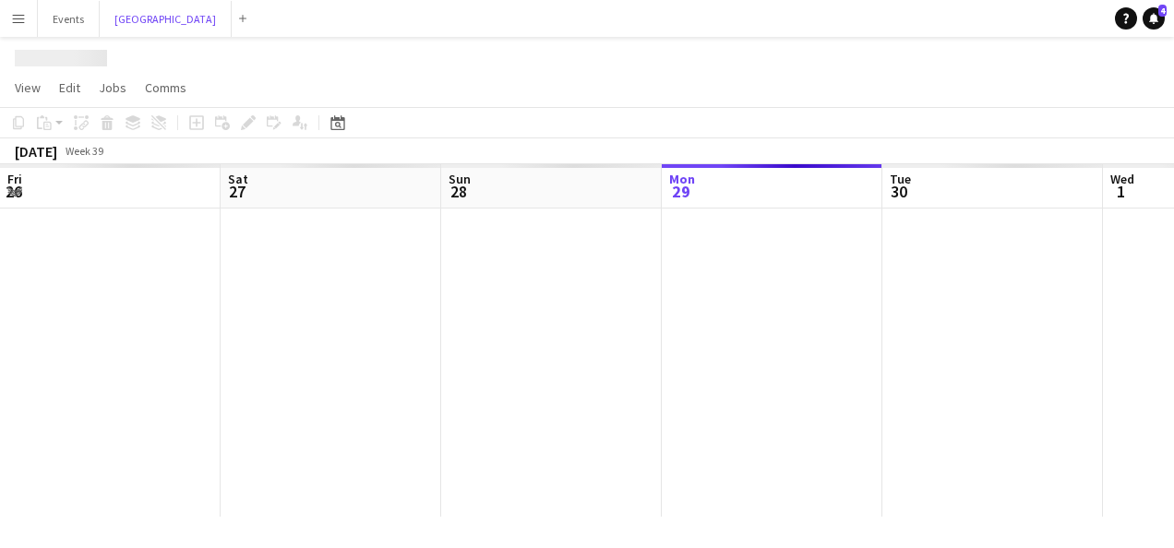
scroll to position [0, 441]
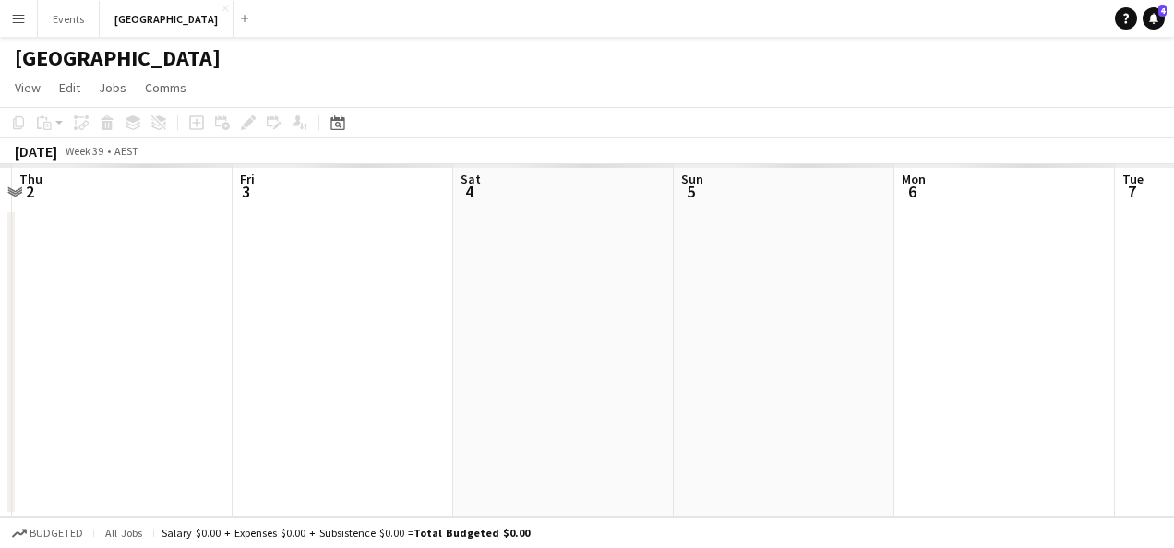
click at [206, 353] on app-calendar-viewport "Sun 28 Mon 29 Tue 30 Wed 1 Thu 2 Fri 3 Sat 4 Sun 5 Mon 6 Tue 7 Wed 8" at bounding box center [587, 340] width 1174 height 353
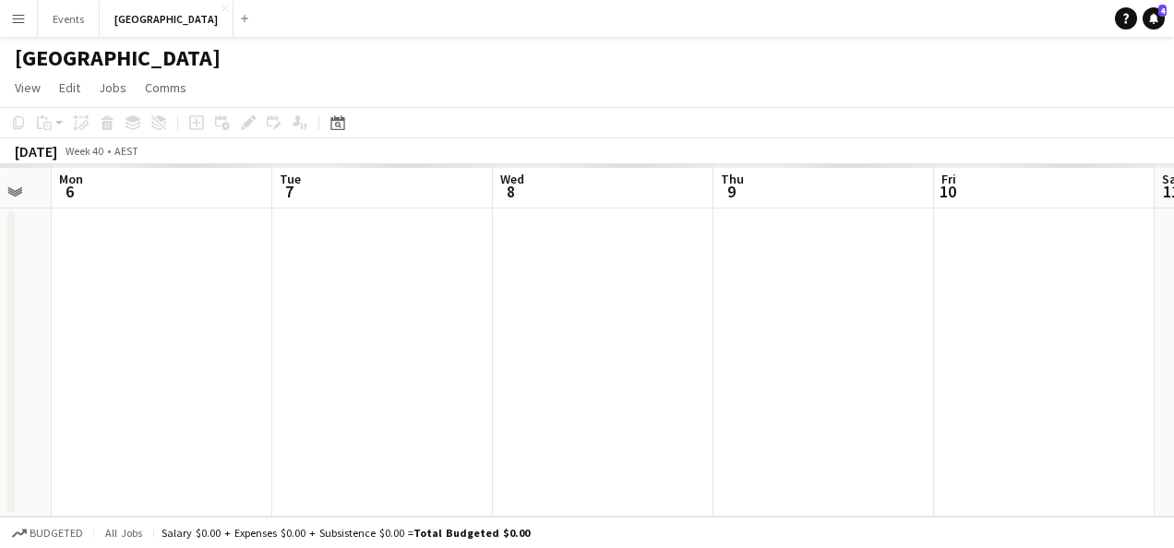
drag, startPoint x: 991, startPoint y: 321, endPoint x: 102, endPoint y: 347, distance: 890.1
click at [109, 347] on app-calendar-viewport "Thu 2 Fri 3 Sat 4 Sun 5 Mon 6 Tue 7 Wed 8 Thu 9 Fri 10 Sat 11 Sun 12" at bounding box center [587, 340] width 1174 height 353
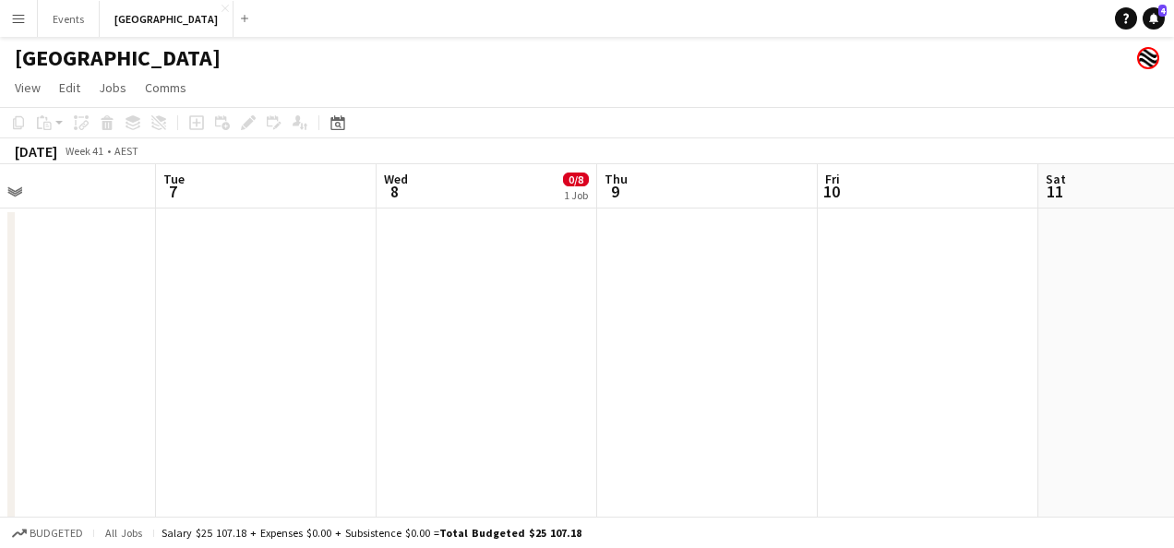
drag, startPoint x: 90, startPoint y: 390, endPoint x: 79, endPoint y: 390, distance: 10.2
click at [57, 395] on app-calendar-viewport "Sat 4 0/7 1 Job Sun 5 Mon 6 Tue 7 Wed 8 0/8 1 Job Thu 9 Fri 10 Sat 11 Sun 12 Mo…" at bounding box center [587, 345] width 1174 height 362
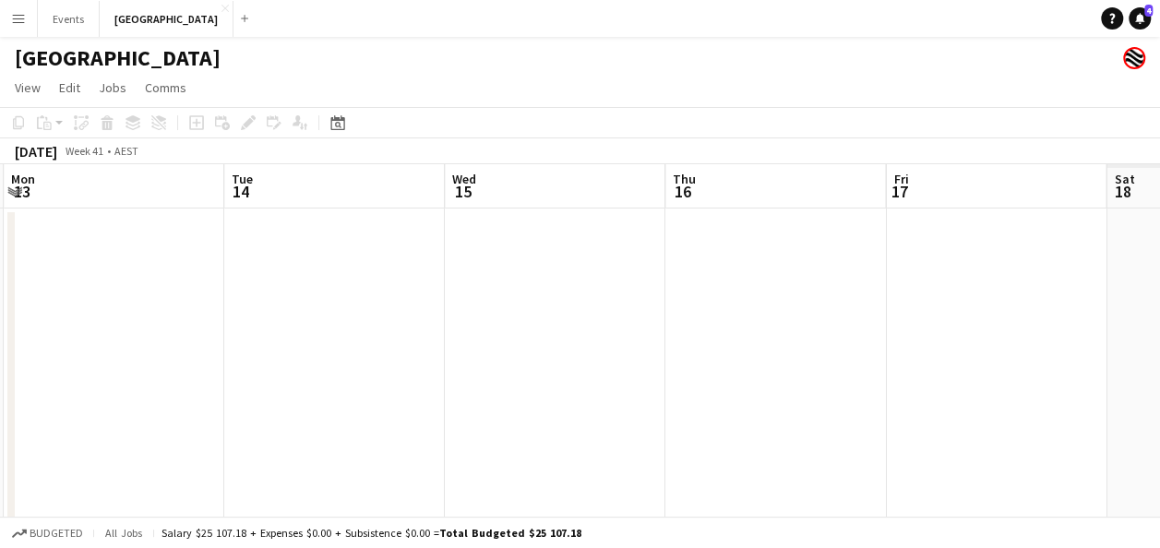
drag, startPoint x: 1082, startPoint y: 344, endPoint x: 400, endPoint y: 362, distance: 682.3
click at [386, 365] on app-calendar-viewport "Thu 9 Fri 10 Sat 11 Sun 12 Mon 13 Tue 14 Wed 15 Thu 16 Fri 17 Sat 18 Sun 19" at bounding box center [580, 345] width 1160 height 362
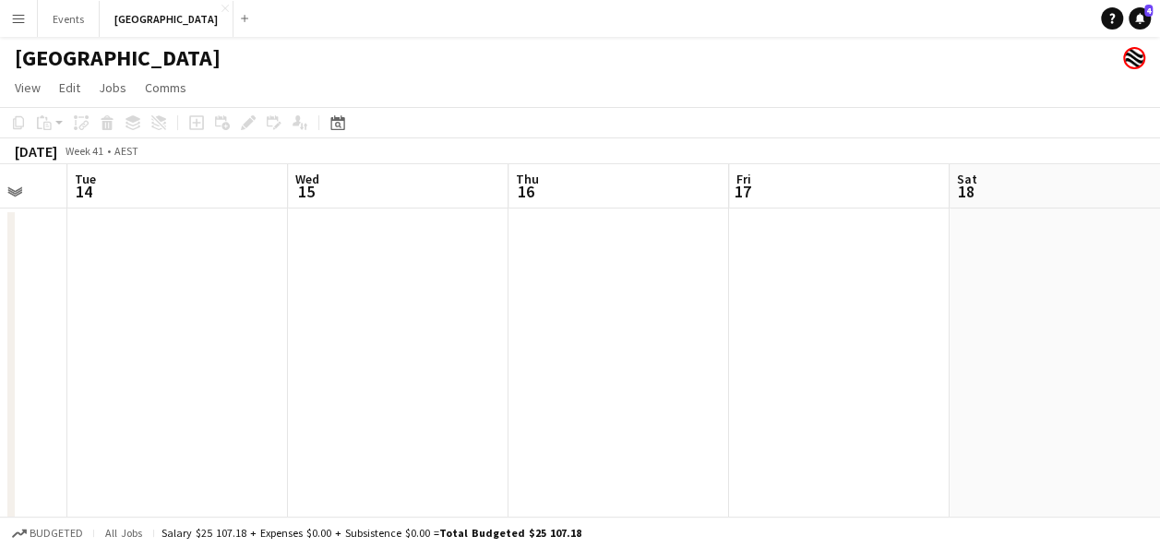
drag, startPoint x: 676, startPoint y: 345, endPoint x: 374, endPoint y: 351, distance: 301.9
click at [375, 351] on app-calendar-viewport "Sat 11 Sun 12 Mon 13 Tue 14 Wed 15 Thu 16 Fri 17 Sat 18 Sun 19 0/8 1 Job Mon 20…" at bounding box center [580, 345] width 1160 height 362
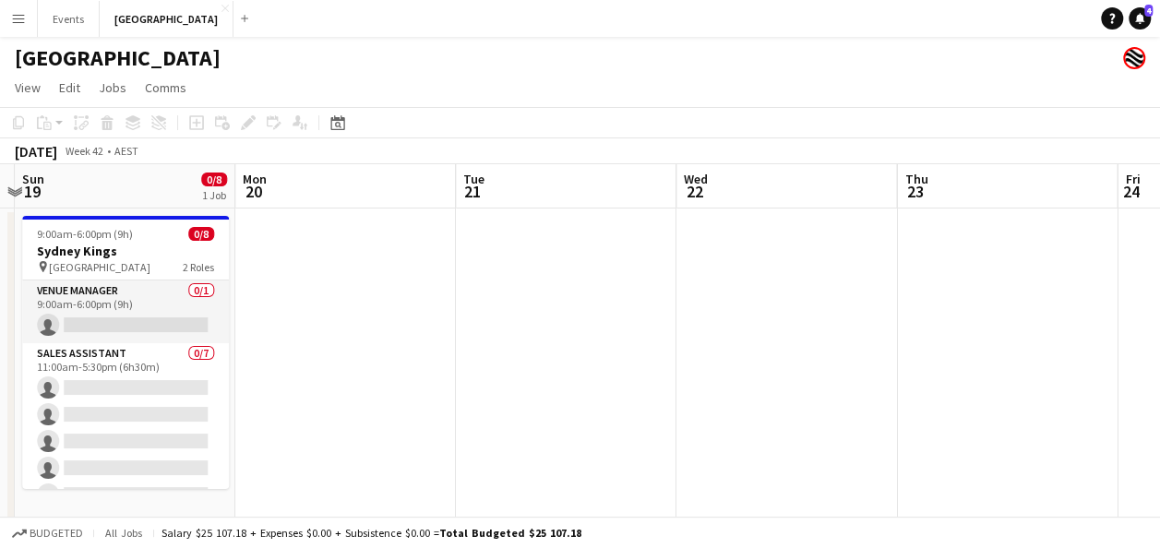
drag, startPoint x: 1067, startPoint y: 309, endPoint x: 353, endPoint y: 393, distance: 719.3
click at [353, 393] on app-calendar-viewport "Wed 15 Thu 16 Fri 17 Sat 18 Sun 19 0/8 1 Job Mon 20 Tue 21 Wed 22 Thu 23 Fri 24…" at bounding box center [580, 345] width 1160 height 362
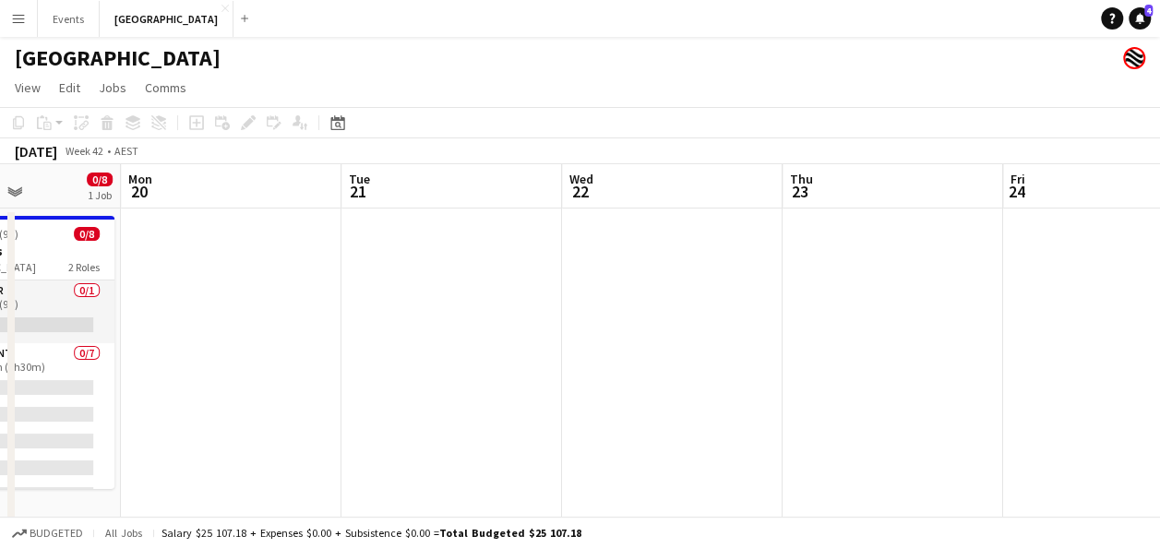
scroll to position [0, 748]
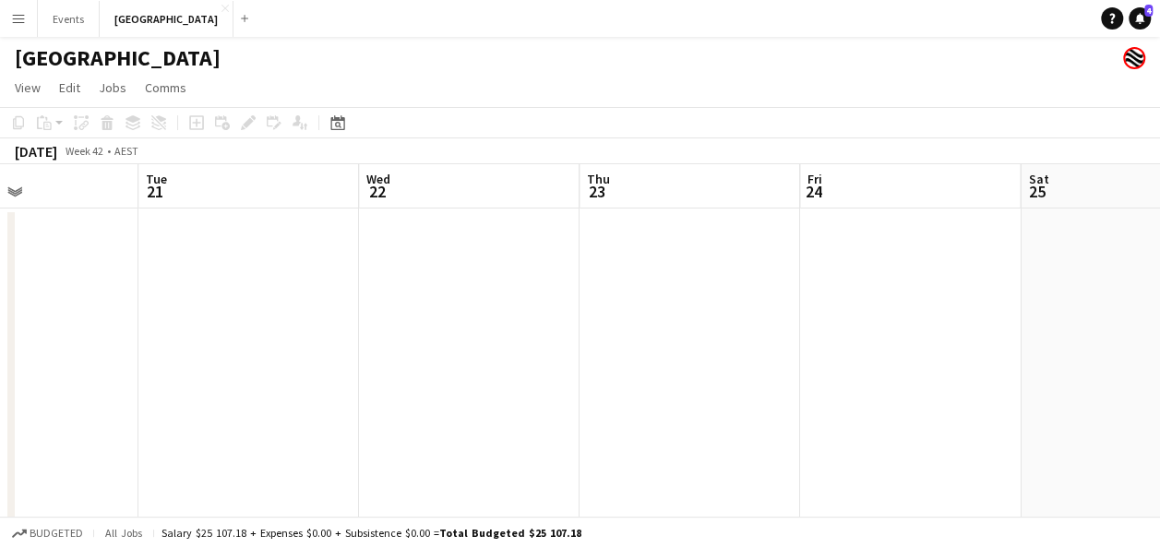
drag, startPoint x: 1019, startPoint y: 329, endPoint x: 534, endPoint y: 286, distance: 486.4
click at [698, 353] on app-calendar-viewport "Fri 17 Sat 18 Sun 19 0/8 1 Job Mon 20 Tue 21 Wed 22 Thu 23 Fri 24 Sat 25 Sun 26…" at bounding box center [580, 345] width 1160 height 362
click at [449, 273] on app-date-cell at bounding box center [465, 368] width 221 height 318
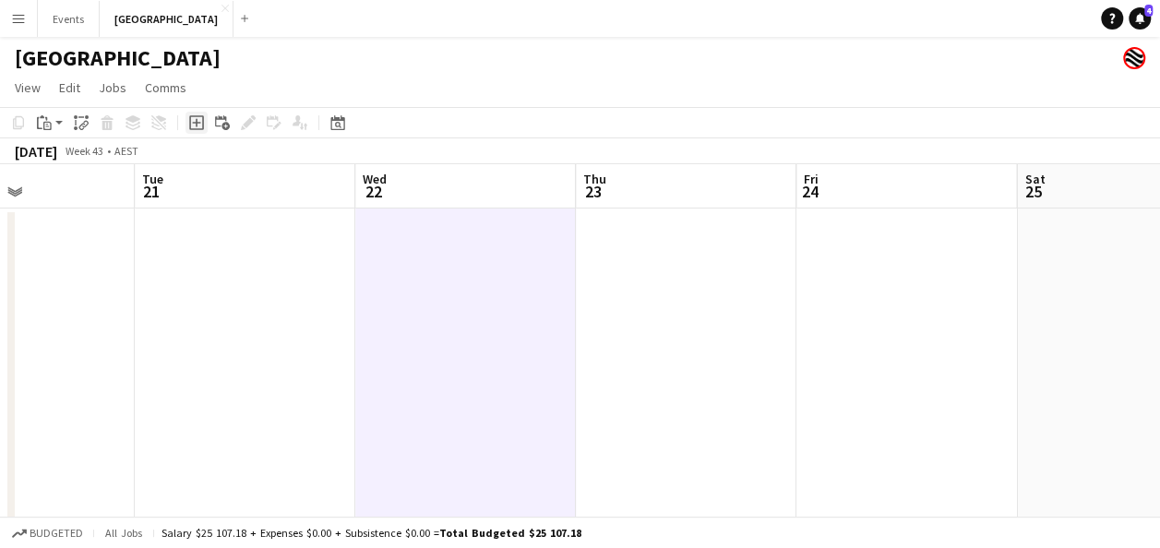
click at [201, 121] on icon "Add job" at bounding box center [196, 122] width 15 height 15
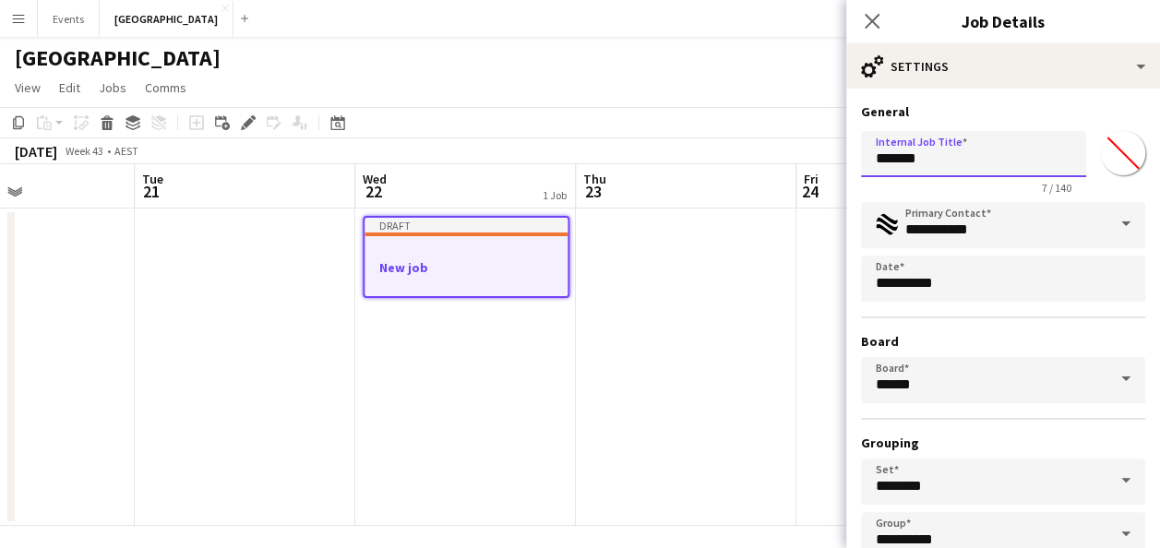
drag, startPoint x: 959, startPoint y: 155, endPoint x: 754, endPoint y: 182, distance: 206.6
click at [767, 182] on body "Menu Boards Boards Boards All jobs Status Workforce Workforce My Workforce Recr…" at bounding box center [580, 278] width 1160 height 557
type input "**********"
drag, startPoint x: 642, startPoint y: 282, endPoint x: 629, endPoint y: 286, distance: 13.4
click at [641, 281] on app-date-cell at bounding box center [686, 368] width 221 height 318
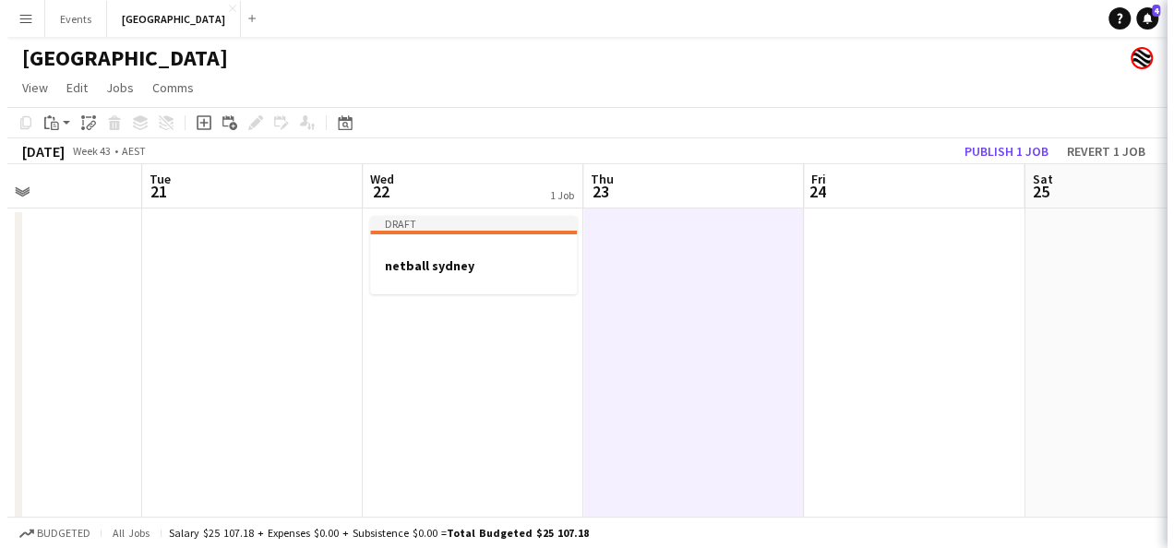
scroll to position [0, 749]
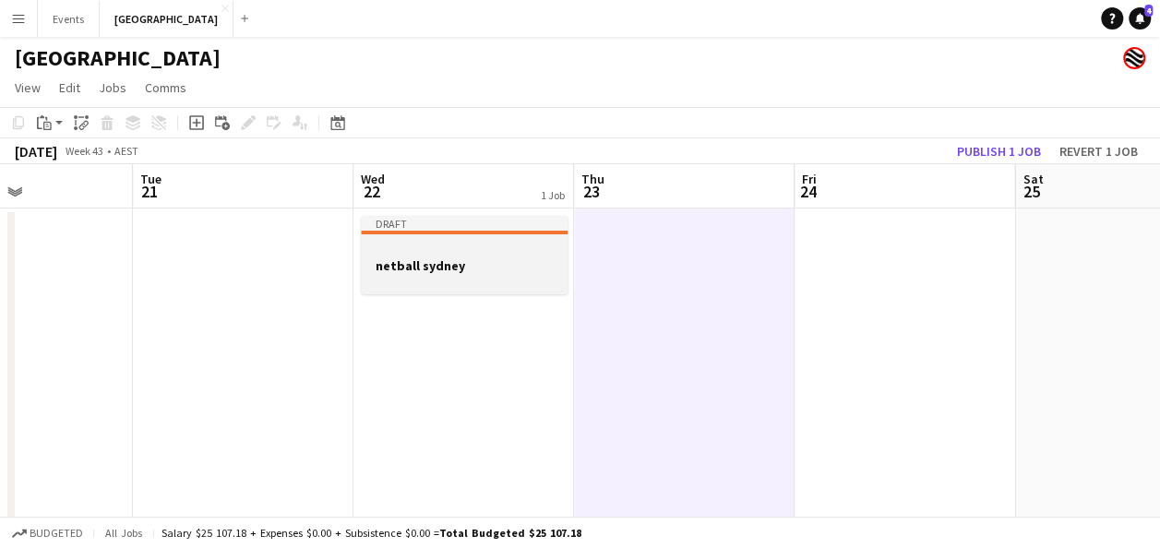
click at [439, 267] on h3 "netball sydney" at bounding box center [464, 266] width 207 height 17
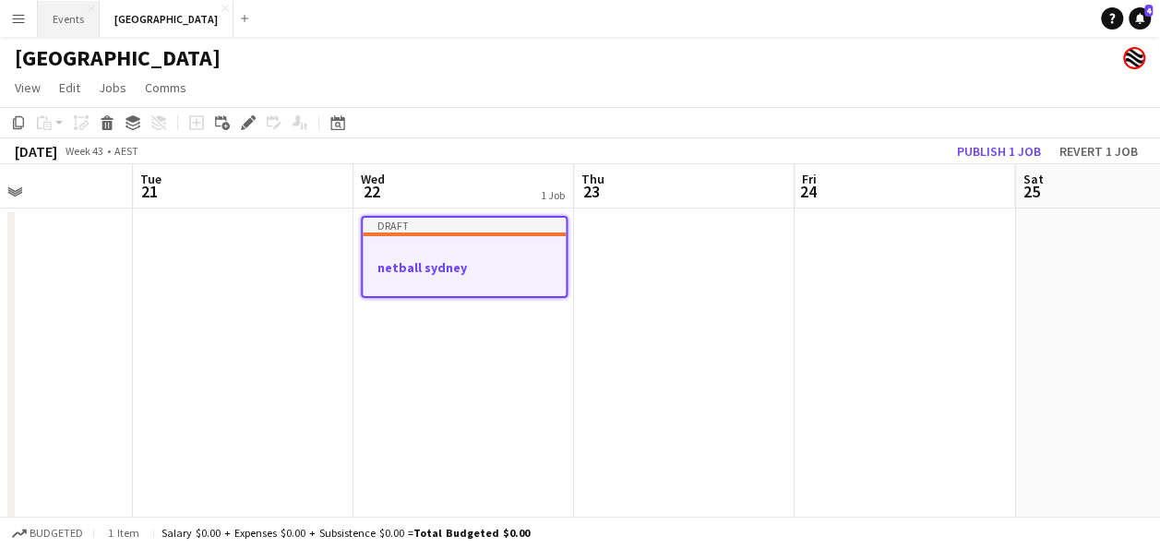
click at [72, 12] on button "Events Close" at bounding box center [69, 19] width 62 height 36
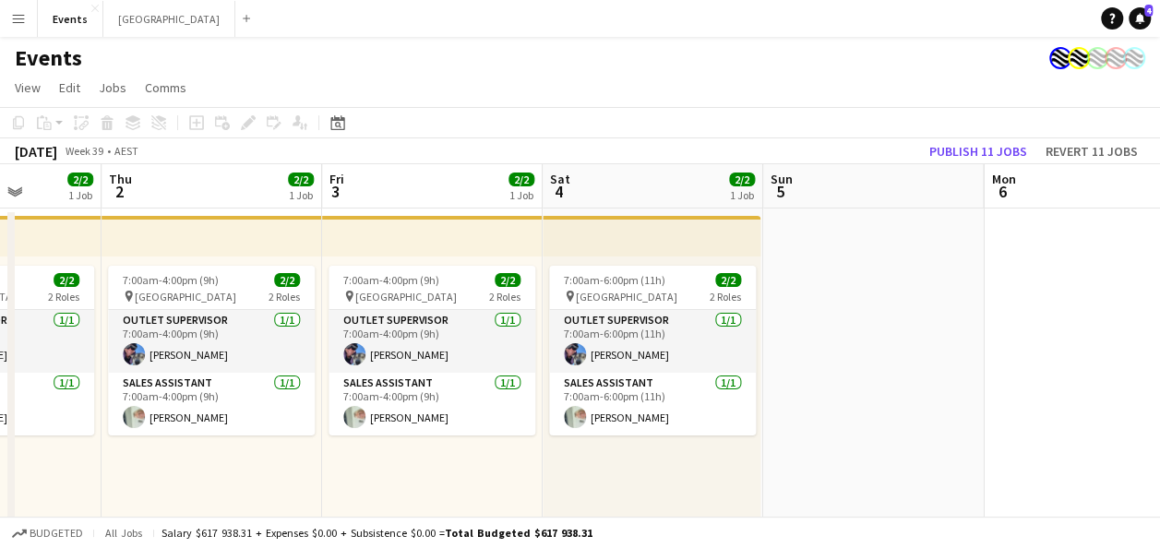
scroll to position [0, 579]
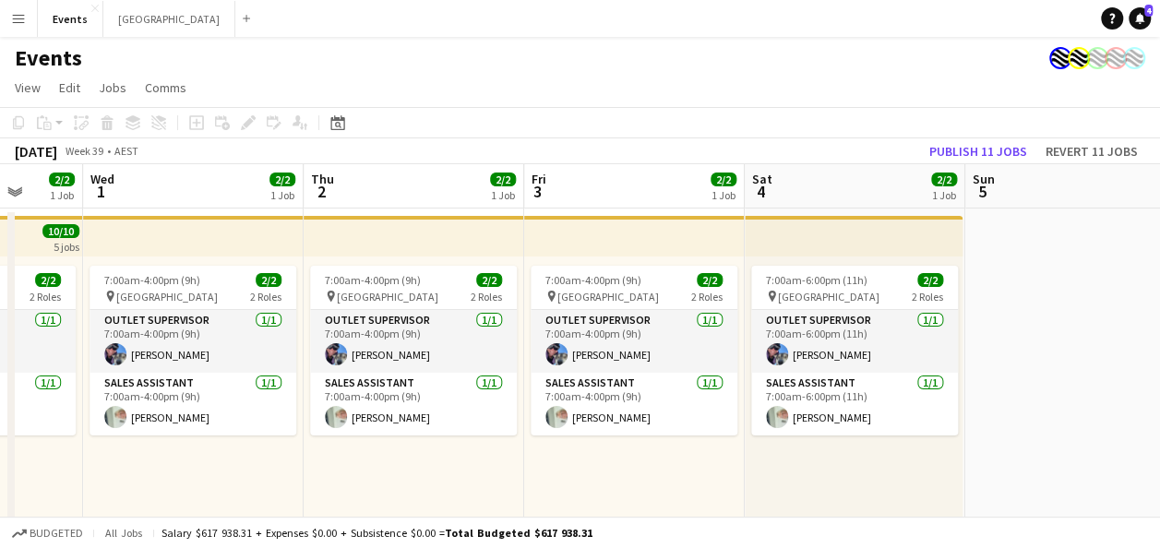
drag, startPoint x: 958, startPoint y: 475, endPoint x: 388, endPoint y: 485, distance: 570.5
click at [379, 493] on app-calendar-viewport "Sun 28 Mon 29 Tue 30 2/2 1 Job Wed 1 2/2 1 Job Thu 2 2/2 1 Job Fri 3 2/2 1 Job …" at bounding box center [580, 357] width 1160 height 386
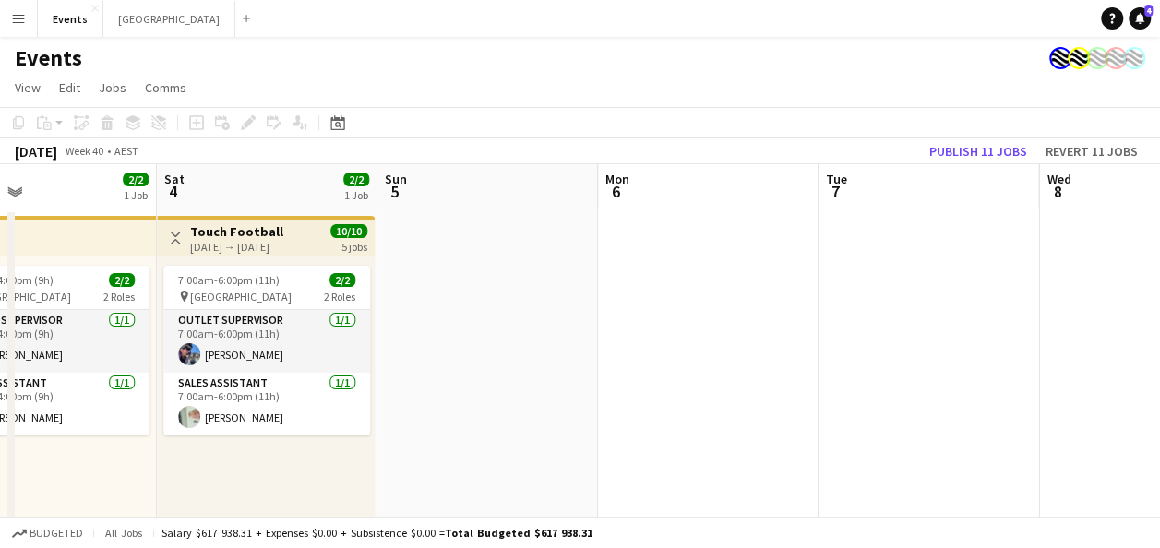
drag, startPoint x: 1136, startPoint y: 329, endPoint x: 356, endPoint y: 324, distance: 779.9
click at [108, 334] on app-calendar-viewport "Tue 30 2/2 1 Job Wed 1 2/2 1 Job Thu 2 2/2 1 Job Fri 3 2/2 1 Job Sat 4 2/2 1 Jo…" at bounding box center [580, 357] width 1160 height 386
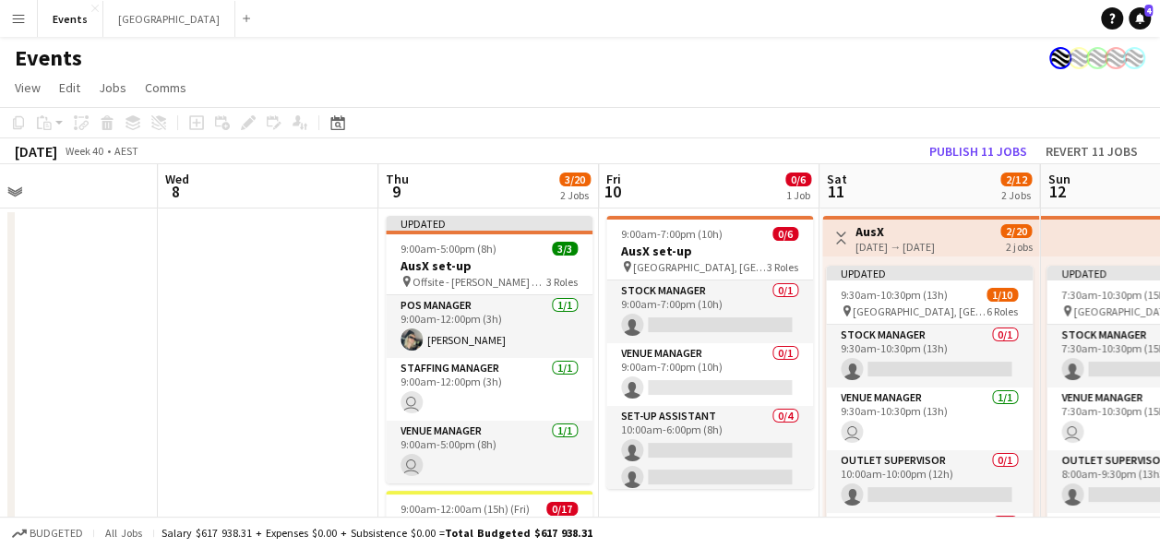
click at [307, 322] on app-calendar-viewport "Sat 4 2/2 1 Job Sun 5 Mon 6 Tue 7 Wed 8 Thu 9 3/20 2 Jobs Fri 10 0/6 1 Job Sat …" at bounding box center [580, 483] width 1160 height 639
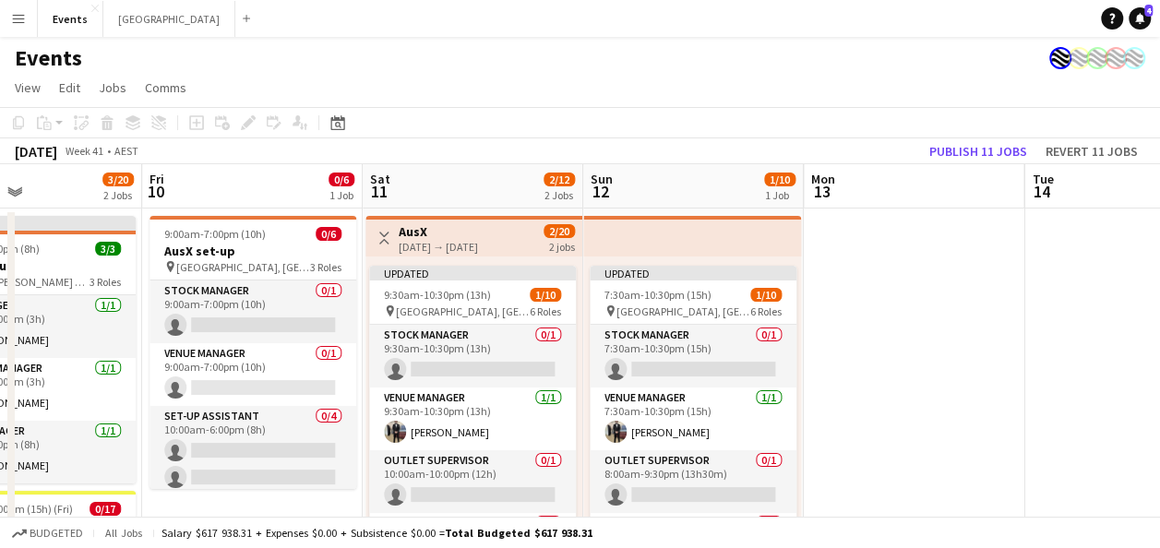
drag, startPoint x: 1115, startPoint y: 317, endPoint x: 564, endPoint y: 303, distance: 551.2
click at [297, 326] on app-calendar-viewport "Mon 6 Tue 7 Wed 8 Thu 9 3/20 2 Jobs Fri 10 0/6 1 Job Sat 11 2/12 2 Jobs Sun 12 …" at bounding box center [580, 483] width 1160 height 639
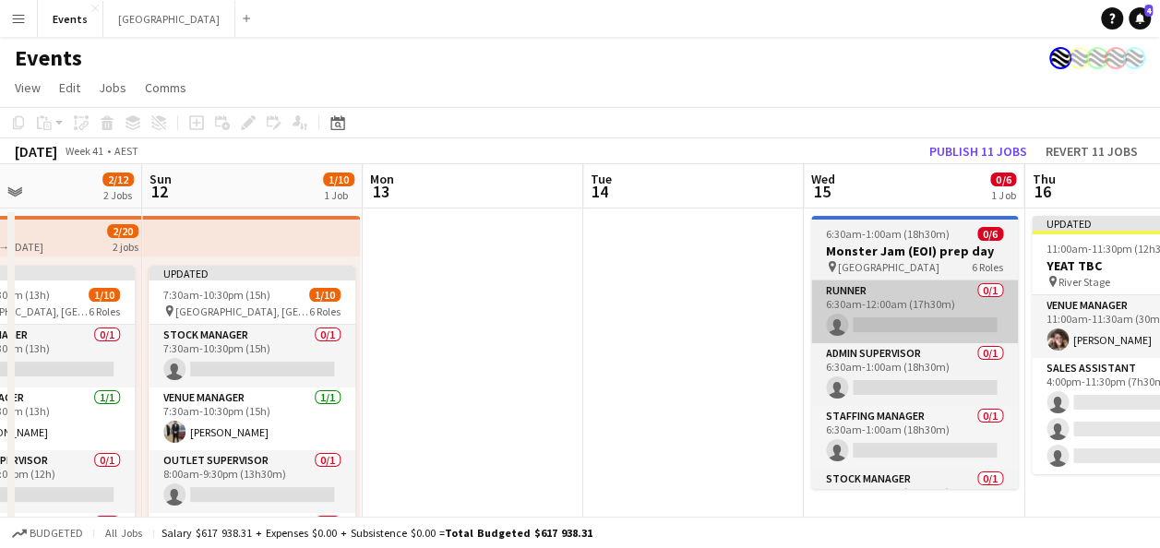
scroll to position [0, 782]
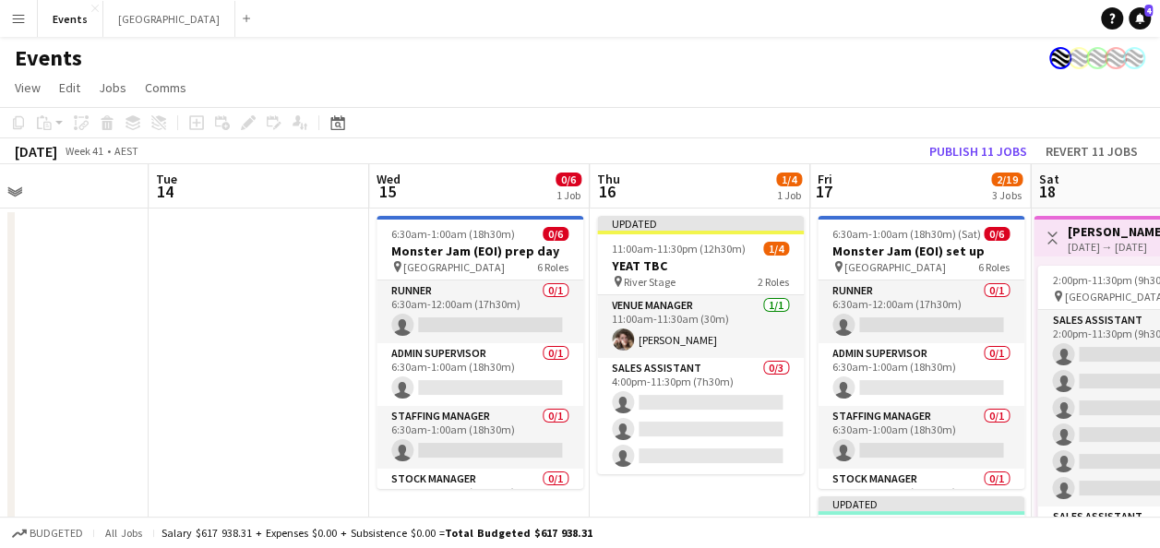
drag, startPoint x: 314, startPoint y: 316, endPoint x: 183, endPoint y: 318, distance: 131.1
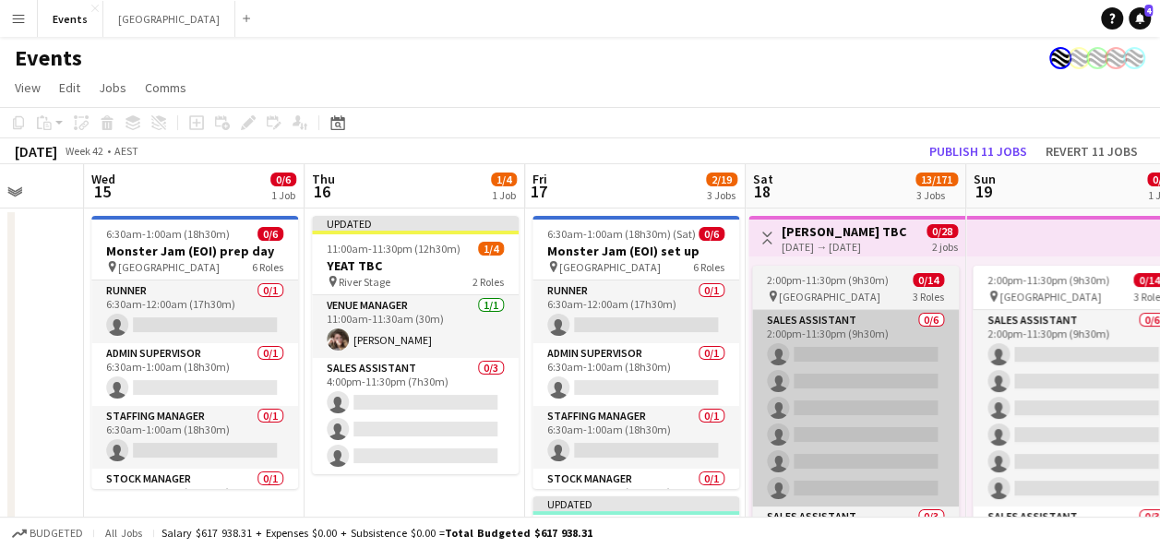
drag, startPoint x: 902, startPoint y: 310, endPoint x: 456, endPoint y: 318, distance: 445.9
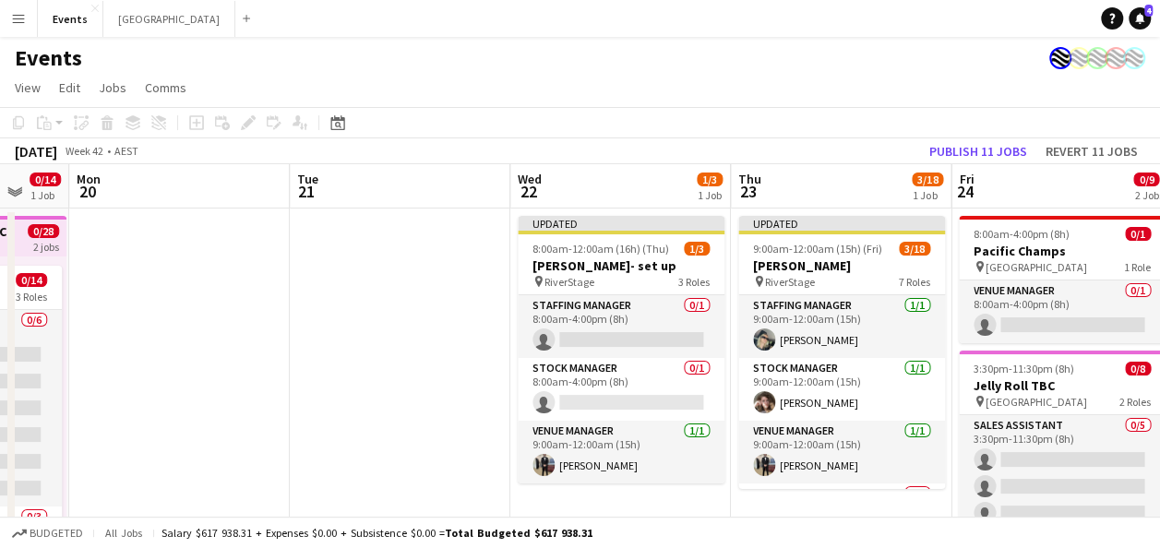
drag, startPoint x: 1055, startPoint y: 317, endPoint x: 385, endPoint y: 317, distance: 670.1
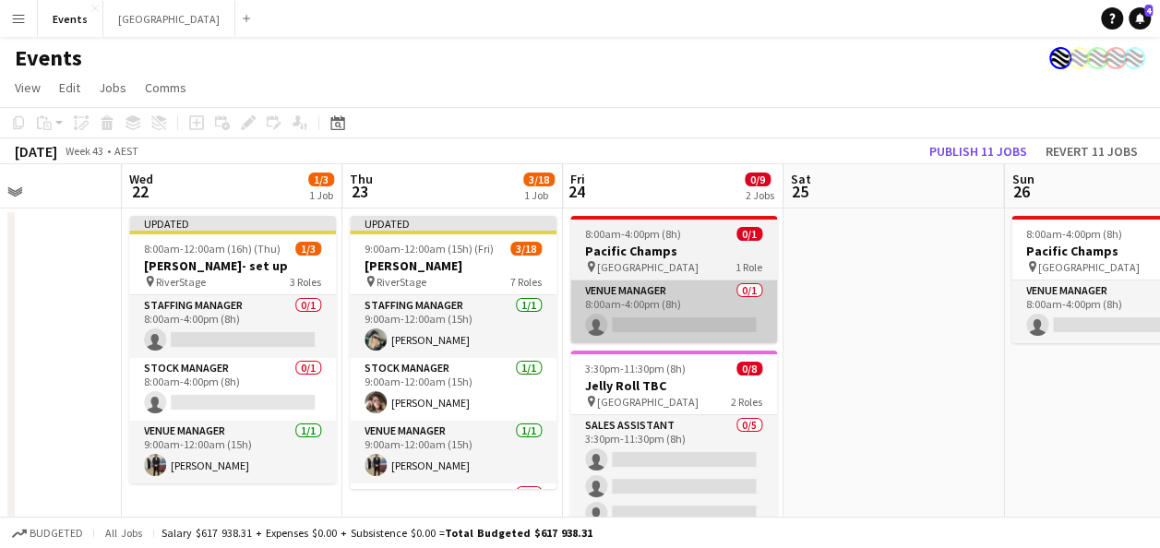
drag, startPoint x: 987, startPoint y: 319, endPoint x: 725, endPoint y: 342, distance: 262.1
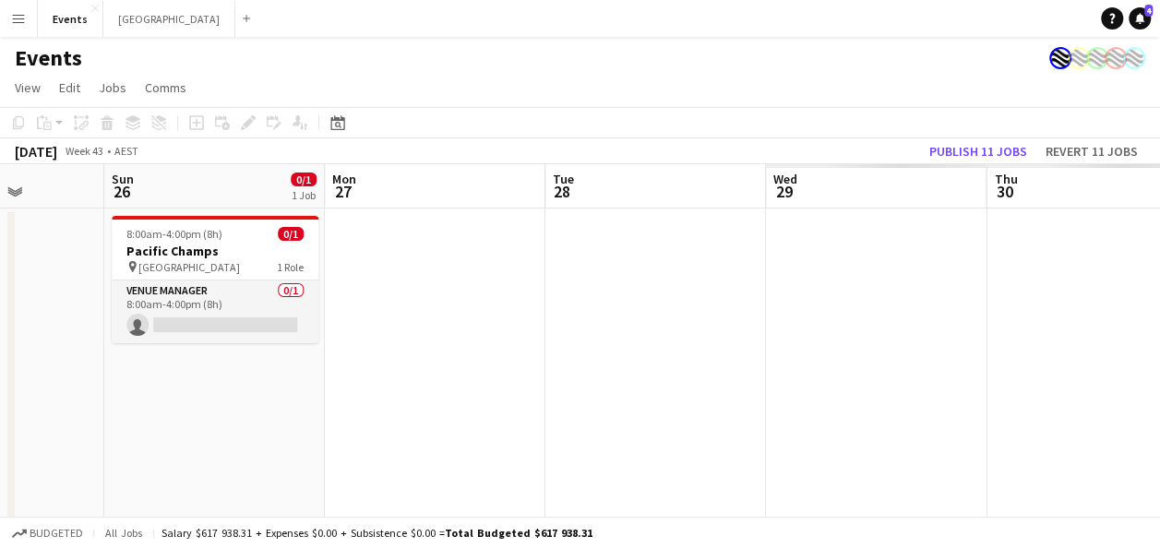
drag, startPoint x: 1115, startPoint y: 392, endPoint x: 276, endPoint y: 426, distance: 839.7
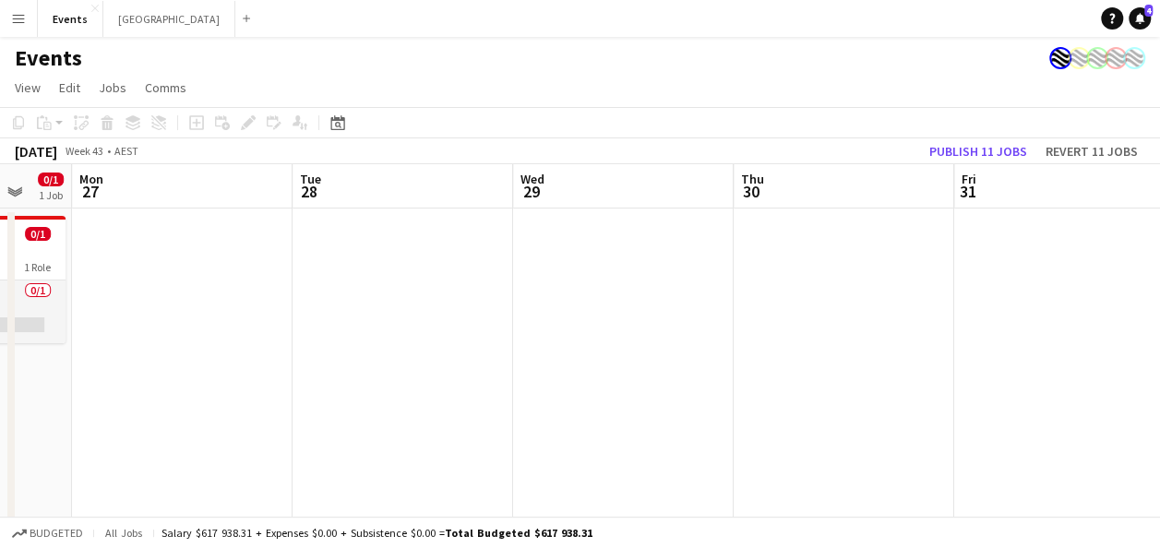
scroll to position [0, 806]
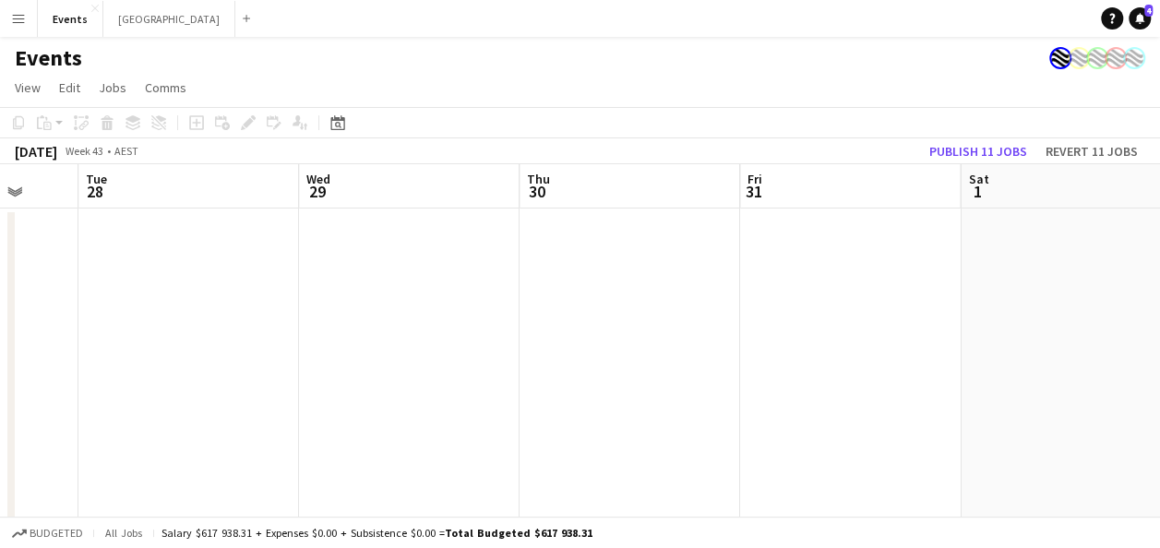
drag, startPoint x: 989, startPoint y: 414, endPoint x: 521, endPoint y: 413, distance: 468.9
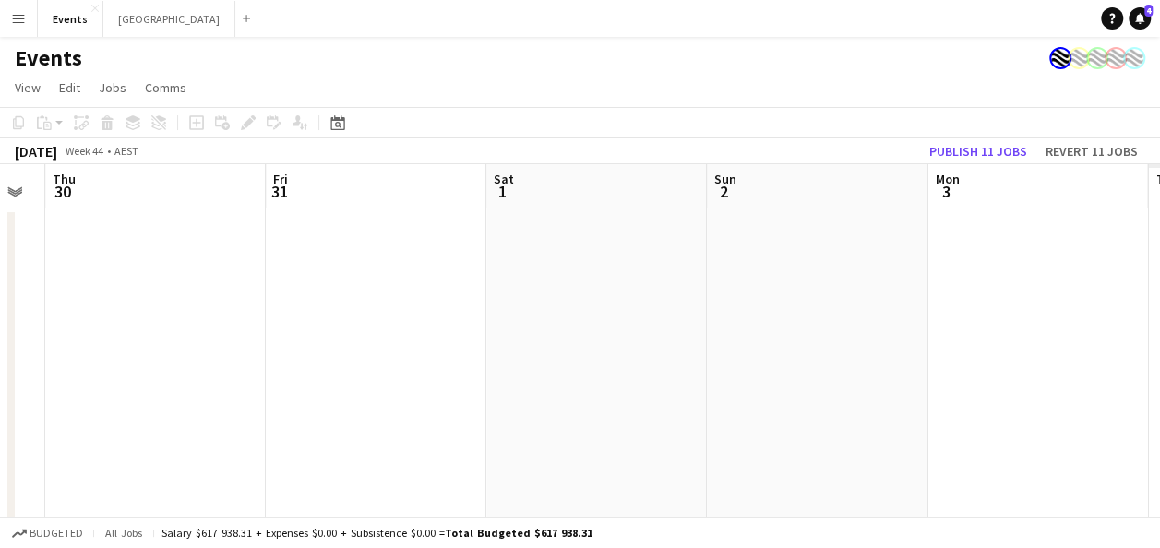
drag, startPoint x: 921, startPoint y: 300, endPoint x: 448, endPoint y: 381, distance: 480.4
drag, startPoint x: 866, startPoint y: 324, endPoint x: 421, endPoint y: 369, distance: 447.2
drag, startPoint x: 1056, startPoint y: 294, endPoint x: 495, endPoint y: 358, distance: 564.9
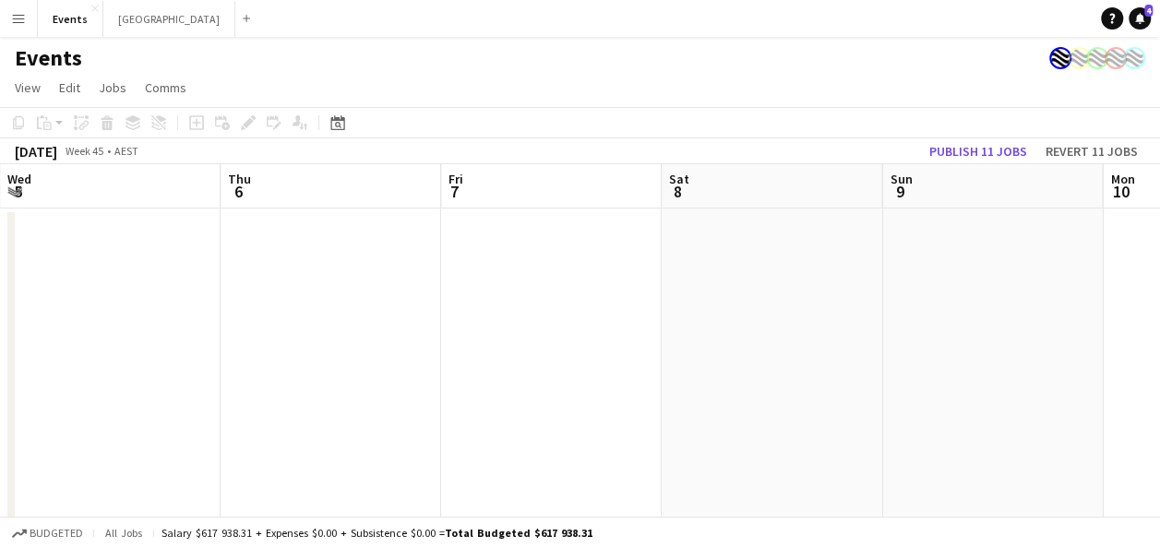
drag, startPoint x: 875, startPoint y: 312, endPoint x: 524, endPoint y: 355, distance: 353.4
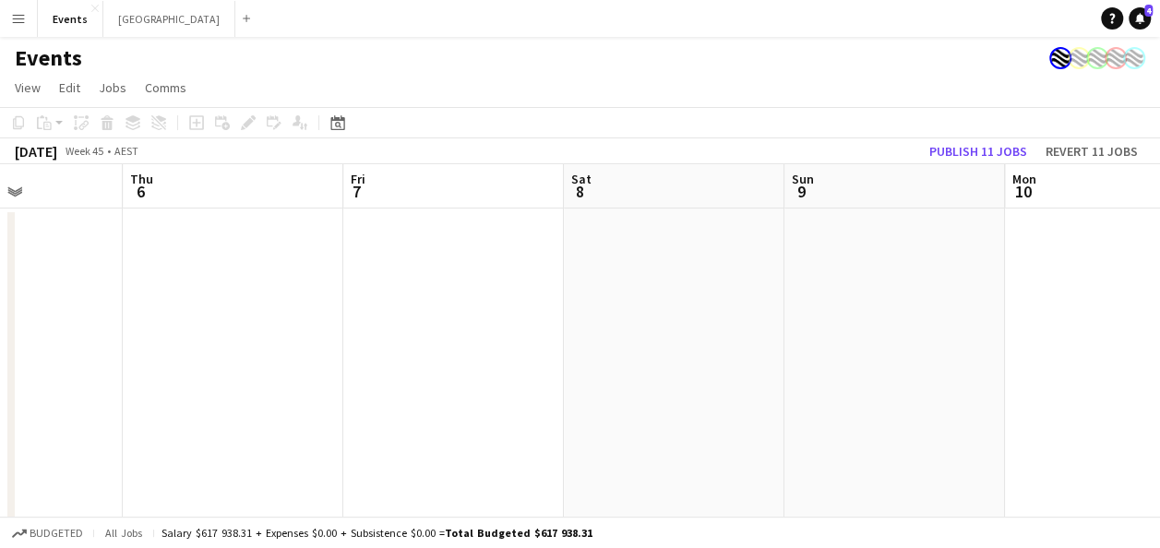
drag, startPoint x: 921, startPoint y: 318, endPoint x: 448, endPoint y: 393, distance: 479.4
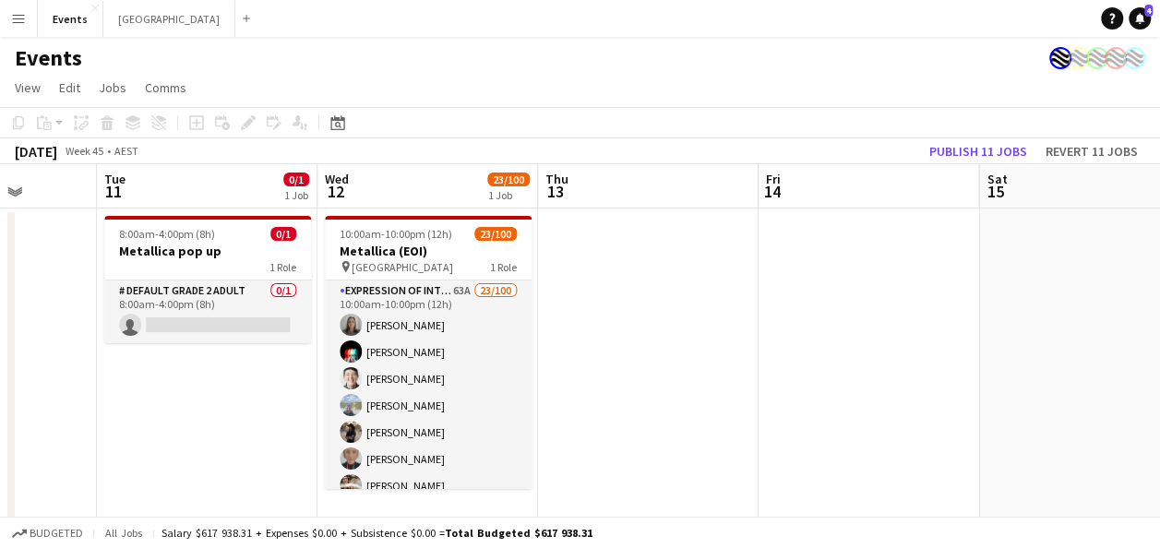
drag, startPoint x: 478, startPoint y: 465, endPoint x: 223, endPoint y: 508, distance: 258.3
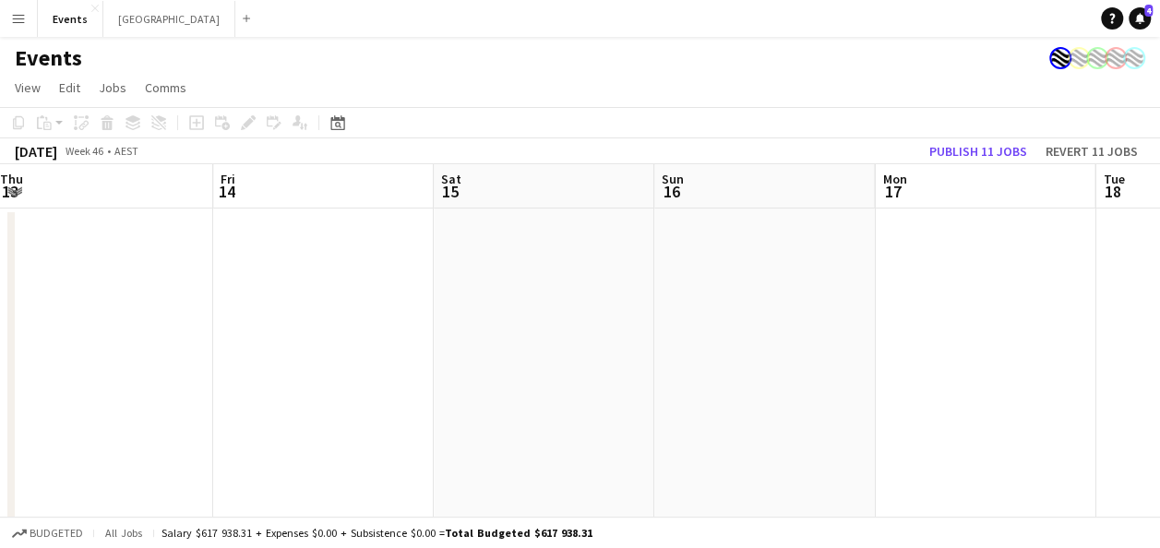
scroll to position [0, 891]
drag, startPoint x: 1060, startPoint y: 262, endPoint x: 515, endPoint y: 356, distance: 552.6
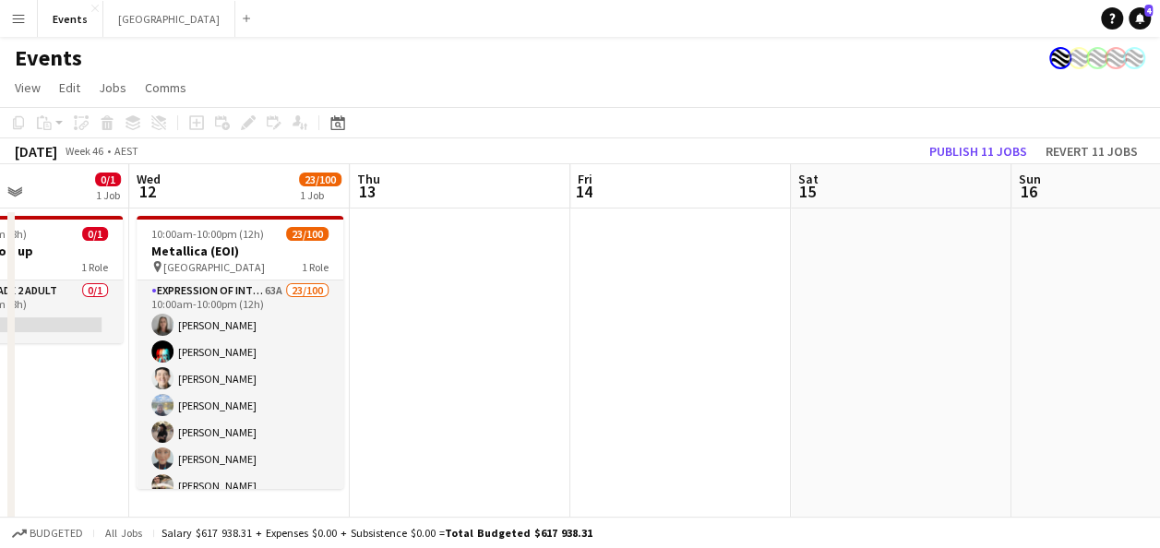
drag, startPoint x: 692, startPoint y: 326, endPoint x: 838, endPoint y: 326, distance: 145.8
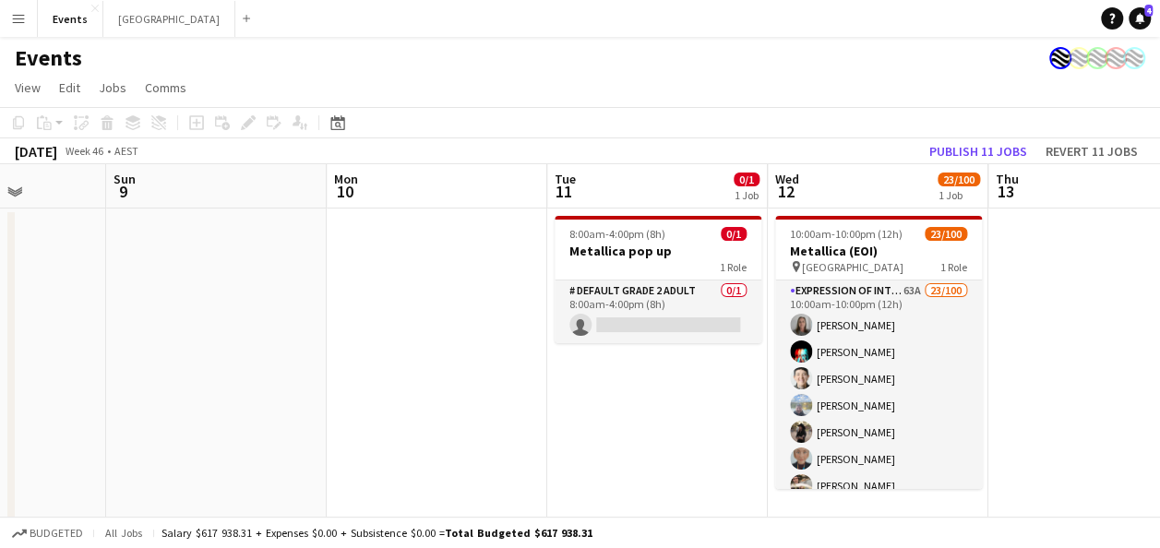
drag, startPoint x: 701, startPoint y: 320, endPoint x: 1034, endPoint y: 318, distance: 333.2
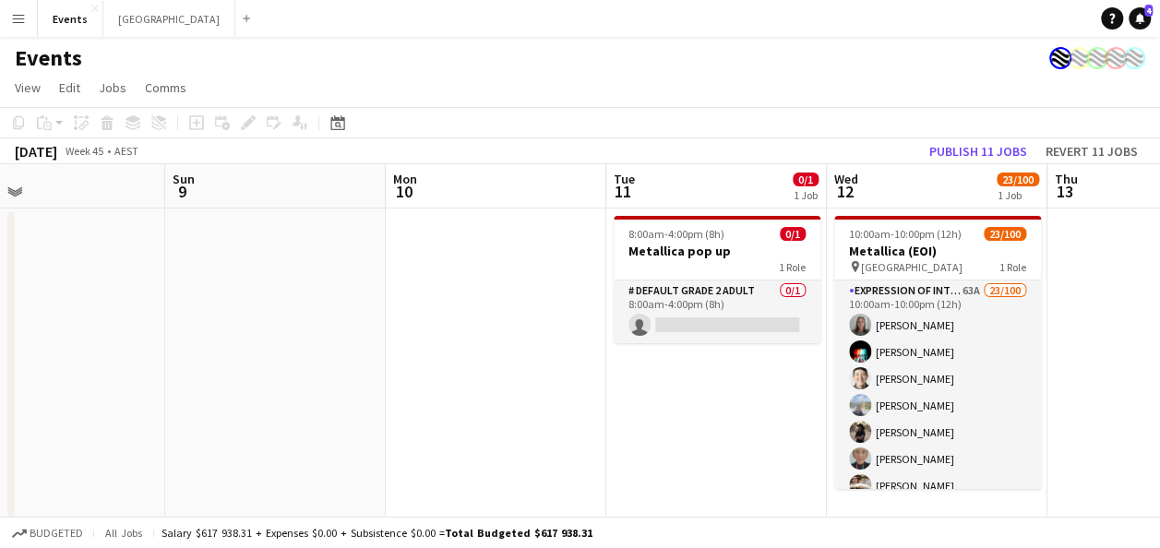
drag, startPoint x: 305, startPoint y: 431, endPoint x: 600, endPoint y: 421, distance: 295.5
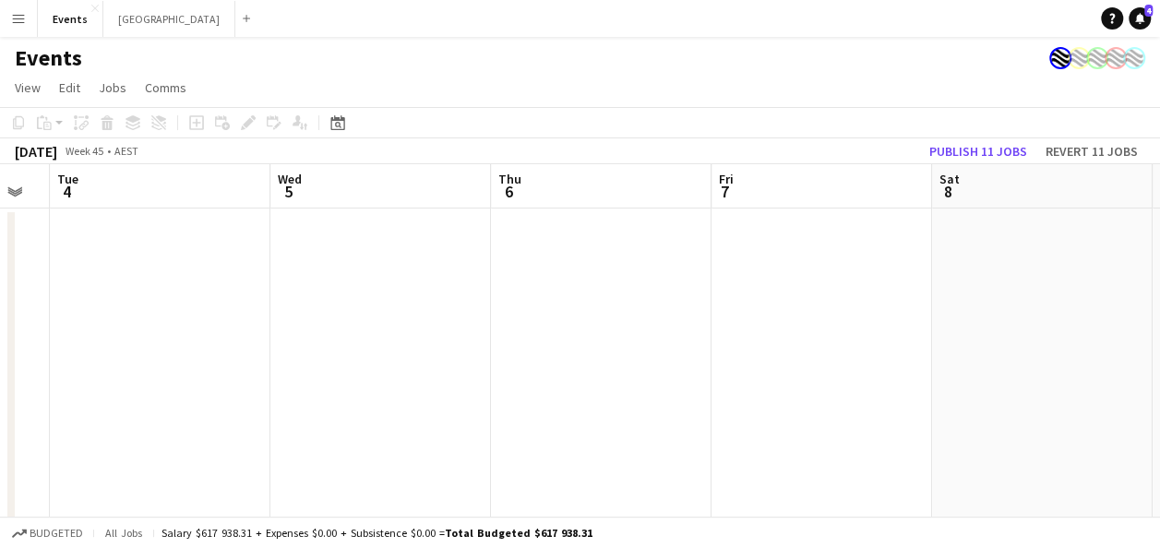
drag, startPoint x: 736, startPoint y: 415, endPoint x: 711, endPoint y: 415, distance: 24.9
drag, startPoint x: 342, startPoint y: 408, endPoint x: 360, endPoint y: 369, distance: 42.5
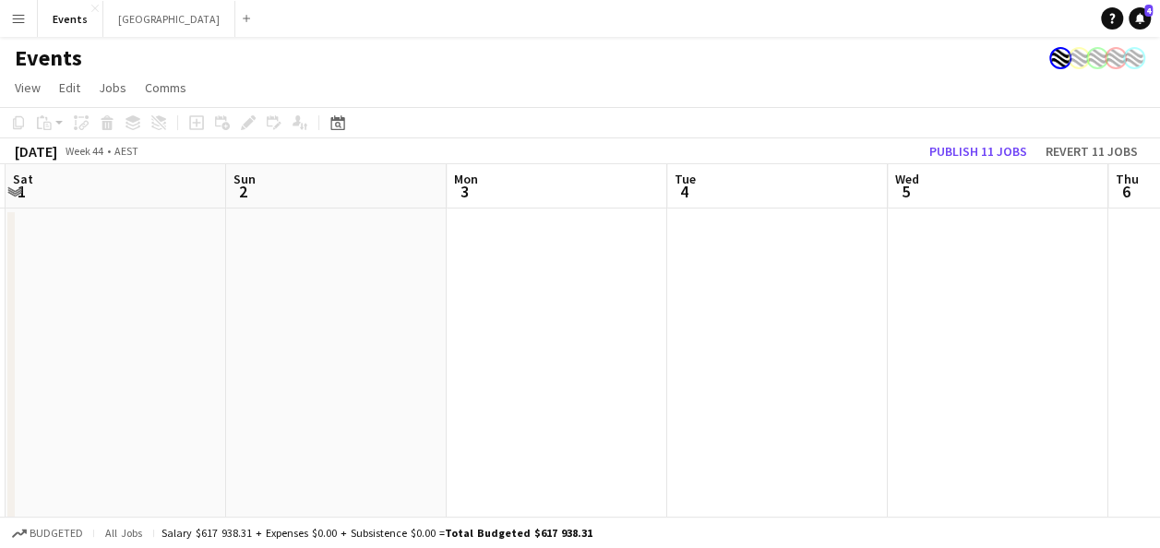
drag, startPoint x: 526, startPoint y: 347, endPoint x: 605, endPoint y: 348, distance: 78.5
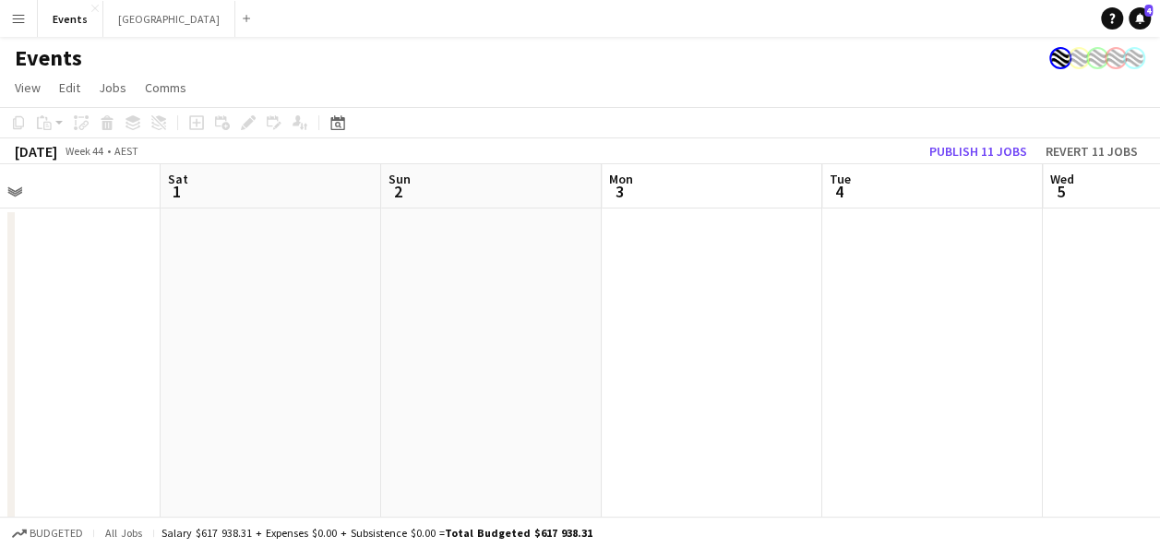
drag, startPoint x: 347, startPoint y: 348, endPoint x: 353, endPoint y: 358, distance: 11.6
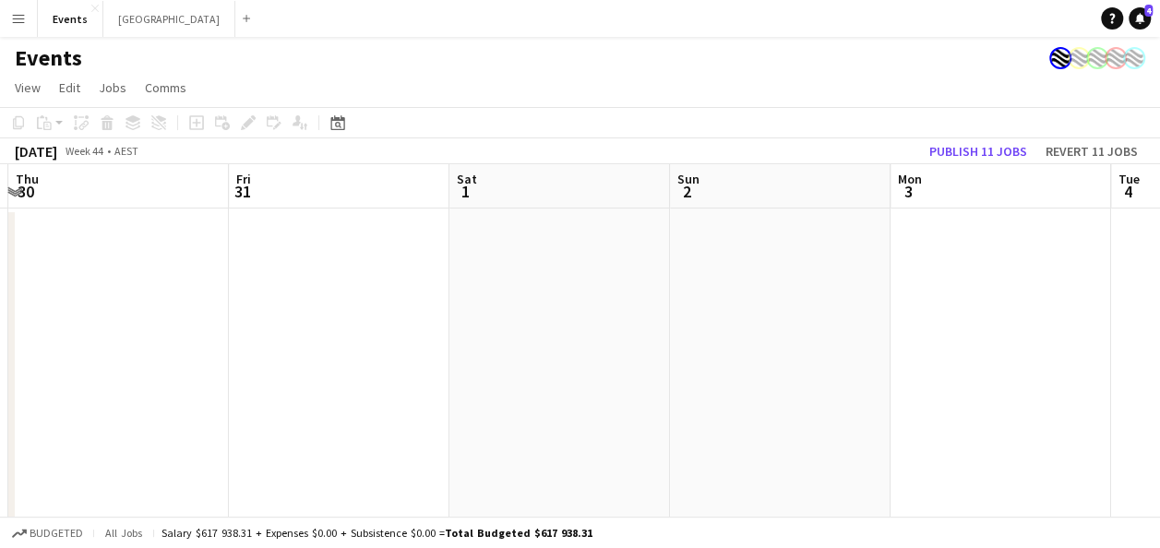
drag, startPoint x: 389, startPoint y: 366, endPoint x: 334, endPoint y: 371, distance: 54.7
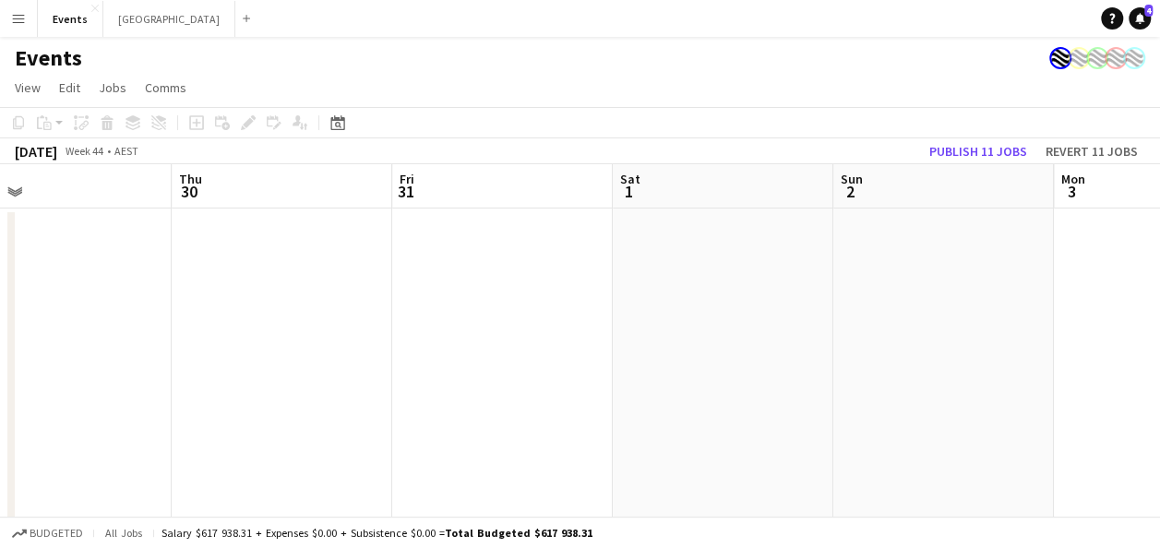
drag, startPoint x: 474, startPoint y: 372, endPoint x: 307, endPoint y: 374, distance: 167.1
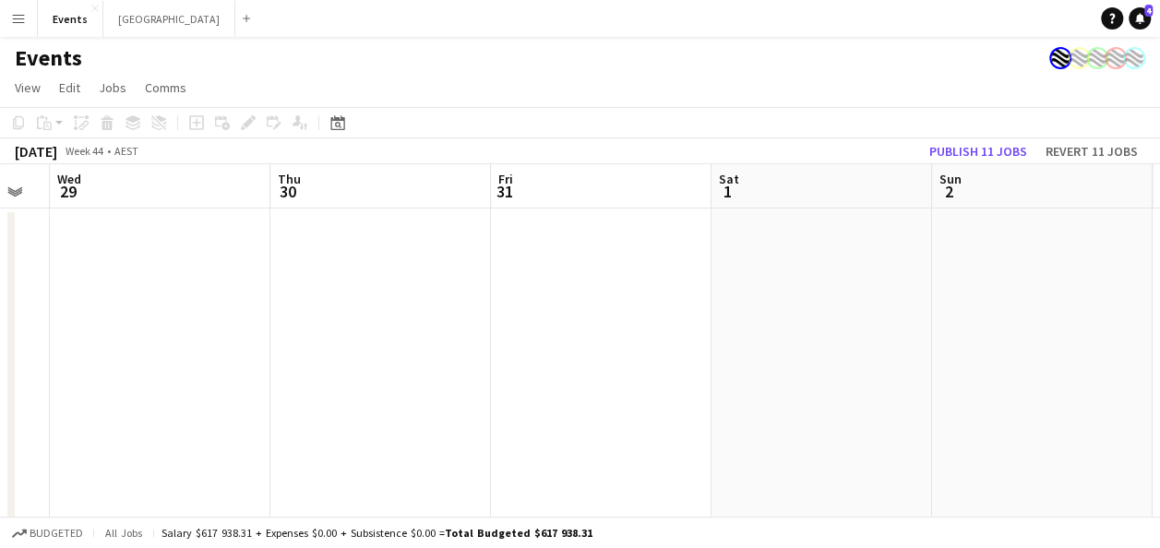
drag, startPoint x: 371, startPoint y: 374, endPoint x: 415, endPoint y: 375, distance: 44.3
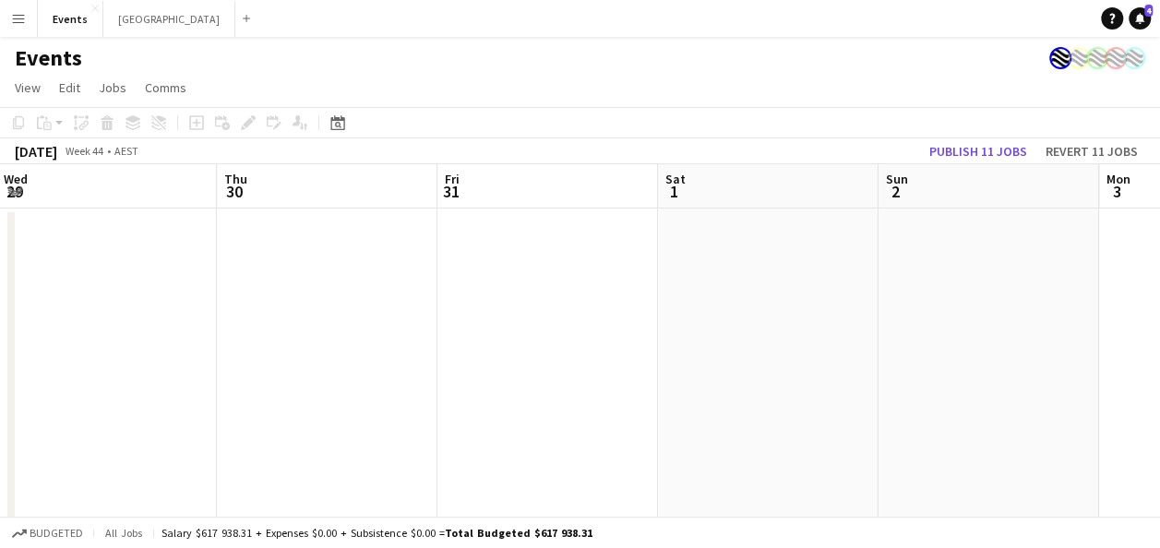
drag, startPoint x: 243, startPoint y: 377, endPoint x: 653, endPoint y: 377, distance: 410.7
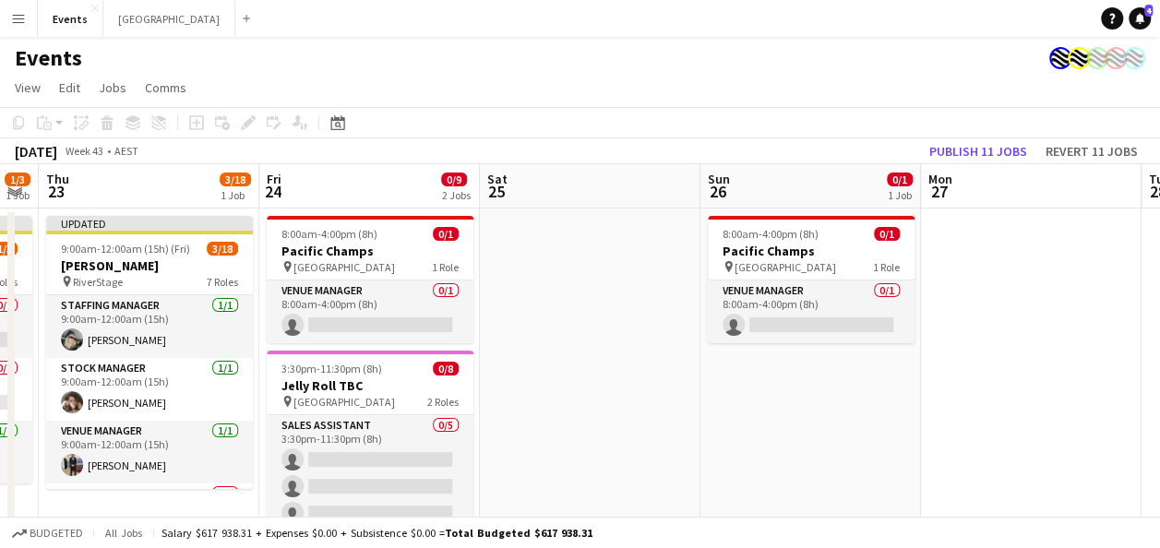
scroll to position [0, 401]
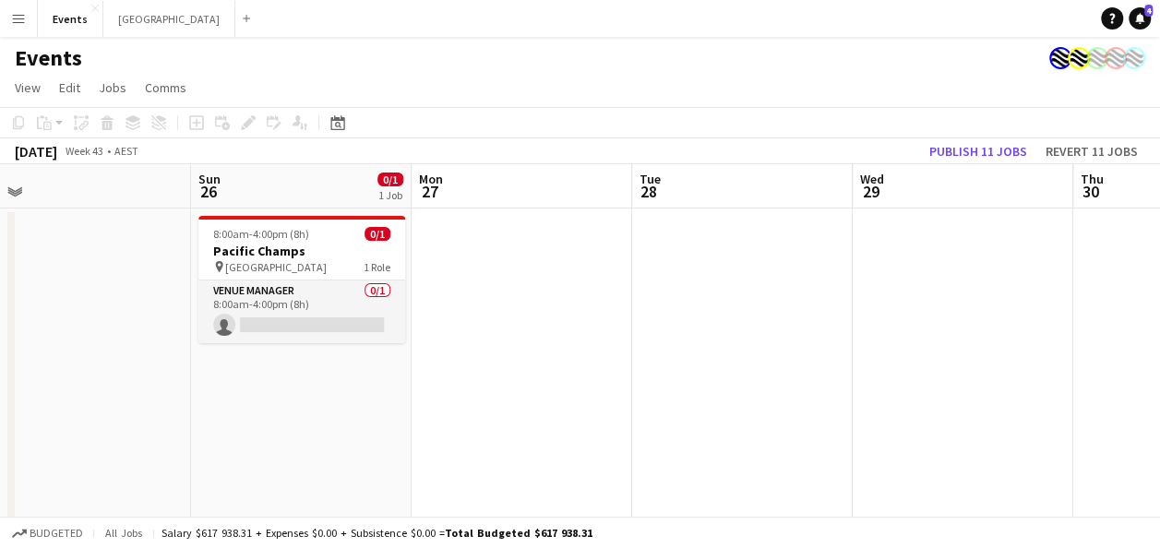
drag, startPoint x: 186, startPoint y: 378, endPoint x: 137, endPoint y: 246, distance: 142.0
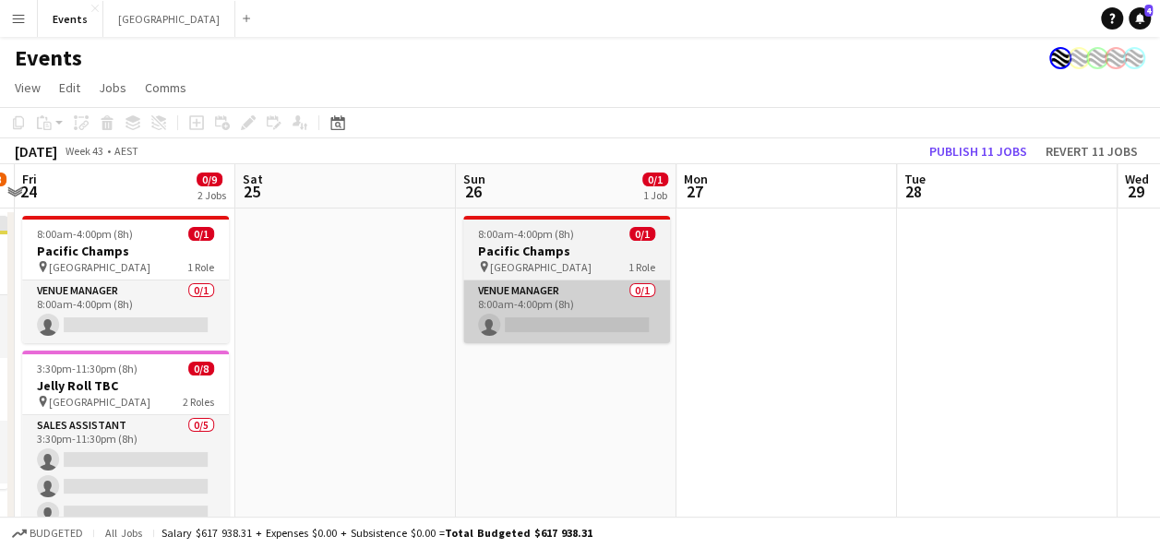
drag, startPoint x: 224, startPoint y: 278, endPoint x: 650, endPoint y: 337, distance: 429.6
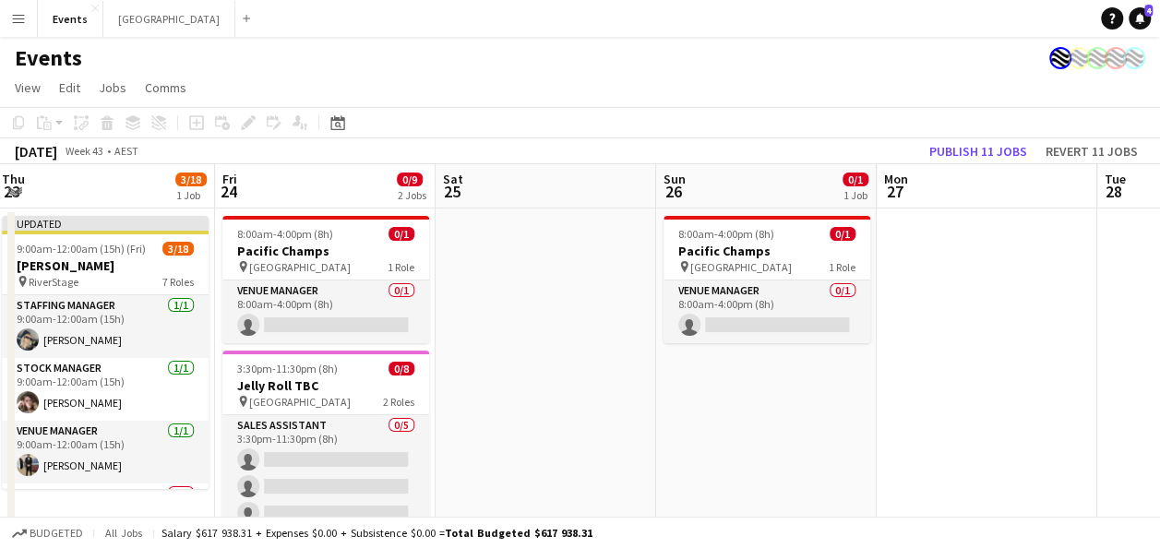
drag, startPoint x: 388, startPoint y: 366, endPoint x: 489, endPoint y: 362, distance: 101.6
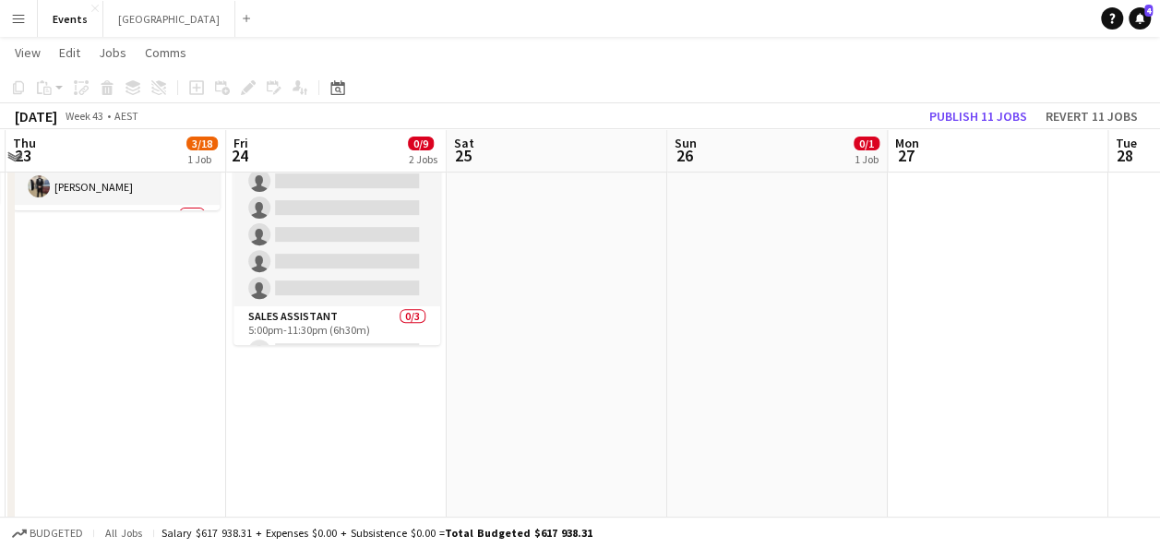
scroll to position [0, 0]
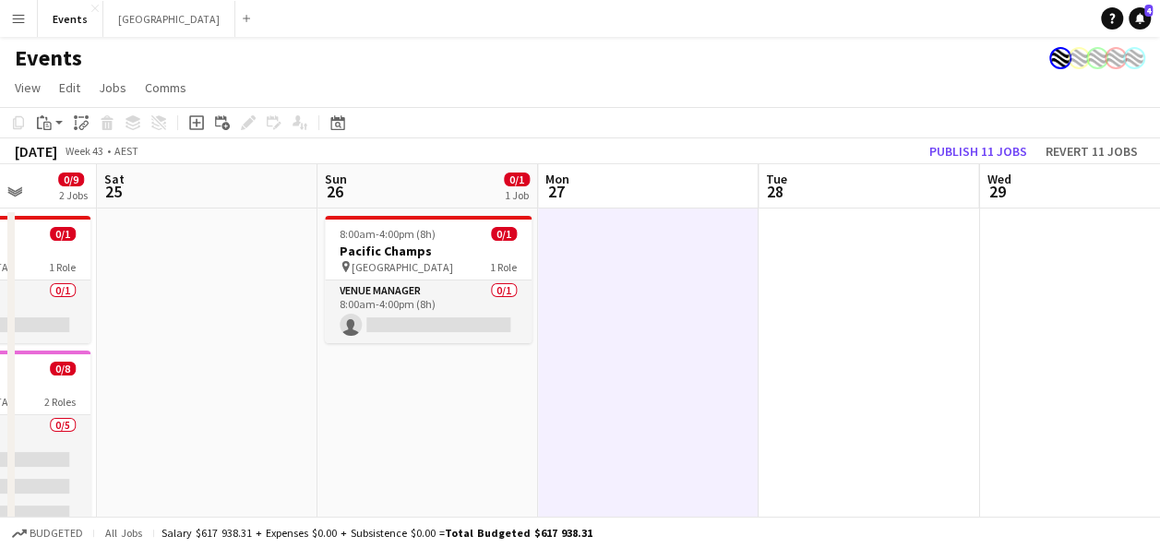
drag, startPoint x: 1126, startPoint y: 386, endPoint x: 335, endPoint y: 378, distance: 791.0
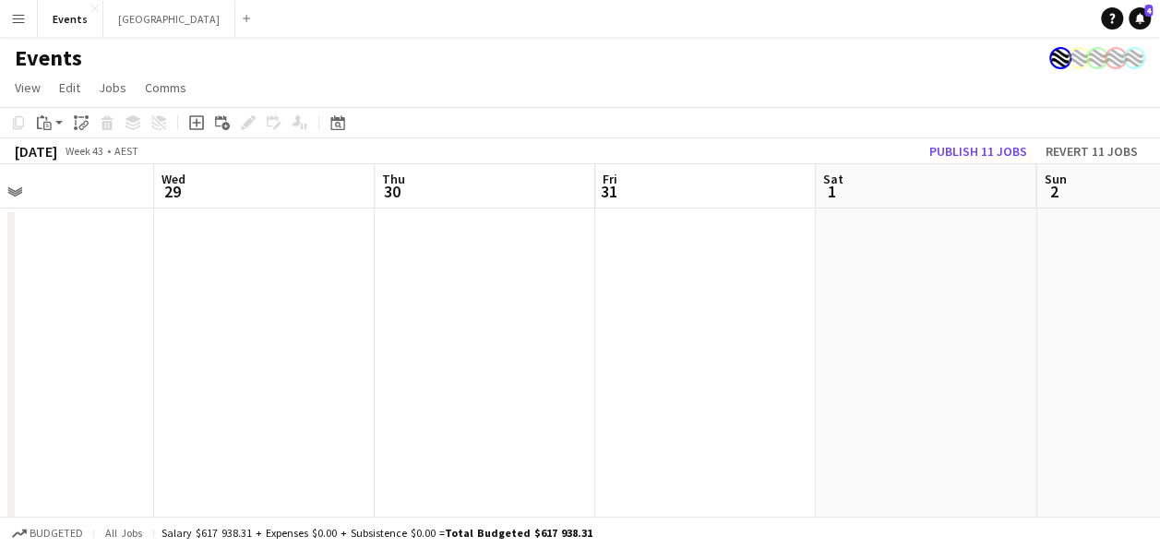
drag, startPoint x: 343, startPoint y: 358, endPoint x: 116, endPoint y: 350, distance: 227.2
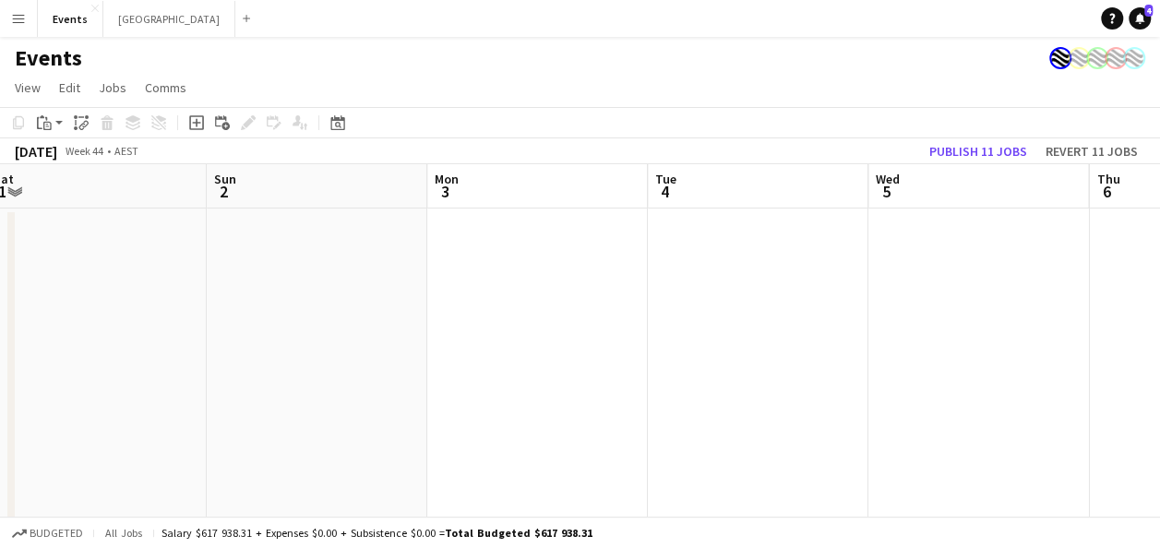
drag, startPoint x: 814, startPoint y: 356, endPoint x: 166, endPoint y: 334, distance: 648.3
drag, startPoint x: 356, startPoint y: 321, endPoint x: 325, endPoint y: 319, distance: 31.4
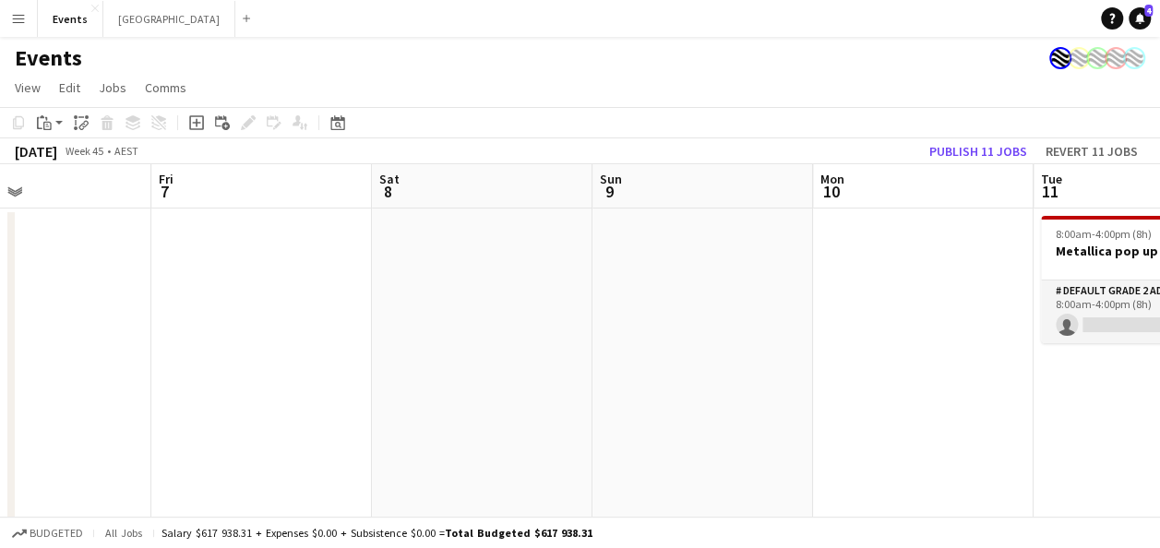
drag, startPoint x: 849, startPoint y: 318, endPoint x: 380, endPoint y: 315, distance: 468.9
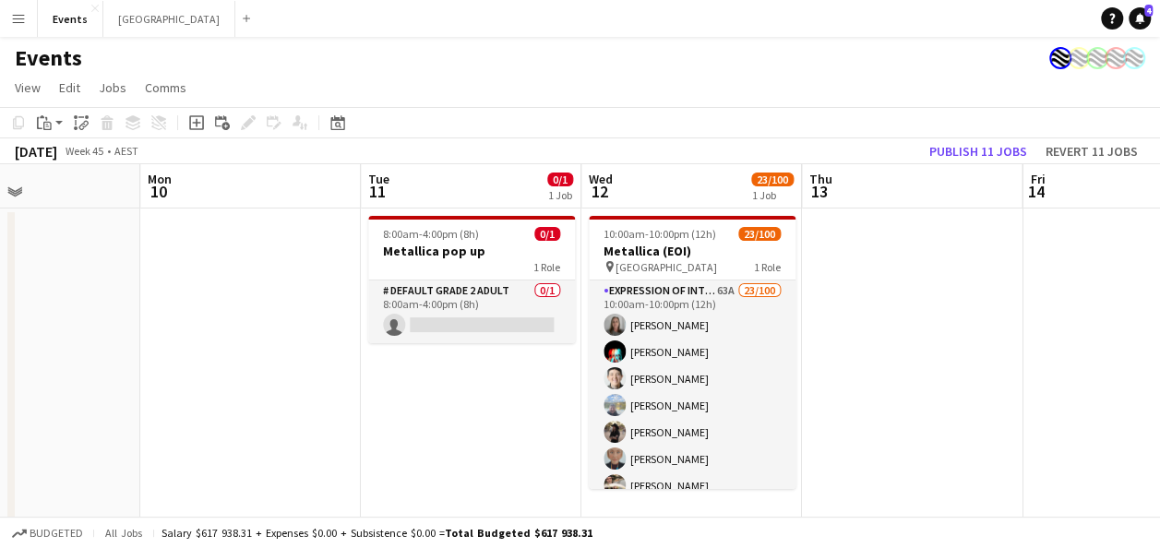
drag, startPoint x: 852, startPoint y: 342, endPoint x: 186, endPoint y: 342, distance: 666.4
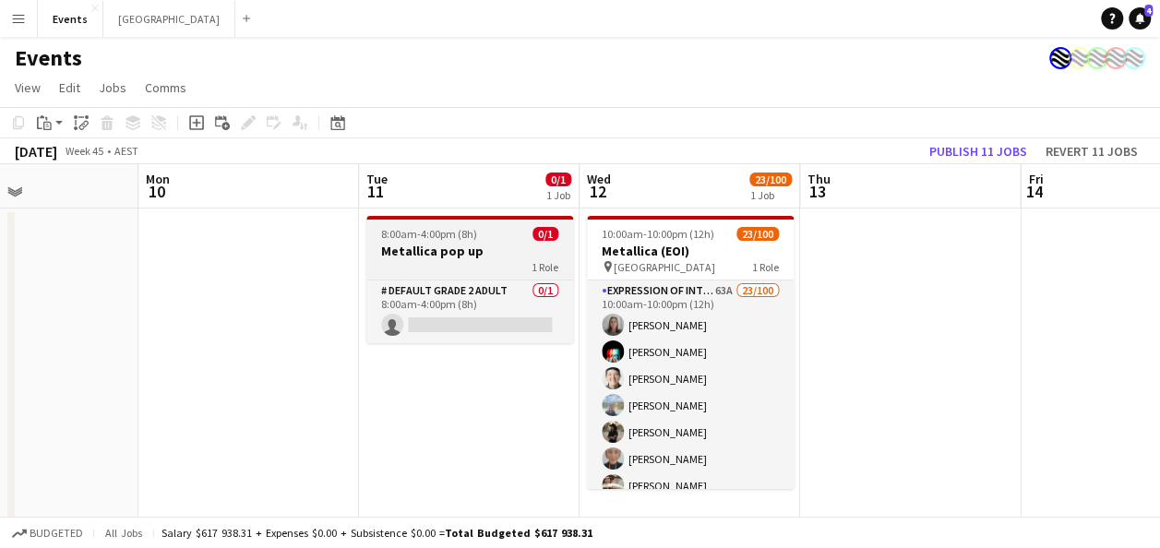
drag, startPoint x: 479, startPoint y: 260, endPoint x: 444, endPoint y: 241, distance: 40.1
click at [479, 259] on div "1 Role" at bounding box center [469, 266] width 207 height 15
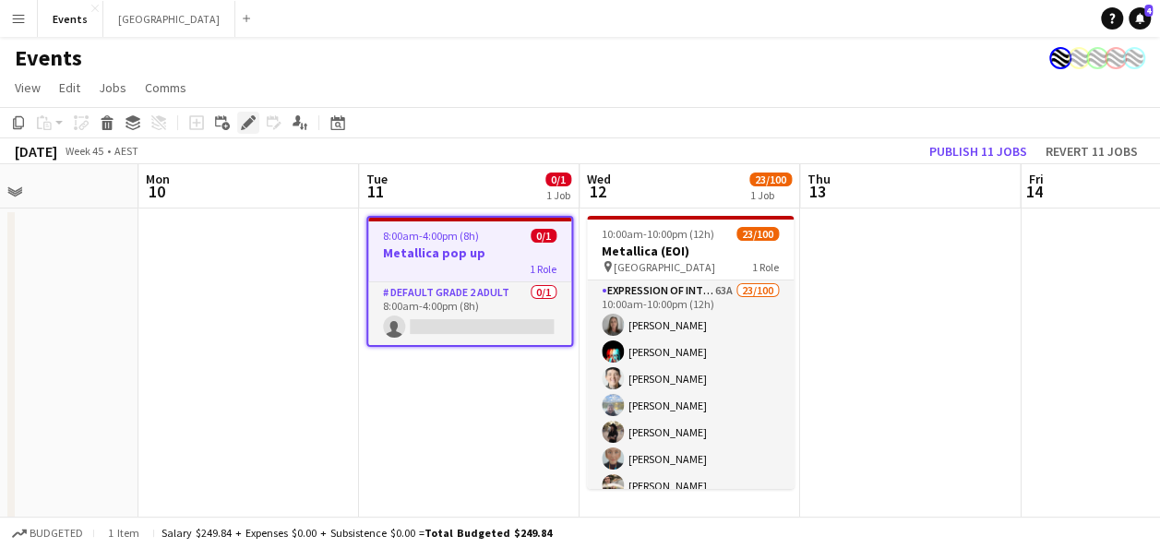
click at [246, 120] on icon "Edit" at bounding box center [248, 122] width 15 height 15
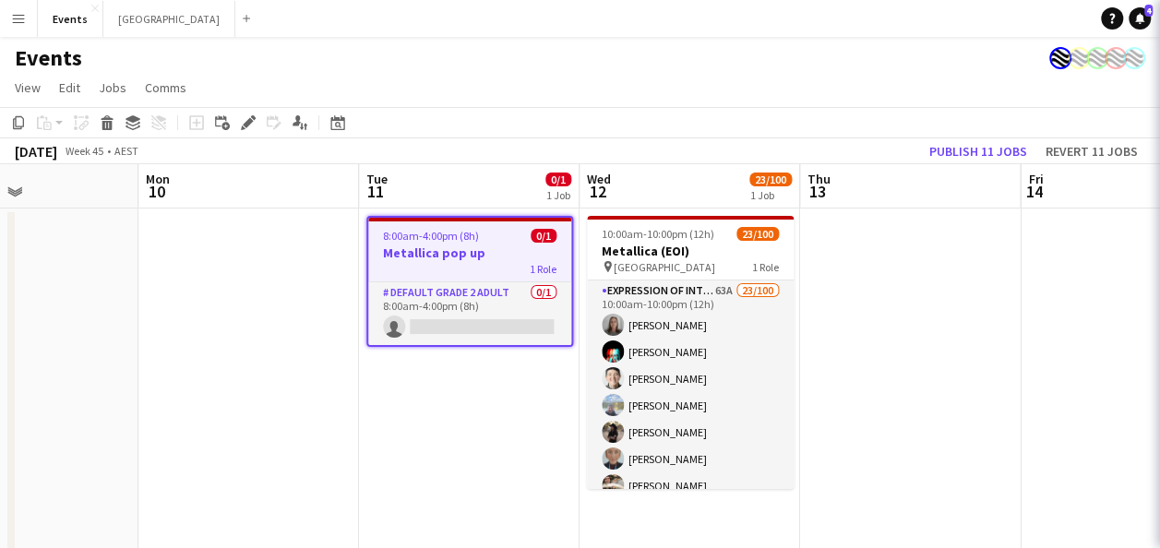
type input "**********"
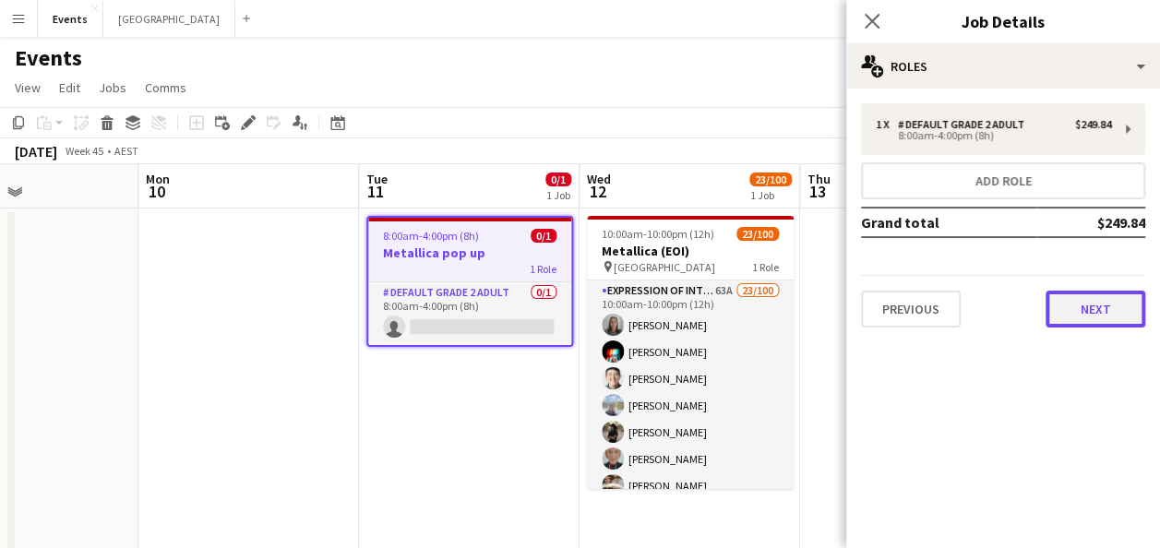
click at [1097, 317] on button "Next" at bounding box center [1096, 309] width 100 height 37
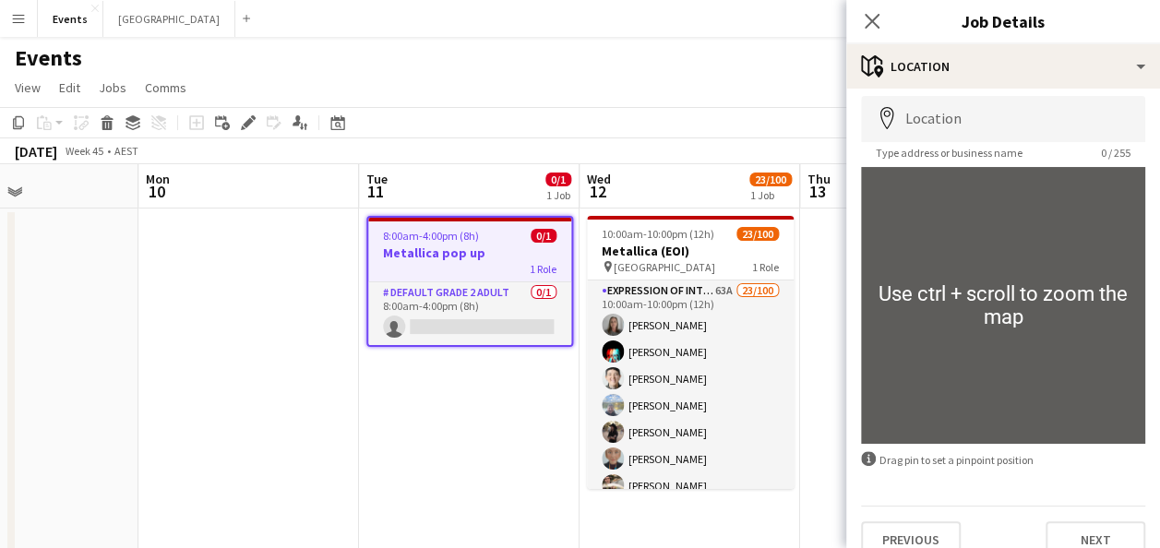
scroll to position [103, 0]
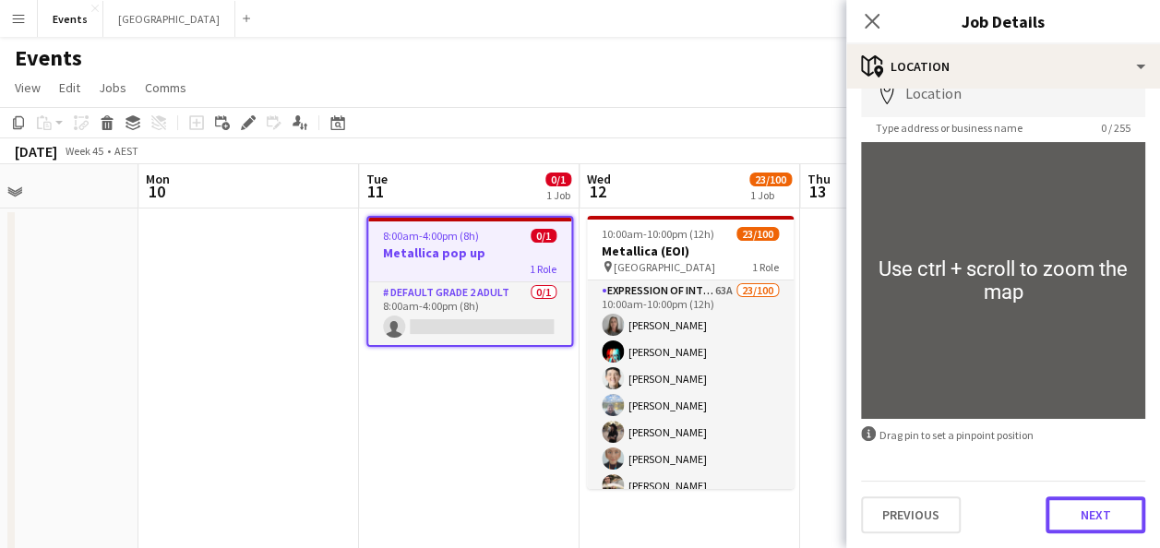
click at [1084, 509] on button "Next" at bounding box center [1096, 515] width 100 height 37
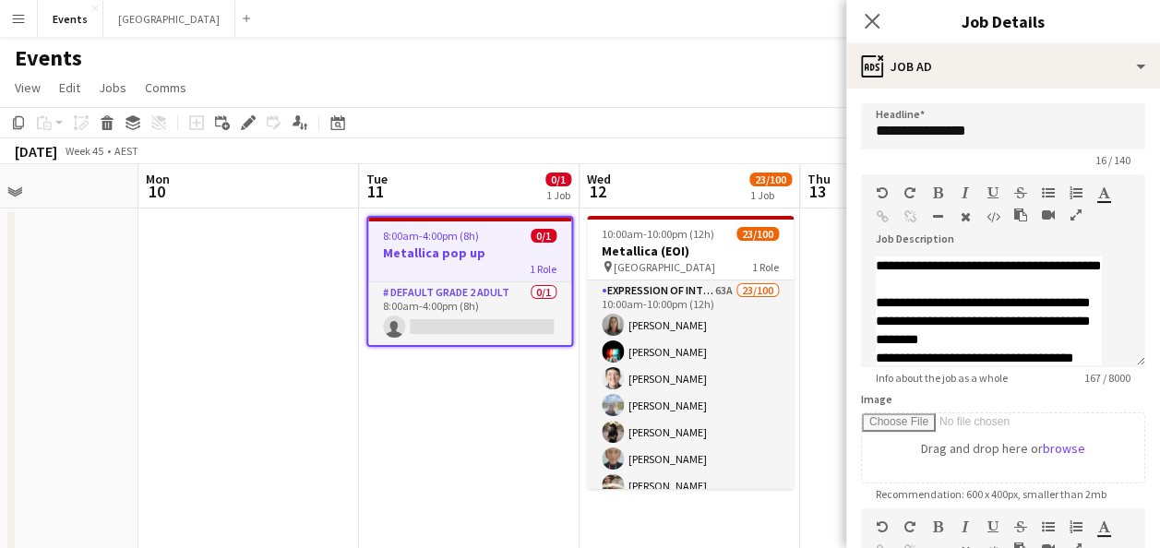
scroll to position [72, 0]
drag, startPoint x: 452, startPoint y: 414, endPoint x: 405, endPoint y: 399, distance: 49.3
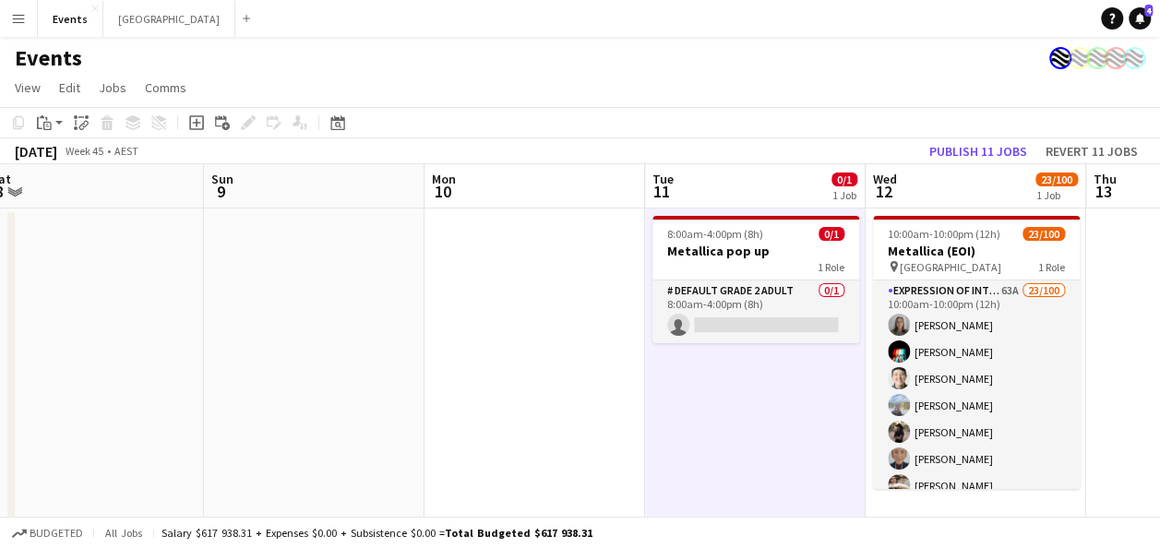
drag, startPoint x: 160, startPoint y: 369, endPoint x: 666, endPoint y: 366, distance: 506.7
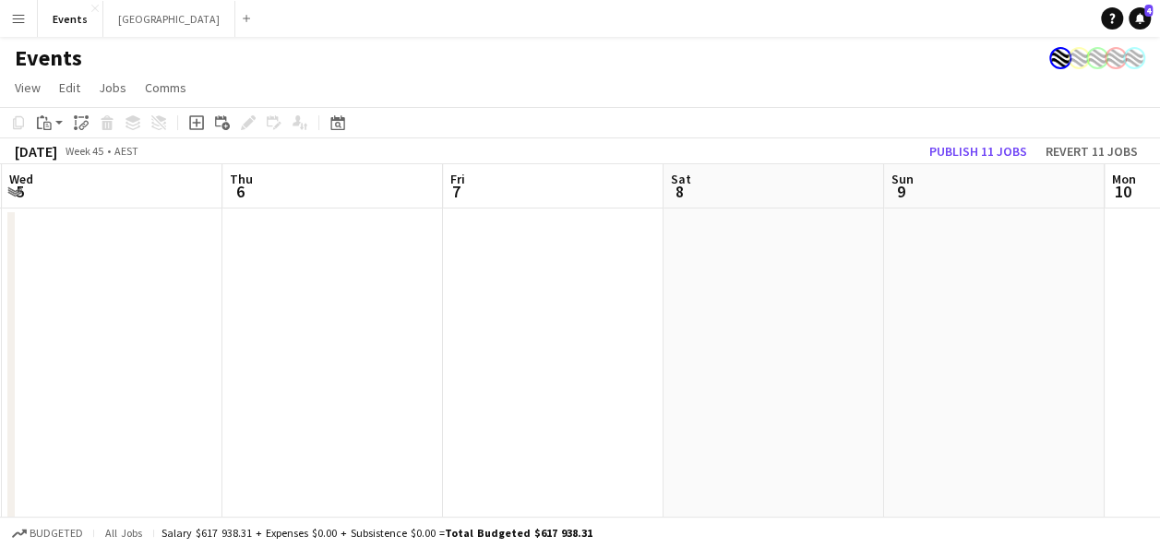
drag, startPoint x: 773, startPoint y: 361, endPoint x: 814, endPoint y: 362, distance: 40.6
drag, startPoint x: 233, startPoint y: 362, endPoint x: 903, endPoint y: 351, distance: 670.2
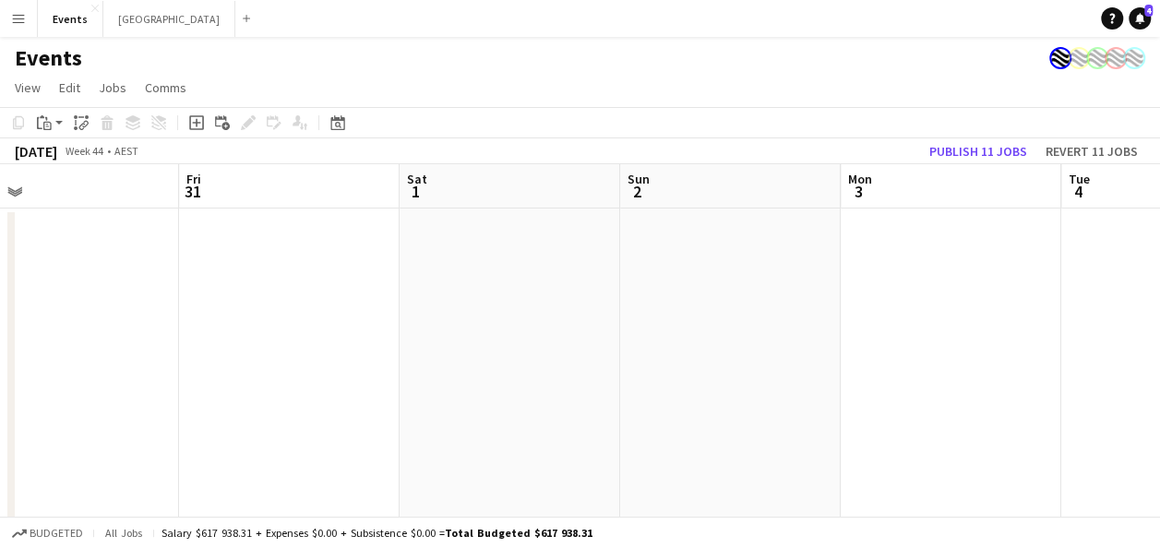
drag, startPoint x: 132, startPoint y: 347, endPoint x: 821, endPoint y: 346, distance: 688.6
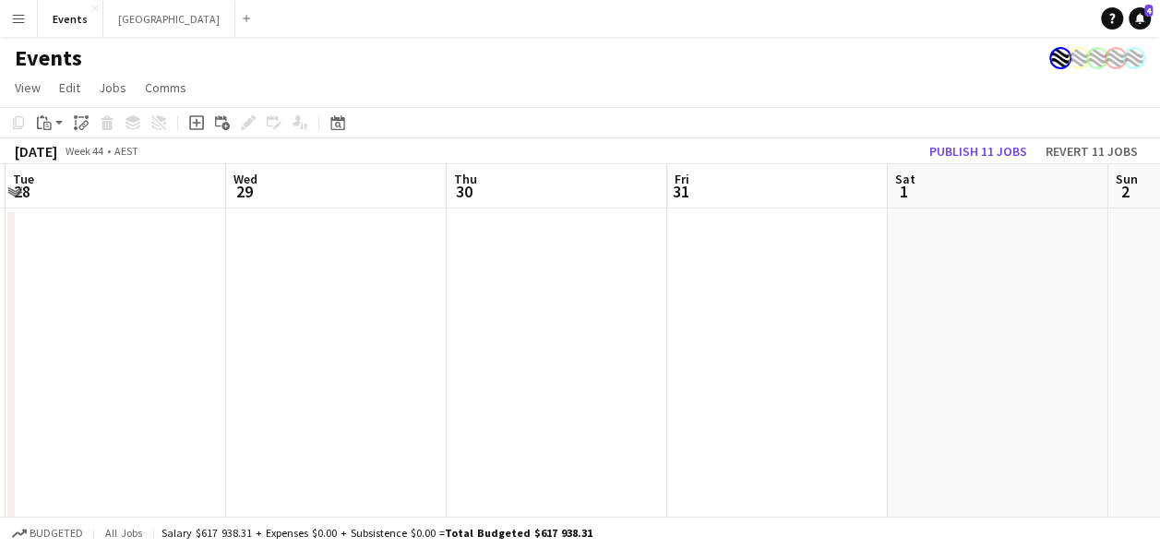
drag, startPoint x: 113, startPoint y: 325, endPoint x: 991, endPoint y: 330, distance: 878.7
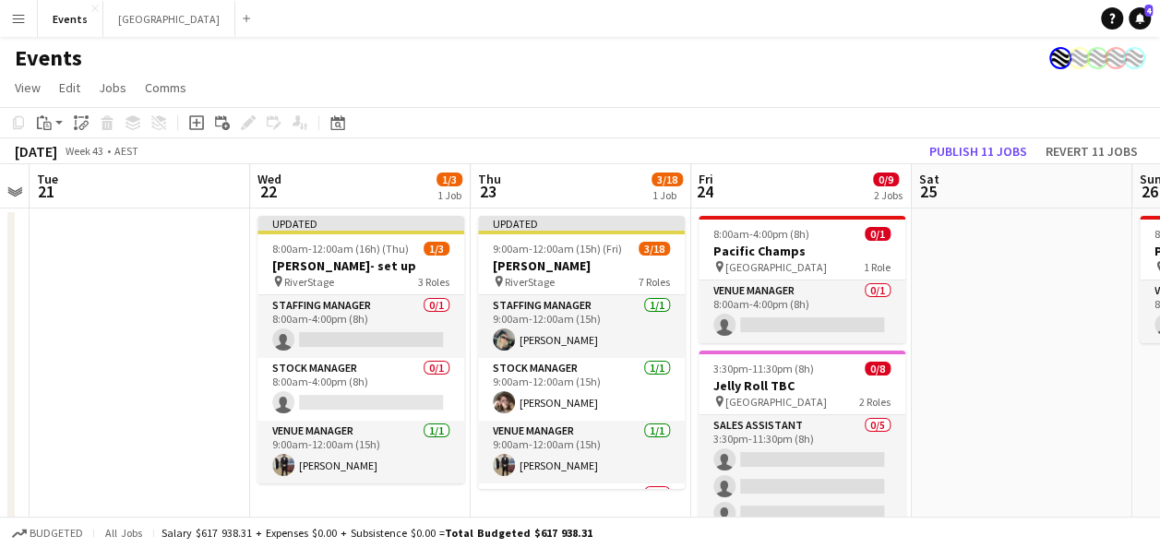
drag, startPoint x: 83, startPoint y: 344, endPoint x: 879, endPoint y: 342, distance: 795.6
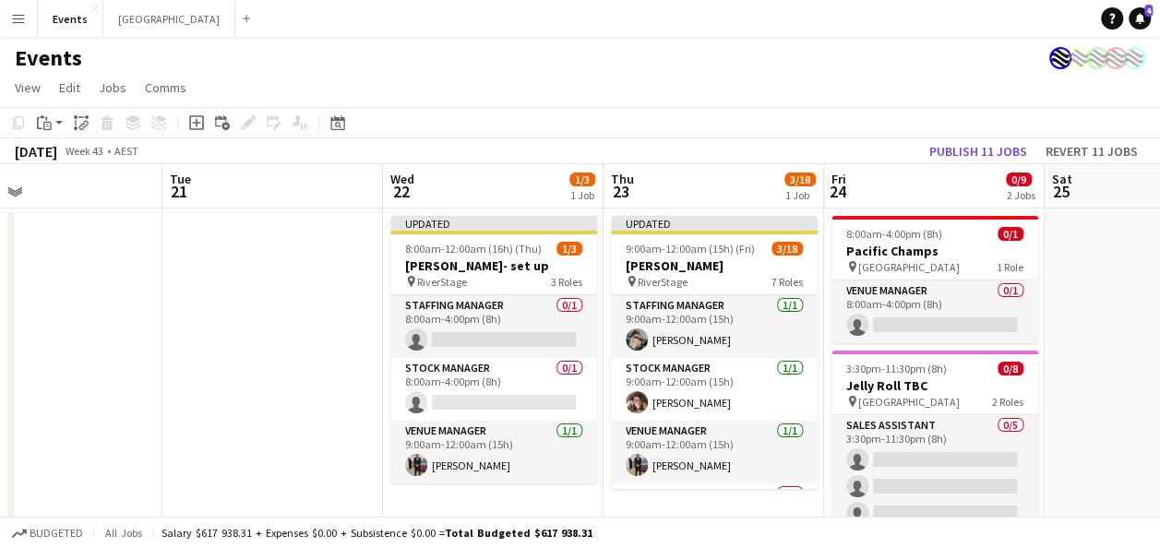
drag, startPoint x: 775, startPoint y: 280, endPoint x: 598, endPoint y: 292, distance: 177.6
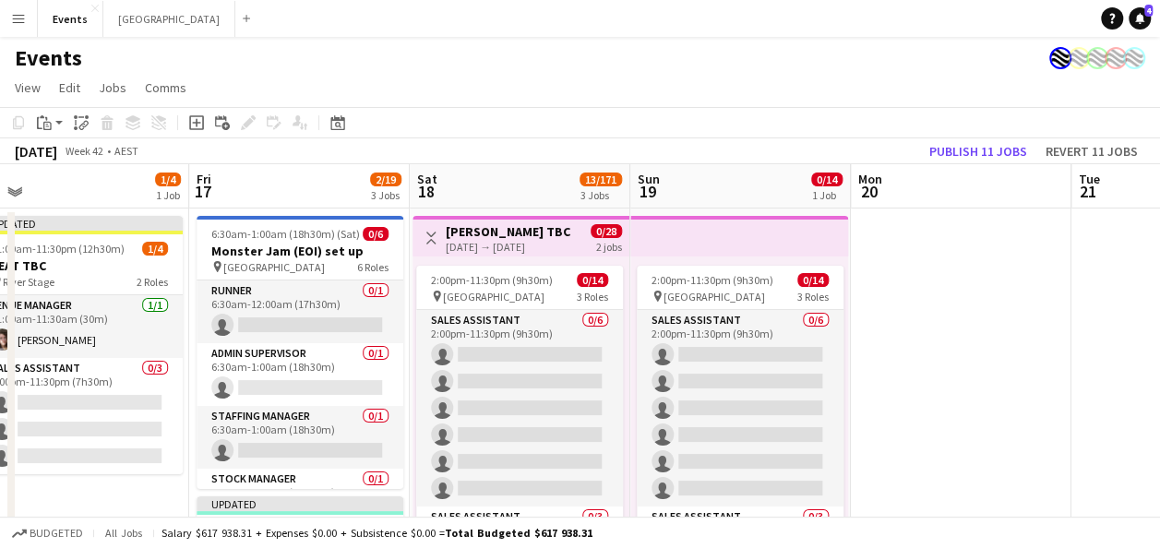
scroll to position [0, 472]
drag, startPoint x: 664, startPoint y: 305, endPoint x: 909, endPoint y: 305, distance: 245.5
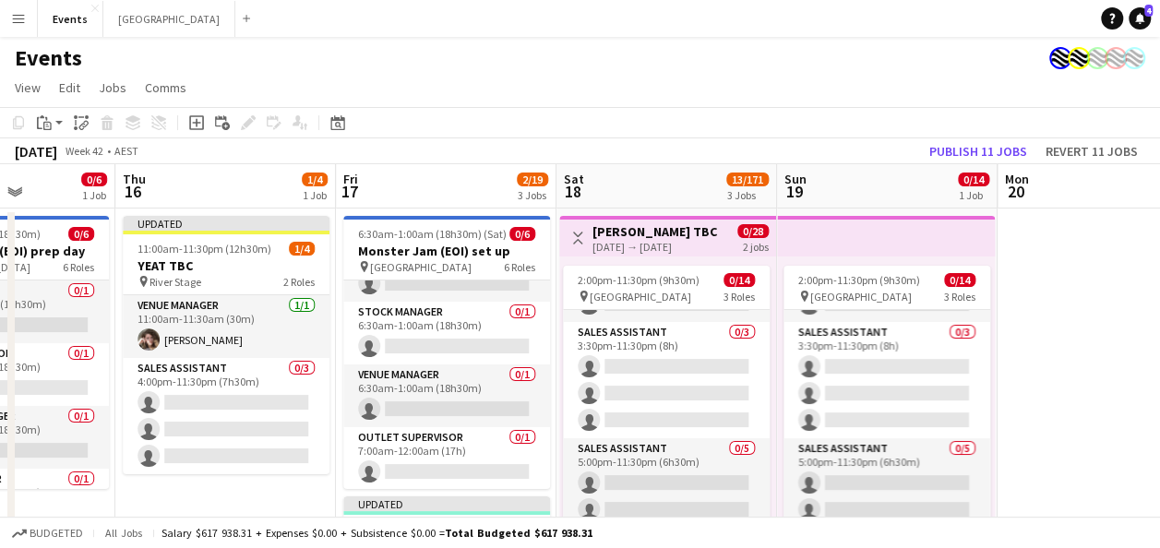
scroll to position [0, 544]
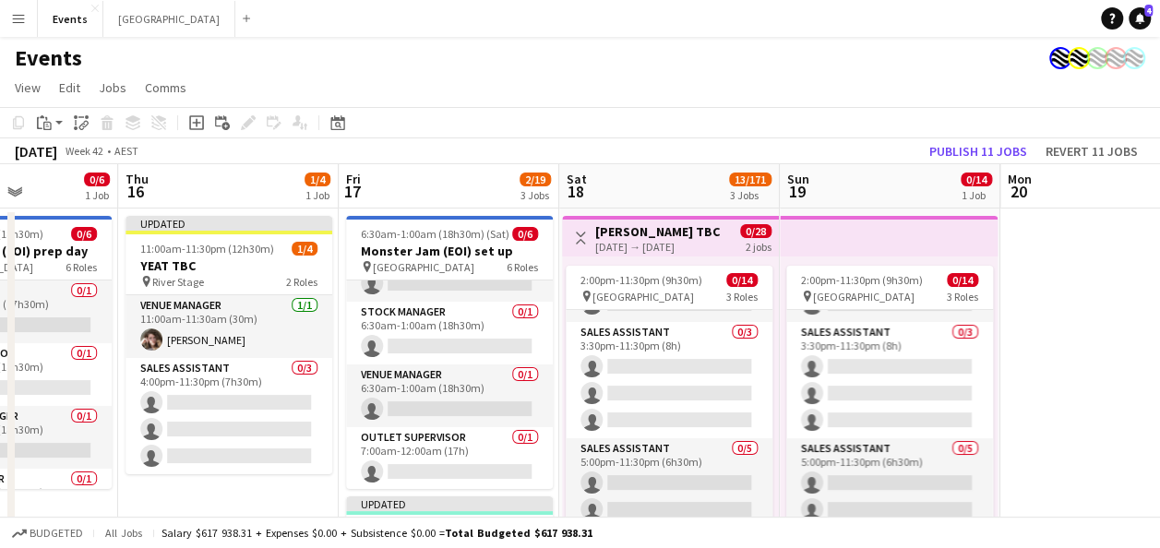
drag, startPoint x: 989, startPoint y: 316, endPoint x: 1092, endPoint y: 294, distance: 105.5
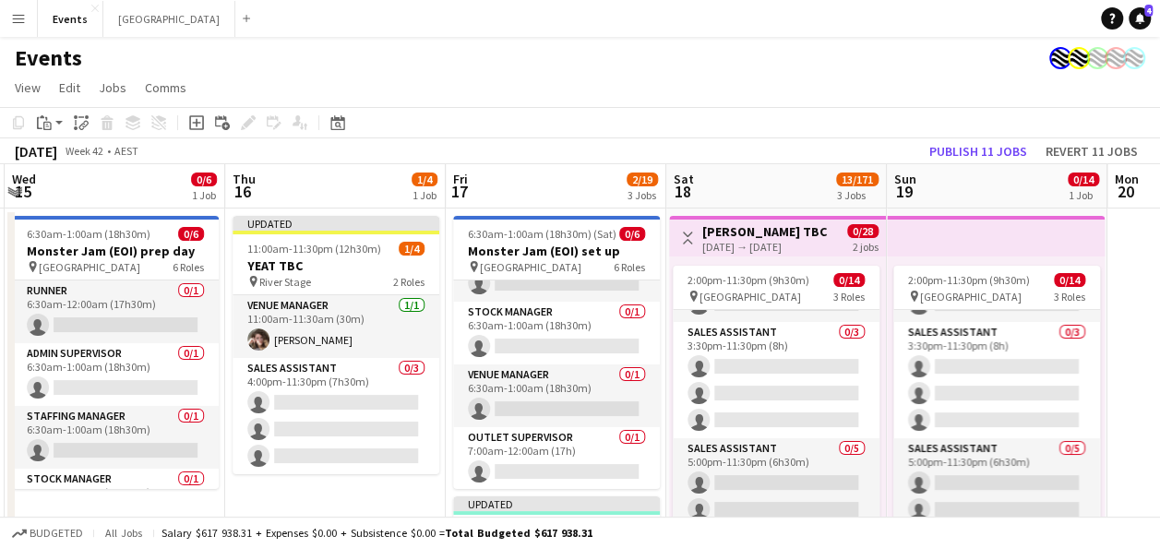
scroll to position [0, 430]
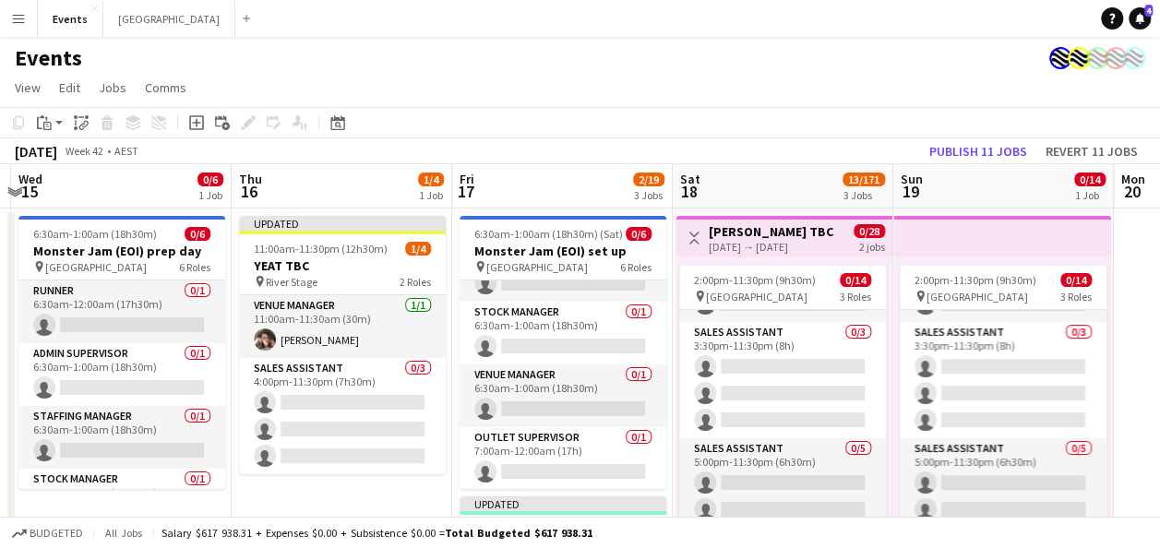
drag, startPoint x: 1046, startPoint y: 327, endPoint x: 1177, endPoint y: 282, distance: 138.6
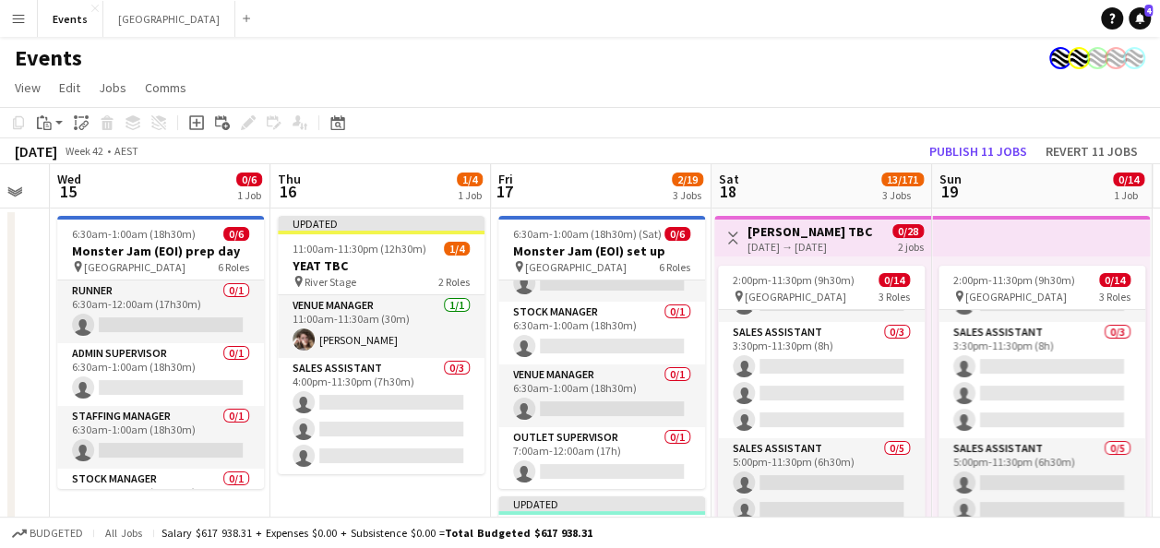
scroll to position [0, 384]
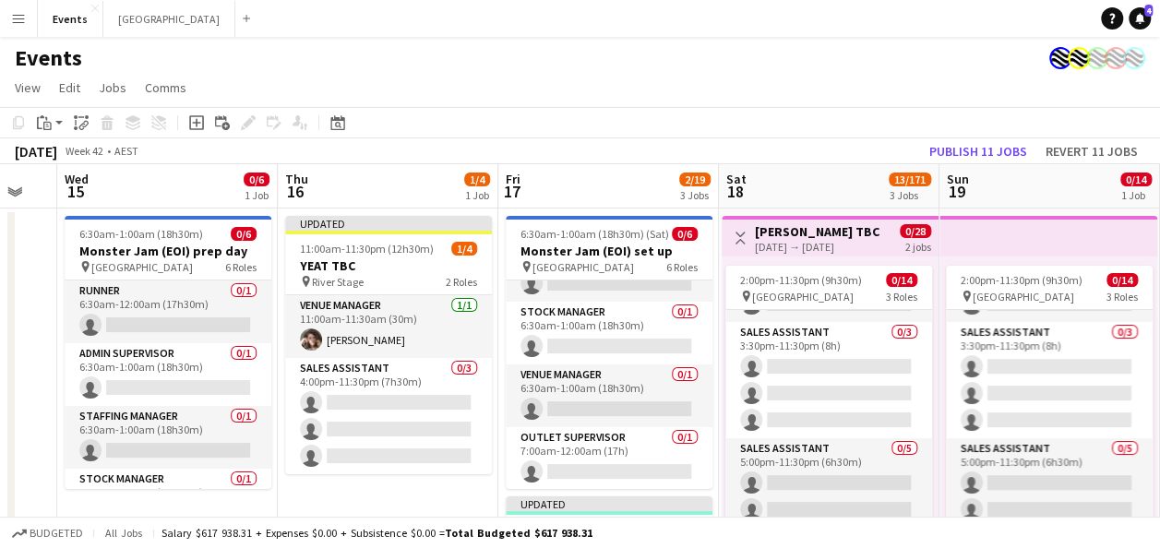
drag, startPoint x: 271, startPoint y: 484, endPoint x: 318, endPoint y: 473, distance: 47.3
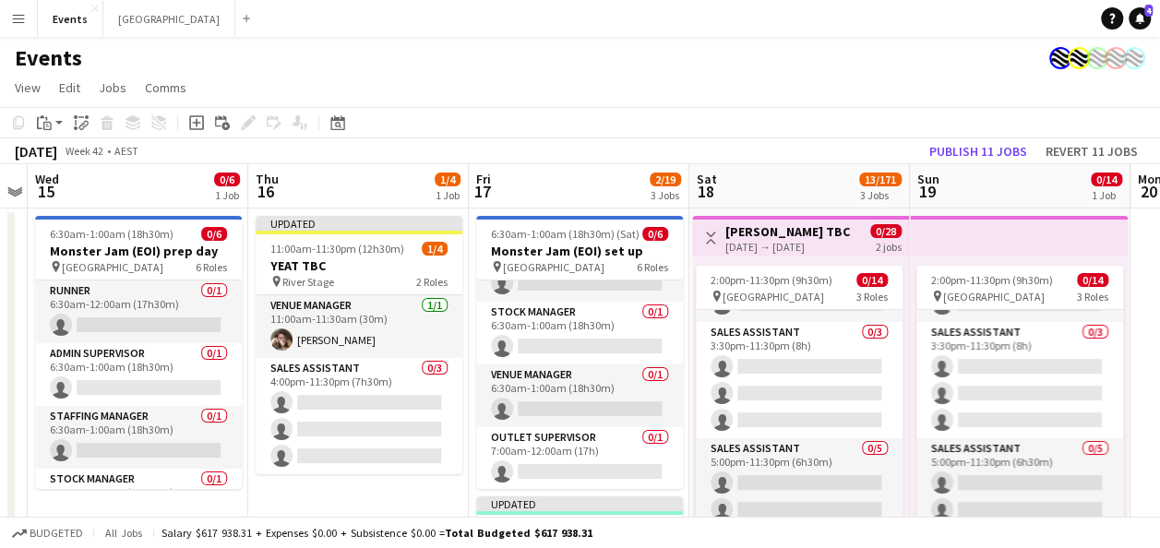
scroll to position [0, 423]
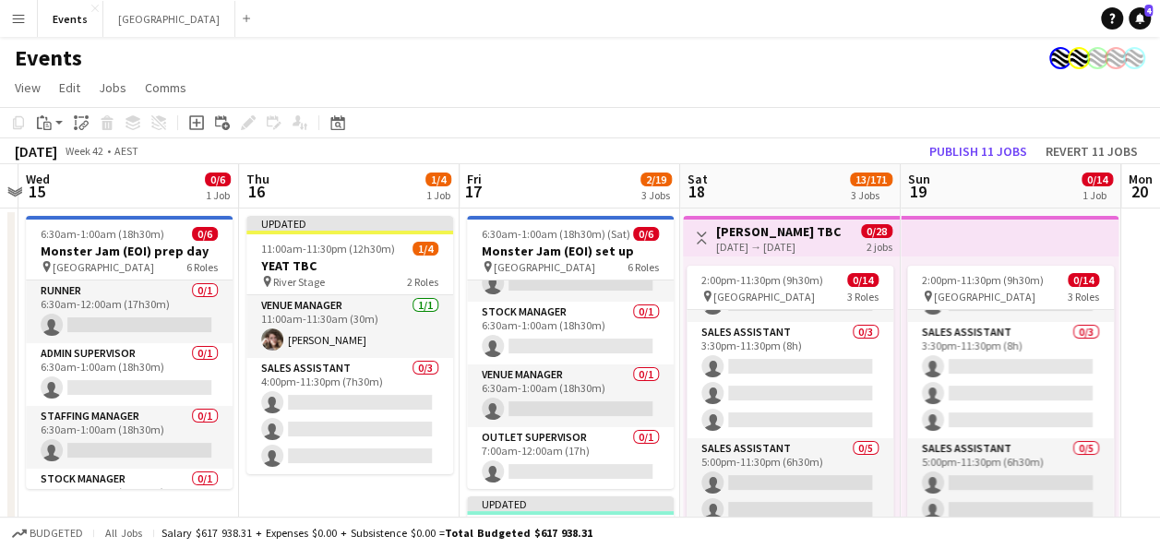
drag, startPoint x: 390, startPoint y: 487, endPoint x: 351, endPoint y: 493, distance: 39.2
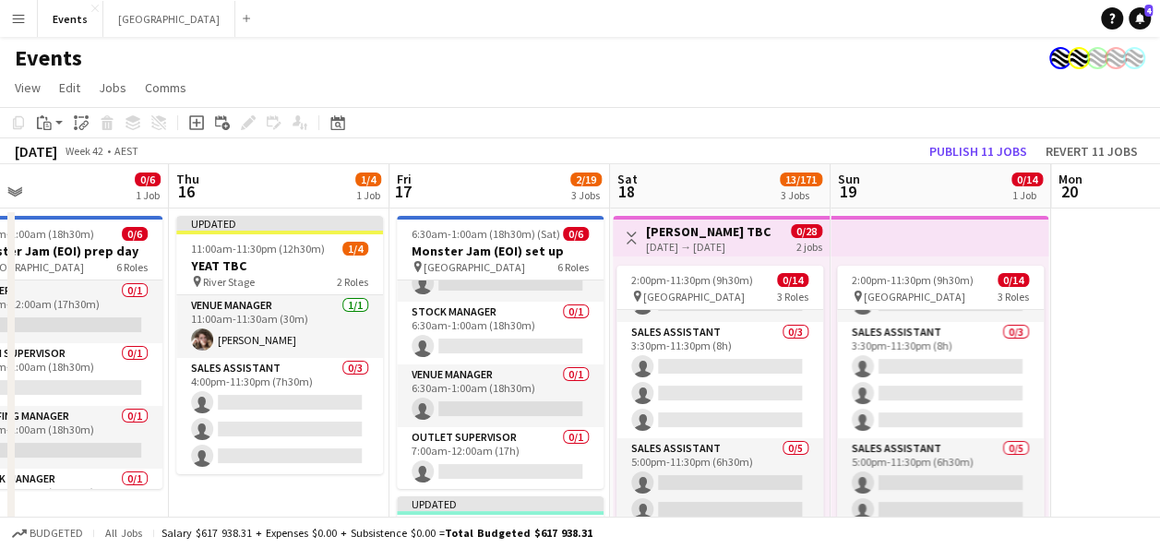
scroll to position [0, 530]
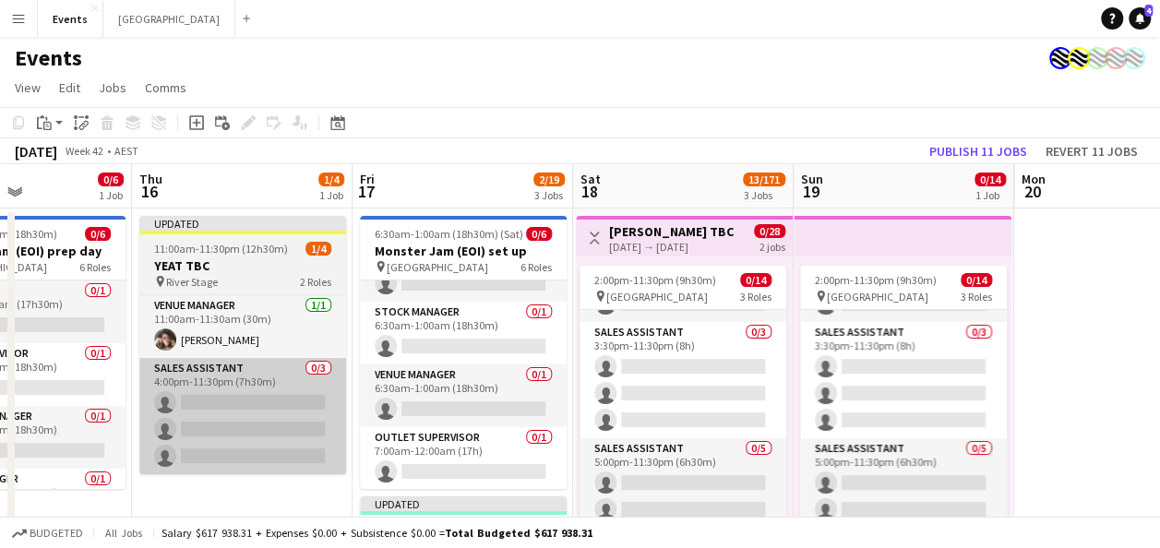
drag, startPoint x: 342, startPoint y: 491, endPoint x: 274, endPoint y: 473, distance: 69.9
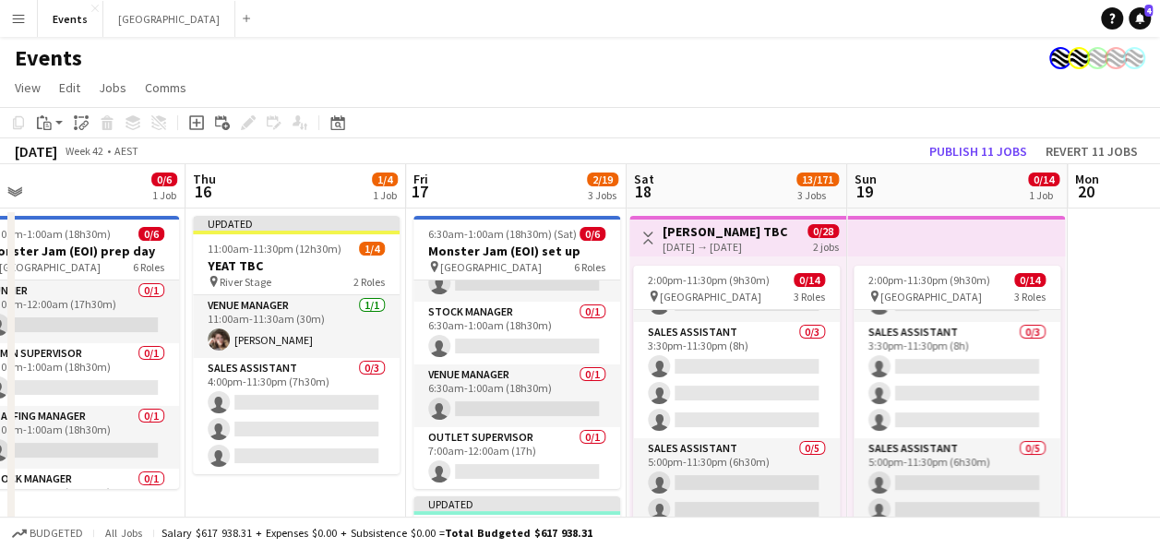
scroll to position [0, 473]
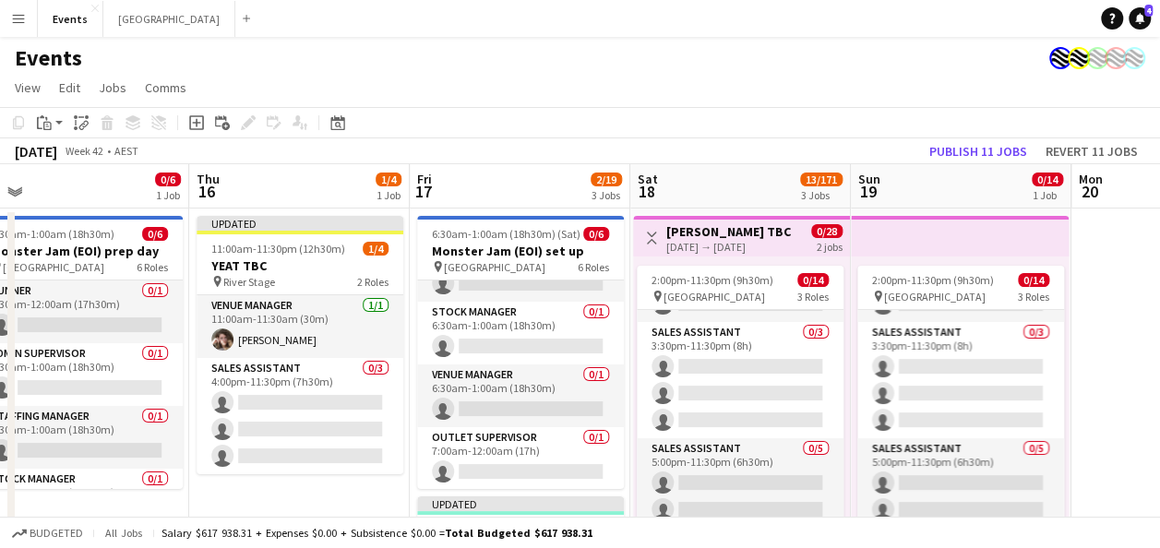
drag, startPoint x: 1061, startPoint y: 268, endPoint x: 1119, endPoint y: 261, distance: 57.6
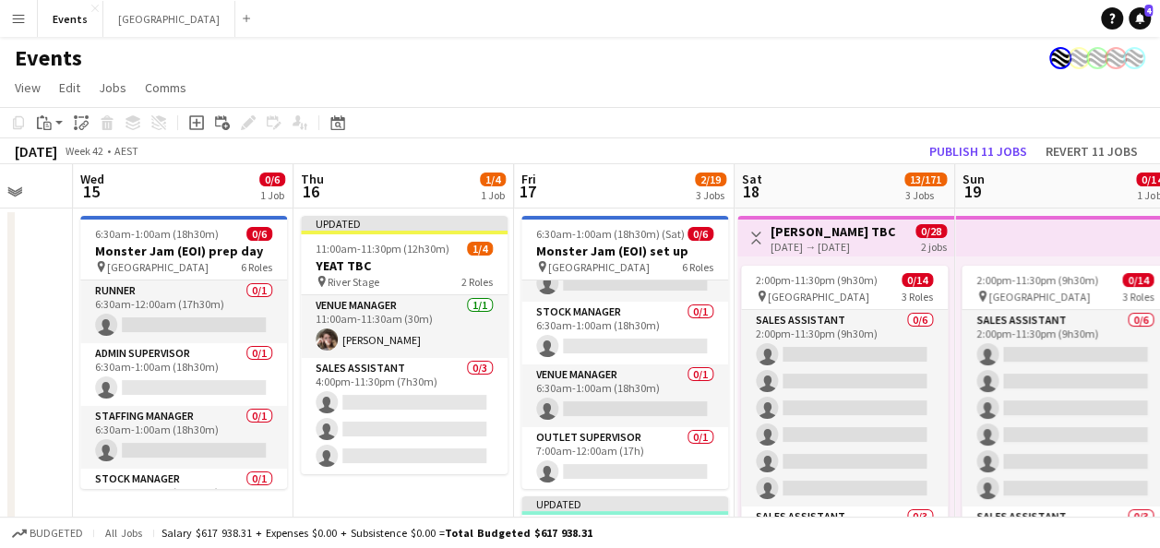
scroll to position [0, 587]
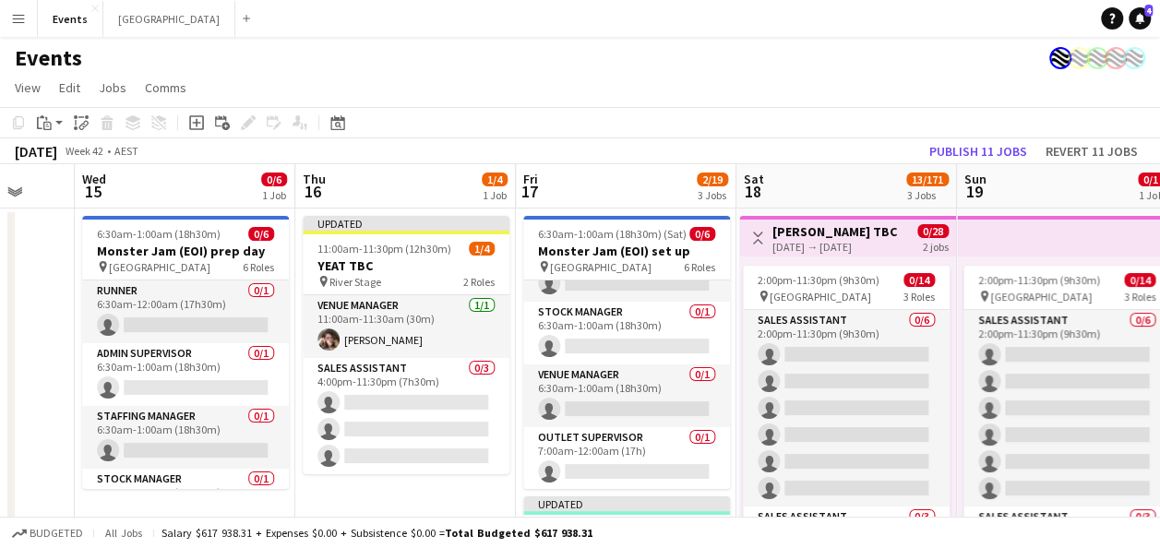
drag, startPoint x: 284, startPoint y: 497, endPoint x: 390, endPoint y: 474, distance: 108.6
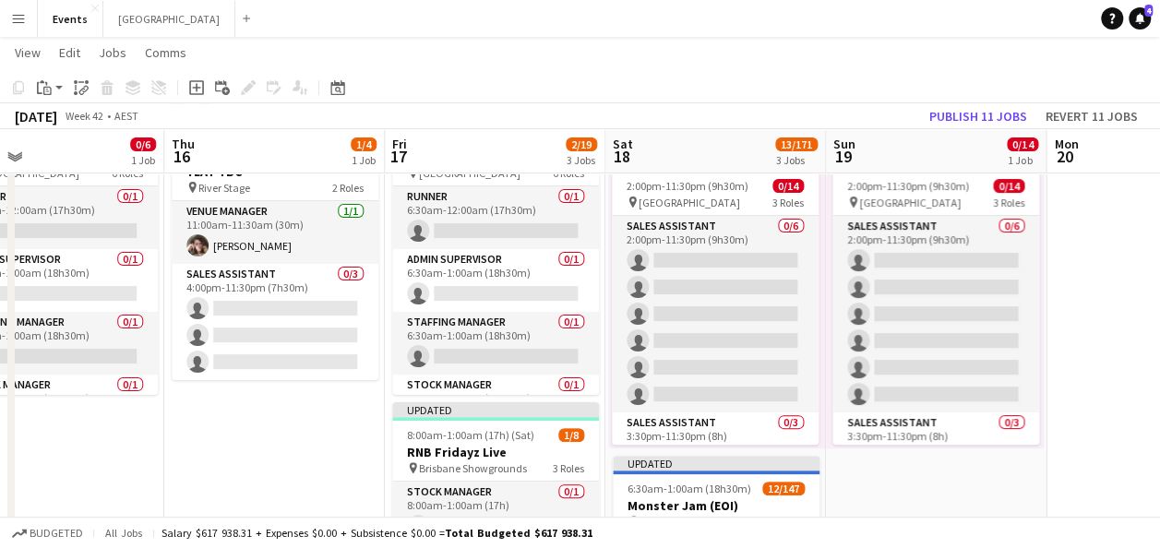
scroll to position [0, 794]
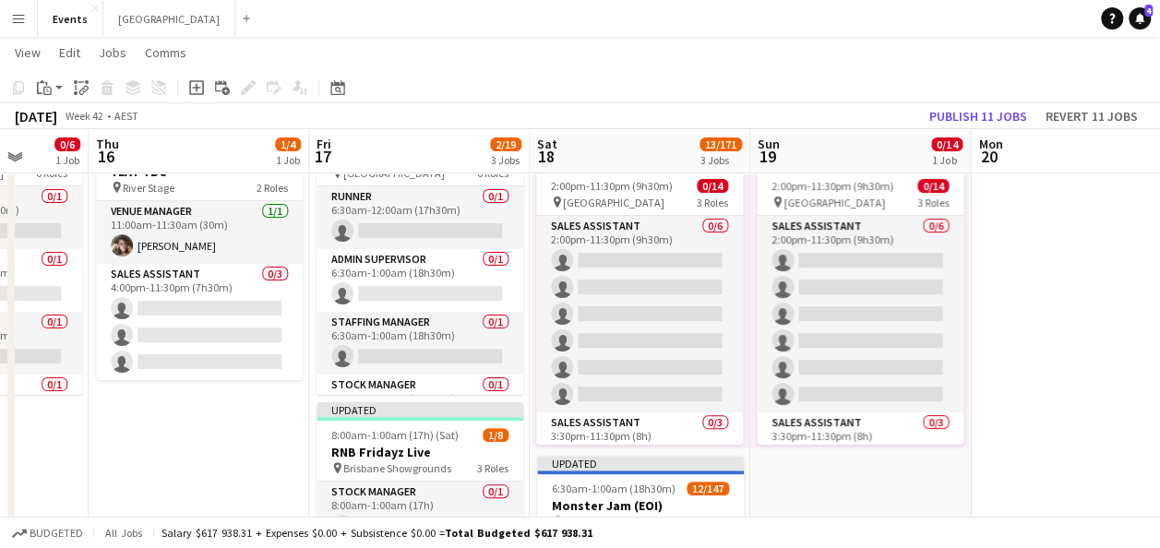
drag, startPoint x: 1058, startPoint y: 474, endPoint x: 851, endPoint y: 476, distance: 206.8
click at [851, 476] on app-calendar-viewport "Sun 12 1/10 1 Job Mon 13 Tue 14 Wed 15 0/6 1 Job Thu 16 1/4 1 Job Fri 17 2/19 3…" at bounding box center [580, 513] width 1160 height 1067
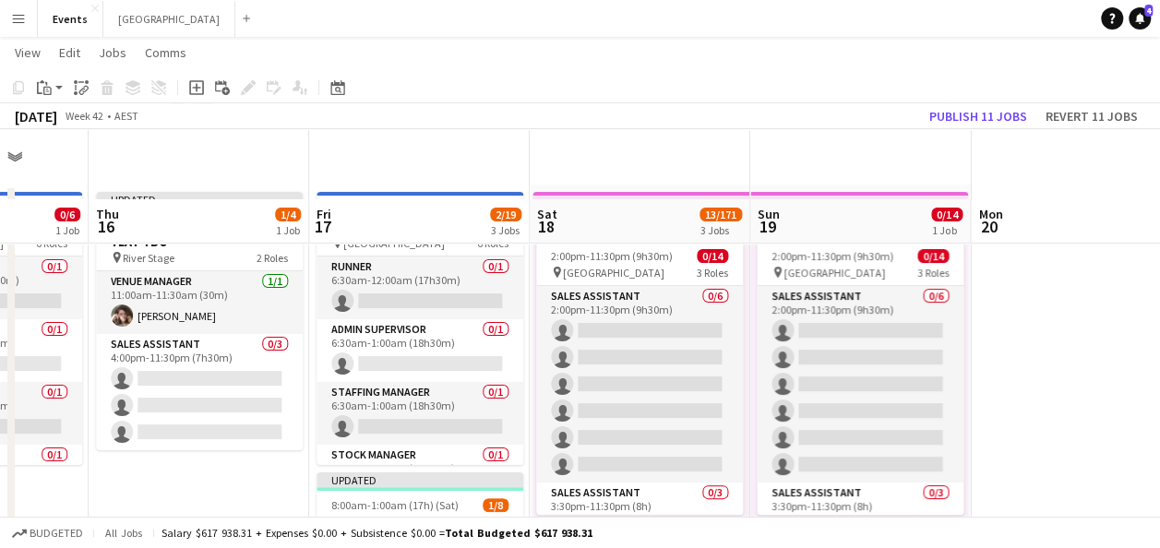
scroll to position [0, 0]
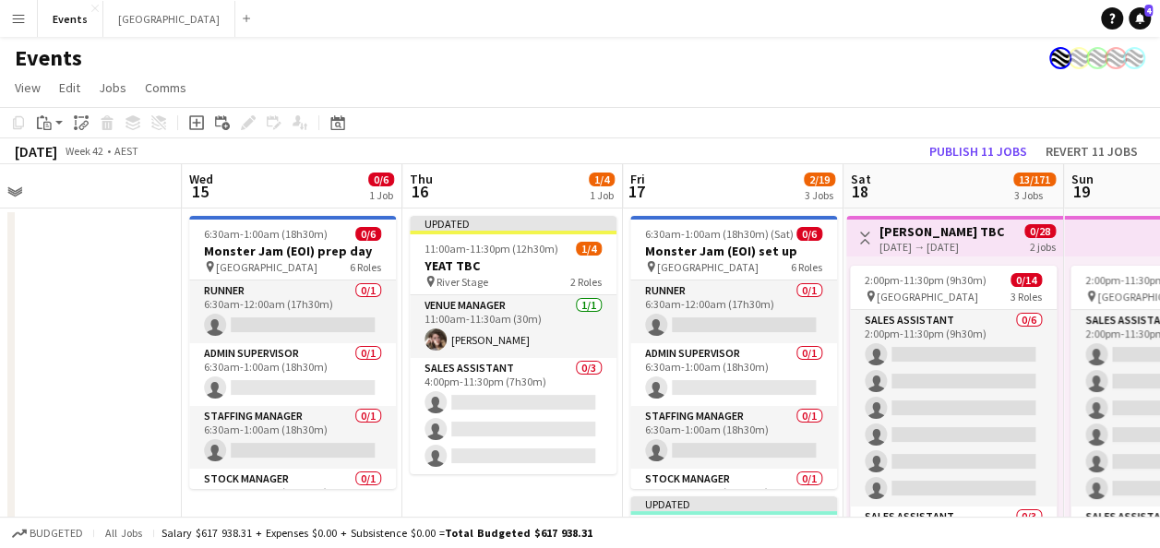
drag, startPoint x: 129, startPoint y: 479, endPoint x: 665, endPoint y: 461, distance: 536.6
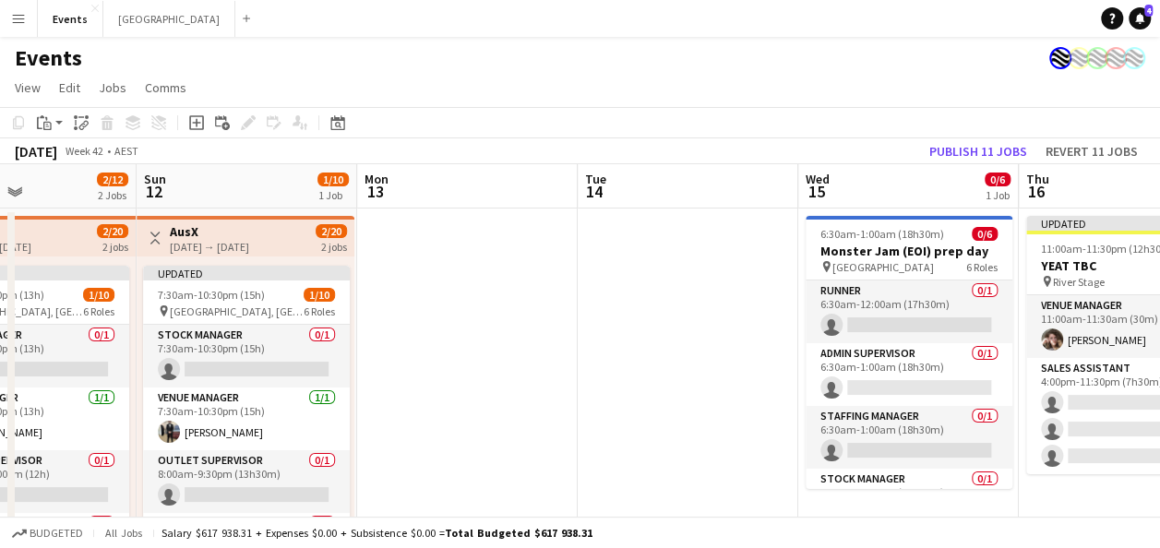
drag, startPoint x: 78, startPoint y: 332, endPoint x: 596, endPoint y: 326, distance: 518.8
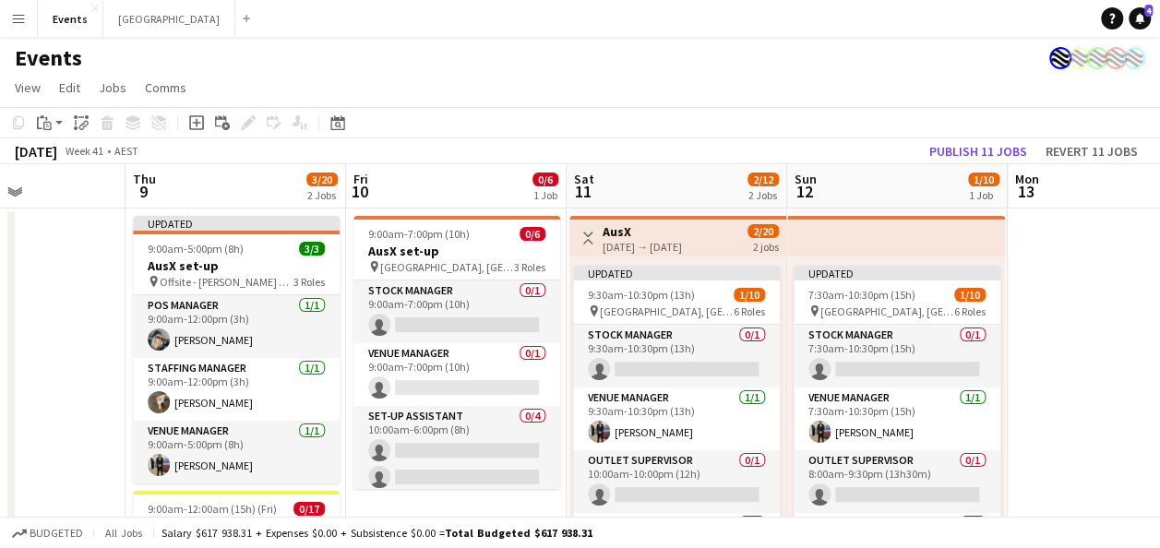
scroll to position [0, 531]
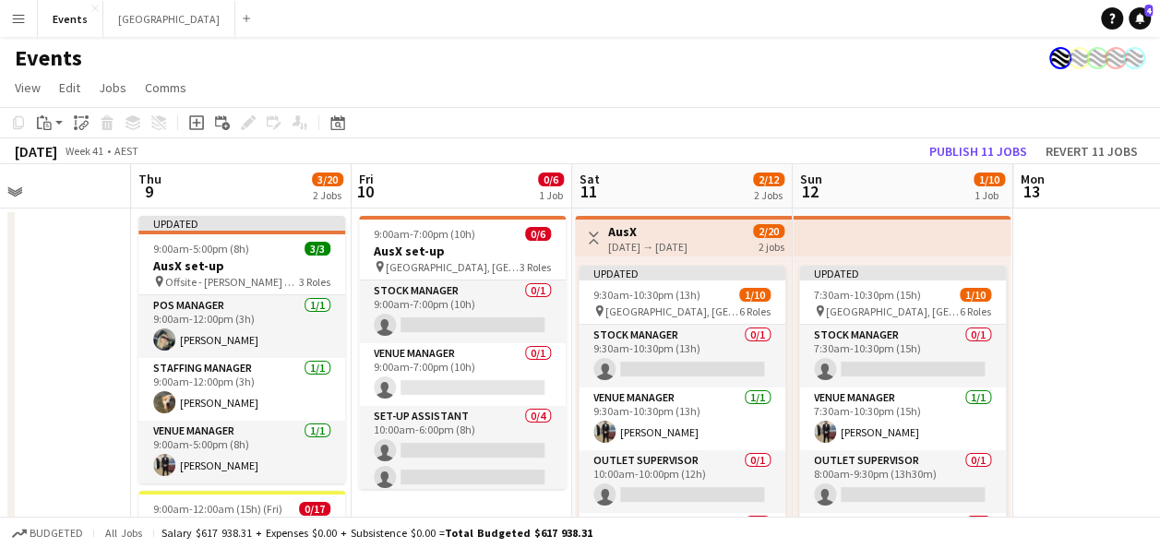
drag, startPoint x: 401, startPoint y: 226, endPoint x: 932, endPoint y: 223, distance: 531.7
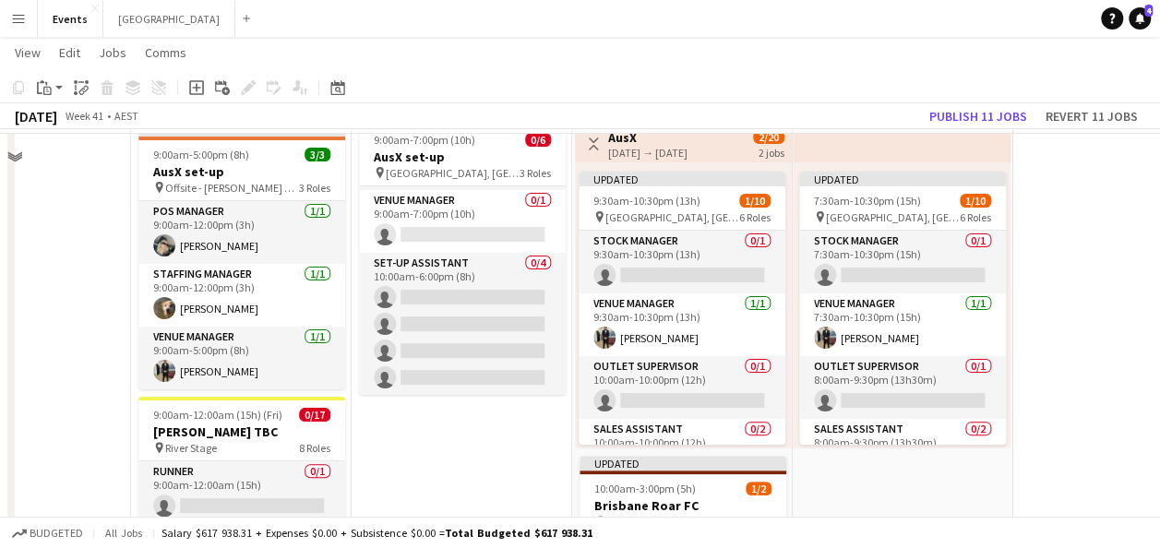
scroll to position [0, 0]
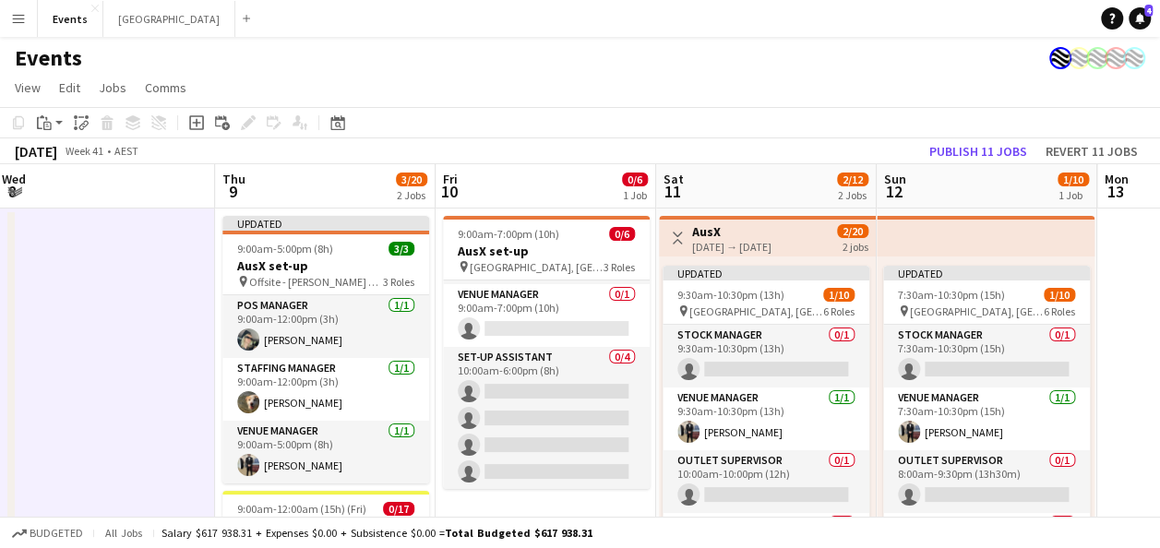
drag, startPoint x: 54, startPoint y: 299, endPoint x: 142, endPoint y: 288, distance: 89.3
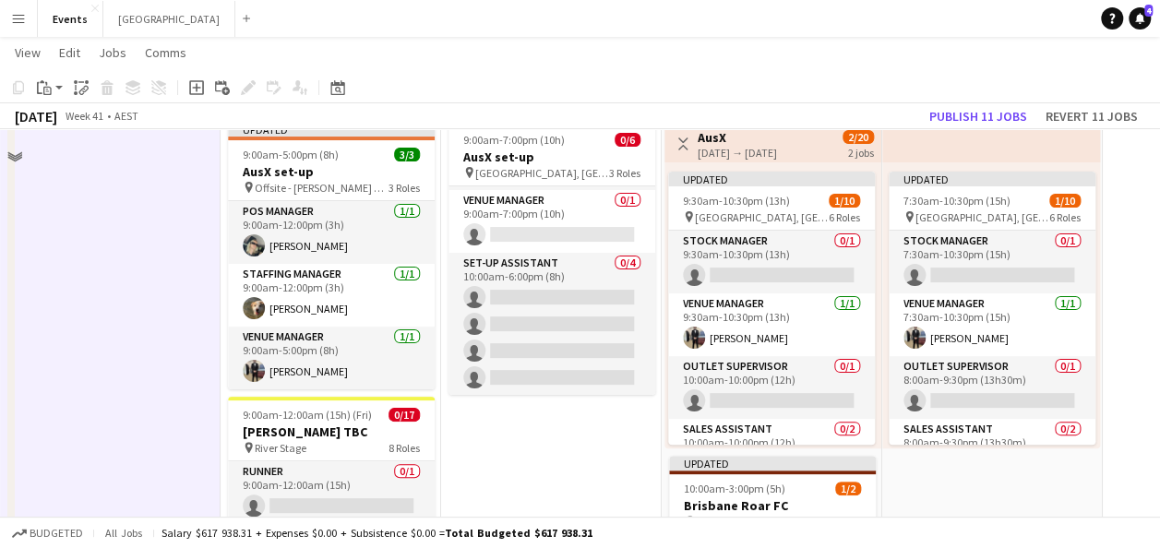
scroll to position [0, 0]
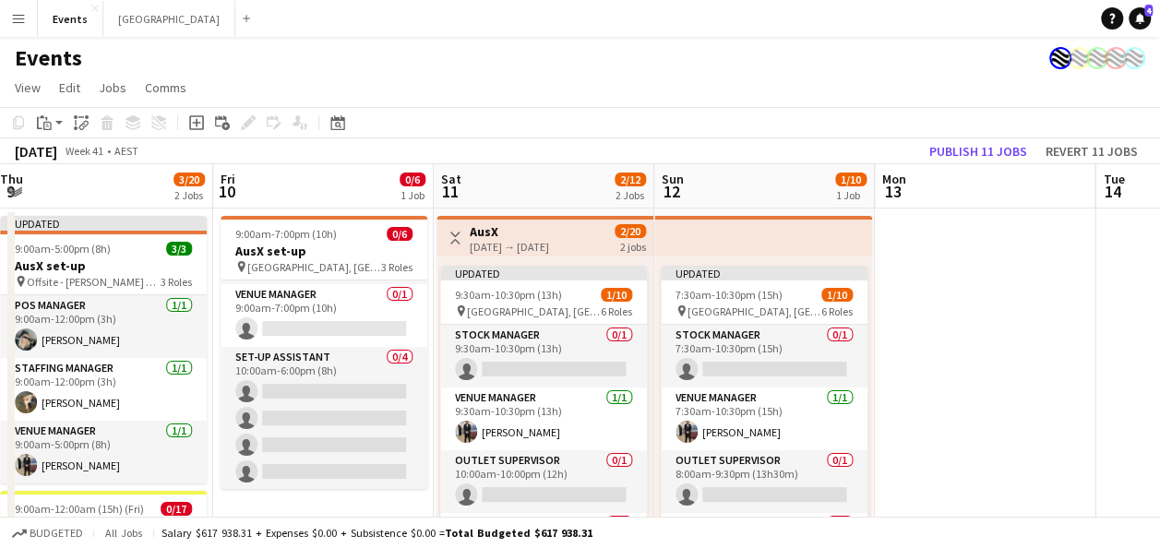
drag, startPoint x: 1116, startPoint y: 295, endPoint x: 277, endPoint y: 325, distance: 839.5
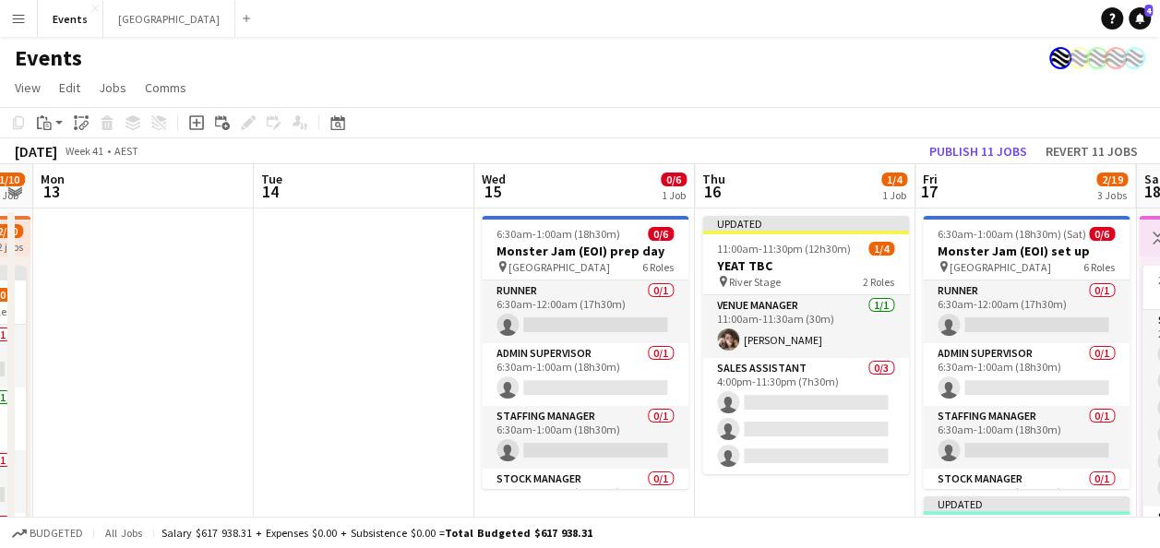
scroll to position [0, 651]
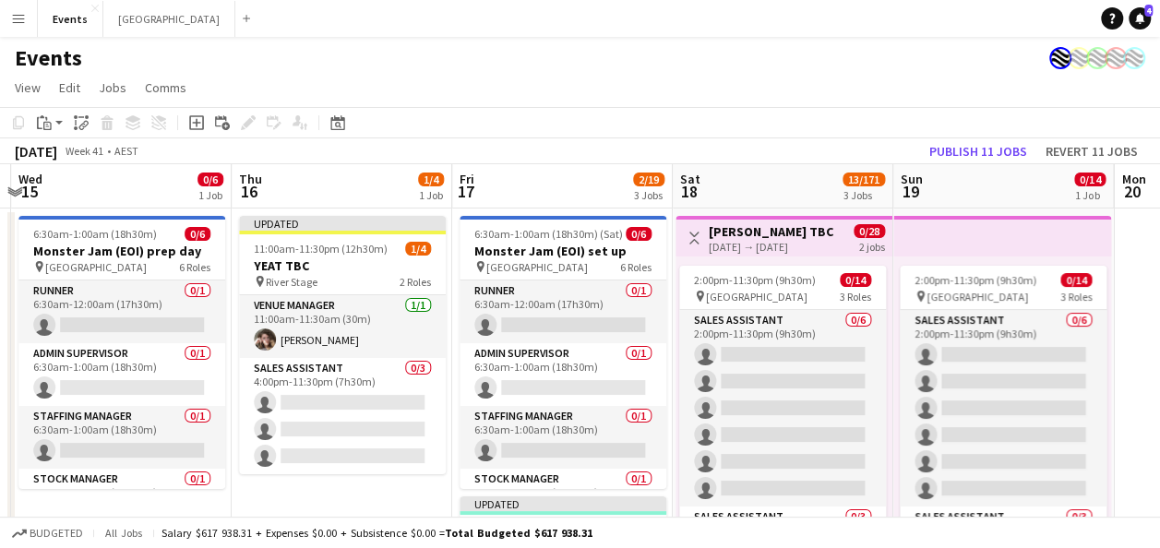
drag, startPoint x: 629, startPoint y: 294, endPoint x: 0, endPoint y: 390, distance: 635.9
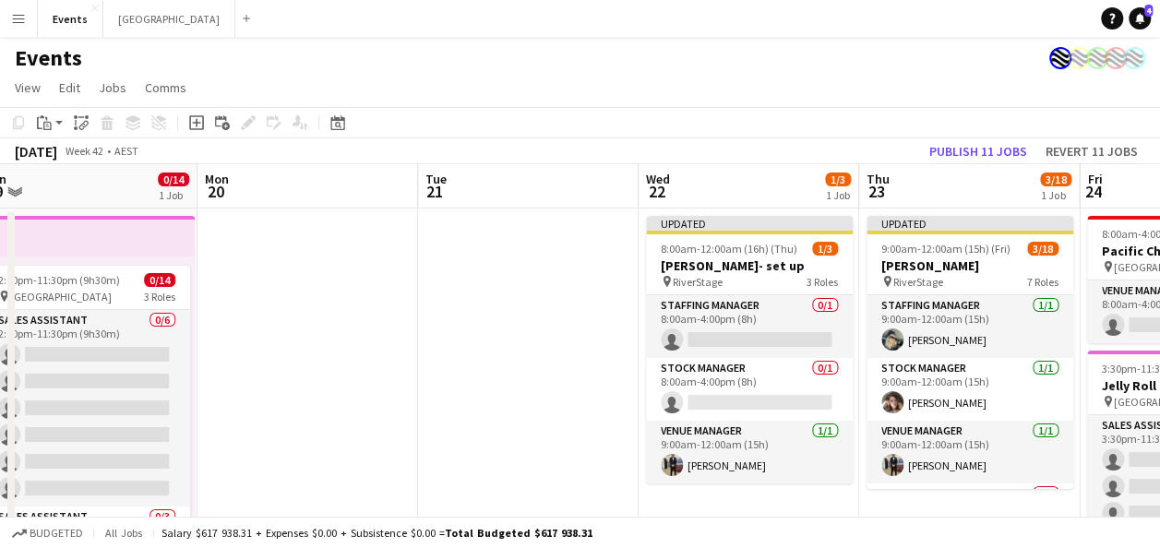
drag, startPoint x: 1134, startPoint y: 342, endPoint x: 234, endPoint y: 356, distance: 900.0
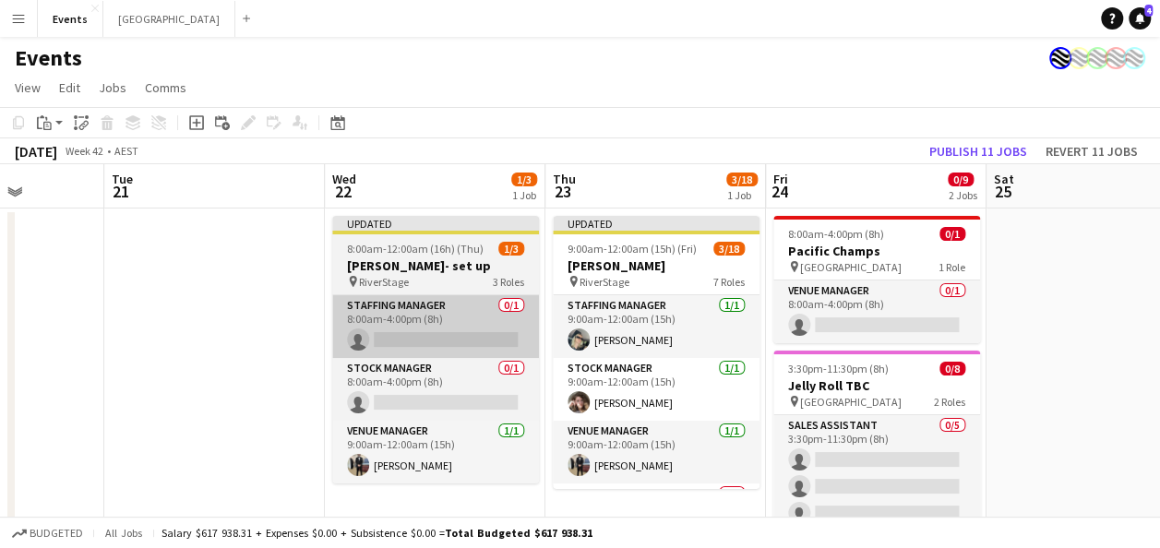
drag, startPoint x: 539, startPoint y: 345, endPoint x: 390, endPoint y: 349, distance: 148.6
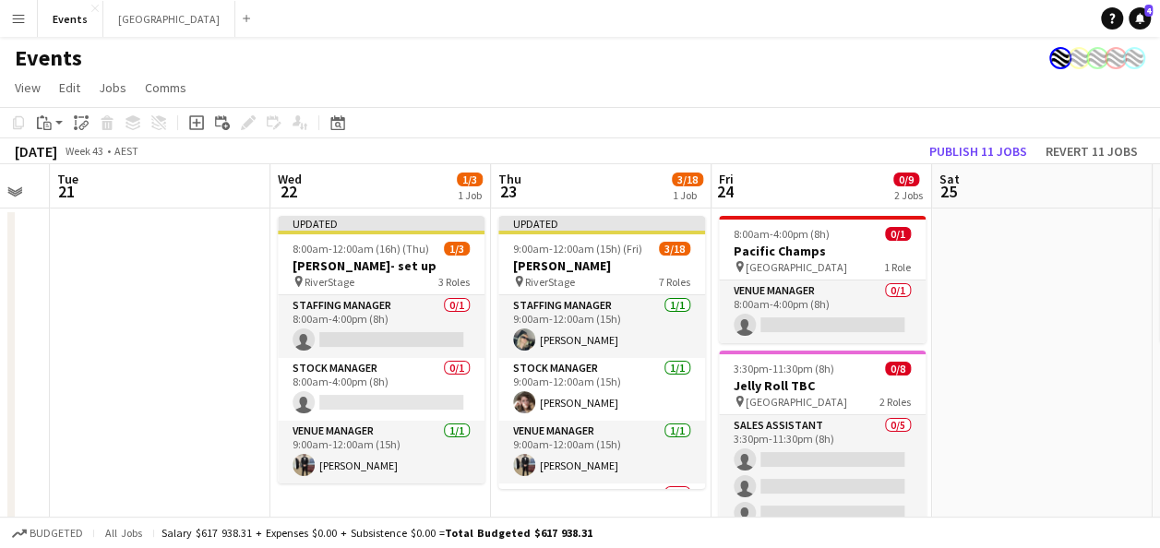
drag, startPoint x: 1071, startPoint y: 338, endPoint x: 1036, endPoint y: 338, distance: 35.1
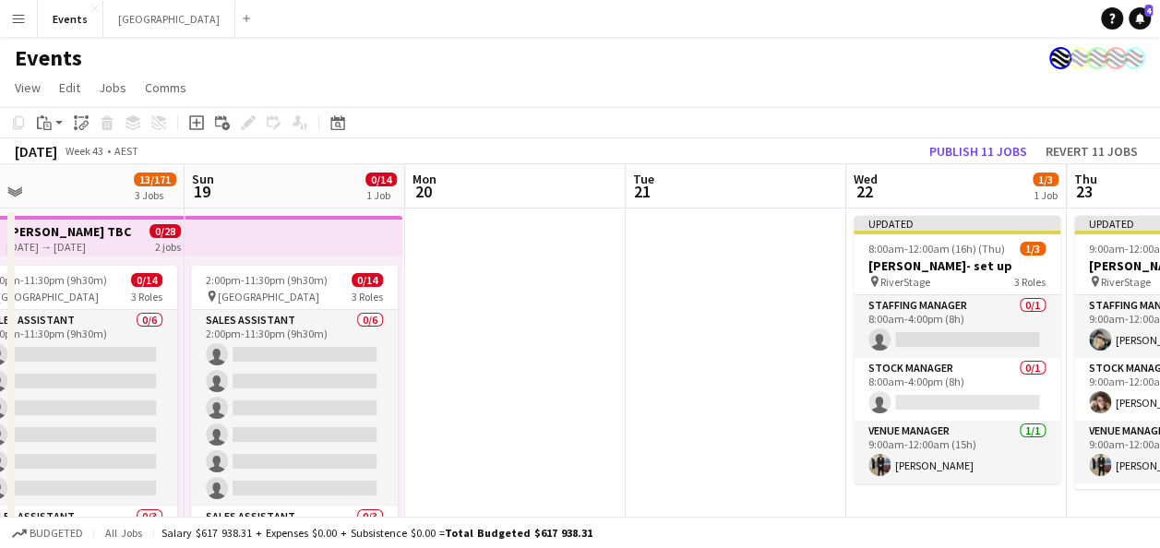
drag, startPoint x: 119, startPoint y: 342, endPoint x: 676, endPoint y: 332, distance: 556.6
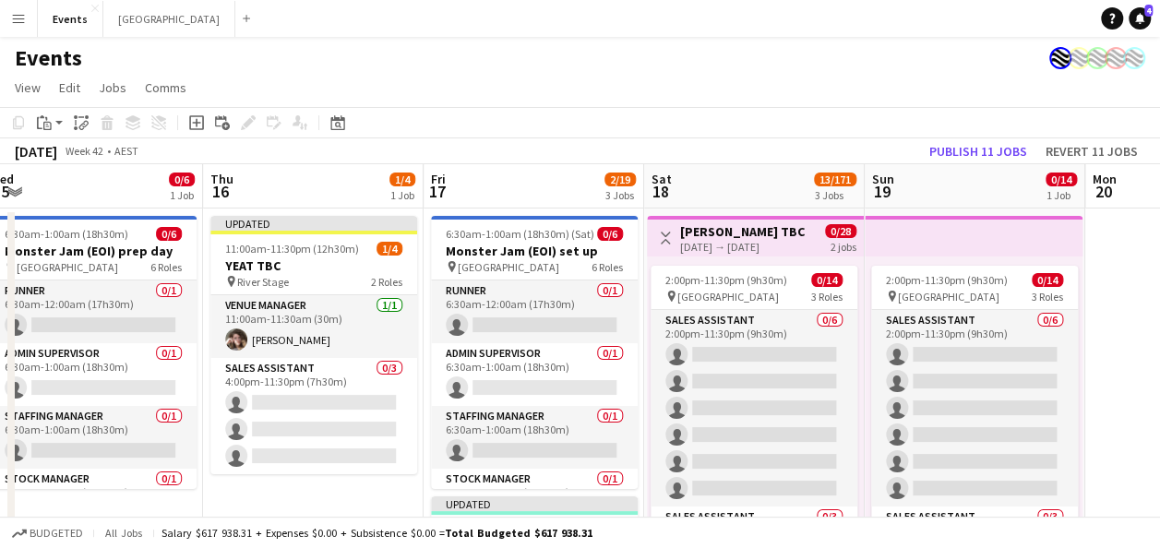
scroll to position [0, 457]
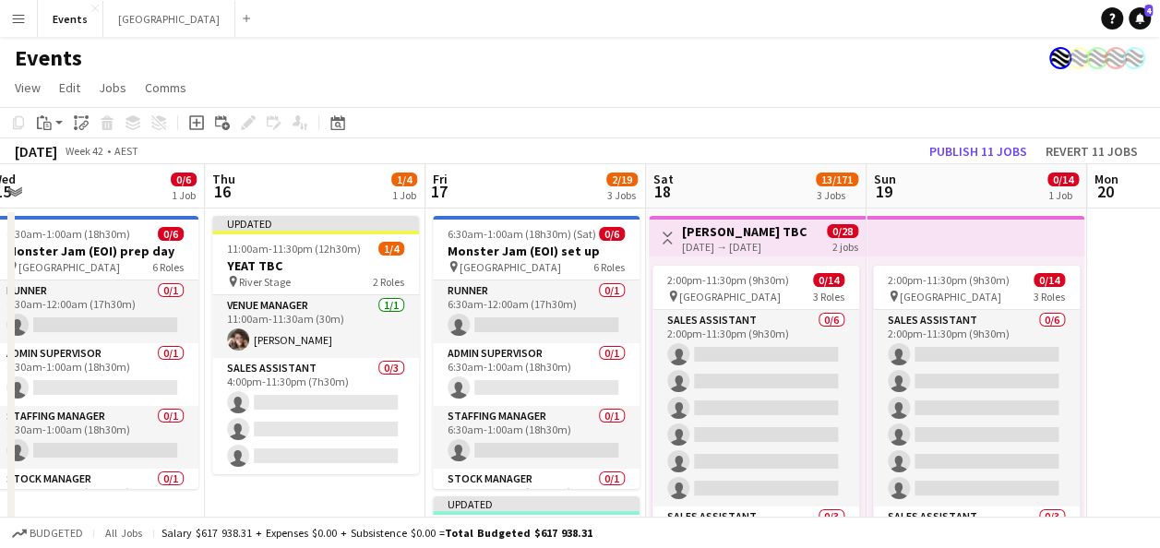
drag, startPoint x: 458, startPoint y: 347, endPoint x: 1140, endPoint y: 315, distance: 682.9
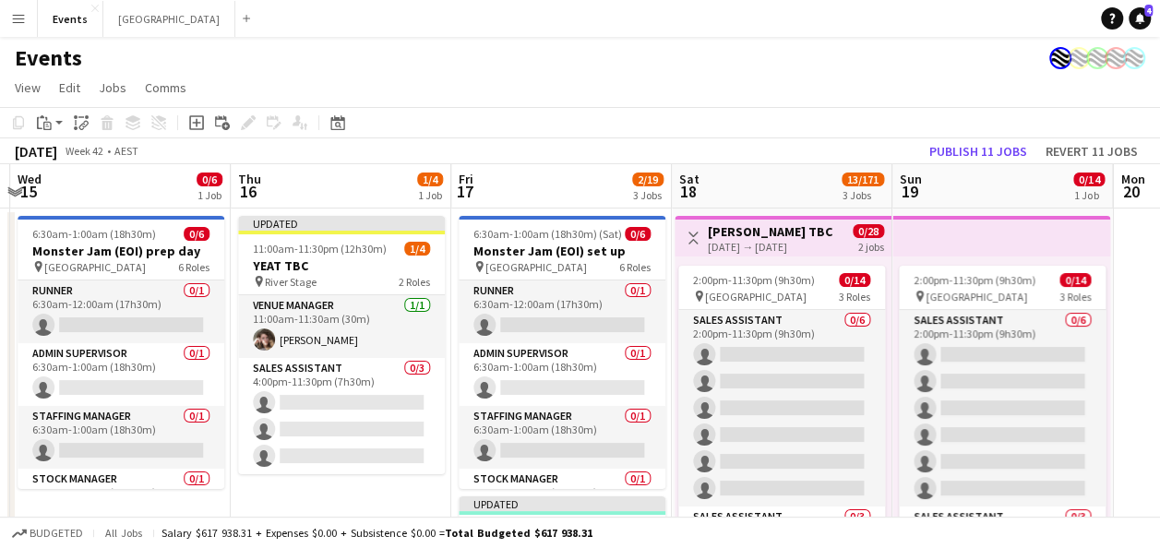
scroll to position [0, 653]
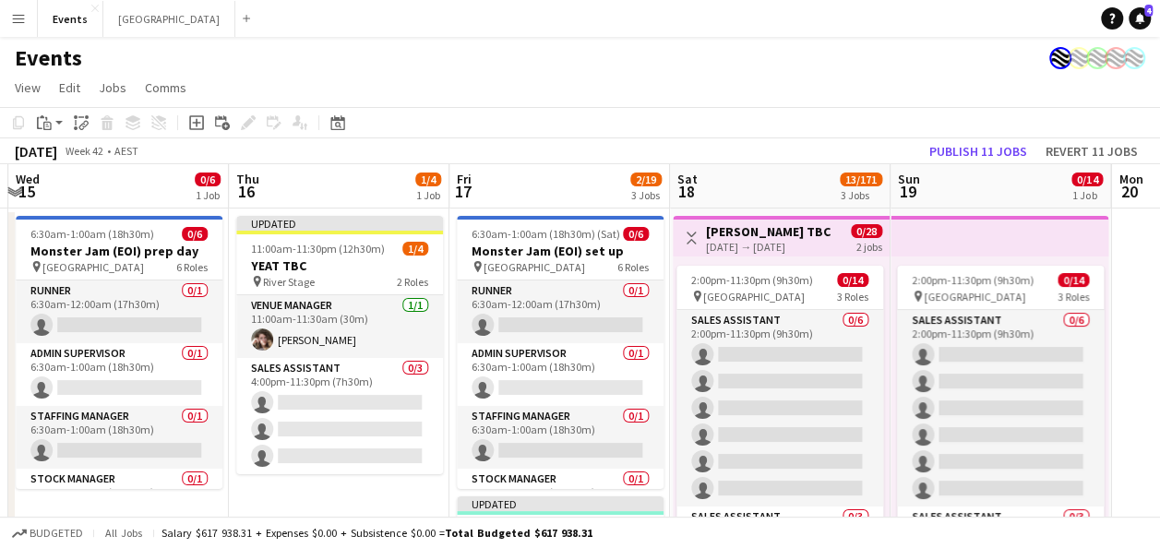
drag, startPoint x: 242, startPoint y: 484, endPoint x: 266, endPoint y: 501, distance: 29.7
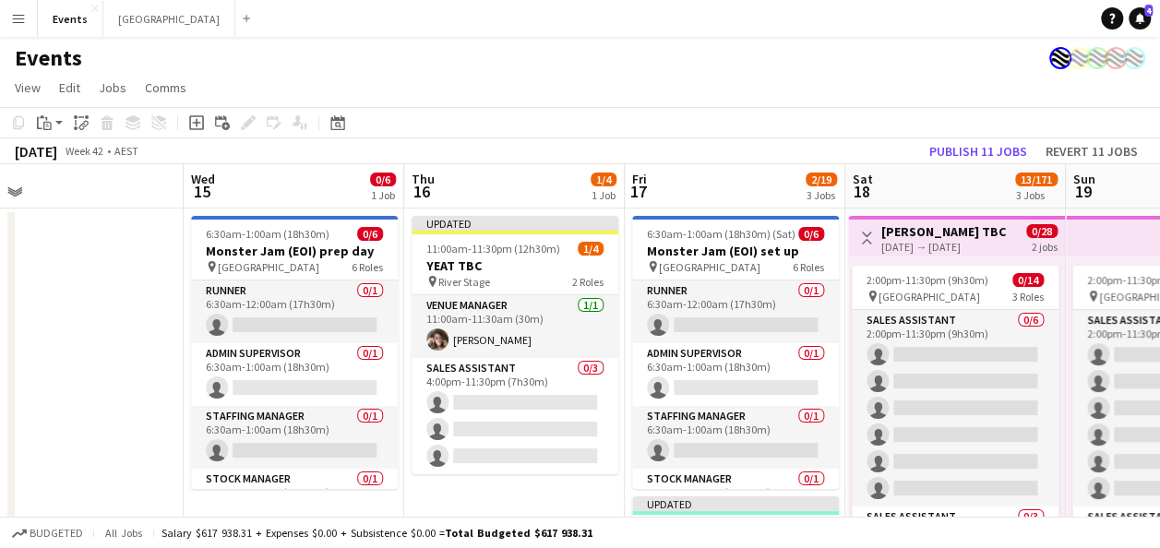
scroll to position [0, 471]
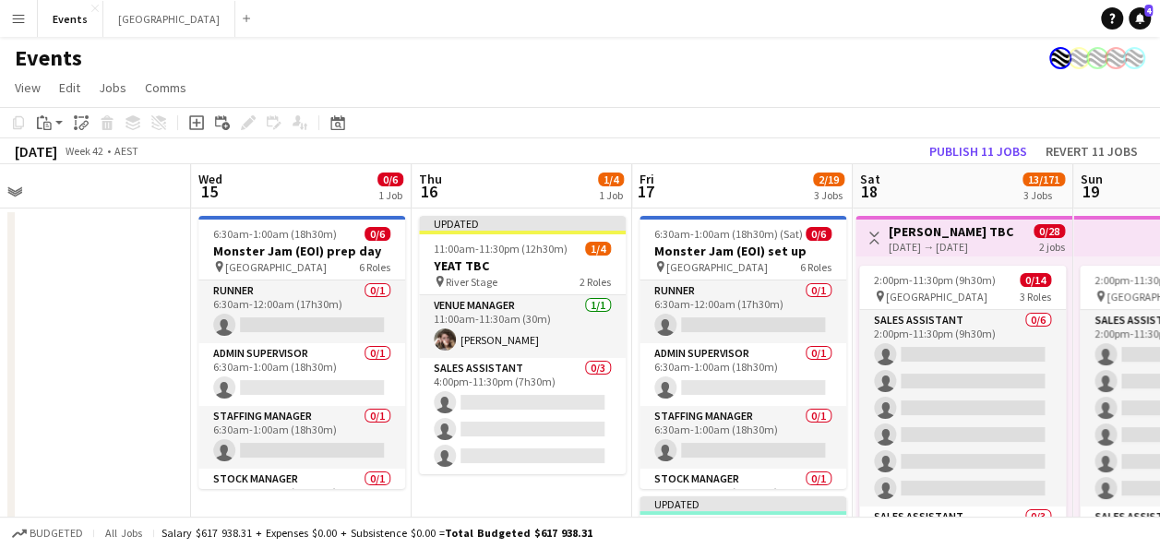
drag, startPoint x: 299, startPoint y: 491, endPoint x: 483, endPoint y: 492, distance: 183.7
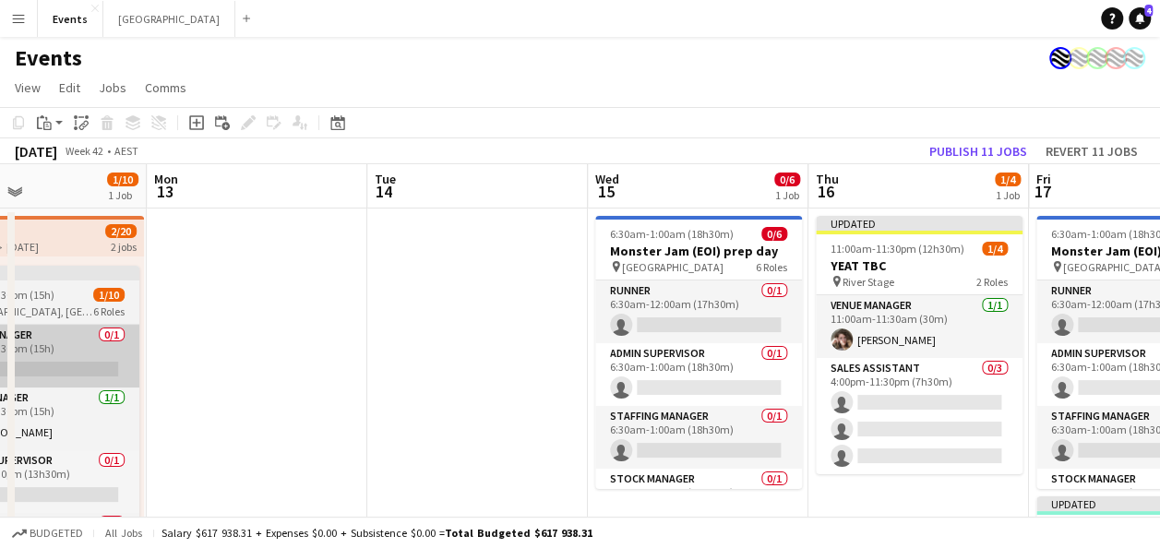
drag, startPoint x: 150, startPoint y: 402, endPoint x: 79, endPoint y: 386, distance: 73.0
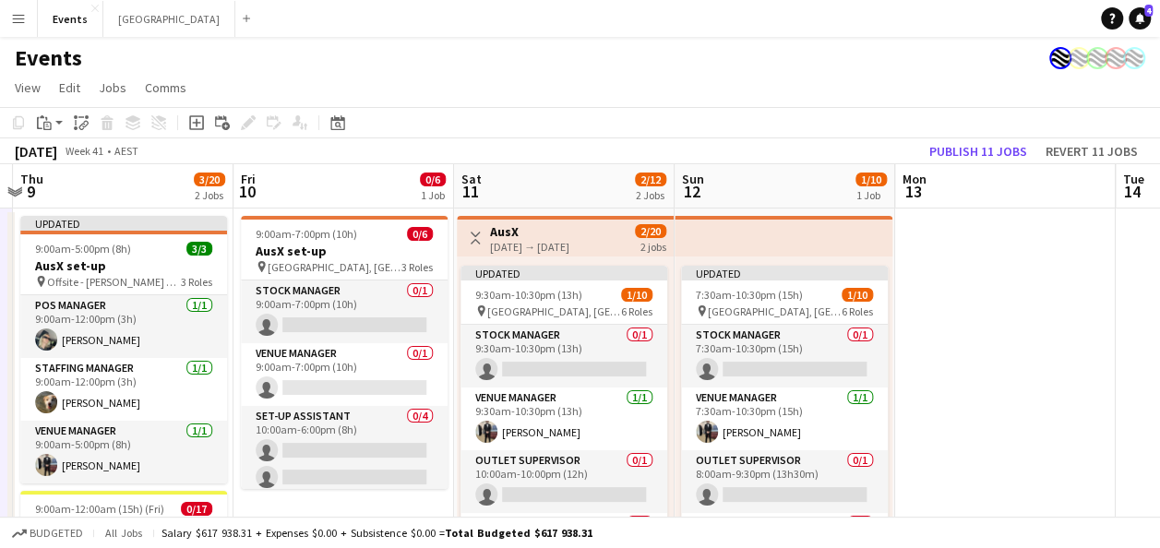
drag, startPoint x: 78, startPoint y: 386, endPoint x: 815, endPoint y: 397, distance: 737.6
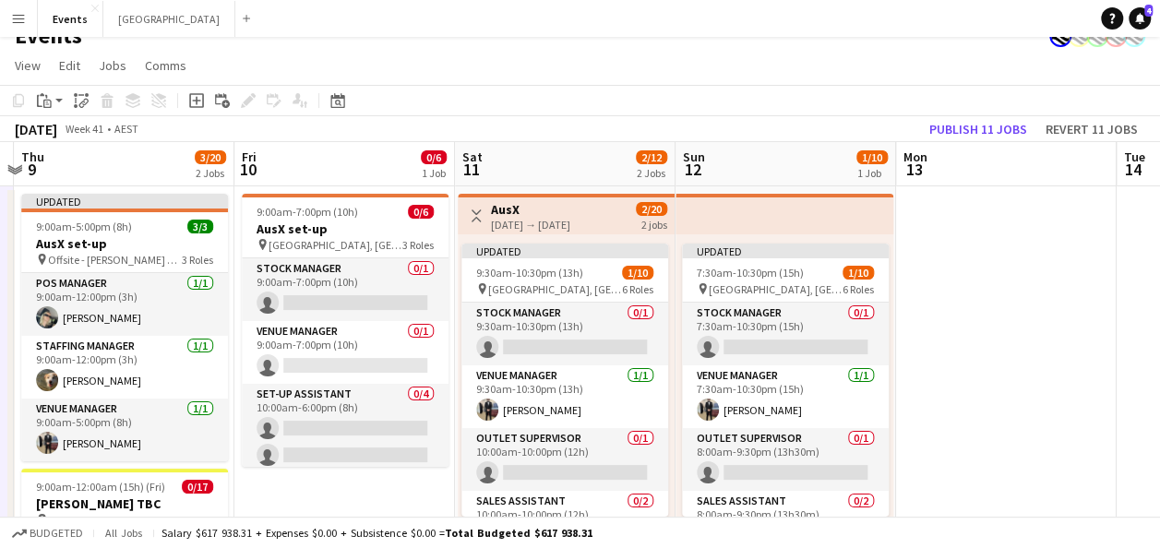
scroll to position [0, 0]
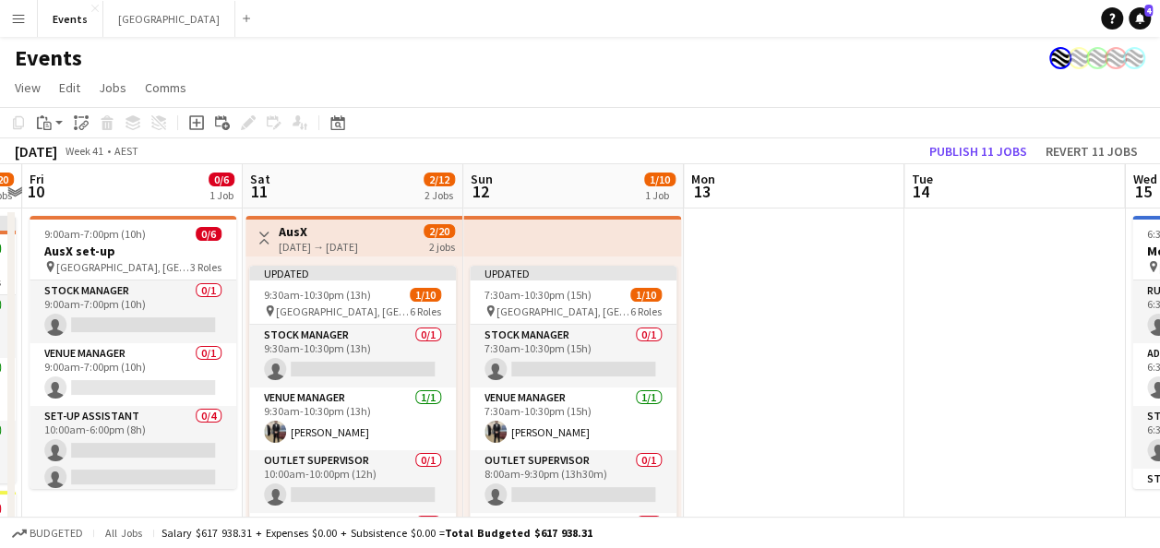
drag, startPoint x: 977, startPoint y: 378, endPoint x: 559, endPoint y: 387, distance: 417.3
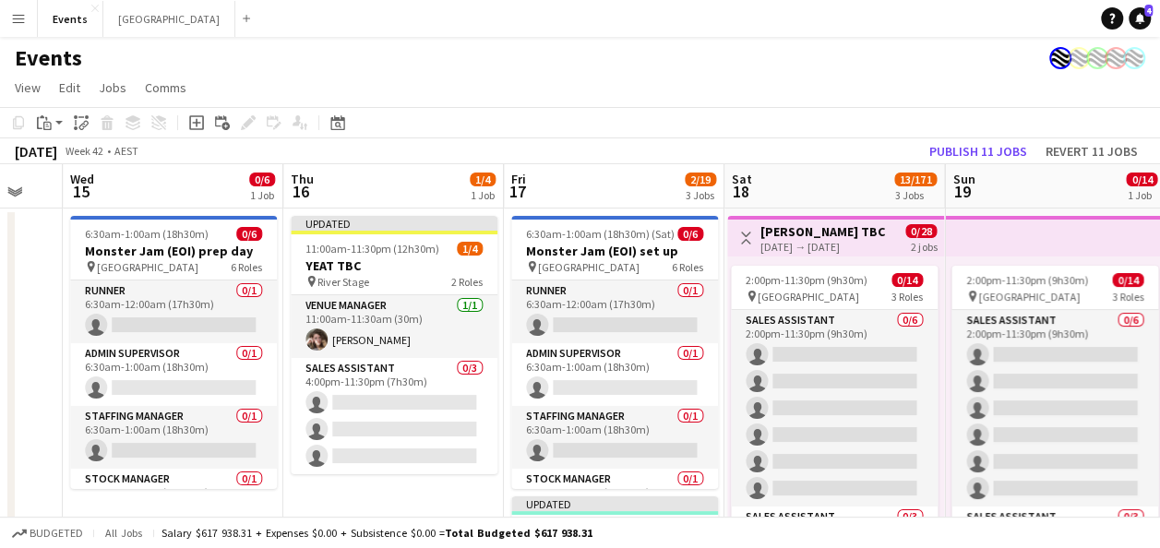
scroll to position [0, 834]
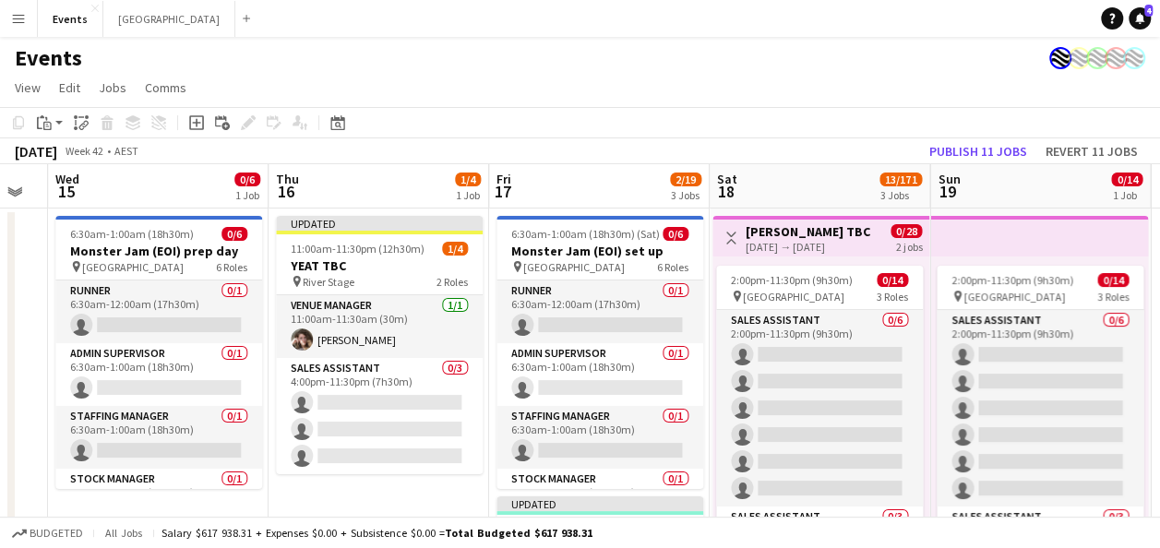
drag, startPoint x: 574, startPoint y: 378, endPoint x: 52, endPoint y: 414, distance: 523.7
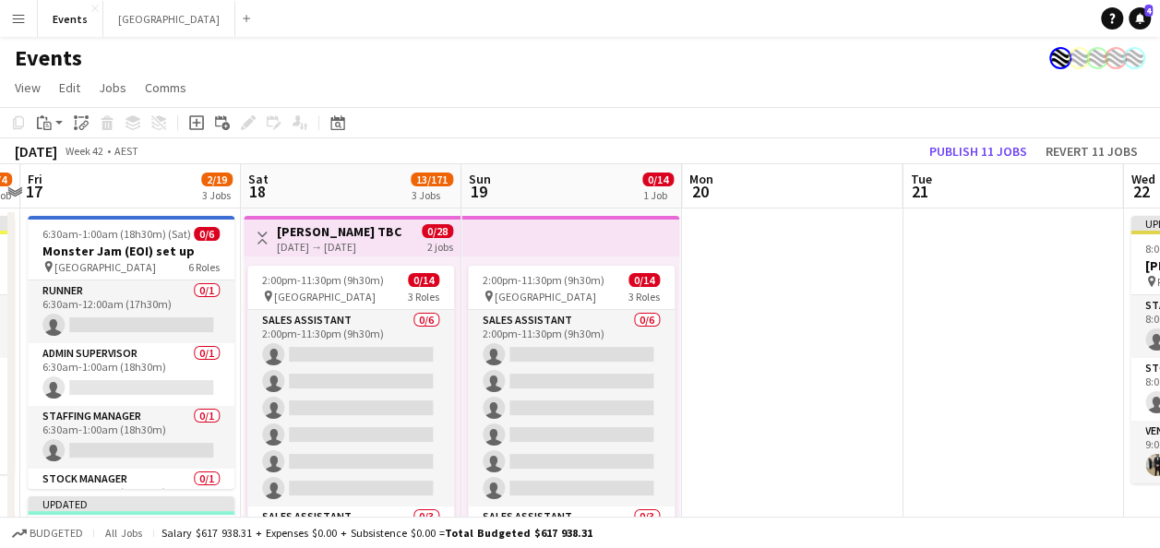
drag, startPoint x: 1008, startPoint y: 335, endPoint x: 539, endPoint y: 340, distance: 468.9
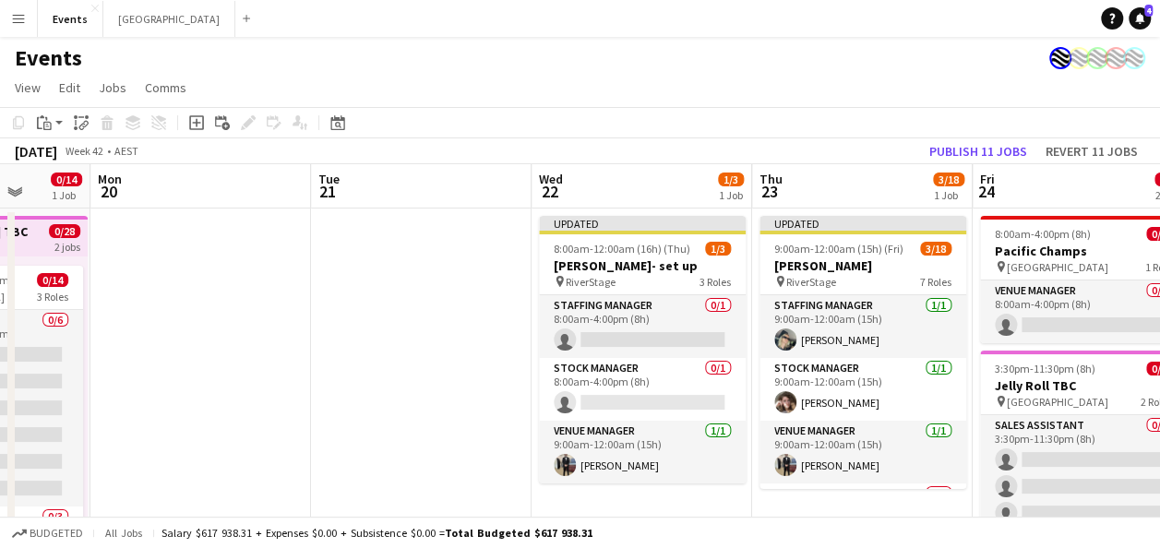
drag, startPoint x: 1001, startPoint y: 342, endPoint x: 467, endPoint y: 356, distance: 534.6
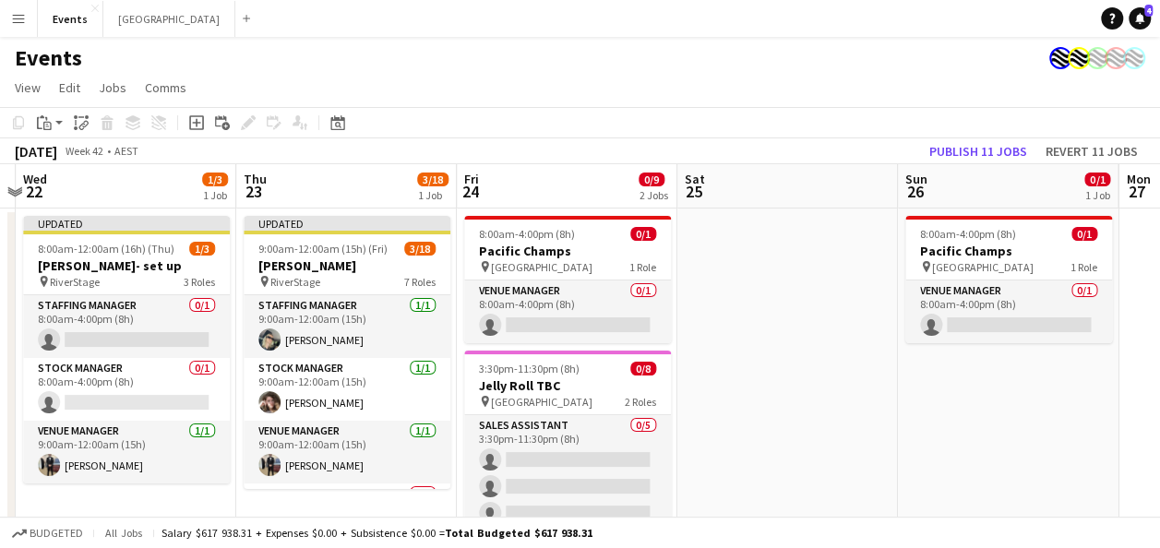
drag, startPoint x: 895, startPoint y: 358, endPoint x: 750, endPoint y: 370, distance: 145.4
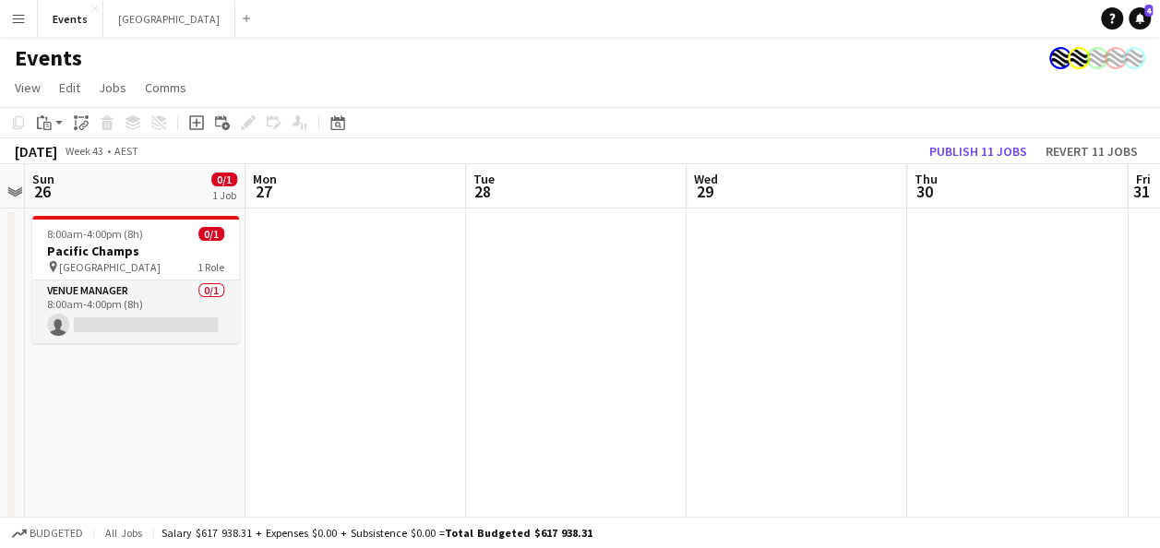
drag, startPoint x: 970, startPoint y: 368, endPoint x: 359, endPoint y: 363, distance: 611.1
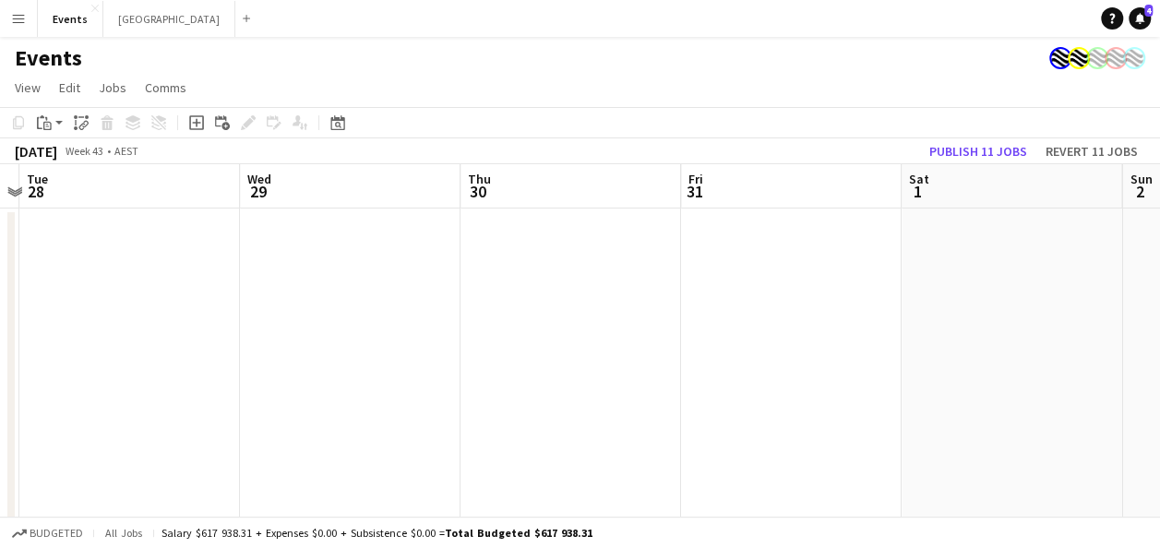
drag, startPoint x: 584, startPoint y: 361, endPoint x: 201, endPoint y: 361, distance: 383.0
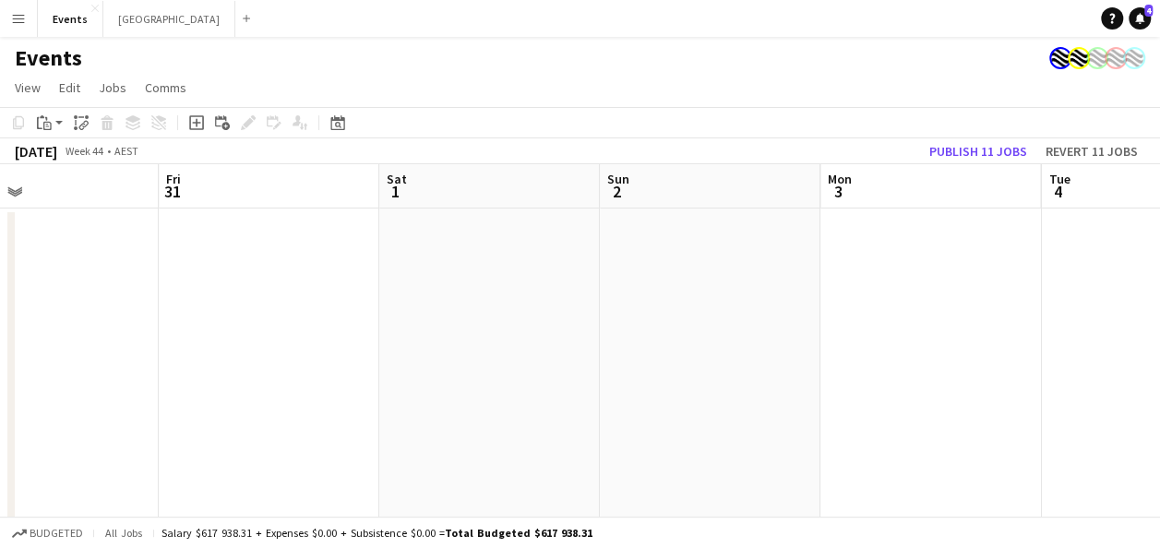
drag, startPoint x: 881, startPoint y: 359, endPoint x: 347, endPoint y: 364, distance: 533.5
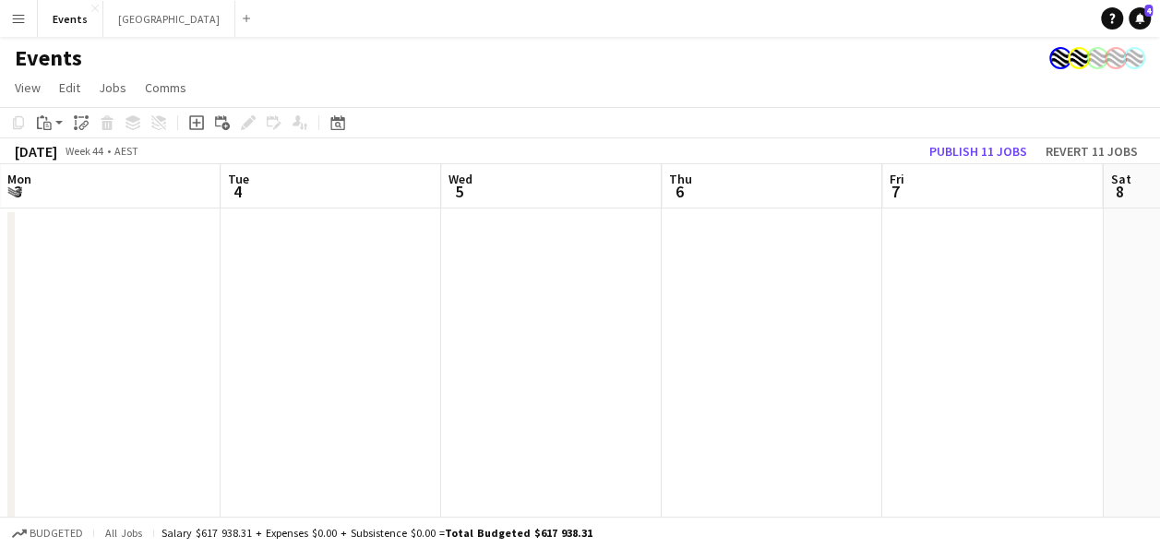
drag, startPoint x: 557, startPoint y: 377, endPoint x: 298, endPoint y: 384, distance: 258.5
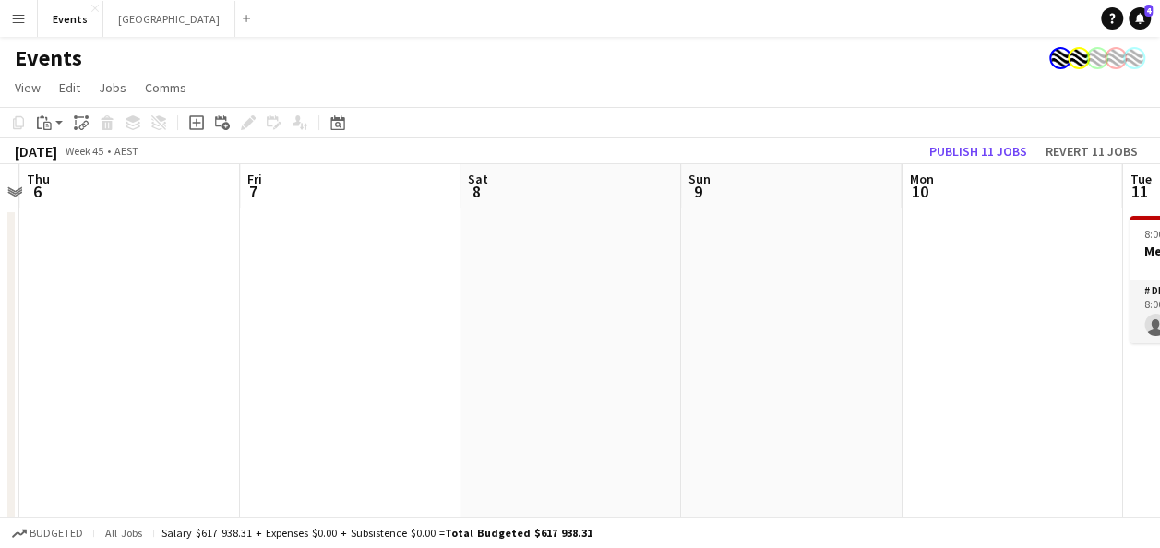
drag, startPoint x: 1084, startPoint y: 358, endPoint x: 469, endPoint y: 371, distance: 614.9
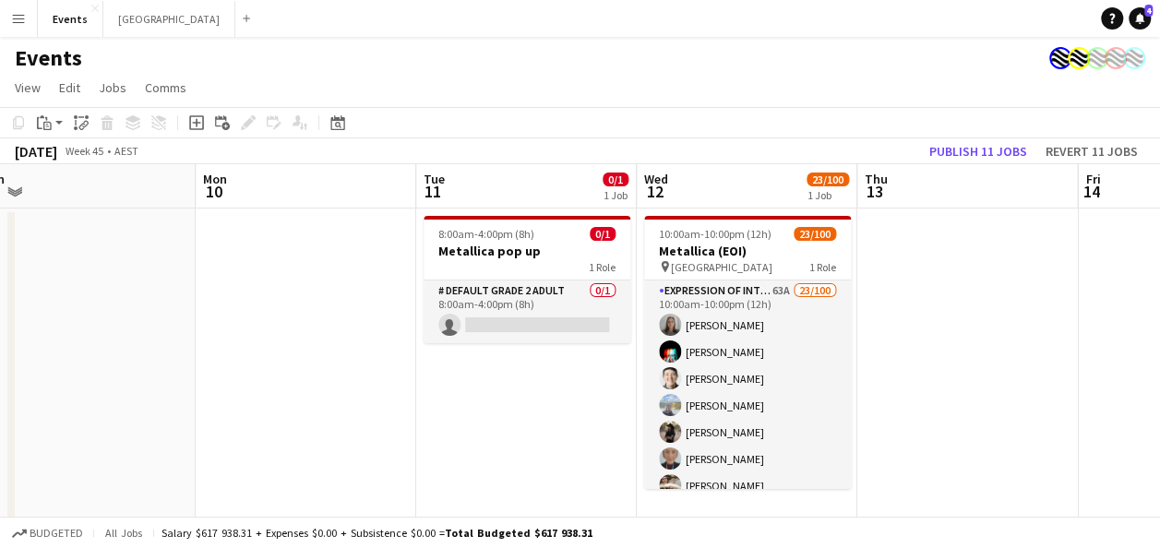
drag, startPoint x: 829, startPoint y: 359, endPoint x: 68, endPoint y: 360, distance: 760.6
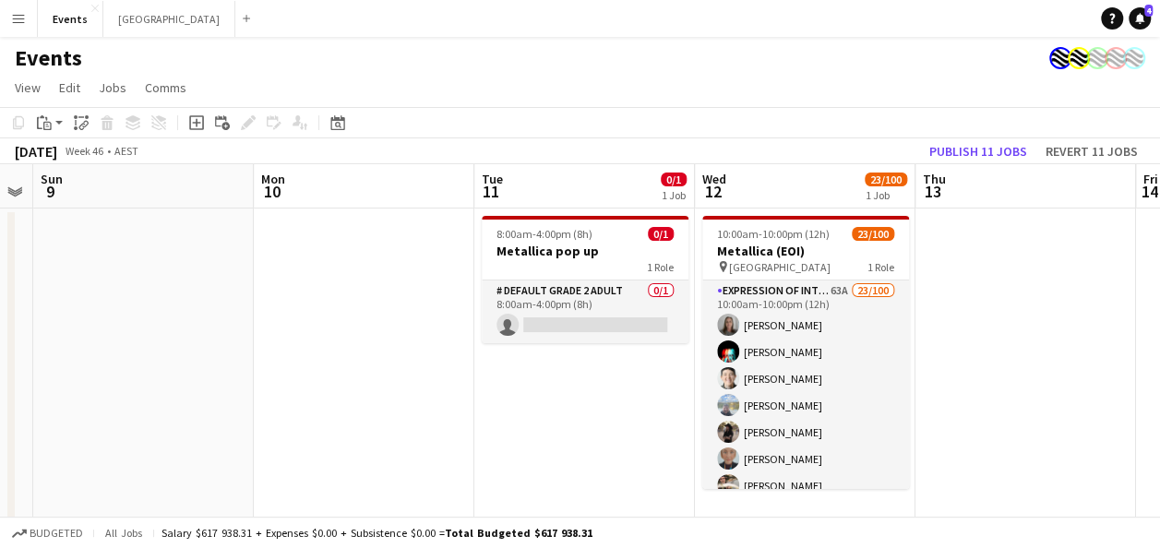
drag, startPoint x: 54, startPoint y: 380, endPoint x: 378, endPoint y: 373, distance: 324.1
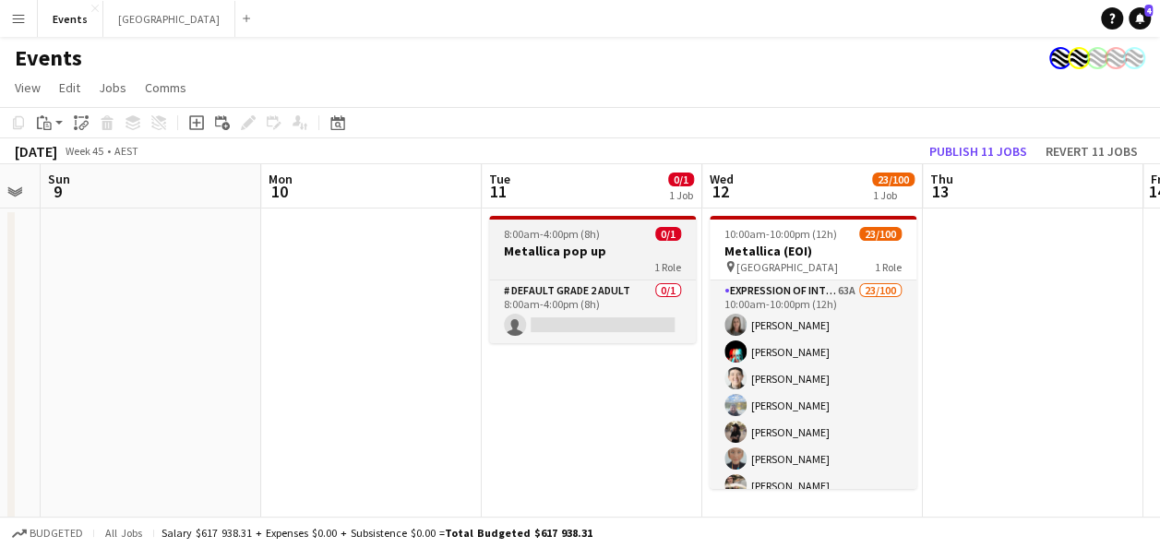
click at [613, 240] on div "8:00am-4:00pm (8h) 0/1" at bounding box center [592, 234] width 207 height 14
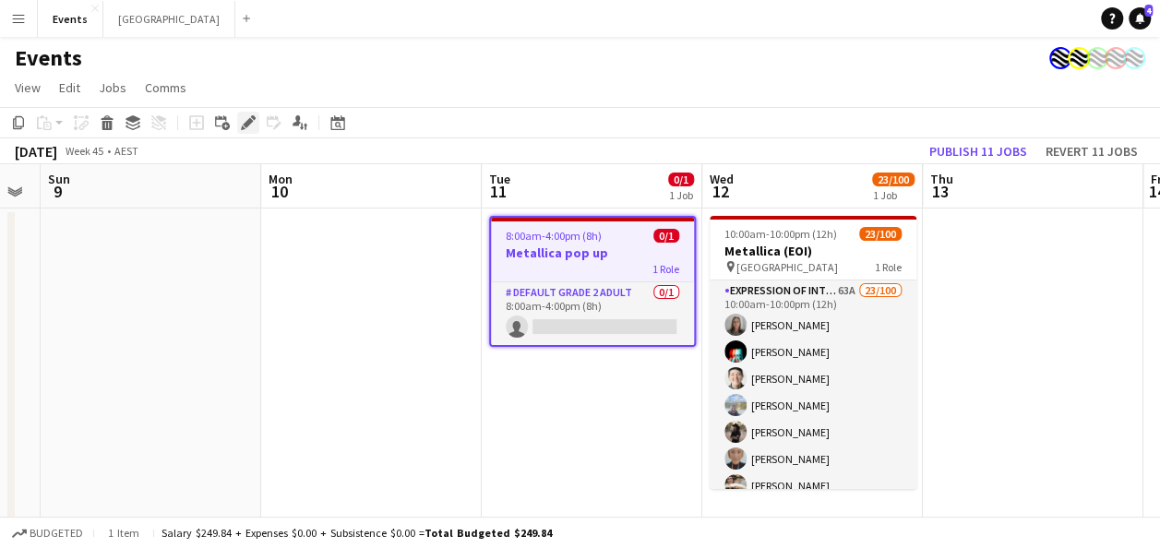
click at [241, 116] on icon "Edit" at bounding box center [248, 122] width 15 height 15
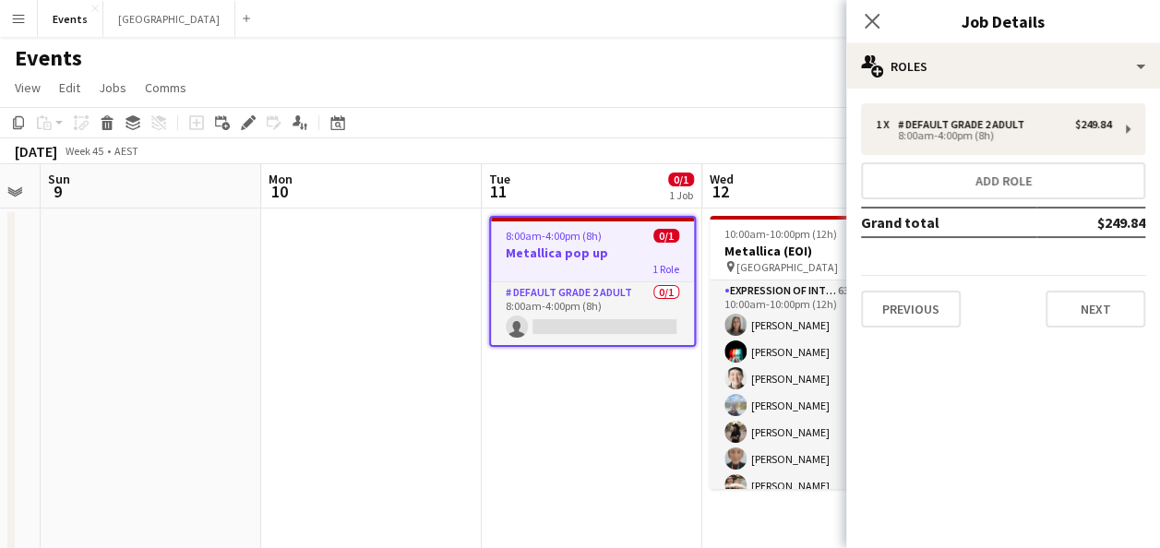
click at [1121, 287] on div "Previous Next" at bounding box center [1003, 301] width 284 height 53
click at [1115, 300] on button "Next" at bounding box center [1096, 309] width 100 height 37
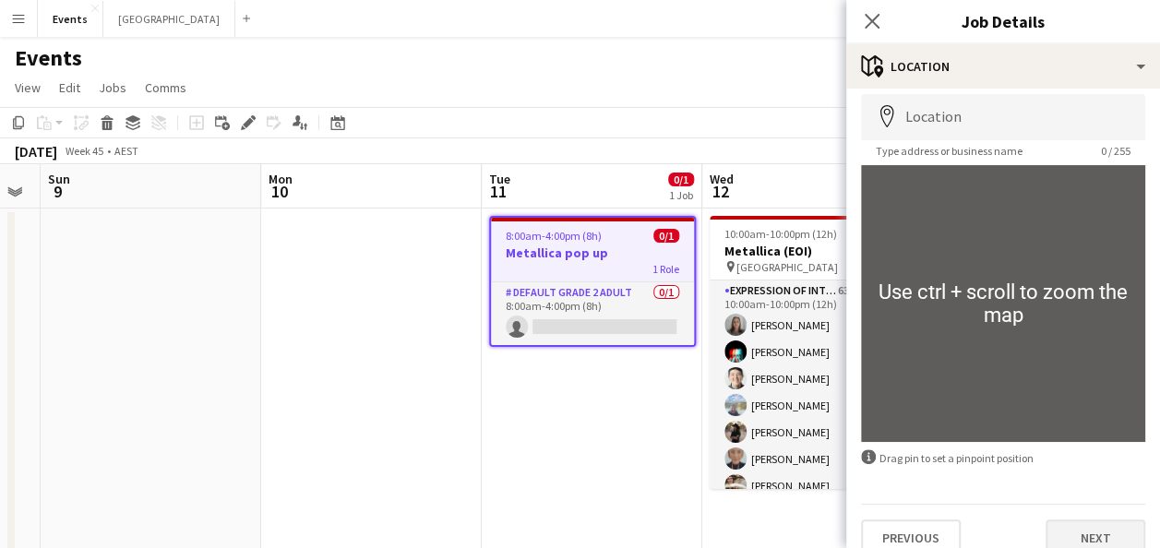
scroll to position [92, 0]
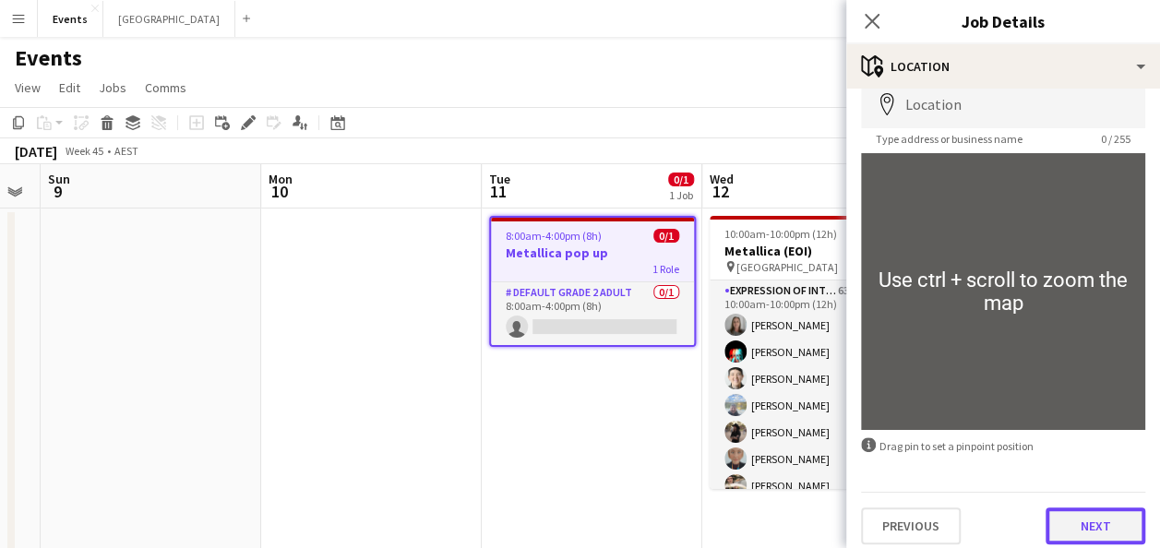
click at [1097, 528] on button "Next" at bounding box center [1096, 526] width 100 height 37
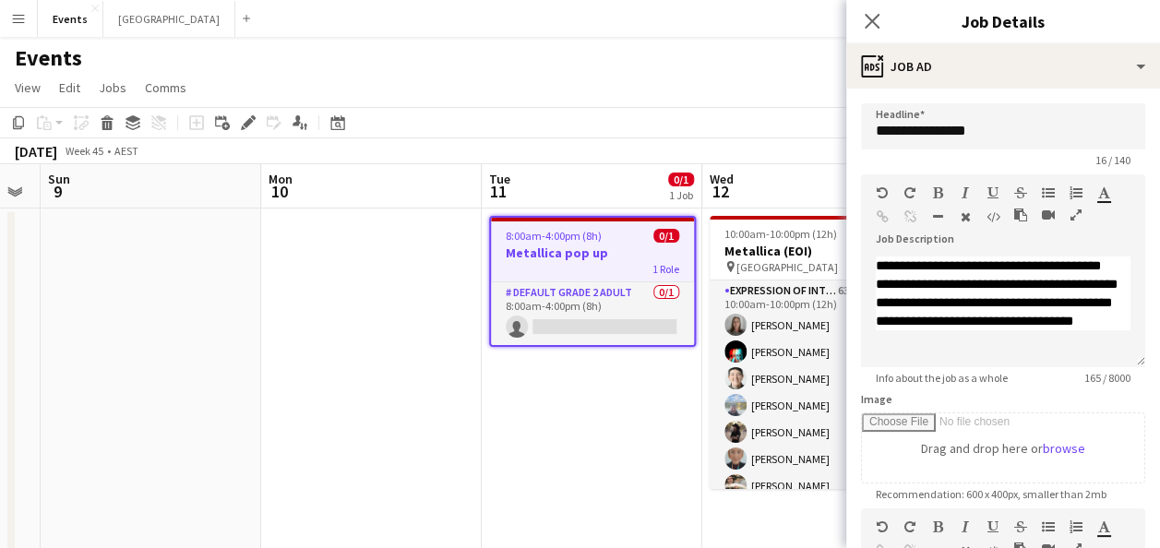
scroll to position [0, 0]
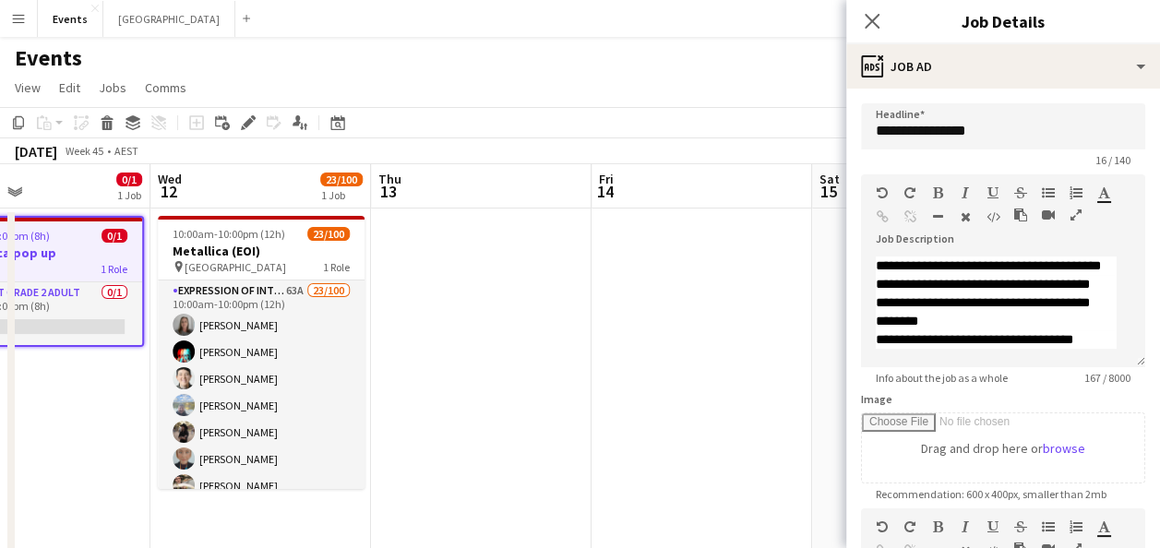
drag, startPoint x: 639, startPoint y: 425, endPoint x: 80, endPoint y: 428, distance: 558.4
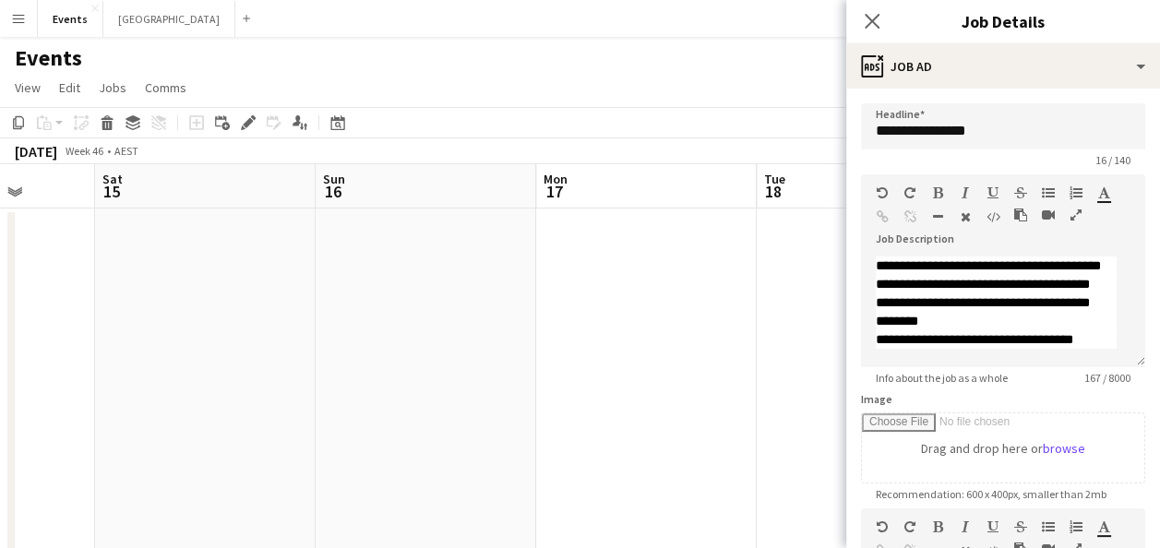
drag, startPoint x: 487, startPoint y: 410, endPoint x: 381, endPoint y: 368, distance: 114.0
drag, startPoint x: 641, startPoint y: 373, endPoint x: -97, endPoint y: 380, distance: 737.5
drag, startPoint x: 605, startPoint y: 393, endPoint x: 62, endPoint y: 388, distance: 543.7
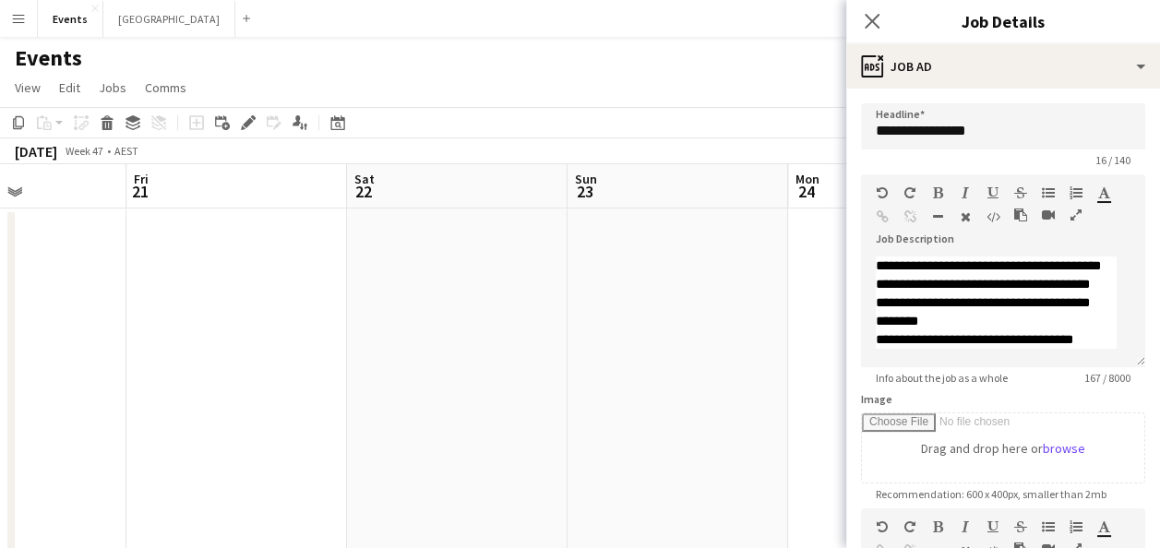
drag, startPoint x: 851, startPoint y: 399, endPoint x: 416, endPoint y: 407, distance: 434.8
drag, startPoint x: 416, startPoint y: 404, endPoint x: 465, endPoint y: 384, distance: 53.0
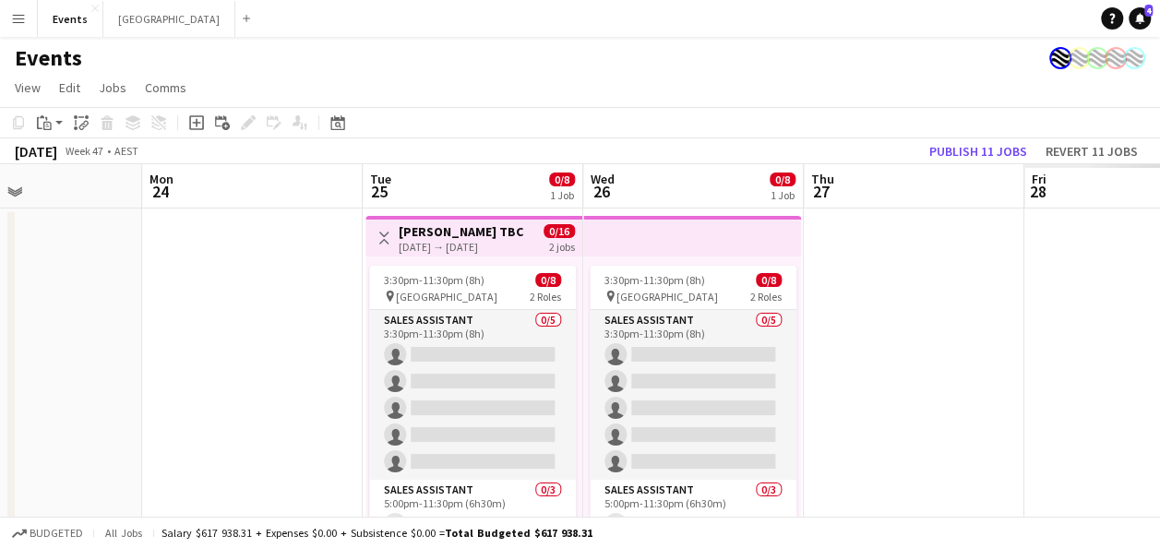
drag, startPoint x: 941, startPoint y: 288, endPoint x: 294, endPoint y: 286, distance: 647.0
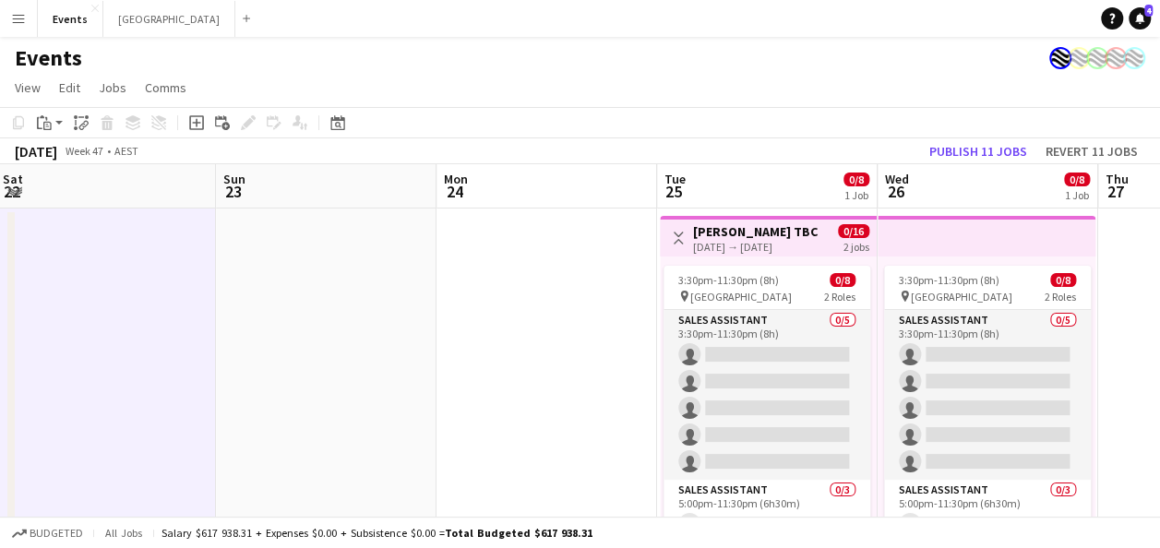
drag, startPoint x: 227, startPoint y: 267, endPoint x: 903, endPoint y: 268, distance: 675.6
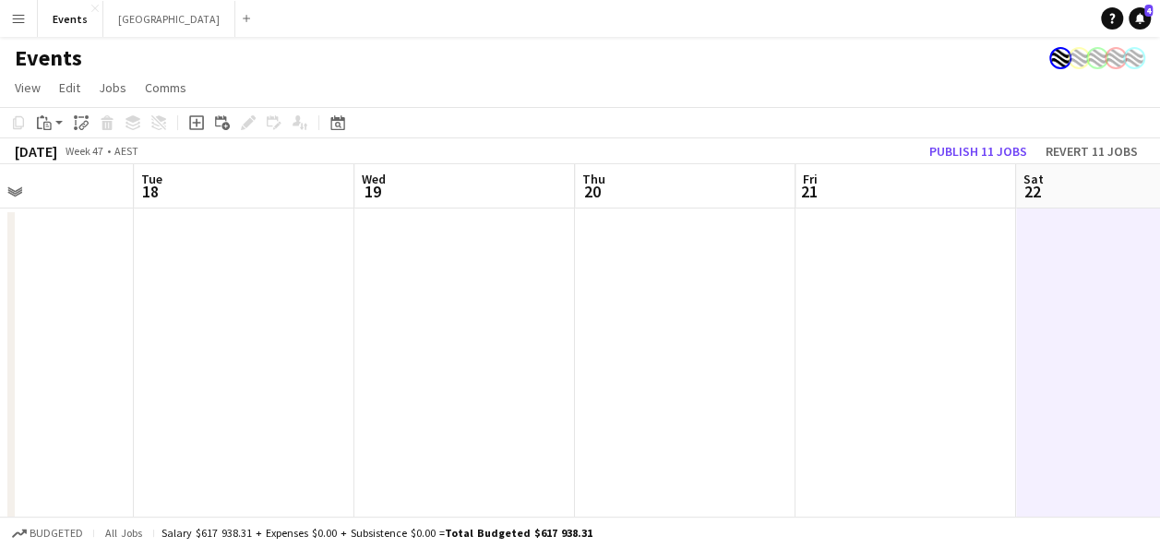
drag, startPoint x: 382, startPoint y: 280, endPoint x: 533, endPoint y: 351, distance: 167.2
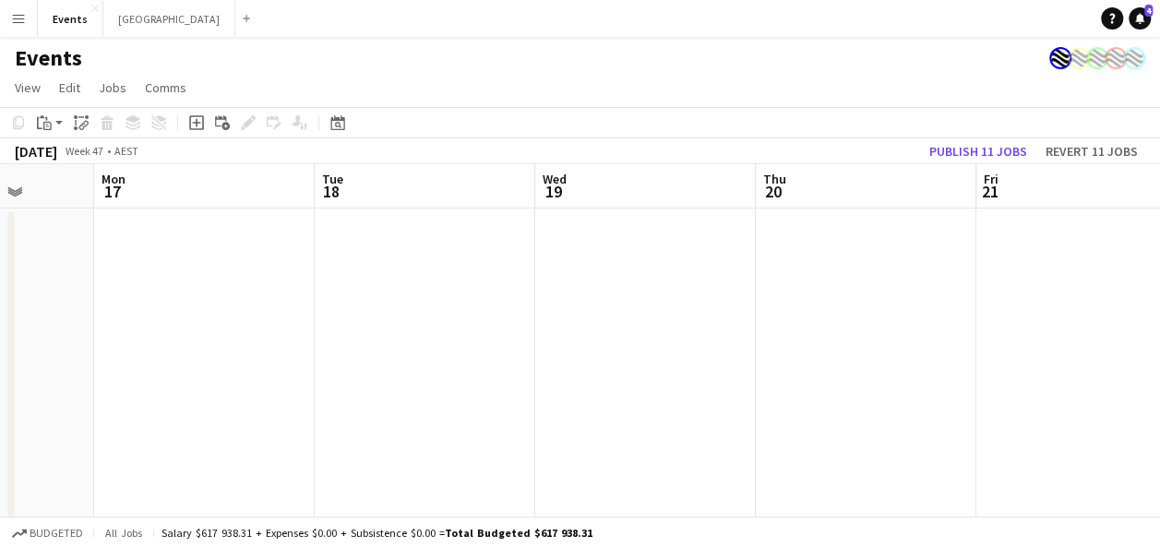
drag, startPoint x: 330, startPoint y: 345, endPoint x: 787, endPoint y: 365, distance: 458.2
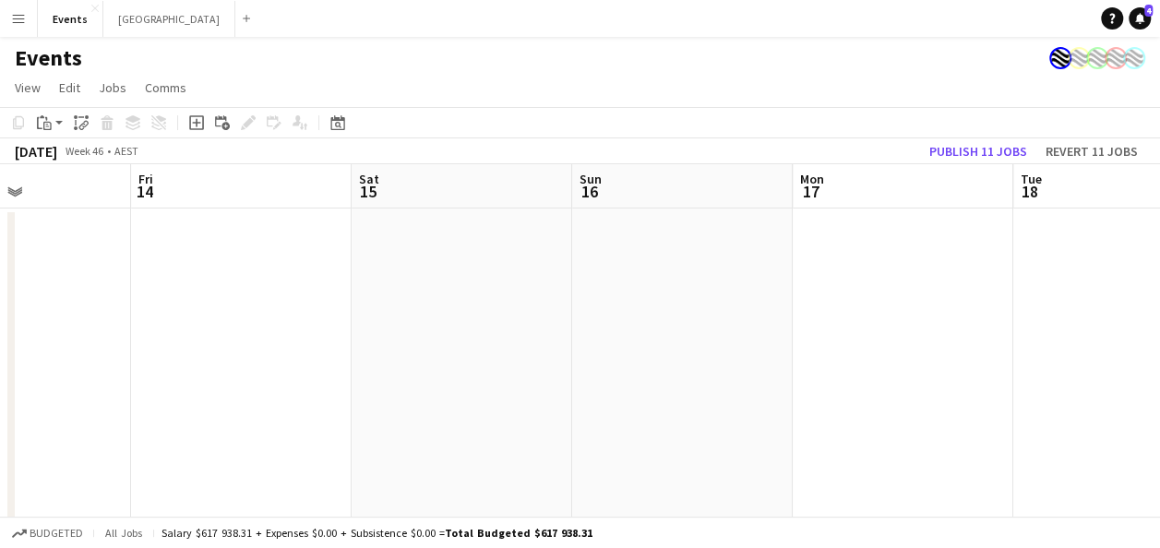
drag, startPoint x: 181, startPoint y: 332, endPoint x: 474, endPoint y: 330, distance: 293.5
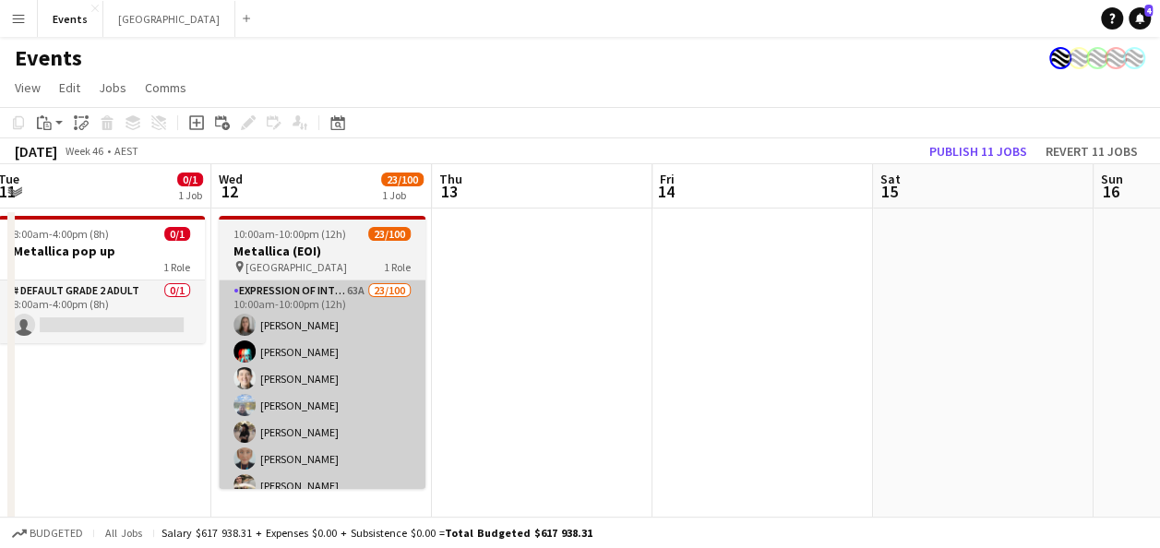
drag, startPoint x: 659, startPoint y: 330, endPoint x: 773, endPoint y: 342, distance: 115.0
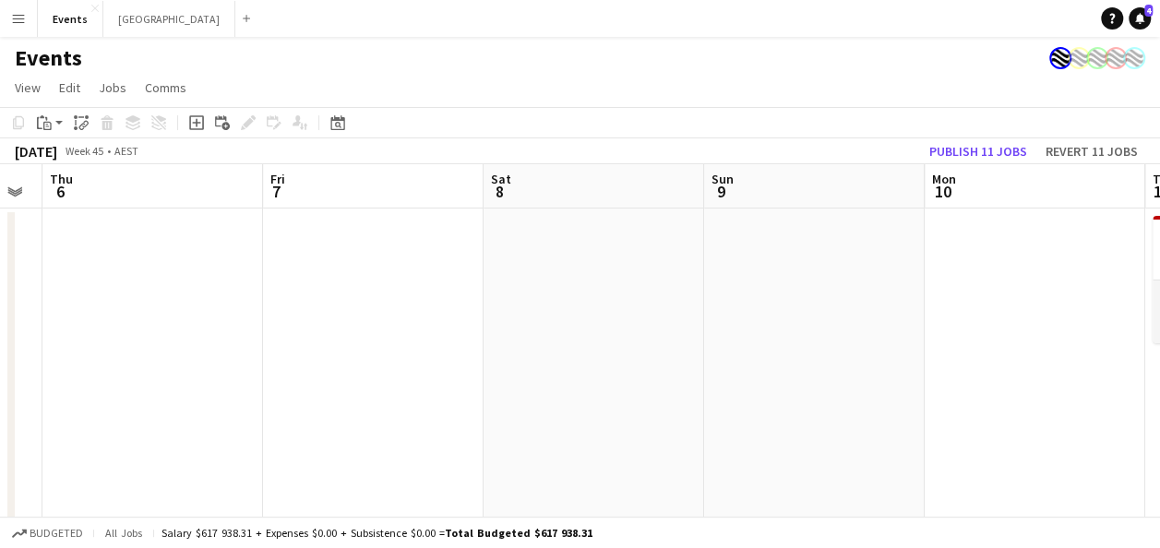
drag, startPoint x: 335, startPoint y: 292, endPoint x: 890, endPoint y: 308, distance: 555.0
drag, startPoint x: 373, startPoint y: 295, endPoint x: 696, endPoint y: 295, distance: 323.1
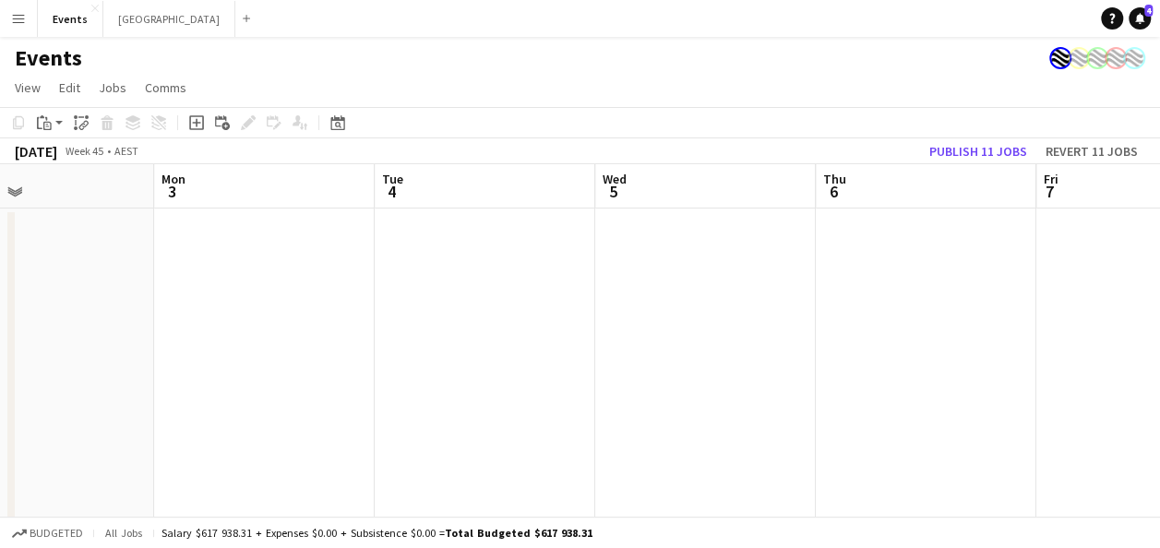
drag, startPoint x: 246, startPoint y: 290, endPoint x: 403, endPoint y: 294, distance: 157.9
drag, startPoint x: 390, startPoint y: 310, endPoint x: 522, endPoint y: 325, distance: 133.7
drag, startPoint x: 181, startPoint y: 305, endPoint x: 588, endPoint y: 318, distance: 407.2
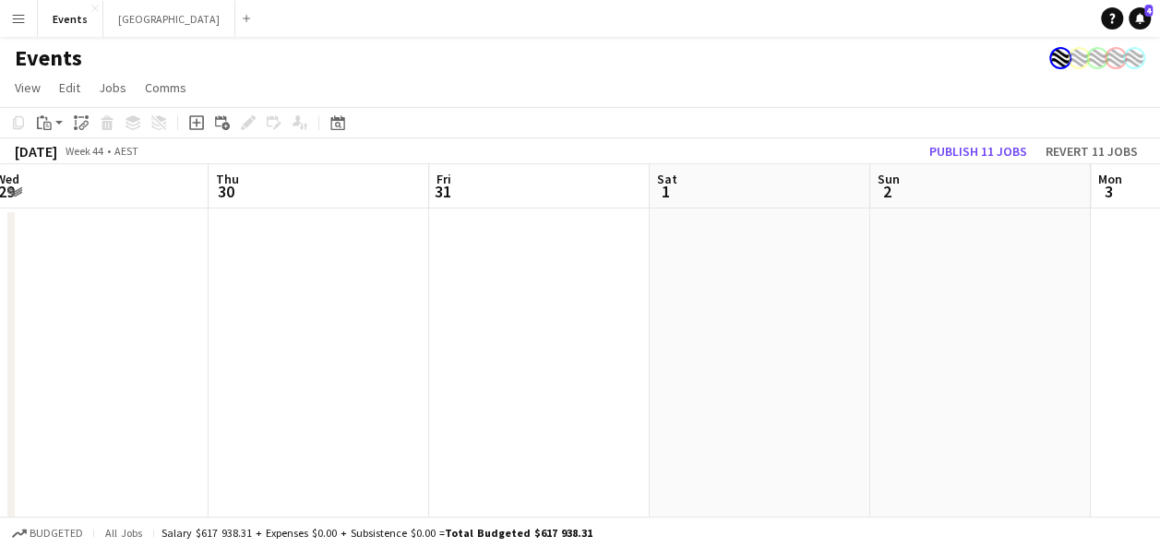
drag, startPoint x: 612, startPoint y: 322, endPoint x: 810, endPoint y: 322, distance: 198.4
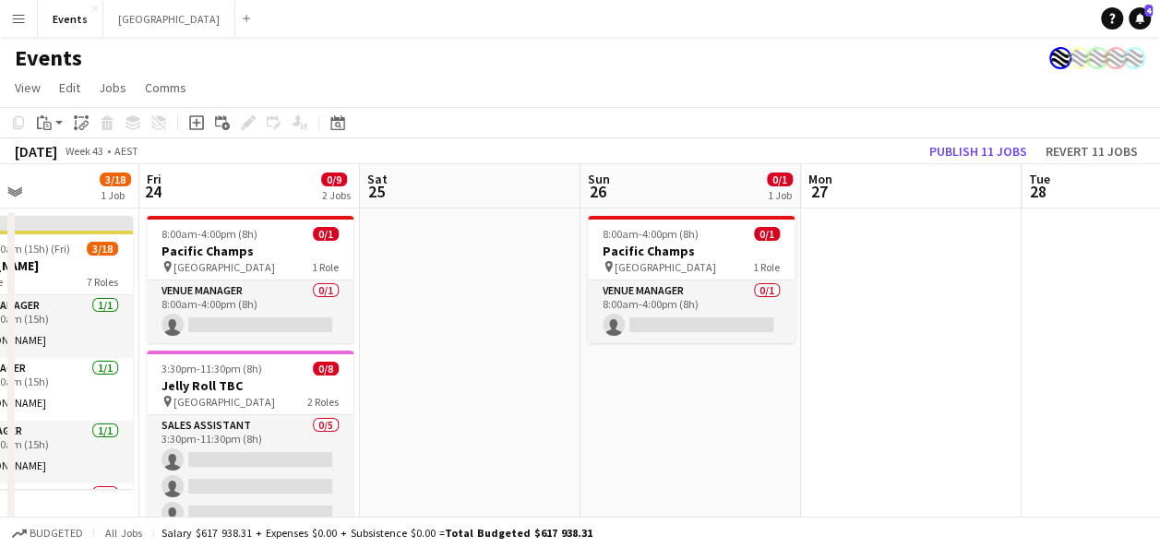
drag, startPoint x: 260, startPoint y: 318, endPoint x: 865, endPoint y: 329, distance: 604.7
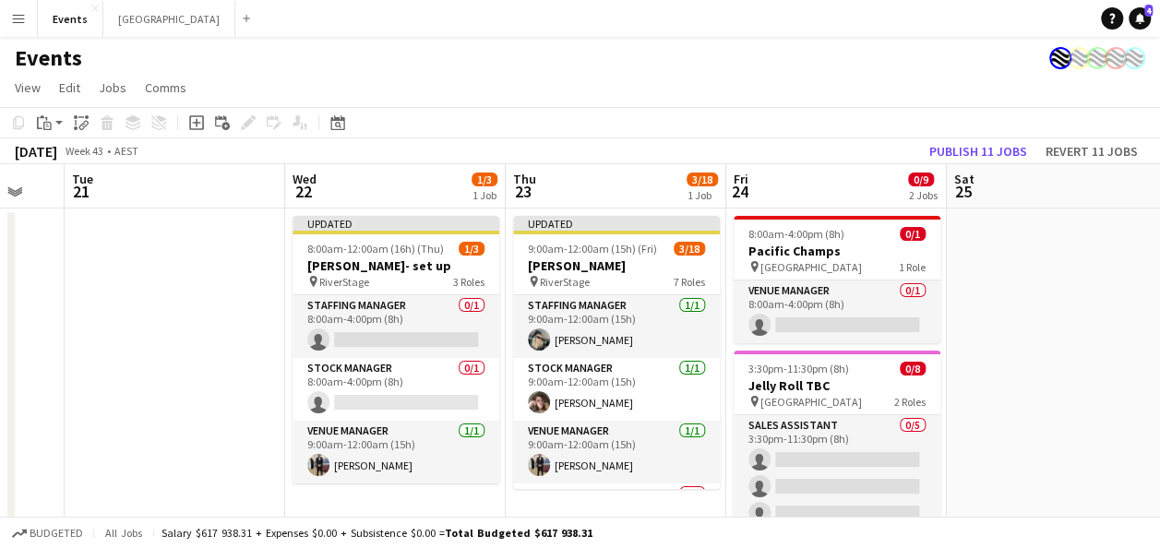
drag, startPoint x: 414, startPoint y: 322, endPoint x: 1102, endPoint y: 325, distance: 688.6
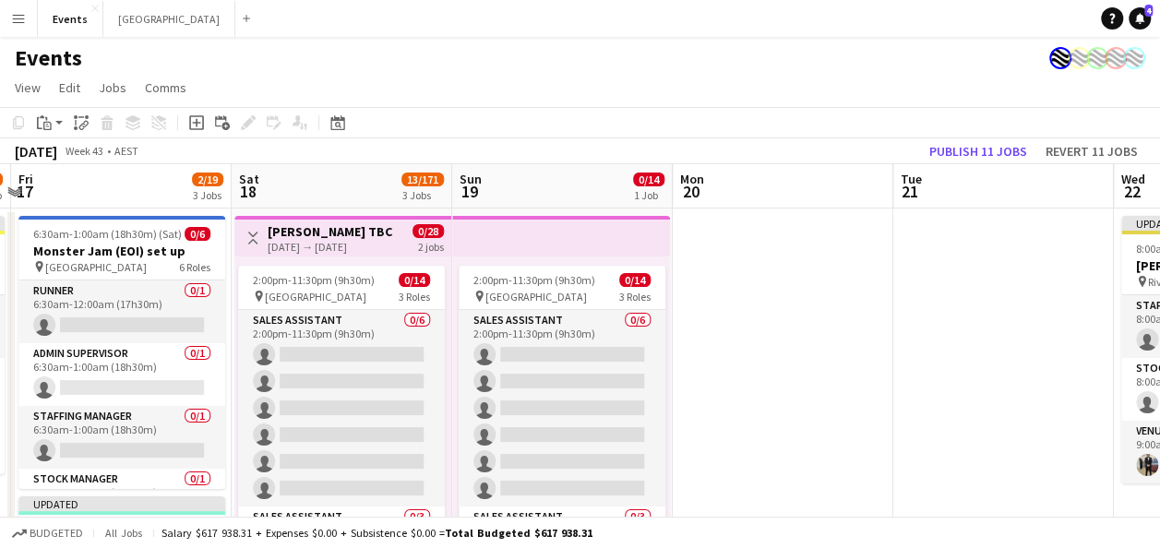
drag, startPoint x: 118, startPoint y: 300, endPoint x: 839, endPoint y: 279, distance: 721.2
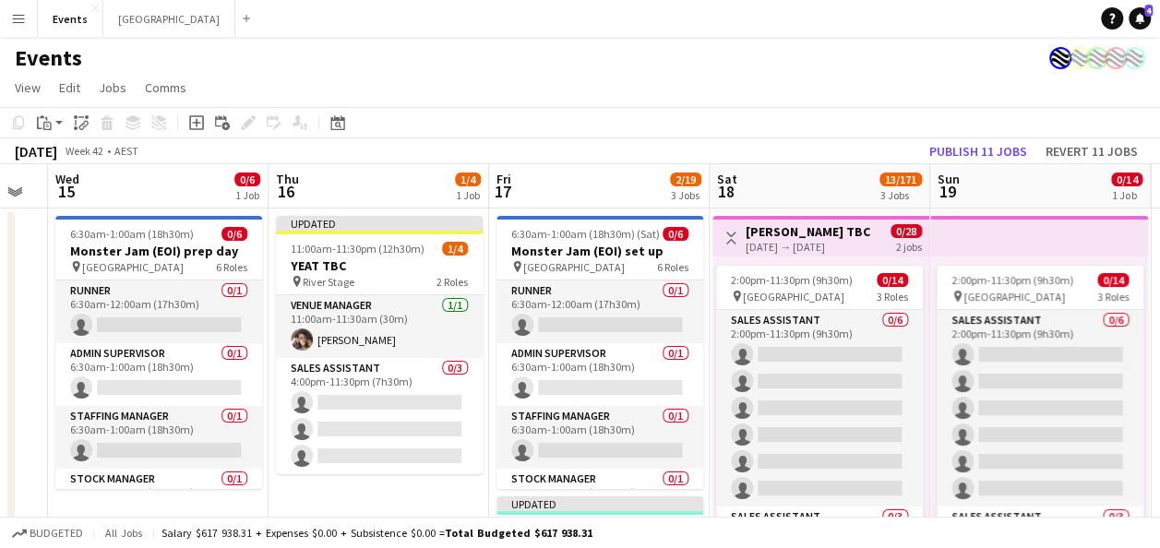
scroll to position [0, 644]
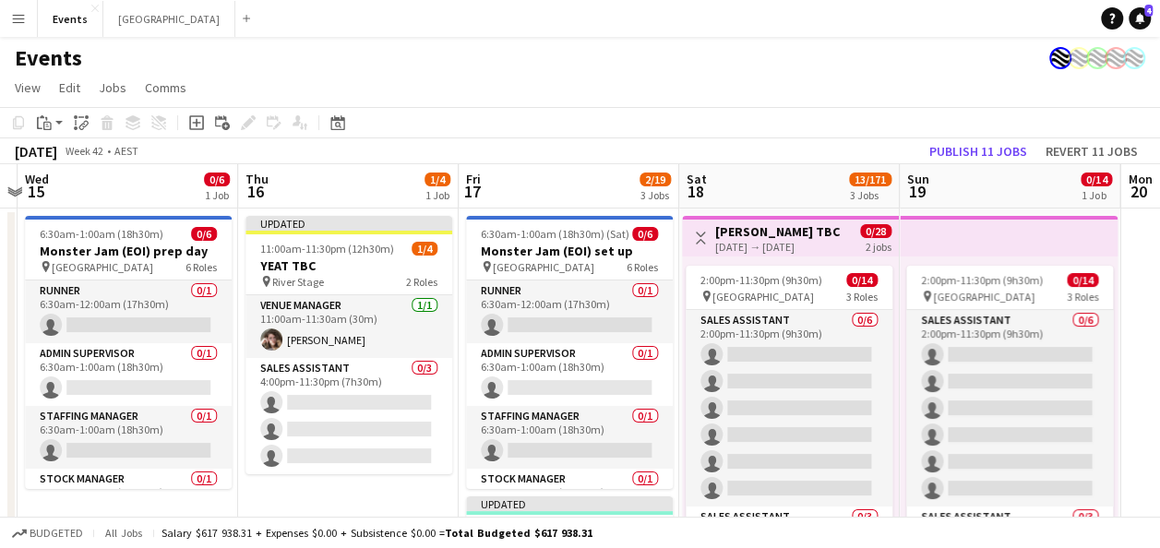
drag, startPoint x: 193, startPoint y: 231, endPoint x: 631, endPoint y: 284, distance: 441.7
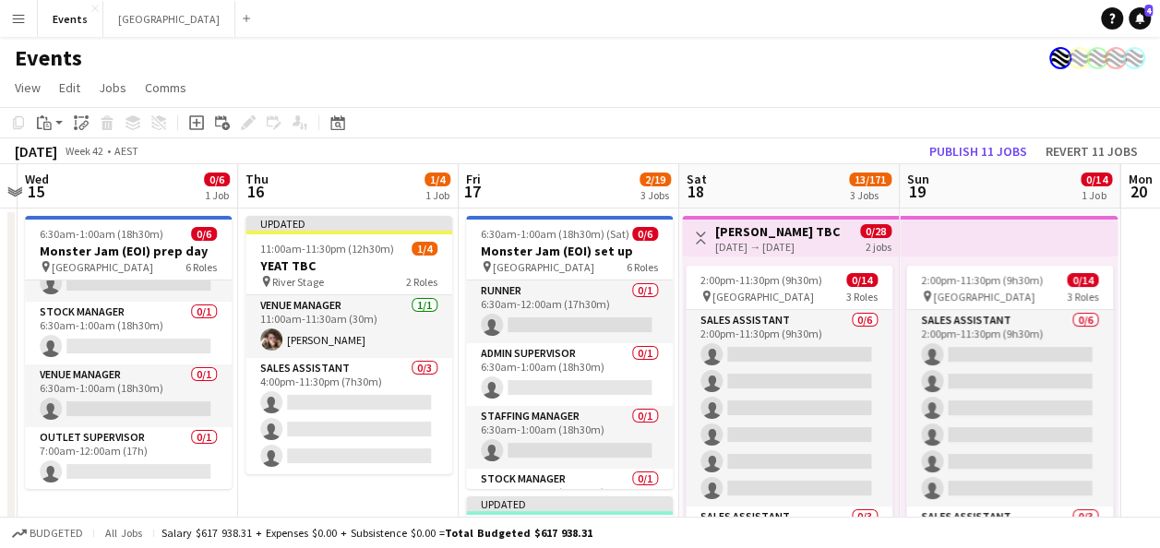
scroll to position [0, 620]
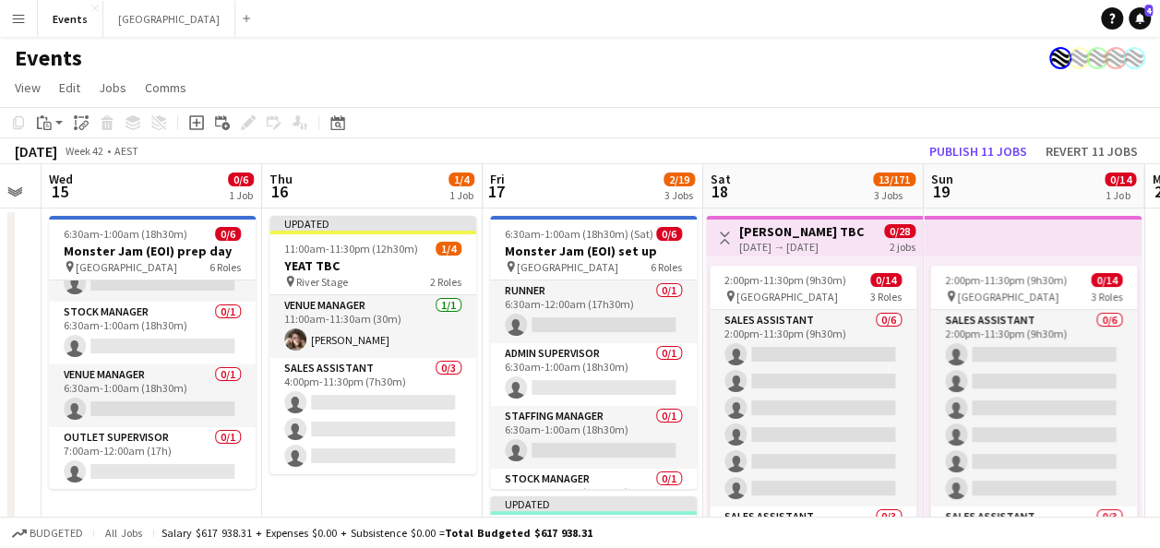
drag, startPoint x: 330, startPoint y: 512, endPoint x: 295, endPoint y: 498, distance: 37.7
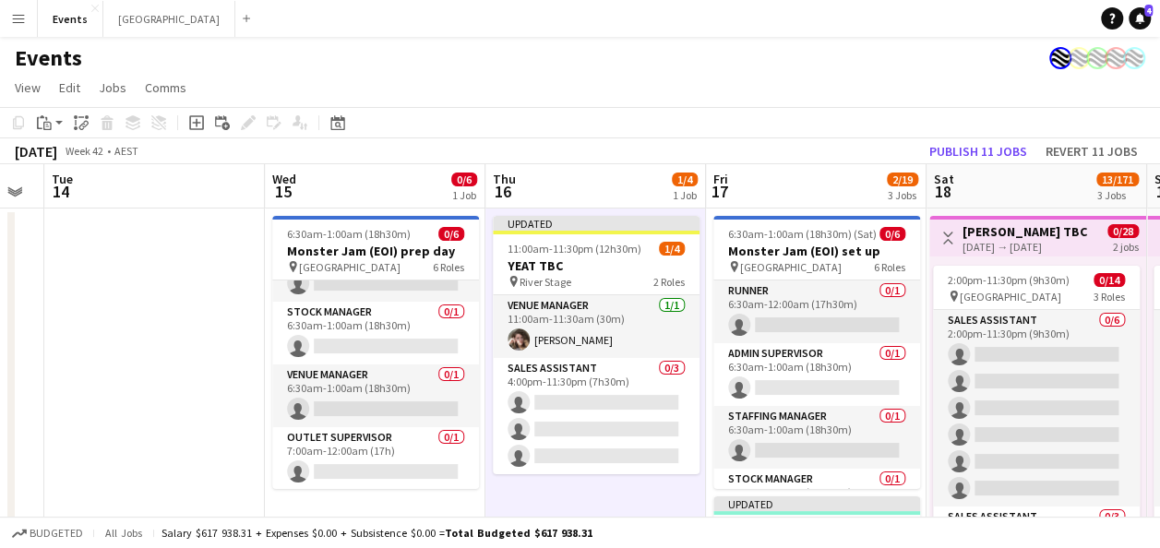
drag, startPoint x: 293, startPoint y: 497, endPoint x: 234, endPoint y: 446, distance: 77.9
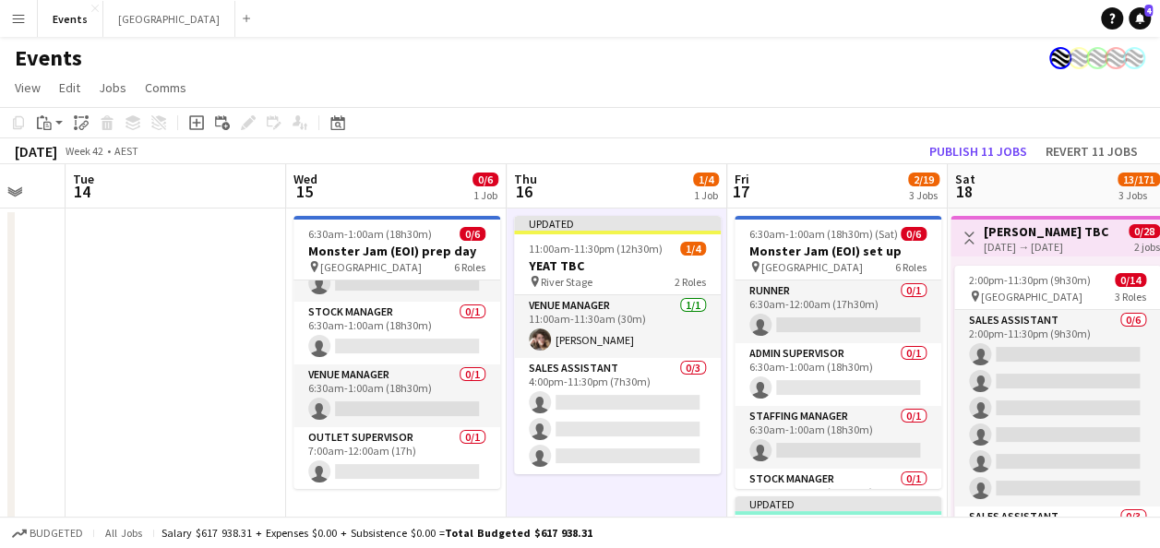
scroll to position [0, 566]
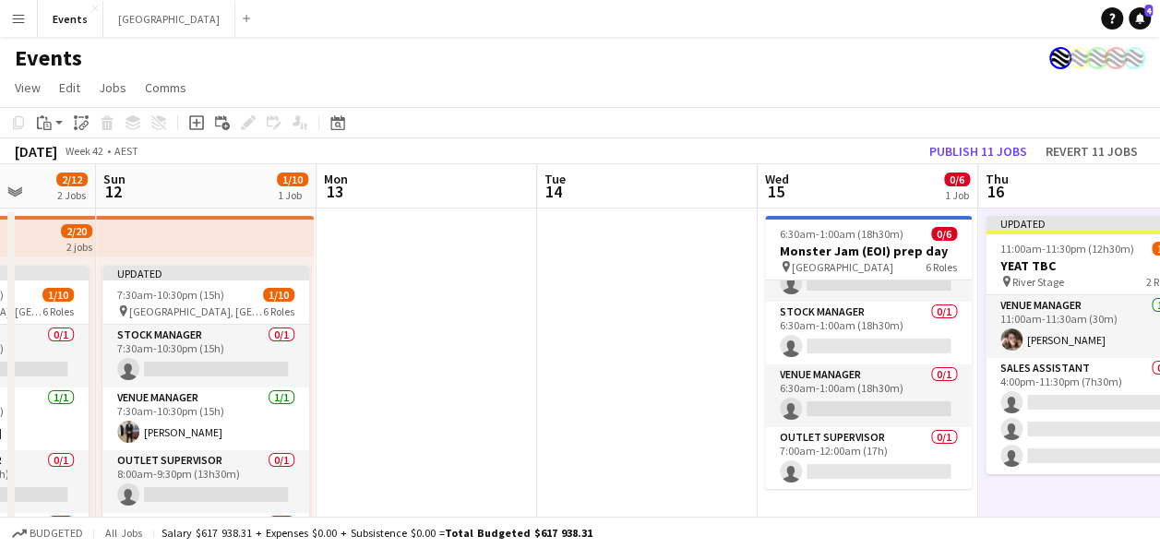
drag, startPoint x: 73, startPoint y: 405, endPoint x: 545, endPoint y: 398, distance: 471.7
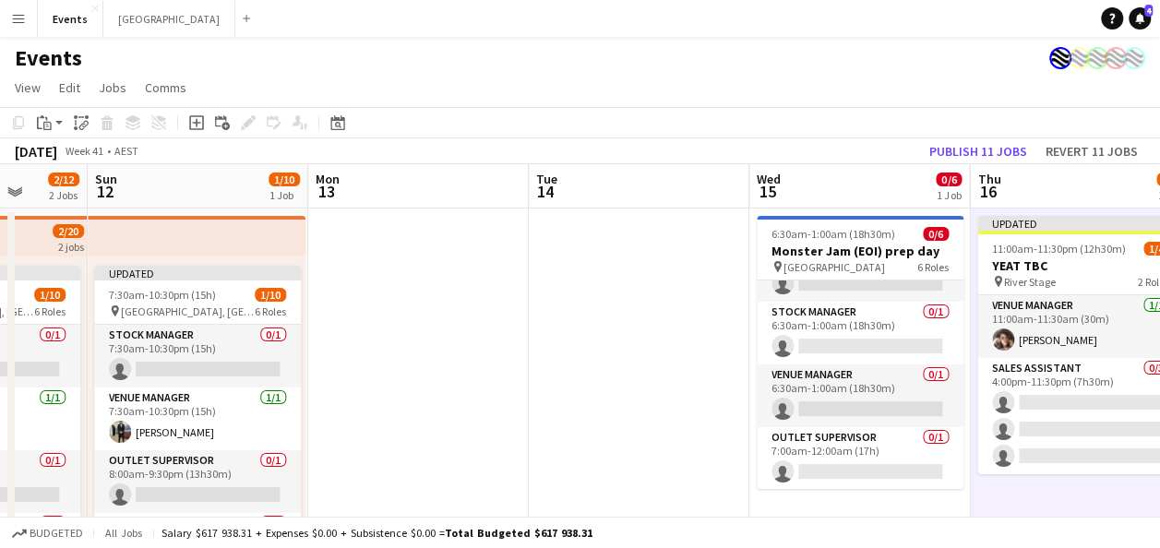
scroll to position [0, 797]
drag, startPoint x: 398, startPoint y: 384, endPoint x: 388, endPoint y: 364, distance: 22.7
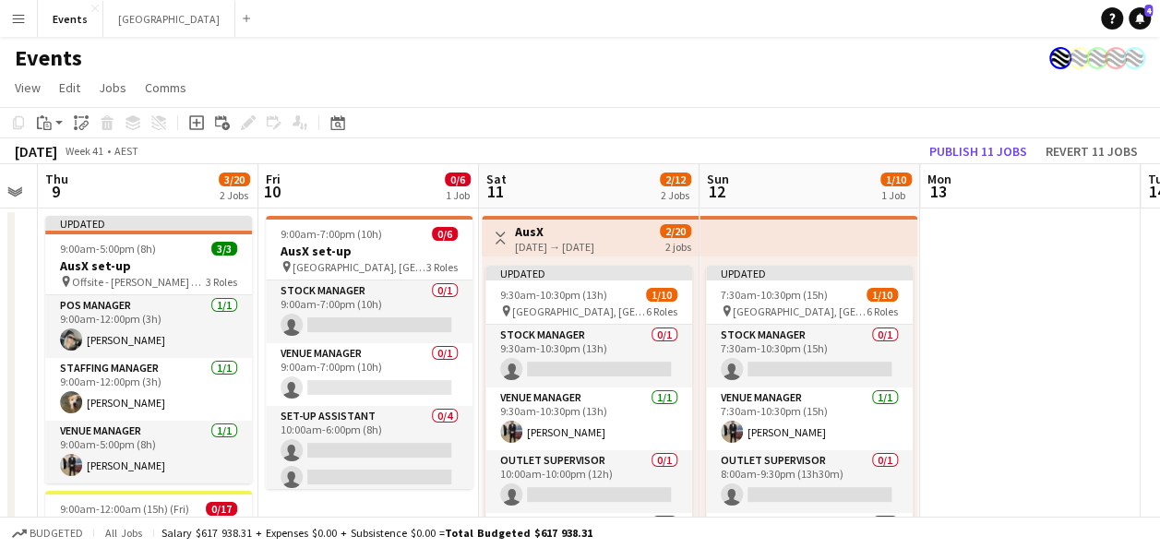
drag, startPoint x: 342, startPoint y: 338, endPoint x: 923, endPoint y: 335, distance: 581.5
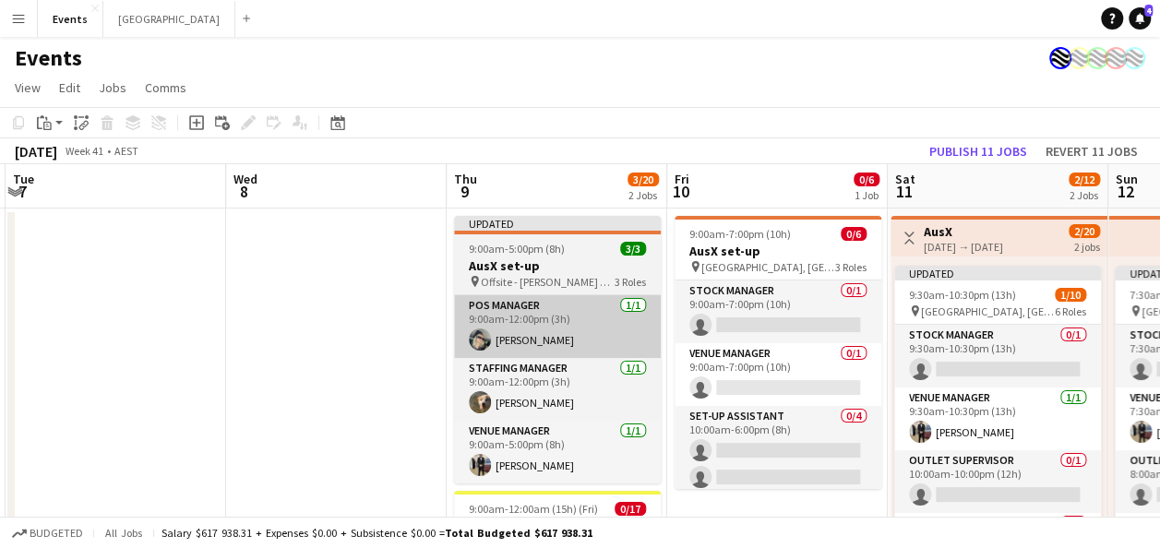
drag, startPoint x: 135, startPoint y: 332, endPoint x: 724, endPoint y: 331, distance: 588.9
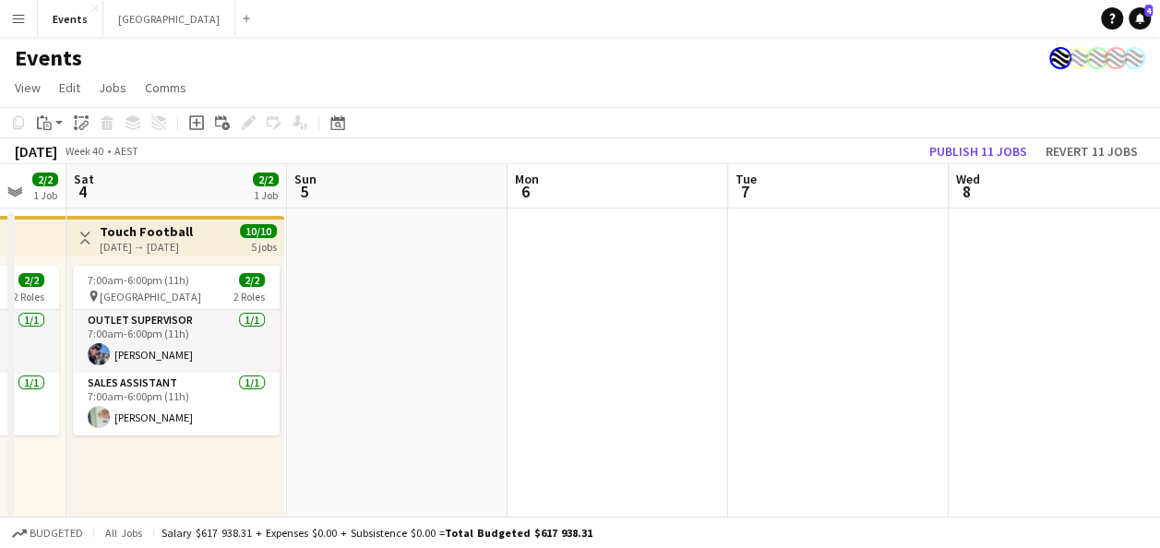
drag, startPoint x: 522, startPoint y: 329, endPoint x: 653, endPoint y: 338, distance: 131.4
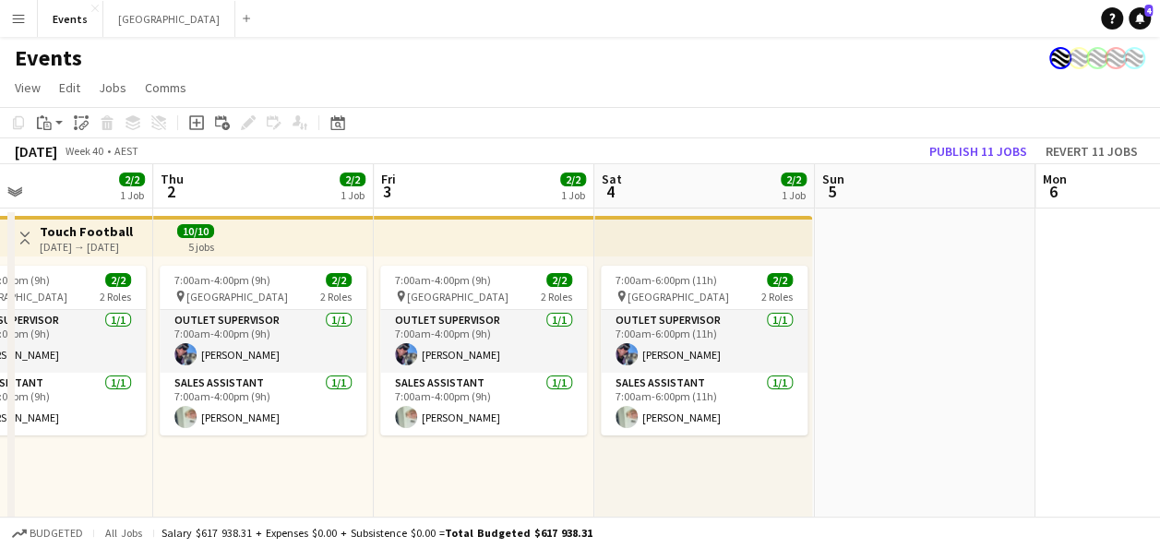
drag, startPoint x: 462, startPoint y: 341, endPoint x: 989, endPoint y: 334, distance: 528.0
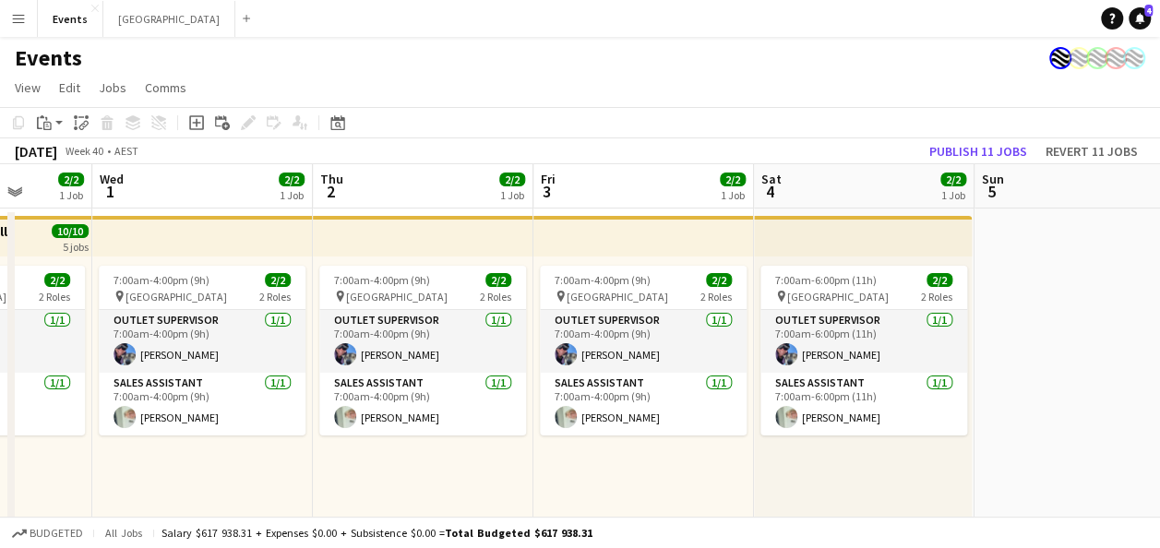
scroll to position [0, 571]
drag, startPoint x: 143, startPoint y: 353, endPoint x: 292, endPoint y: 402, distance: 156.4
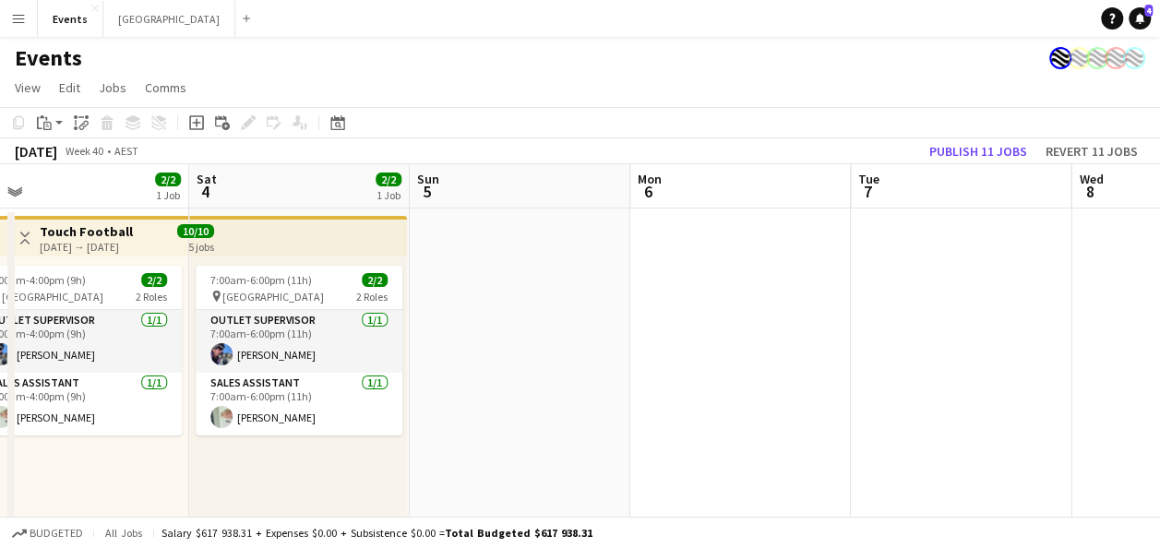
drag, startPoint x: 1103, startPoint y: 307, endPoint x: 539, endPoint y: 407, distance: 572.7
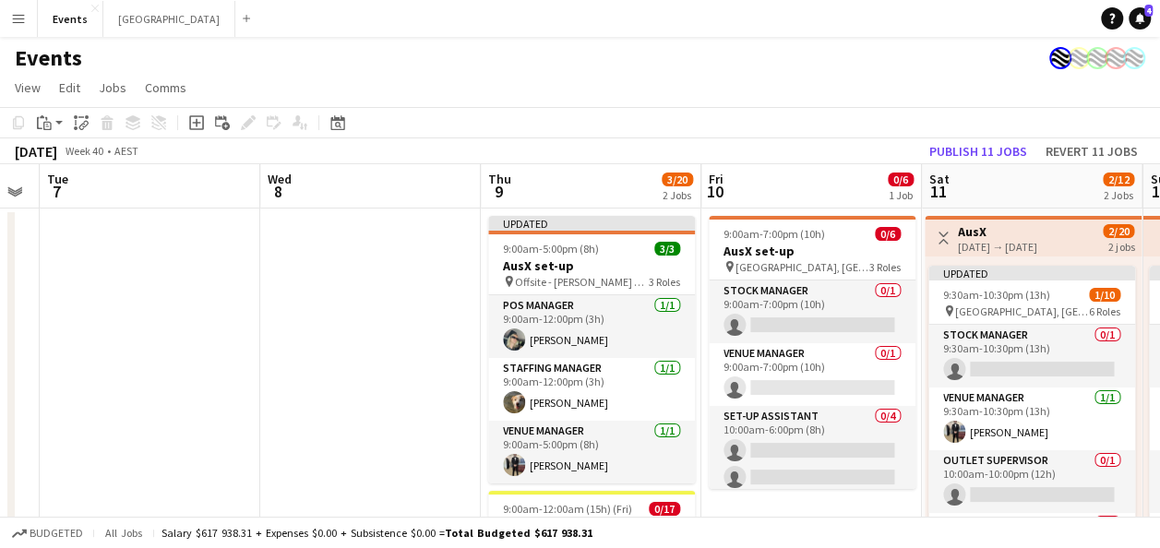
drag, startPoint x: 1086, startPoint y: 340, endPoint x: 278, endPoint y: 364, distance: 808.9
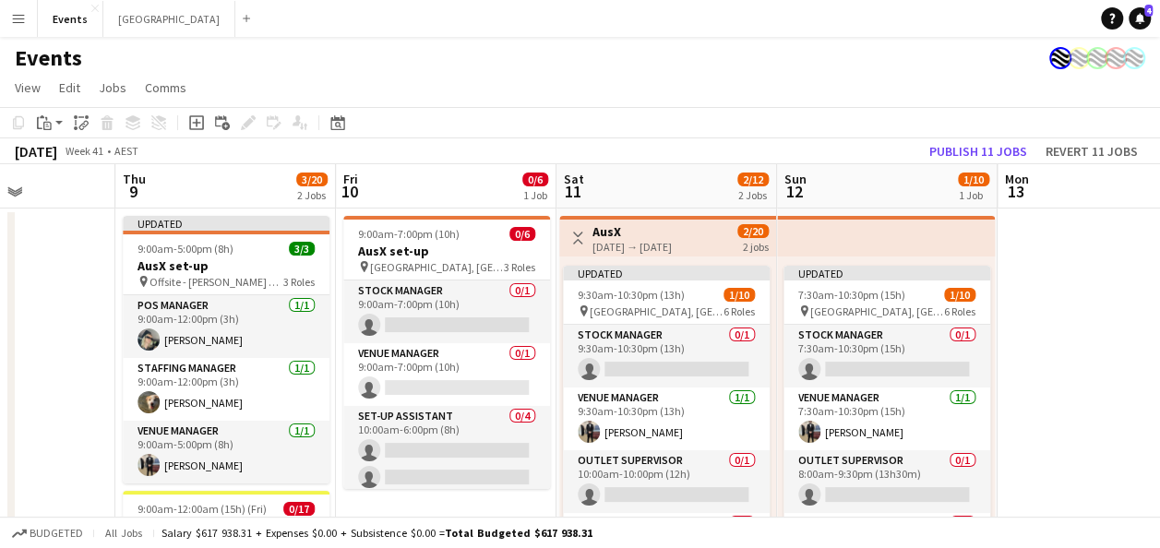
scroll to position [0, 559]
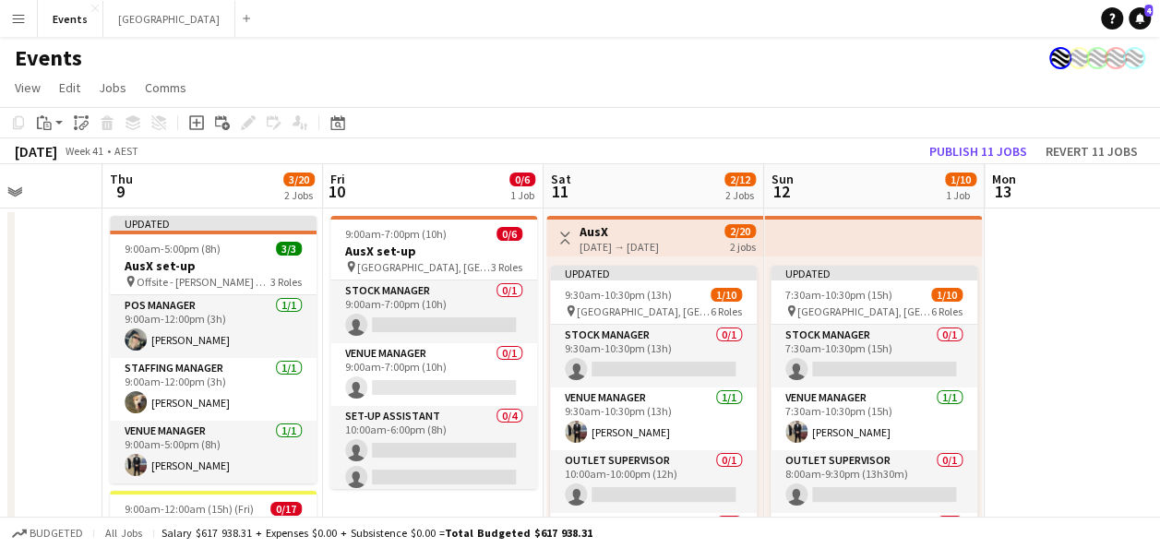
drag, startPoint x: 408, startPoint y: 347, endPoint x: 25, endPoint y: 382, distance: 384.6
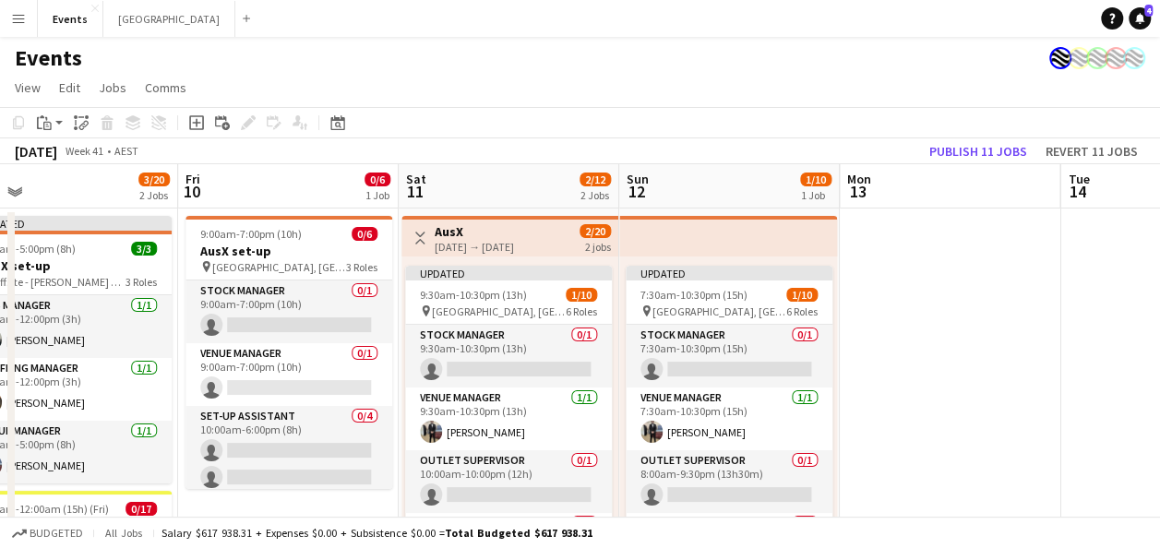
drag, startPoint x: 1099, startPoint y: 305, endPoint x: 593, endPoint y: 342, distance: 508.1
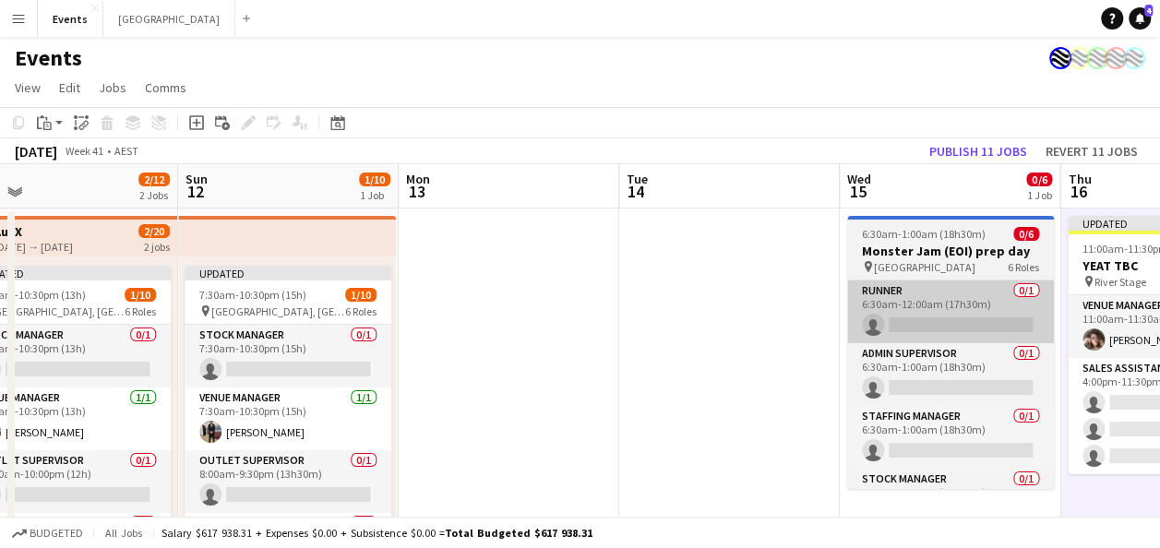
scroll to position [0, 804]
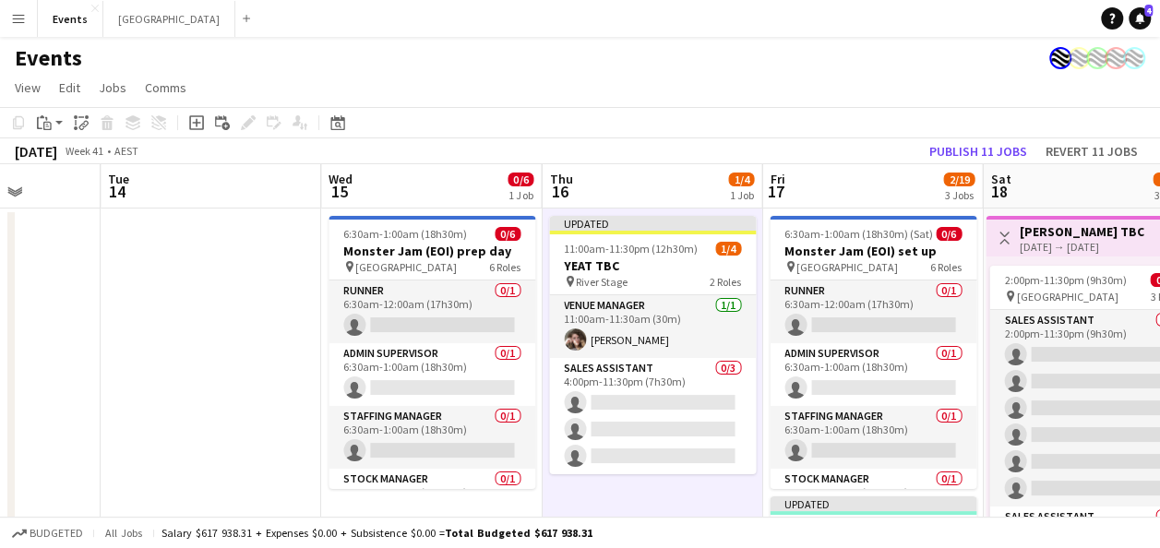
drag, startPoint x: 1069, startPoint y: 322, endPoint x: 565, endPoint y: 362, distance: 505.5
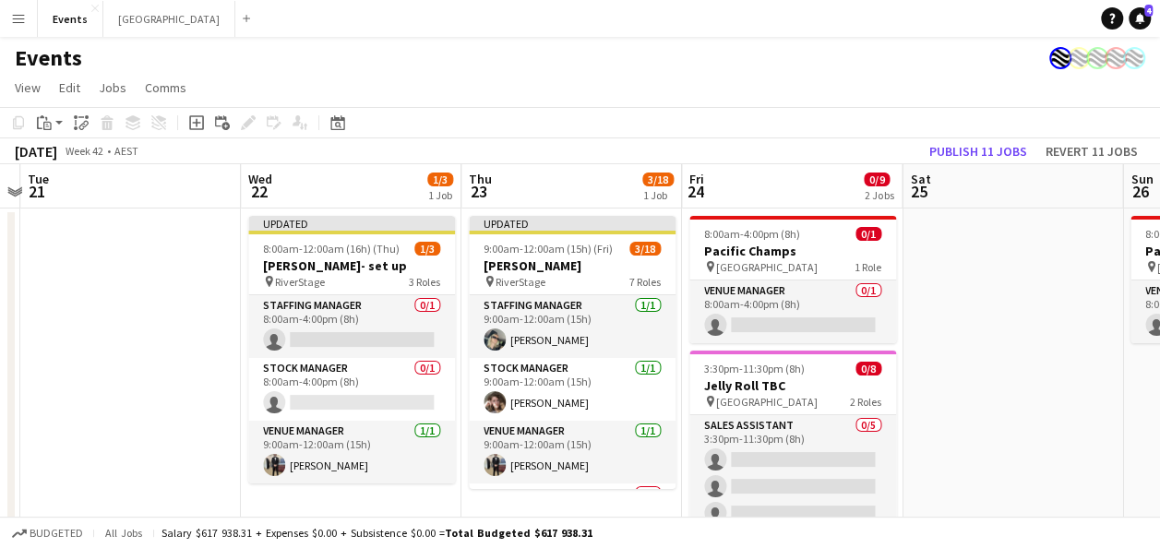
drag, startPoint x: 989, startPoint y: 354, endPoint x: 279, endPoint y: 382, distance: 710.3
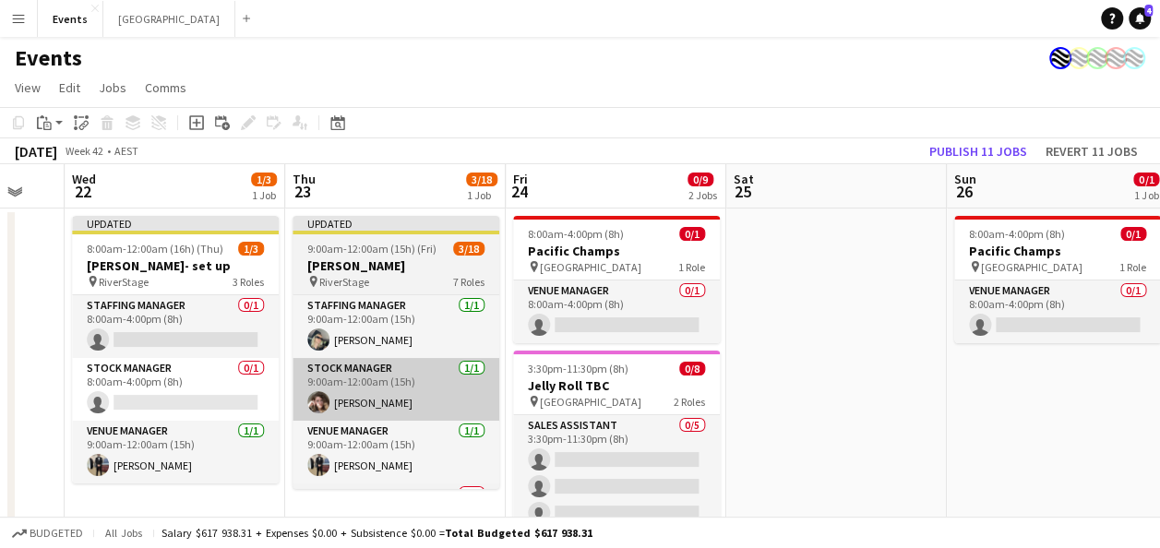
drag, startPoint x: 567, startPoint y: 377, endPoint x: 362, endPoint y: 379, distance: 204.9
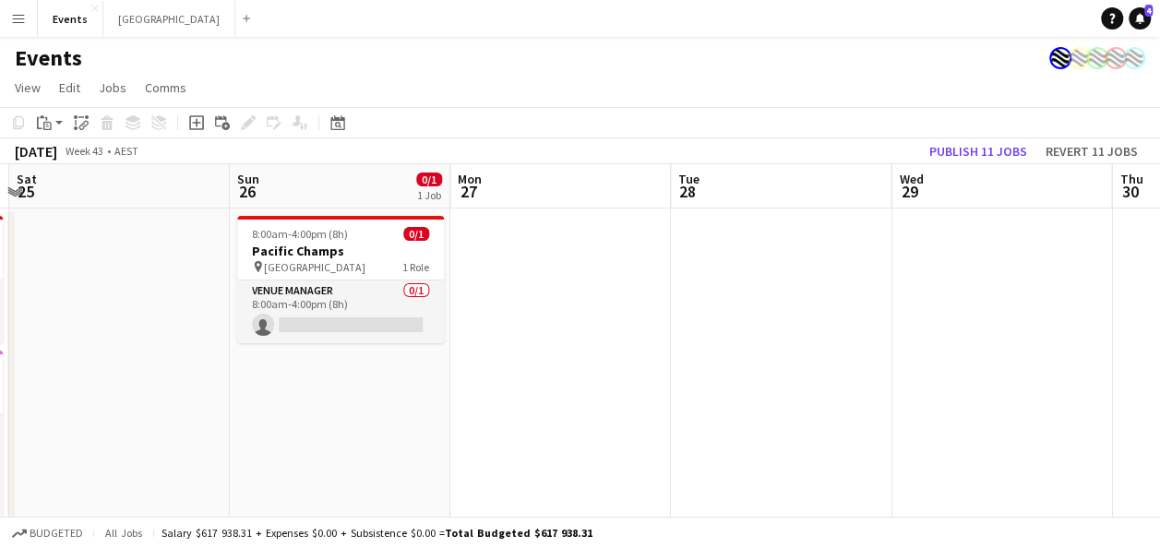
drag, startPoint x: 986, startPoint y: 360, endPoint x: 270, endPoint y: 365, distance: 715.3
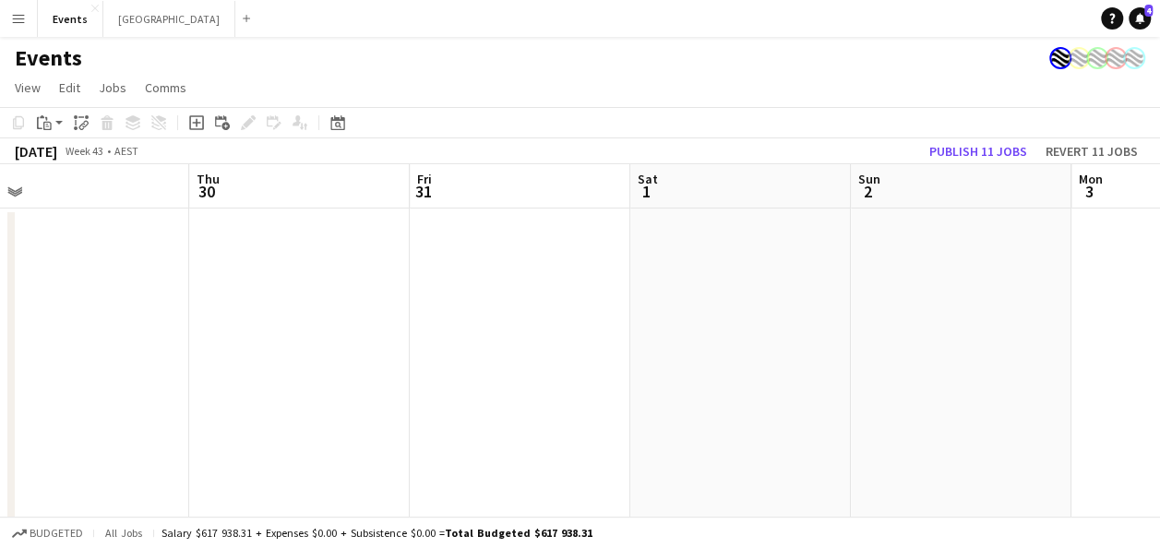
drag, startPoint x: 739, startPoint y: 358, endPoint x: 367, endPoint y: 347, distance: 372.1
drag, startPoint x: 858, startPoint y: 339, endPoint x: 320, endPoint y: 360, distance: 538.5
drag, startPoint x: 999, startPoint y: 329, endPoint x: 692, endPoint y: 338, distance: 306.6
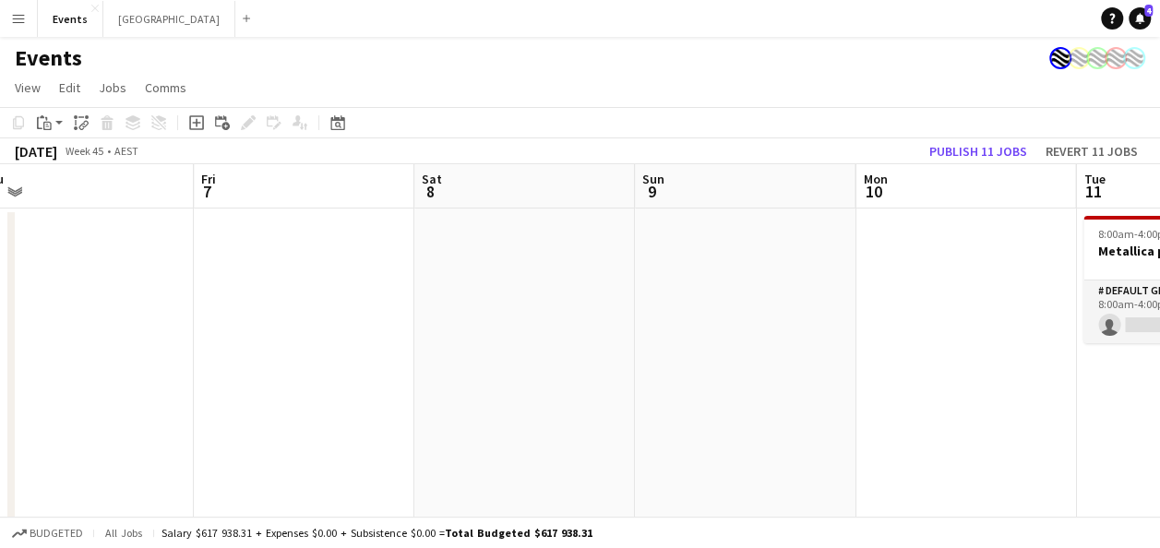
drag, startPoint x: 812, startPoint y: 342, endPoint x: 210, endPoint y: 340, distance: 601.8
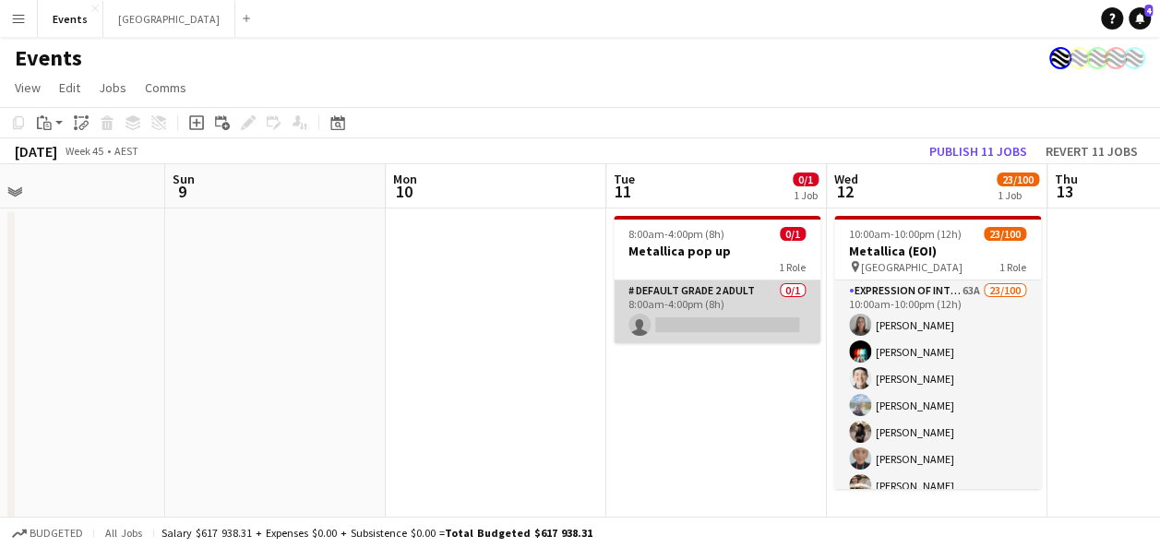
scroll to position [0, 496]
click at [745, 305] on app-card-role "# Default Grade 2 Adult 0/1 8:00am-4:00pm (8h) single-neutral-actions" at bounding box center [718, 312] width 207 height 63
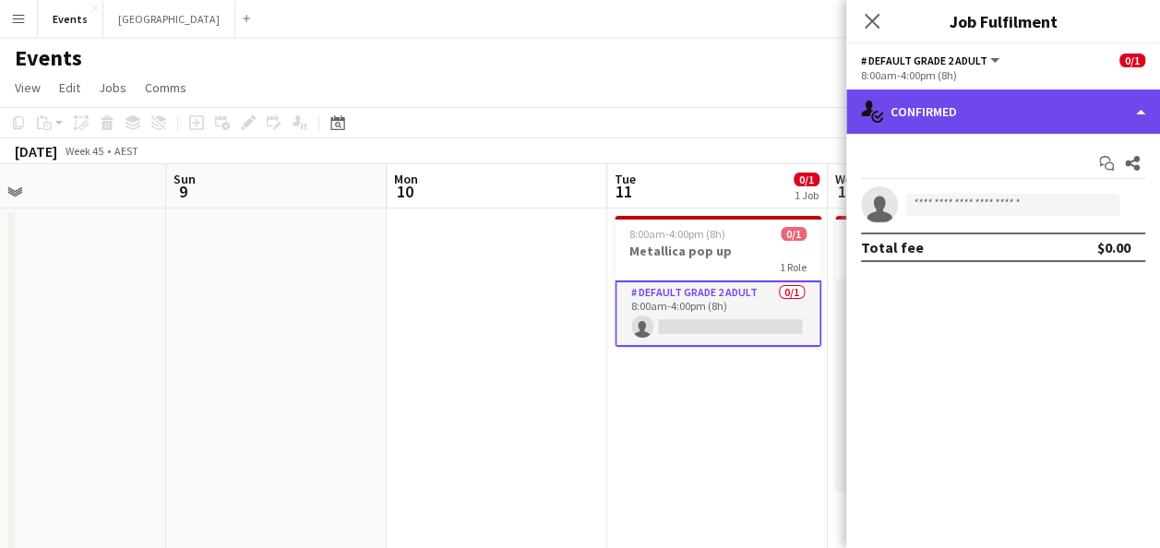
click at [986, 117] on div "single-neutral-actions-check-2 Confirmed" at bounding box center [1003, 112] width 314 height 44
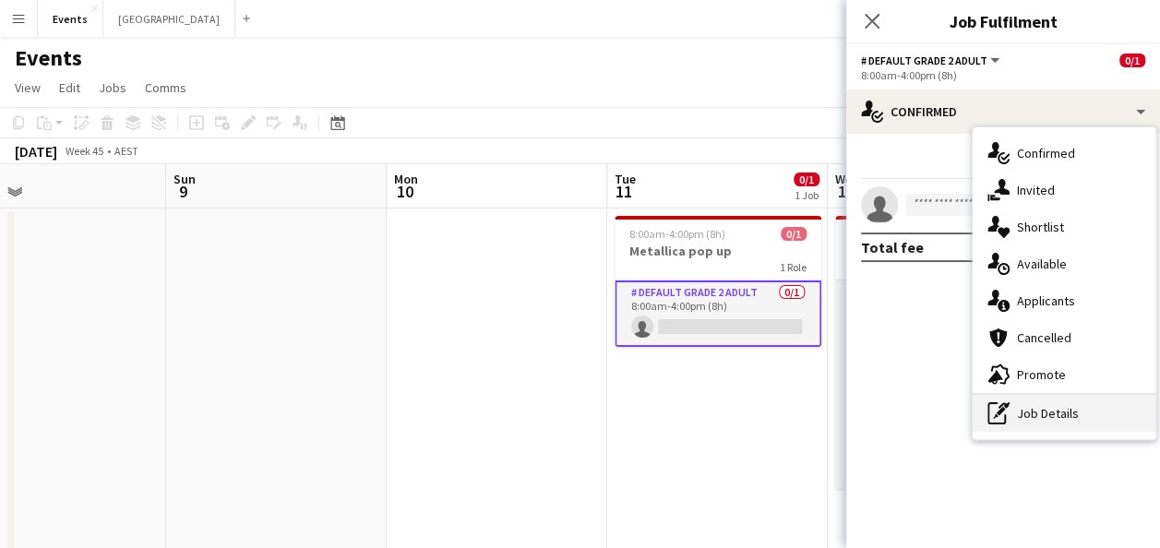
click at [1087, 422] on div "pen-write Job Details" at bounding box center [1064, 413] width 183 height 37
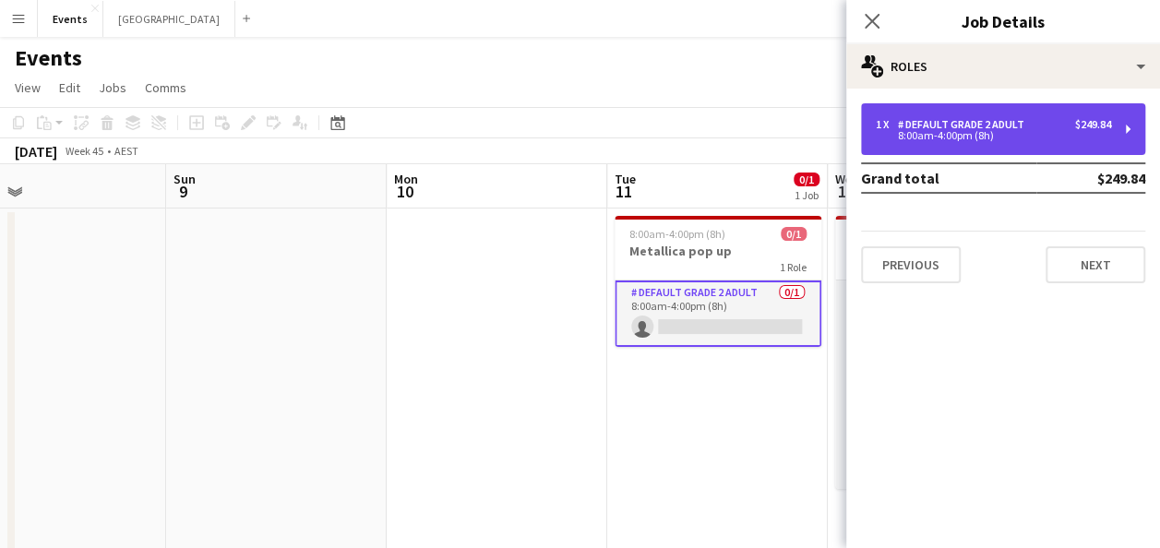
click at [1034, 129] on div "1 x # Default Grade 2 Adult $249.84" at bounding box center [993, 124] width 235 height 13
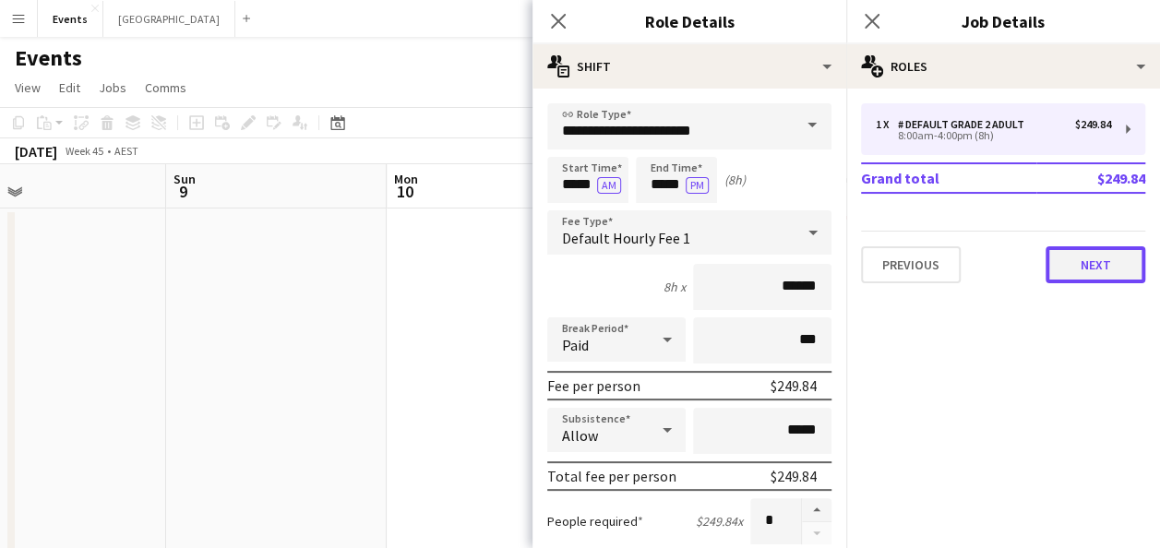
click at [1084, 265] on button "Next" at bounding box center [1096, 264] width 100 height 37
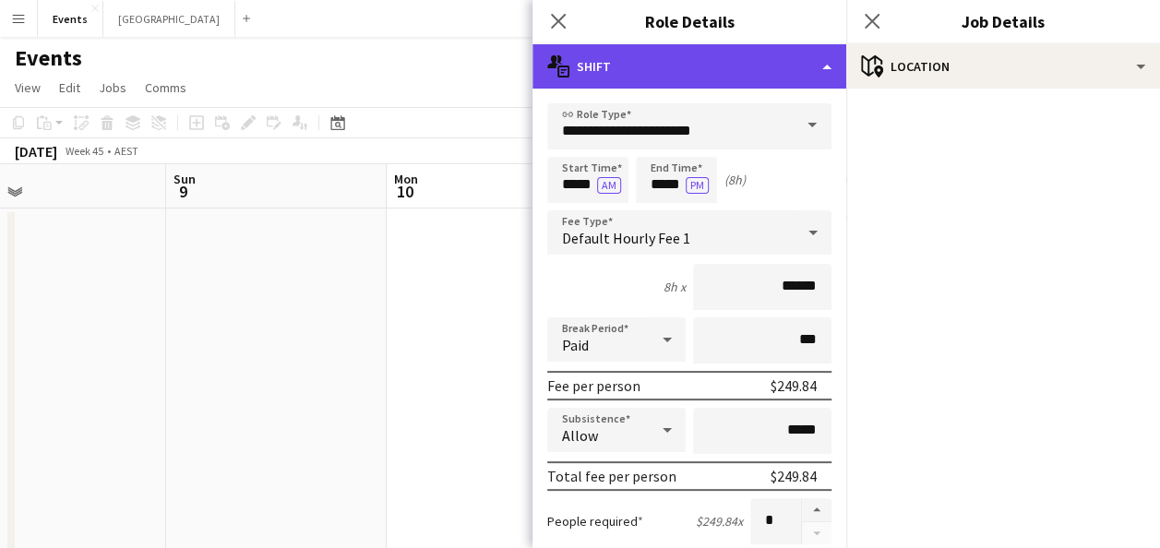
click at [751, 82] on div "multiple-actions-text Shift" at bounding box center [690, 66] width 314 height 44
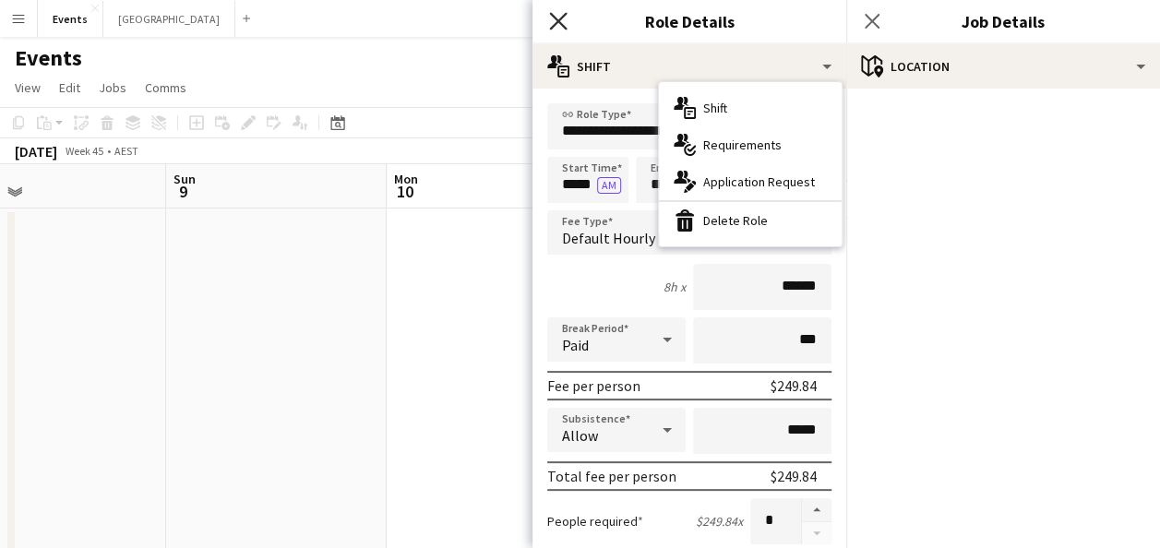
click at [553, 21] on icon "Close pop-in" at bounding box center [558, 21] width 18 height 18
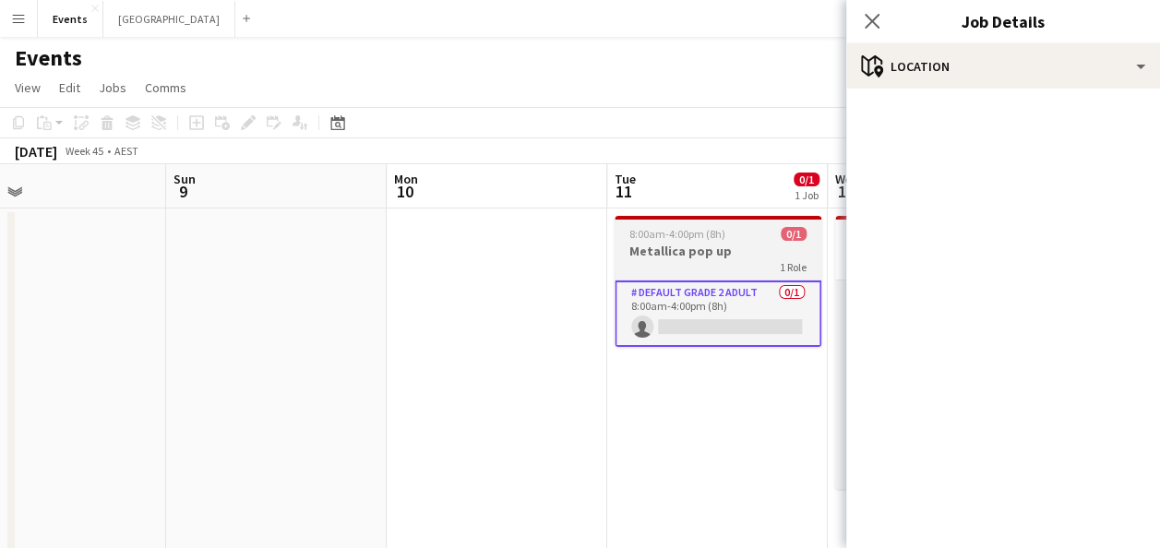
click at [731, 236] on div "8:00am-4:00pm (8h) 0/1" at bounding box center [718, 234] width 207 height 14
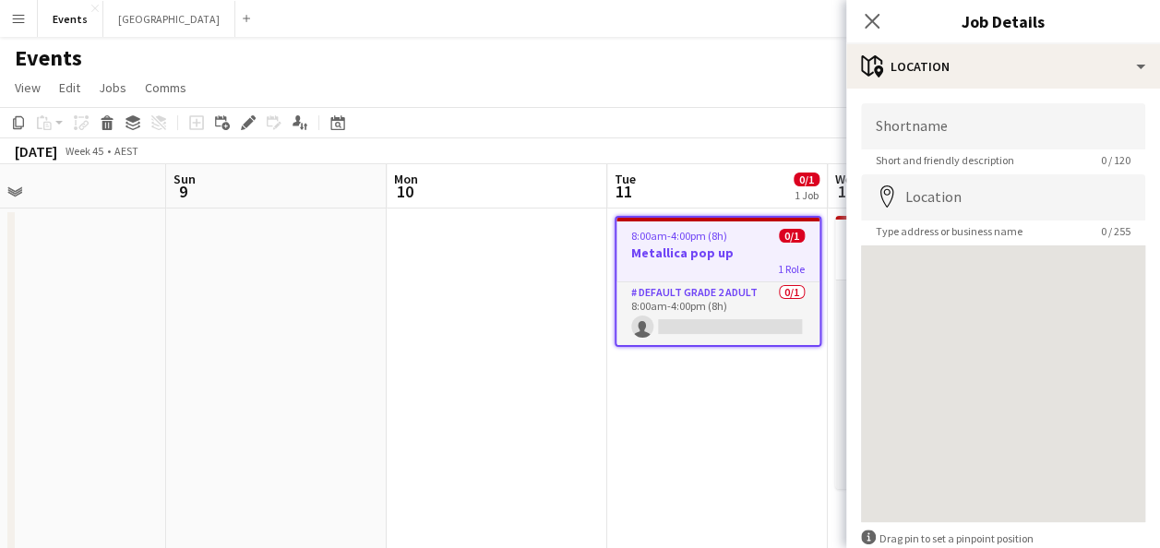
click at [719, 246] on h3 "Metallica pop up" at bounding box center [718, 253] width 203 height 17
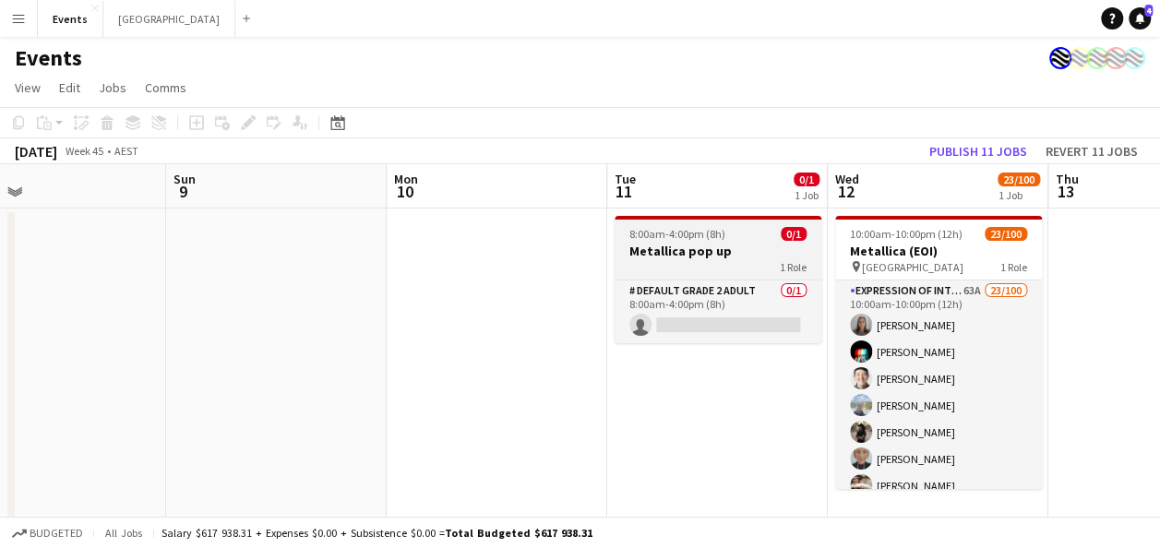
click at [719, 246] on h3 "Metallica pop up" at bounding box center [718, 251] width 207 height 17
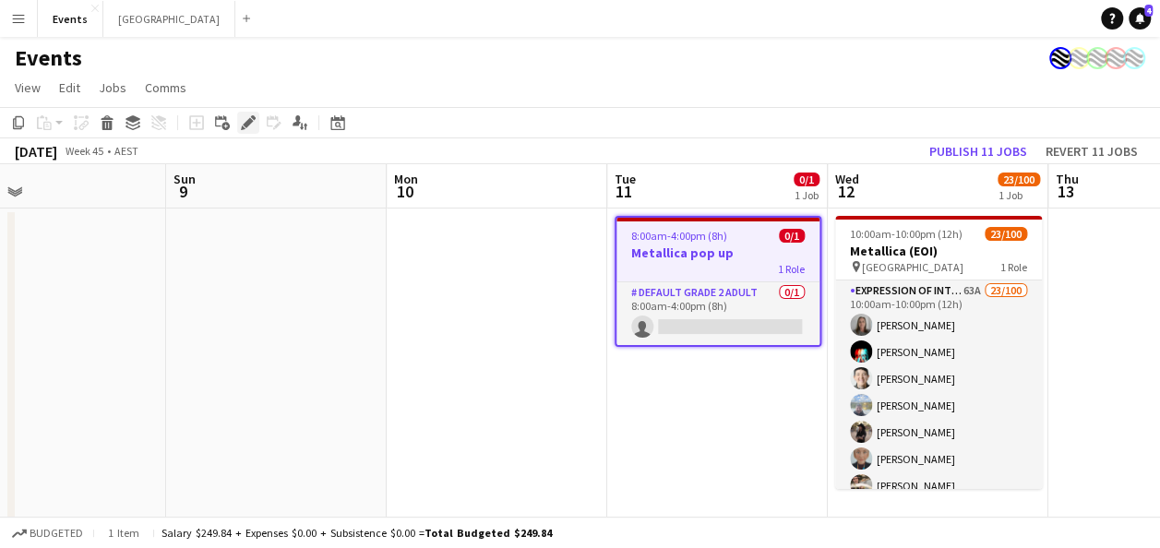
click at [251, 121] on icon at bounding box center [248, 123] width 10 height 10
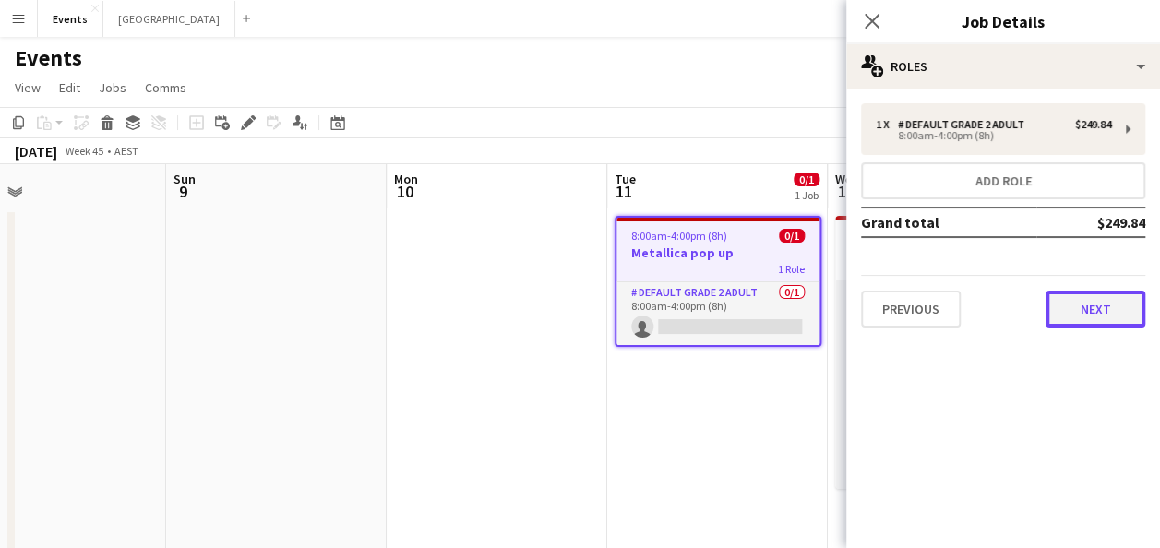
click at [1108, 303] on button "Next" at bounding box center [1096, 309] width 100 height 37
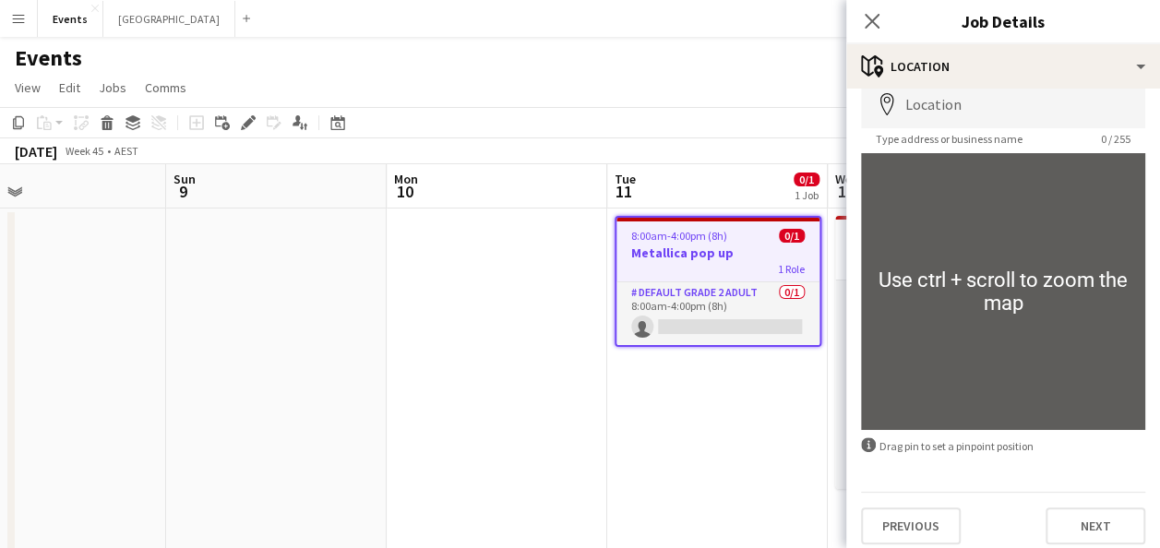
scroll to position [103, 0]
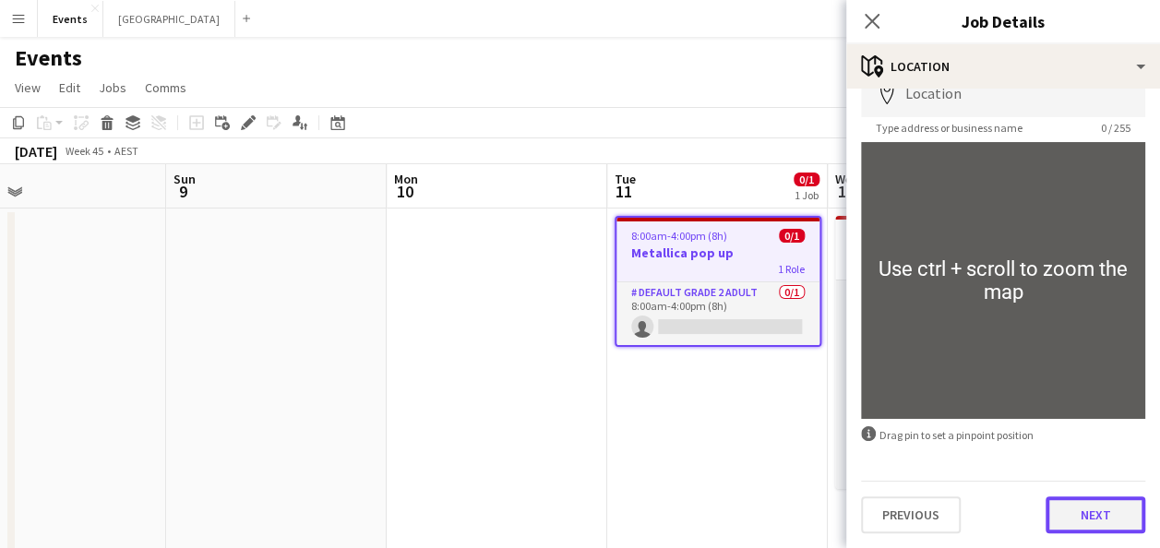
click at [1085, 522] on button "Next" at bounding box center [1096, 515] width 100 height 37
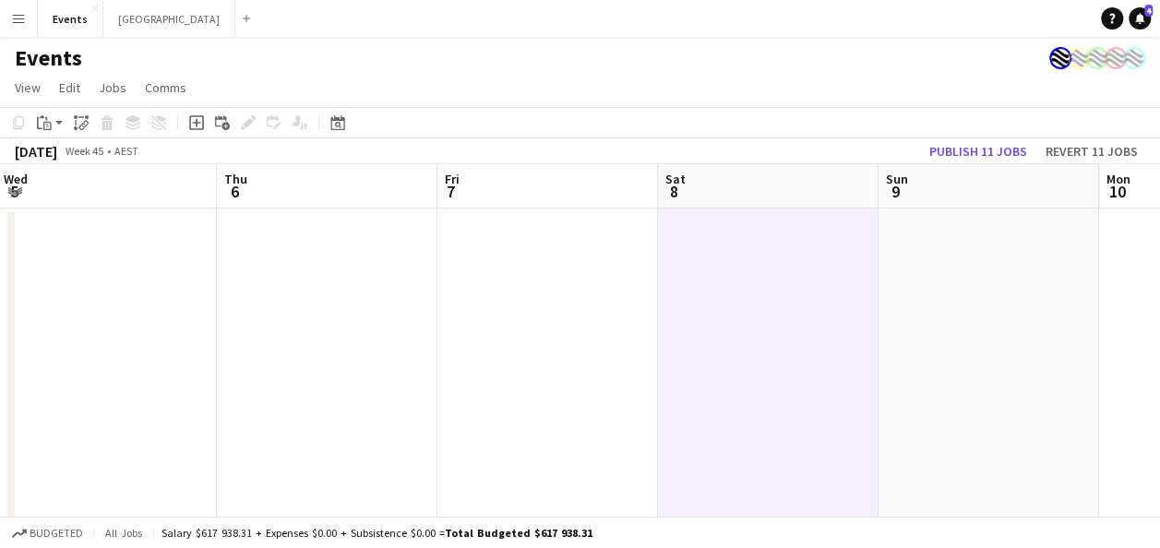
drag, startPoint x: 66, startPoint y: 301, endPoint x: 997, endPoint y: 321, distance: 930.6
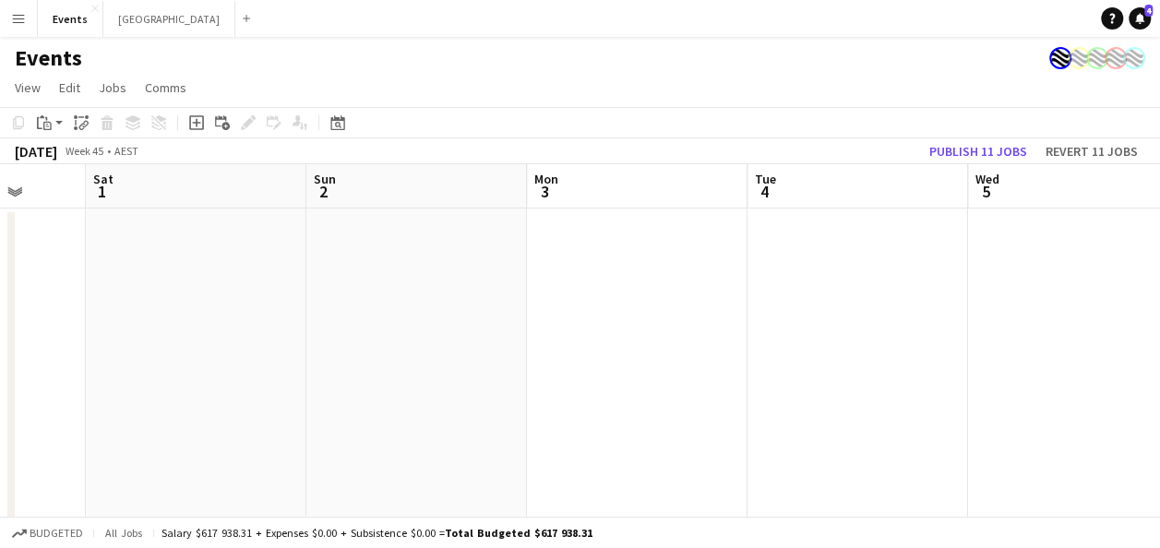
drag, startPoint x: 212, startPoint y: 321, endPoint x: 964, endPoint y: 319, distance: 751.3
drag, startPoint x: 231, startPoint y: 325, endPoint x: 903, endPoint y: 321, distance: 672.0
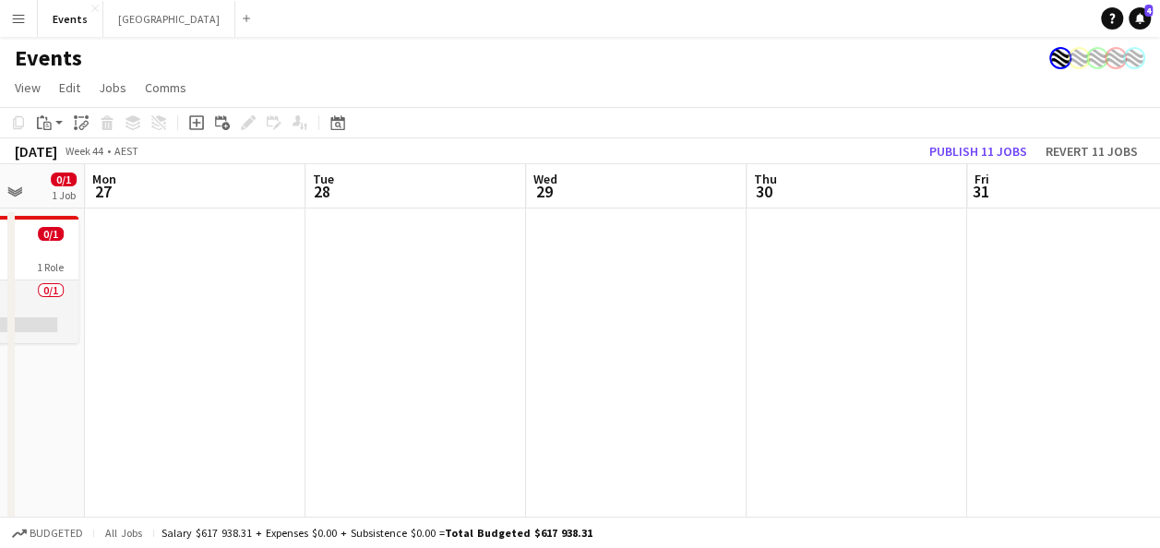
drag, startPoint x: 72, startPoint y: 309, endPoint x: 701, endPoint y: 319, distance: 628.6
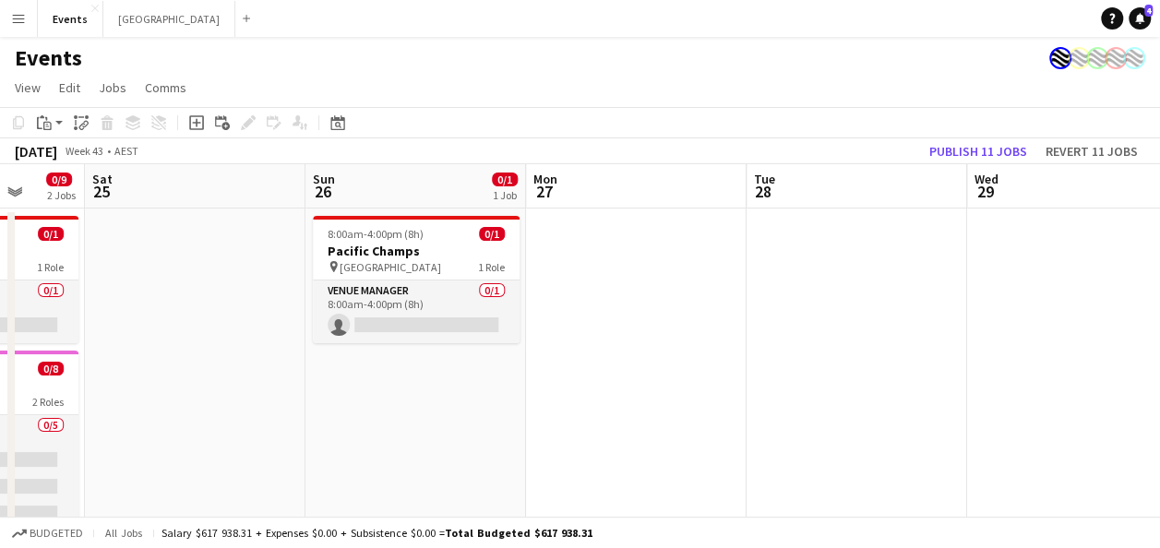
scroll to position [0, 579]
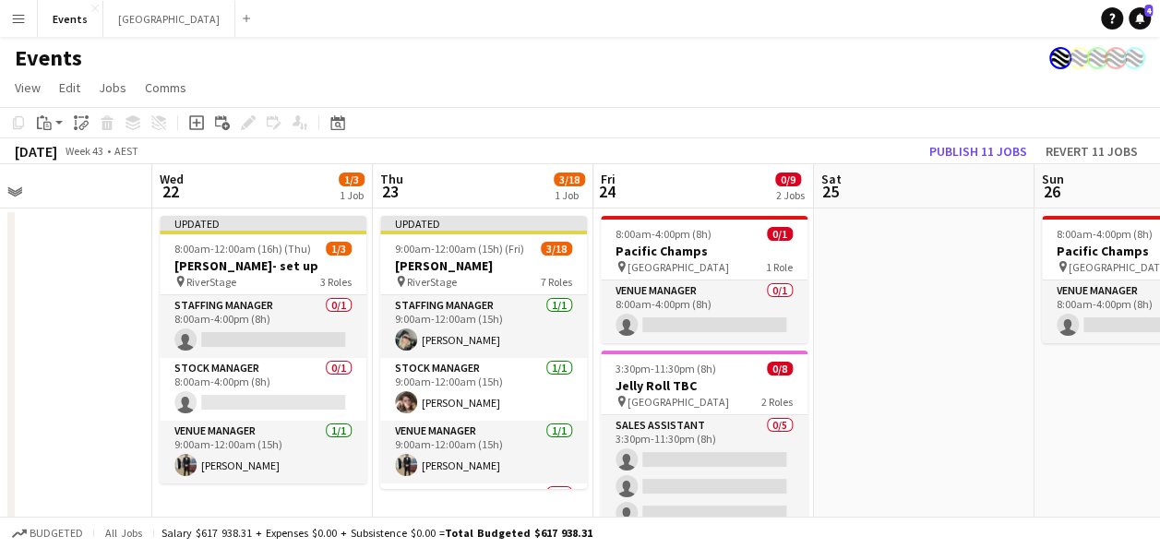
drag, startPoint x: 177, startPoint y: 394, endPoint x: 909, endPoint y: 378, distance: 732.1
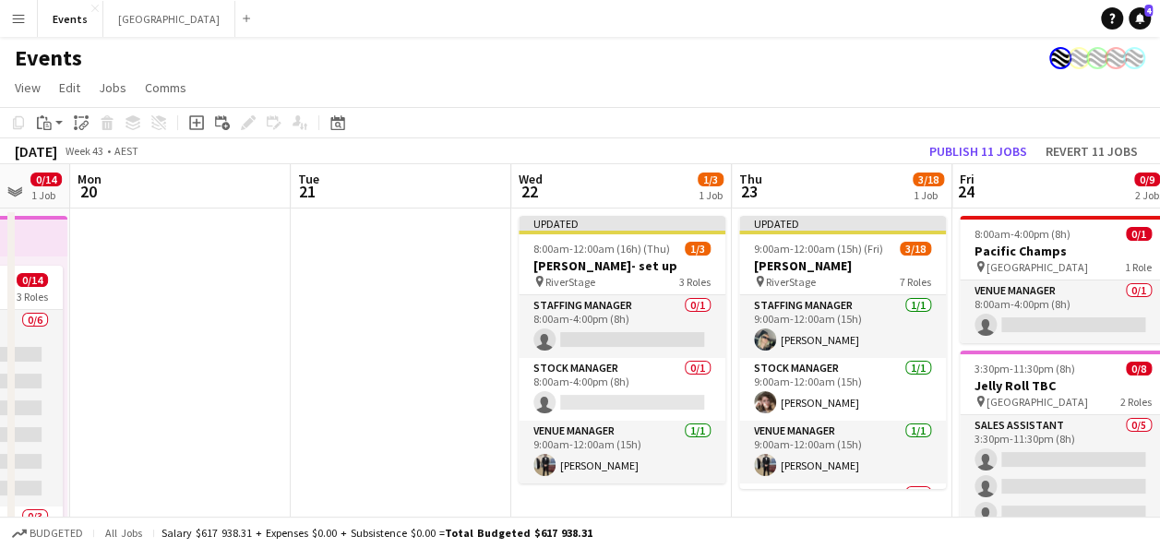
drag, startPoint x: 162, startPoint y: 355, endPoint x: 560, endPoint y: 359, distance: 398.8
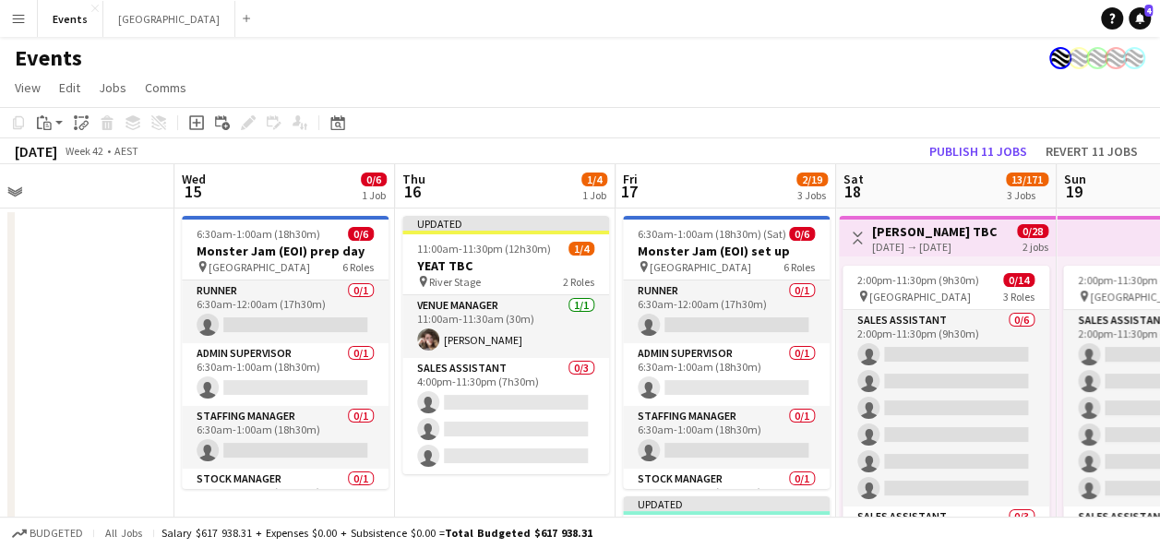
drag, startPoint x: 391, startPoint y: 354, endPoint x: 1052, endPoint y: 343, distance: 661.0
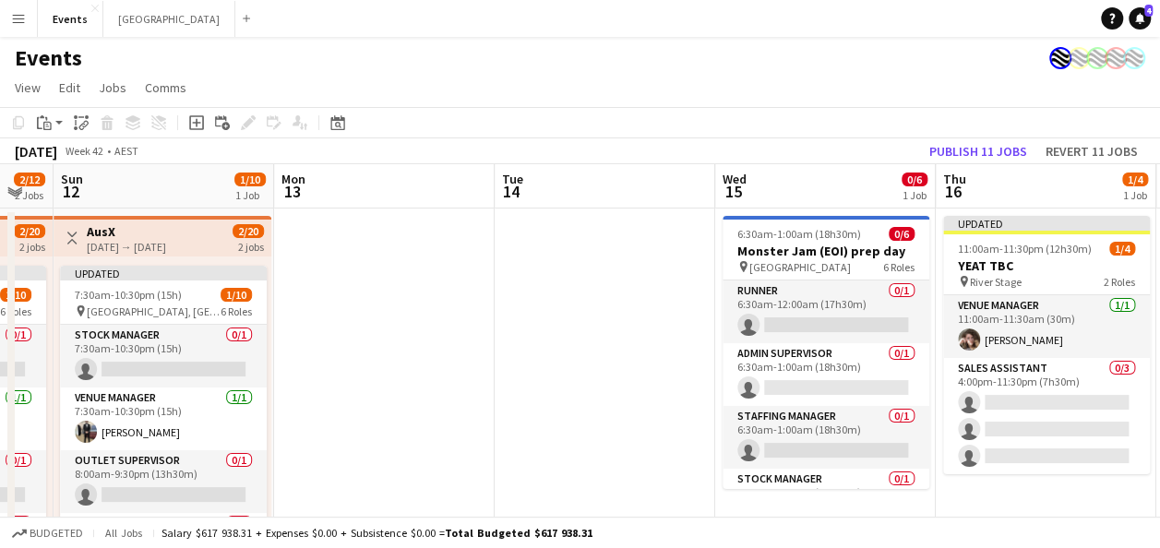
drag, startPoint x: 131, startPoint y: 350, endPoint x: 603, endPoint y: 342, distance: 471.7
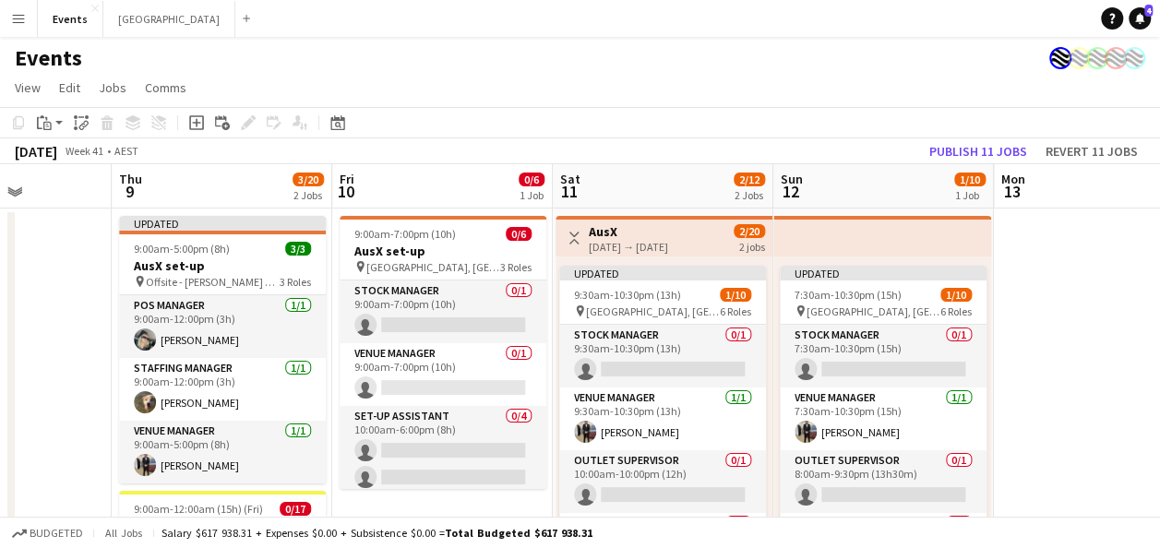
scroll to position [0, 549]
drag, startPoint x: 362, startPoint y: 345, endPoint x: 1048, endPoint y: 338, distance: 685.8
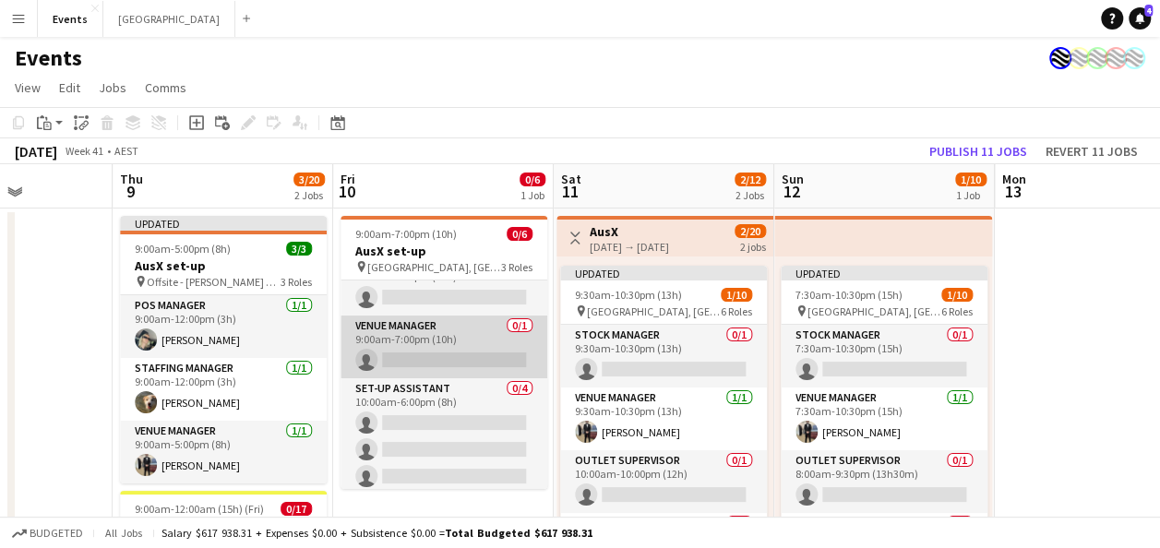
scroll to position [0, 0]
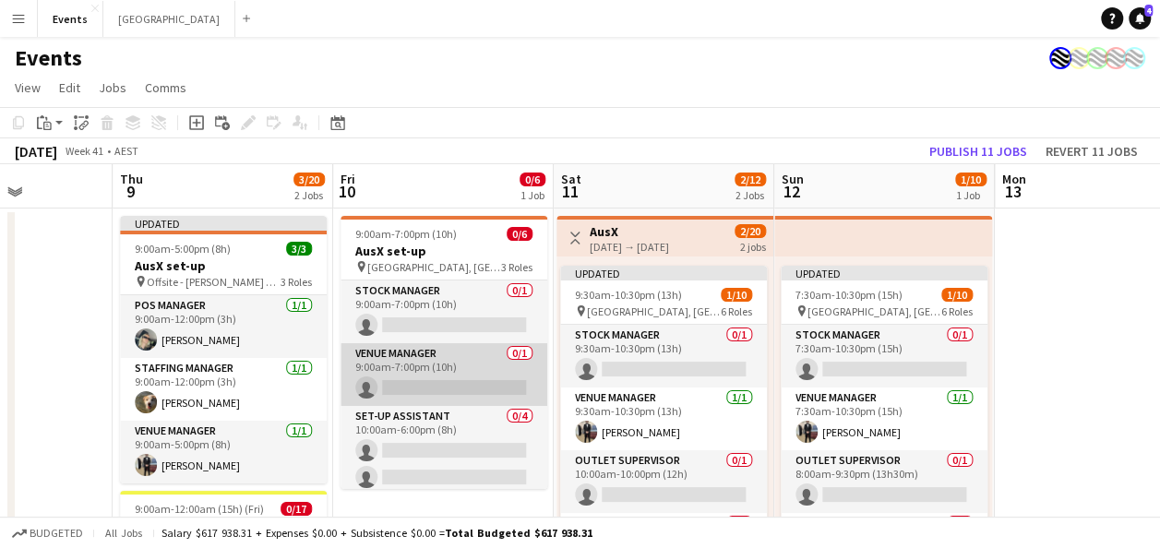
click at [411, 387] on app-card-role "Venue Manager 0/1 9:00am-7:00pm (10h) single-neutral-actions" at bounding box center [444, 374] width 207 height 63
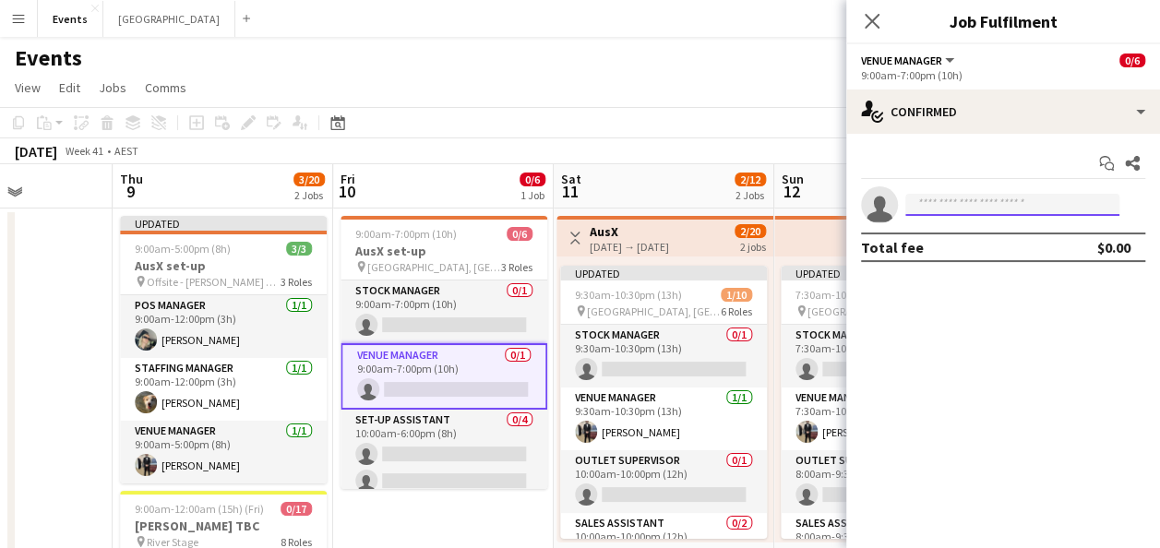
click at [984, 203] on input at bounding box center [1012, 205] width 214 height 22
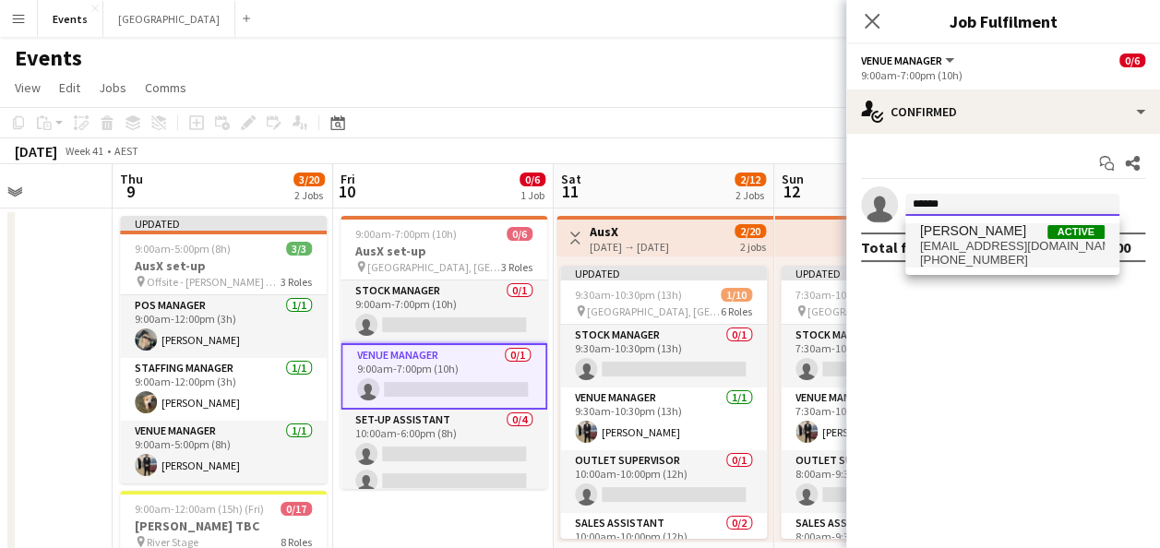
type input "******"
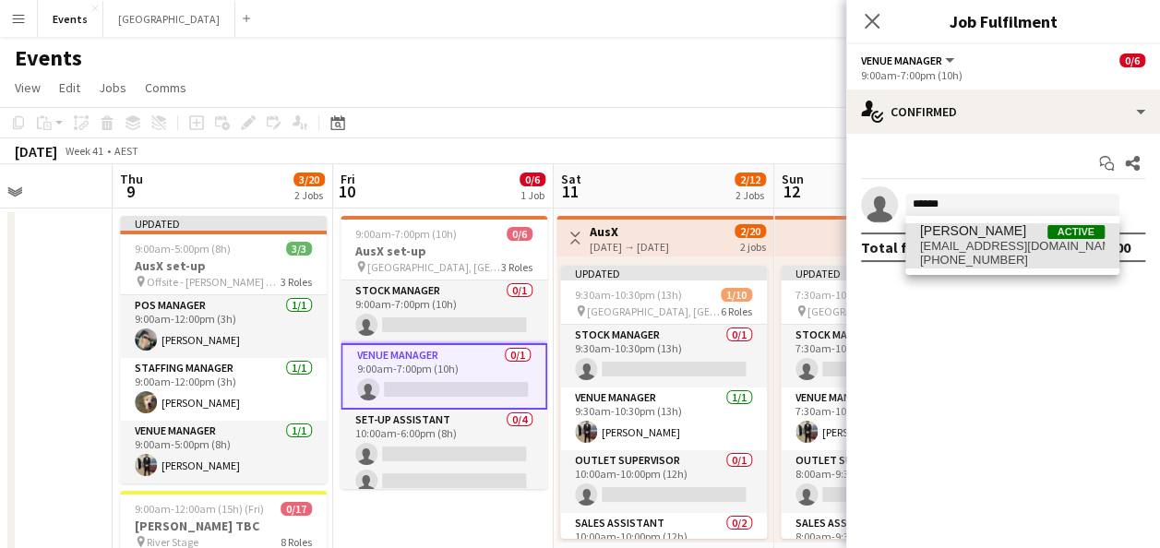
click at [978, 248] on span "[EMAIL_ADDRESS][DOMAIN_NAME]" at bounding box center [1012, 246] width 185 height 15
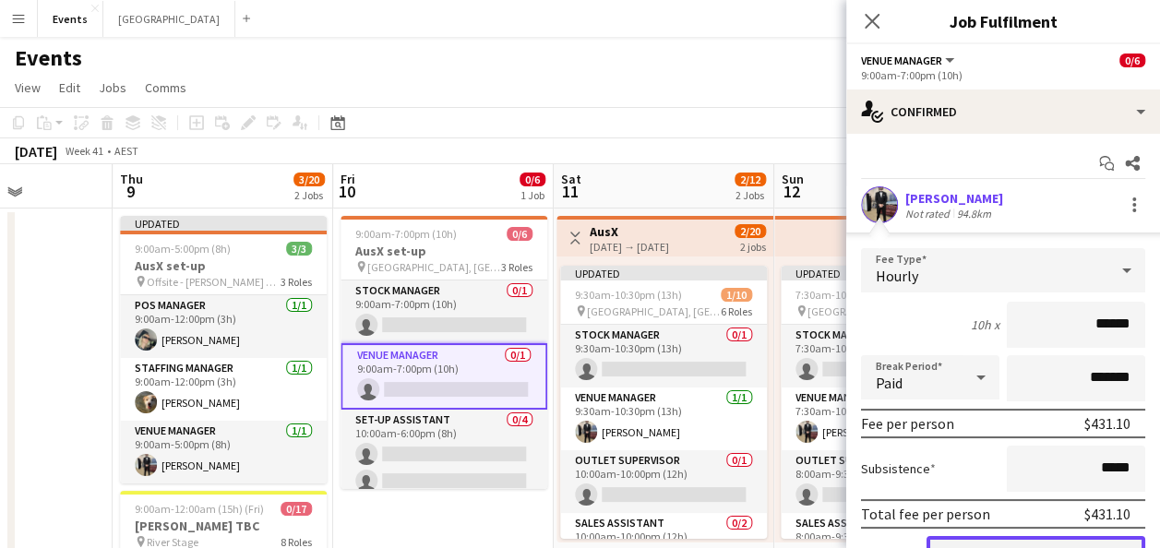
click at [1012, 541] on button "Confirm" at bounding box center [1036, 554] width 219 height 37
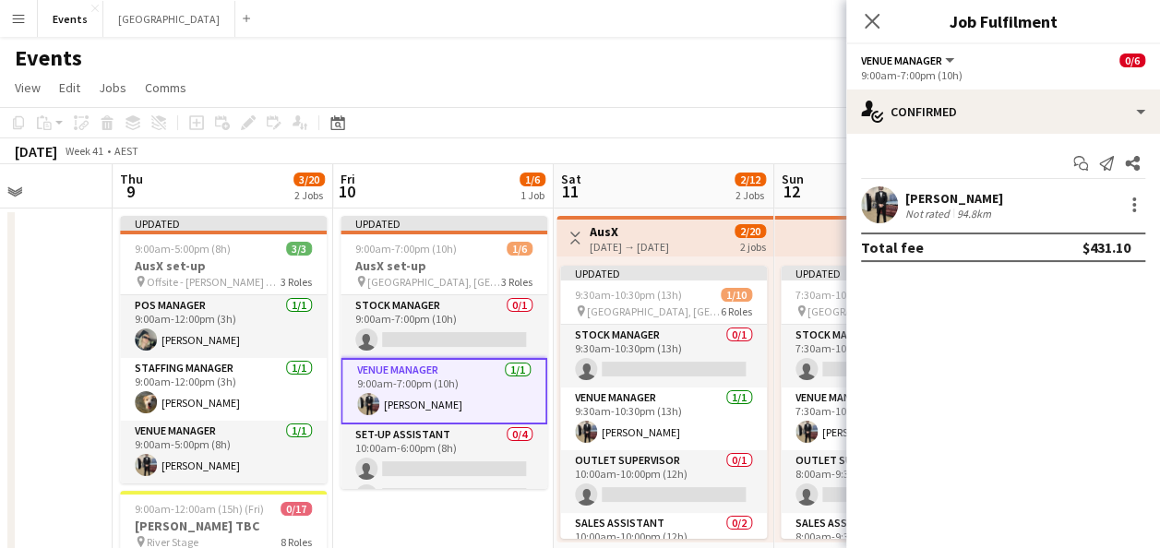
click at [521, 85] on app-page-menu "View Day view expanded Day view collapsed Month view Date picker Jump to [DATE]…" at bounding box center [580, 89] width 1160 height 35
